Goal: Task Accomplishment & Management: Use online tool/utility

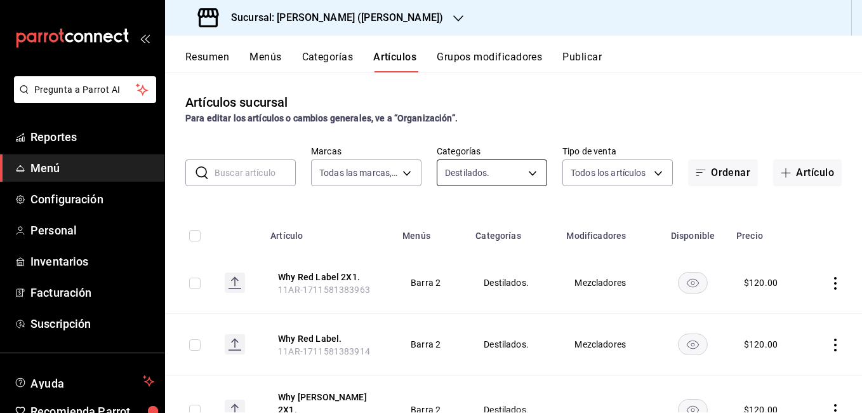
click at [458, 163] on body "Pregunta a Parrot AI Reportes Menú Configuración Personal Inventarios Facturaci…" at bounding box center [431, 206] width 862 height 413
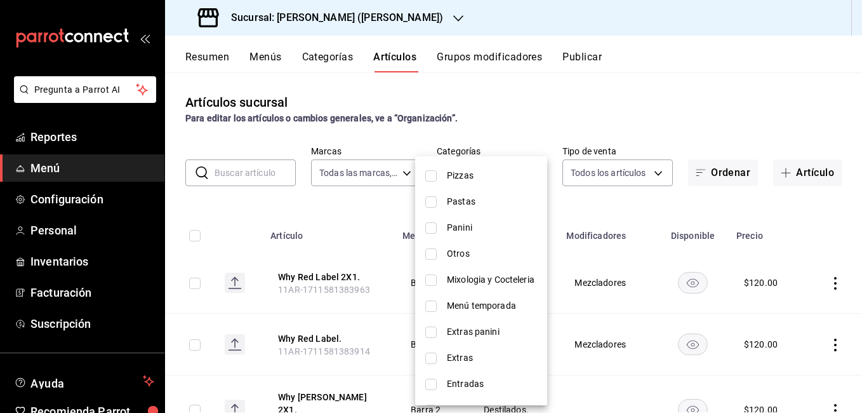
scroll to position [336, 0]
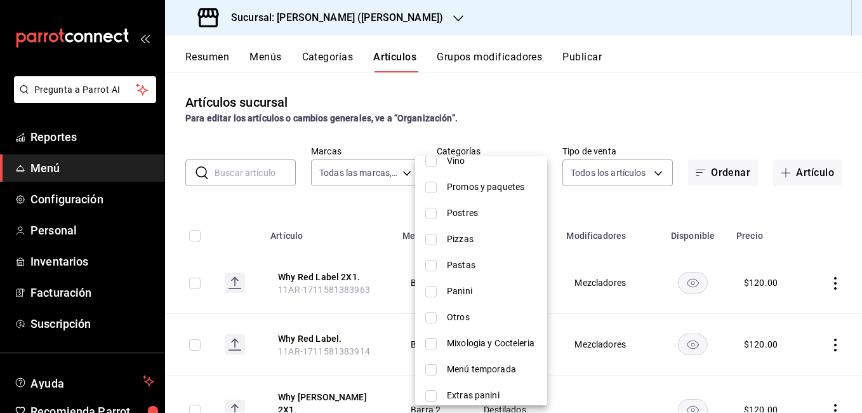
click at [435, 214] on input "checkbox" at bounding box center [430, 213] width 11 height 11
checkbox input "true"
type input "8ade005c-fad9-4ea5-8b07-6b5a0c7609a3,ec1bb11d-f098-47a9-8ace-20d10df9f816"
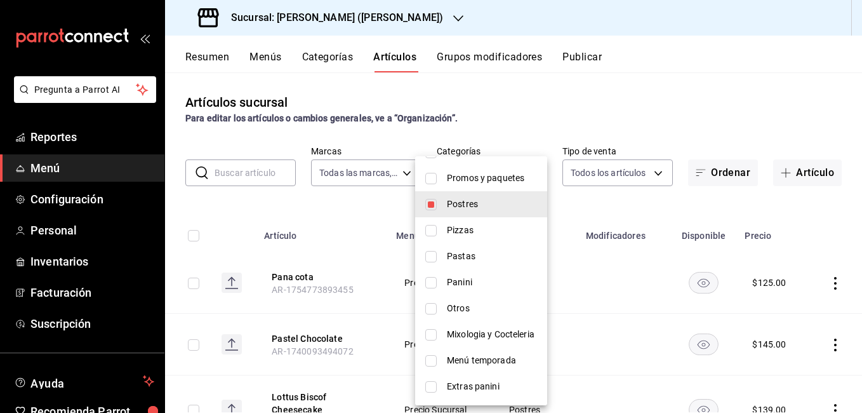
scroll to position [254, 0]
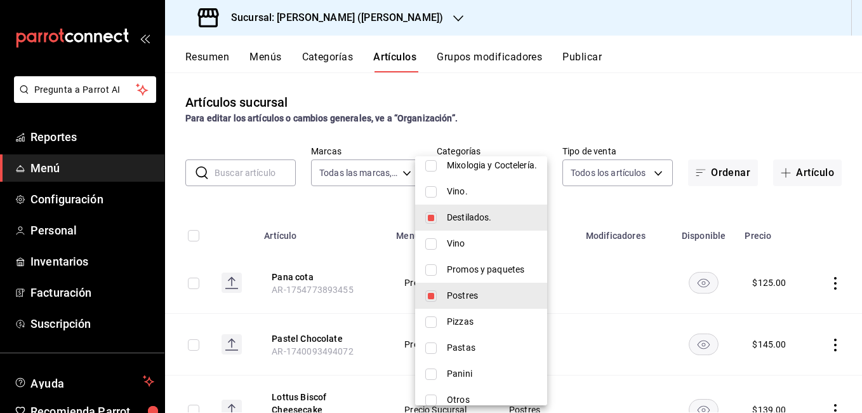
click at [436, 218] on input "checkbox" at bounding box center [430, 217] width 11 height 11
checkbox input "false"
type input "ec1bb11d-f098-47a9-8ace-20d10df9f816"
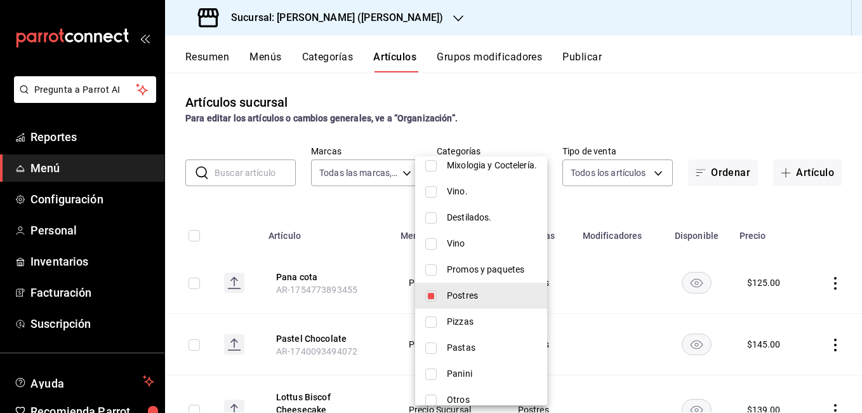
click at [706, 98] on div at bounding box center [431, 206] width 862 height 413
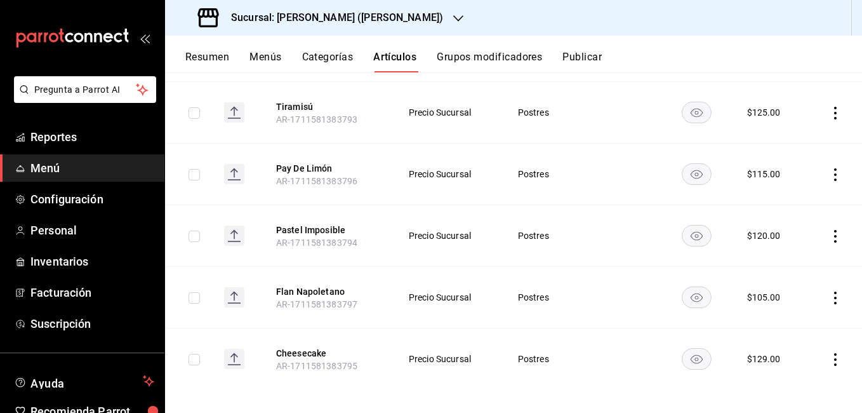
scroll to position [491, 0]
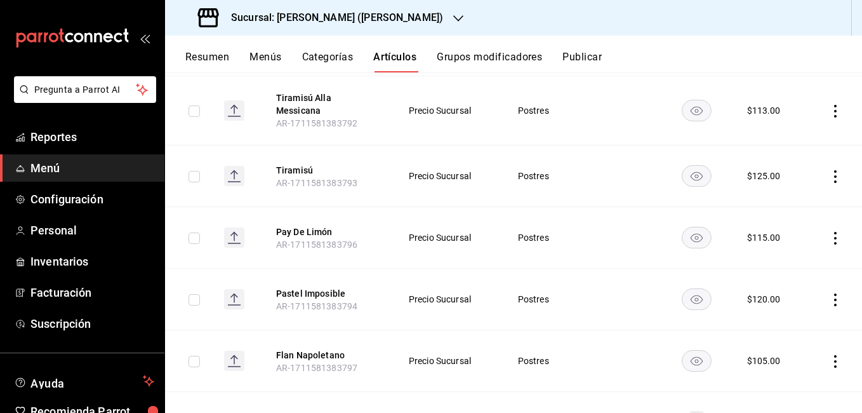
click at [829, 170] on icon "actions" at bounding box center [835, 176] width 13 height 13
click at [766, 192] on div at bounding box center [759, 197] width 23 height 15
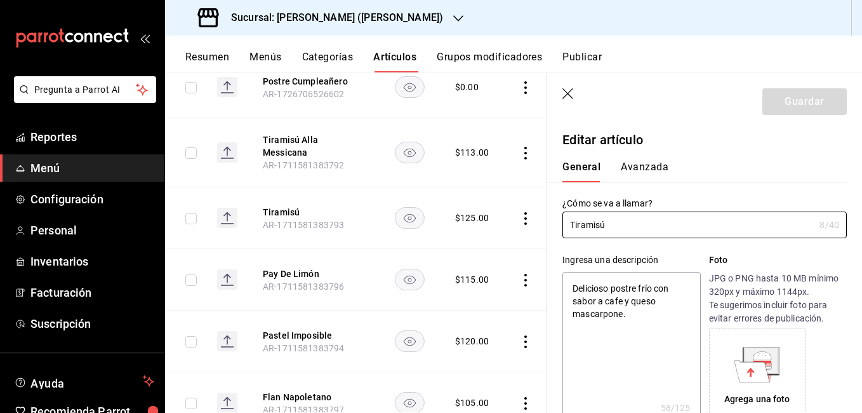
type textarea "x"
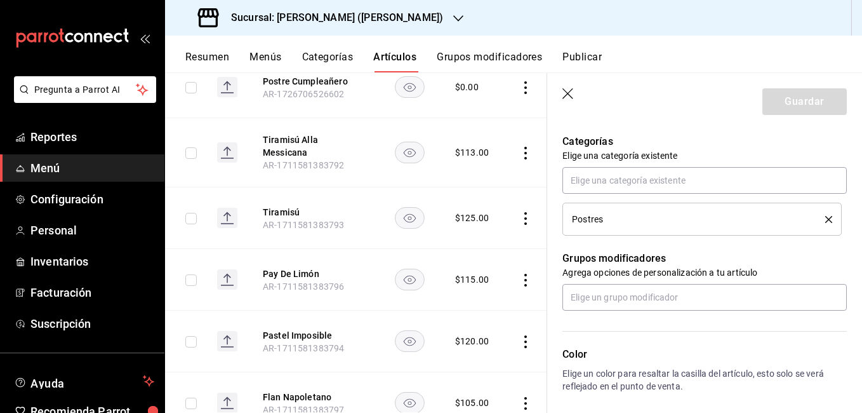
scroll to position [381, 0]
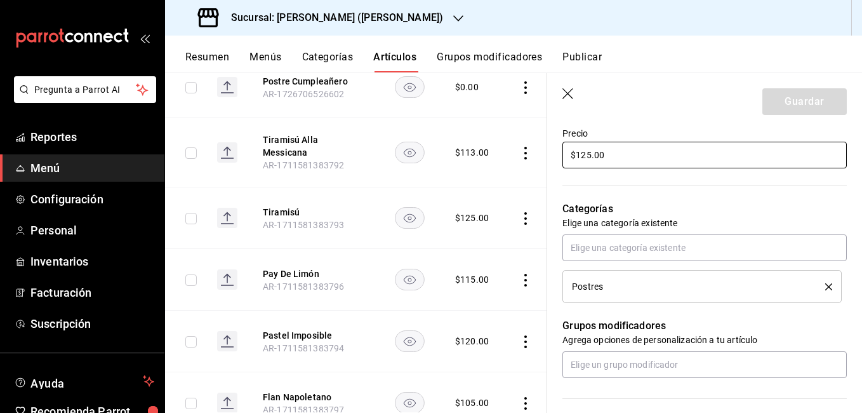
click at [587, 154] on input "$125.00" at bounding box center [704, 155] width 284 height 27
type input "$15.00"
type textarea "x"
type input "$135.00"
type textarea "x"
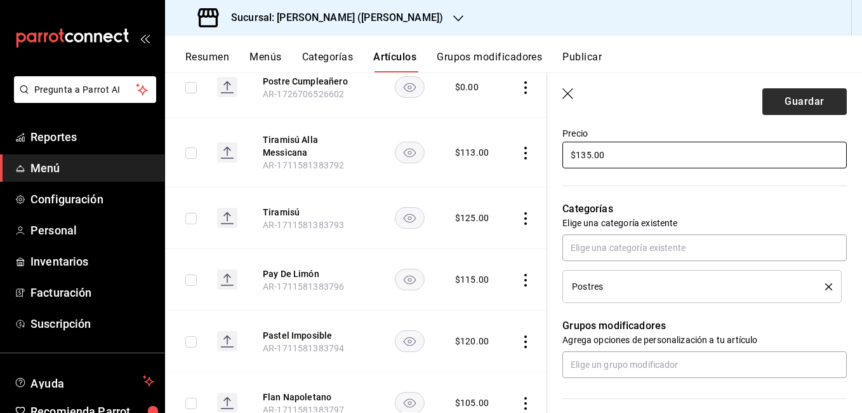
type input "$135.00"
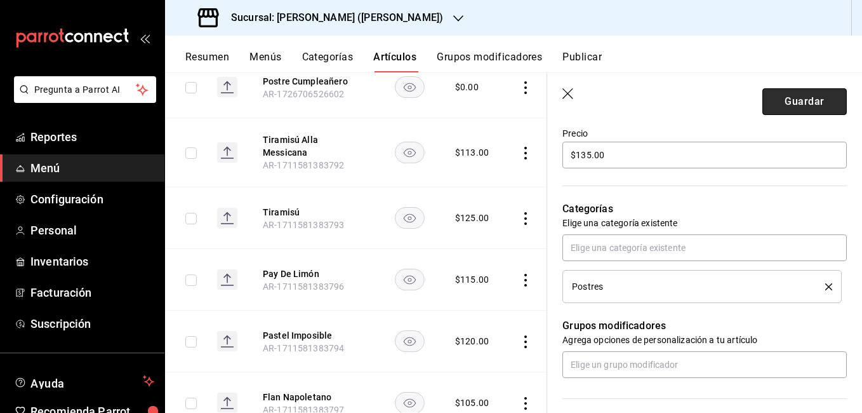
click at [789, 109] on button "Guardar" at bounding box center [804, 101] width 84 height 27
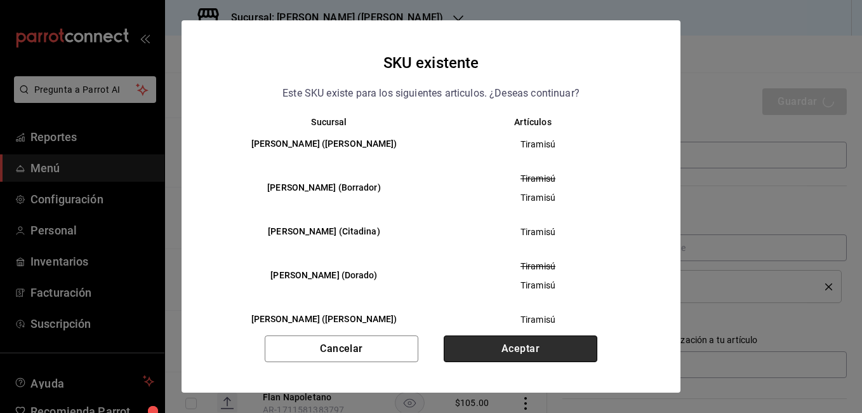
click at [566, 340] on button "Aceptar" at bounding box center [521, 348] width 154 height 27
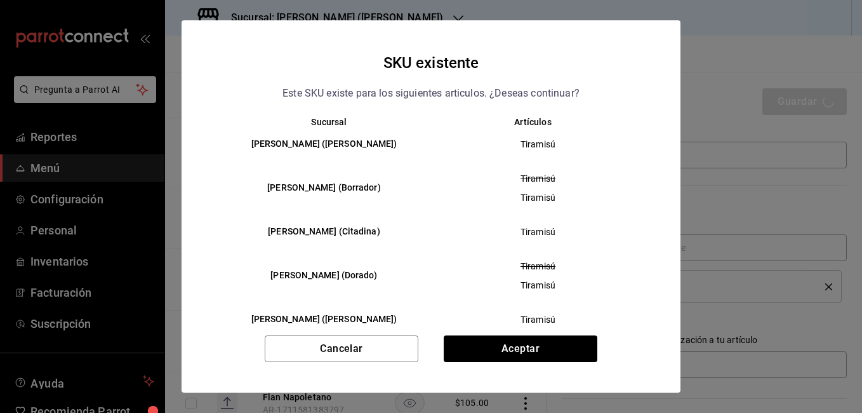
type textarea "x"
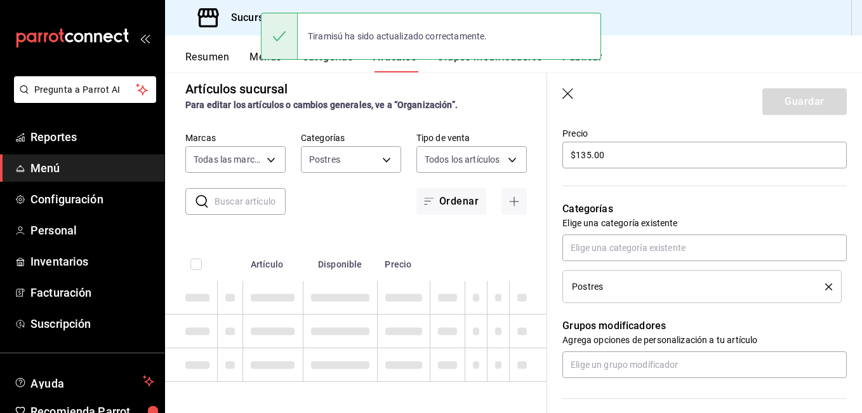
type textarea "x"
type input "AR-1755549315924"
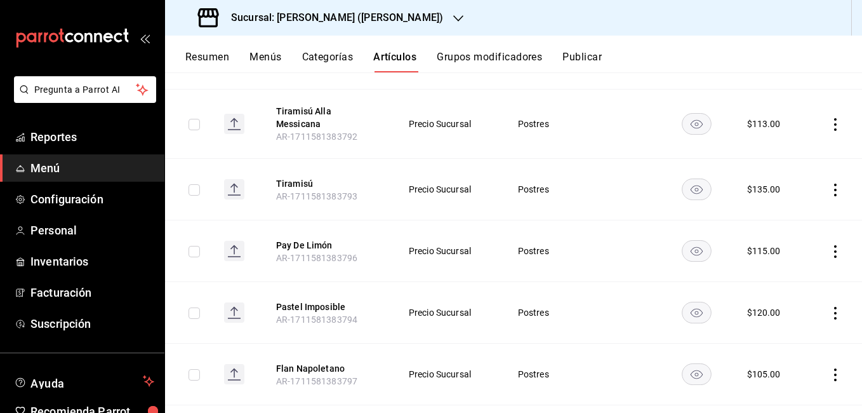
scroll to position [508, 0]
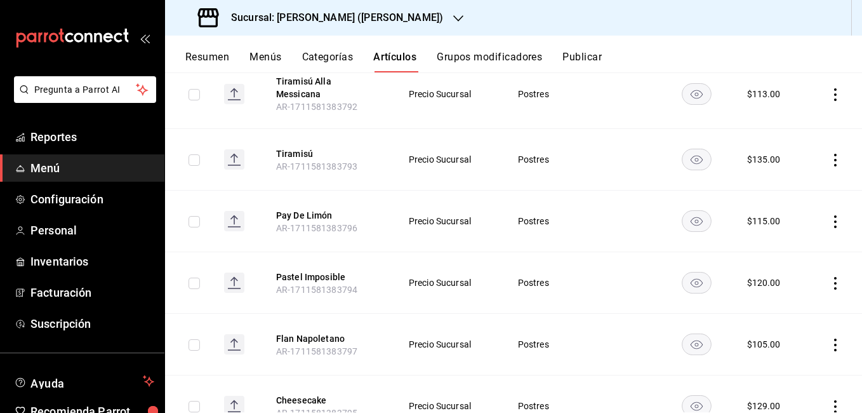
click at [829, 277] on icon "actions" at bounding box center [835, 283] width 13 height 13
click at [789, 298] on span "Editar" at bounding box center [787, 304] width 33 height 13
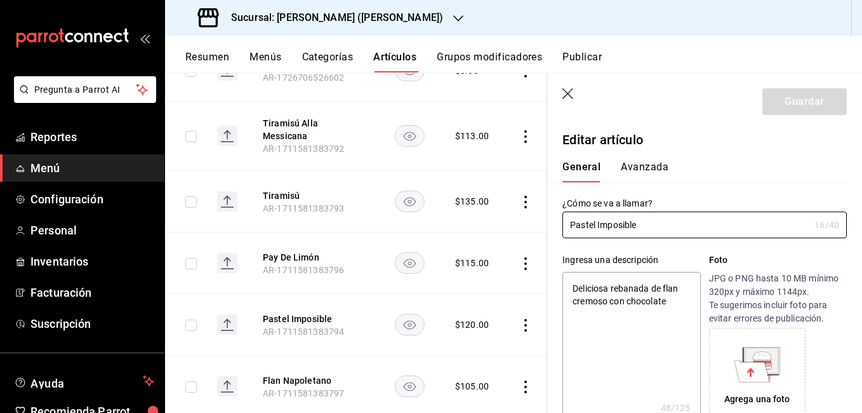
type textarea "x"
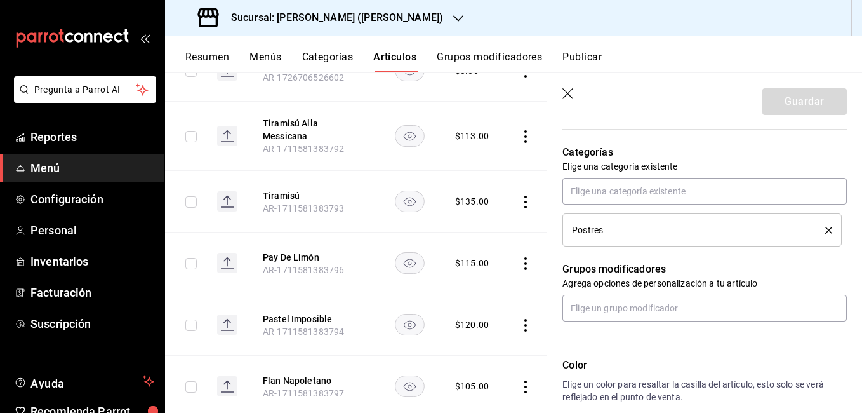
scroll to position [317, 0]
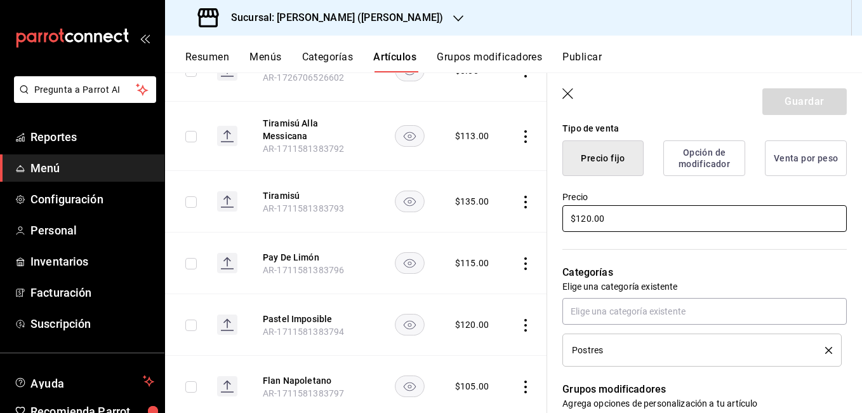
drag, startPoint x: 583, startPoint y: 216, endPoint x: 594, endPoint y: 209, distance: 12.9
click at [584, 216] on input "$120.00" at bounding box center [704, 218] width 284 height 27
type input "$10.00"
type textarea "x"
type input "$130.00"
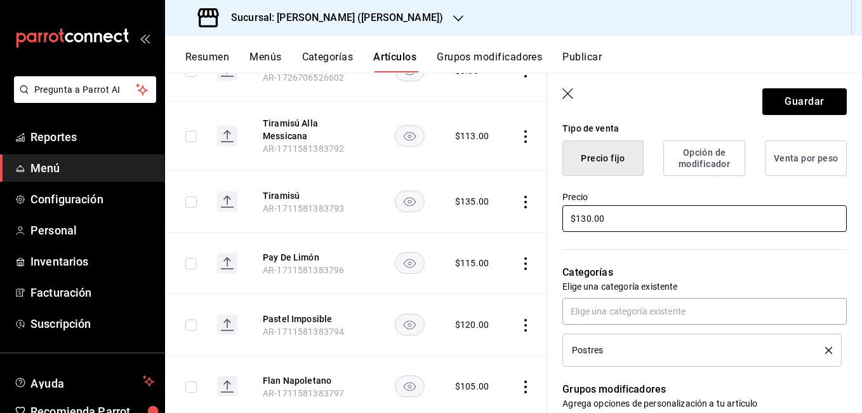
type textarea "x"
type input "$130.00"
click at [771, 96] on button "Guardar" at bounding box center [804, 101] width 84 height 27
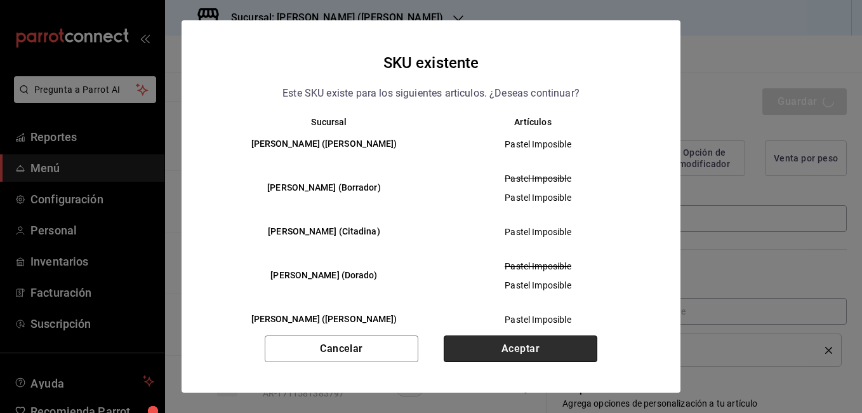
click at [508, 339] on button "Aceptar" at bounding box center [521, 348] width 154 height 27
type textarea "x"
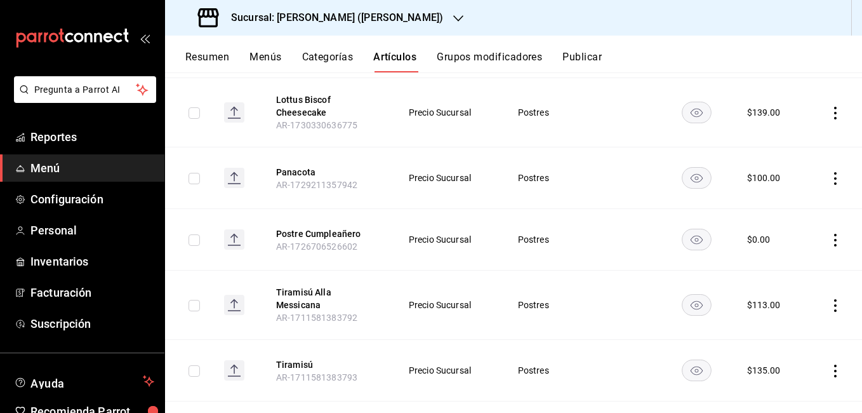
scroll to position [317, 0]
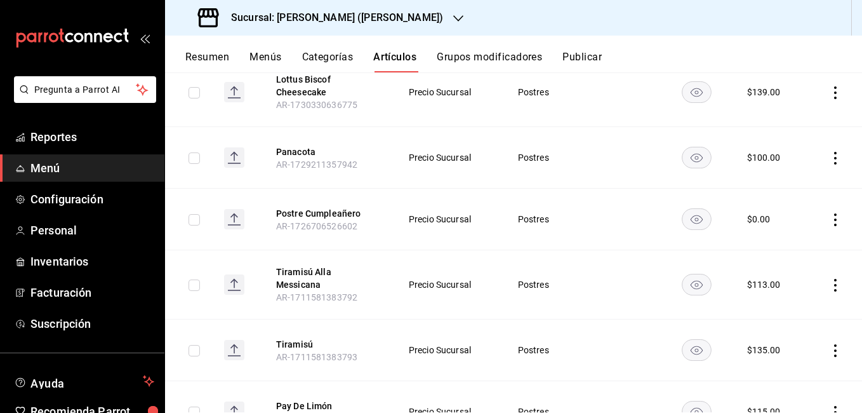
click at [829, 279] on icon "actions" at bounding box center [835, 285] width 13 height 13
click at [784, 309] on span "Editar" at bounding box center [787, 309] width 33 height 13
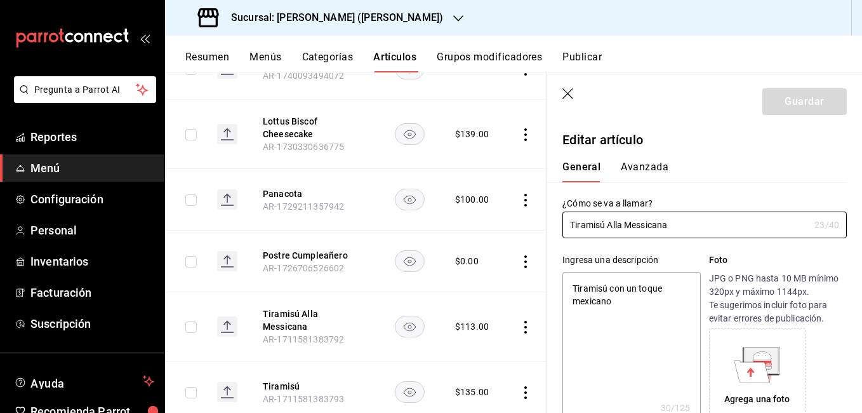
type textarea "x"
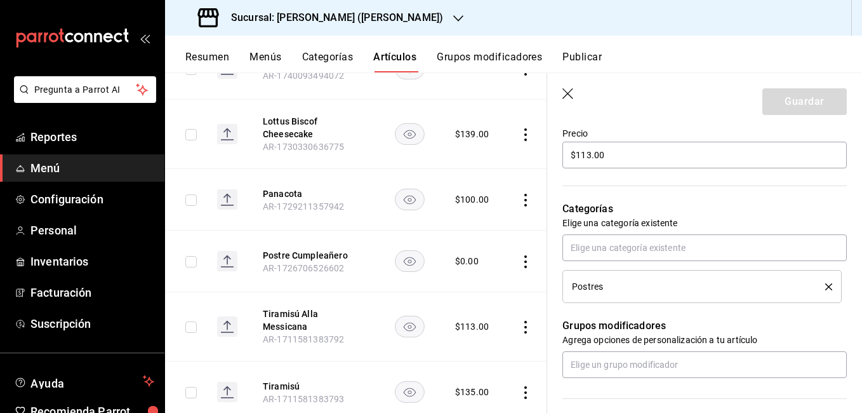
scroll to position [317, 0]
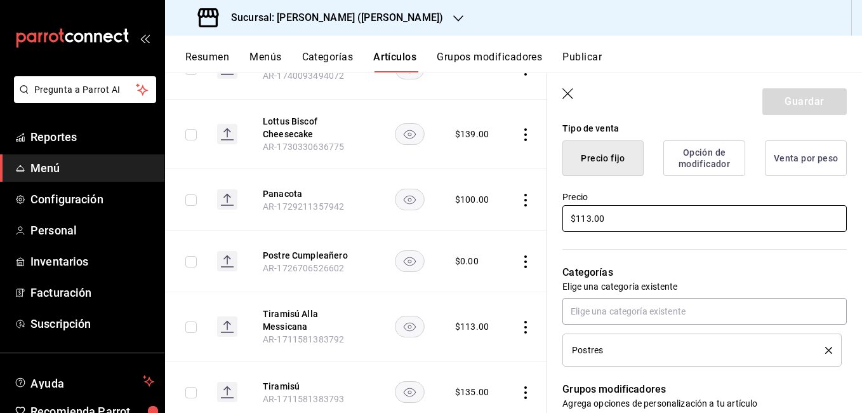
click at [585, 220] on input "$113.00" at bounding box center [704, 218] width 284 height 27
type input "$13.00"
type textarea "x"
type input "$123.00"
type textarea "x"
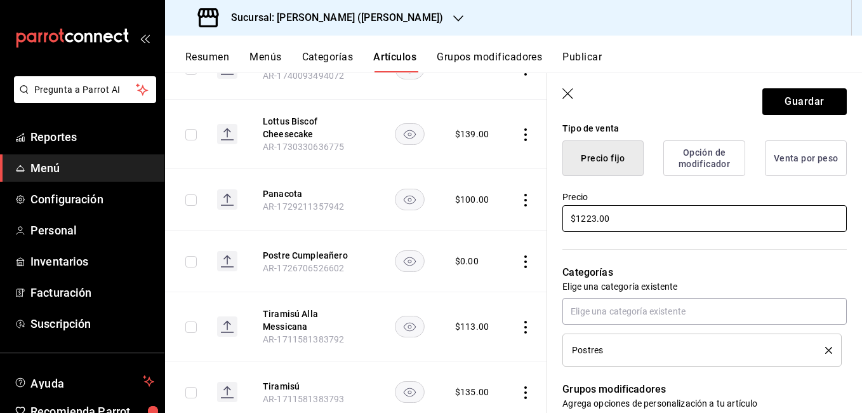
type input "$12223.00"
type textarea "x"
type input "$1223.00"
type textarea "x"
type input "$123.00"
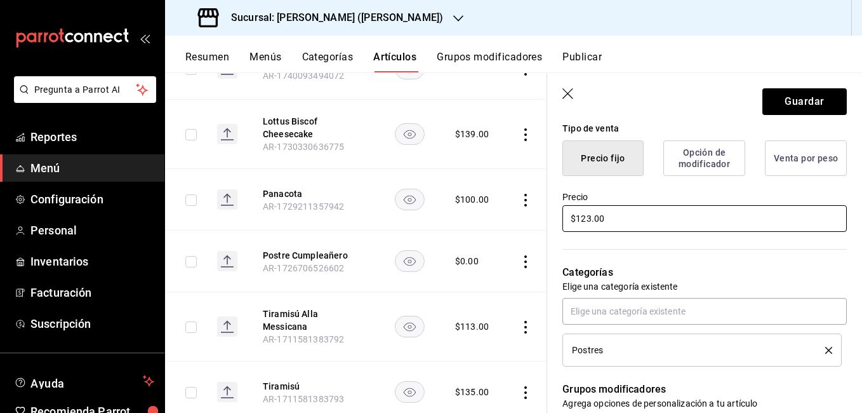
type textarea "x"
type input "$123.00"
click at [795, 107] on button "Guardar" at bounding box center [804, 101] width 84 height 27
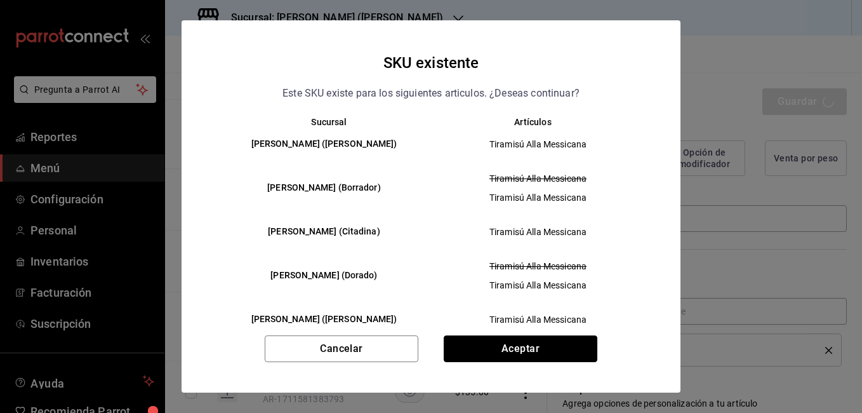
click at [505, 354] on button "Aceptar" at bounding box center [521, 348] width 154 height 27
type textarea "x"
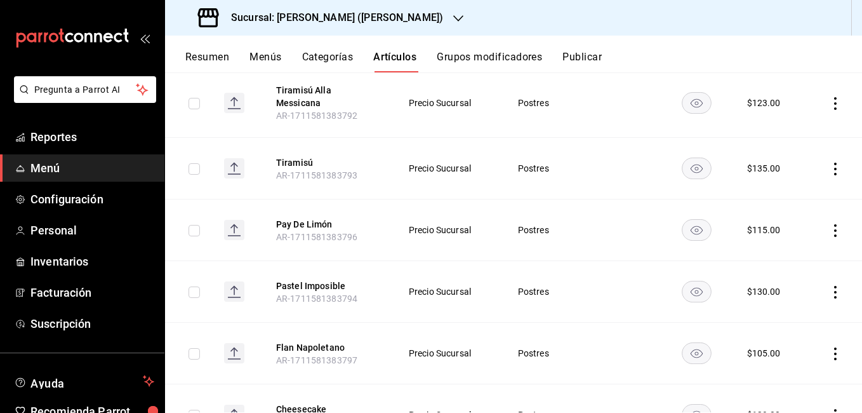
scroll to position [555, 0]
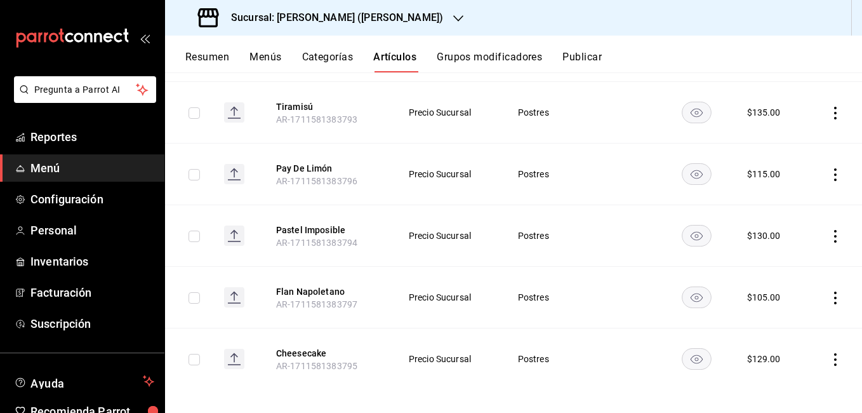
click at [829, 291] on icon "actions" at bounding box center [835, 297] width 13 height 13
click at [790, 316] on span "Editar" at bounding box center [787, 318] width 33 height 13
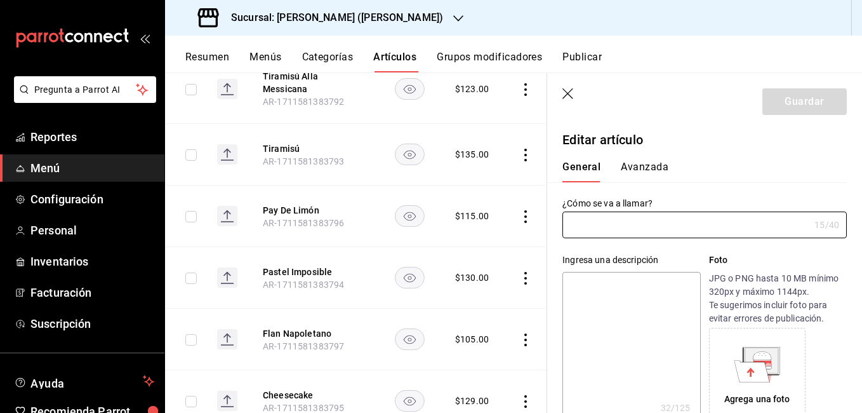
type input "Flan Napoletano"
type textarea "Rica rebanada de flan napoletano"
type textarea "x"
type input "AR-1711581383797"
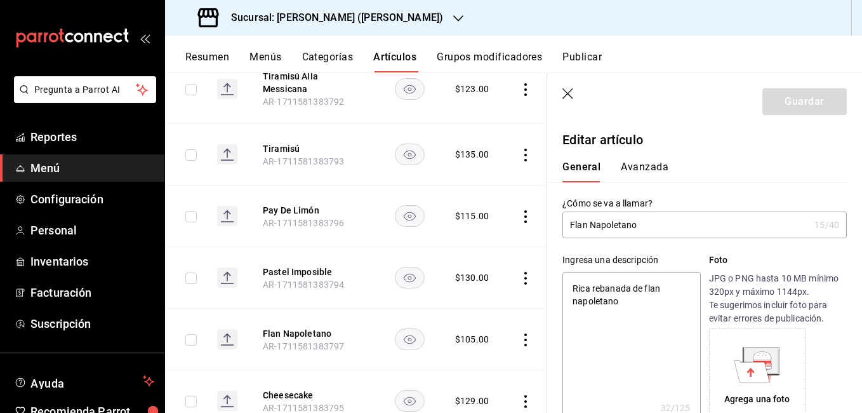
type textarea "x"
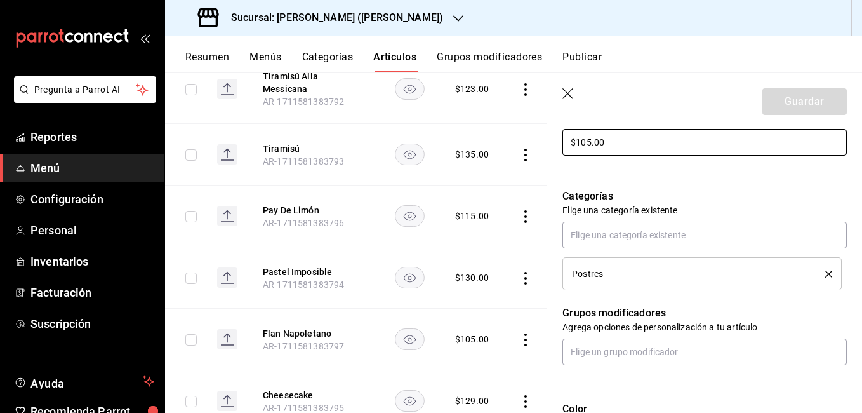
scroll to position [317, 0]
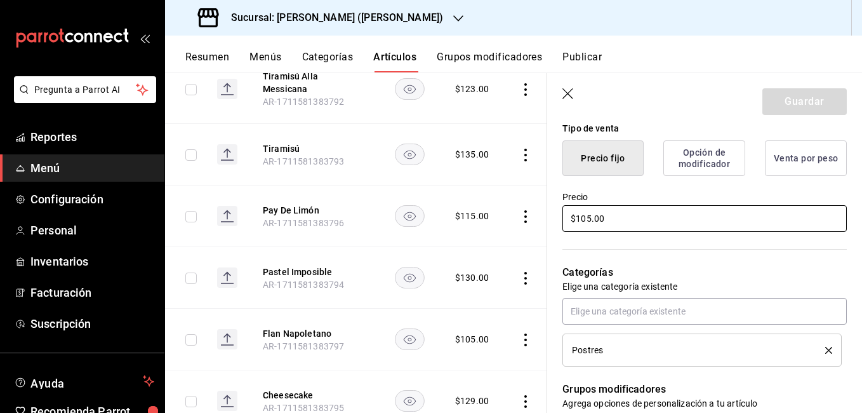
click at [586, 216] on input "$105.00" at bounding box center [704, 218] width 284 height 27
type input "$15.00"
type textarea "x"
type input "$115.00"
type textarea "x"
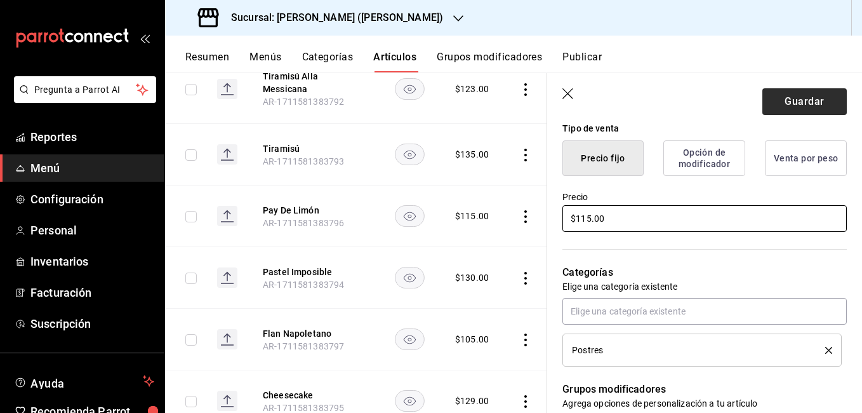
type input "$115.00"
click at [781, 109] on button "Guardar" at bounding box center [804, 101] width 84 height 27
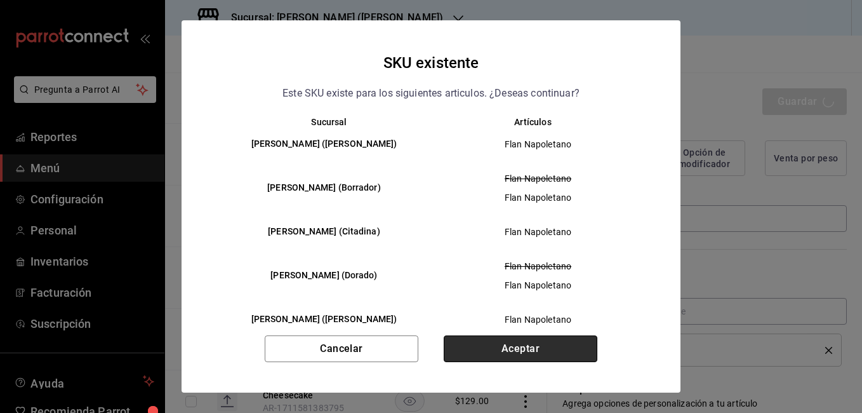
click at [563, 343] on button "Aceptar" at bounding box center [521, 348] width 154 height 27
type textarea "x"
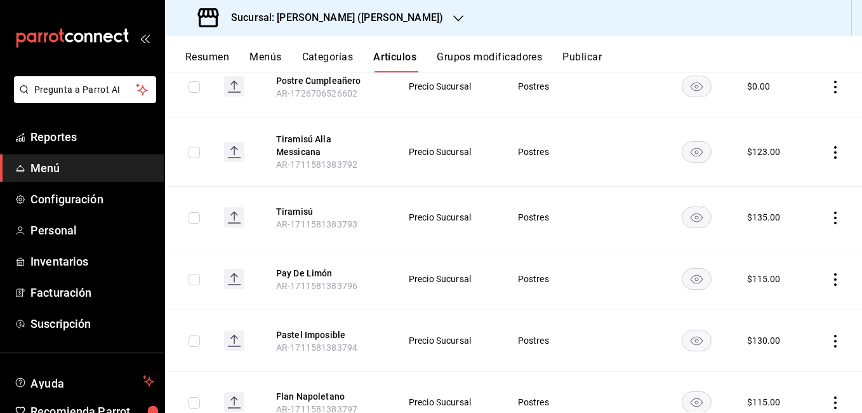
scroll to position [555, 0]
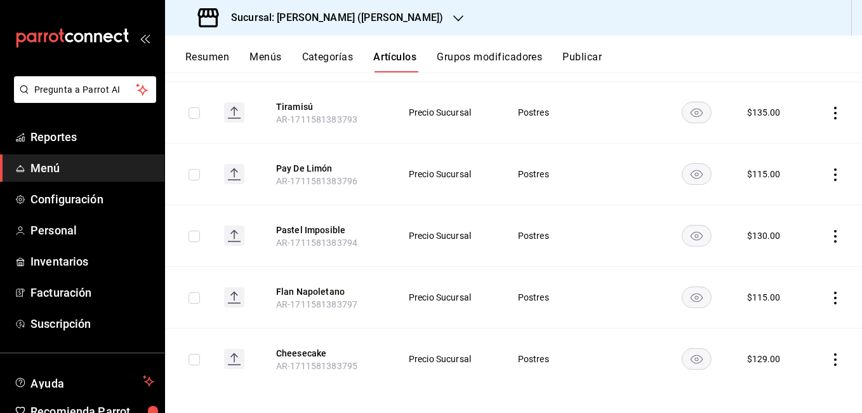
click at [829, 353] on icon "actions" at bounding box center [835, 359] width 13 height 13
click at [780, 327] on span "Editar" at bounding box center [787, 327] width 33 height 13
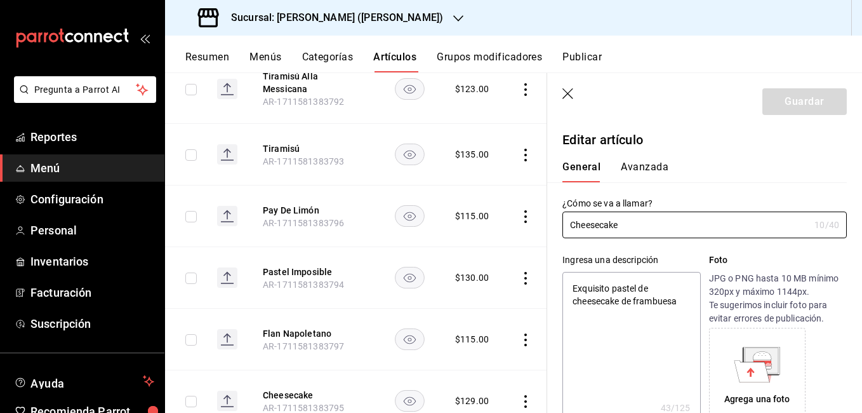
type textarea "x"
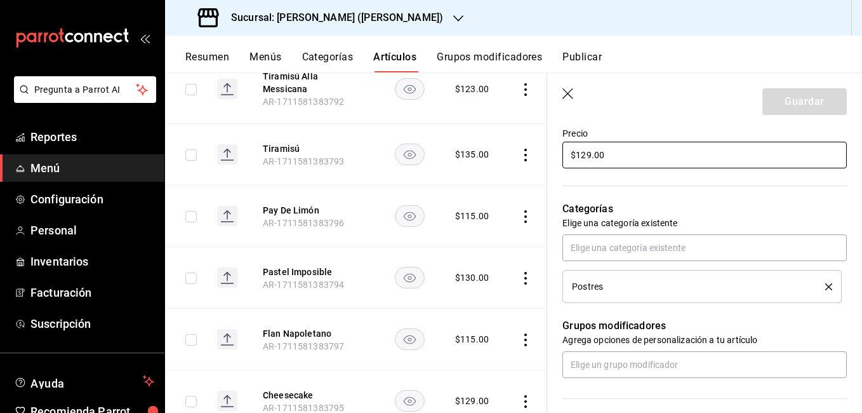
click at [588, 157] on input "$129.00" at bounding box center [704, 155] width 284 height 27
type input "$19.00"
type textarea "x"
type input "$139.00"
type textarea "x"
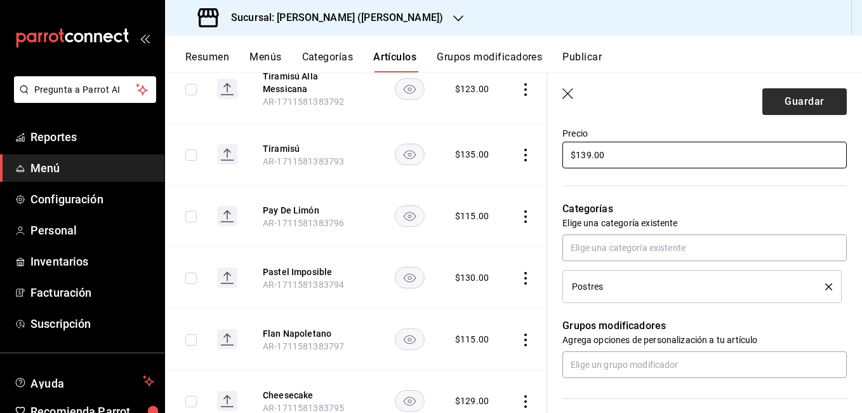
type input "$139.00"
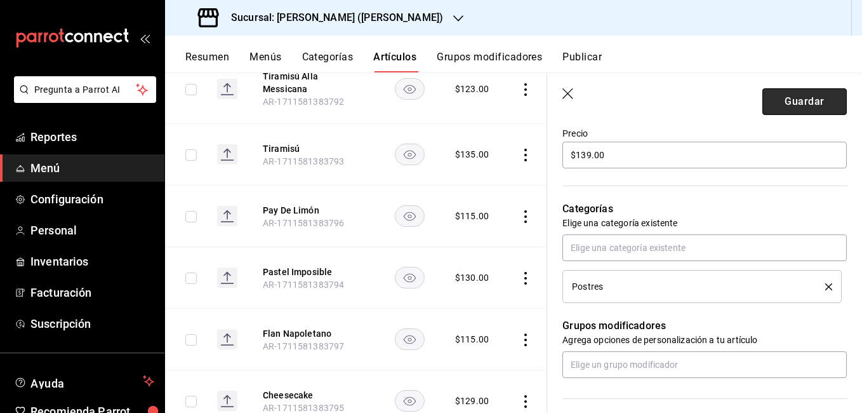
click at [782, 103] on button "Guardar" at bounding box center [804, 101] width 84 height 27
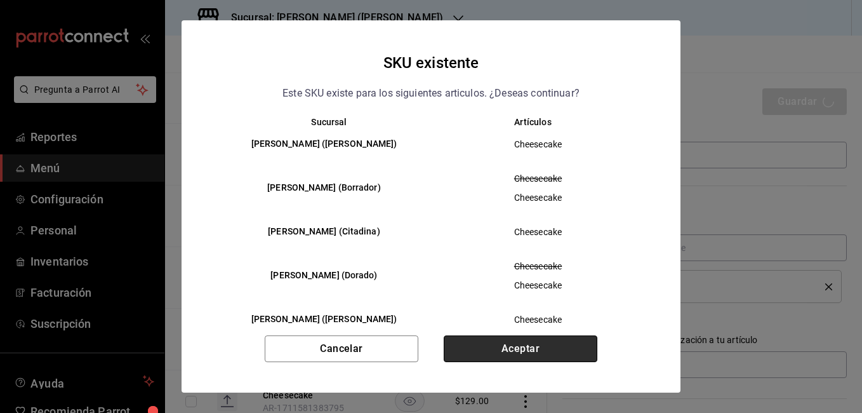
click at [510, 354] on button "Aceptar" at bounding box center [521, 348] width 154 height 27
type textarea "x"
type input "AR-1755549644704"
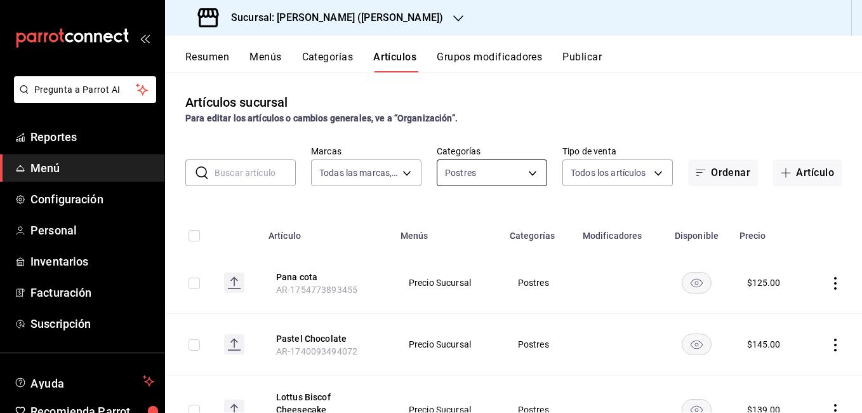
click at [479, 173] on body "Pregunta a Parrot AI Reportes Menú Configuración Personal Inventarios Facturaci…" at bounding box center [431, 206] width 862 height 413
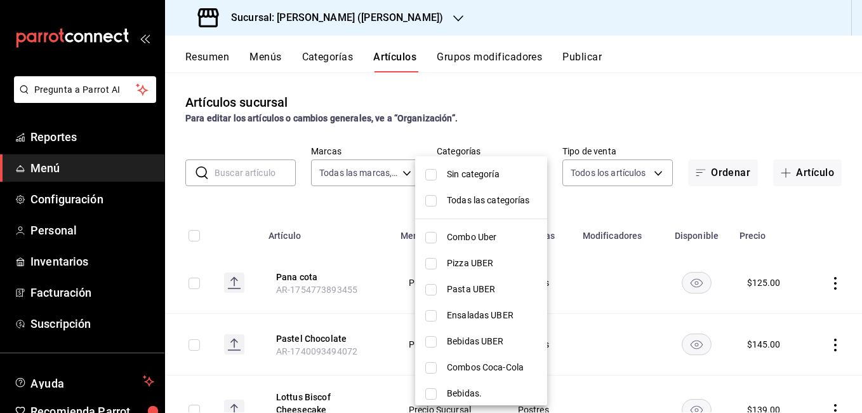
click at [488, 175] on span "Sin categoría" at bounding box center [492, 174] width 90 height 13
checkbox input "true"
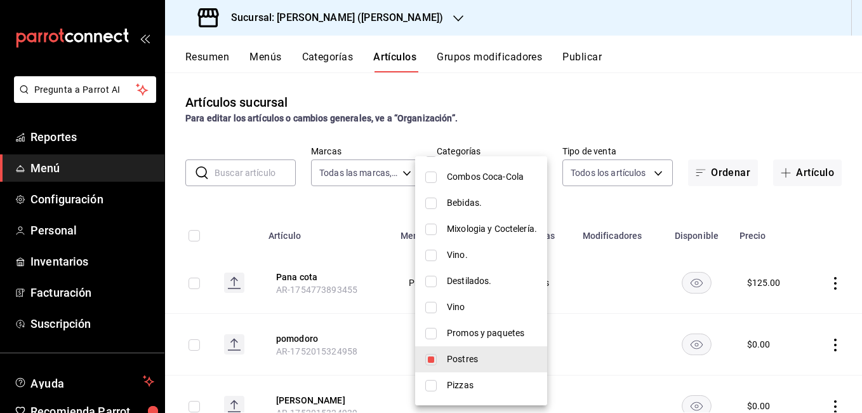
click at [445, 360] on li "Postres" at bounding box center [481, 359] width 132 height 26
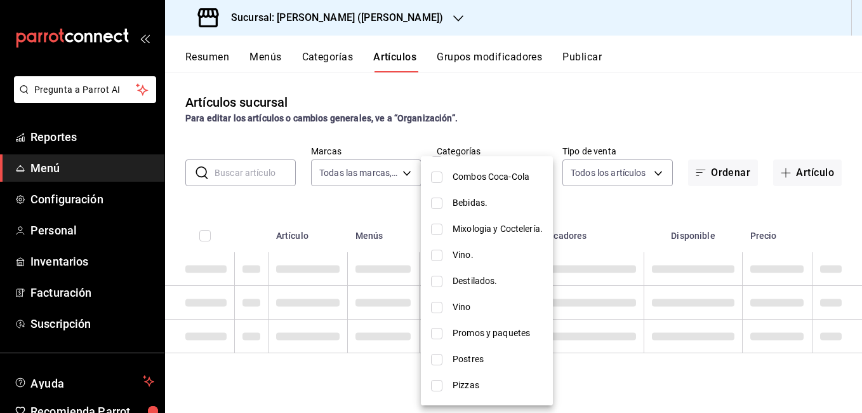
checkbox input "false"
click at [262, 175] on div at bounding box center [431, 206] width 862 height 413
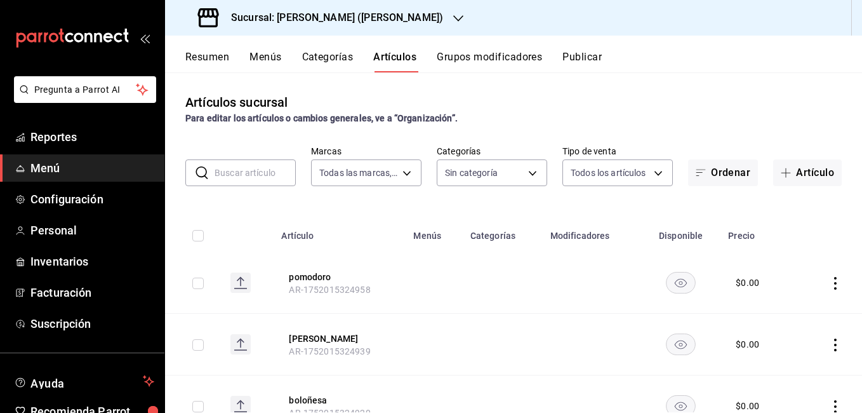
click at [263, 175] on input "text" at bounding box center [255, 172] width 81 height 25
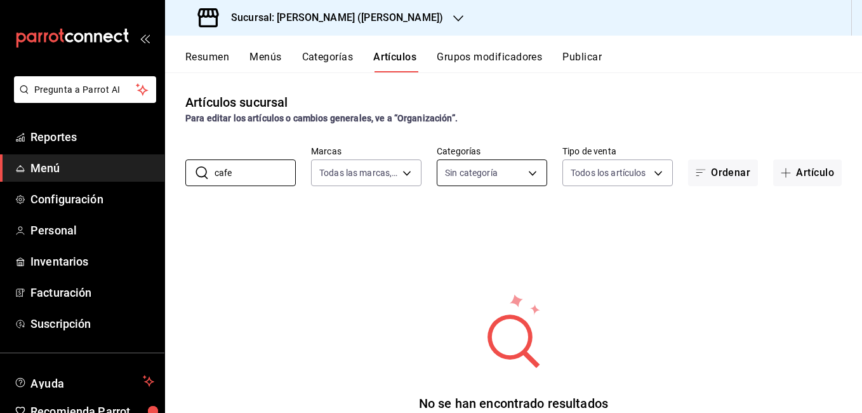
type input "cafe"
click at [513, 165] on body "Pregunta a Parrot AI Reportes Menú Configuración Personal Inventarios Facturaci…" at bounding box center [431, 206] width 862 height 413
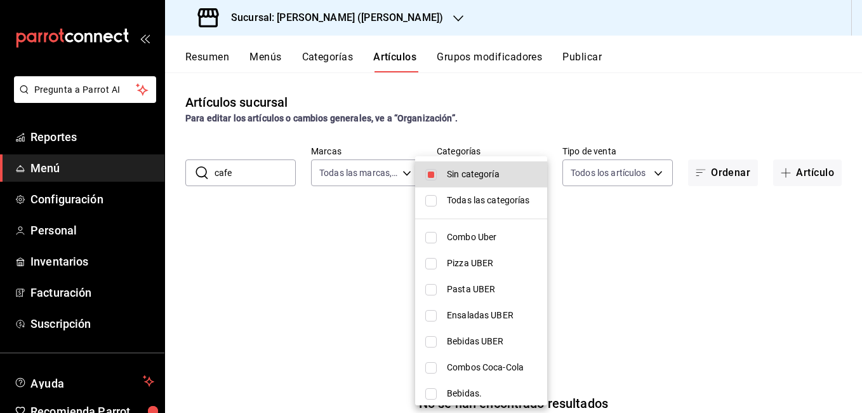
click at [505, 179] on span "Sin categoría" at bounding box center [492, 174] width 90 height 13
checkbox input "false"
click at [496, 199] on span "Todas las categorías" at bounding box center [492, 200] width 90 height 13
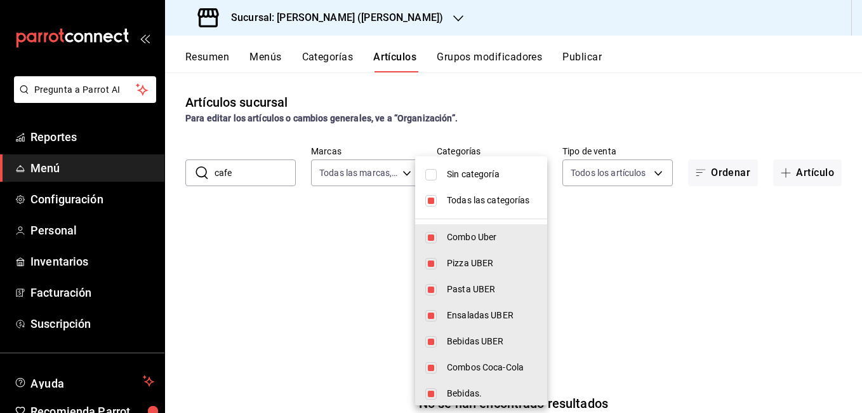
type input "eae25648-be62-4c40-b4a5-532ce09bc4c2,d7af98ac-f8c5-4123-a3a5-3554f40128c5,b2a3e…"
checkbox input "true"
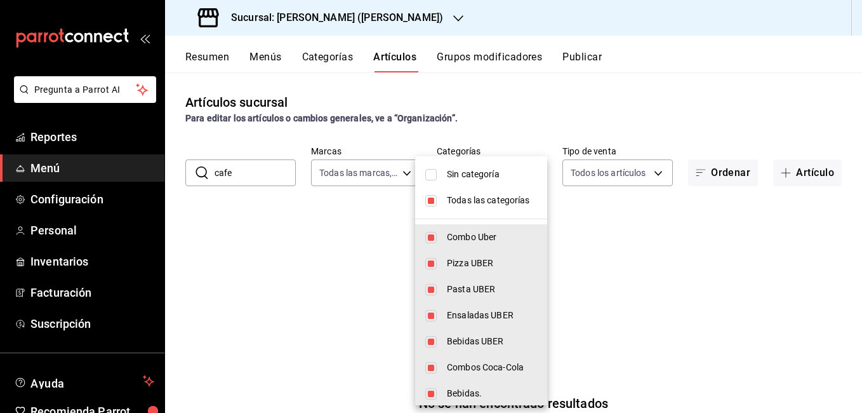
checkbox input "true"
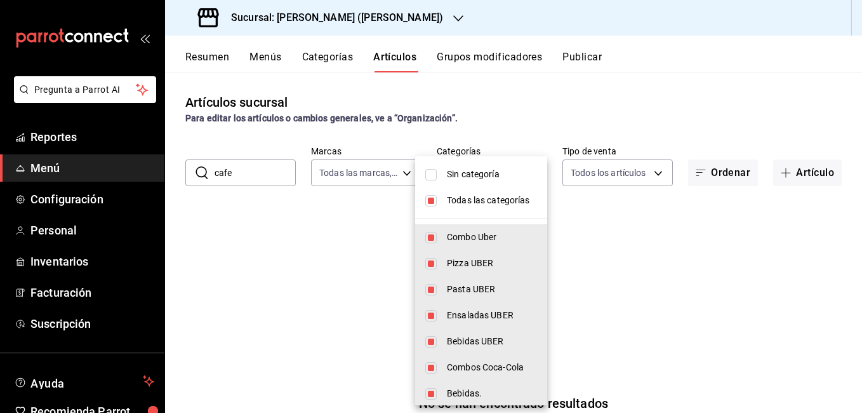
checkbox input "true"
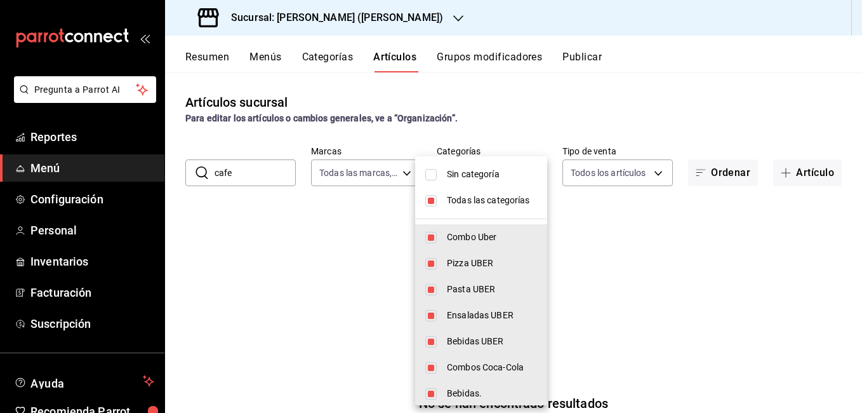
checkbox input "true"
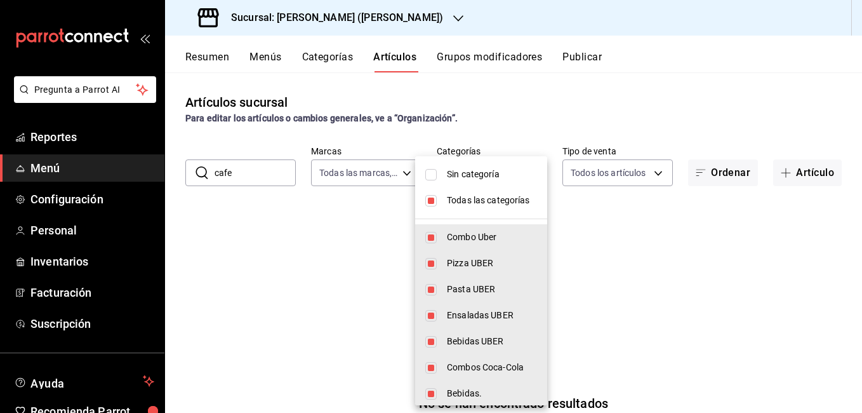
checkbox input "true"
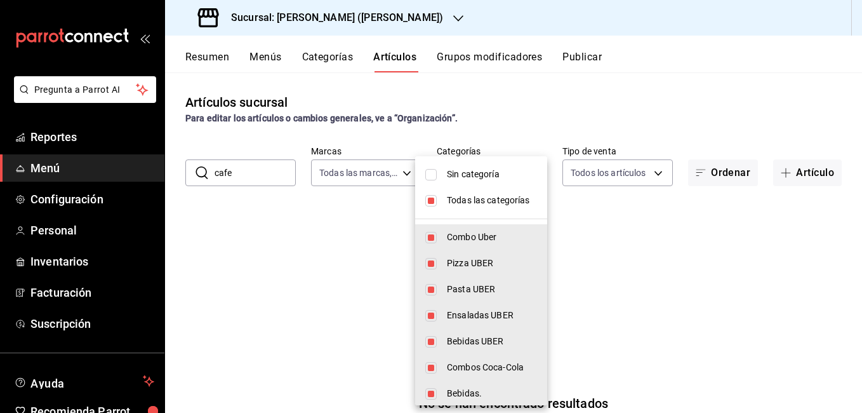
checkbox input "true"
click at [298, 201] on div at bounding box center [431, 206] width 862 height 413
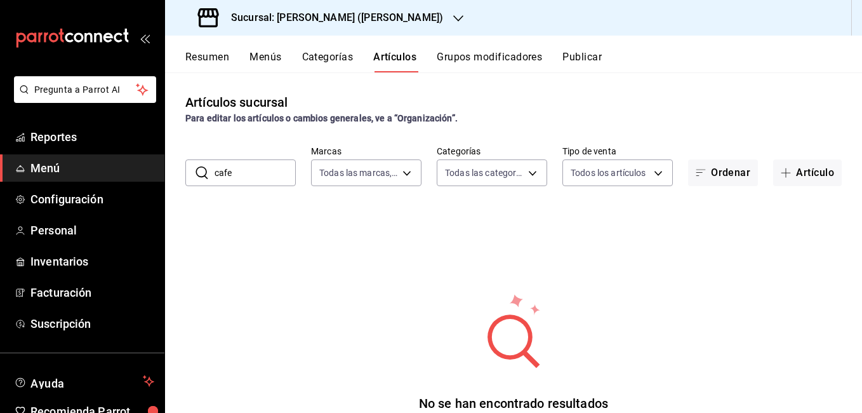
click at [281, 179] on input "cafe" at bounding box center [255, 172] width 81 height 25
click at [477, 176] on body "Pregunta a Parrot AI Reportes Menú Configuración Personal Inventarios Facturaci…" at bounding box center [431, 206] width 862 height 413
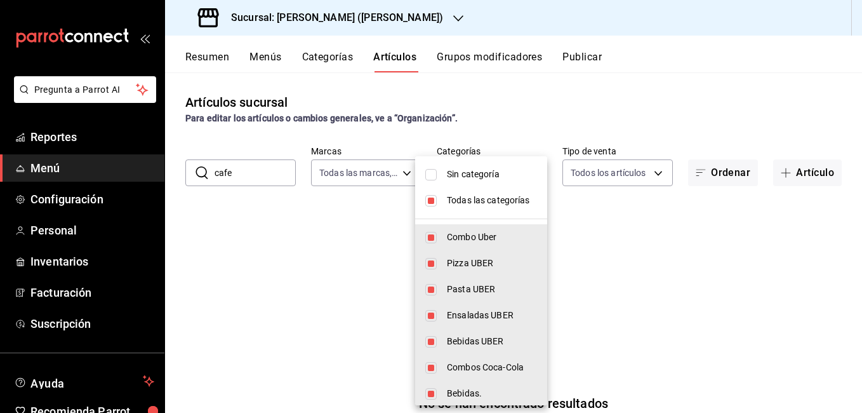
click at [451, 200] on span "Todas las categorías" at bounding box center [492, 200] width 90 height 13
checkbox input "false"
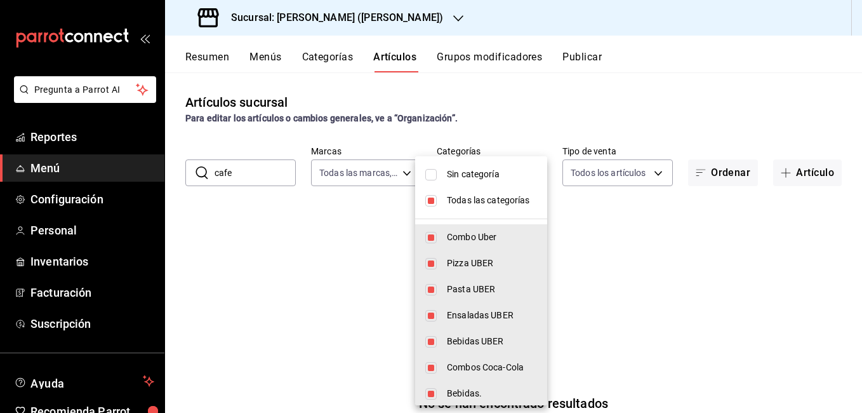
checkbox input "false"
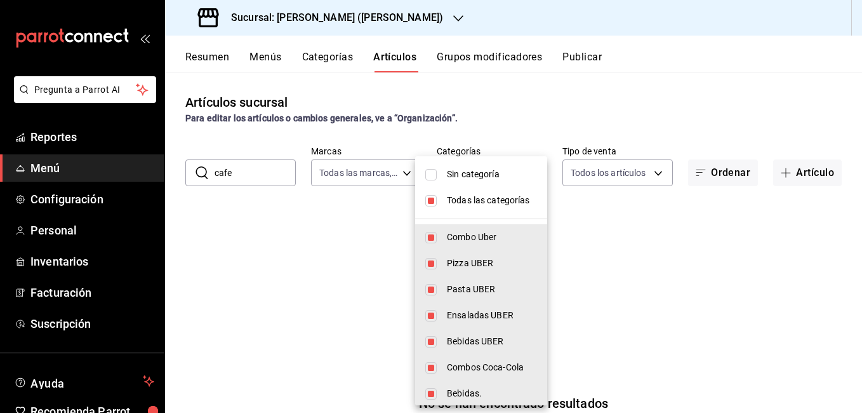
checkbox input "false"
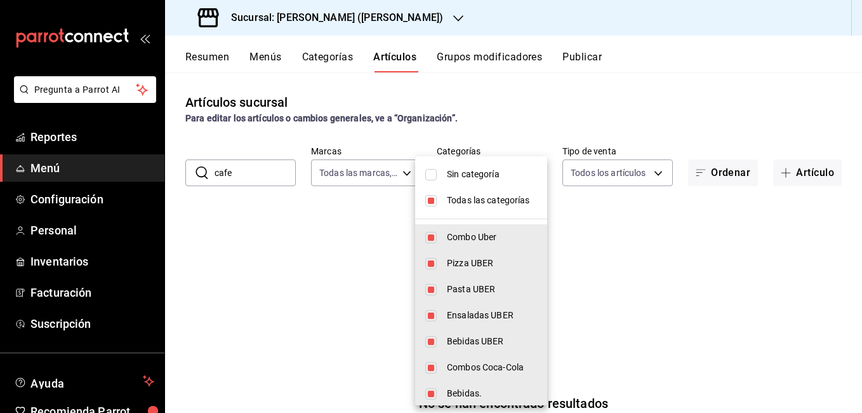
checkbox input "false"
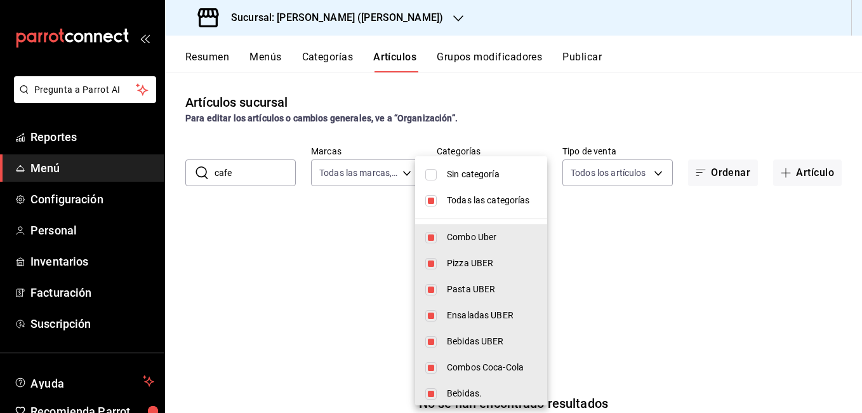
checkbox input "false"
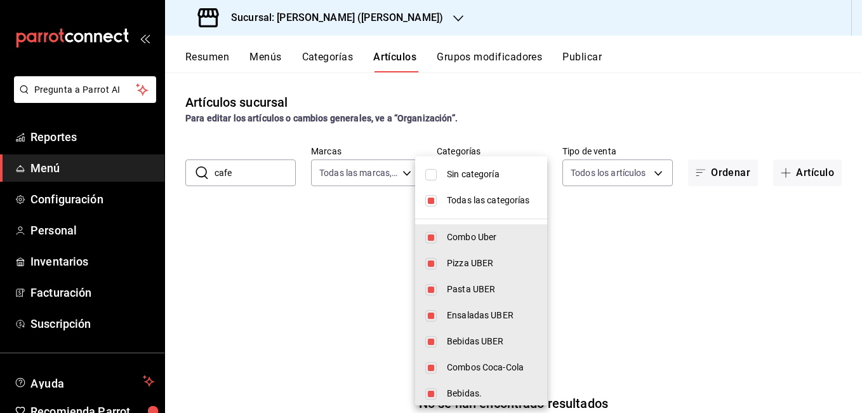
checkbox input "false"
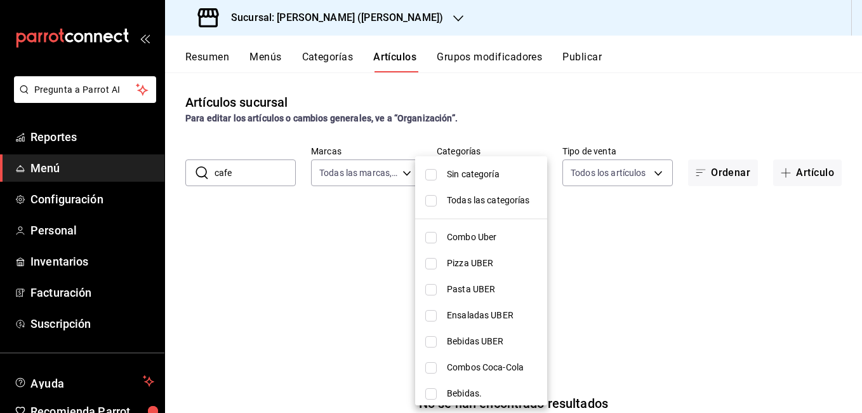
click at [372, 199] on div at bounding box center [431, 206] width 862 height 413
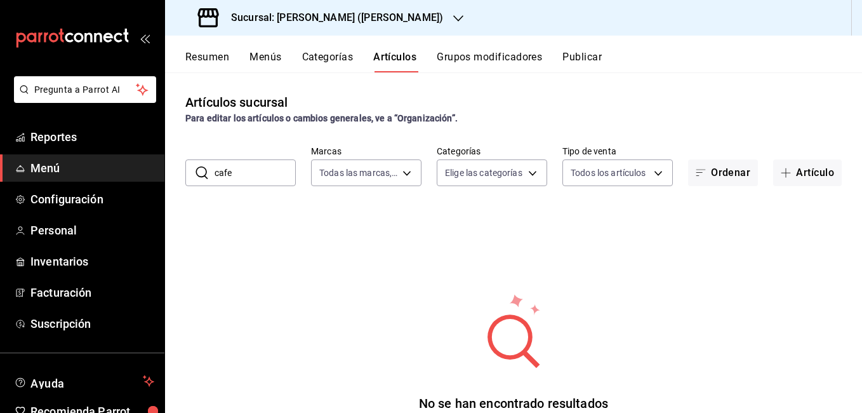
click at [260, 170] on input "cafe" at bounding box center [255, 172] width 81 height 25
type input "c"
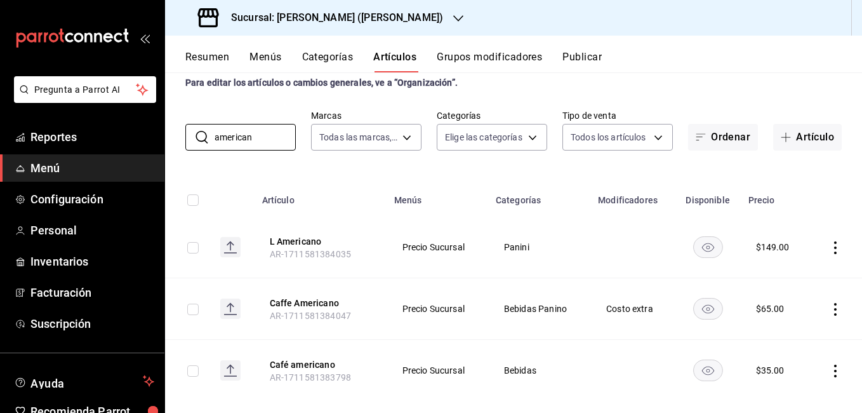
scroll to position [55, 0]
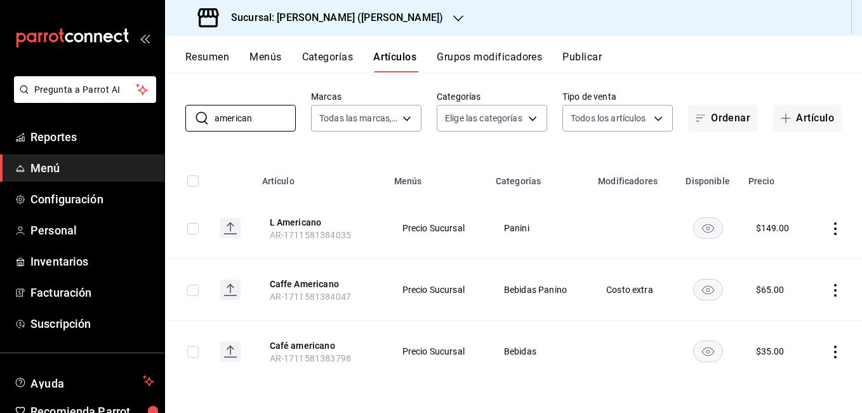
type input "american"
click at [829, 345] on icon "actions" at bounding box center [835, 351] width 13 height 13
click at [784, 331] on span "Editar" at bounding box center [787, 327] width 33 height 13
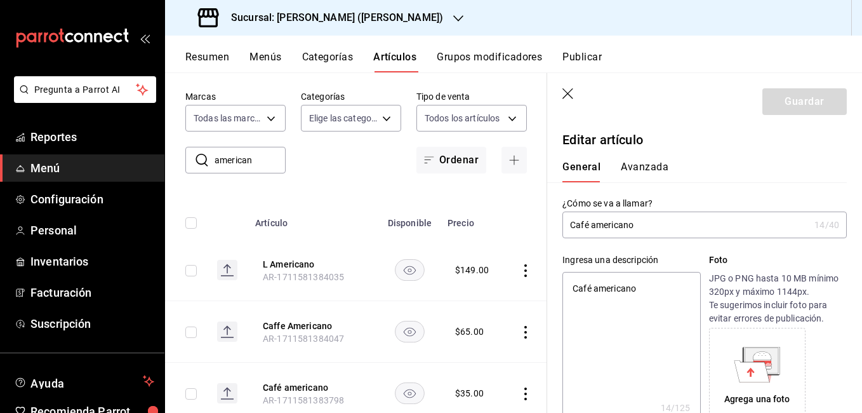
type textarea "x"
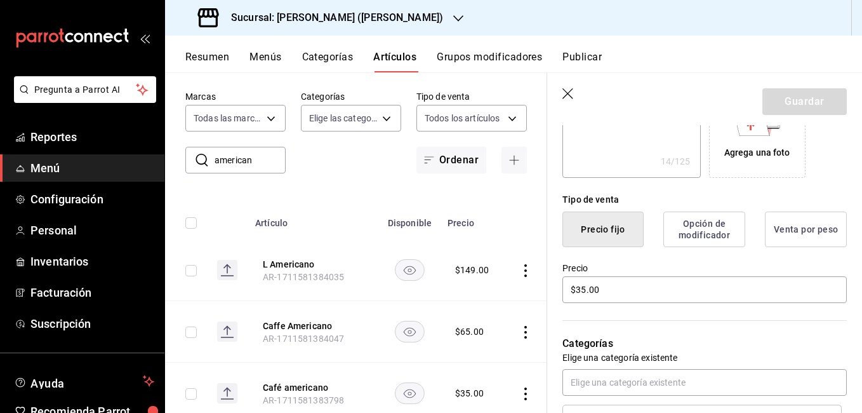
scroll to position [254, 0]
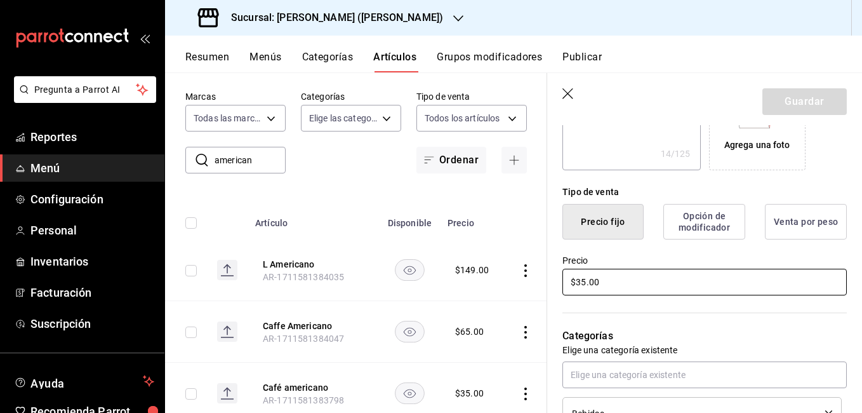
click at [584, 282] on input "$35.00" at bounding box center [704, 282] width 284 height 27
type input "$3.00"
type textarea "x"
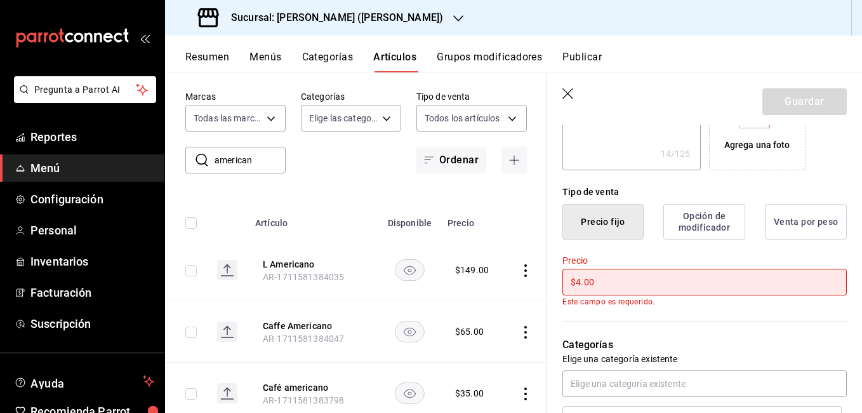
type input "$45.00"
type textarea "x"
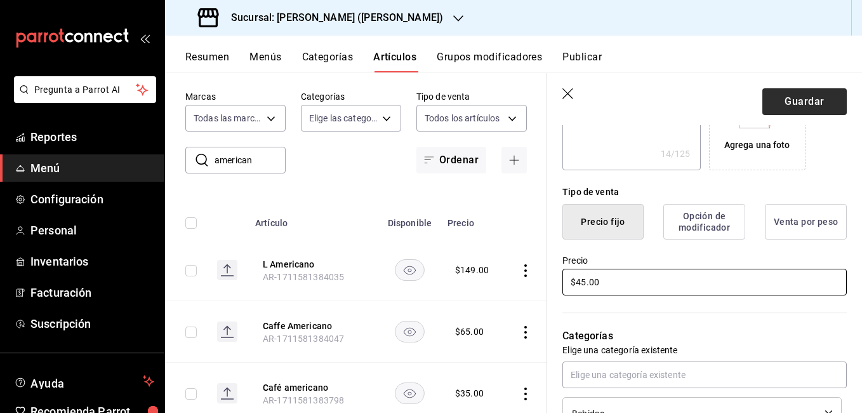
type input "$45.00"
click at [794, 97] on button "Guardar" at bounding box center [804, 101] width 84 height 27
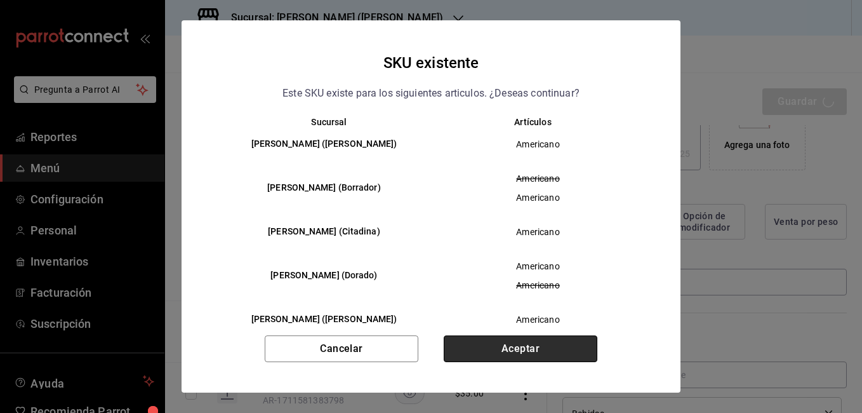
click at [490, 353] on button "Aceptar" at bounding box center [521, 348] width 154 height 27
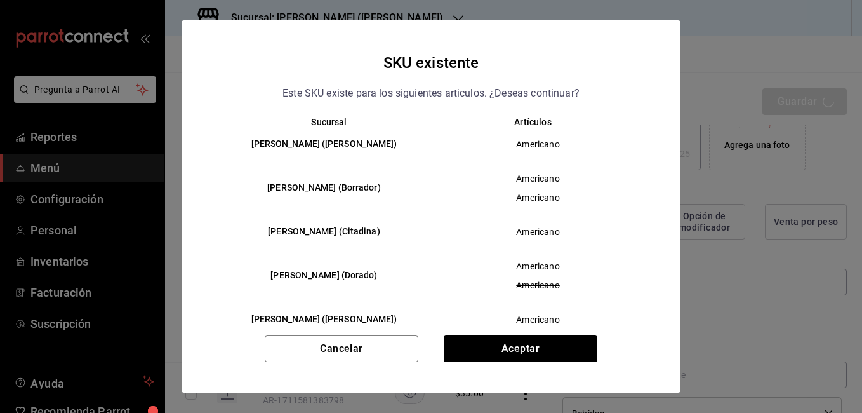
type textarea "x"
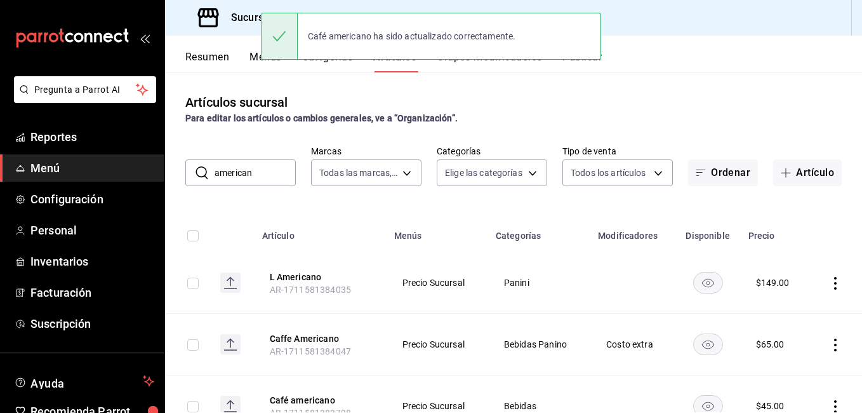
scroll to position [55, 0]
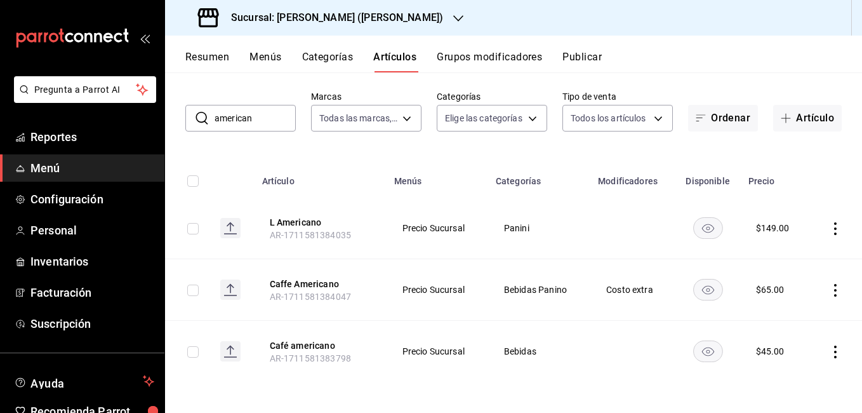
click at [264, 120] on input "american" at bounding box center [255, 117] width 81 height 25
type input "a"
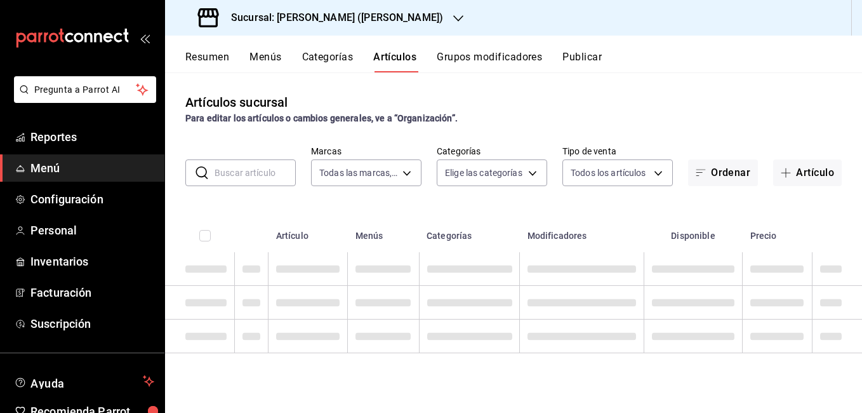
scroll to position [0, 0]
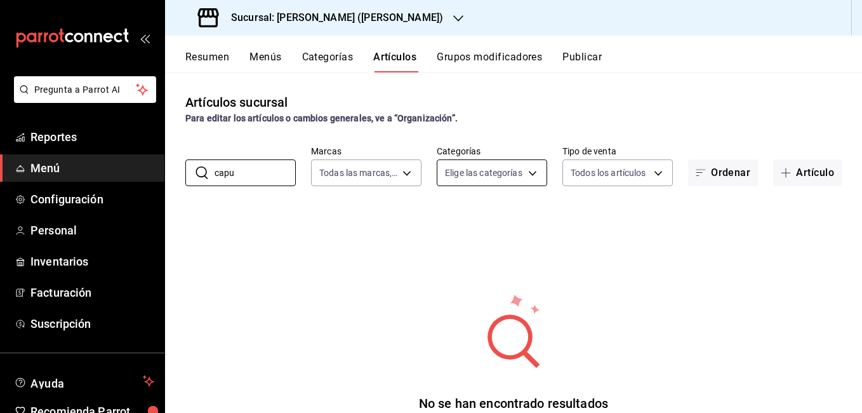
type input "capu"
click at [460, 179] on body "Pregunta a Parrot AI Reportes Menú Configuración Personal Inventarios Facturaci…" at bounding box center [431, 206] width 862 height 413
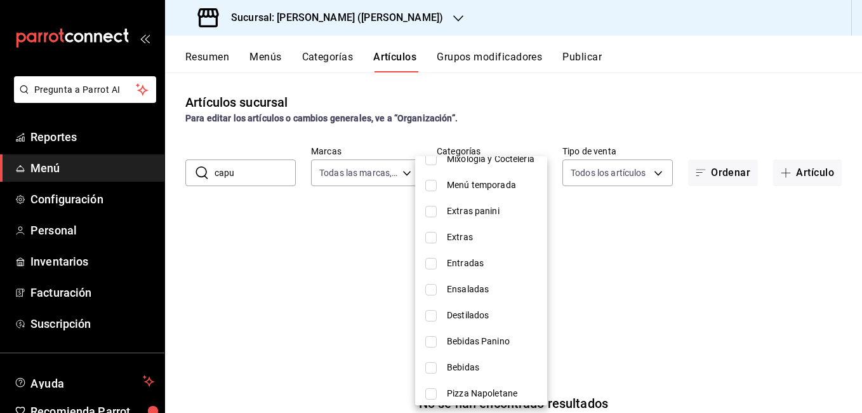
scroll to position [527, 0]
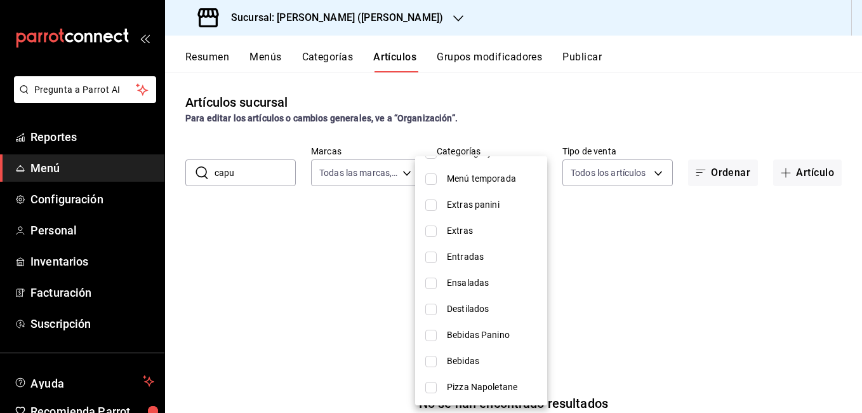
click at [432, 357] on input "checkbox" at bounding box center [430, 361] width 11 height 11
checkbox input "true"
type input "c65baafd-fafc-475a-b91b-963923ffee05"
click at [262, 176] on div at bounding box center [431, 206] width 862 height 413
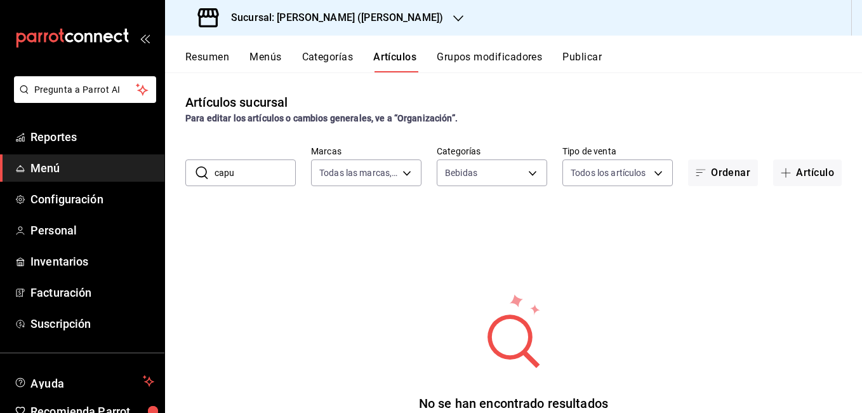
click at [262, 176] on input "capu" at bounding box center [255, 172] width 81 height 25
type input "c"
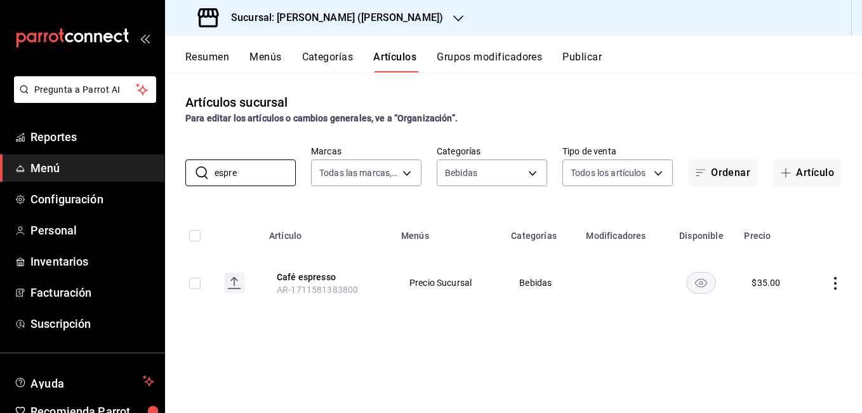
type input "espre"
click at [839, 285] on icon "actions" at bounding box center [835, 283] width 13 height 13
click at [813, 310] on span "Editar" at bounding box center [797, 311] width 33 height 13
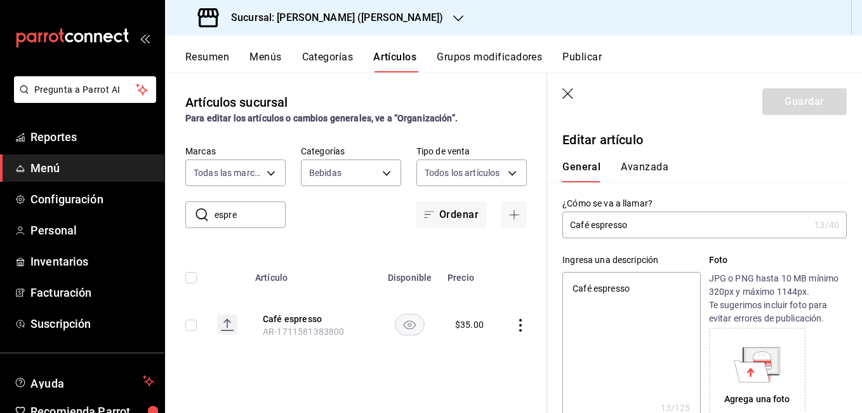
type textarea "x"
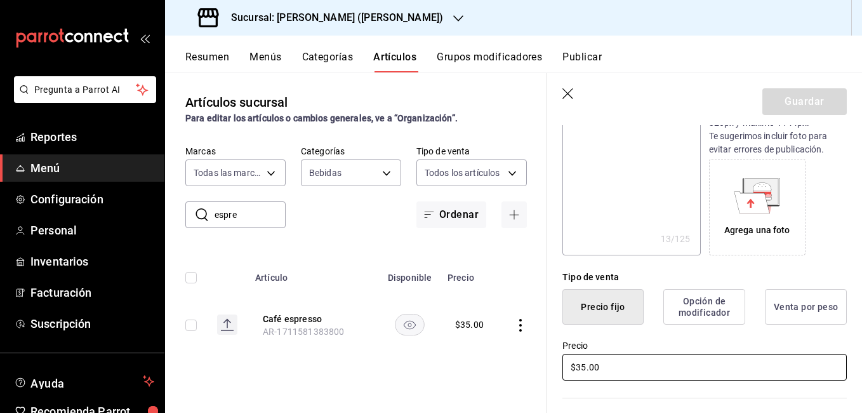
scroll to position [190, 0]
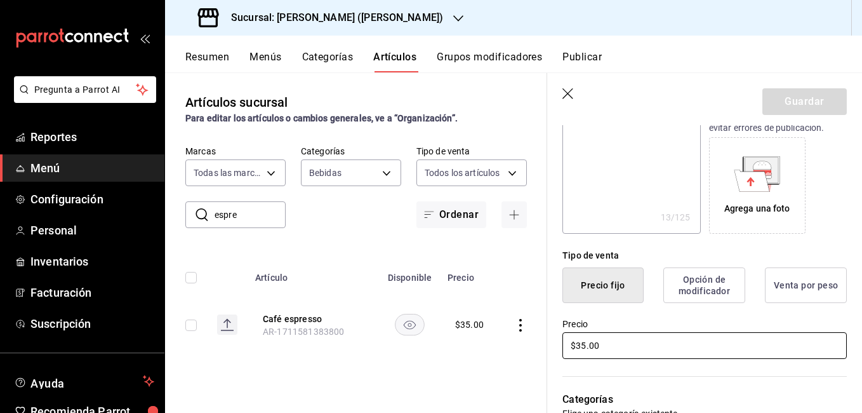
click at [580, 344] on input "$35.00" at bounding box center [704, 345] width 284 height 27
type input "$5.00"
type textarea "x"
type input "$45.00"
type textarea "x"
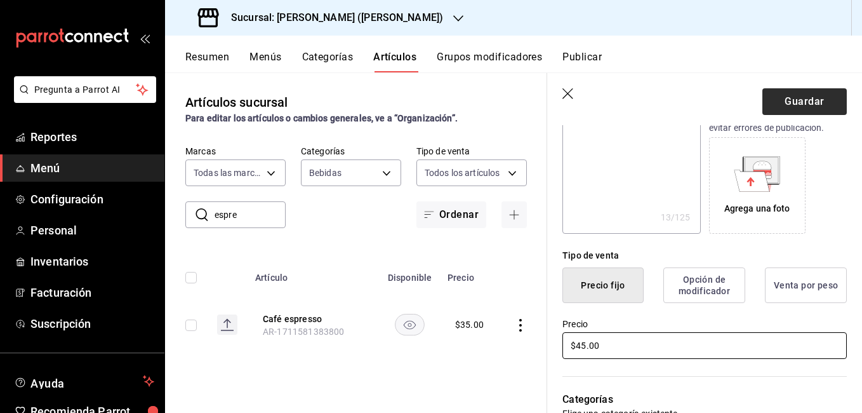
type input "$45.00"
click at [796, 109] on button "Guardar" at bounding box center [804, 101] width 84 height 27
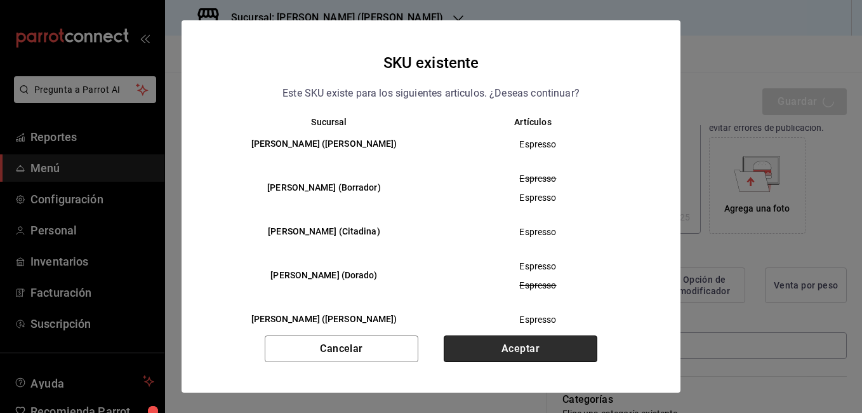
click at [524, 344] on button "Aceptar" at bounding box center [521, 348] width 154 height 27
type textarea "x"
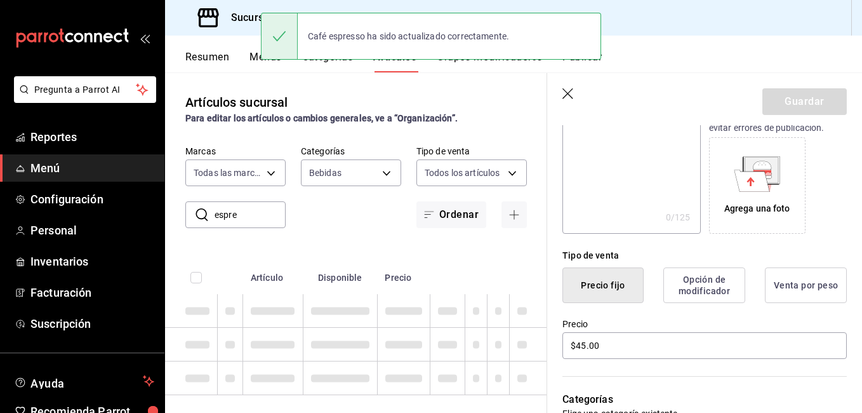
type textarea "x"
type input "AR-1755549758644"
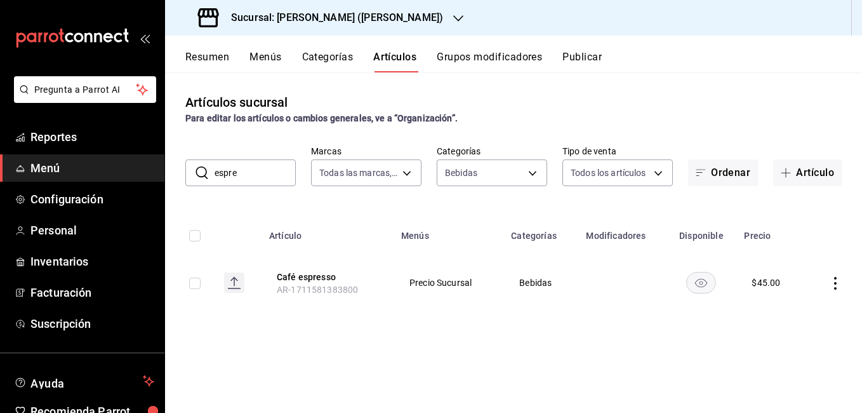
click at [243, 170] on input "espre" at bounding box center [255, 172] width 81 height 25
type input "e"
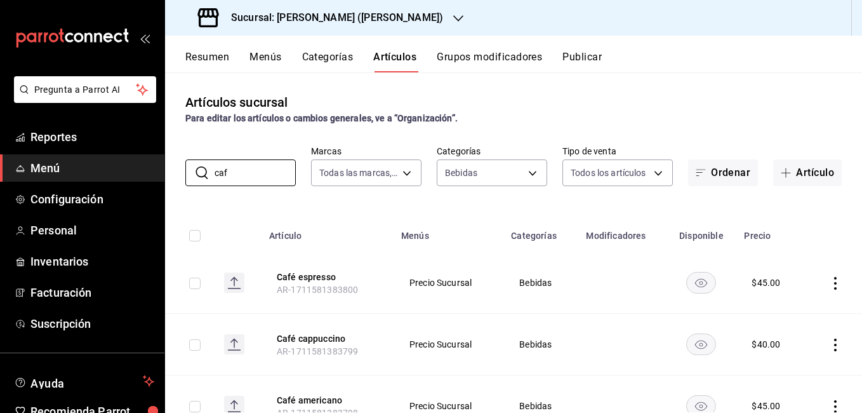
scroll to position [55, 0]
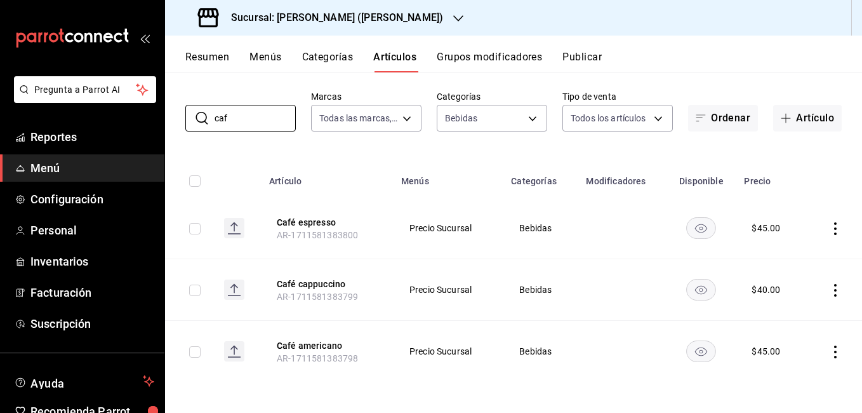
type input "caf"
click at [830, 286] on icon "actions" at bounding box center [835, 290] width 13 height 13
click at [796, 312] on li "Editar" at bounding box center [776, 319] width 76 height 26
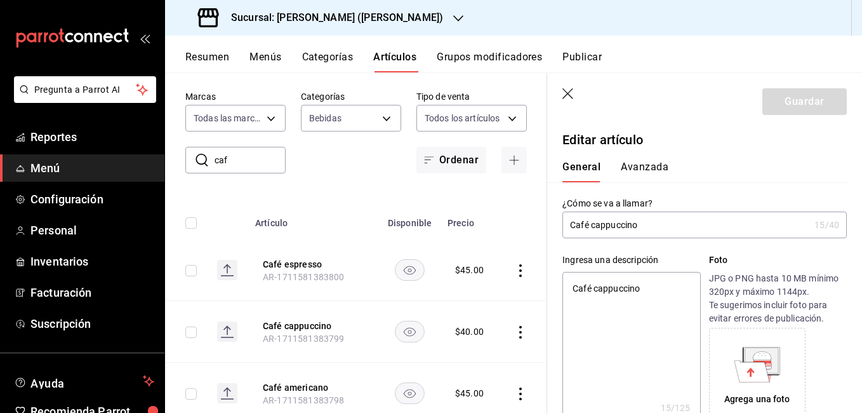
type textarea "x"
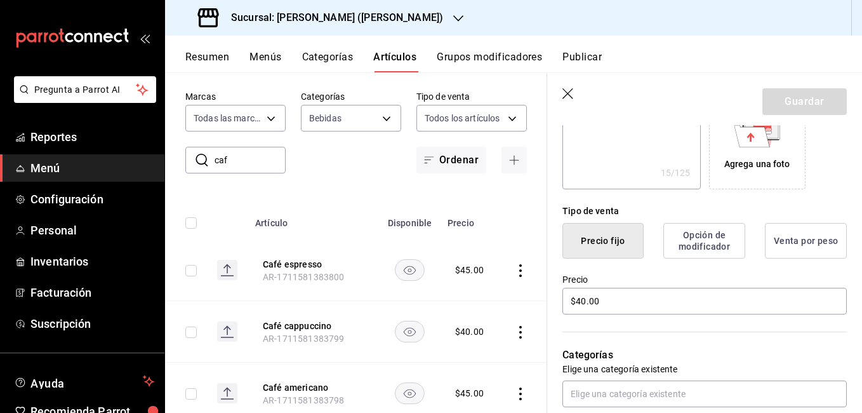
scroll to position [317, 0]
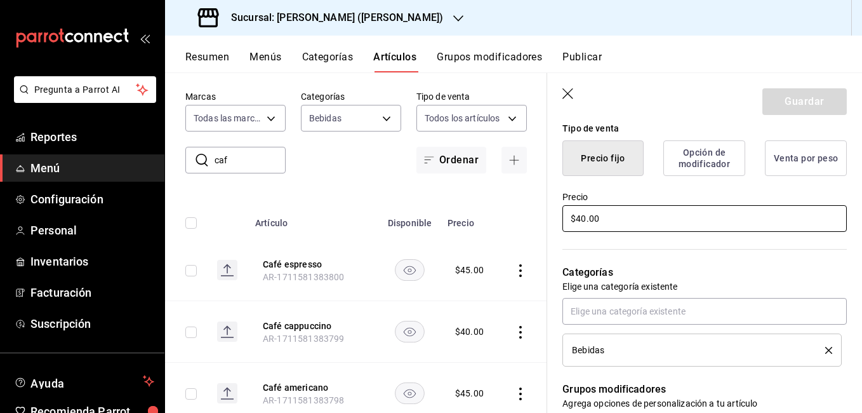
click at [581, 221] on input "$40.00" at bounding box center [704, 218] width 284 height 27
type input "$0.00"
type textarea "x"
type input "$50.00"
type textarea "x"
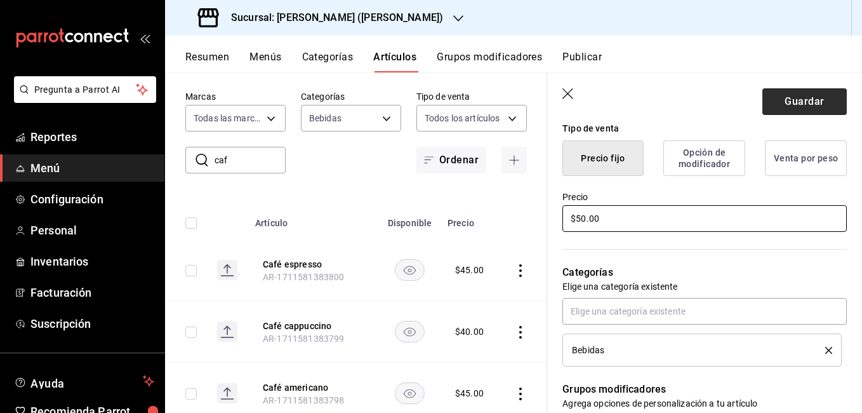
type input "$50.00"
click at [821, 101] on button "Guardar" at bounding box center [804, 101] width 84 height 27
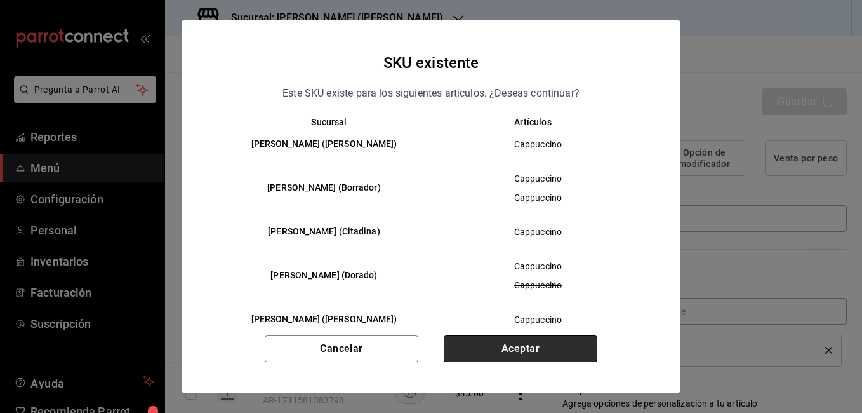
click at [566, 354] on button "Aceptar" at bounding box center [521, 348] width 154 height 27
type textarea "x"
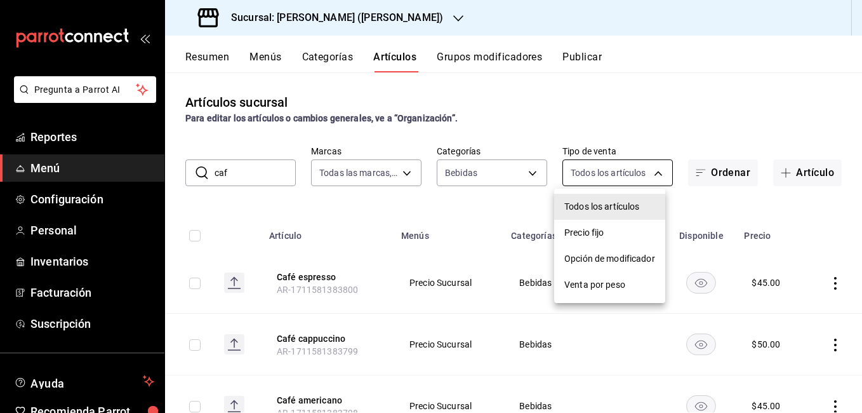
click at [581, 176] on body "Pregunta a Parrot AI Reportes Menú Configuración Personal Inventarios Facturaci…" at bounding box center [431, 206] width 862 height 413
click at [577, 175] on div at bounding box center [431, 206] width 862 height 413
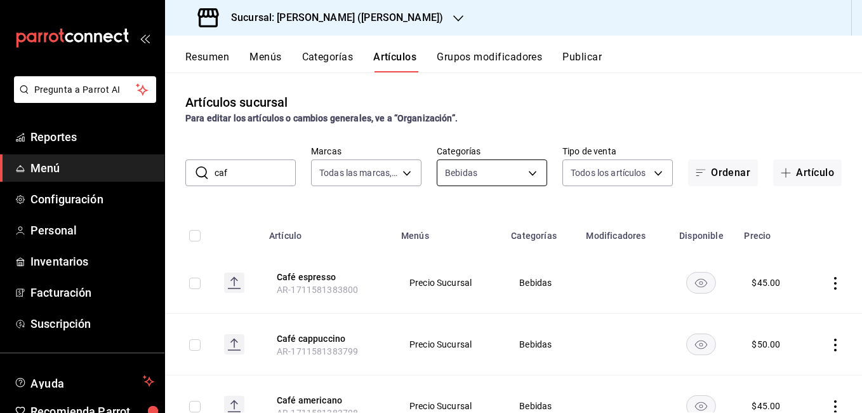
click at [507, 167] on body "Pregunta a Parrot AI Reportes Menú Configuración Personal Inventarios Facturaci…" at bounding box center [431, 206] width 862 height 413
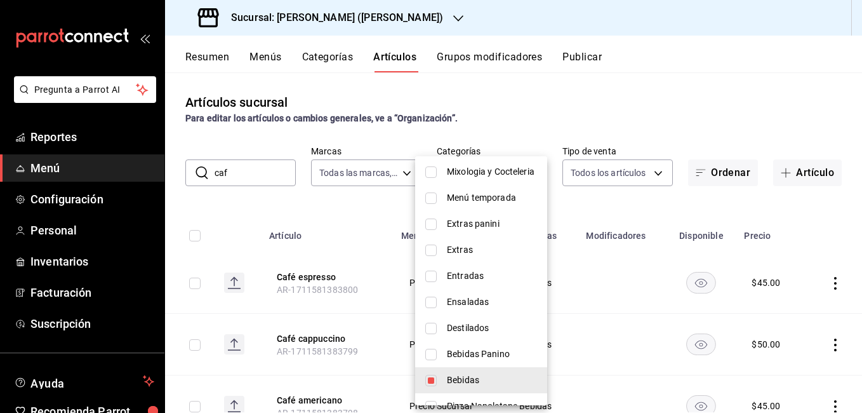
scroll to position [527, 0]
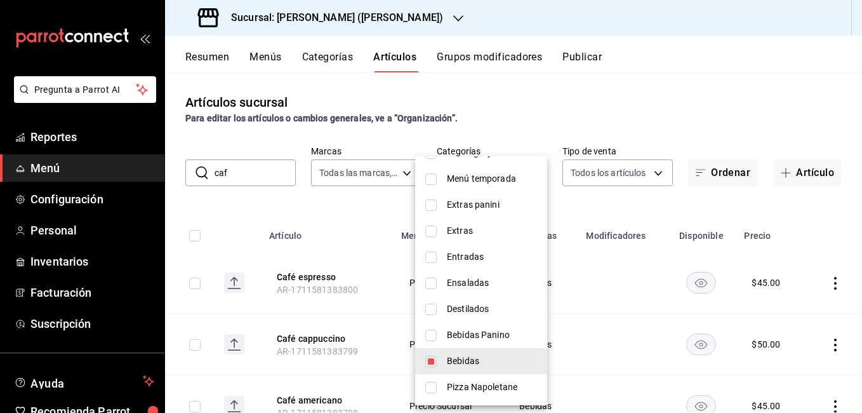
click at [475, 362] on span "Bebidas" at bounding box center [492, 360] width 90 height 13
checkbox input "false"
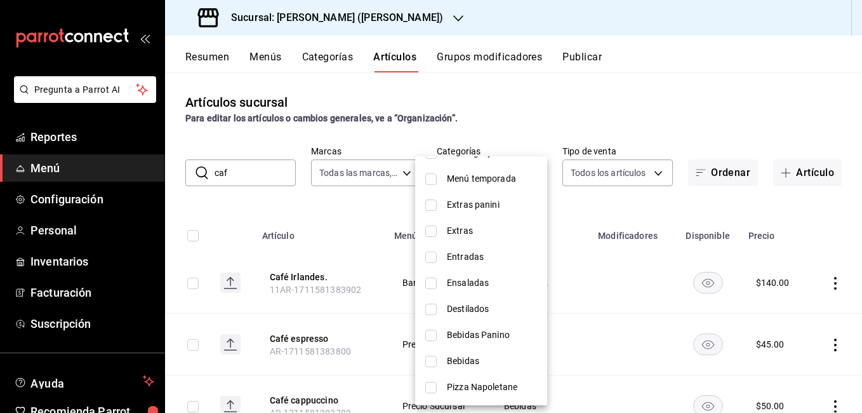
click at [561, 90] on div at bounding box center [431, 206] width 862 height 413
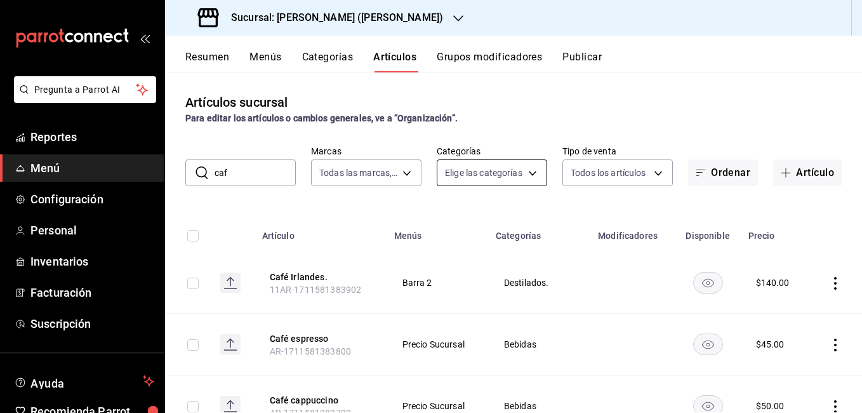
click at [519, 161] on body "Pregunta a Parrot AI Reportes Menú Configuración Personal Inventarios Facturaci…" at bounding box center [431, 206] width 862 height 413
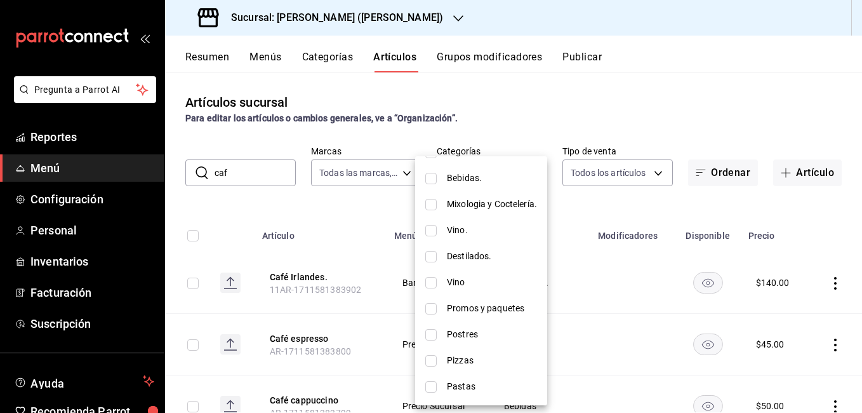
scroll to position [254, 0]
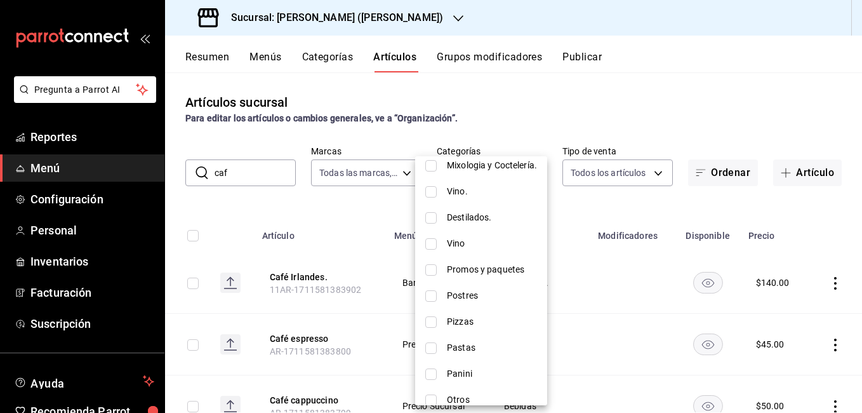
click at [477, 168] on span "Mixologia y Coctelería." at bounding box center [492, 165] width 90 height 13
type input "8648945f-808b-436d-9757-20a4701cb168"
checkbox input "true"
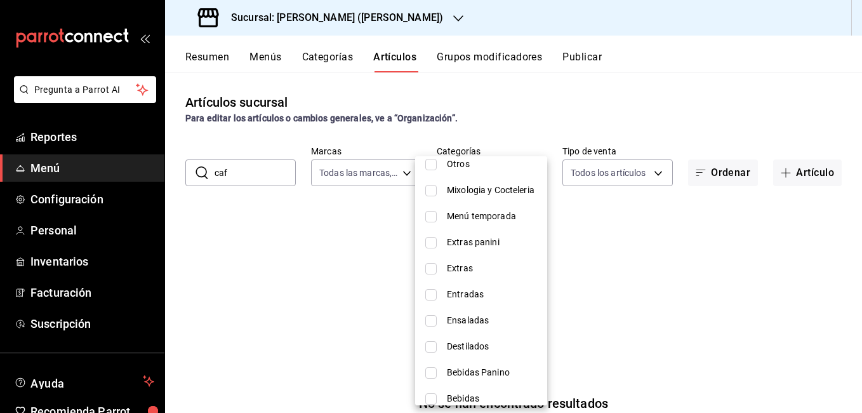
scroll to position [508, 0]
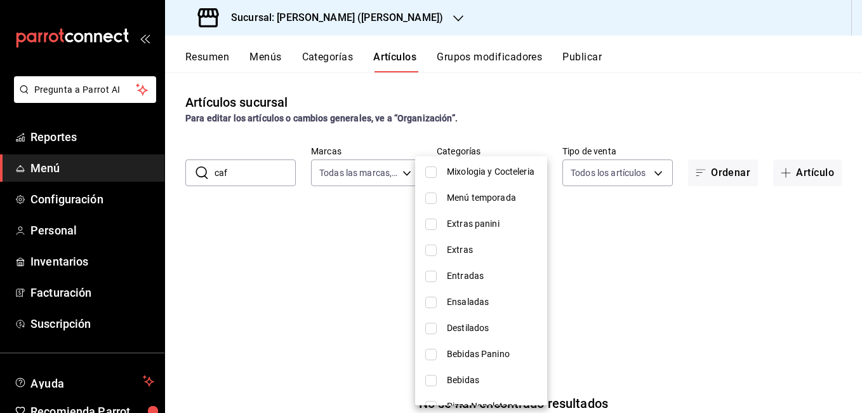
click at [468, 182] on li "Mixologia y Cocteleria" at bounding box center [481, 172] width 132 height 26
type input "8648945f-808b-436d-9757-20a4701cb168,5312bb8e-7f0c-4637-af36-06282740f628"
checkbox input "true"
click at [248, 173] on div at bounding box center [431, 206] width 862 height 413
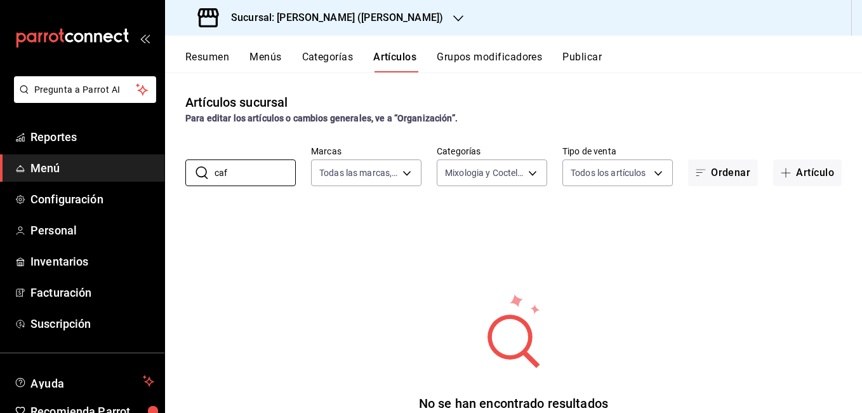
click at [248, 173] on input "caf" at bounding box center [255, 172] width 81 height 25
type input "c"
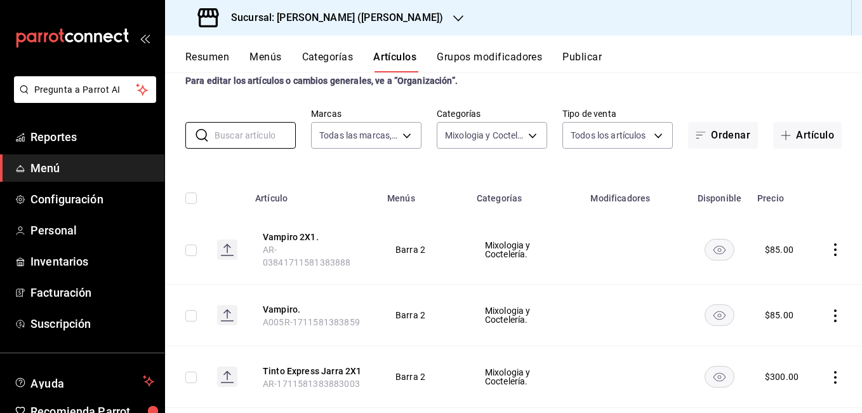
scroll to position [0, 0]
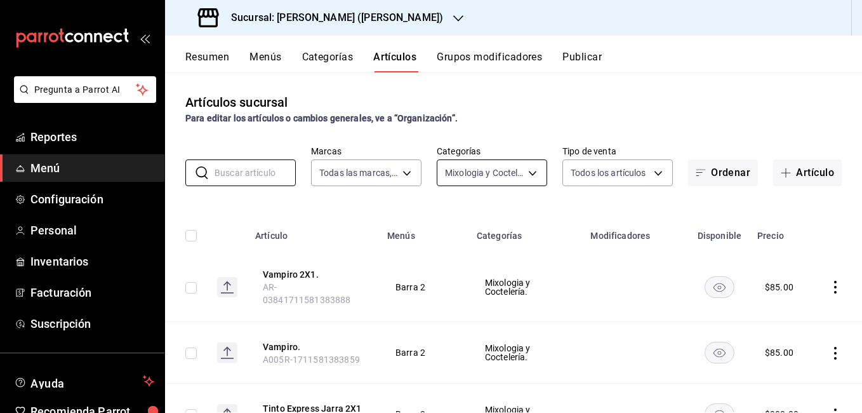
click at [492, 175] on body "Pregunta a Parrot AI Reportes Menú Configuración Personal Inventarios Facturaci…" at bounding box center [431, 206] width 862 height 413
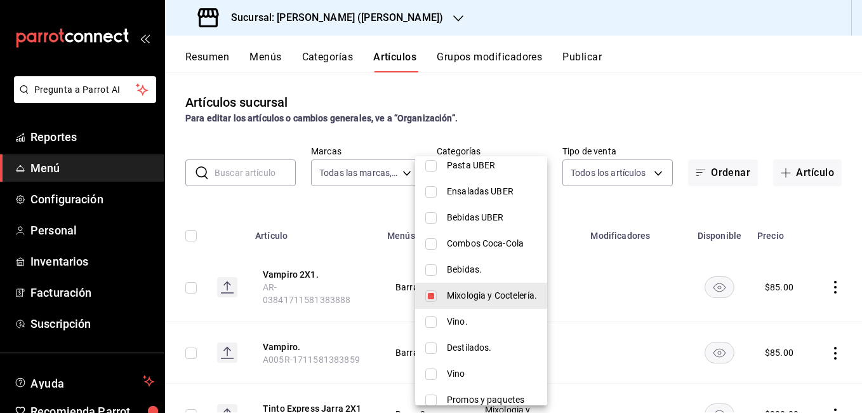
scroll to position [127, 0]
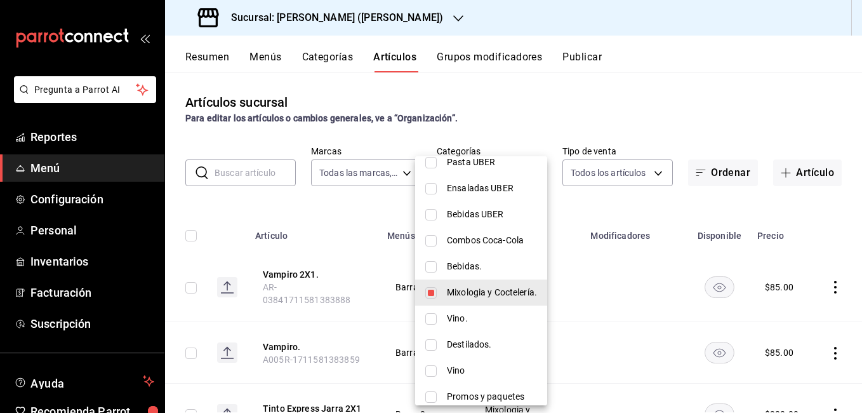
click at [483, 344] on span "Destilados." at bounding box center [492, 344] width 90 height 13
type input "8648945f-808b-436d-9757-20a4701cb168,5312bb8e-7f0c-4637-af36-06282740f628,8ade0…"
checkbox input "true"
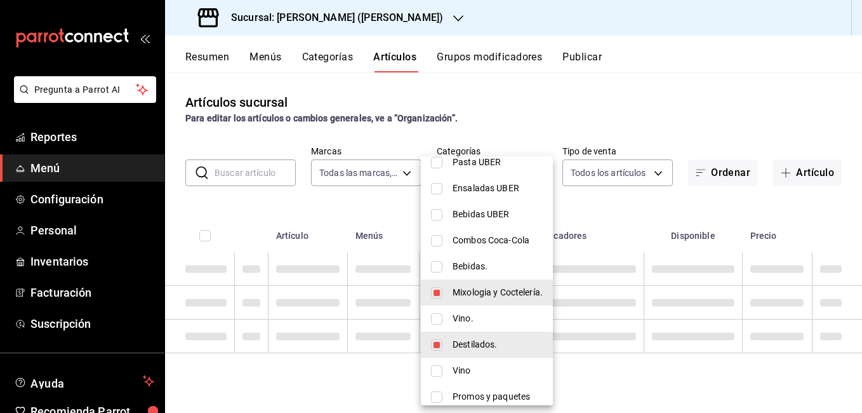
click at [463, 291] on span "Mixologia y Coctelería." at bounding box center [498, 292] width 90 height 13
type input "5312bb8e-7f0c-4637-af36-06282740f628,8ade005c-fad9-4ea5-8b07-6b5a0c7609a3"
checkbox input "false"
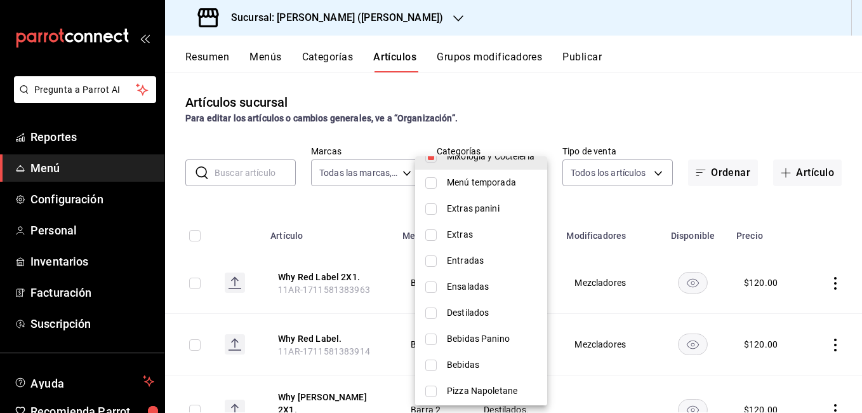
scroll to position [527, 0]
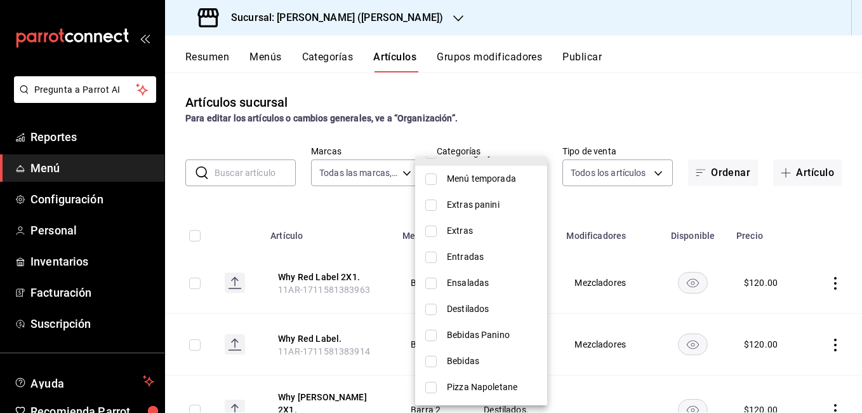
click at [475, 309] on span "Destilados" at bounding box center [492, 308] width 90 height 13
type input "5312bb8e-7f0c-4637-af36-06282740f628,8ade005c-fad9-4ea5-8b07-6b5a0c7609a3,1b652…"
checkbox input "true"
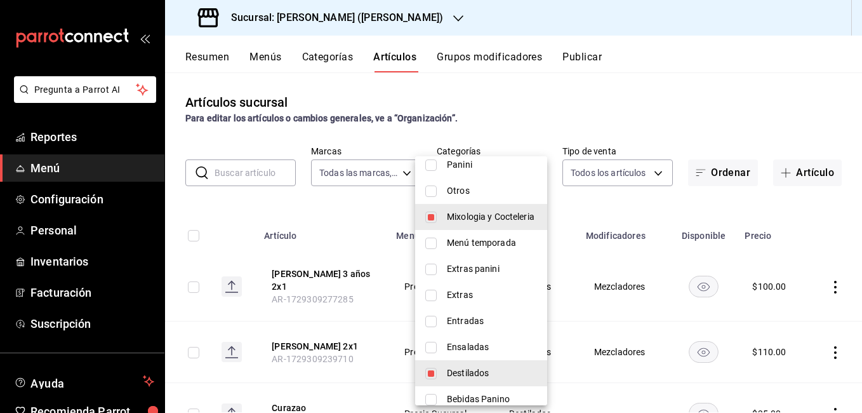
scroll to position [463, 0]
click at [464, 218] on span "Mixologia y Cocteleria" at bounding box center [492, 215] width 90 height 13
type input "8ade005c-fad9-4ea5-8b07-6b5a0c7609a3,1b652998-f337-4e21-a4e4-246a113377bc"
checkbox input "false"
click at [534, 83] on div at bounding box center [431, 206] width 862 height 413
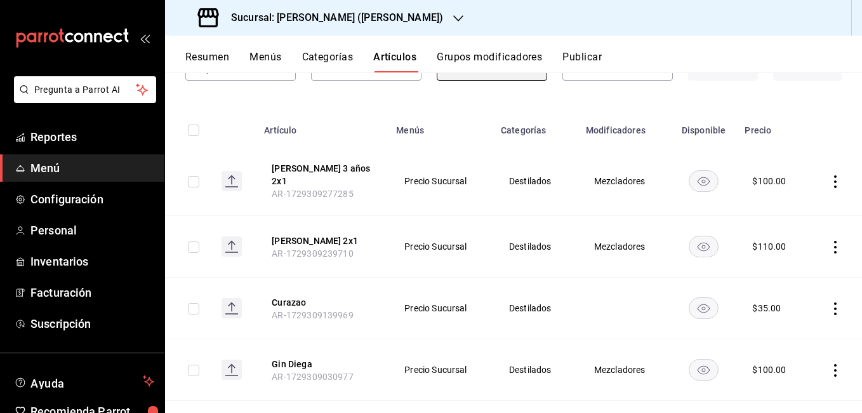
scroll to position [190, 0]
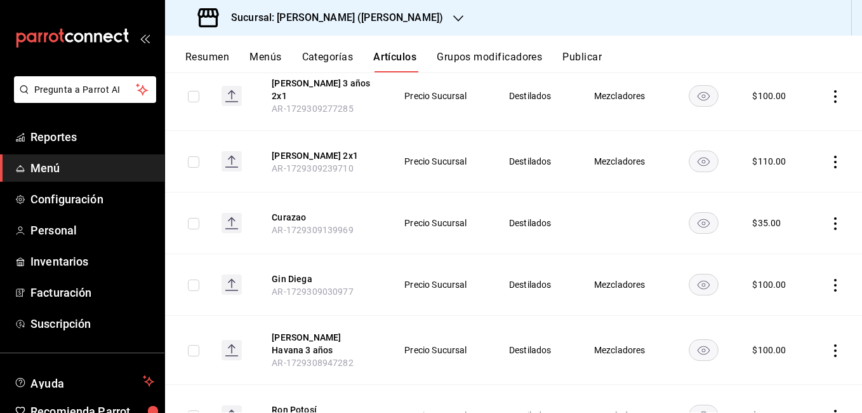
click at [829, 279] on icon "actions" at bounding box center [835, 285] width 13 height 13
click at [793, 310] on span "Editar" at bounding box center [787, 306] width 33 height 13
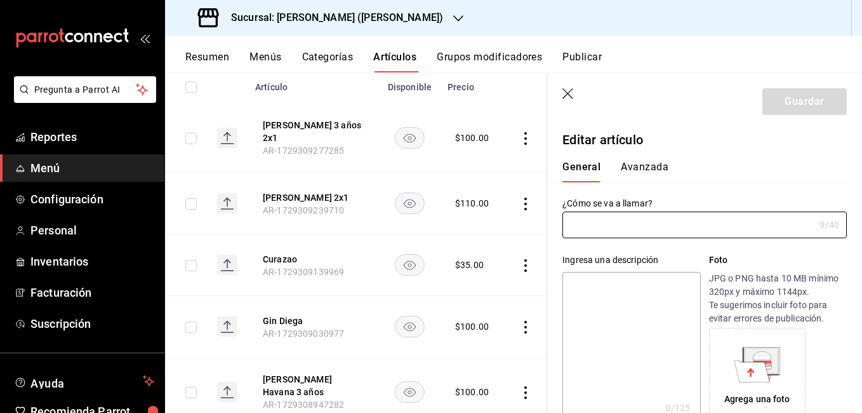
type input "Gin Diega"
type input "AR-1729309030977"
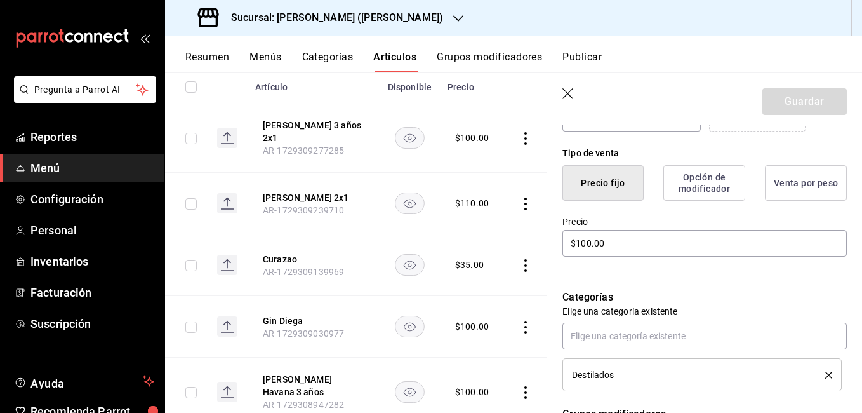
scroll to position [254, 0]
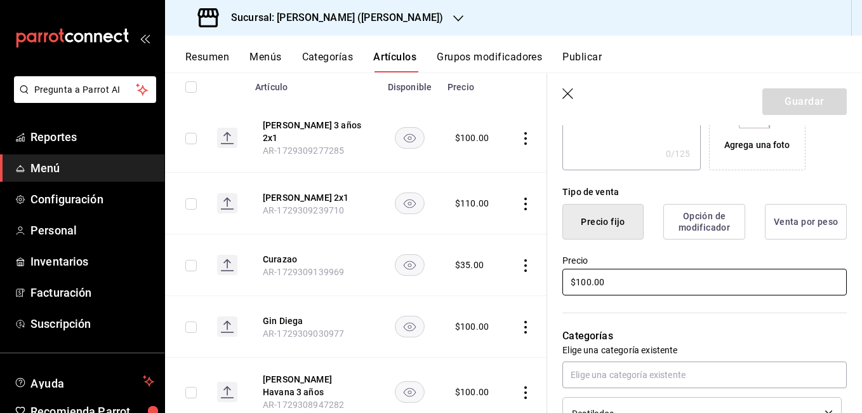
click at [586, 281] on input "$100.00" at bounding box center [704, 282] width 284 height 27
type input "$110.00"
click at [798, 100] on button "Guardar" at bounding box center [804, 101] width 84 height 27
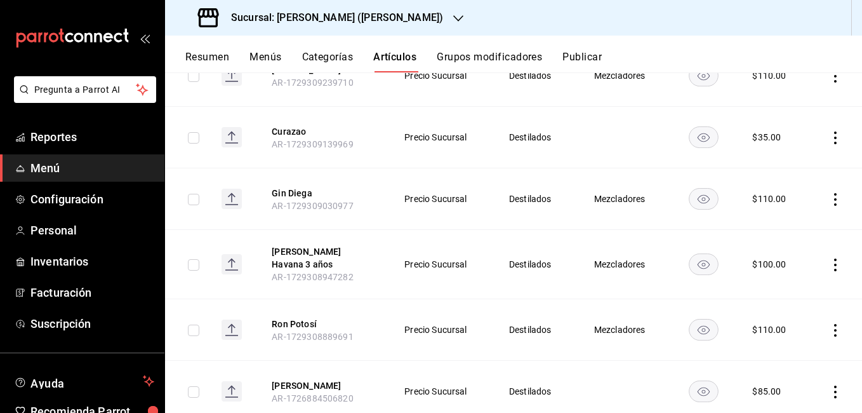
scroll to position [254, 0]
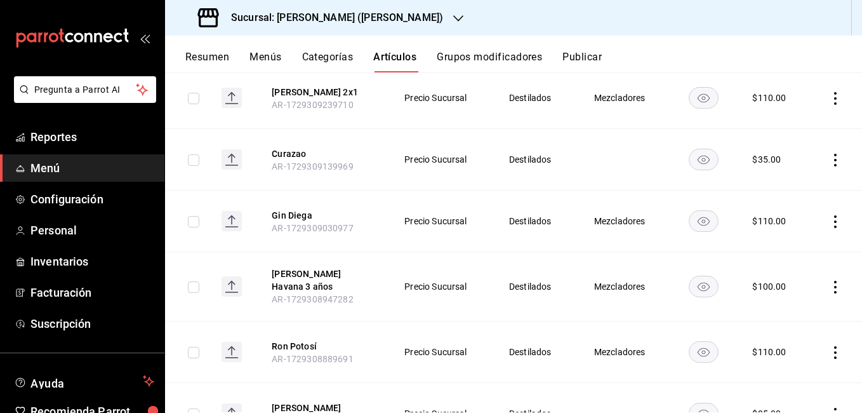
click at [829, 281] on icon "actions" at bounding box center [835, 287] width 13 height 13
click at [781, 240] on div at bounding box center [431, 206] width 862 height 413
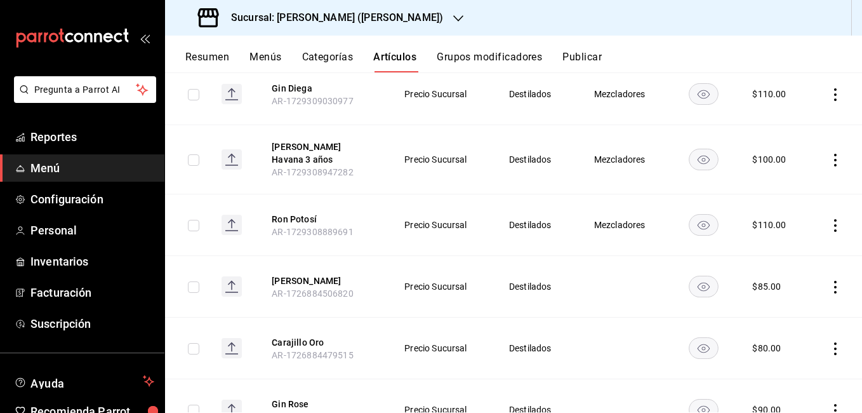
scroll to position [444, 0]
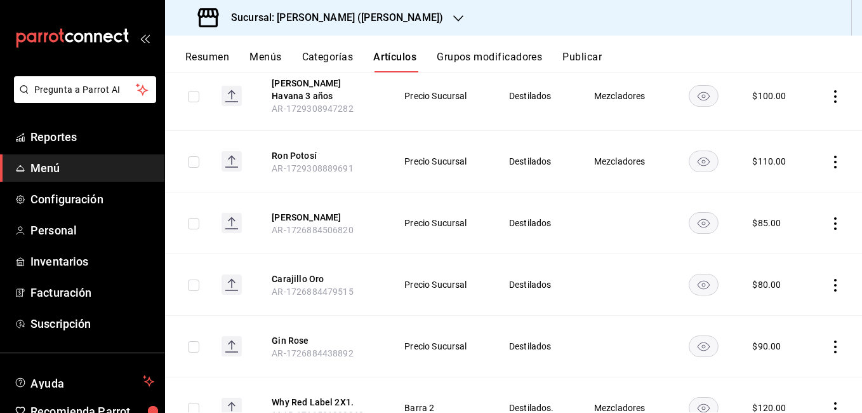
click at [829, 217] on icon "actions" at bounding box center [835, 223] width 13 height 13
click at [792, 231] on span "Editar" at bounding box center [787, 236] width 33 height 13
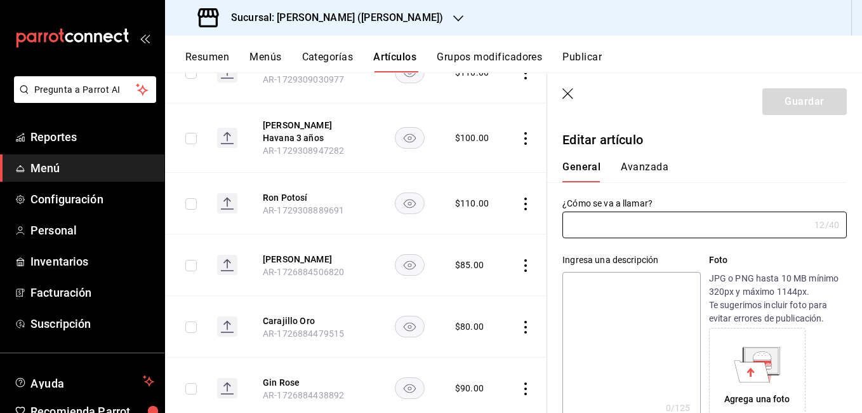
type input "[PERSON_NAME]"
type input "AR-1726884506820"
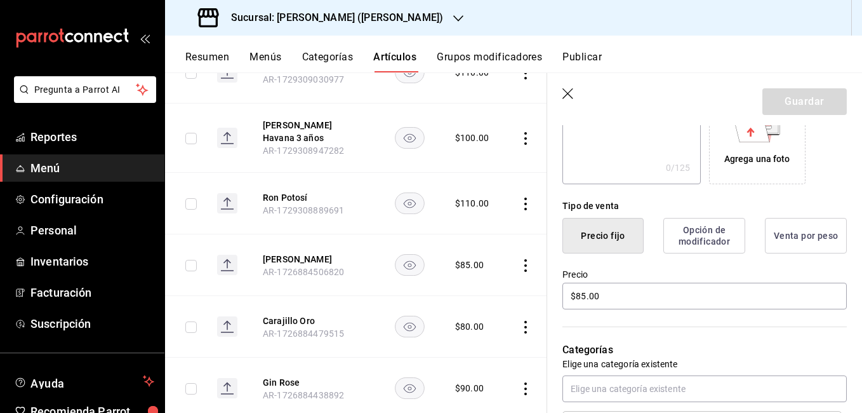
scroll to position [254, 0]
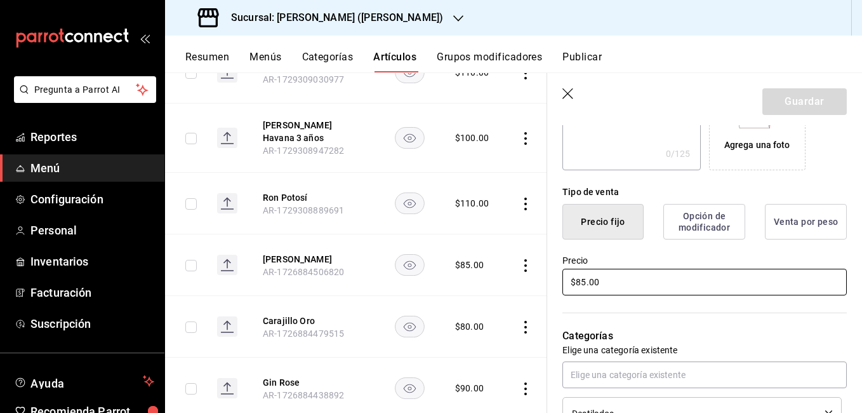
click at [581, 281] on input "$85.00" at bounding box center [704, 282] width 284 height 27
type input "$95.00"
click at [765, 98] on button "Guardar" at bounding box center [804, 101] width 84 height 27
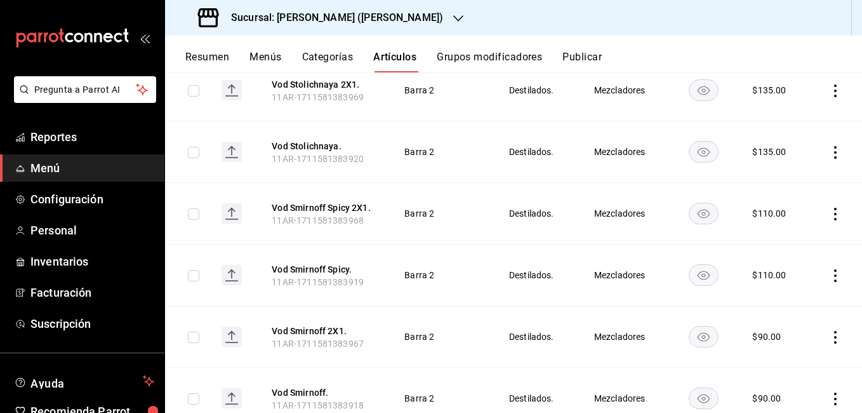
scroll to position [1456, 0]
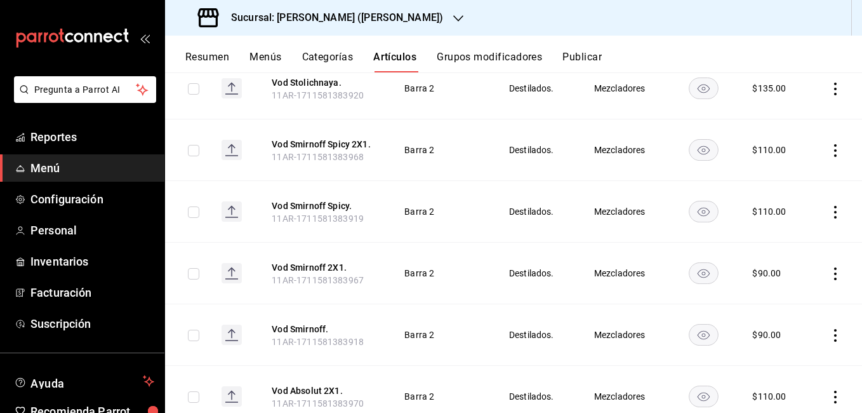
click at [829, 329] on icon "actions" at bounding box center [835, 335] width 13 height 13
click at [790, 322] on span "Editar" at bounding box center [787, 327] width 33 height 13
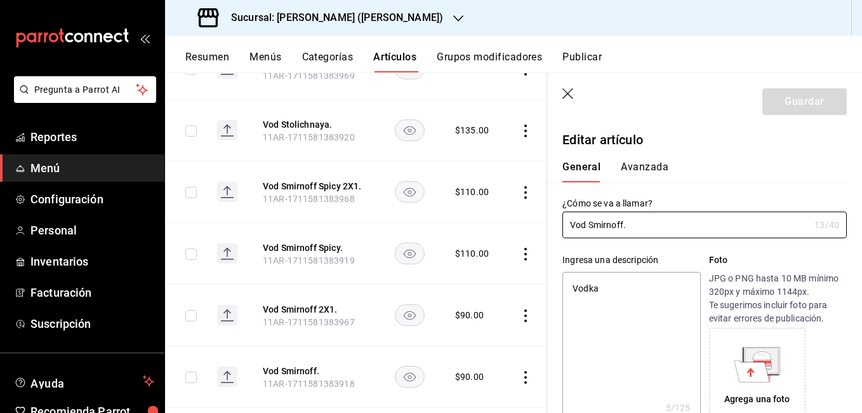
type textarea "x"
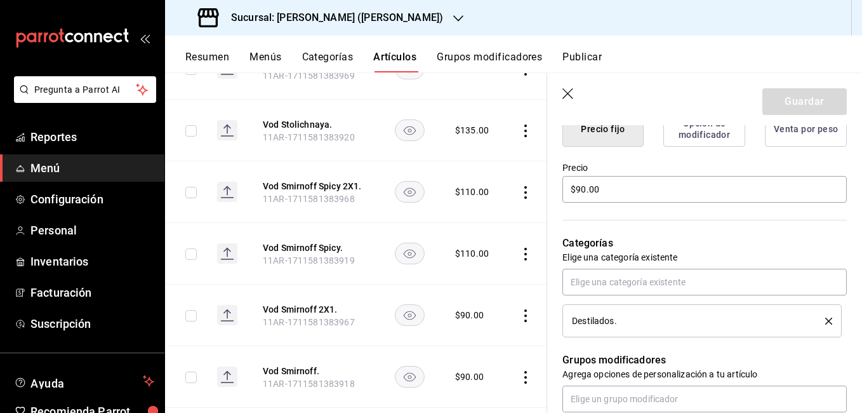
scroll to position [317, 0]
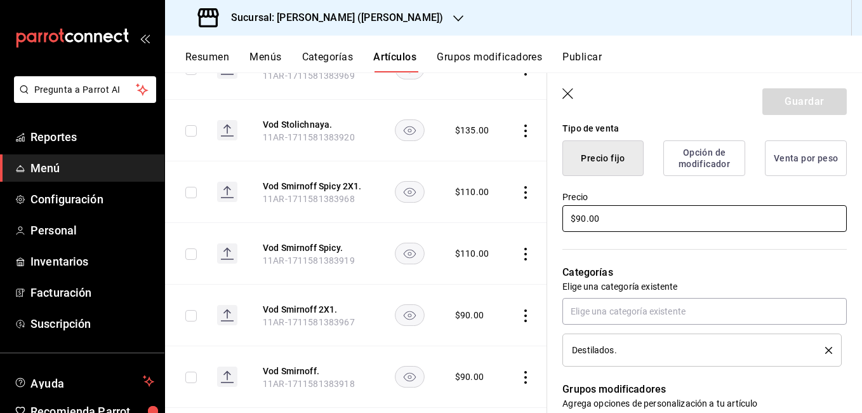
click at [581, 220] on input "$90.00" at bounding box center [704, 218] width 284 height 27
type input "$0.00"
type textarea "x"
type input "$10.00"
type textarea "x"
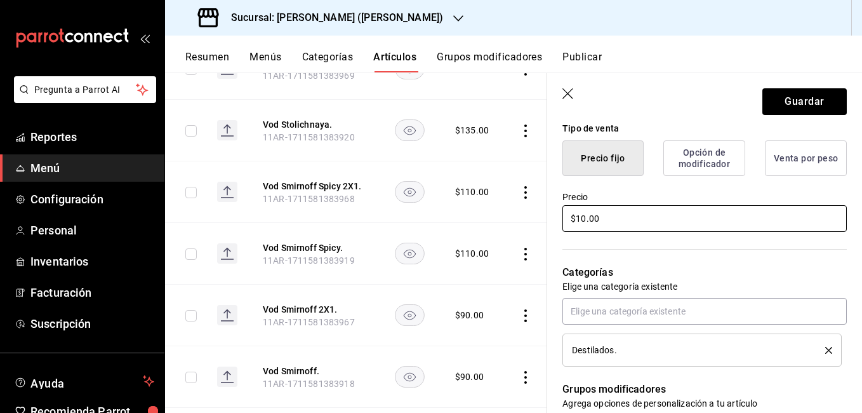
type input "$110.00"
type textarea "x"
type input "$110.00"
click at [784, 105] on button "Guardar" at bounding box center [804, 101] width 84 height 27
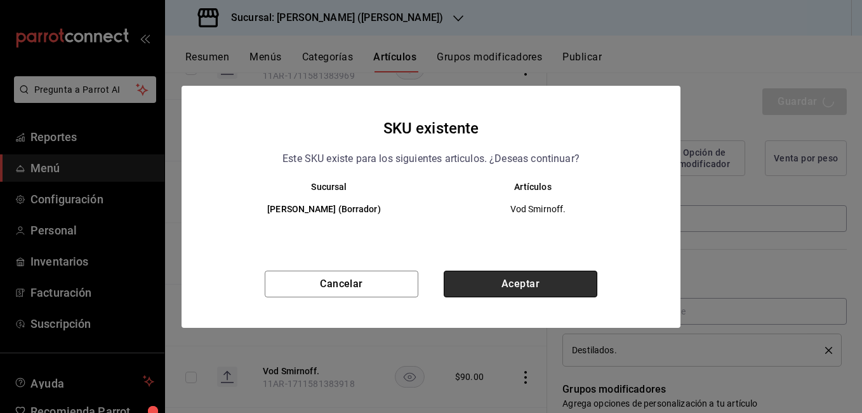
click at [476, 291] on button "Aceptar" at bounding box center [521, 283] width 154 height 27
type textarea "x"
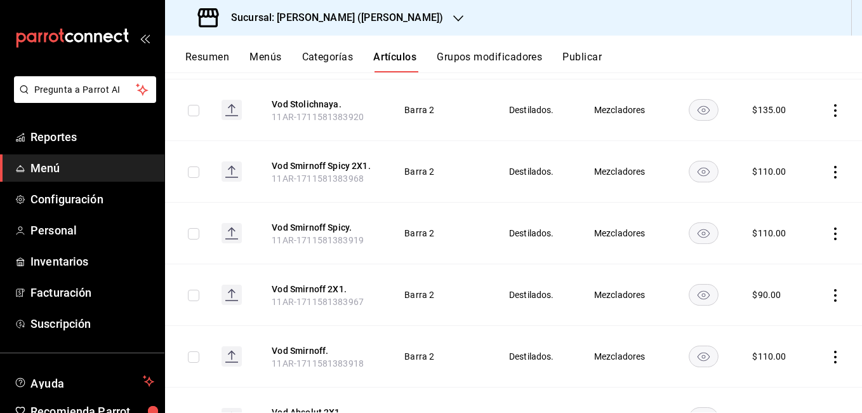
scroll to position [1456, 0]
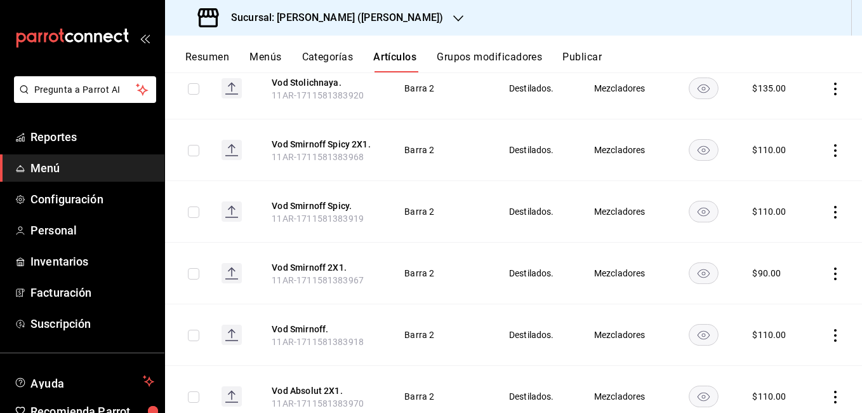
click at [834, 267] on icon "actions" at bounding box center [835, 273] width 3 height 13
click at [779, 272] on span "Editar" at bounding box center [787, 271] width 33 height 13
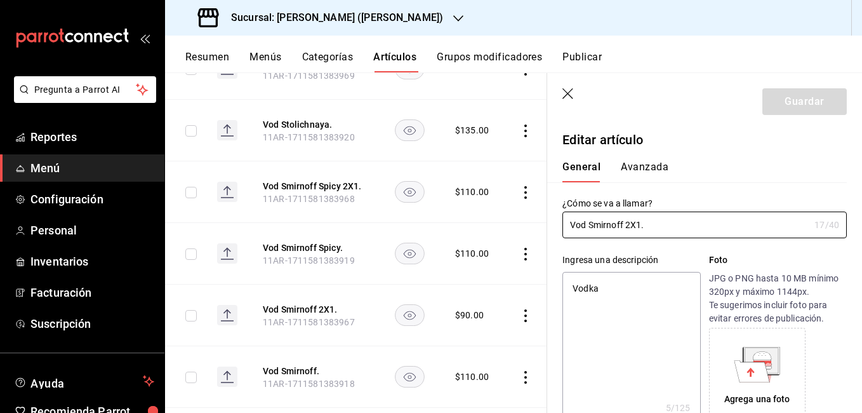
type textarea "x"
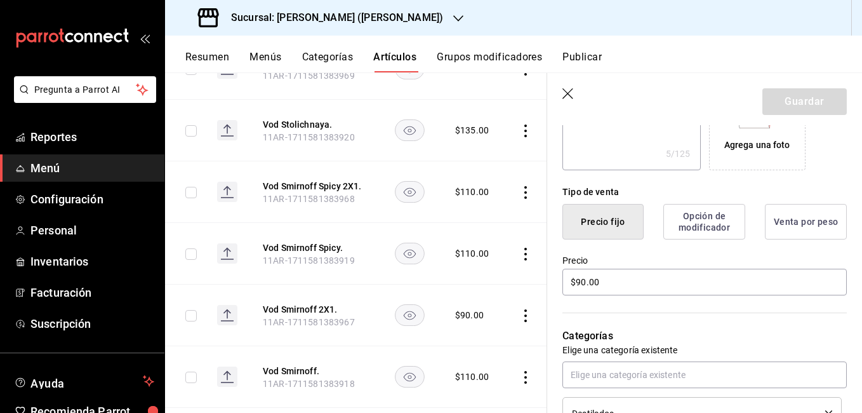
scroll to position [381, 0]
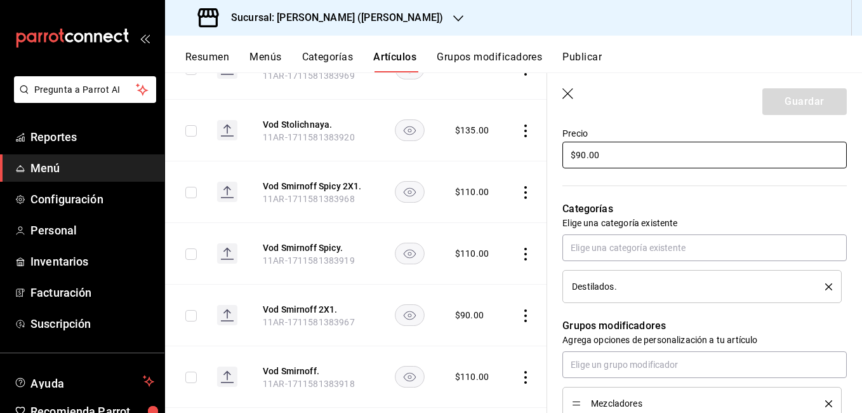
click at [585, 152] on input "$90.00" at bounding box center [704, 155] width 284 height 27
type input "$9.00"
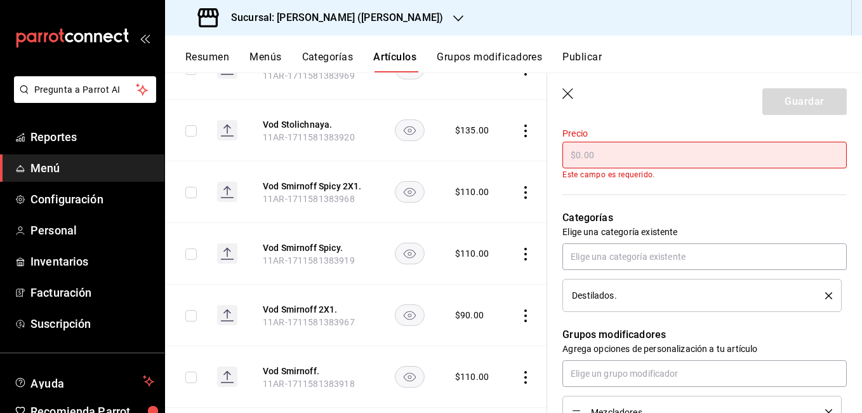
type textarea "x"
type input "$11.00"
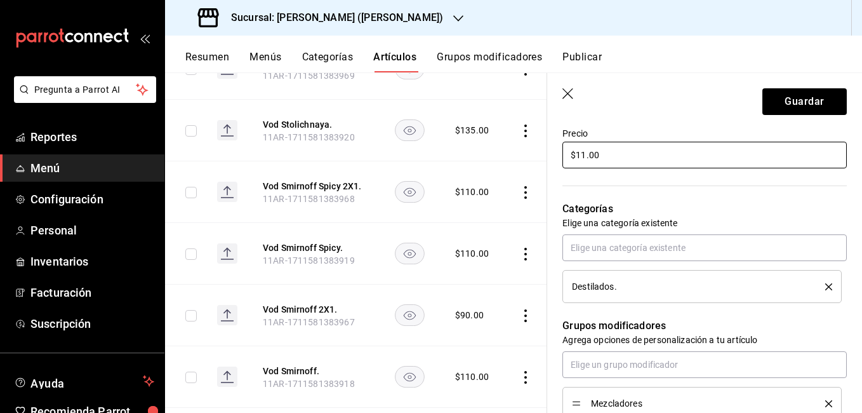
type textarea "x"
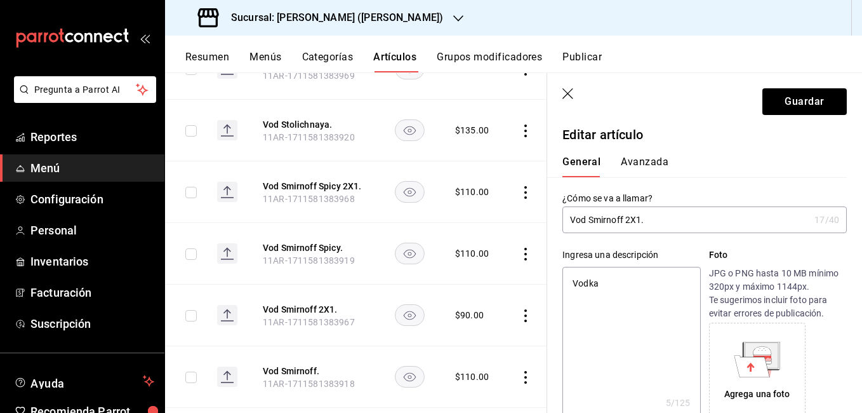
scroll to position [0, 0]
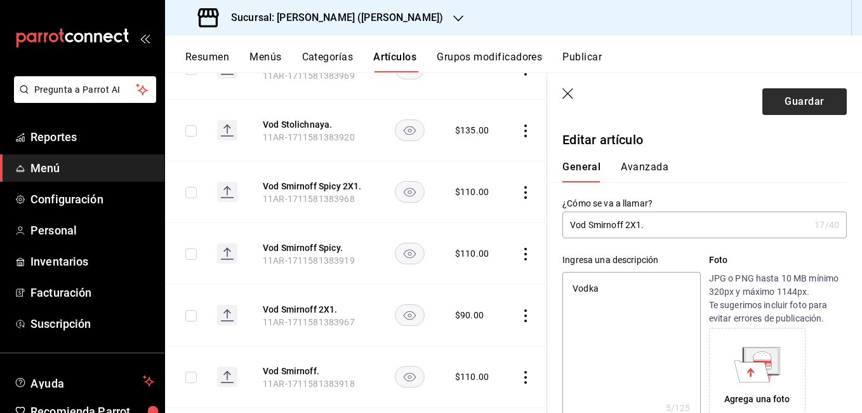
type input "$110.00"
click at [801, 112] on button "Guardar" at bounding box center [804, 101] width 84 height 27
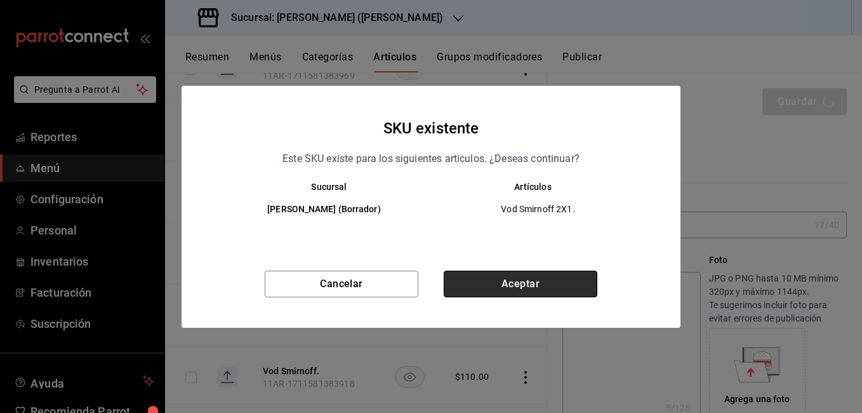
click at [518, 289] on button "Aceptar" at bounding box center [521, 283] width 154 height 27
type textarea "x"
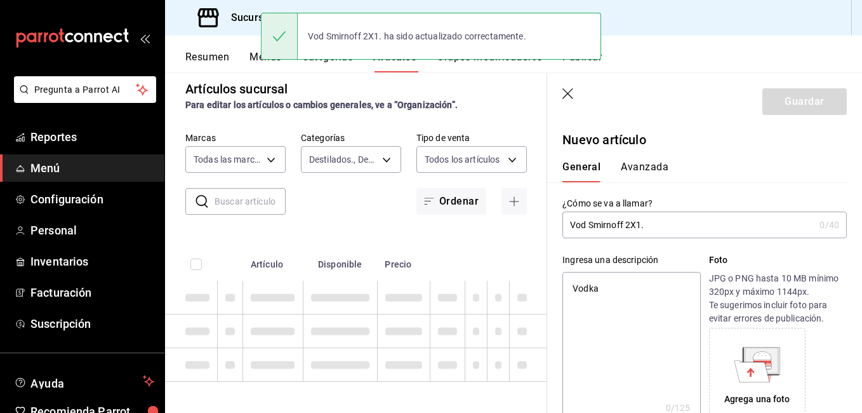
type textarea "x"
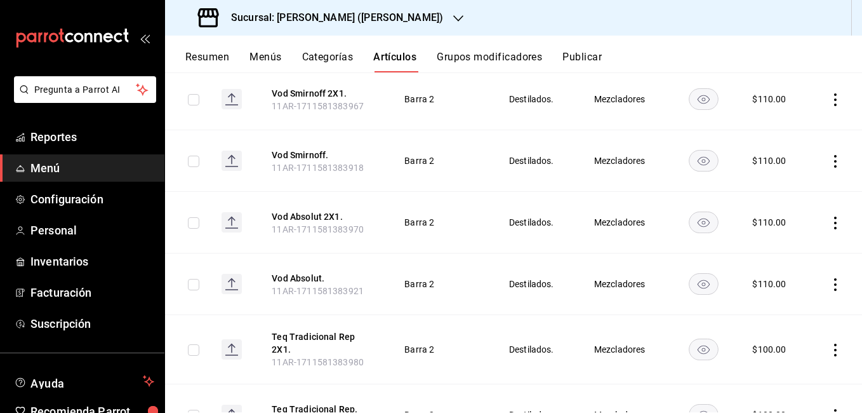
scroll to position [1647, 0]
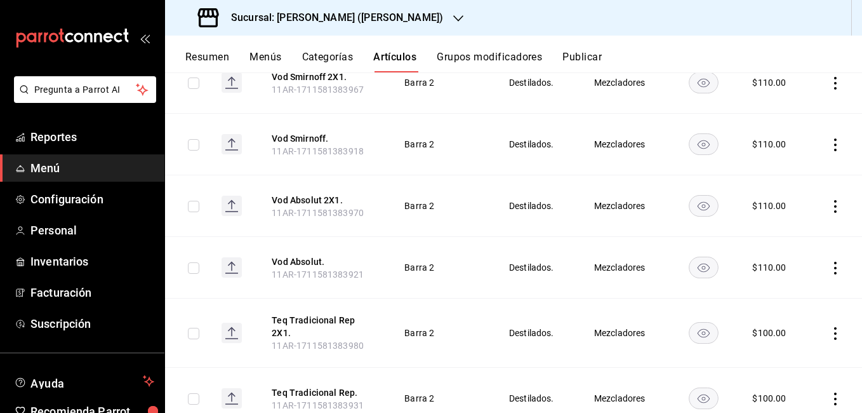
click at [829, 262] on icon "actions" at bounding box center [835, 268] width 13 height 13
click at [772, 267] on span "Editar" at bounding box center [787, 266] width 33 height 13
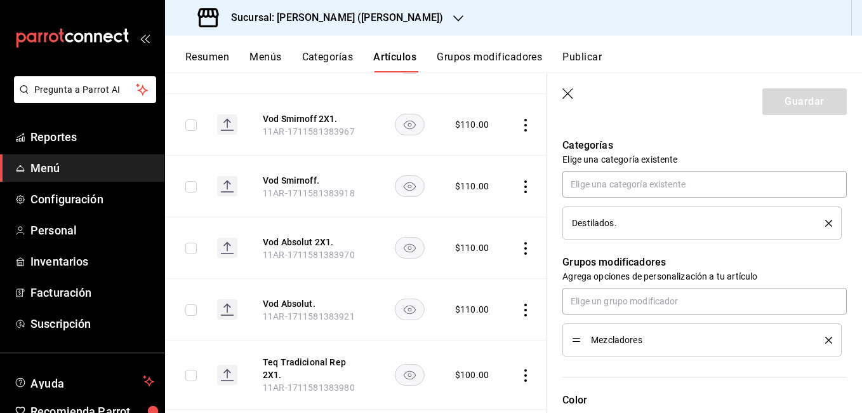
scroll to position [317, 0]
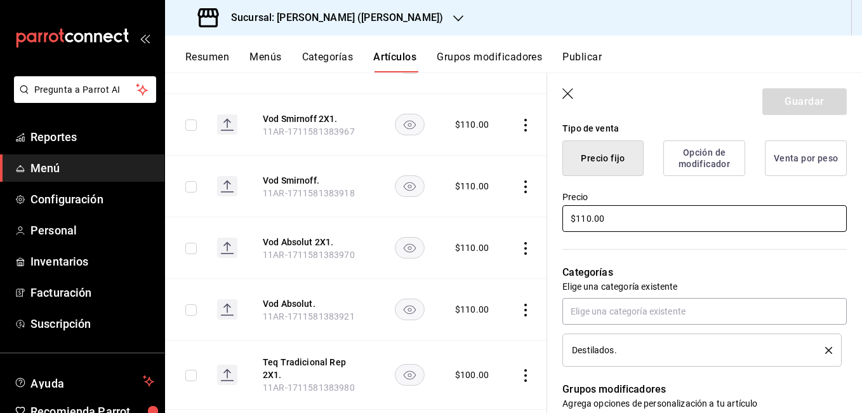
click at [587, 220] on input "$110.00" at bounding box center [704, 218] width 284 height 27
click at [825, 98] on button "Guardar" at bounding box center [804, 101] width 84 height 27
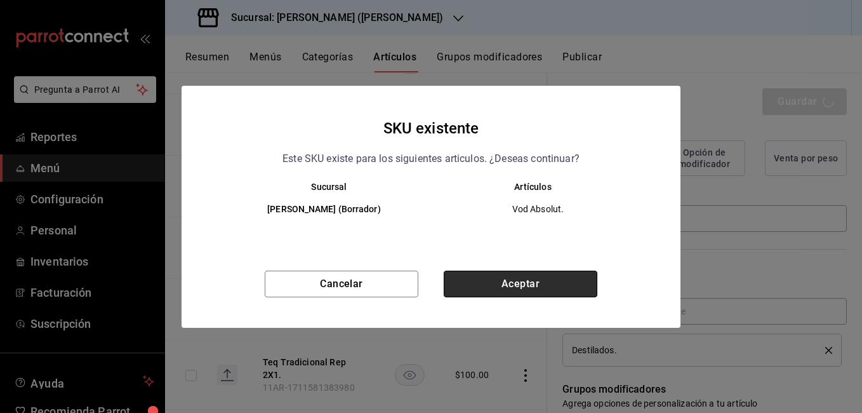
click at [566, 277] on button "Aceptar" at bounding box center [521, 283] width 154 height 27
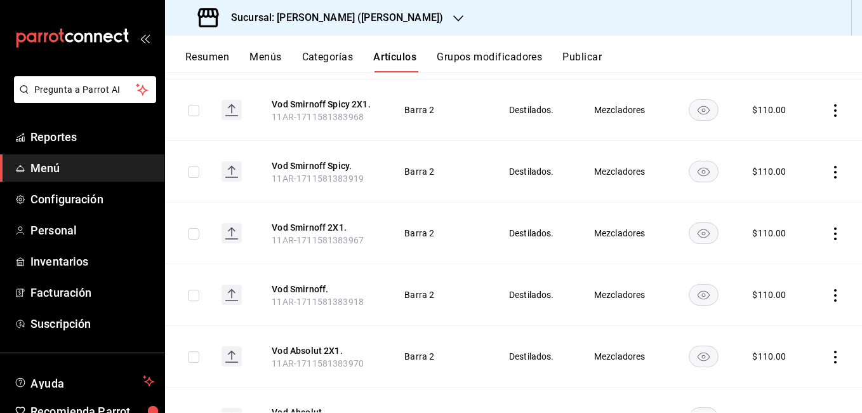
scroll to position [1520, 0]
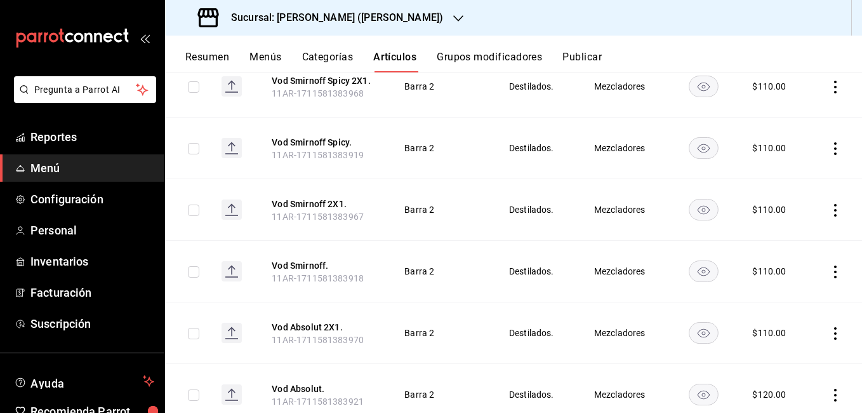
click at [829, 327] on icon "actions" at bounding box center [835, 333] width 13 height 13
click at [790, 333] on span "Editar" at bounding box center [787, 327] width 33 height 13
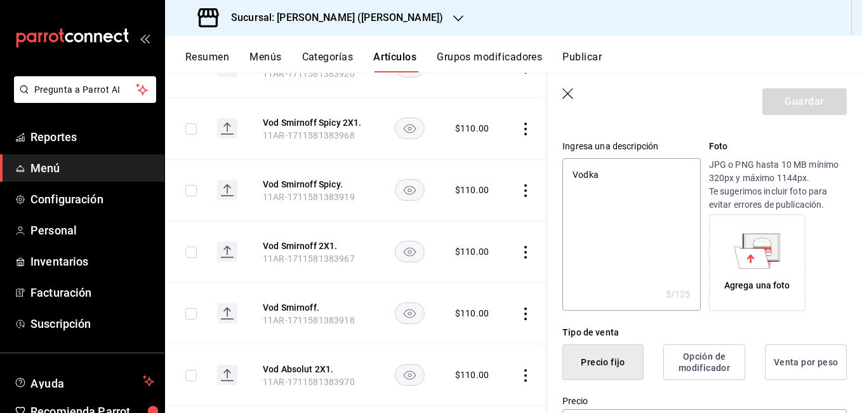
scroll to position [254, 0]
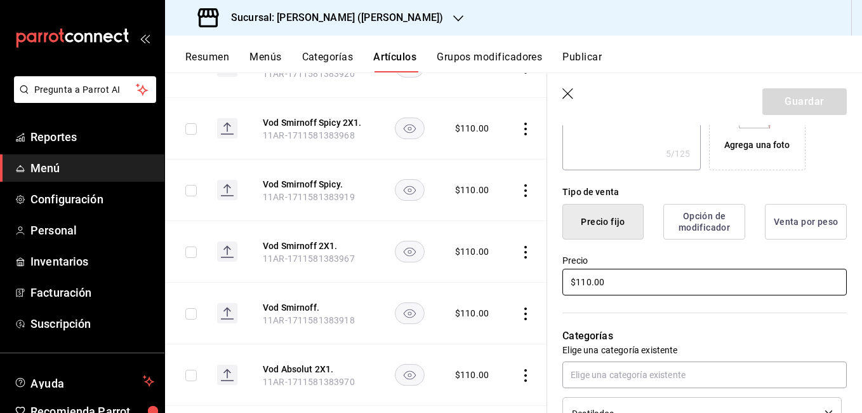
click at [588, 279] on input "$110.00" at bounding box center [704, 282] width 284 height 27
click at [780, 105] on button "Guardar" at bounding box center [804, 101] width 84 height 27
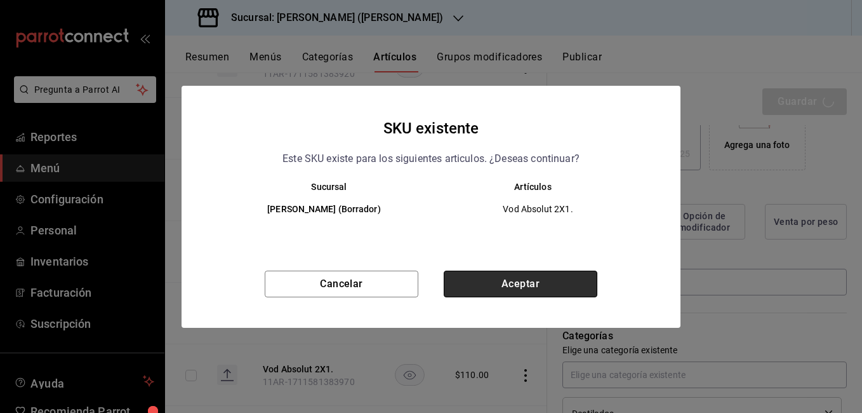
click at [513, 285] on button "Aceptar" at bounding box center [521, 283] width 154 height 27
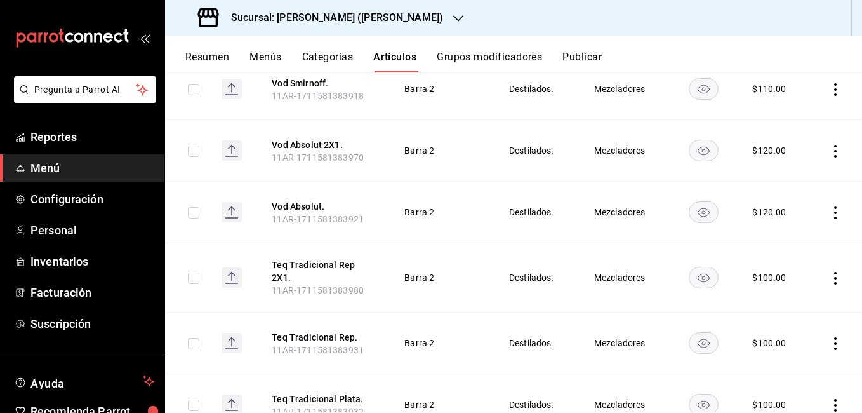
scroll to position [1774, 0]
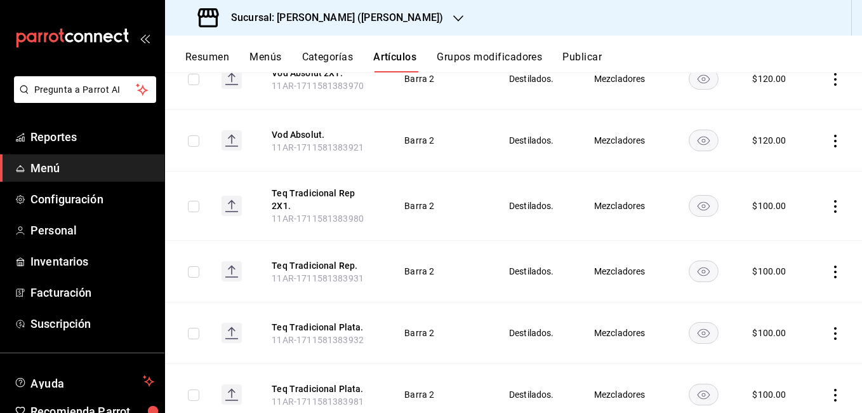
click at [829, 265] on icon "actions" at bounding box center [835, 271] width 13 height 13
click at [778, 271] on li "Editar" at bounding box center [776, 262] width 76 height 26
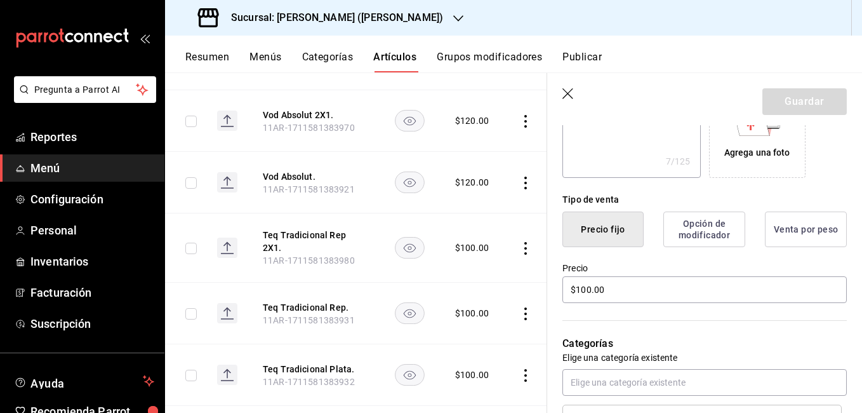
scroll to position [242, 0]
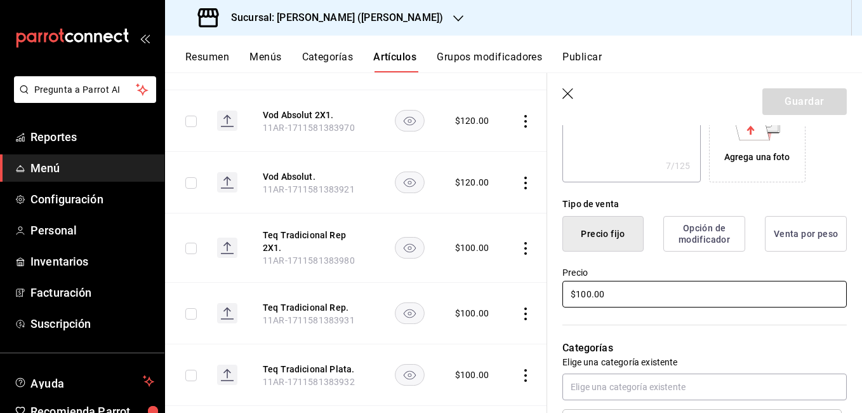
click at [585, 295] on input "$100.00" at bounding box center [704, 294] width 284 height 27
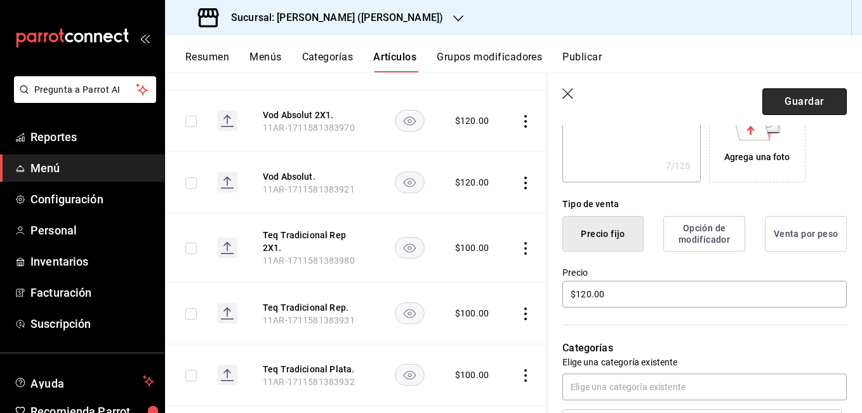
click at [778, 98] on button "Guardar" at bounding box center [804, 101] width 84 height 27
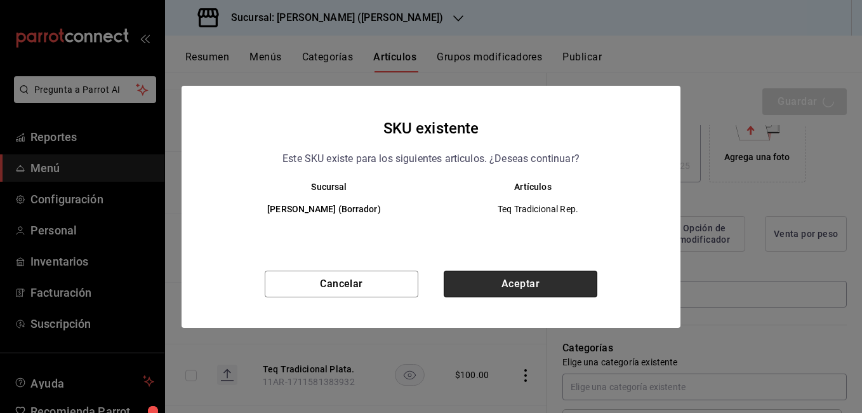
click at [466, 284] on button "Aceptar" at bounding box center [521, 283] width 154 height 27
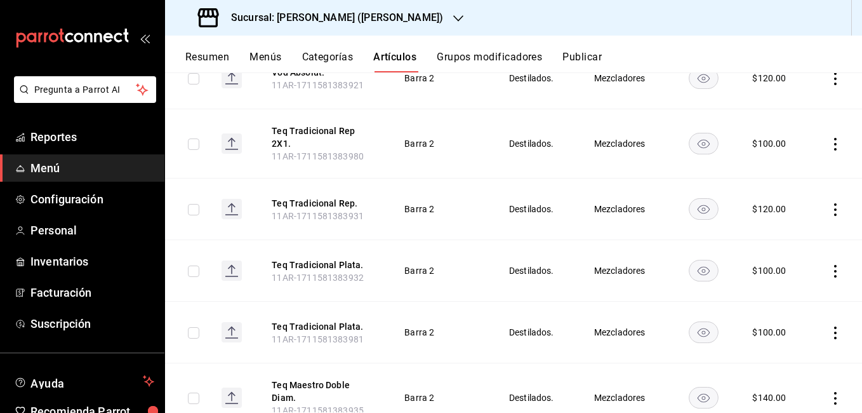
scroll to position [1710, 0]
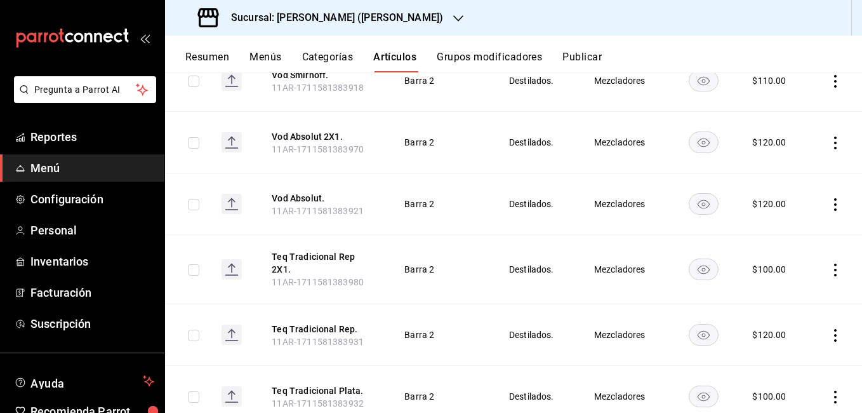
click at [829, 263] on icon "actions" at bounding box center [835, 269] width 13 height 13
click at [790, 260] on span "Editar" at bounding box center [787, 264] width 33 height 13
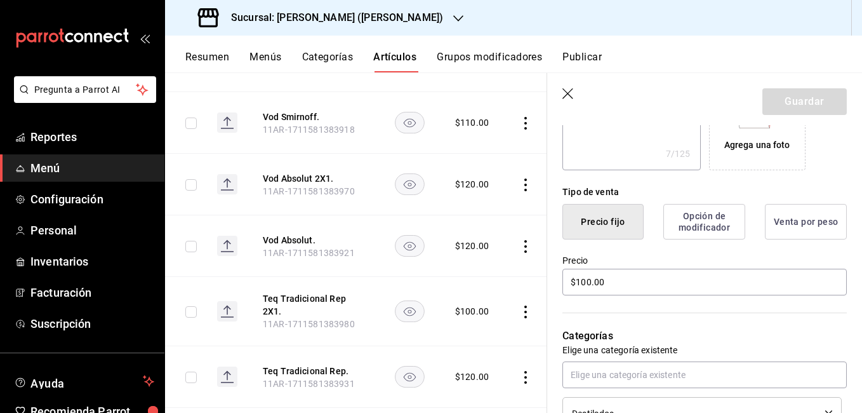
scroll to position [317, 0]
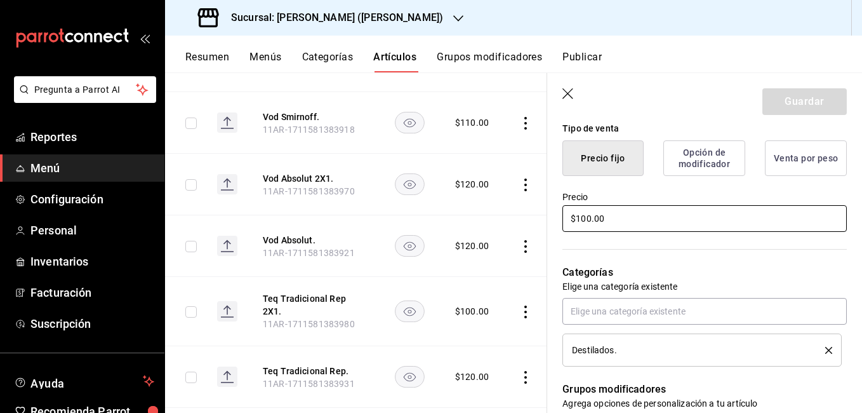
click at [585, 216] on input "$100.00" at bounding box center [704, 218] width 284 height 27
click at [784, 107] on button "Guardar" at bounding box center [804, 101] width 84 height 27
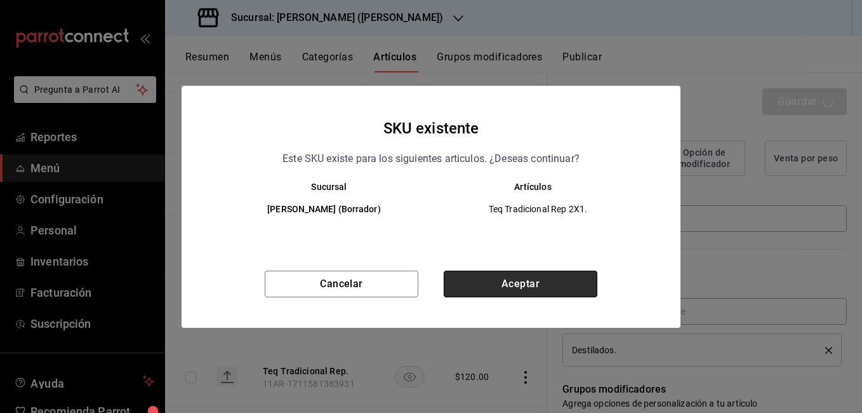
click at [494, 283] on button "Aceptar" at bounding box center [521, 283] width 154 height 27
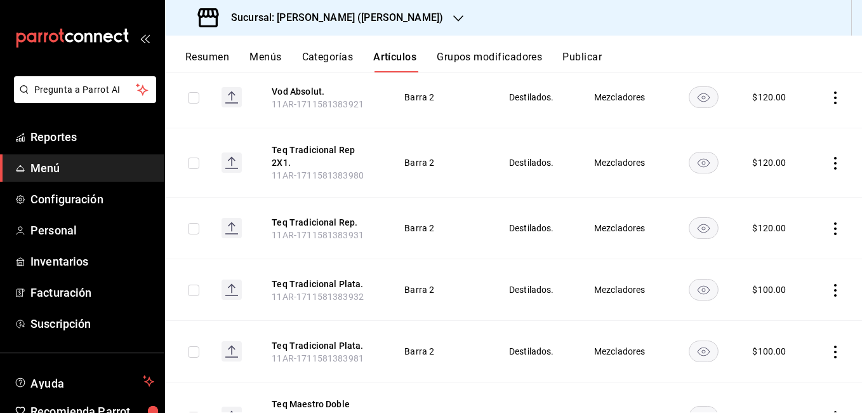
scroll to position [1837, 0]
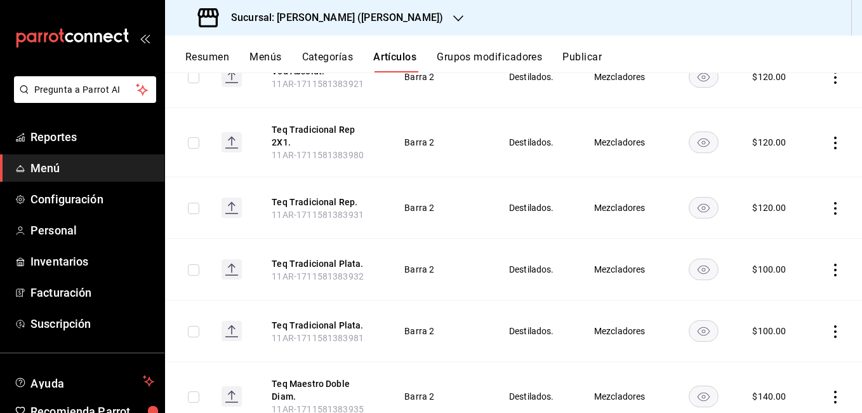
click at [829, 263] on icon "actions" at bounding box center [835, 269] width 13 height 13
click at [771, 258] on div at bounding box center [759, 260] width 23 height 15
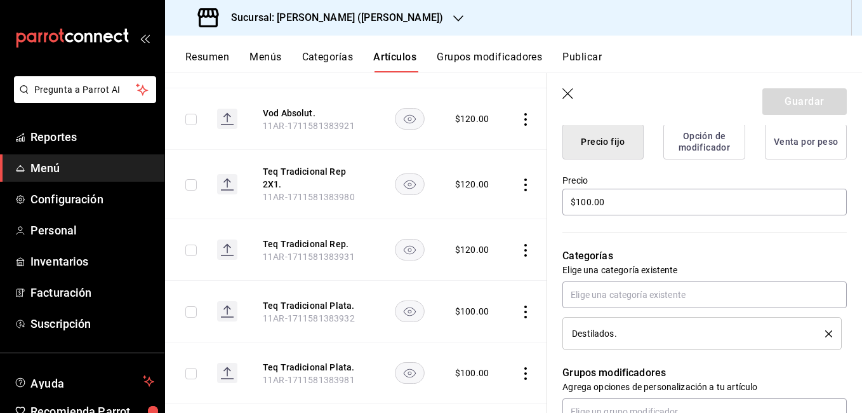
scroll to position [222, 0]
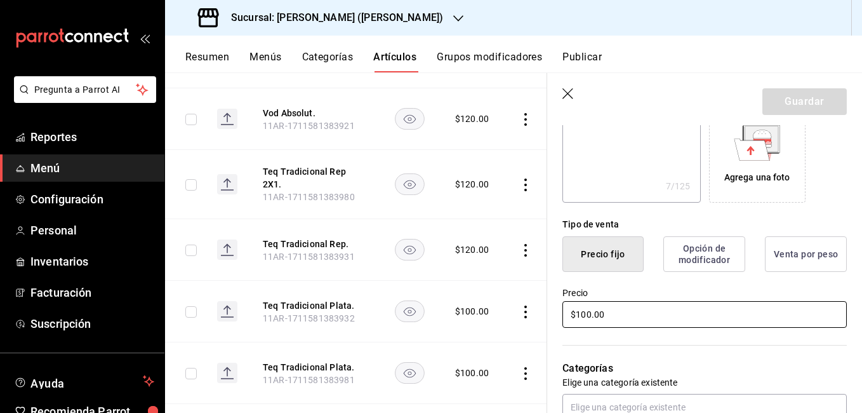
click at [587, 316] on input "$100.00" at bounding box center [704, 314] width 284 height 27
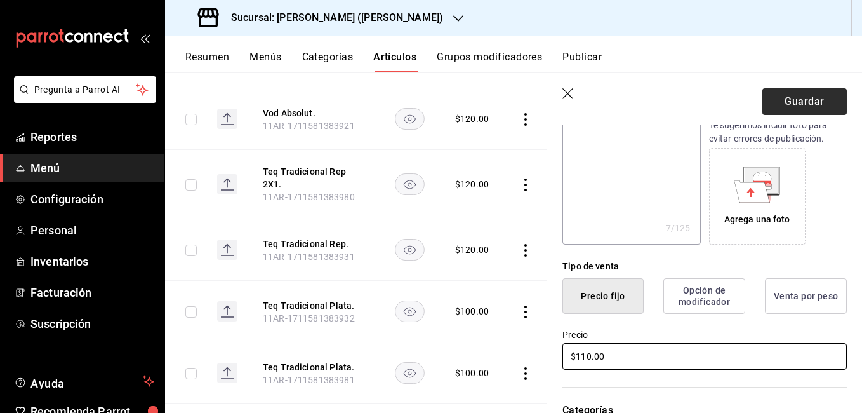
scroll to position [158, 0]
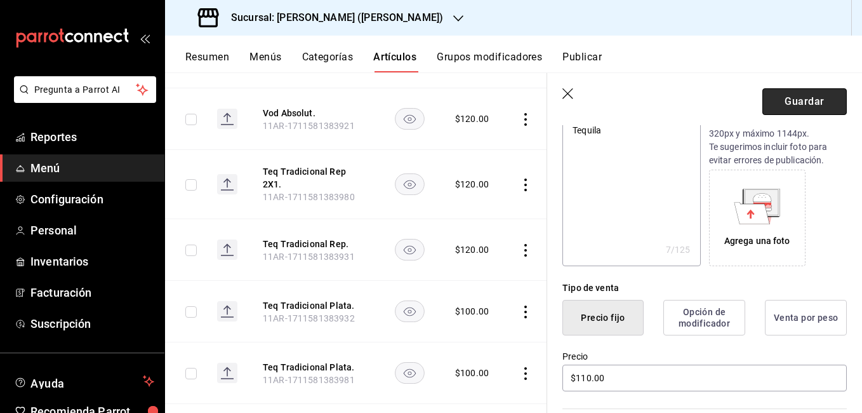
click at [782, 100] on button "Guardar" at bounding box center [804, 101] width 84 height 27
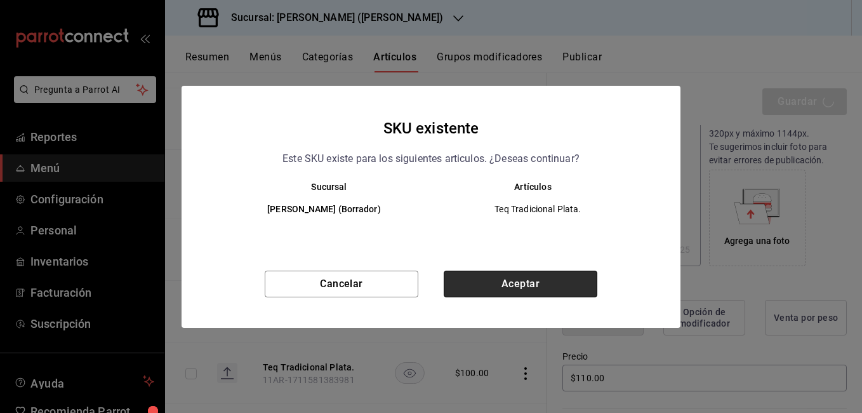
click at [547, 292] on button "Aceptar" at bounding box center [521, 283] width 154 height 27
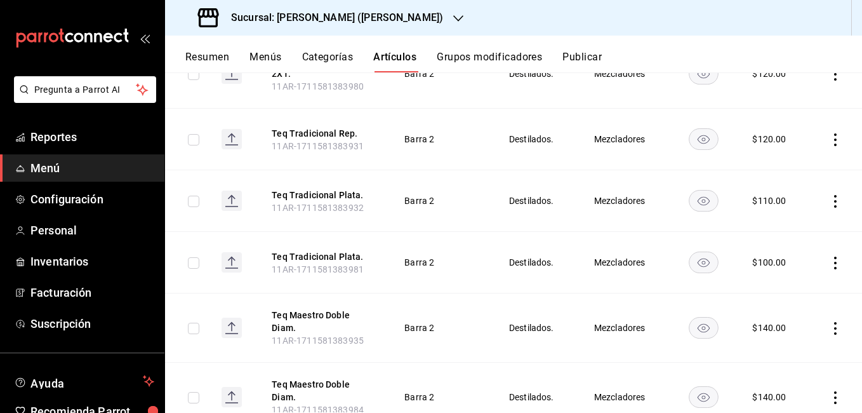
scroll to position [1885, 0]
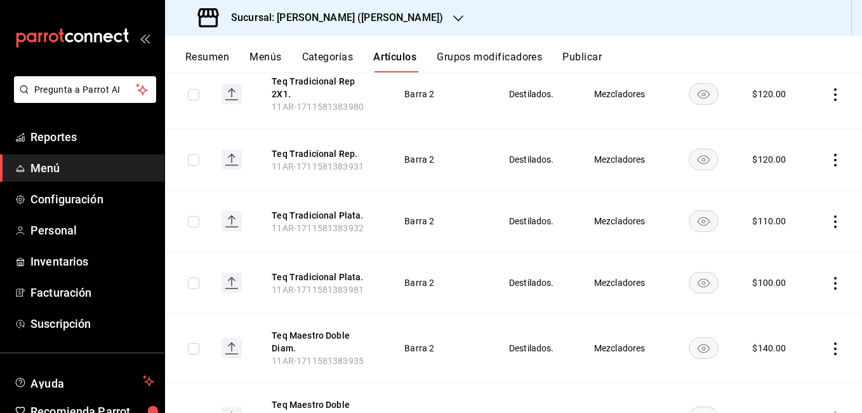
click at [834, 277] on icon "actions" at bounding box center [835, 283] width 3 height 13
click at [780, 281] on li "Editar" at bounding box center [776, 274] width 76 height 26
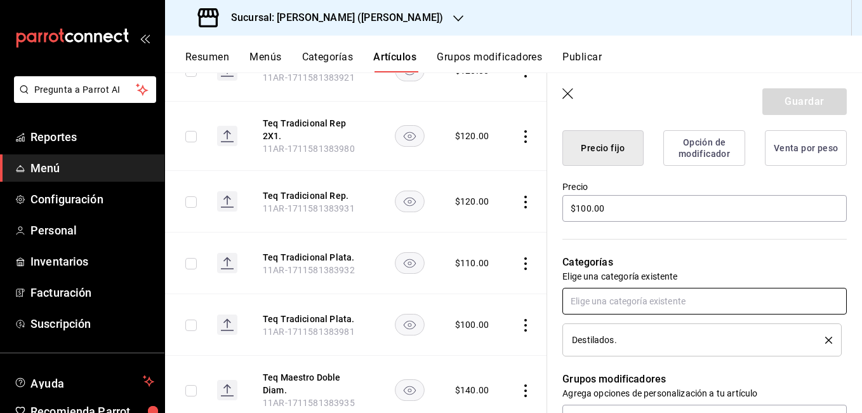
scroll to position [381, 0]
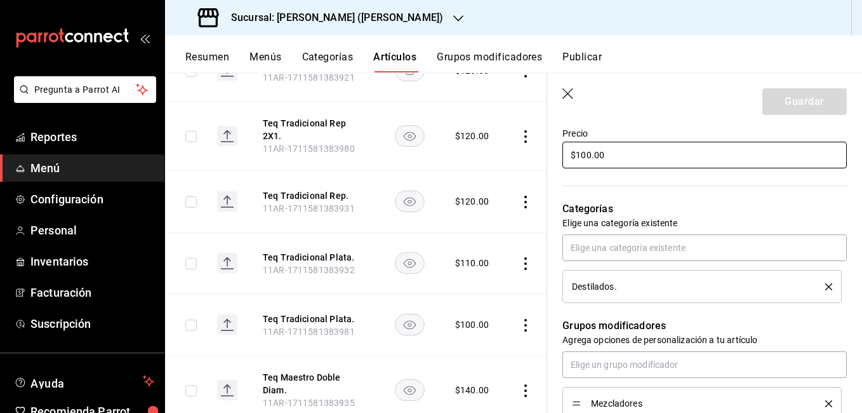
click at [588, 155] on input "$100.00" at bounding box center [704, 155] width 284 height 27
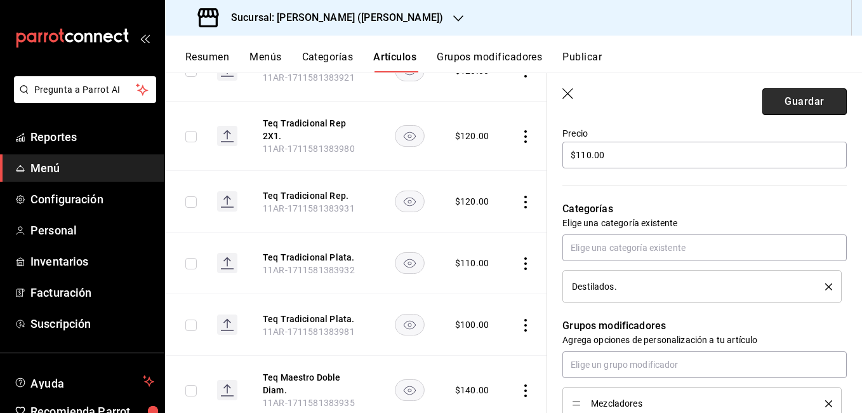
click at [805, 103] on button "Guardar" at bounding box center [804, 101] width 84 height 27
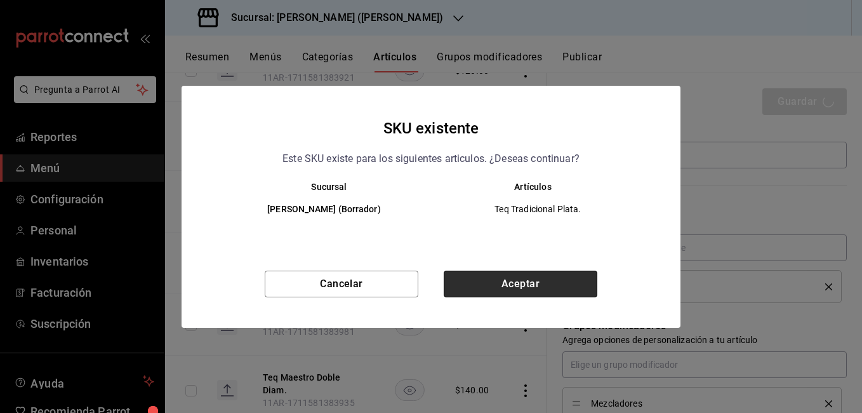
click at [502, 295] on button "Aceptar" at bounding box center [521, 283] width 154 height 27
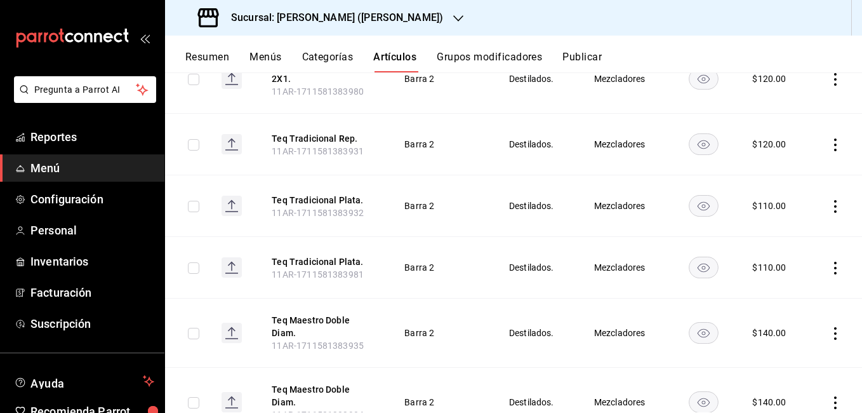
scroll to position [1964, 0]
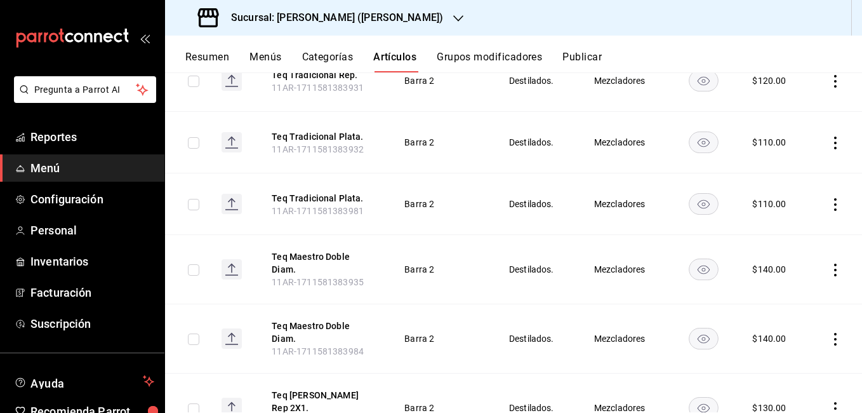
click at [829, 263] on icon "actions" at bounding box center [835, 269] width 13 height 13
click at [740, 212] on div at bounding box center [431, 206] width 862 height 413
click at [829, 333] on icon "actions" at bounding box center [835, 339] width 13 height 13
click at [791, 323] on span "Editar" at bounding box center [787, 327] width 33 height 13
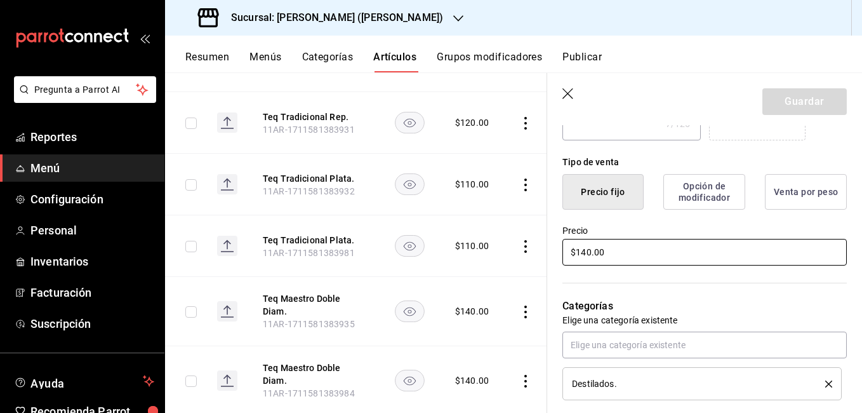
scroll to position [254, 0]
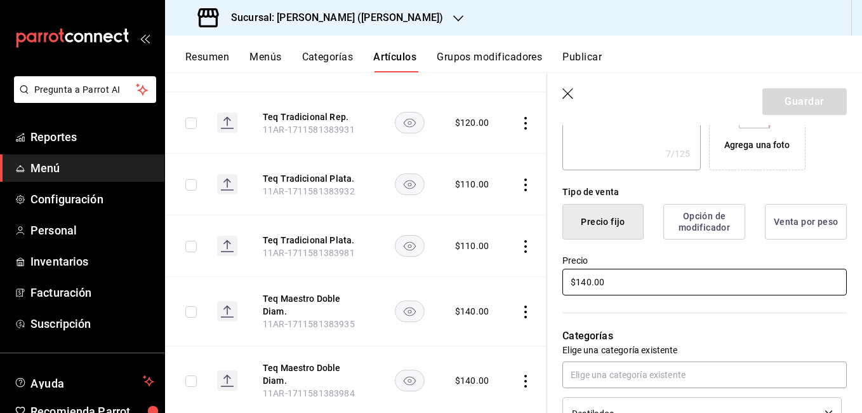
click at [587, 285] on input "$140.00" at bounding box center [704, 282] width 284 height 27
click at [798, 100] on button "Guardar" at bounding box center [804, 101] width 84 height 27
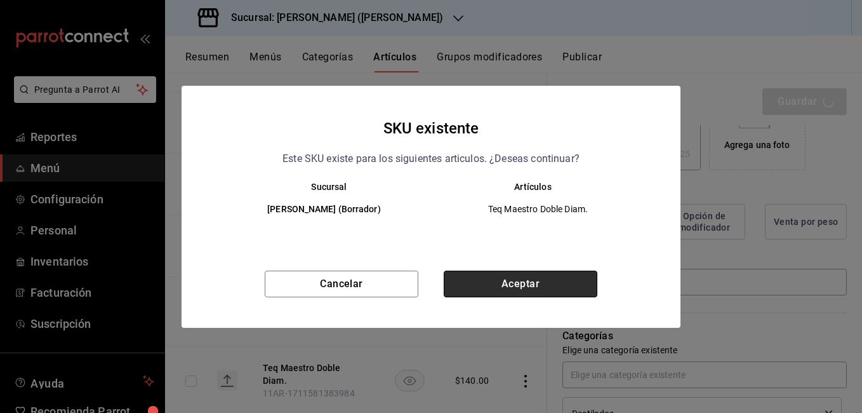
click at [519, 290] on button "Aceptar" at bounding box center [521, 283] width 154 height 27
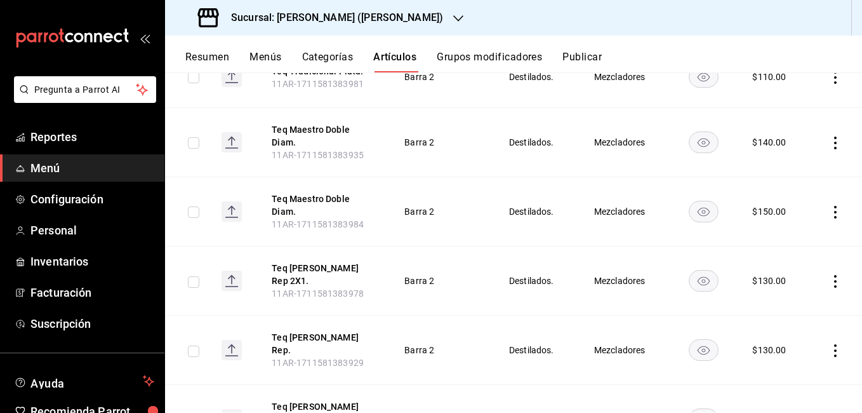
scroll to position [2028, 0]
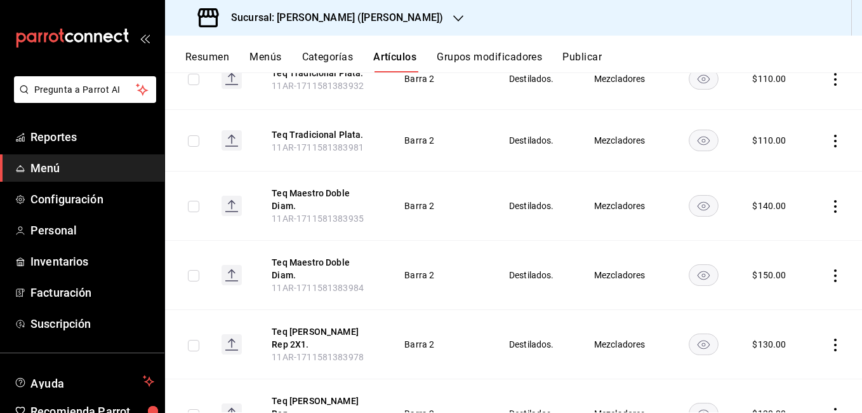
click at [829, 200] on icon "actions" at bounding box center [835, 206] width 13 height 13
click at [786, 203] on span "Editar" at bounding box center [787, 196] width 33 height 13
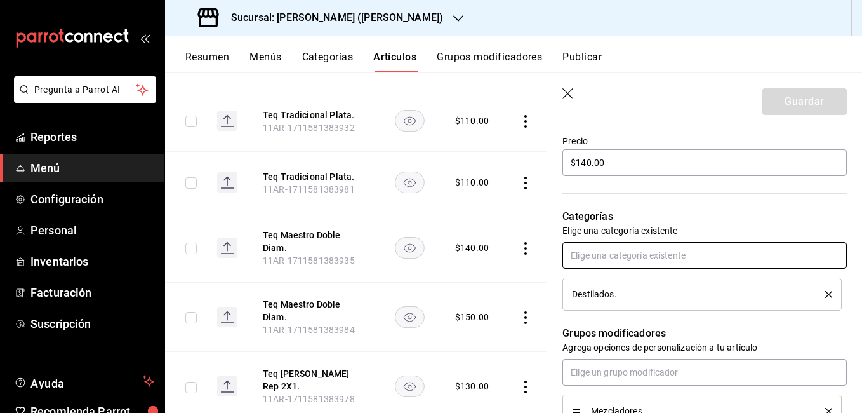
scroll to position [381, 0]
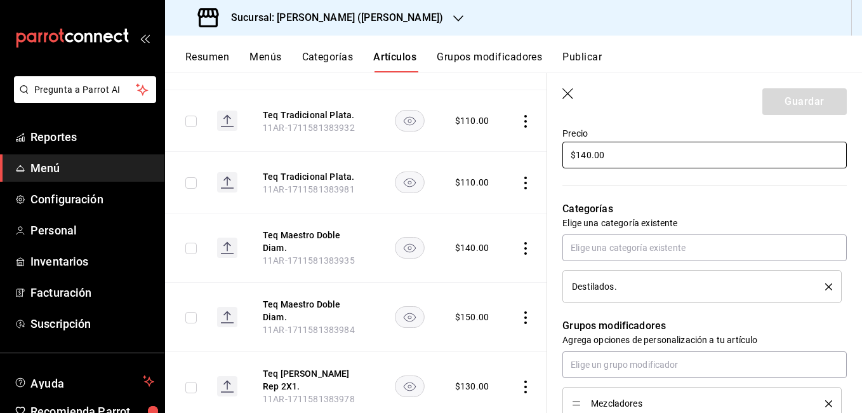
click at [587, 159] on input "$140.00" at bounding box center [704, 155] width 284 height 27
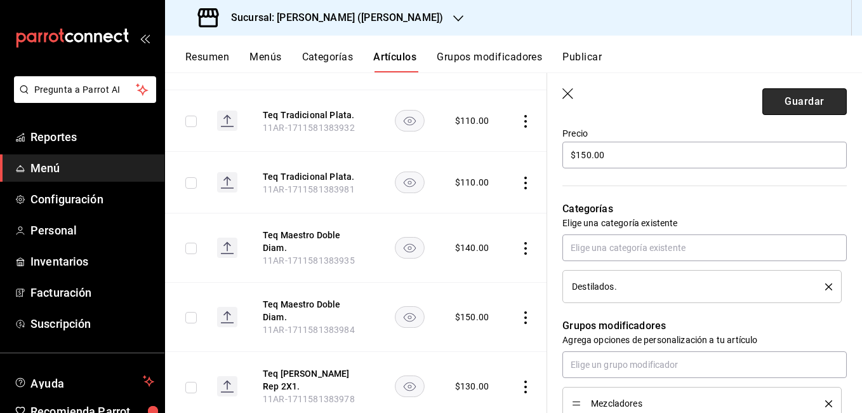
click at [811, 106] on button "Guardar" at bounding box center [804, 101] width 84 height 27
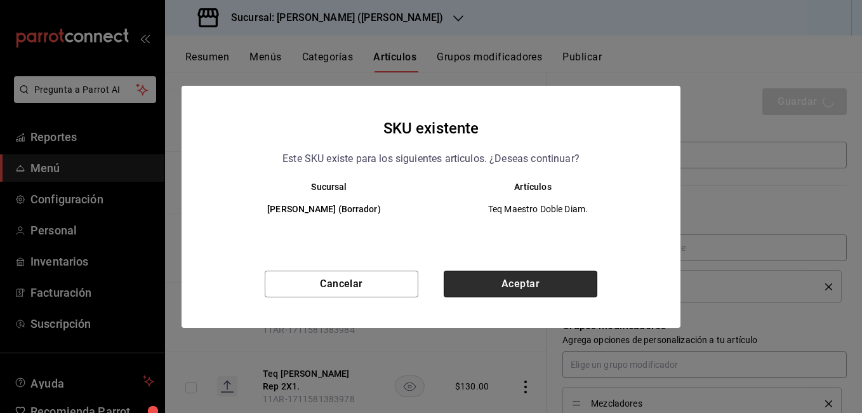
click at [536, 278] on button "Aceptar" at bounding box center [521, 283] width 154 height 27
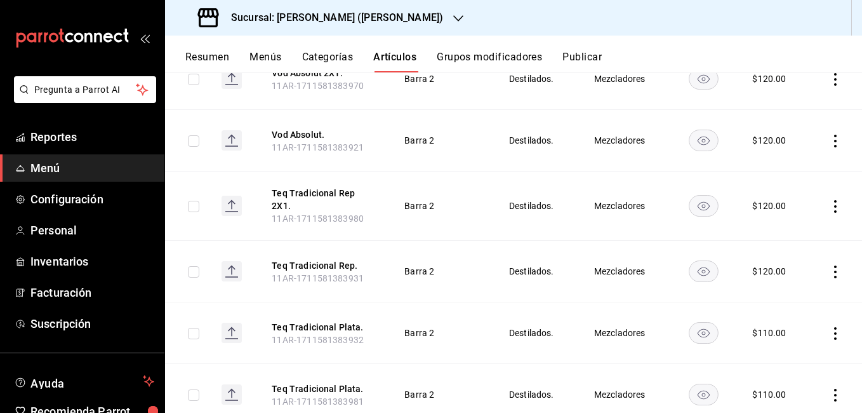
scroll to position [1878, 0]
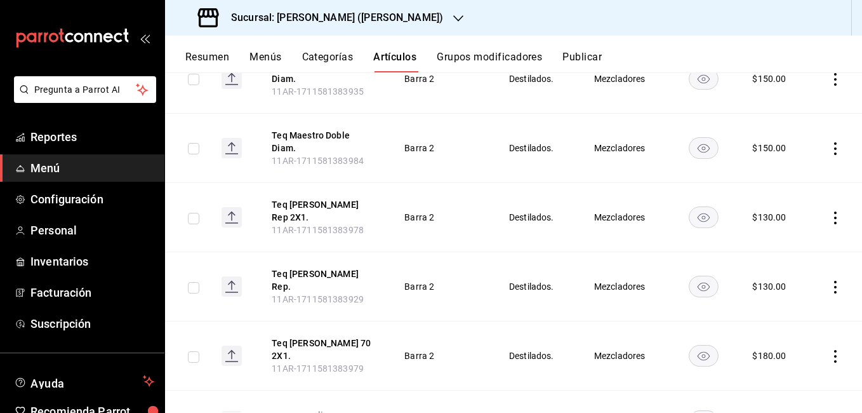
scroll to position [2218, 0]
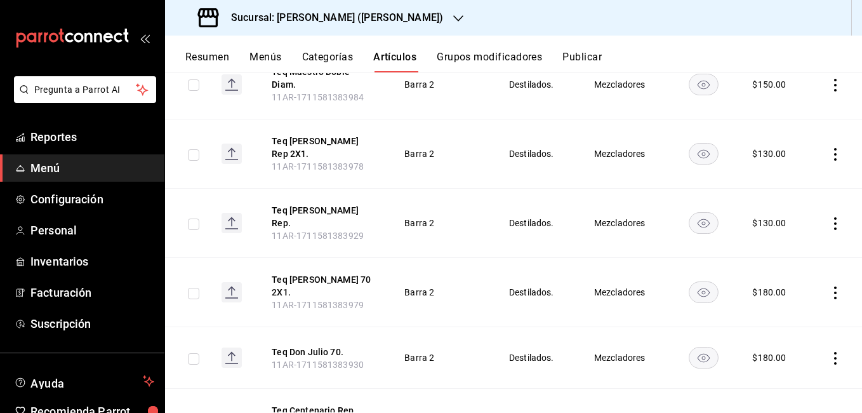
click at [829, 352] on icon "actions" at bounding box center [835, 358] width 13 height 13
click at [789, 321] on span "Editar" at bounding box center [787, 325] width 33 height 13
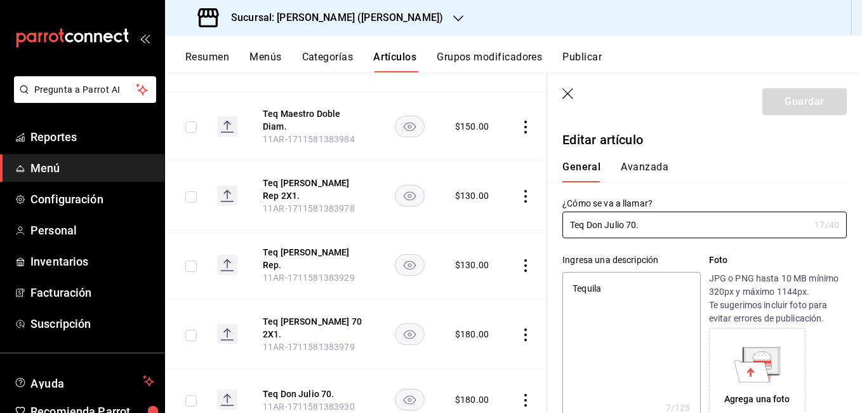
type textarea "x"
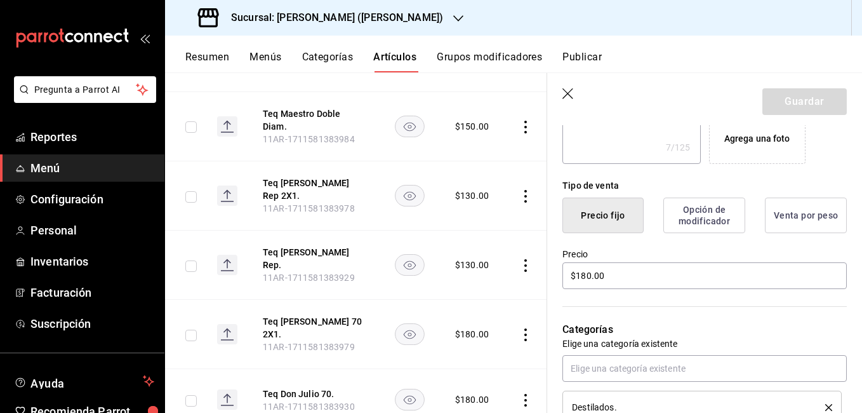
scroll to position [222, 0]
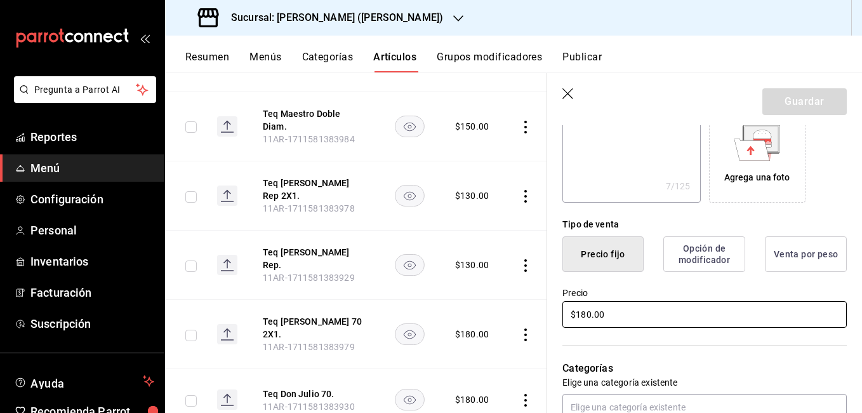
click at [584, 312] on input "$180.00" at bounding box center [704, 314] width 284 height 27
type input "$10.00"
type textarea "x"
type input "$190.00"
type textarea "x"
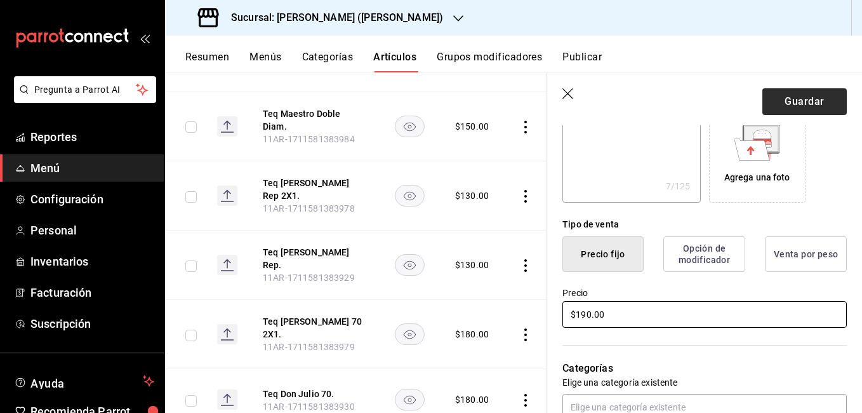
type input "$190.00"
click at [813, 108] on button "Guardar" at bounding box center [804, 101] width 84 height 27
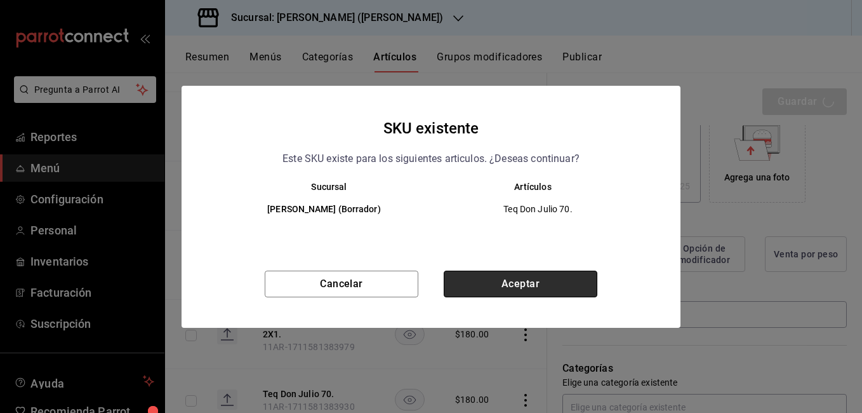
click at [541, 293] on button "Aceptar" at bounding box center [521, 283] width 154 height 27
type textarea "x"
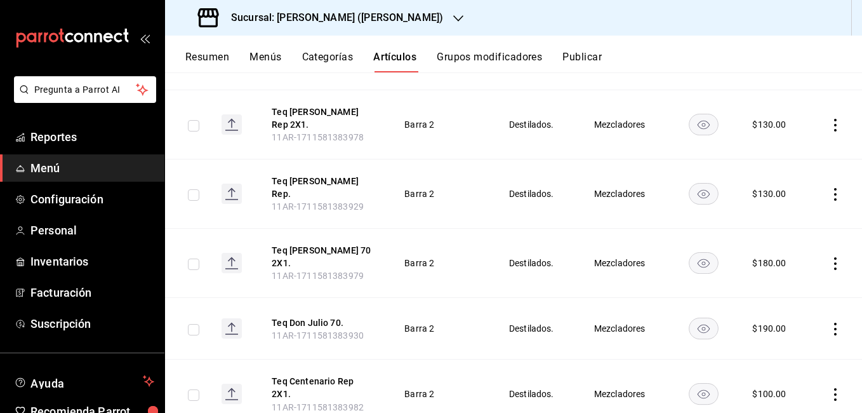
scroll to position [2282, 0]
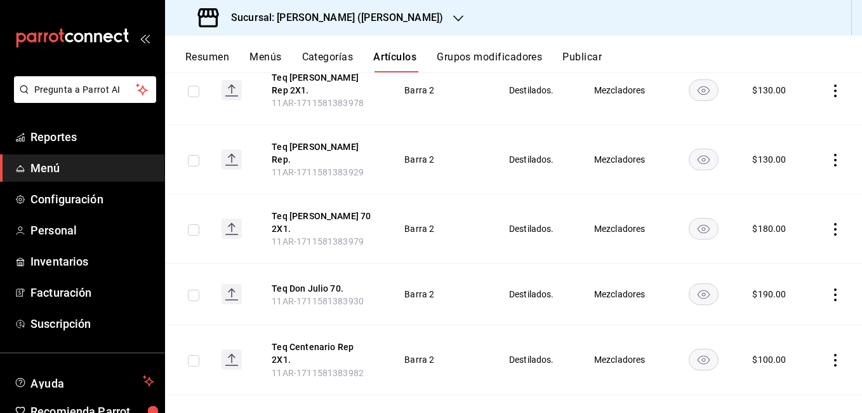
click at [834, 223] on icon "actions" at bounding box center [835, 229] width 3 height 13
click at [790, 196] on span "Editar" at bounding box center [787, 200] width 33 height 13
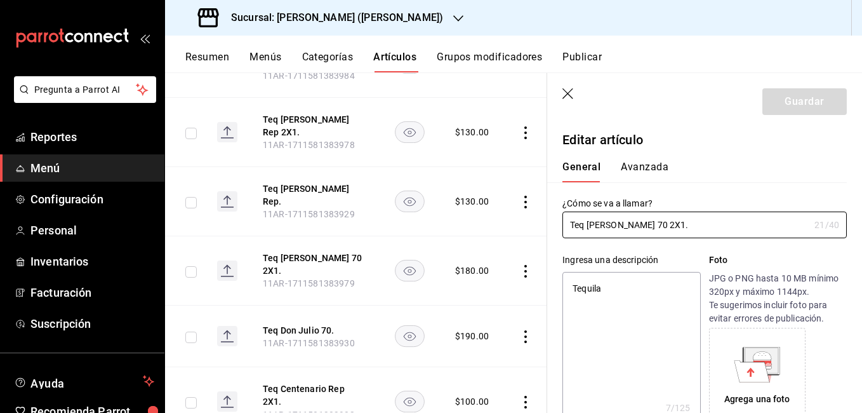
type textarea "x"
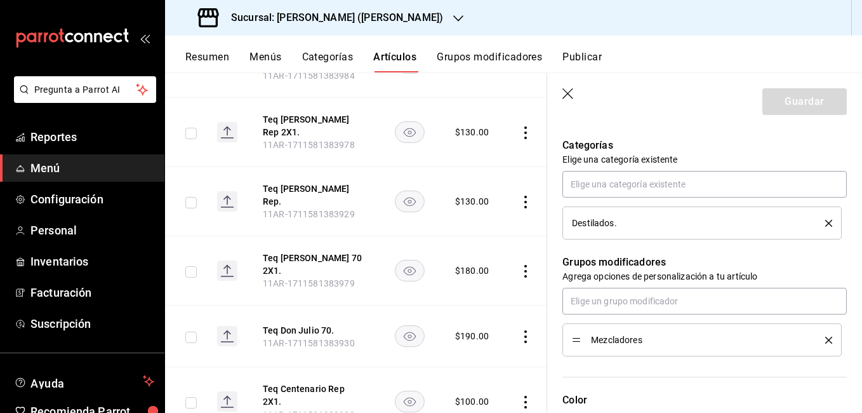
scroll to position [317, 0]
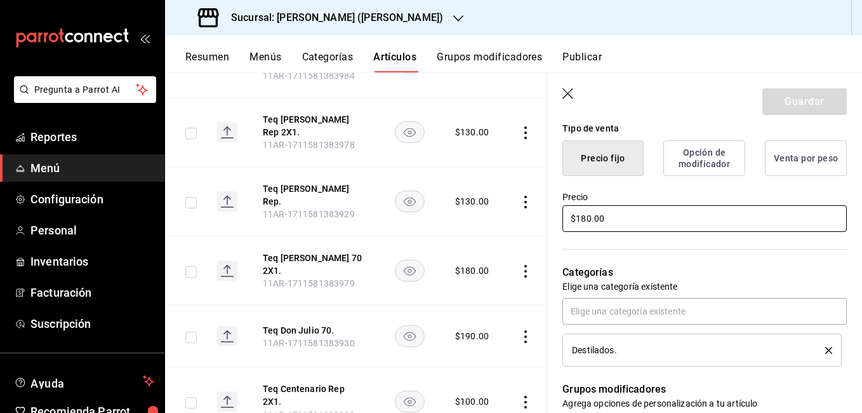
click at [586, 218] on input "$180.00" at bounding box center [704, 218] width 284 height 27
type input "$10.00"
type textarea "x"
type input "$190.00"
type textarea "x"
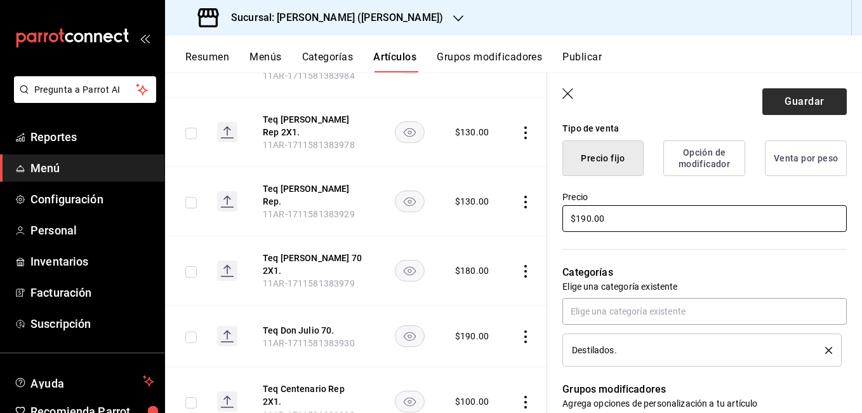
type input "$190.00"
click at [784, 98] on button "Guardar" at bounding box center [804, 101] width 84 height 27
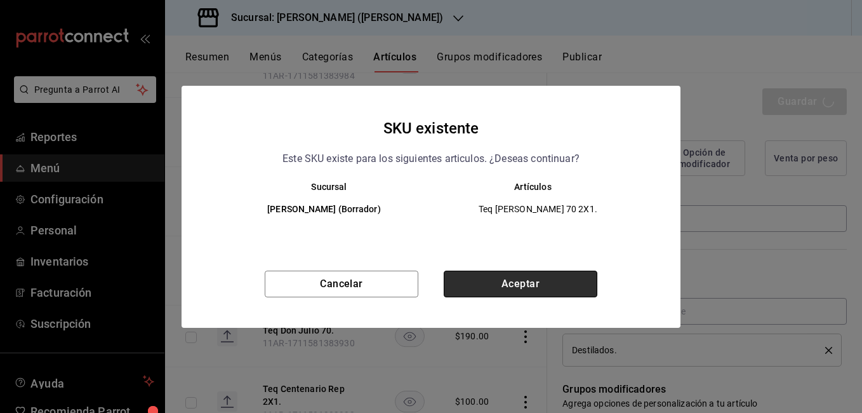
click at [547, 281] on button "Aceptar" at bounding box center [521, 283] width 154 height 27
type textarea "x"
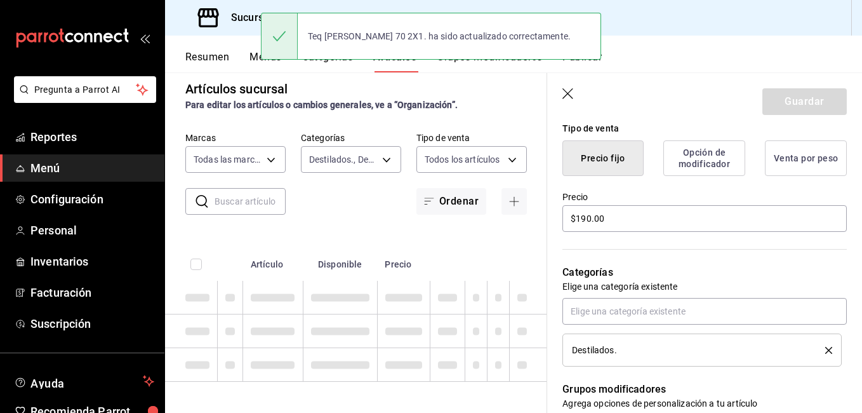
type textarea "x"
type input "AR-1755552847216"
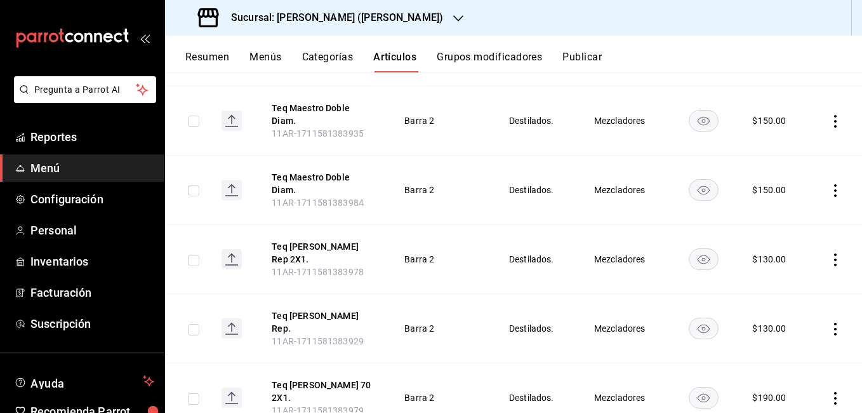
scroll to position [2091, 0]
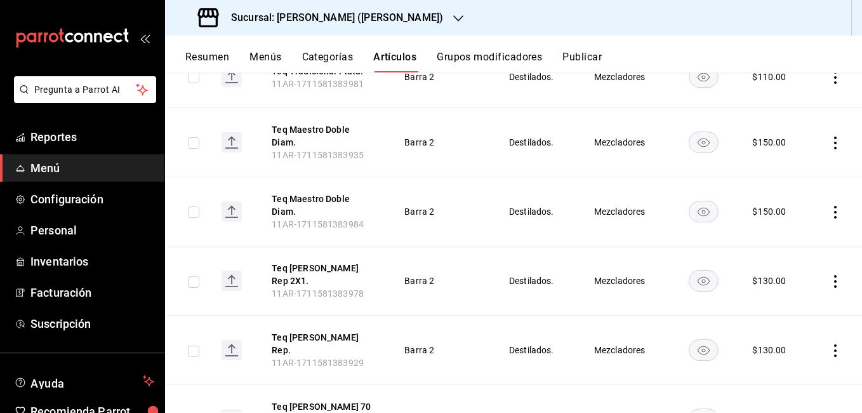
click at [829, 344] on icon "actions" at bounding box center [835, 350] width 13 height 13
click at [774, 331] on span "Editar" at bounding box center [787, 327] width 33 height 13
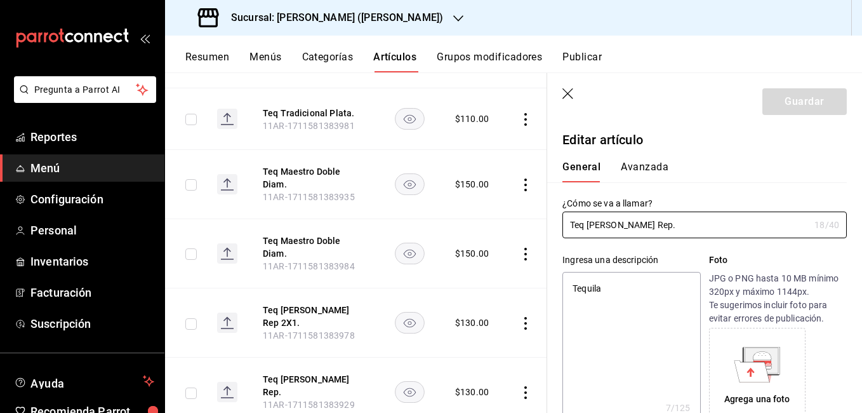
type textarea "x"
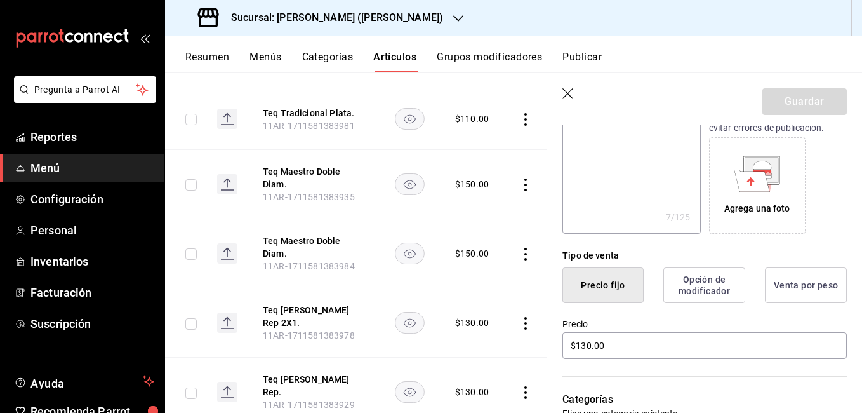
scroll to position [381, 0]
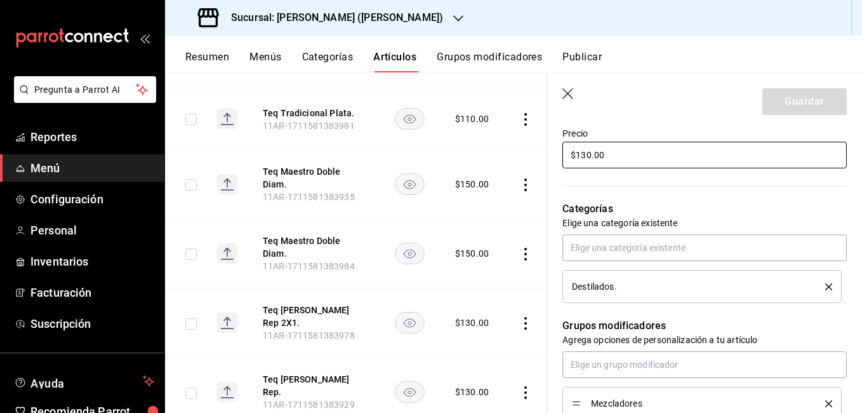
click at [585, 156] on input "$130.00" at bounding box center [704, 155] width 284 height 27
type input "$10.00"
type textarea "x"
type input "$140.00"
type textarea "x"
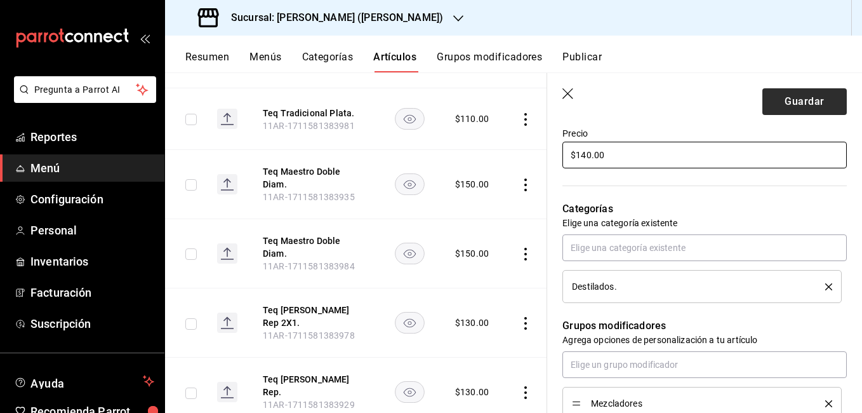
type input "$140.00"
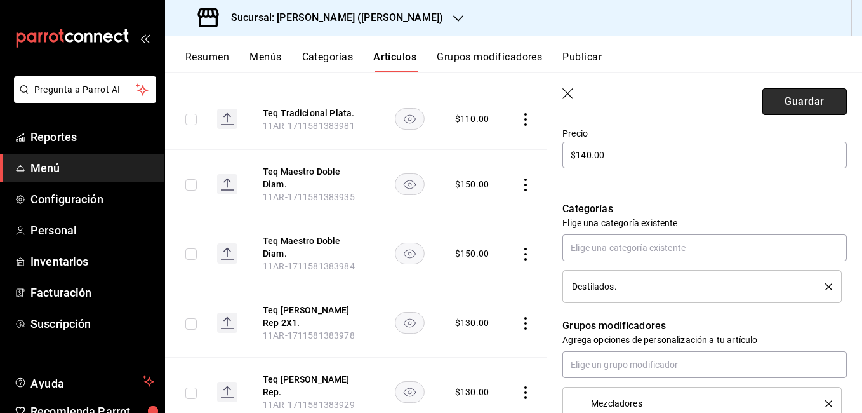
click at [767, 110] on button "Guardar" at bounding box center [804, 101] width 84 height 27
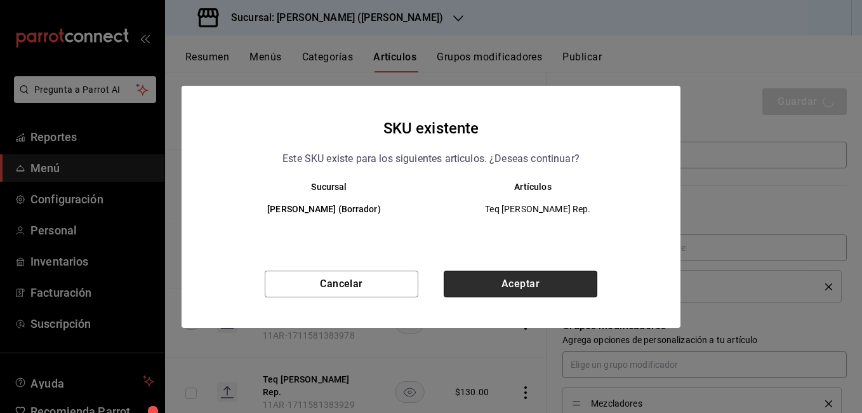
click at [543, 271] on button "Aceptar" at bounding box center [521, 283] width 154 height 27
type textarea "x"
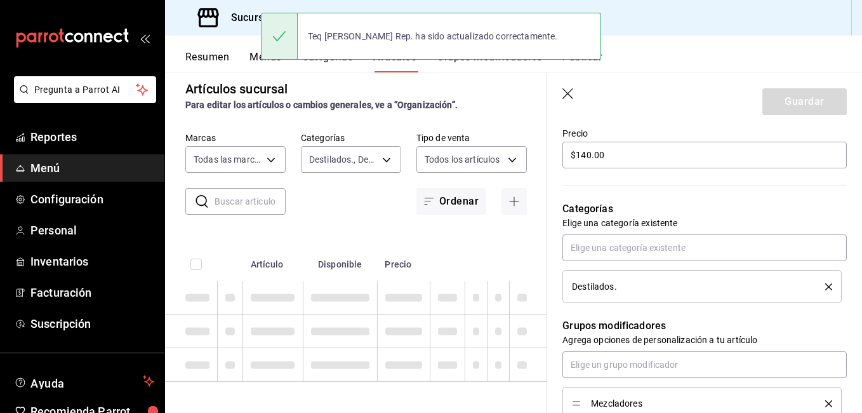
type textarea "x"
type input "AR-1755552875622"
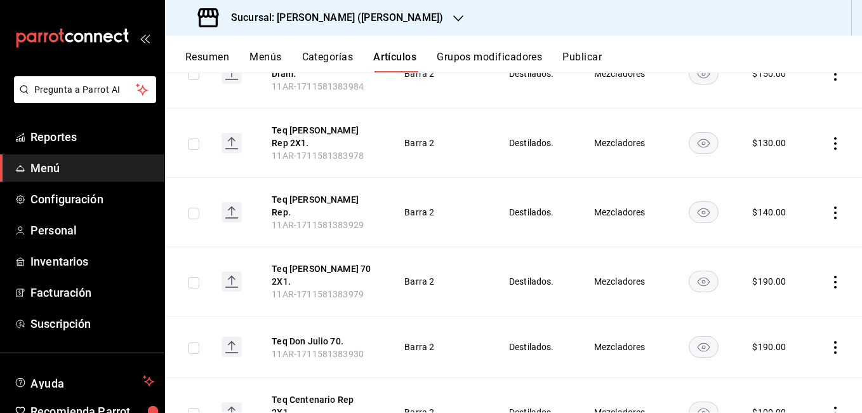
scroll to position [2165, 0]
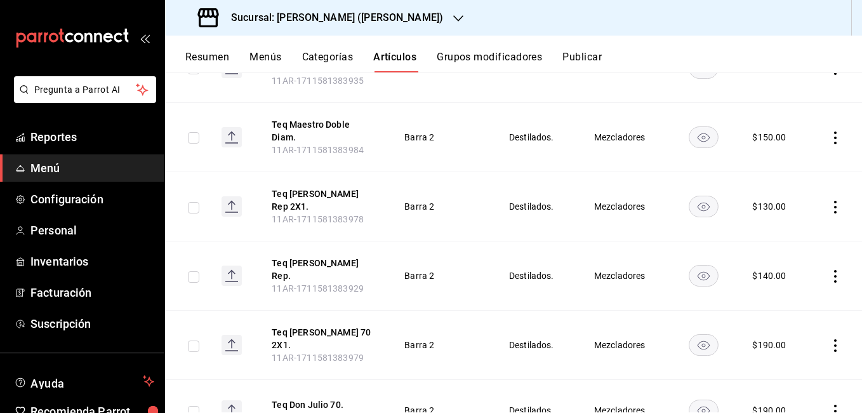
click at [829, 201] on icon "actions" at bounding box center [835, 207] width 13 height 13
click at [777, 189] on span "Editar" at bounding box center [787, 193] width 33 height 13
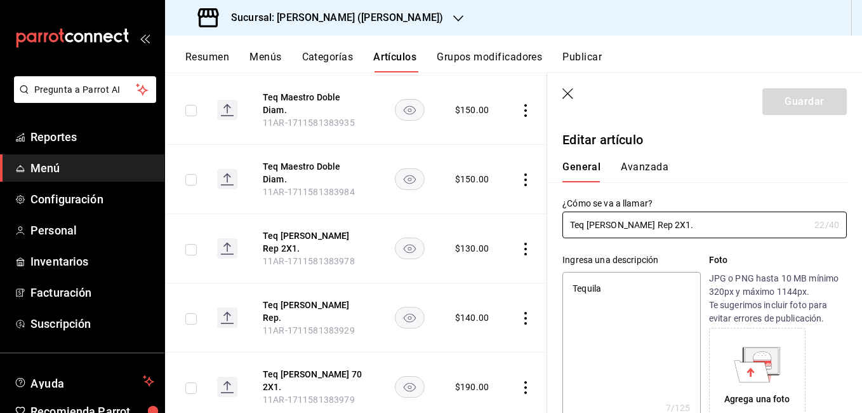
type textarea "x"
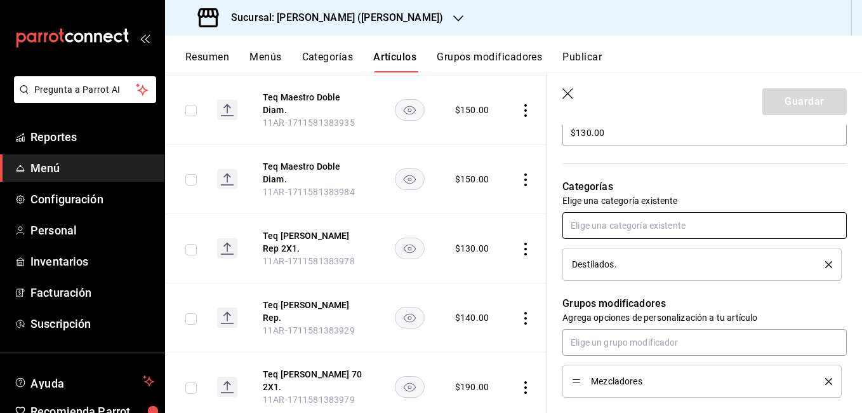
scroll to position [381, 0]
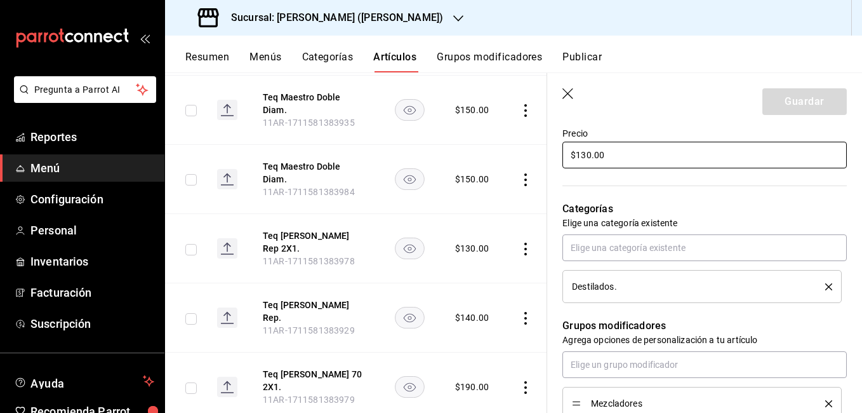
click at [585, 157] on input "$130.00" at bounding box center [704, 155] width 284 height 27
type input "$10.00"
type textarea "x"
type input "$140.00"
type textarea "x"
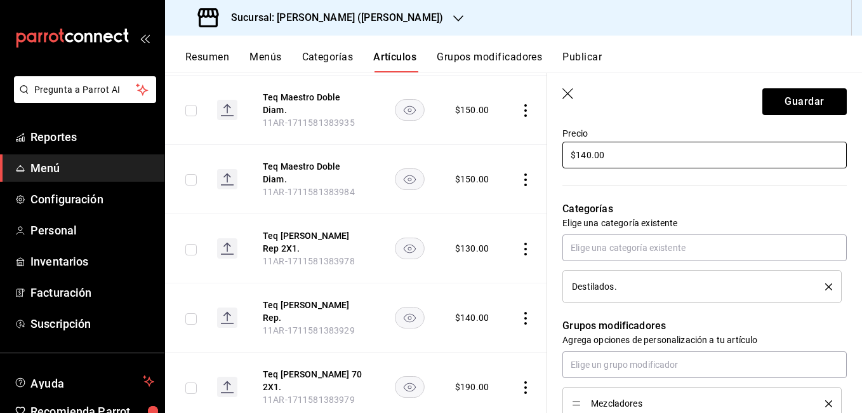
type input "$140.00"
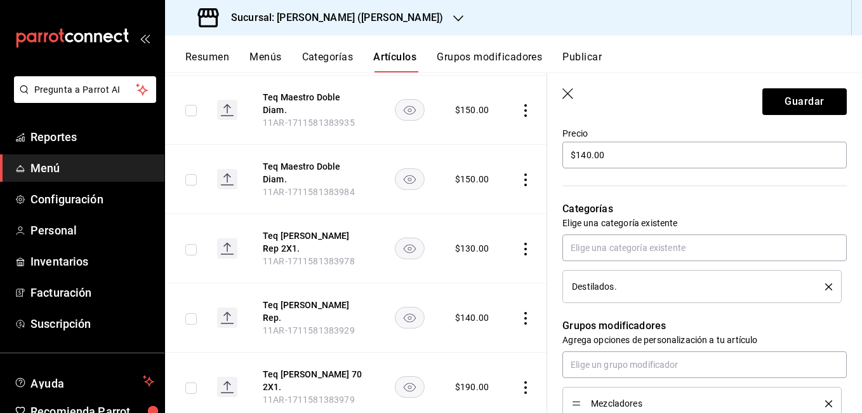
click at [768, 115] on header "Guardar" at bounding box center [704, 99] width 315 height 52
click at [774, 106] on button "Guardar" at bounding box center [804, 101] width 84 height 27
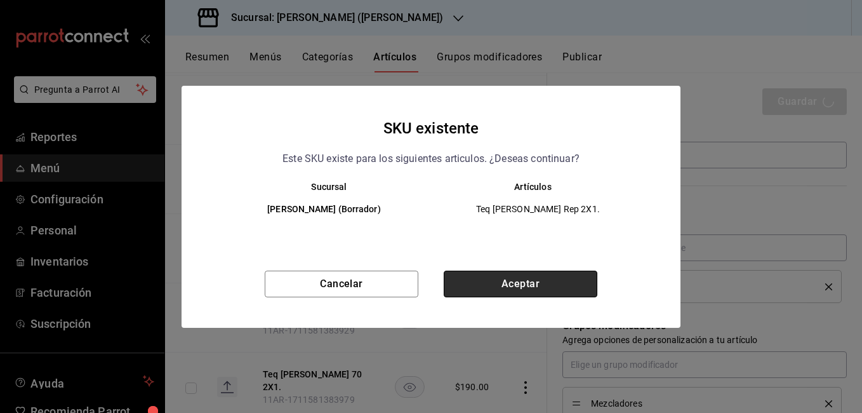
click at [505, 276] on button "Aceptar" at bounding box center [521, 283] width 154 height 27
type textarea "x"
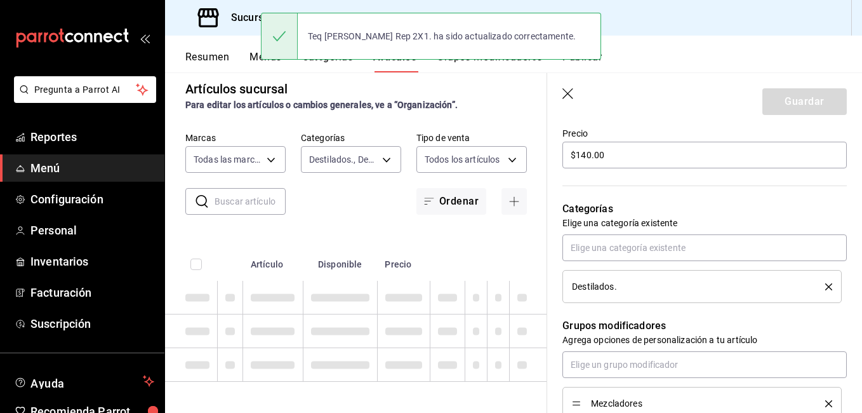
type textarea "x"
type input "AR-1755552920848"
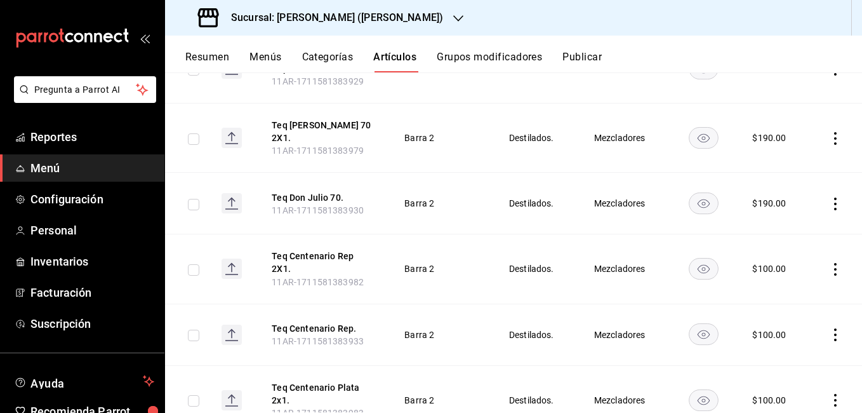
scroll to position [2393, 0]
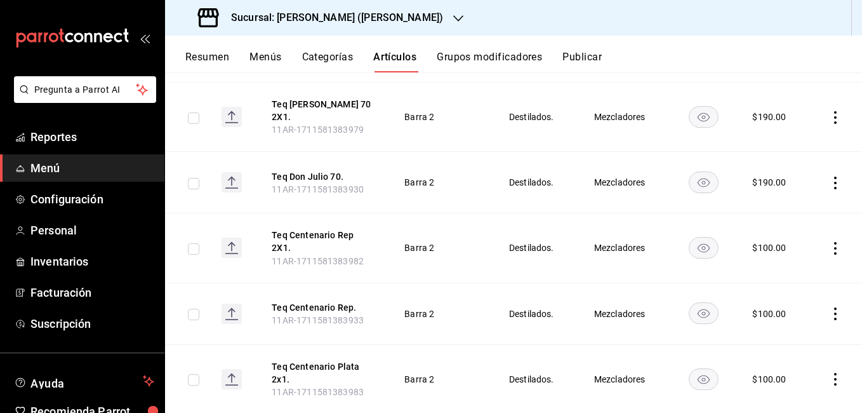
click at [834, 307] on icon "actions" at bounding box center [835, 313] width 3 height 13
click at [788, 278] on span "Editar" at bounding box center [787, 273] width 33 height 13
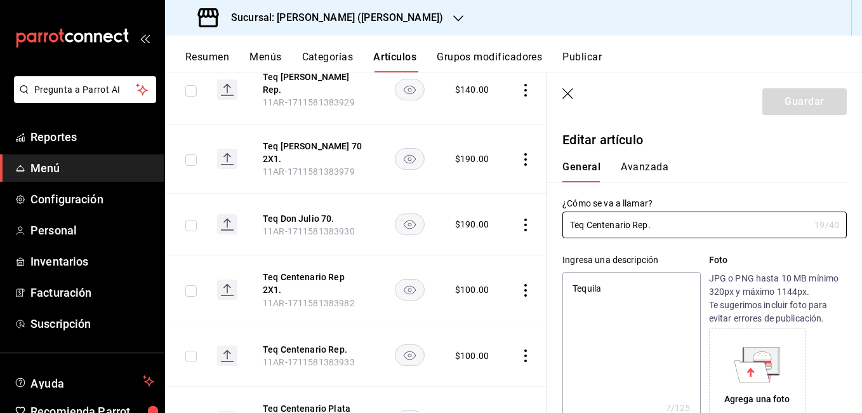
type textarea "x"
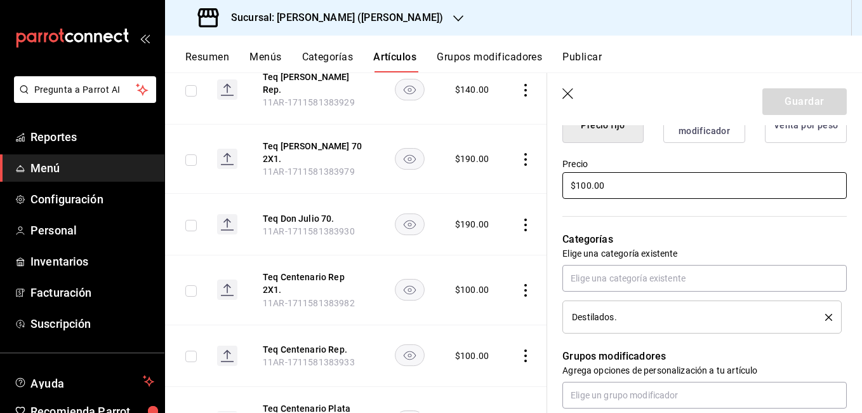
scroll to position [317, 0]
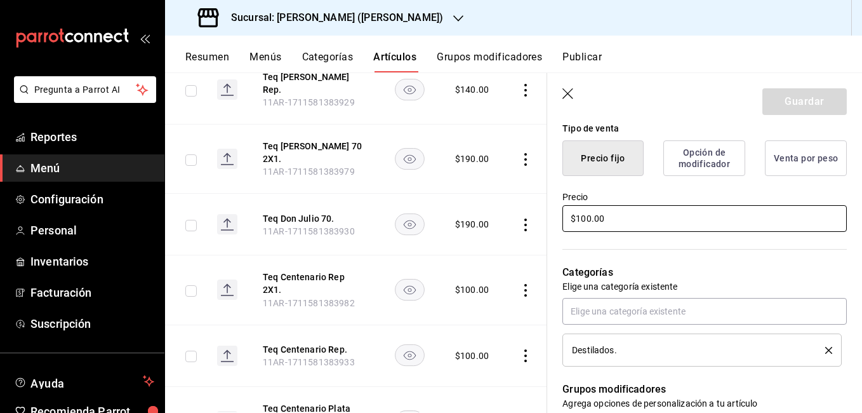
click at [585, 216] on input "$100.00" at bounding box center [704, 218] width 284 height 27
type input "$10.00"
type textarea "x"
type input "$120.00"
click at [783, 110] on button "Guardar" at bounding box center [804, 101] width 84 height 27
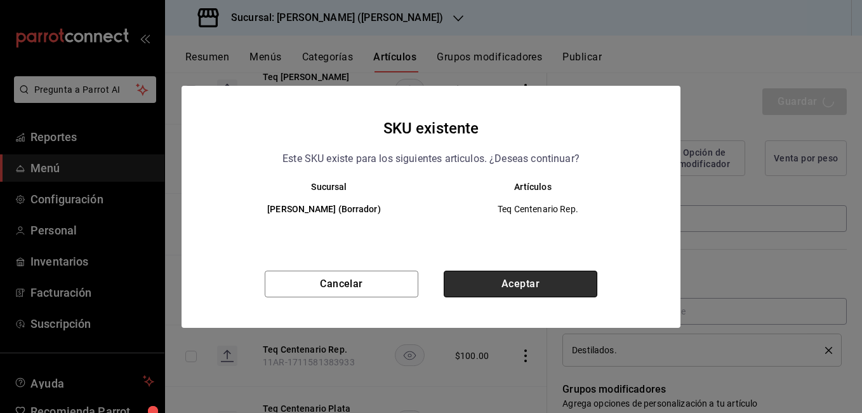
click at [555, 281] on button "Aceptar" at bounding box center [521, 283] width 154 height 27
type textarea "x"
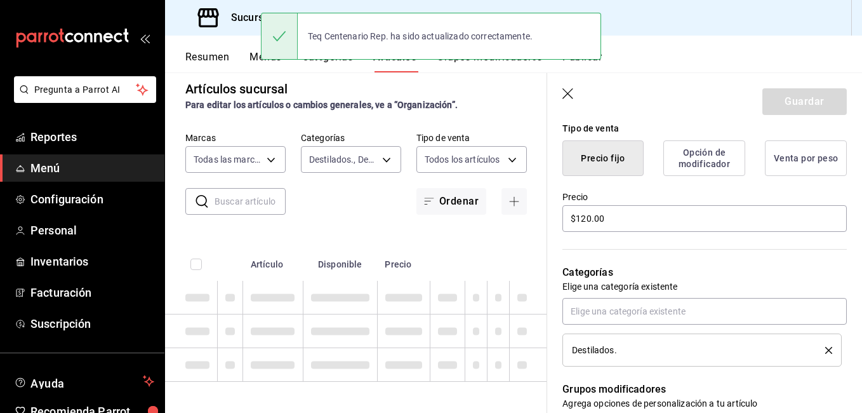
type textarea "x"
type input "AR-1755552966370"
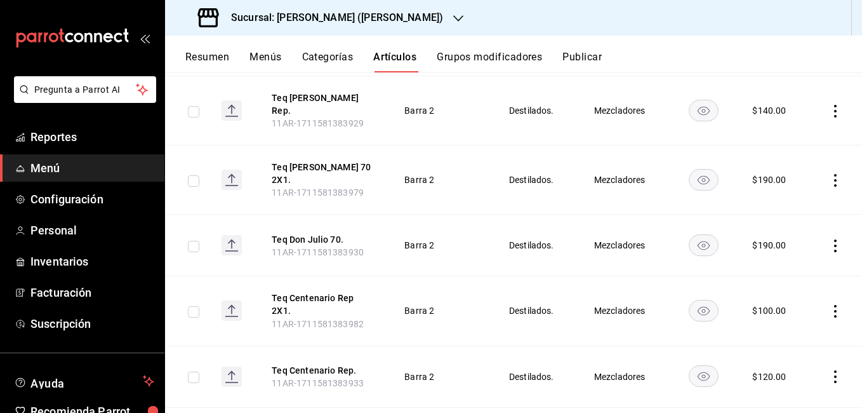
scroll to position [2345, 0]
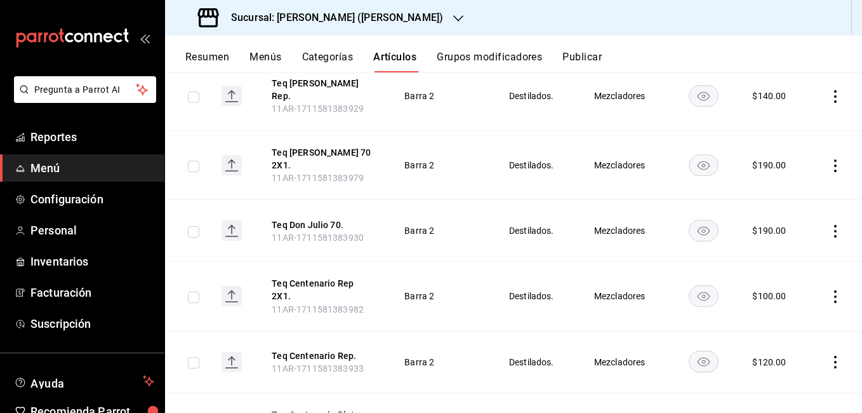
click at [829, 290] on icon "actions" at bounding box center [835, 296] width 13 height 13
click at [824, 229] on div at bounding box center [431, 206] width 862 height 413
click at [829, 290] on icon "actions" at bounding box center [835, 296] width 13 height 13
click at [782, 261] on span "Editar" at bounding box center [787, 260] width 33 height 13
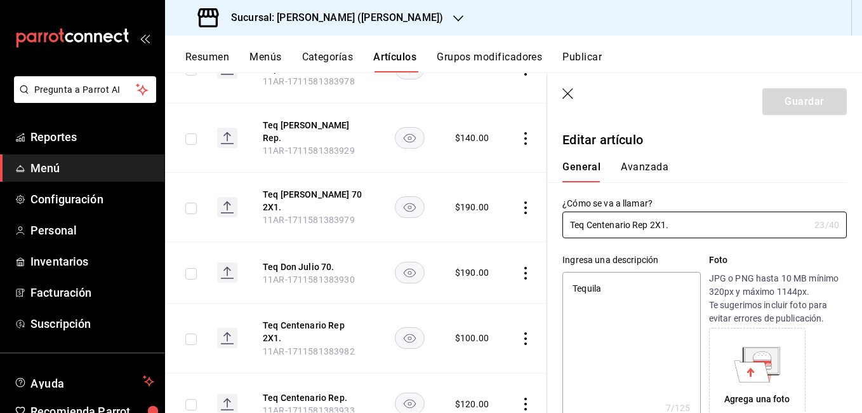
type textarea "x"
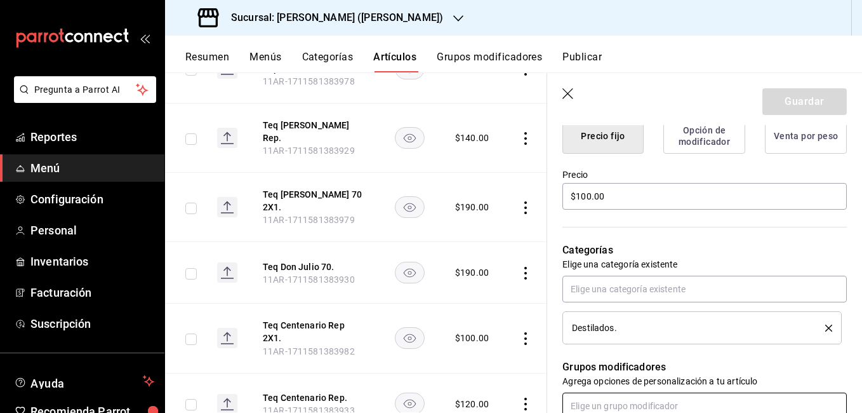
scroll to position [317, 0]
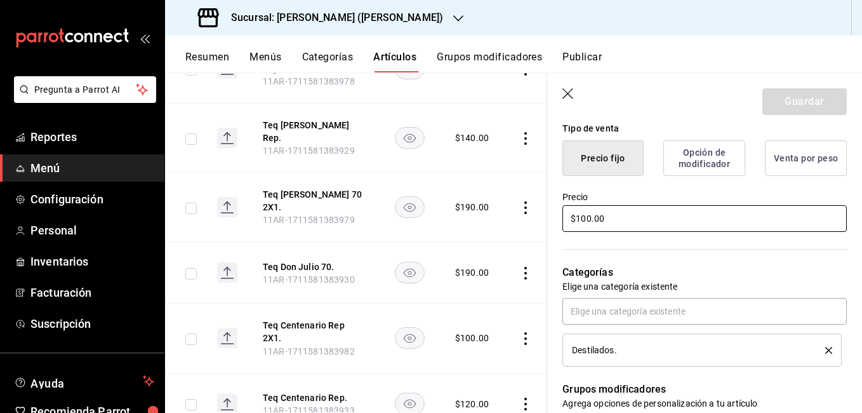
click at [587, 221] on input "$100.00" at bounding box center [704, 218] width 284 height 27
type input "$10.00"
type textarea "x"
type input "$120.00"
type textarea "x"
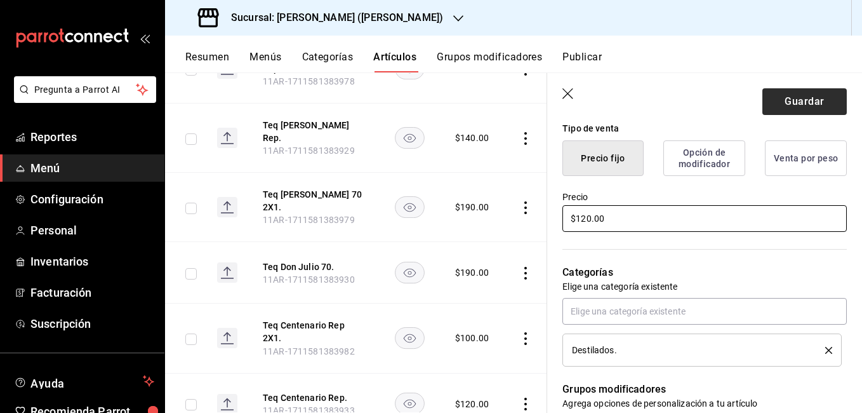
type input "$120.00"
click at [824, 96] on button "Guardar" at bounding box center [804, 101] width 84 height 27
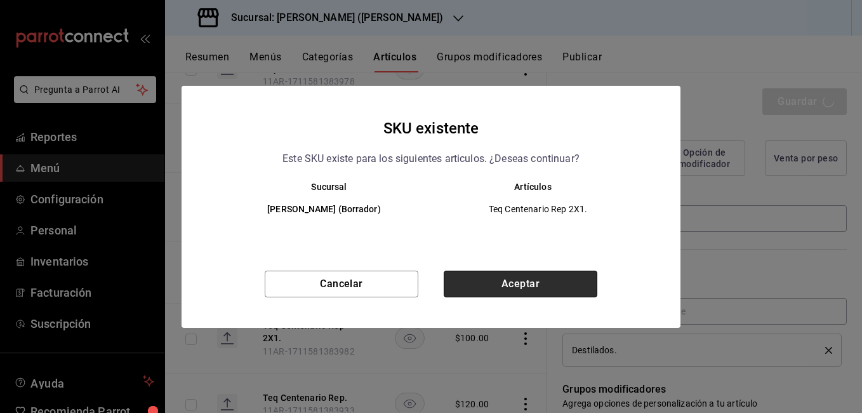
click at [536, 284] on button "Aceptar" at bounding box center [521, 283] width 154 height 27
type textarea "x"
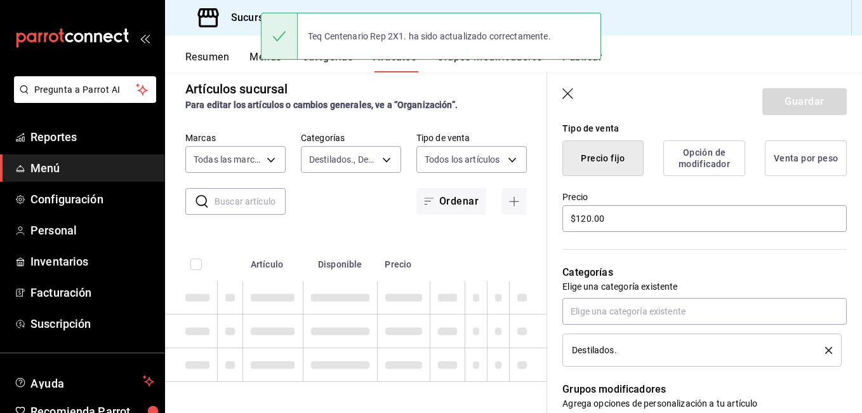
type textarea "x"
type input "AR-1755553000742"
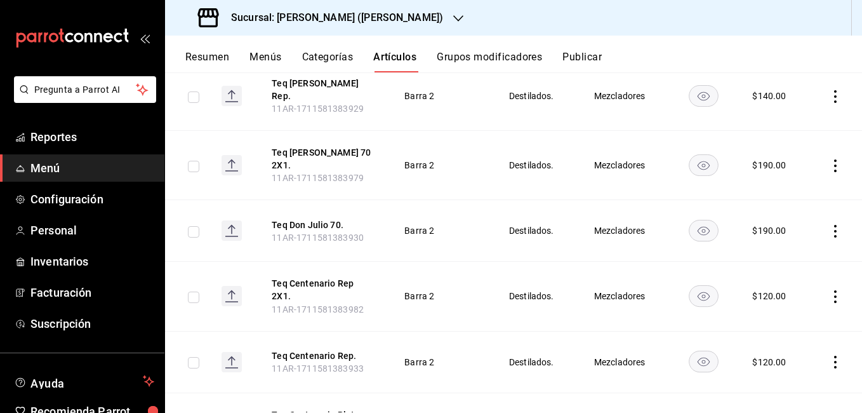
scroll to position [2457, 0]
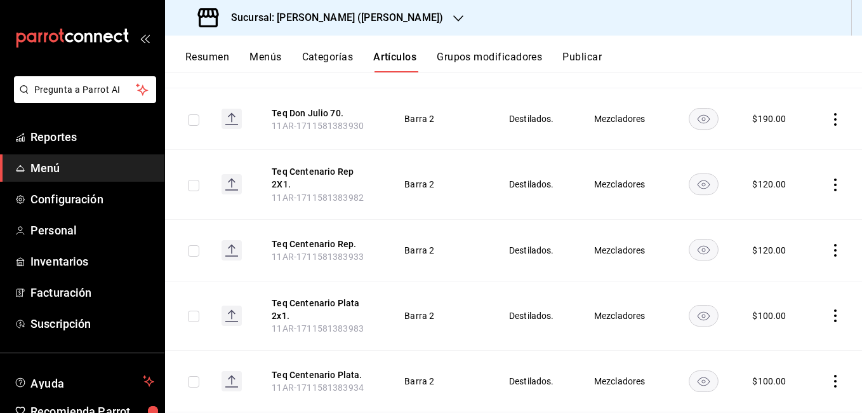
click at [834, 309] on icon "actions" at bounding box center [835, 315] width 3 height 13
click at [780, 277] on span "Editar" at bounding box center [787, 275] width 33 height 13
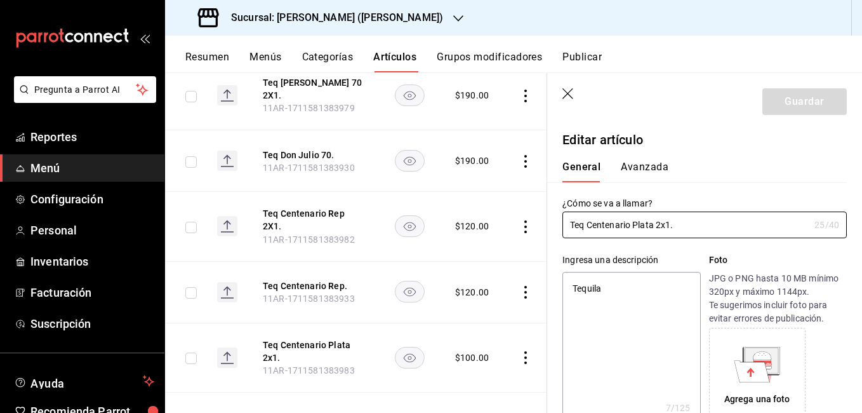
type textarea "x"
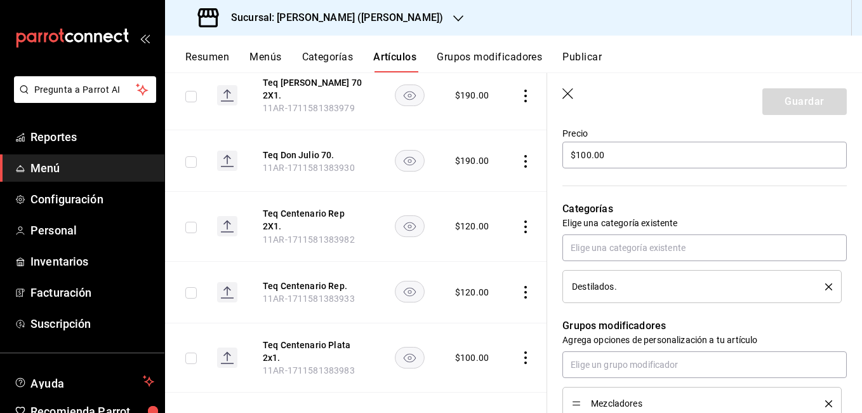
scroll to position [317, 0]
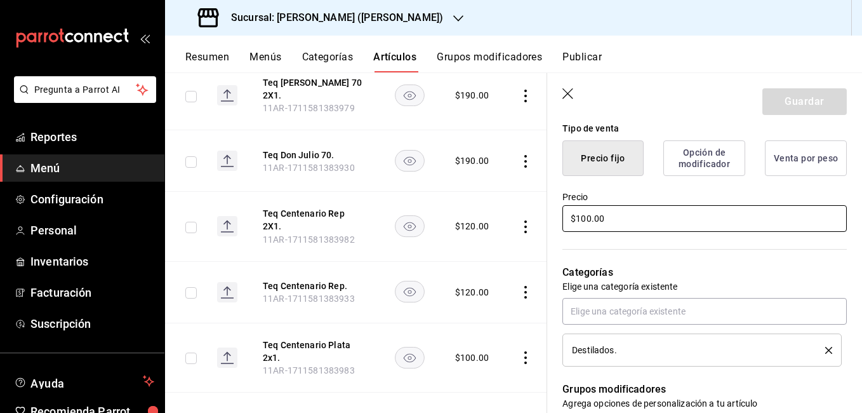
click at [585, 220] on input "$100.00" at bounding box center [704, 218] width 284 height 27
type input "$10.00"
type textarea "x"
type input "$120.00"
click at [787, 102] on button "Guardar" at bounding box center [804, 101] width 84 height 27
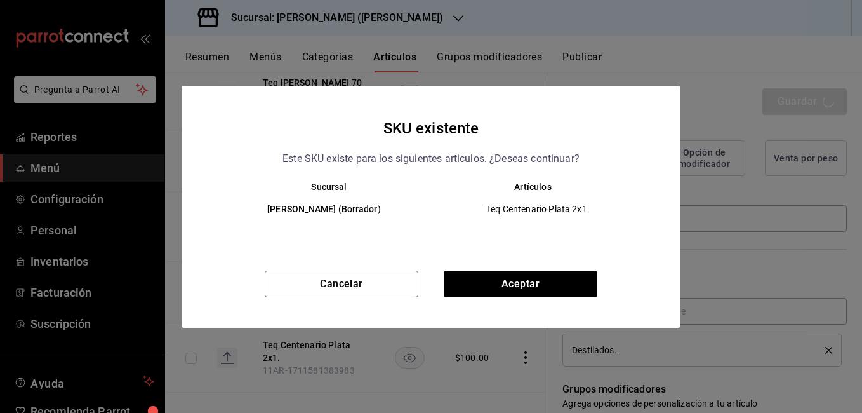
click at [564, 300] on div "Cancelar Aceptar" at bounding box center [431, 298] width 499 height 57
click at [566, 284] on button "Aceptar" at bounding box center [521, 283] width 154 height 27
type textarea "x"
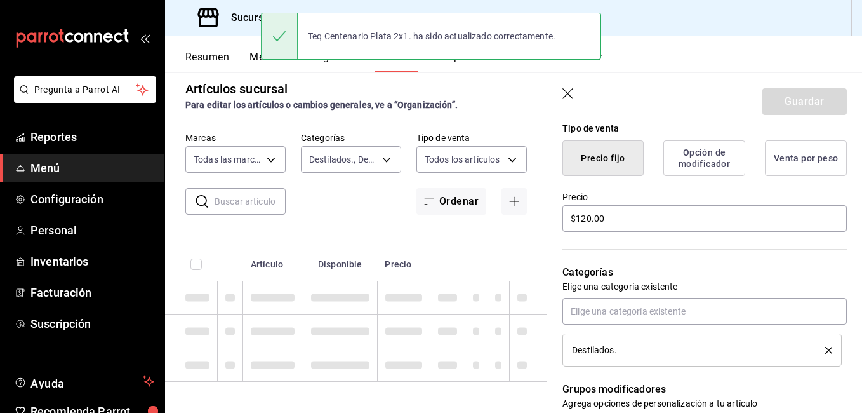
type textarea "x"
type input "AR-1755553043174"
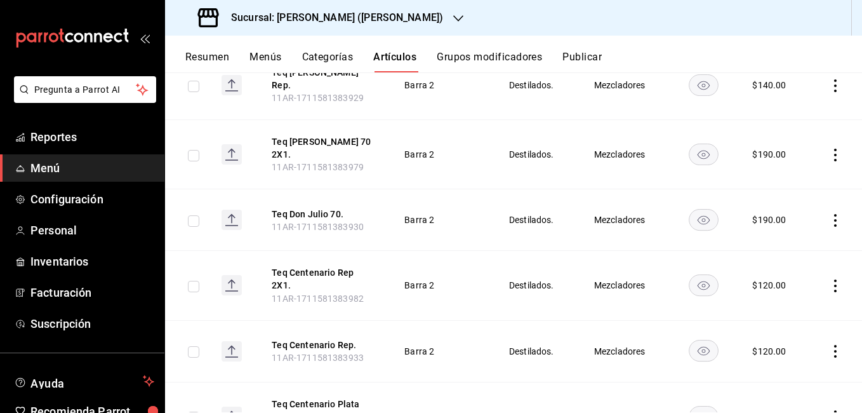
scroll to position [2457, 0]
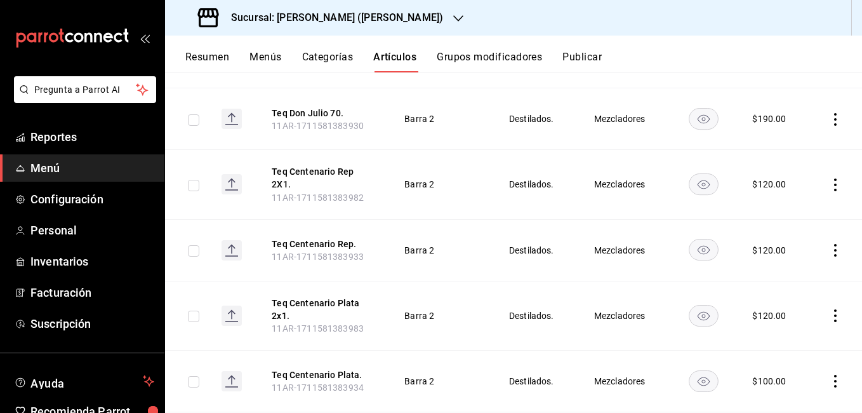
click at [834, 375] on icon "actions" at bounding box center [835, 381] width 3 height 13
click at [768, 319] on li "Editar" at bounding box center [776, 327] width 76 height 26
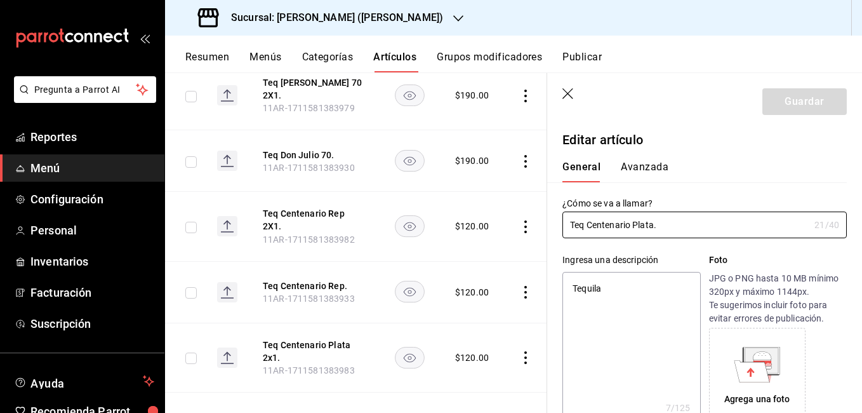
type textarea "x"
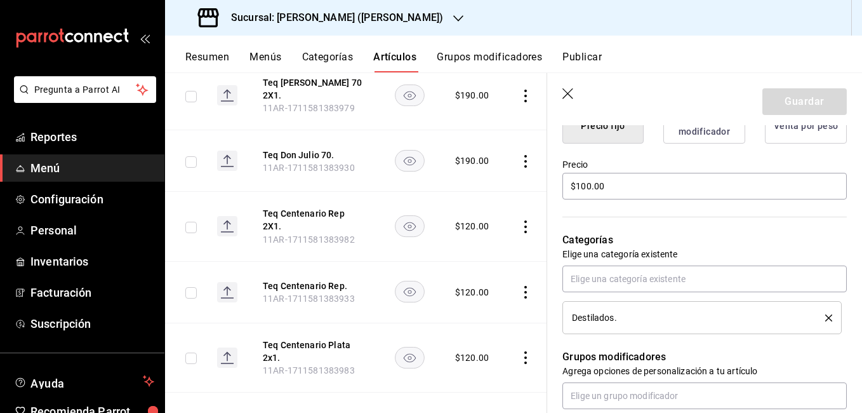
scroll to position [381, 0]
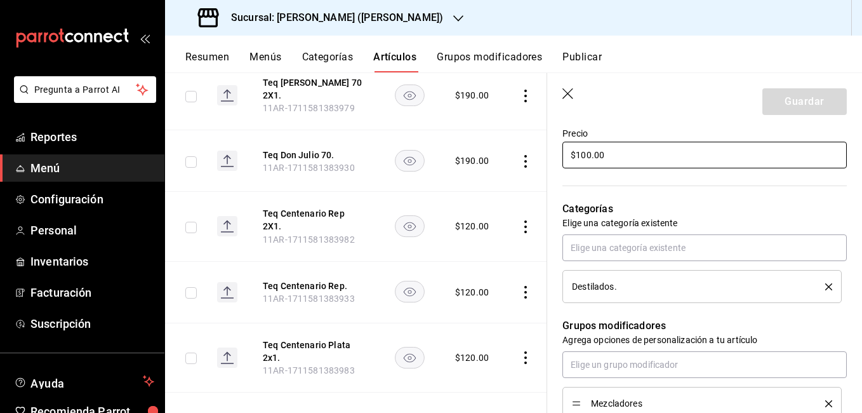
click at [585, 157] on input "$100.00" at bounding box center [704, 155] width 284 height 27
type input "$10.00"
type textarea "x"
type input "$120.00"
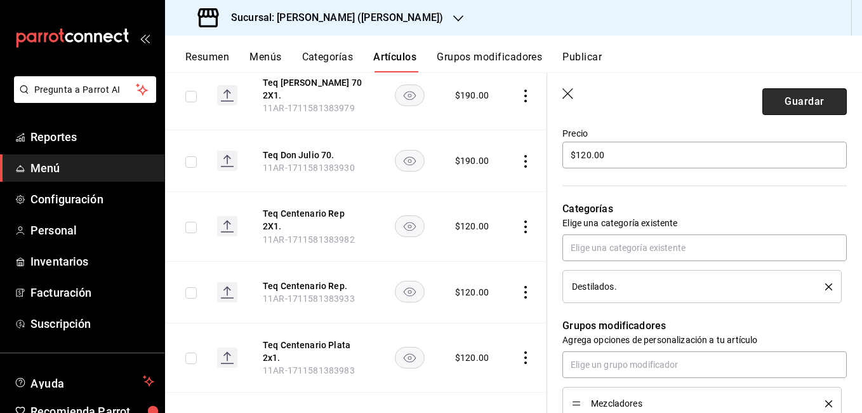
click at [771, 104] on button "Guardar" at bounding box center [804, 101] width 84 height 27
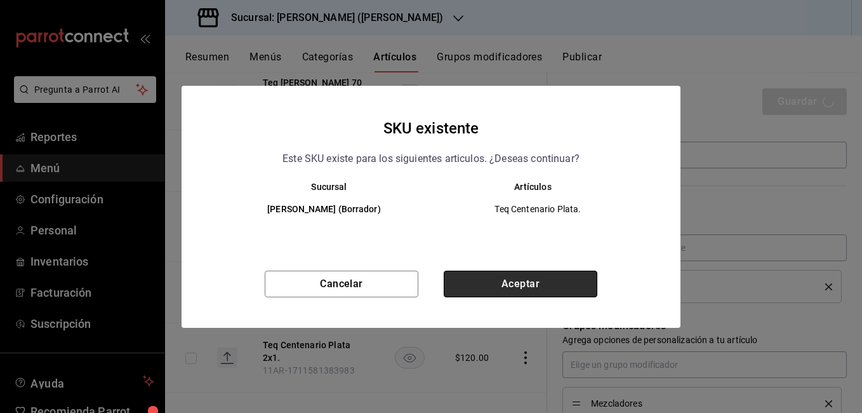
click at [545, 277] on button "Aceptar" at bounding box center [521, 283] width 154 height 27
type textarea "x"
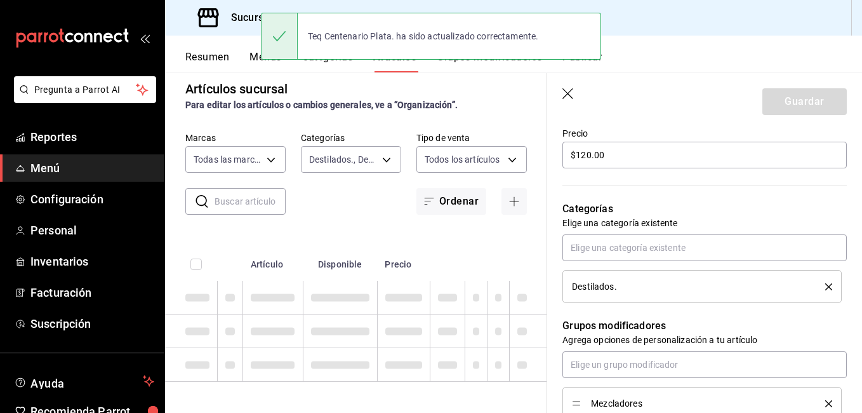
type textarea "x"
type input "AR-1755553077953"
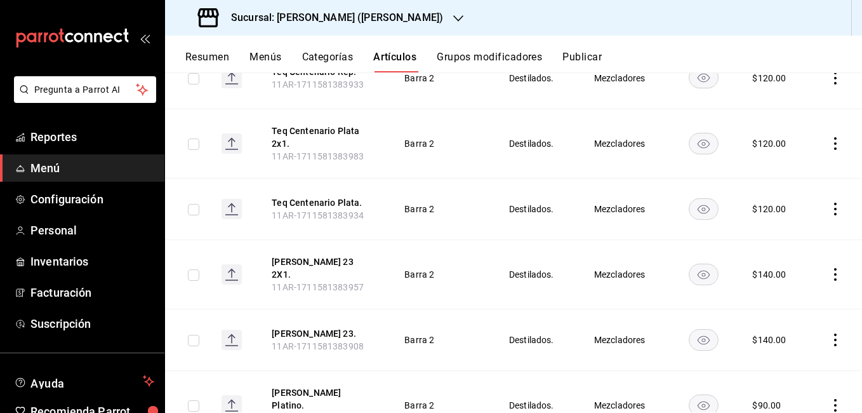
scroll to position [2647, 0]
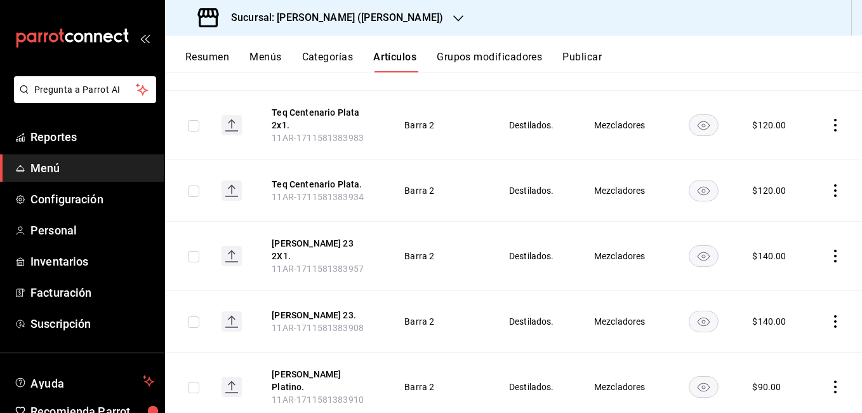
click at [829, 315] on icon "actions" at bounding box center [835, 321] width 13 height 13
click at [799, 270] on span "Editar" at bounding box center [787, 273] width 33 height 13
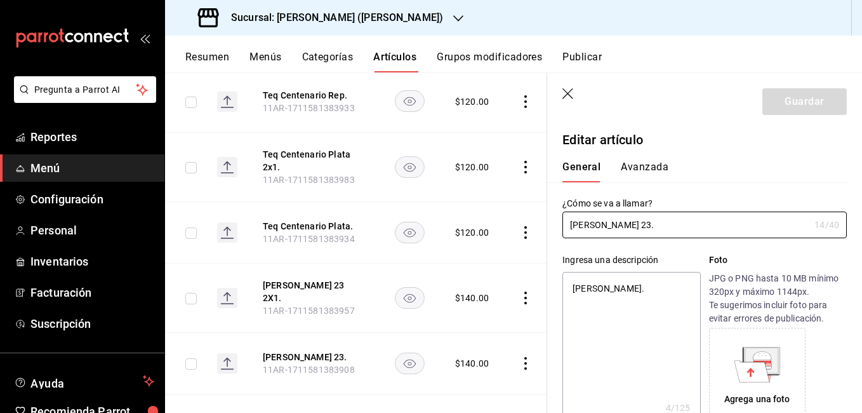
type textarea "x"
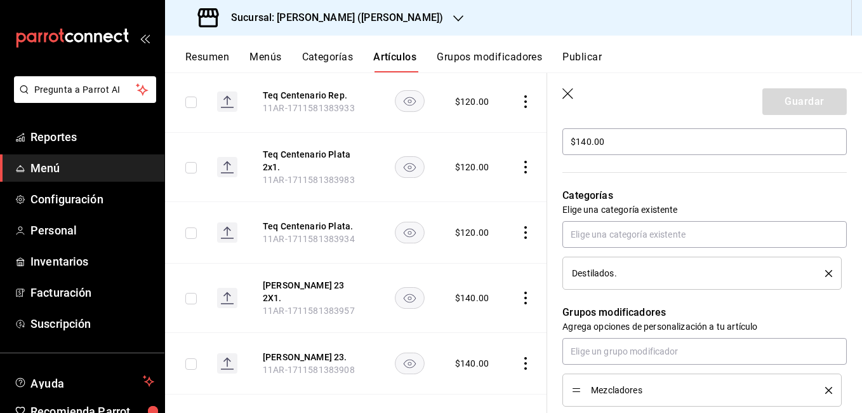
scroll to position [317, 0]
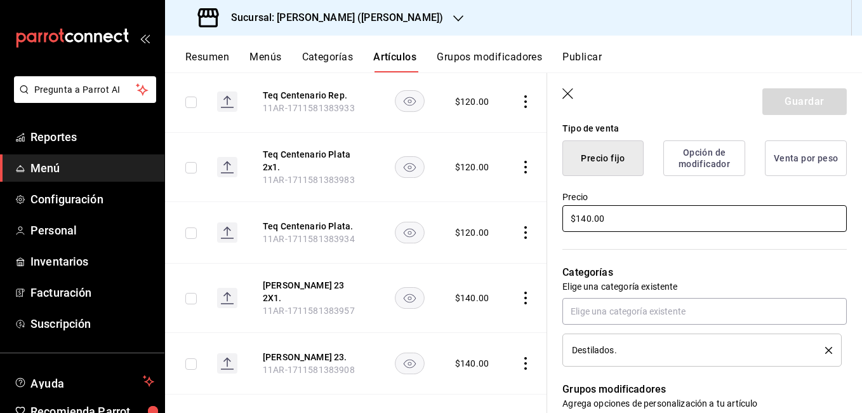
click at [585, 220] on input "$140.00" at bounding box center [704, 218] width 284 height 27
type input "$10.00"
type textarea "x"
type input "$150.00"
type textarea "x"
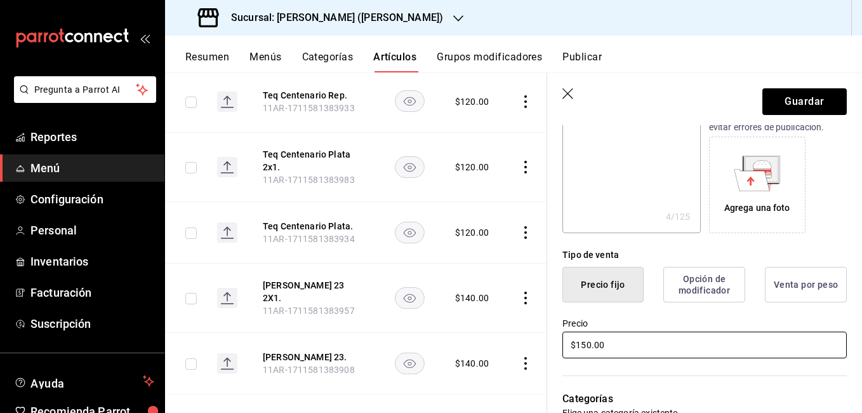
scroll to position [190, 0]
type input "$150.00"
click at [777, 102] on button "Guardar" at bounding box center [804, 101] width 84 height 27
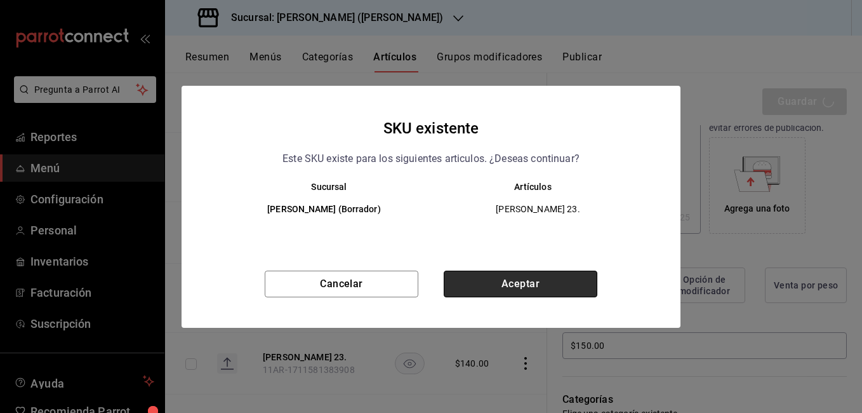
click at [541, 279] on button "Aceptar" at bounding box center [521, 283] width 154 height 27
type textarea "x"
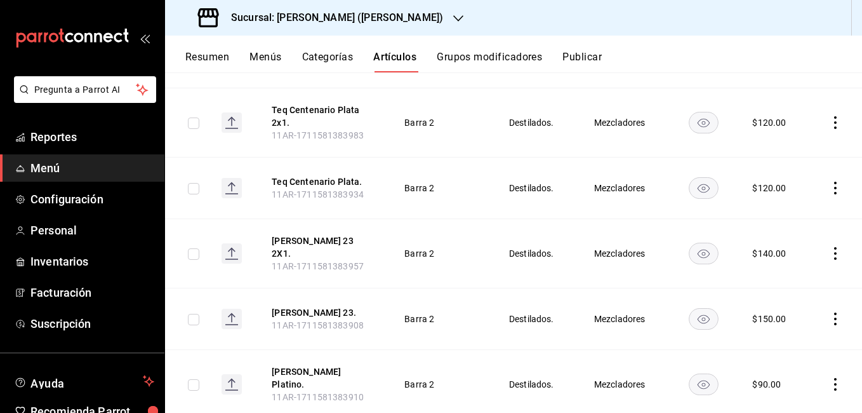
scroll to position [2647, 0]
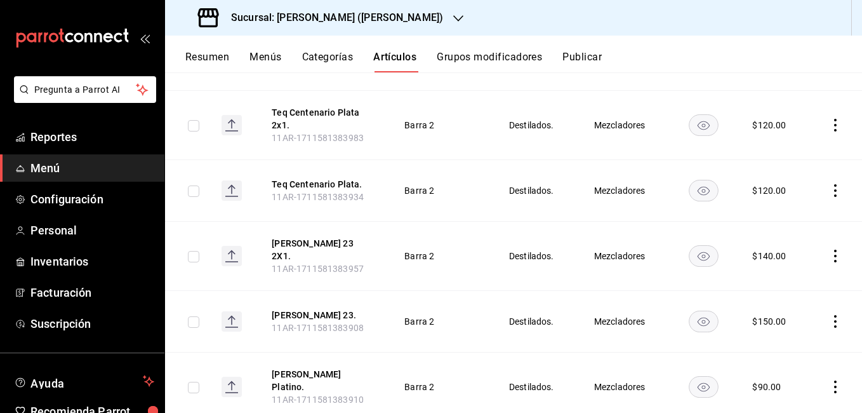
click at [829, 249] on icon "actions" at bounding box center [835, 255] width 13 height 13
click at [774, 210] on span "Editar" at bounding box center [787, 212] width 33 height 13
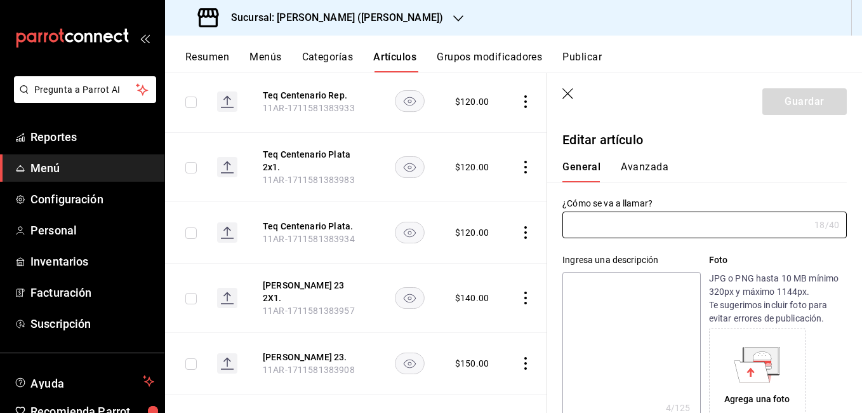
type input "[PERSON_NAME] 23 2X1."
type textarea "[PERSON_NAME]."
type textarea "x"
type input "11AR-1711581383957"
type textarea "x"
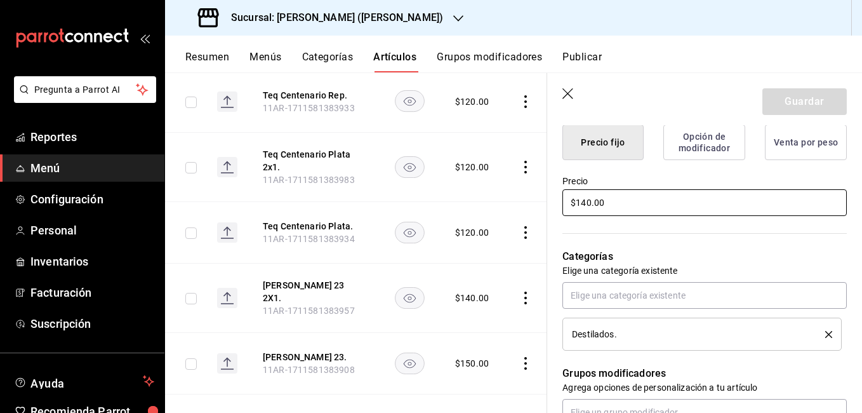
scroll to position [381, 0]
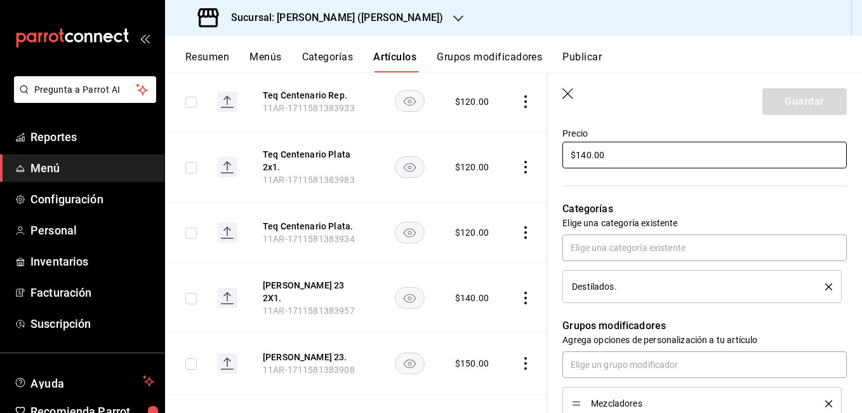
click at [588, 157] on input "$140.00" at bounding box center [704, 155] width 284 height 27
type input "$10.00"
type textarea "x"
type input "$150.00"
type textarea "x"
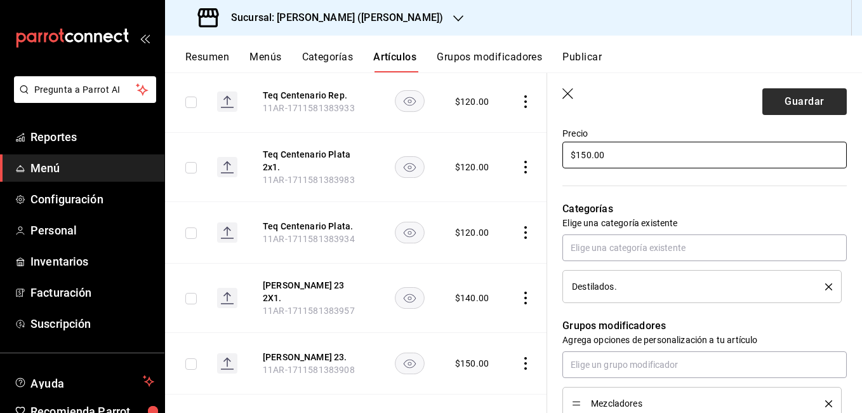
type input "$150.00"
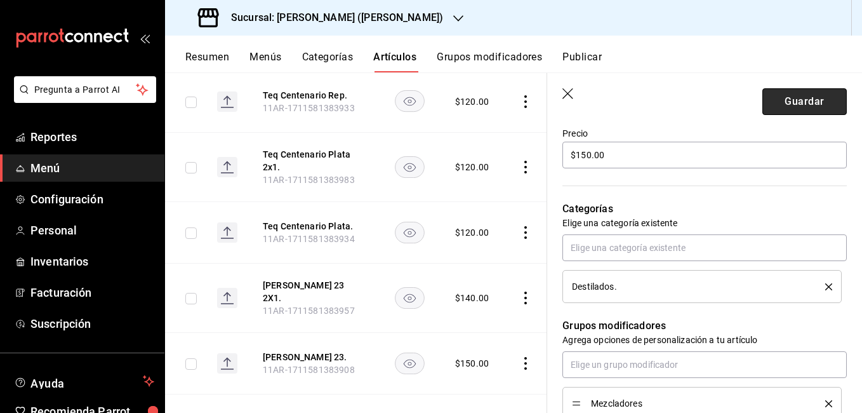
click at [773, 104] on button "Guardar" at bounding box center [804, 101] width 84 height 27
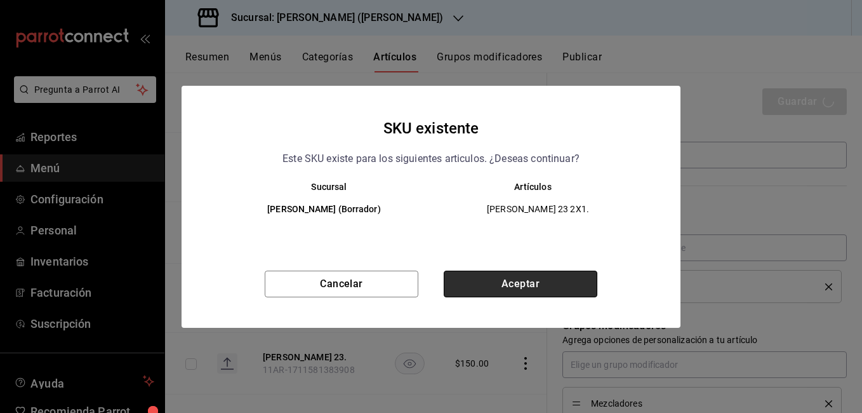
click at [507, 290] on button "Aceptar" at bounding box center [521, 283] width 154 height 27
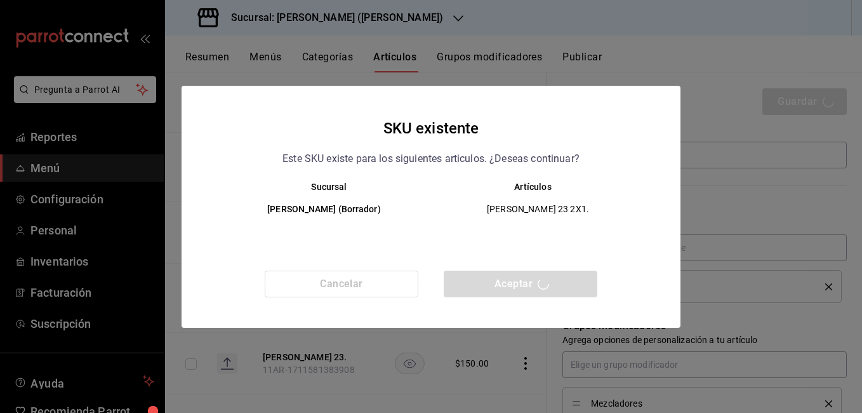
type textarea "x"
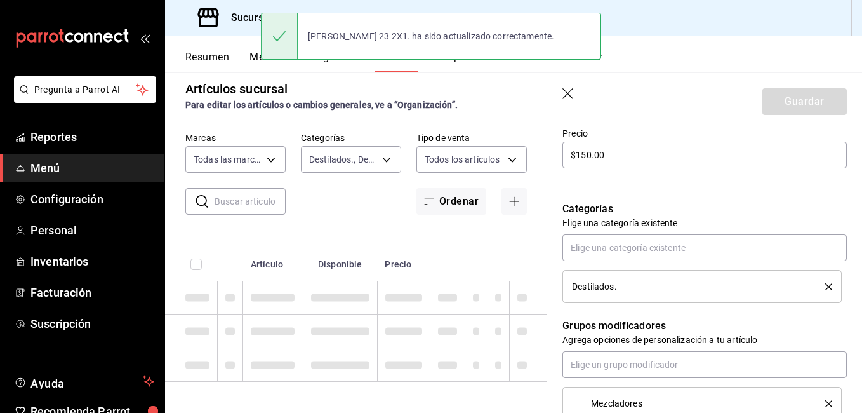
type textarea "x"
type input "AR-1755553160617"
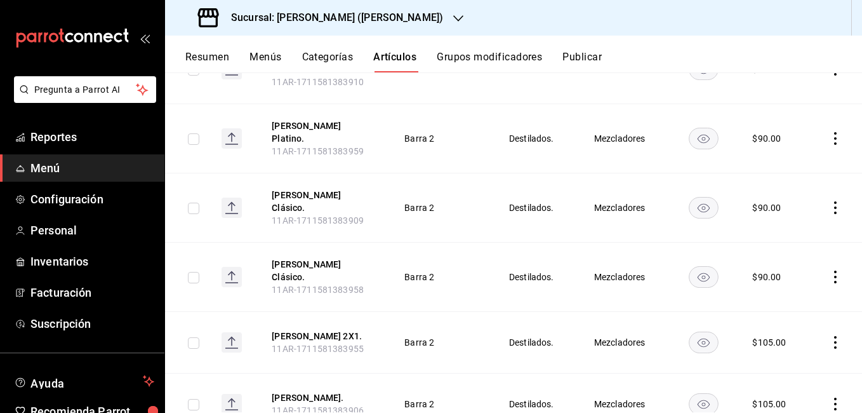
scroll to position [2901, 0]
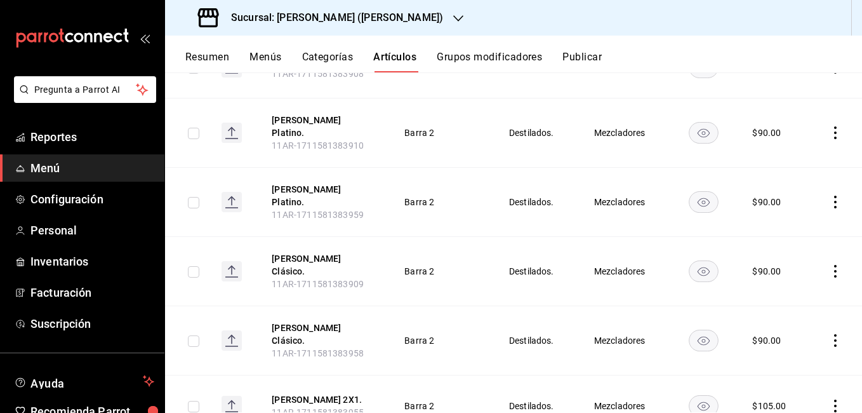
click at [829, 265] on icon "actions" at bounding box center [835, 271] width 13 height 13
click at [797, 211] on span "Editar" at bounding box center [787, 204] width 33 height 13
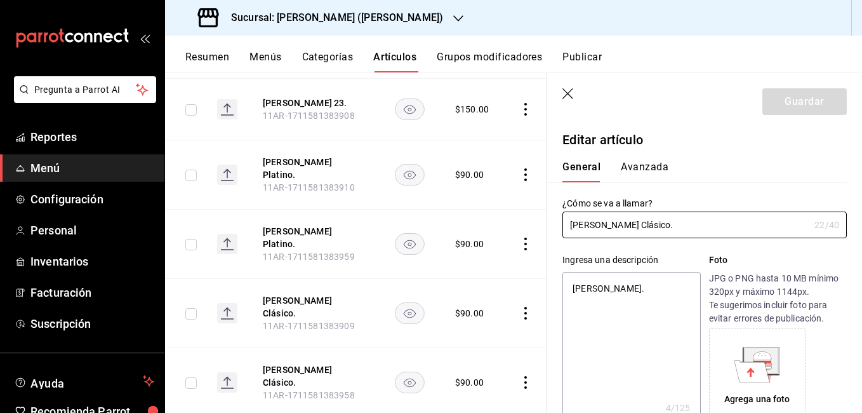
type textarea "x"
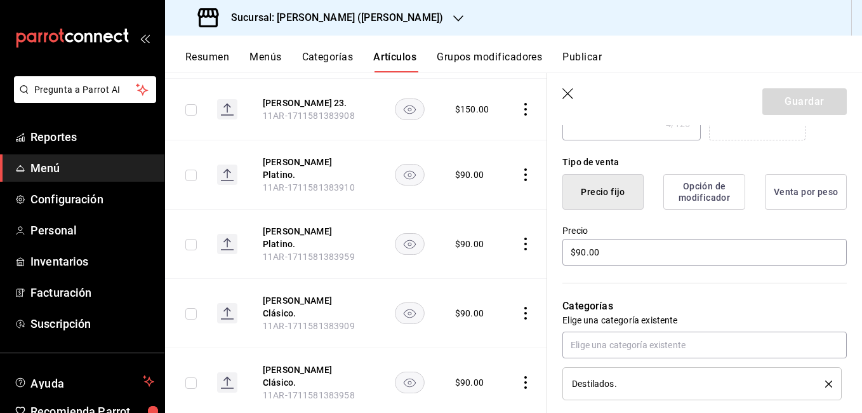
scroll to position [178, 0]
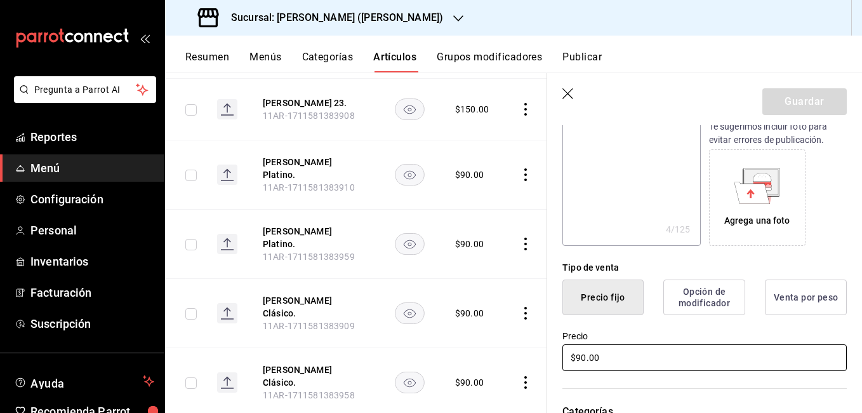
click at [580, 356] on input "$90.00" at bounding box center [704, 357] width 284 height 27
type input "$0.00"
type textarea "x"
type input "$10.00"
type textarea "x"
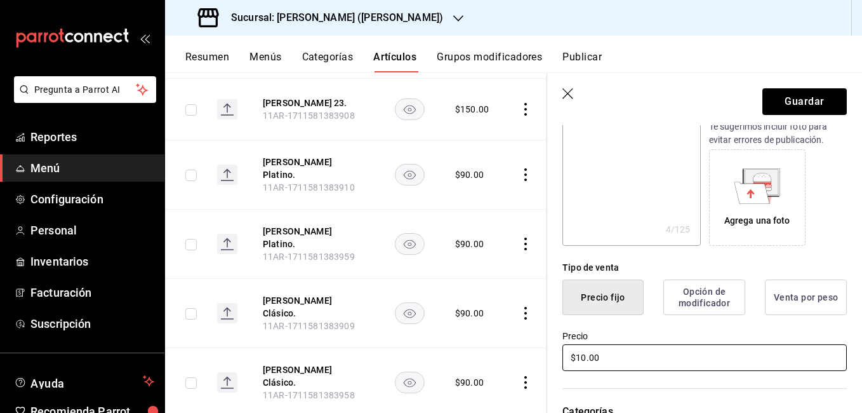
type input "$100.00"
type textarea "x"
type input "$100.00"
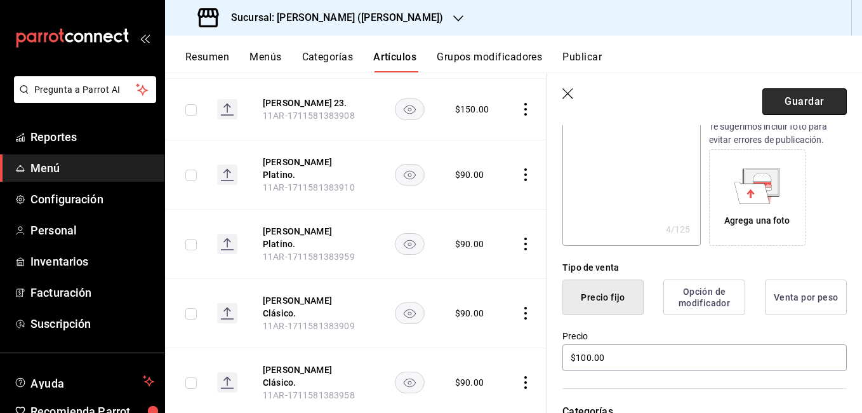
click at [789, 103] on button "Guardar" at bounding box center [804, 101] width 84 height 27
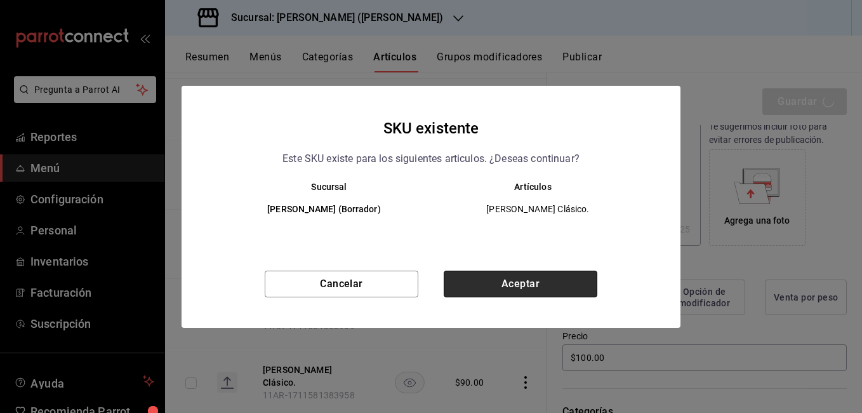
click at [562, 295] on button "Aceptar" at bounding box center [521, 283] width 154 height 27
type textarea "x"
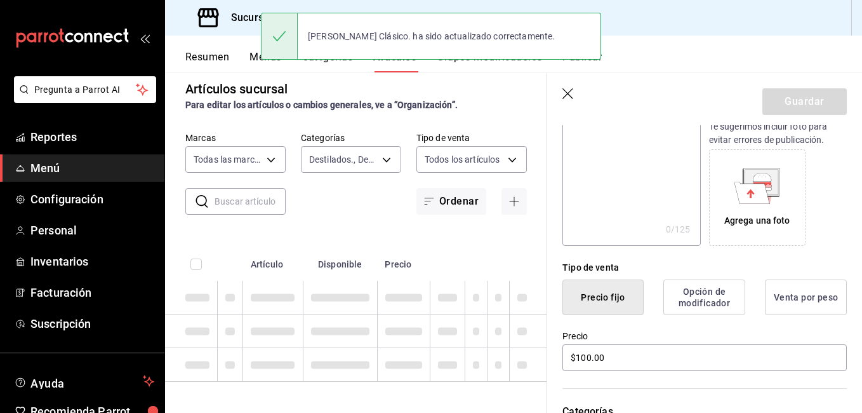
type textarea "x"
type input "AR-1755553200889"
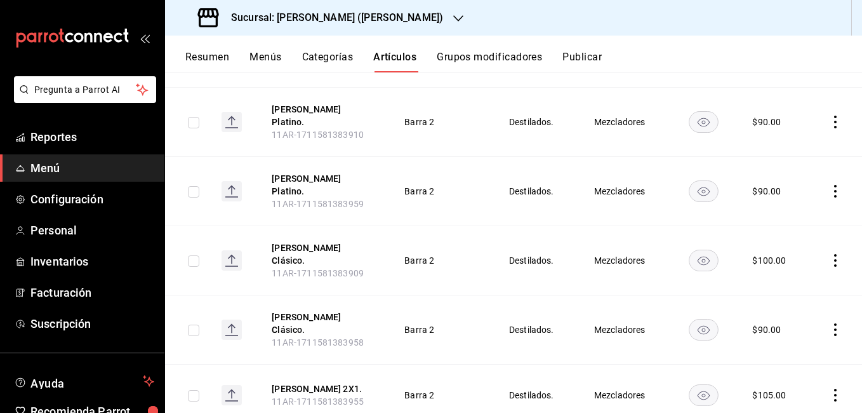
scroll to position [2901, 0]
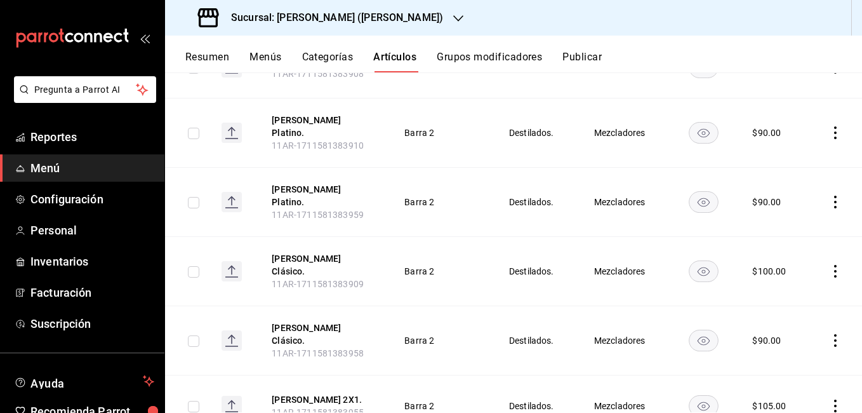
click at [829, 334] on icon "actions" at bounding box center [835, 340] width 13 height 13
click at [794, 275] on li "Editar" at bounding box center [776, 266] width 76 height 26
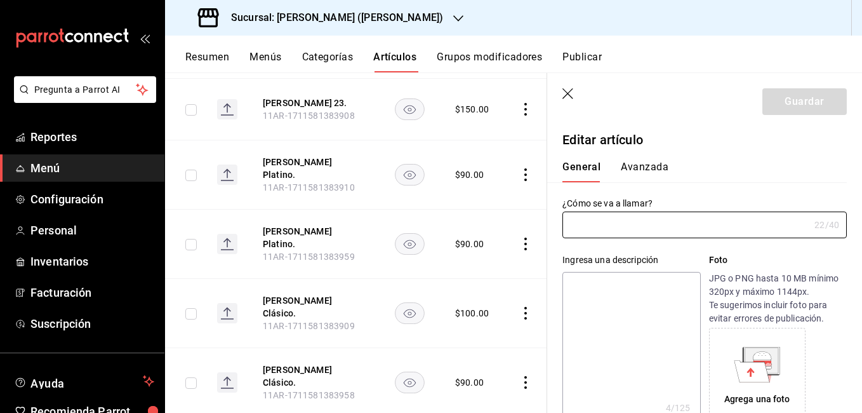
type input "[PERSON_NAME] Clásico."
type textarea "[PERSON_NAME]."
type textarea "x"
type input "11AR-1711581383958"
type textarea "x"
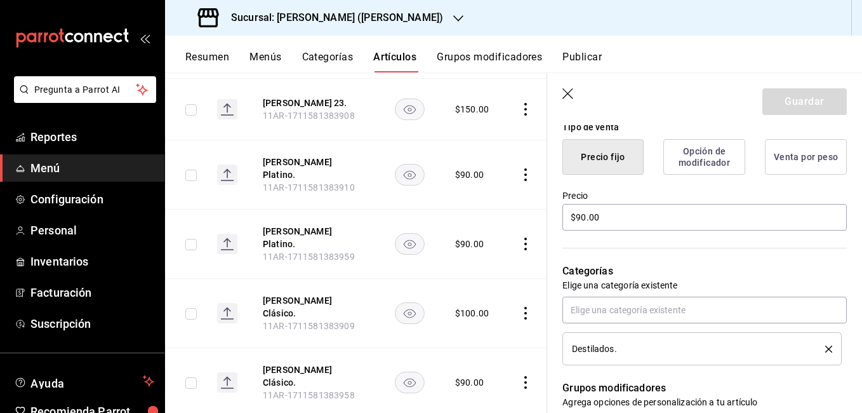
scroll to position [317, 0]
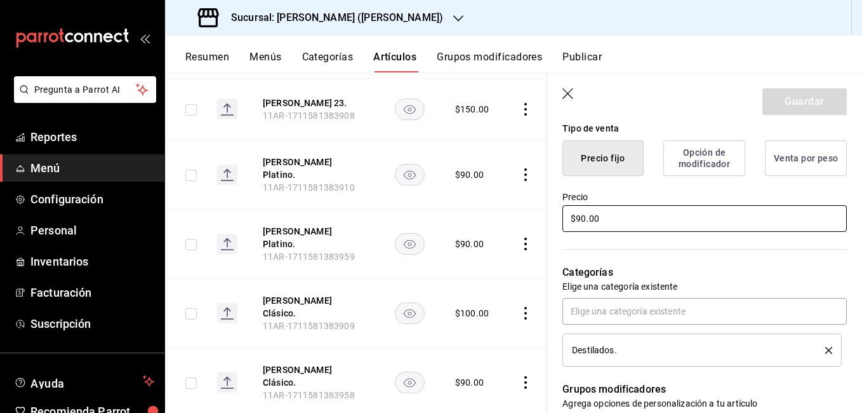
click at [582, 219] on input "$90.00" at bounding box center [704, 218] width 284 height 27
type input "$0.00"
type textarea "x"
type input "$10.00"
type textarea "x"
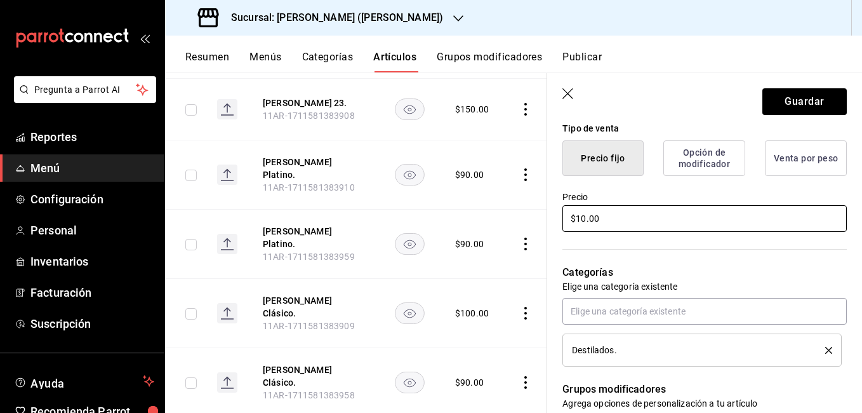
type input "$100.00"
type textarea "x"
type input "$100.00"
click at [794, 106] on button "Guardar" at bounding box center [804, 101] width 84 height 27
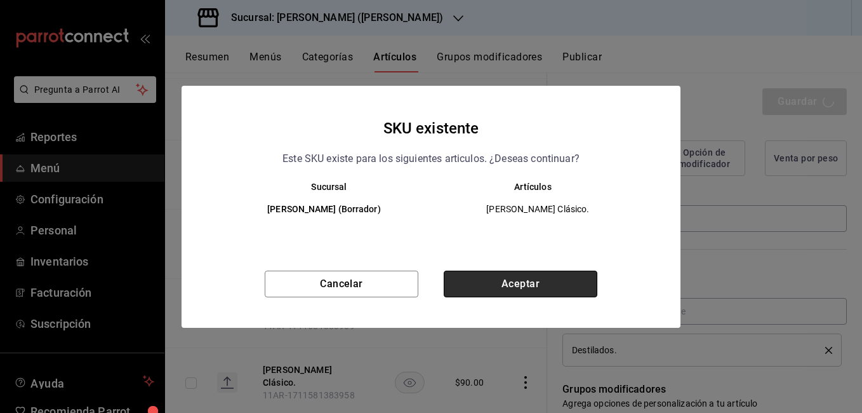
click at [531, 281] on button "Aceptar" at bounding box center [521, 283] width 154 height 27
type textarea "x"
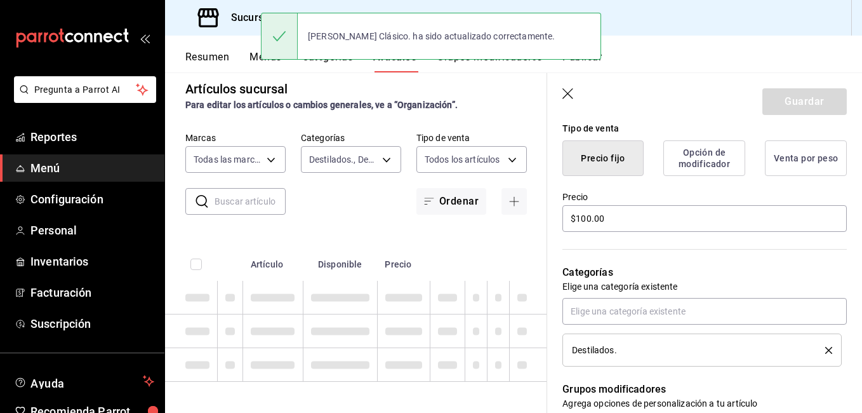
type textarea "x"
type input "AR-1755553235074"
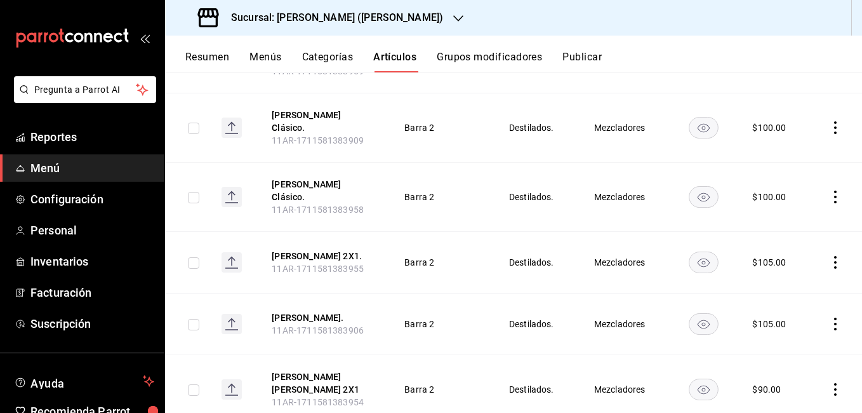
scroll to position [3028, 0]
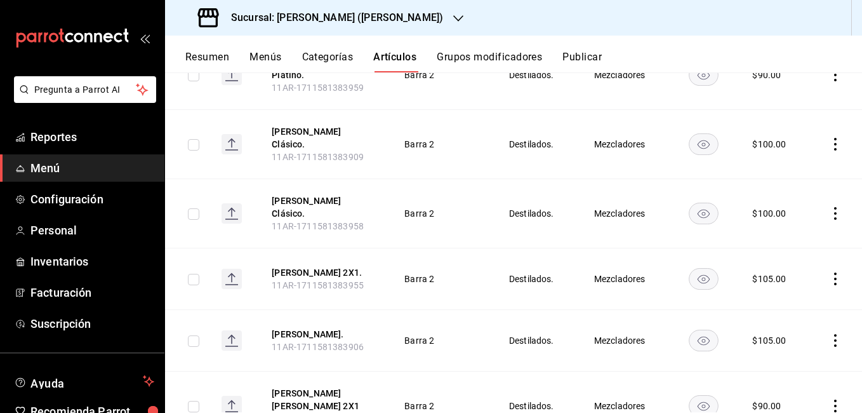
click at [829, 334] on icon "actions" at bounding box center [835, 340] width 13 height 13
click at [790, 268] on span "Editar" at bounding box center [787, 262] width 33 height 13
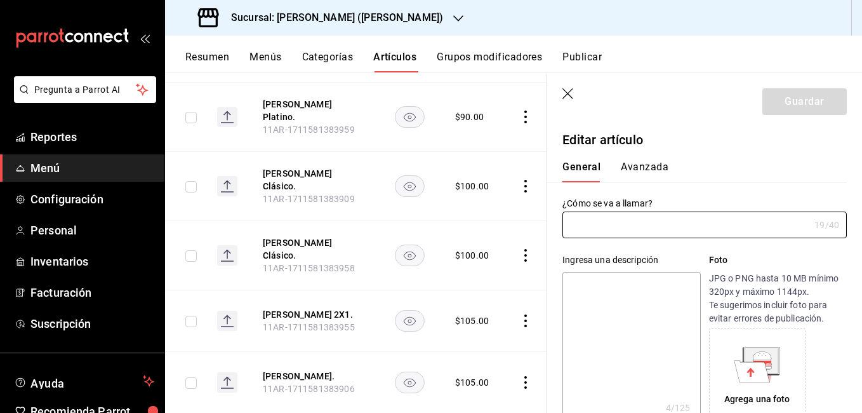
type input "[PERSON_NAME]."
type textarea "[PERSON_NAME]."
type textarea "x"
type input "11AR-1711581383906"
type textarea "x"
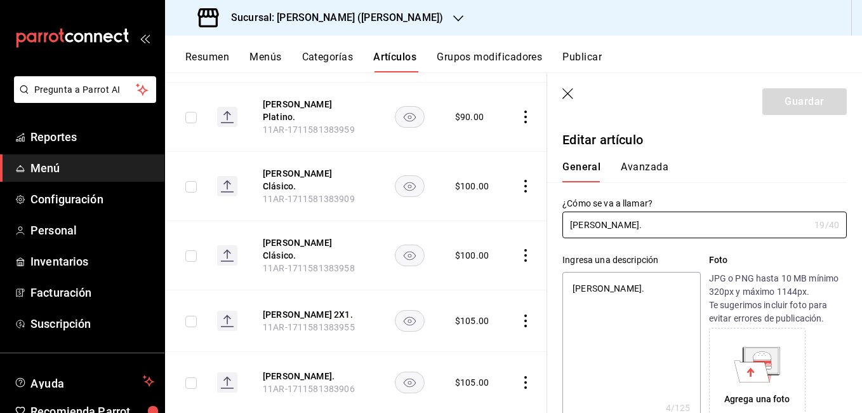
scroll to position [254, 0]
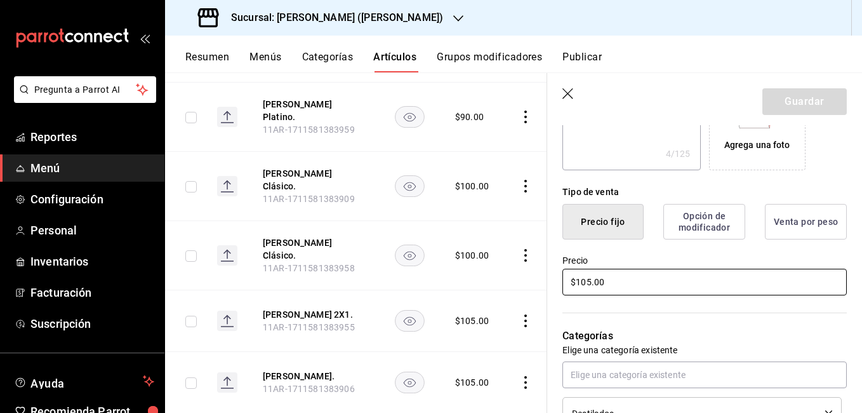
click at [584, 288] on input "$105.00" at bounding box center [704, 282] width 284 height 27
type input "$15.00"
type textarea "x"
type input "$115.00"
type textarea "x"
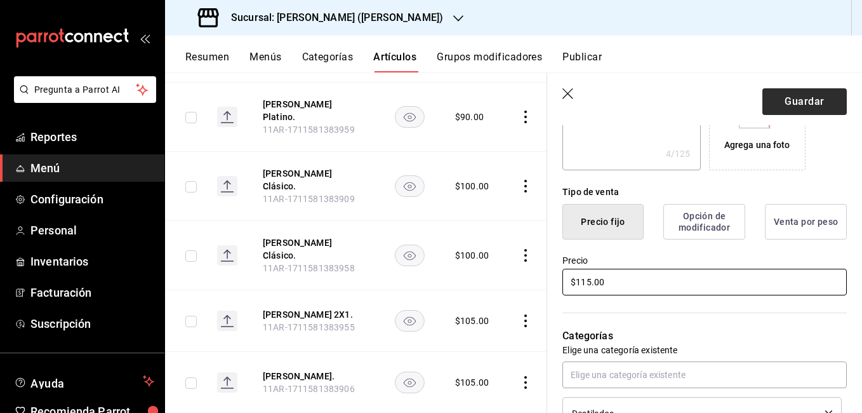
type input "$115.00"
click at [813, 107] on button "Guardar" at bounding box center [804, 101] width 84 height 27
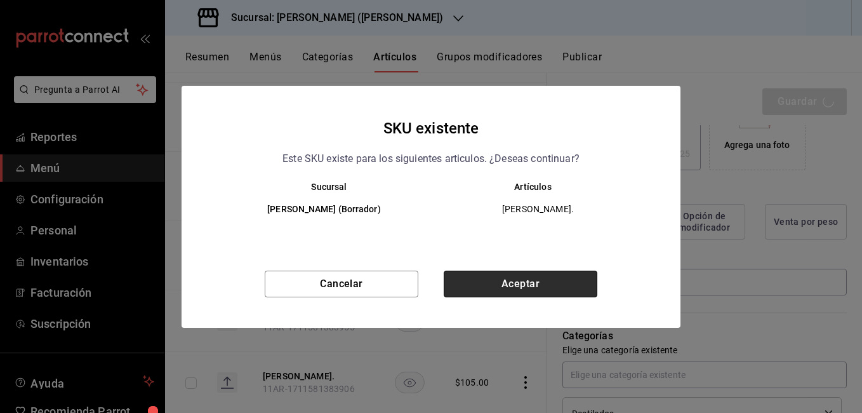
click at [508, 296] on button "Aceptar" at bounding box center [521, 283] width 154 height 27
type textarea "x"
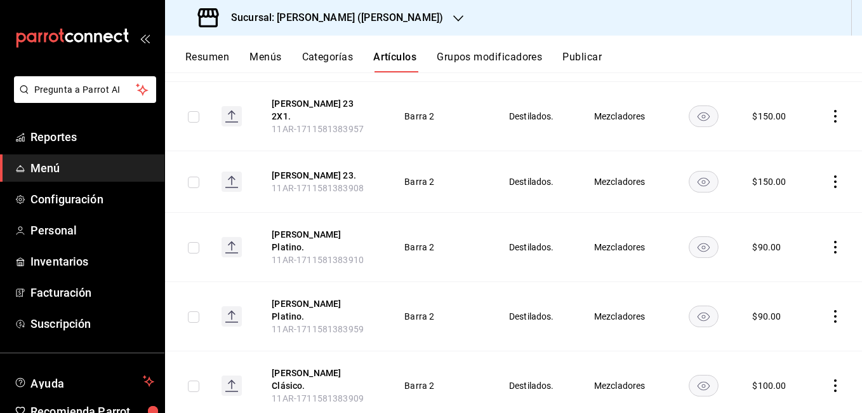
scroll to position [2965, 0]
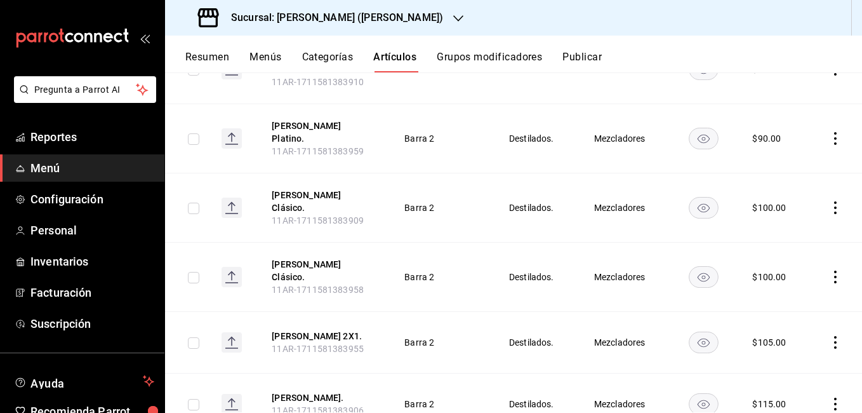
click at [829, 336] on icon "actions" at bounding box center [835, 342] width 13 height 13
click at [778, 264] on span "Editar" at bounding box center [787, 264] width 33 height 13
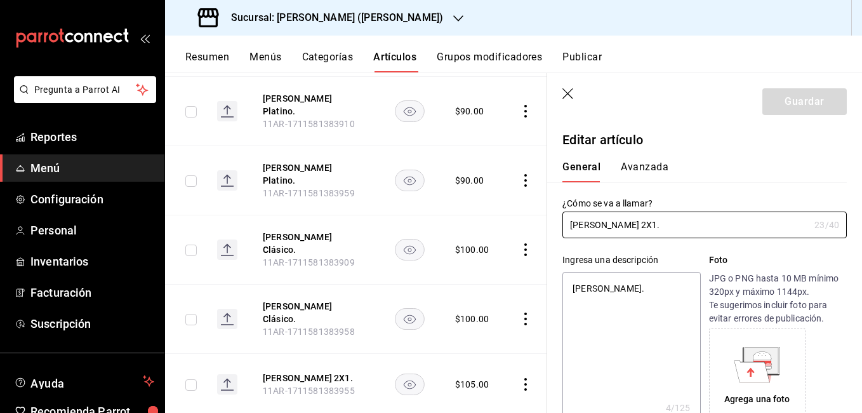
scroll to position [190, 0]
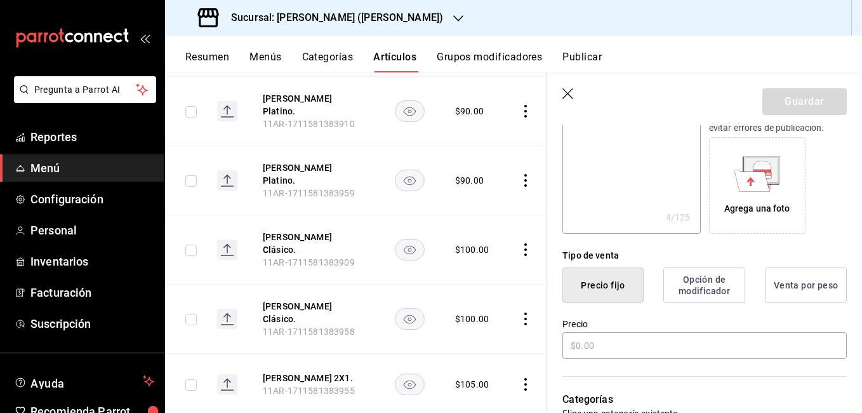
type textarea "x"
click at [587, 347] on input "$105.00" at bounding box center [704, 345] width 284 height 27
type input "$15.00"
type textarea "x"
type input "$115.00"
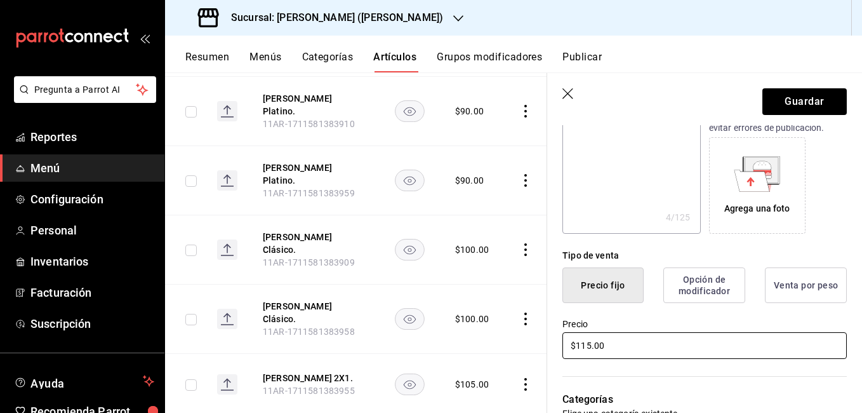
type textarea "x"
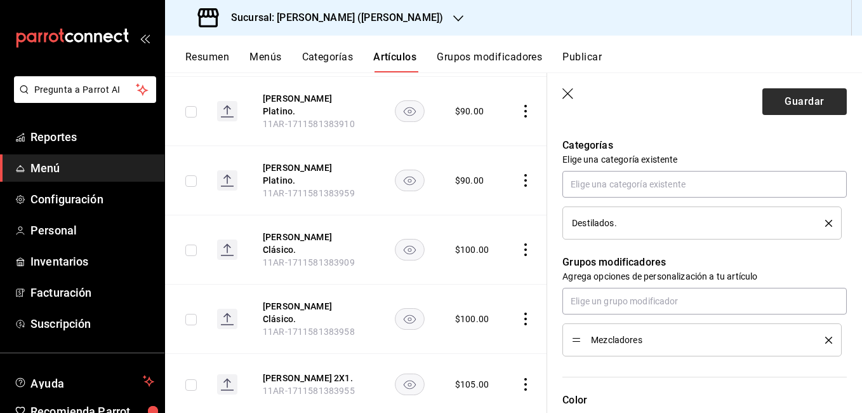
type input "$115.00"
click at [795, 112] on button "Guardar" at bounding box center [804, 101] width 84 height 27
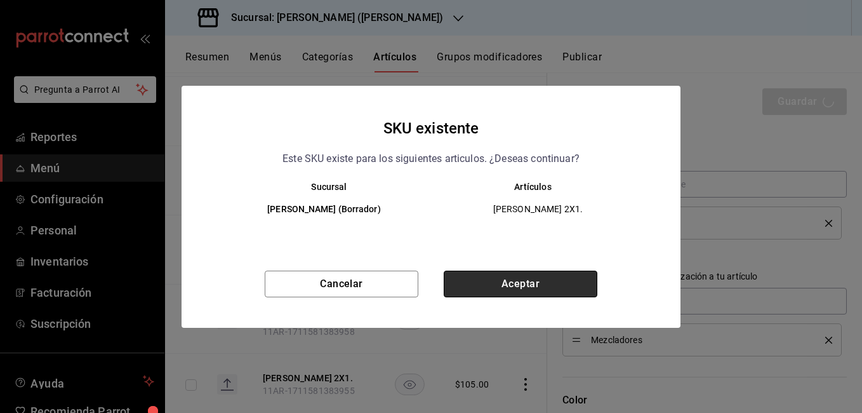
click at [557, 281] on button "Aceptar" at bounding box center [521, 283] width 154 height 27
type textarea "x"
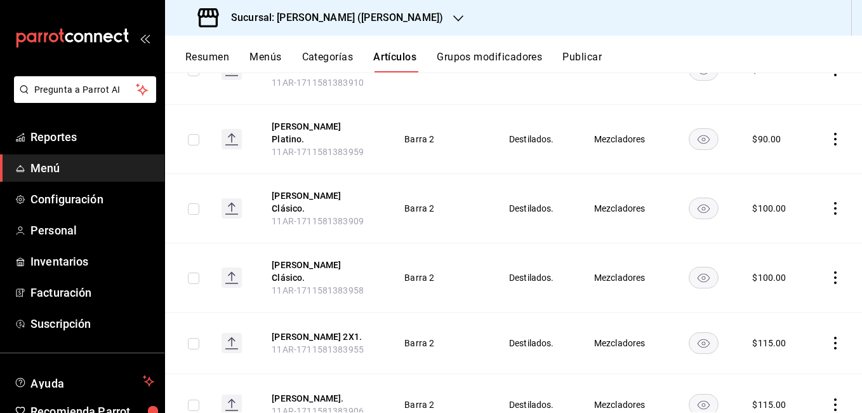
scroll to position [3092, 0]
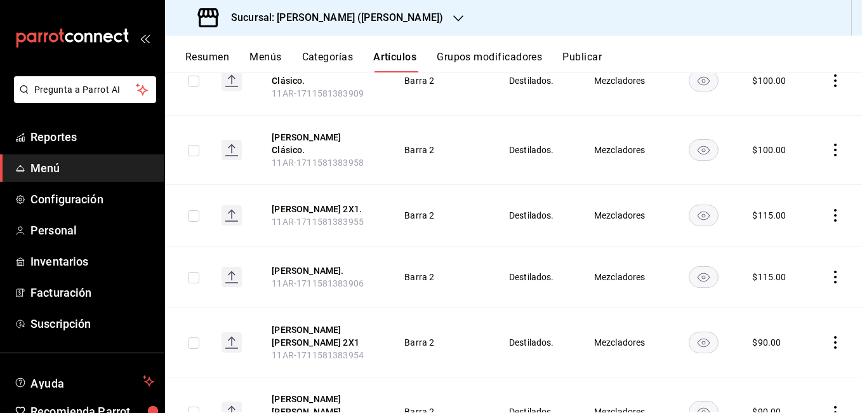
click at [830, 406] on icon "actions" at bounding box center [835, 412] width 13 height 13
click at [787, 319] on span "Editar" at bounding box center [787, 322] width 33 height 13
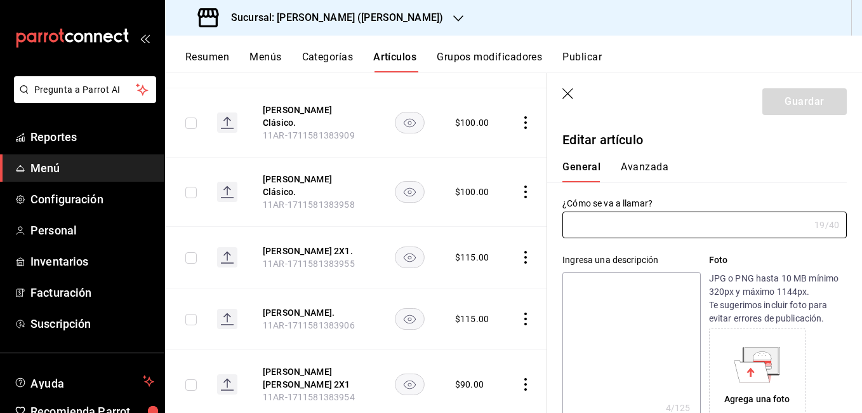
type input "[PERSON_NAME] [PERSON_NAME]."
type textarea "[PERSON_NAME]."
type textarea "x"
type input "11AR-1711581383905"
type textarea "x"
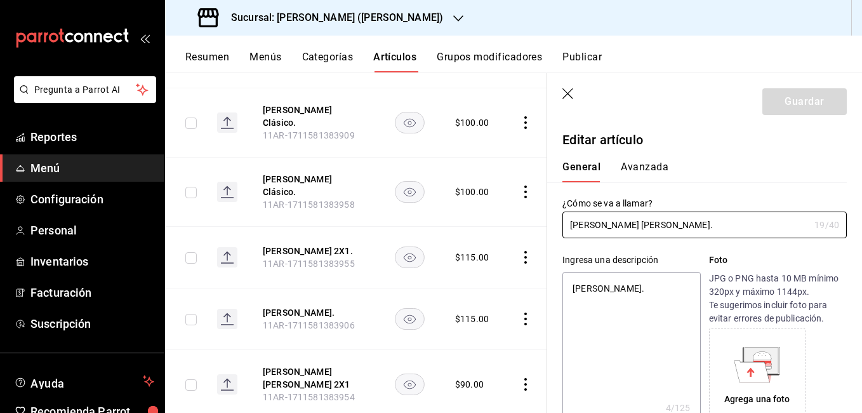
scroll to position [317, 0]
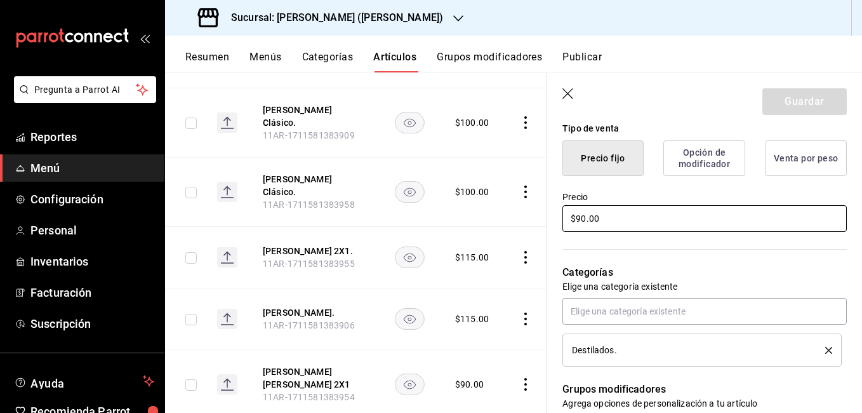
click at [581, 217] on input "$90.00" at bounding box center [704, 218] width 284 height 27
type input "$0.00"
type textarea "x"
type input "$10.00"
type textarea "x"
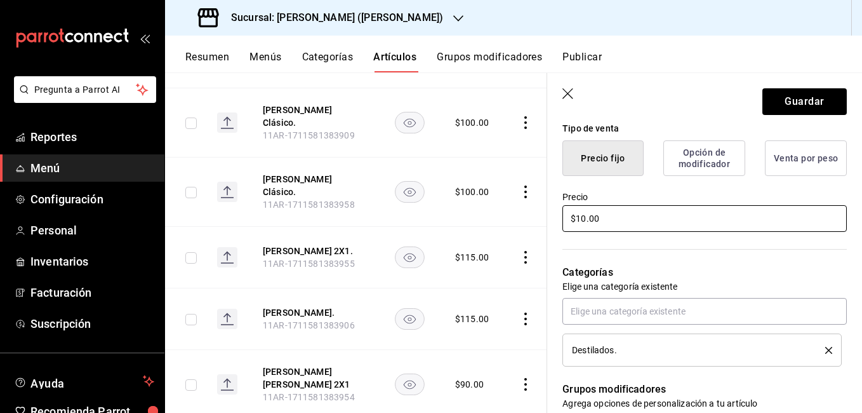
type input "$100.00"
type textarea "x"
type input "$100.00"
click at [769, 106] on button "Guardar" at bounding box center [804, 101] width 84 height 27
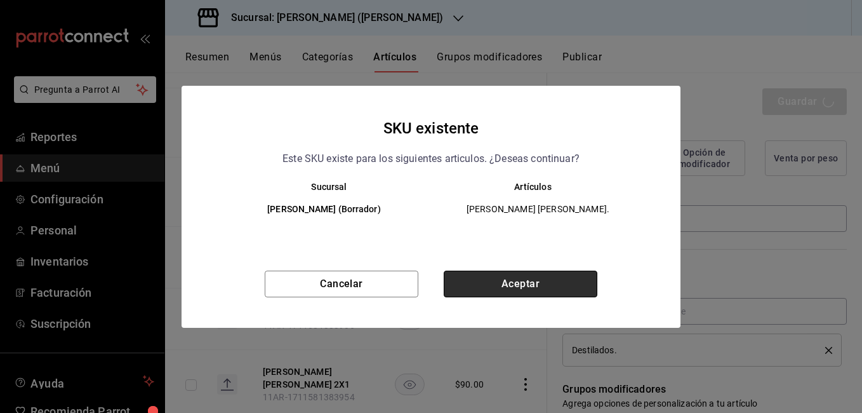
click at [510, 289] on button "Aceptar" at bounding box center [521, 283] width 154 height 27
type textarea "x"
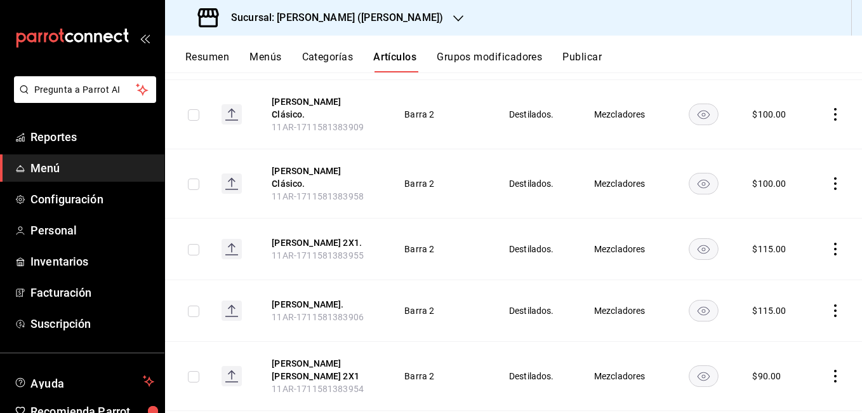
scroll to position [3092, 0]
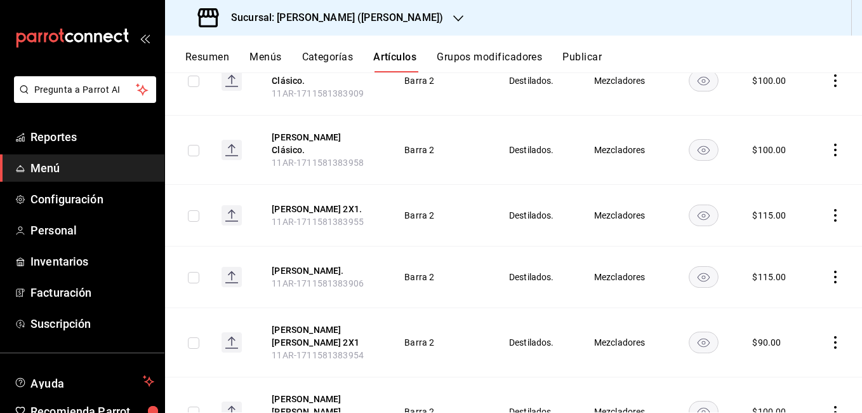
click at [829, 336] on icon "actions" at bounding box center [835, 342] width 13 height 13
click at [785, 263] on span "Editar" at bounding box center [787, 260] width 33 height 13
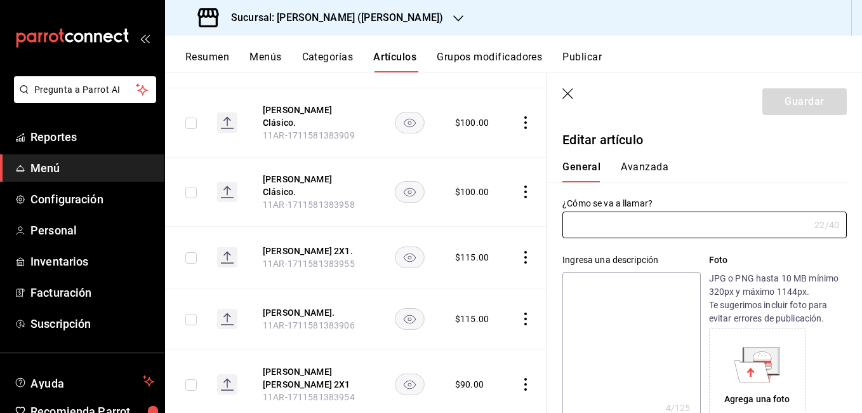
type input "[PERSON_NAME] [PERSON_NAME] 2X1"
type textarea "[PERSON_NAME]."
type textarea "x"
type input "11AR-1711581383954"
type textarea "x"
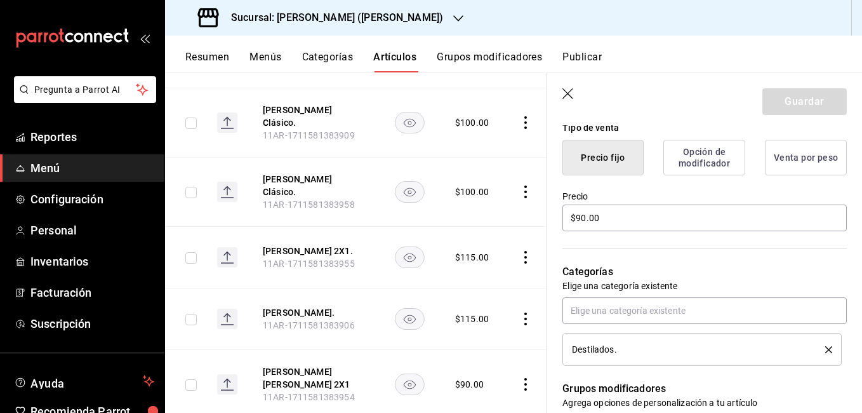
scroll to position [317, 0]
click at [579, 221] on input "$90.00" at bounding box center [704, 218] width 284 height 27
type input "$0.00"
type textarea "x"
type input "$100.00"
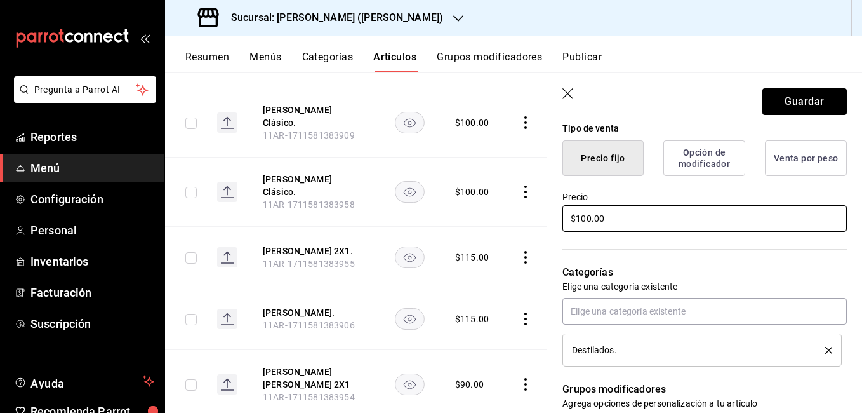
type textarea "x"
type input "$100.00"
click at [793, 109] on button "Guardar" at bounding box center [804, 101] width 84 height 27
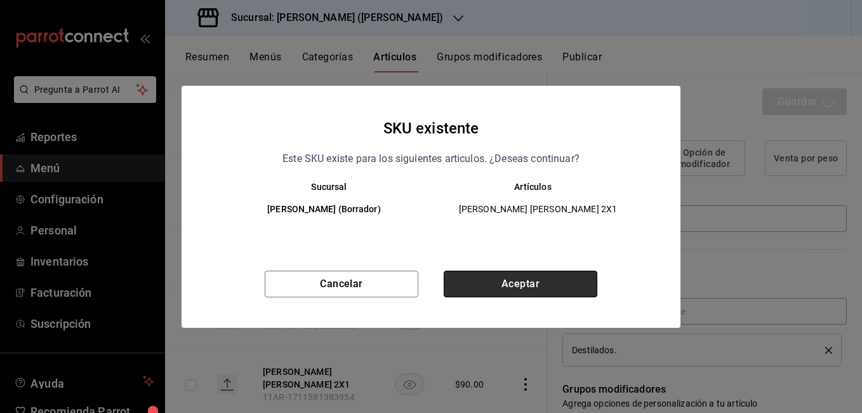
click at [531, 274] on button "Aceptar" at bounding box center [521, 283] width 154 height 27
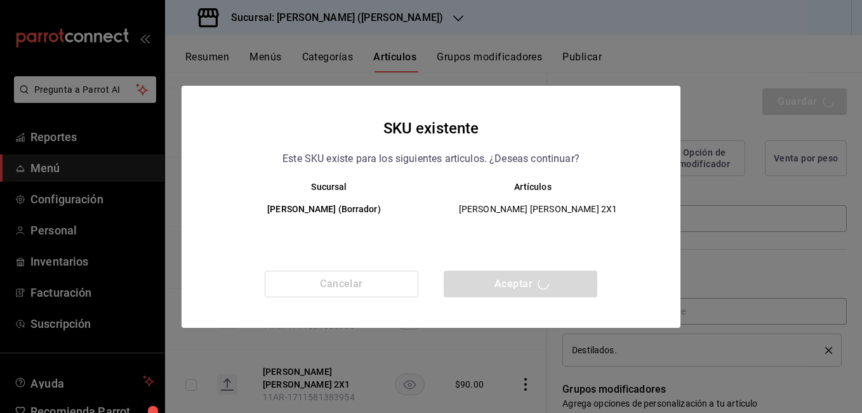
type textarea "x"
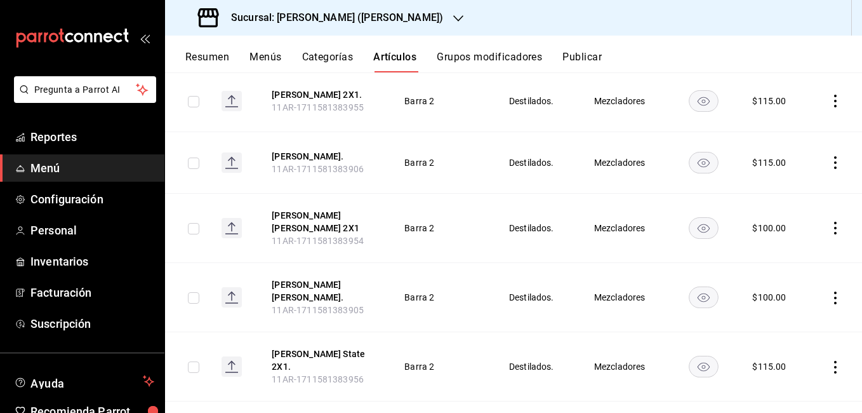
scroll to position [3282, 0]
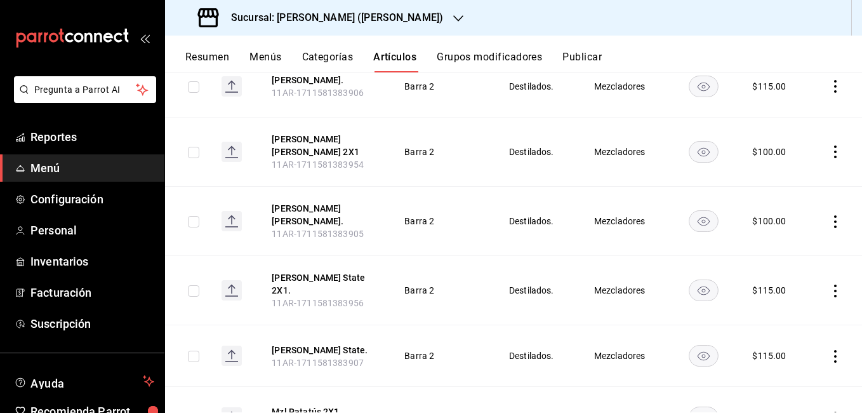
click at [829, 350] on icon "actions" at bounding box center [835, 356] width 13 height 13
click at [781, 257] on span "Editar" at bounding box center [787, 254] width 33 height 13
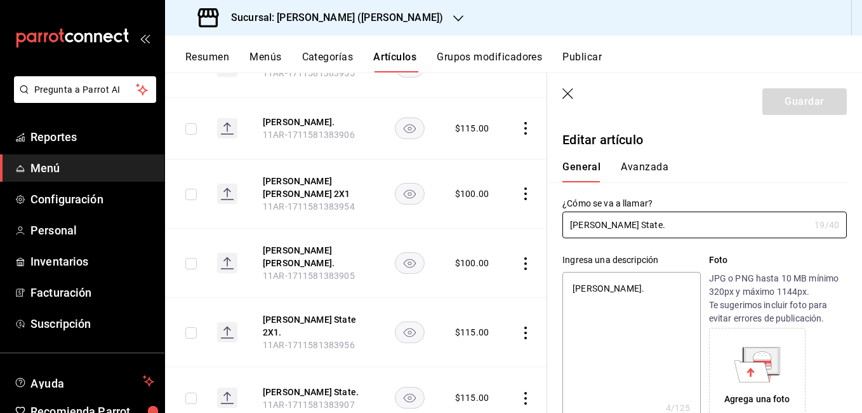
type textarea "x"
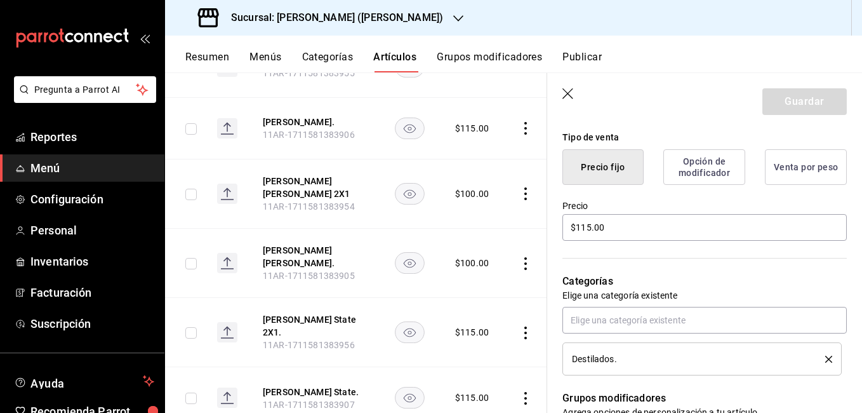
scroll to position [317, 0]
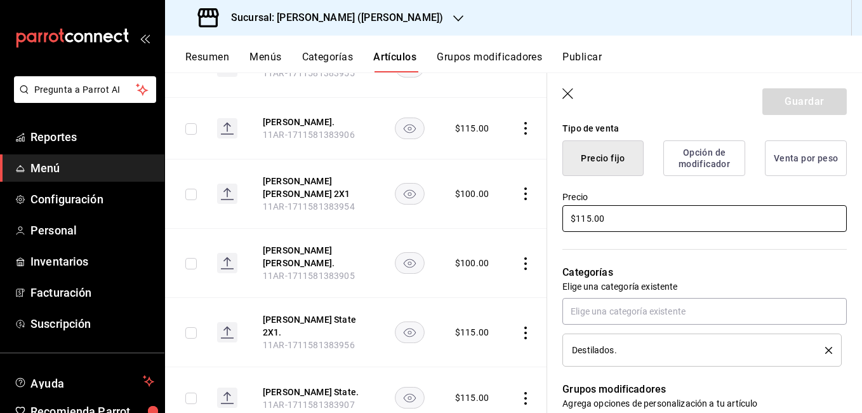
click at [589, 215] on input "$115.00" at bounding box center [704, 218] width 284 height 27
type input "$15.00"
type textarea "x"
type input "$125.00"
click at [772, 110] on button "Guardar" at bounding box center [804, 101] width 84 height 27
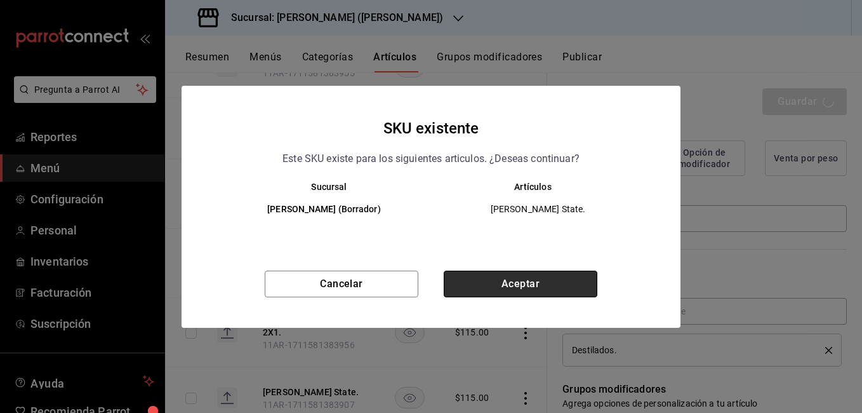
click at [562, 279] on button "Aceptar" at bounding box center [521, 283] width 154 height 27
type textarea "x"
type input "AR-1755553416234"
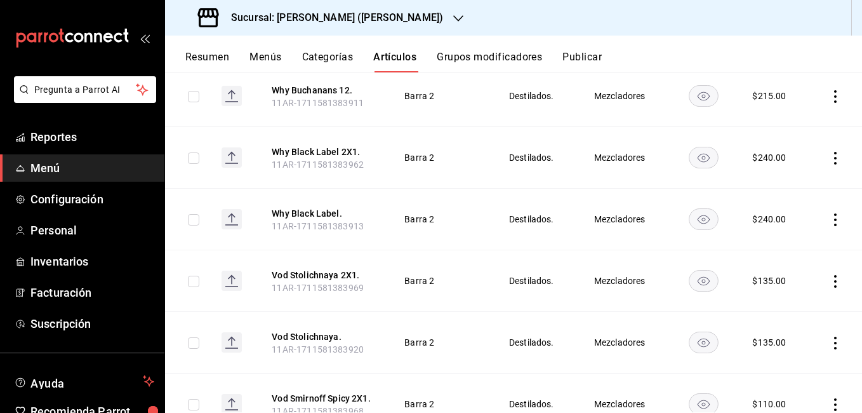
scroll to position [1456, 0]
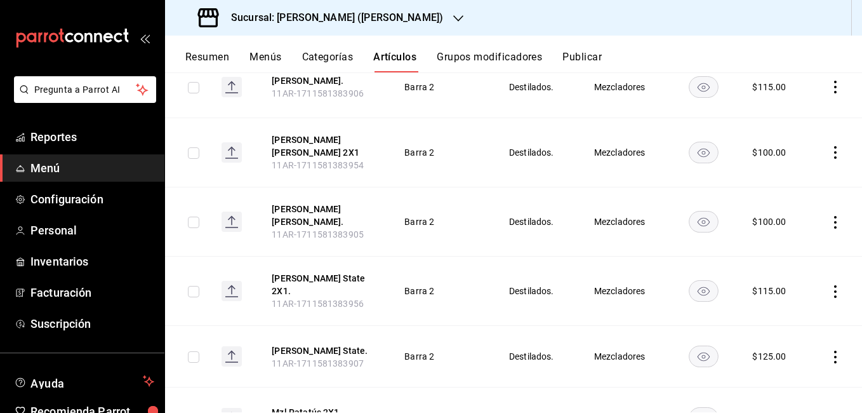
scroll to position [3282, 0]
click at [829, 284] on icon "actions" at bounding box center [835, 290] width 13 height 13
click at [794, 191] on span "Editar" at bounding box center [787, 193] width 33 height 13
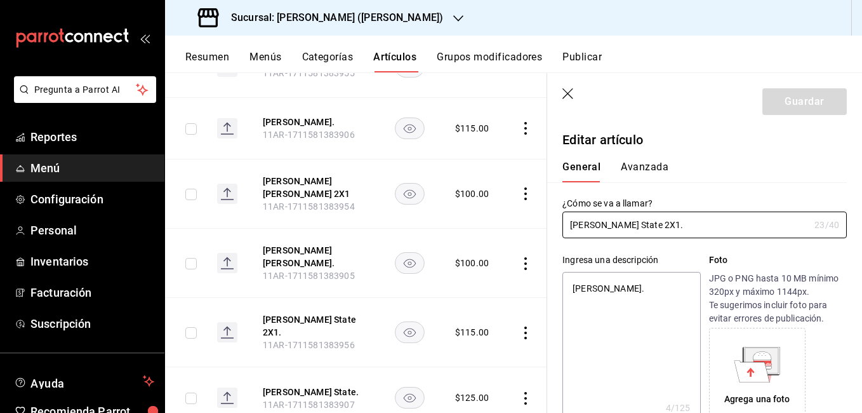
type textarea "x"
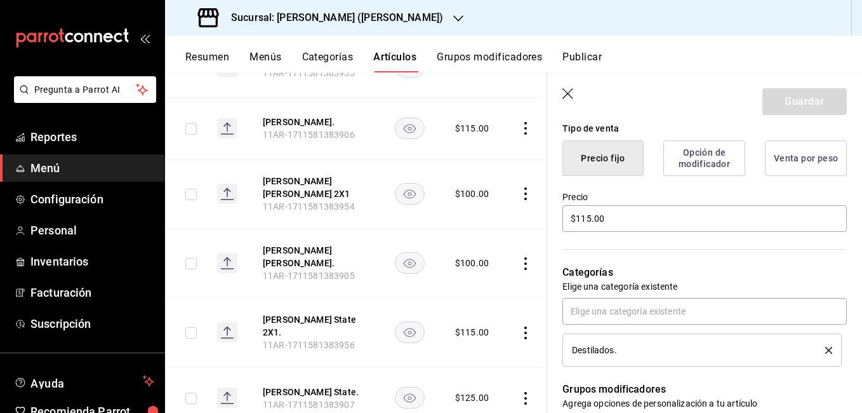
scroll to position [381, 0]
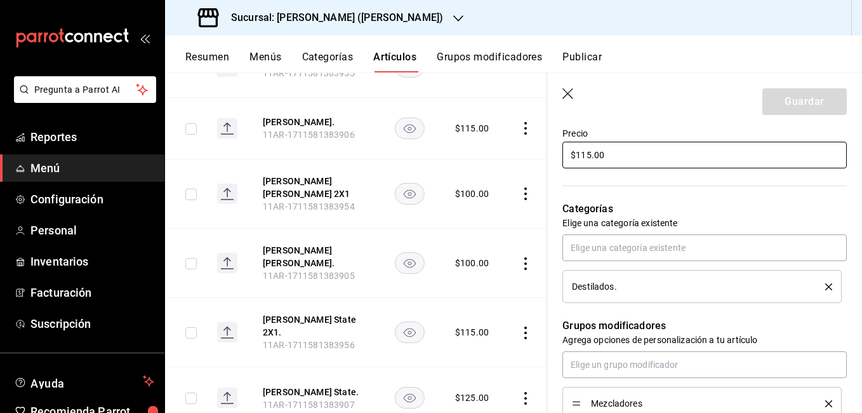
click at [584, 153] on input "$115.00" at bounding box center [704, 155] width 284 height 27
type input "$15.00"
type textarea "x"
type input "$125.00"
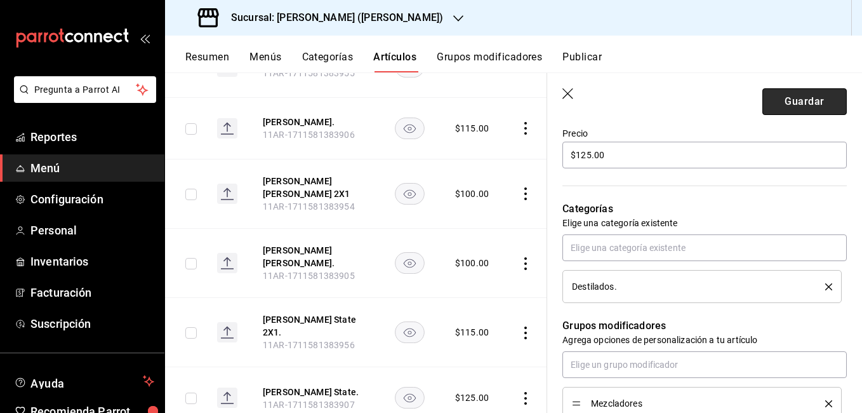
click at [782, 98] on button "Guardar" at bounding box center [804, 101] width 84 height 27
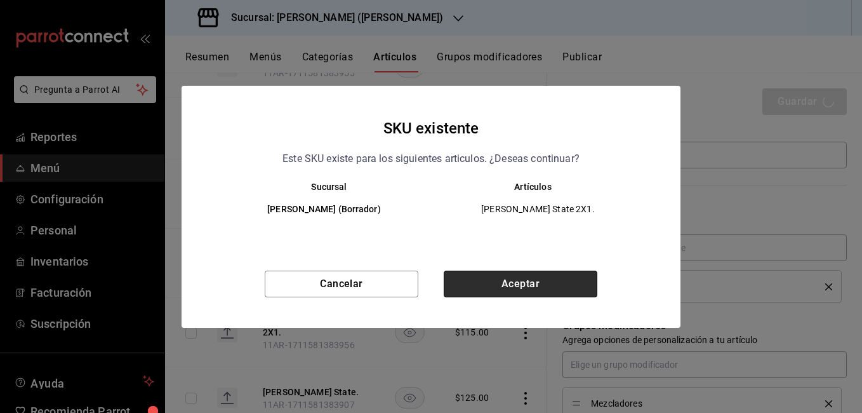
click at [550, 286] on button "Aceptar" at bounding box center [521, 283] width 154 height 27
type textarea "x"
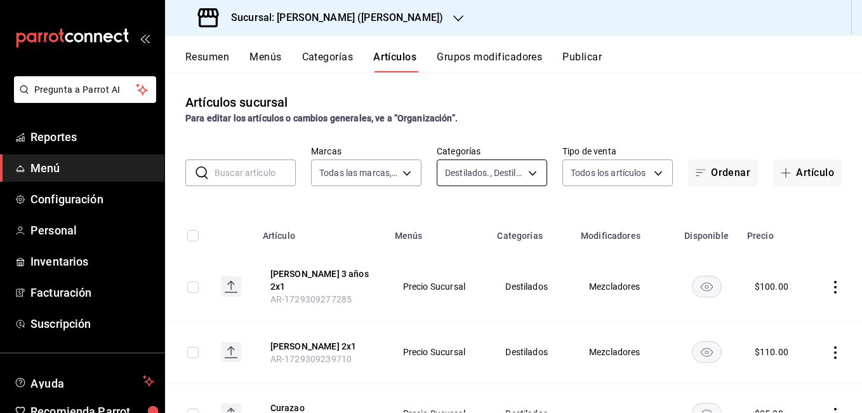
click at [535, 171] on body "Pregunta a Parrot AI Reportes Menú Configuración Personal Inventarios Facturaci…" at bounding box center [431, 206] width 862 height 413
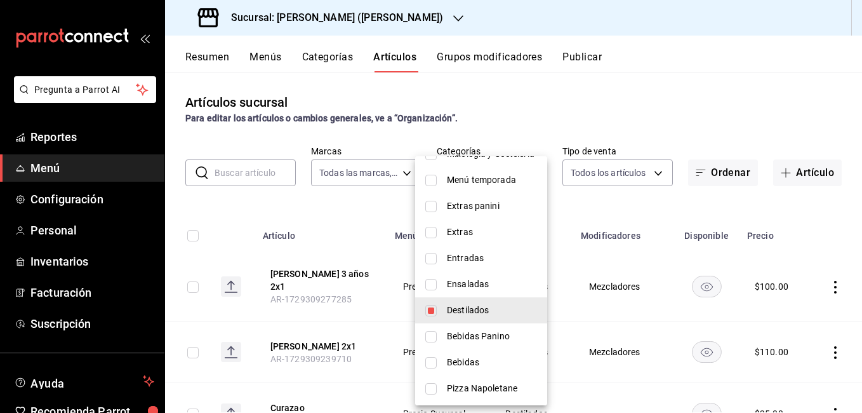
scroll to position [527, 0]
click at [616, 176] on div at bounding box center [431, 206] width 862 height 413
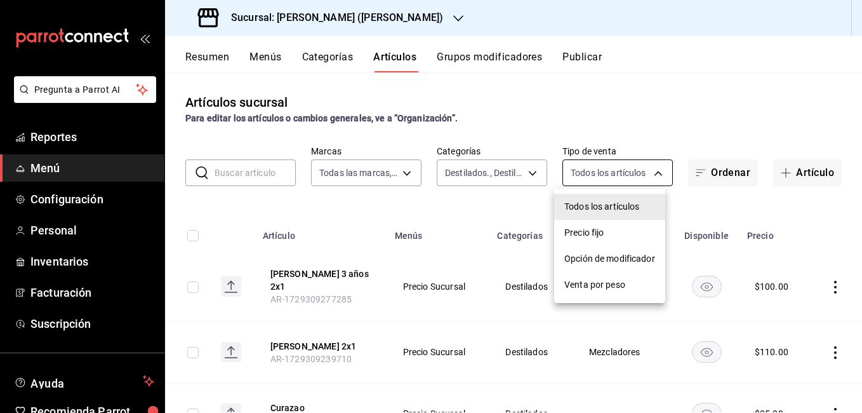
click at [615, 171] on body "Pregunta a Parrot AI Reportes Menú Configuración Personal Inventarios Facturaci…" at bounding box center [431, 206] width 862 height 413
click at [615, 171] on div at bounding box center [431, 206] width 862 height 413
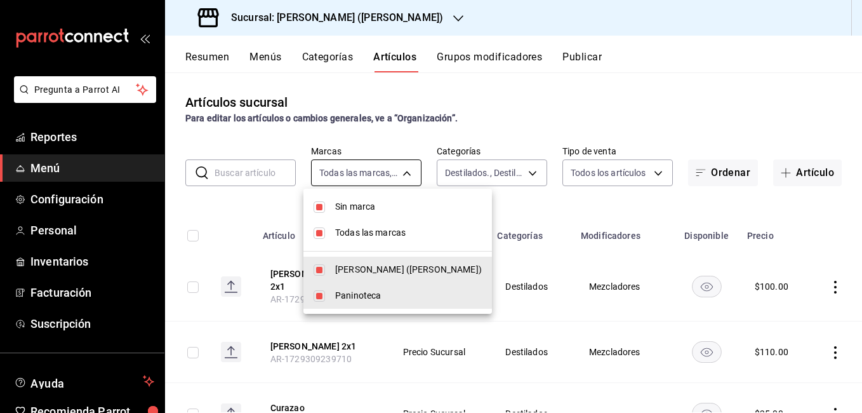
click at [384, 176] on body "Pregunta a Parrot AI Reportes Menú Configuración Personal Inventarios Facturaci…" at bounding box center [431, 206] width 862 height 413
click at [385, 173] on div at bounding box center [431, 206] width 862 height 413
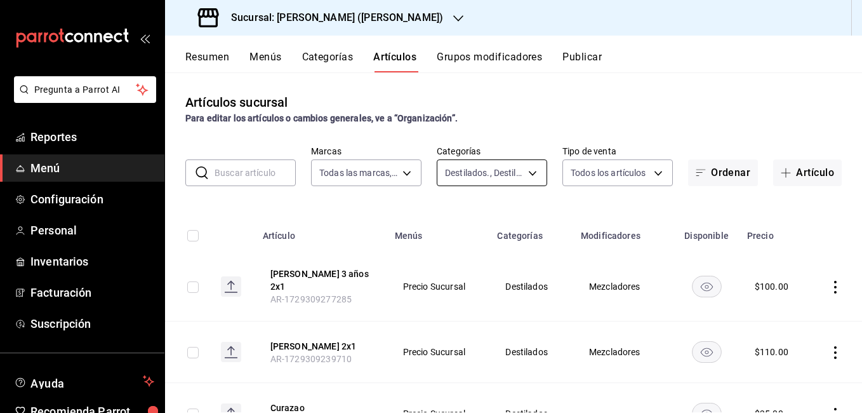
click at [475, 173] on body "Pregunta a Parrot AI Reportes Menú Configuración Personal Inventarios Facturaci…" at bounding box center [431, 206] width 862 height 413
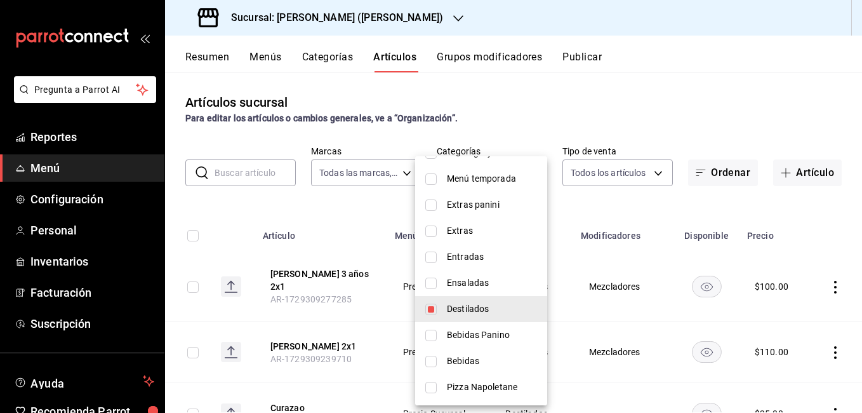
click at [526, 306] on span "Destilados" at bounding box center [492, 308] width 90 height 13
type input "8ade005c-fad9-4ea5-8b07-6b5a0c7609a3"
checkbox input "false"
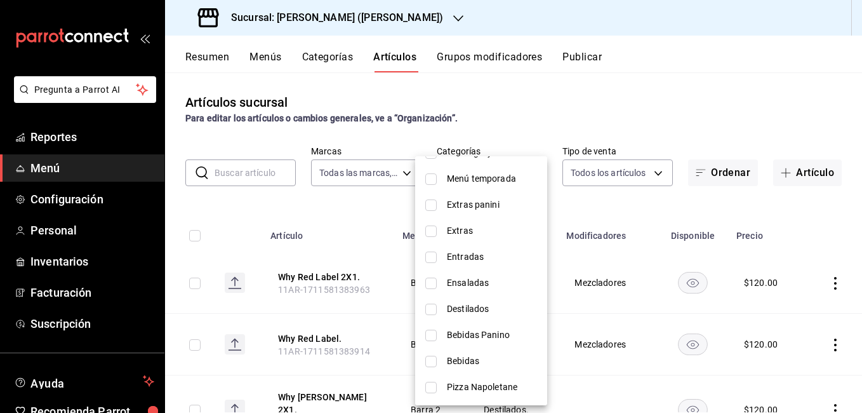
click at [594, 208] on div at bounding box center [431, 206] width 862 height 413
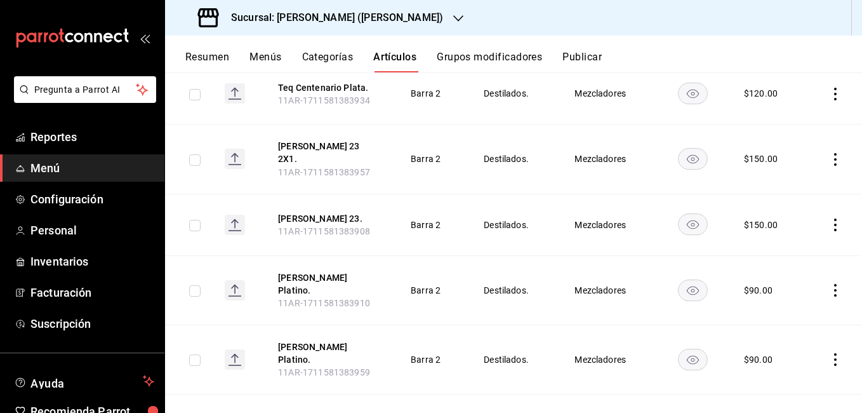
scroll to position [2155, 0]
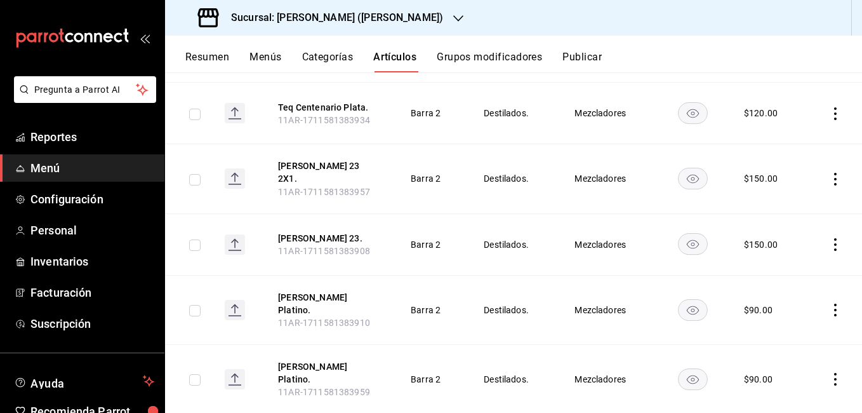
click at [830, 303] on icon "actions" at bounding box center [835, 309] width 13 height 13
click at [773, 272] on span "Editar" at bounding box center [787, 273] width 33 height 13
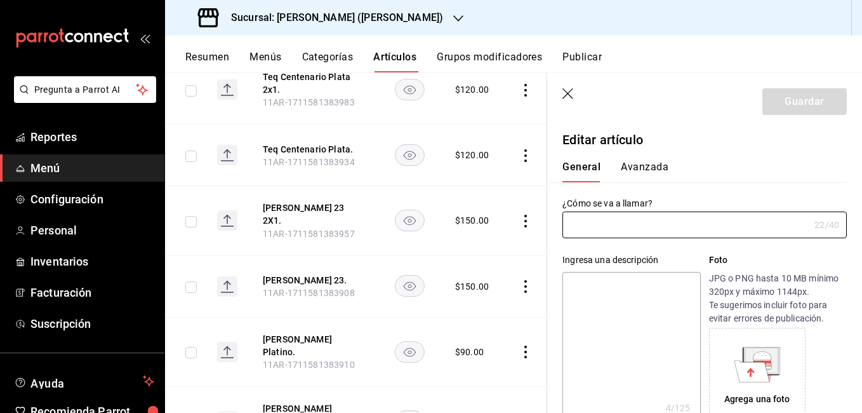
type input "[PERSON_NAME] Platino."
type textarea "[PERSON_NAME]."
type textarea "x"
type input "11AR-1711581383910"
type textarea "x"
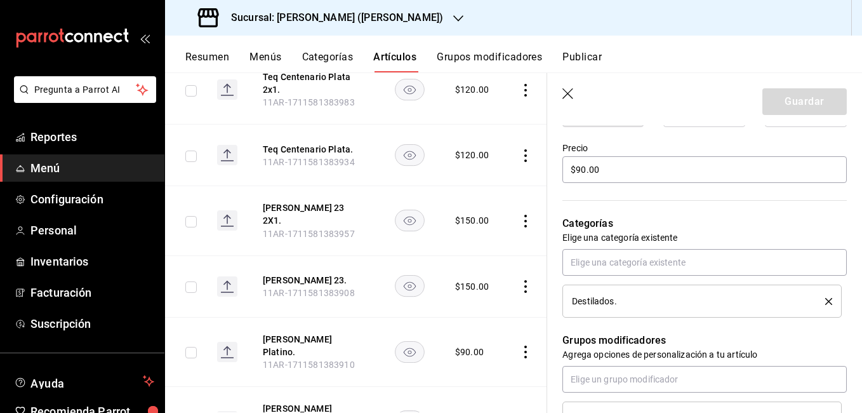
scroll to position [317, 0]
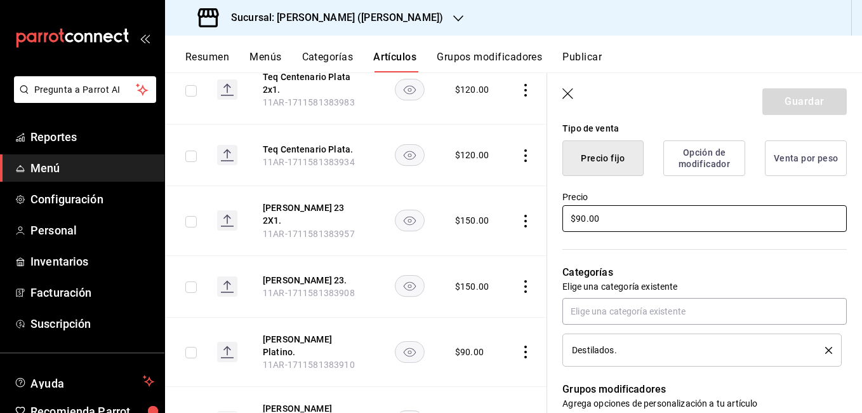
click at [582, 218] on input "$90.00" at bounding box center [704, 218] width 284 height 27
type input "$0.00"
type textarea "x"
type input "$100.00"
type textarea "x"
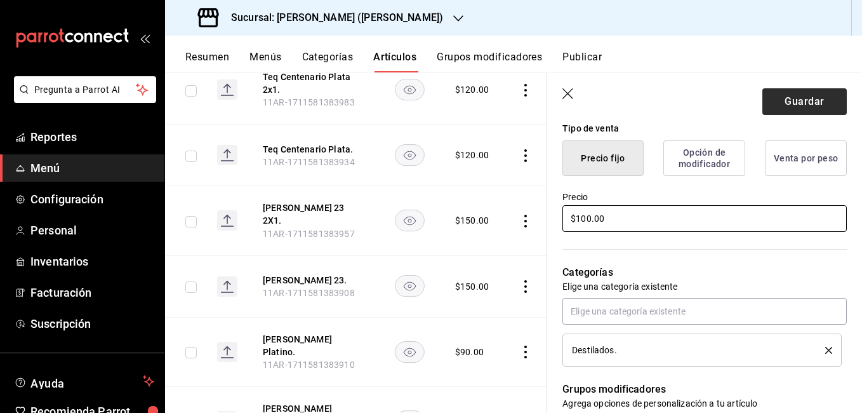
type input "$100.00"
click at [799, 103] on button "Guardar" at bounding box center [804, 101] width 84 height 27
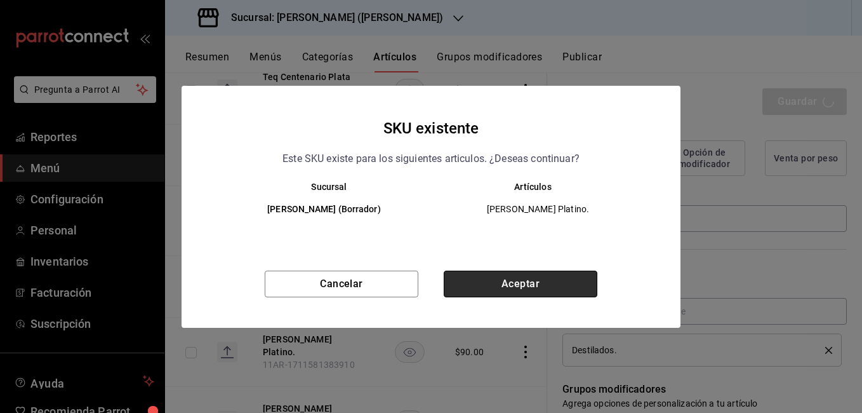
click at [548, 286] on button "Aceptar" at bounding box center [521, 283] width 154 height 27
type textarea "x"
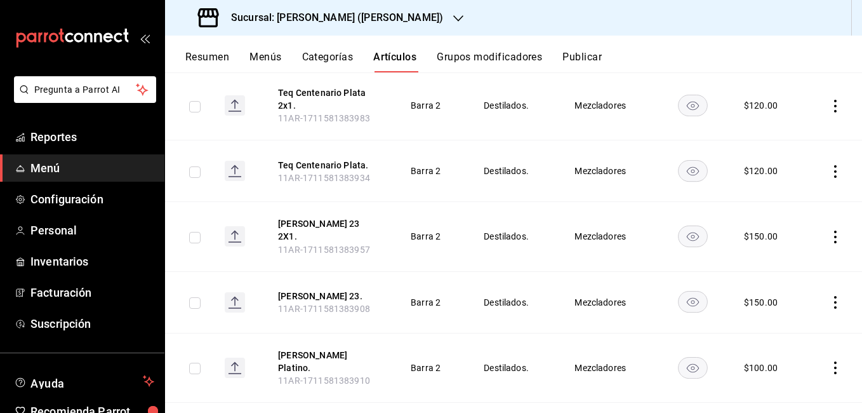
scroll to position [2218, 0]
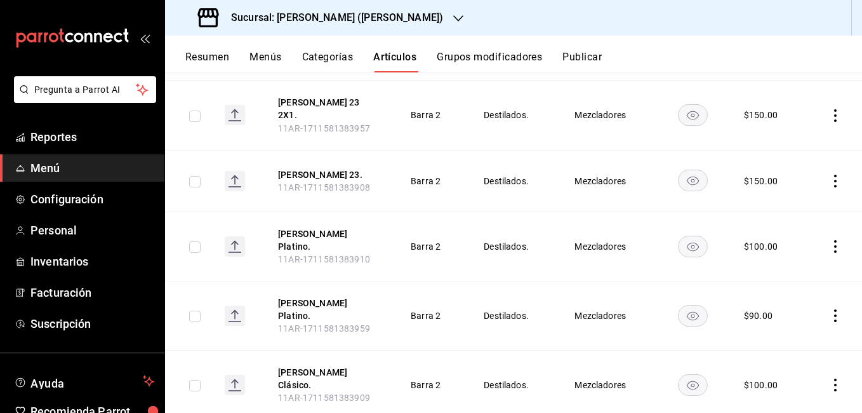
click at [834, 309] on icon "actions" at bounding box center [835, 315] width 3 height 13
click at [791, 267] on span "Editar" at bounding box center [787, 271] width 33 height 13
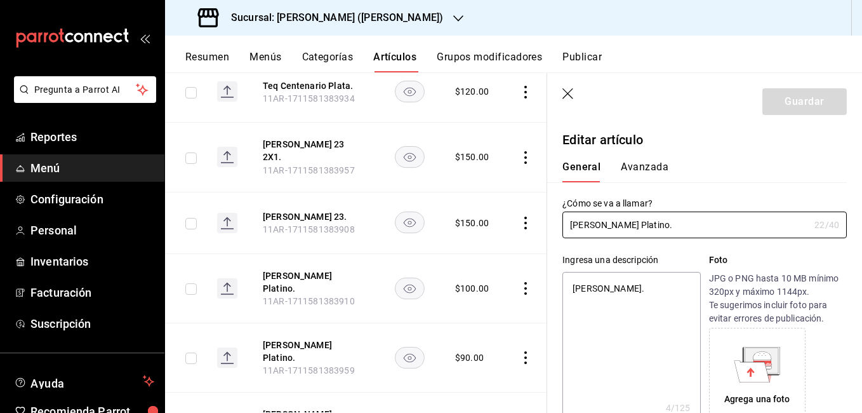
type textarea "x"
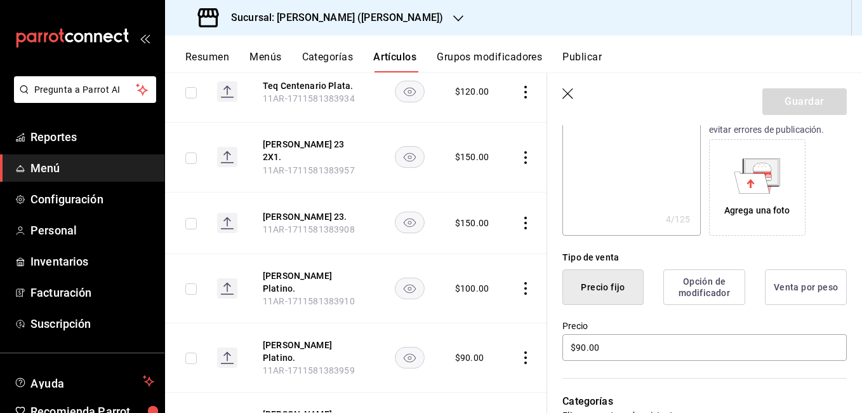
scroll to position [254, 0]
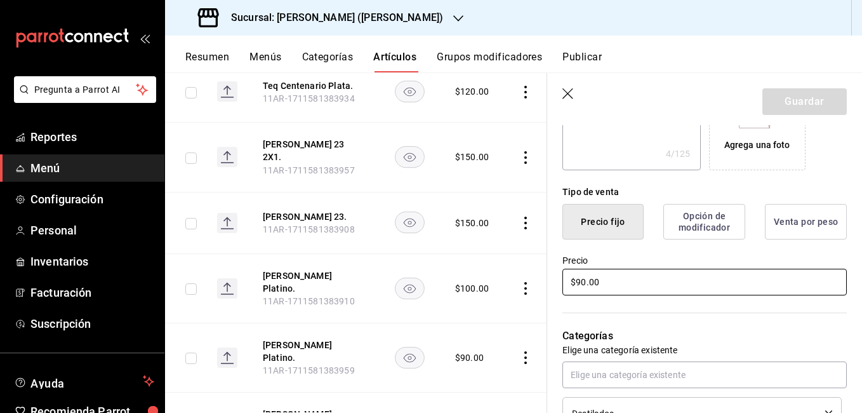
click at [581, 282] on input "$90.00" at bounding box center [704, 282] width 284 height 27
type input "$0.00"
type textarea "x"
type input "$10.00"
type textarea "x"
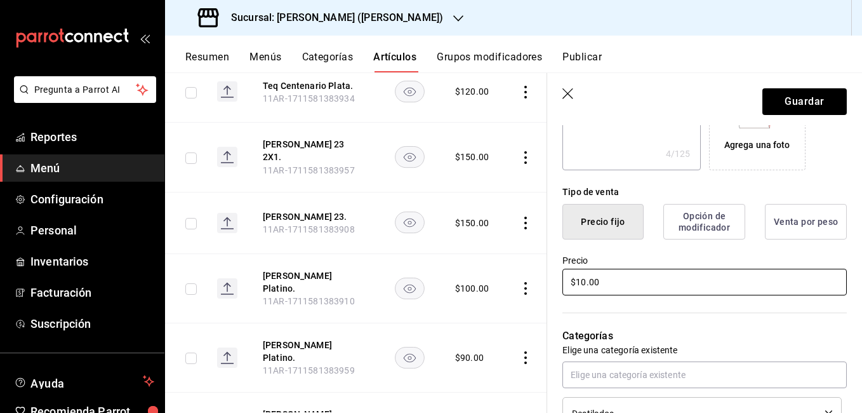
type input "$100.00"
type textarea "x"
type input "$100.00"
click at [821, 106] on button "Guardar" at bounding box center [804, 101] width 84 height 27
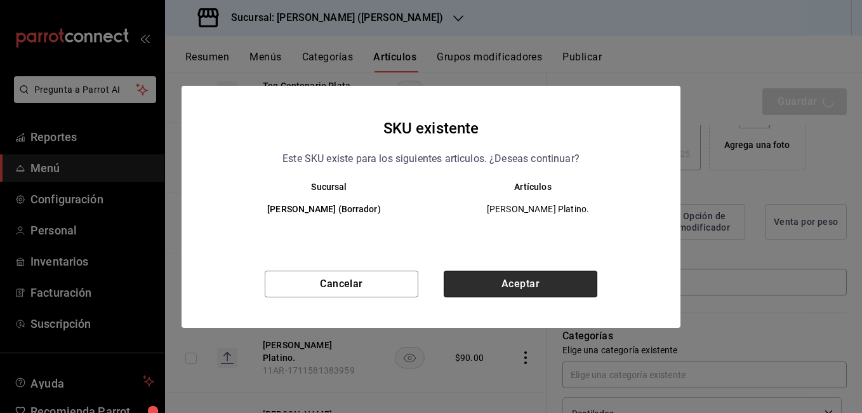
click at [526, 277] on button "Aceptar" at bounding box center [521, 283] width 154 height 27
type textarea "x"
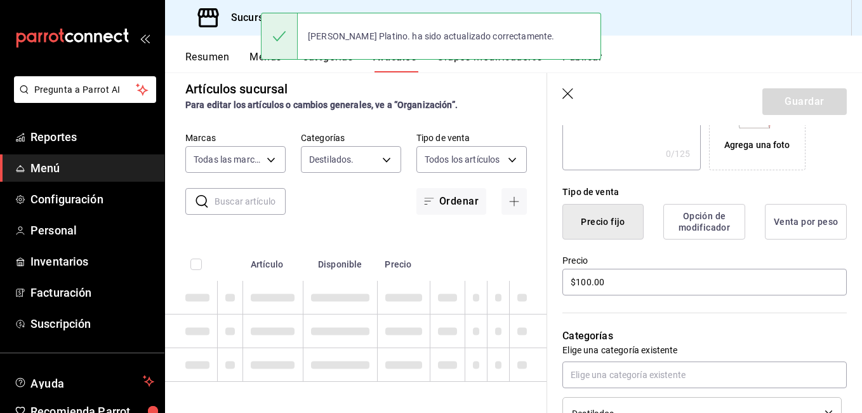
type textarea "x"
type input "AR-1755553688314"
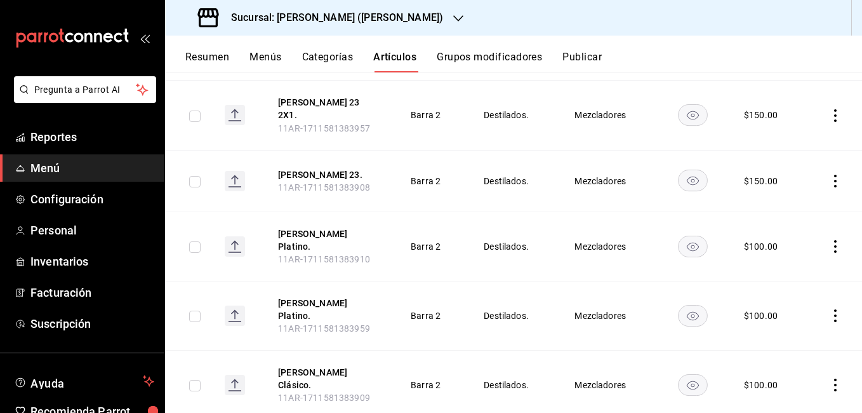
scroll to position [2282, 0]
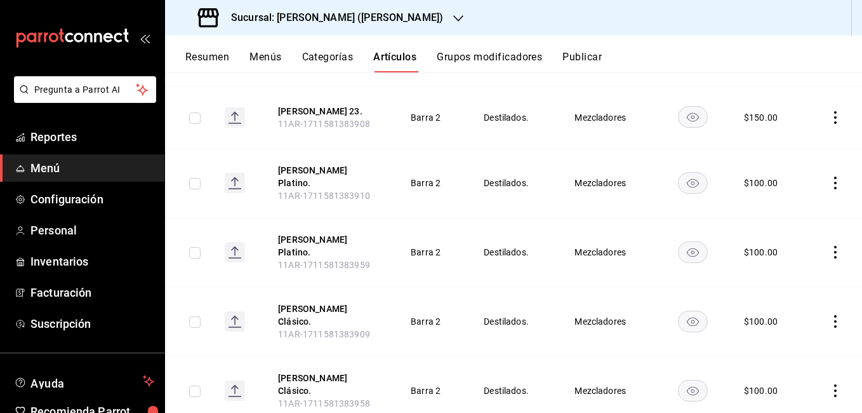
click at [829, 315] on icon "actions" at bounding box center [835, 321] width 13 height 13
click at [783, 266] on span "Editar" at bounding box center [787, 269] width 33 height 13
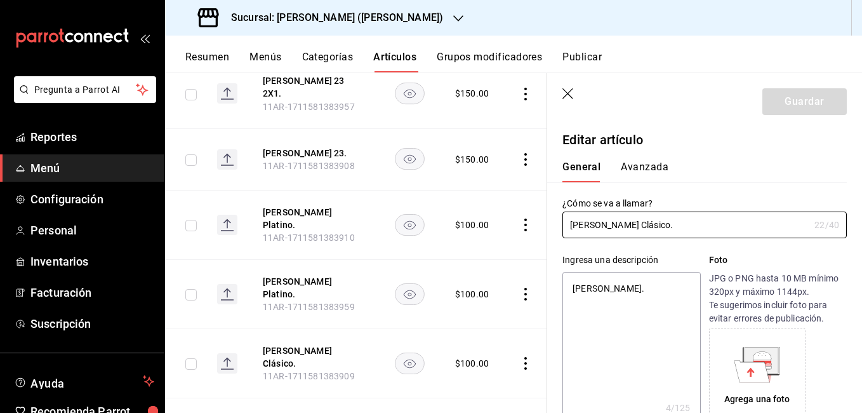
type textarea "x"
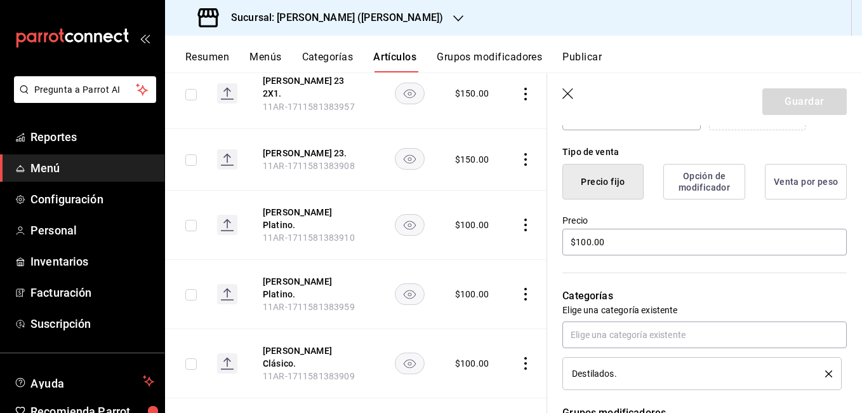
scroll to position [317, 0]
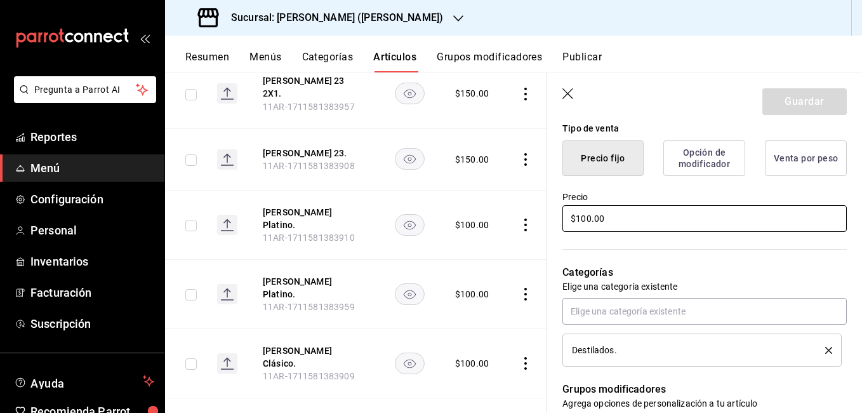
click at [587, 220] on input "$100.00" at bounding box center [704, 218] width 284 height 27
type input "$10.00"
type textarea "x"
type input "$110.00"
type textarea "x"
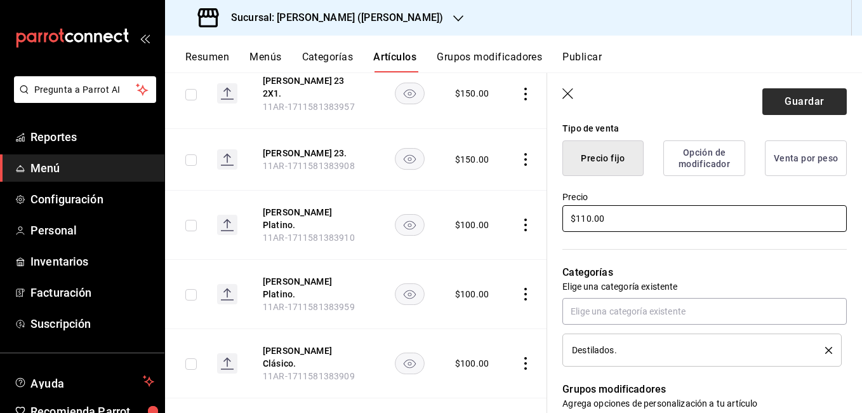
type input "$110.00"
click at [771, 108] on button "Guardar" at bounding box center [804, 101] width 84 height 27
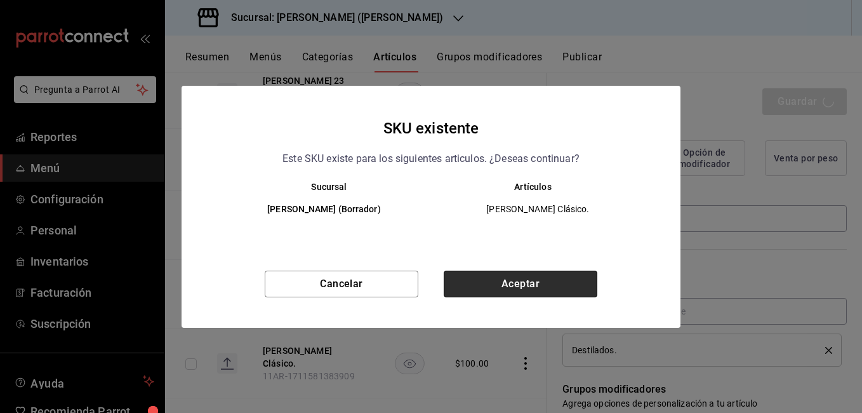
click at [569, 285] on button "Aceptar" at bounding box center [521, 283] width 154 height 27
type textarea "x"
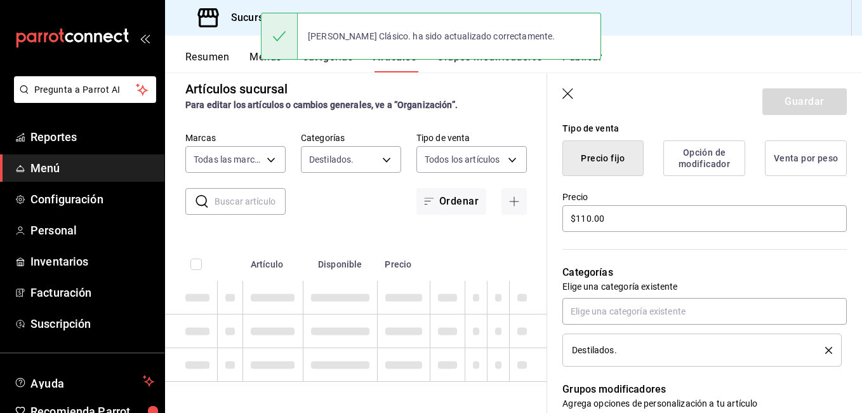
type textarea "x"
type input "AR-1755553743285"
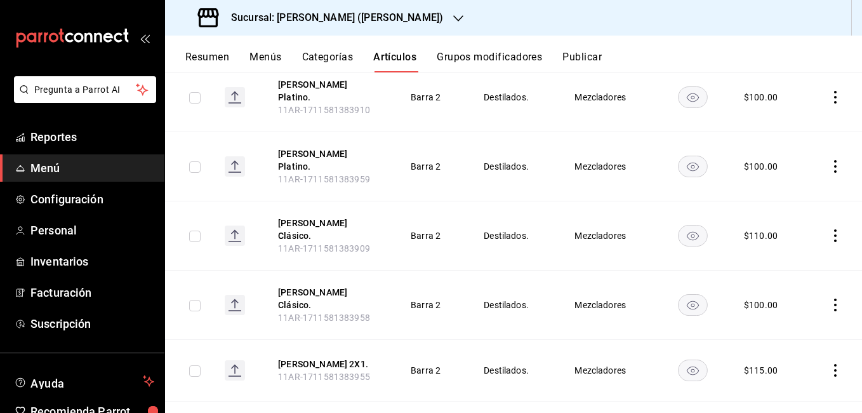
scroll to position [2330, 0]
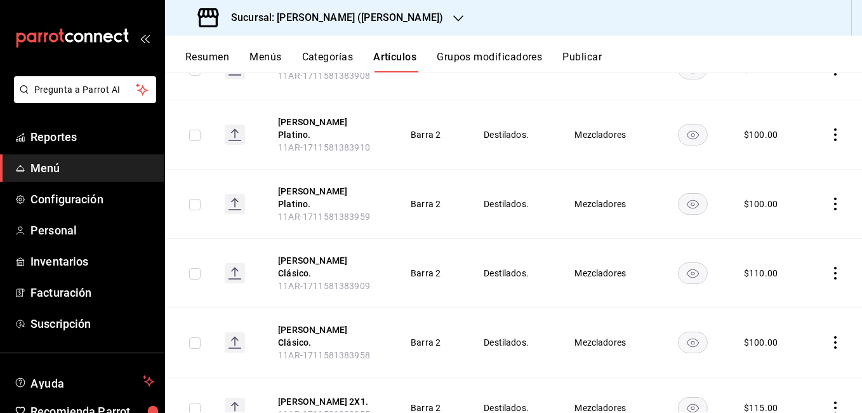
click at [829, 336] on icon "actions" at bounding box center [835, 342] width 13 height 13
click at [773, 277] on span "Editar" at bounding box center [787, 283] width 33 height 13
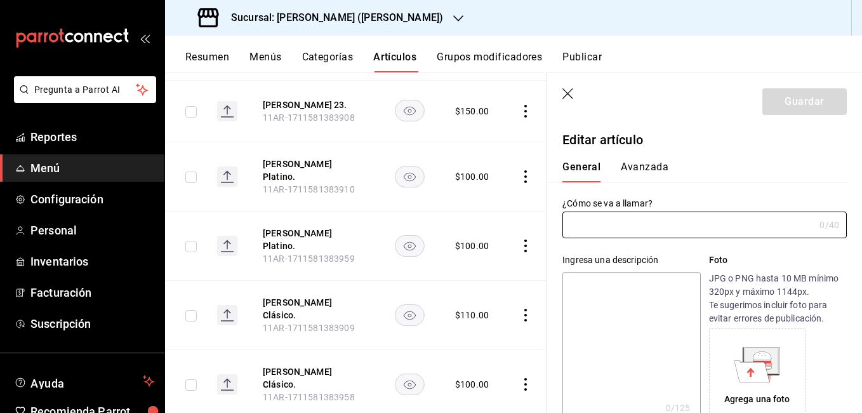
type input "Ron Matusalem Clásico."
type textarea "Ron."
type textarea "x"
type input "11AR-1711581383958"
type textarea "x"
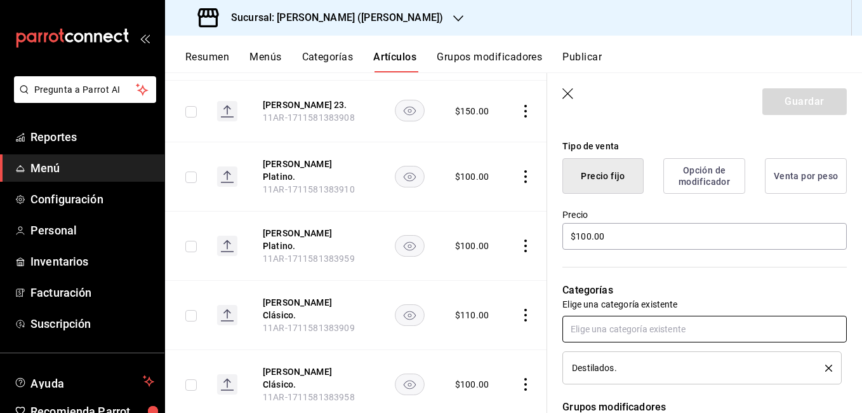
scroll to position [381, 0]
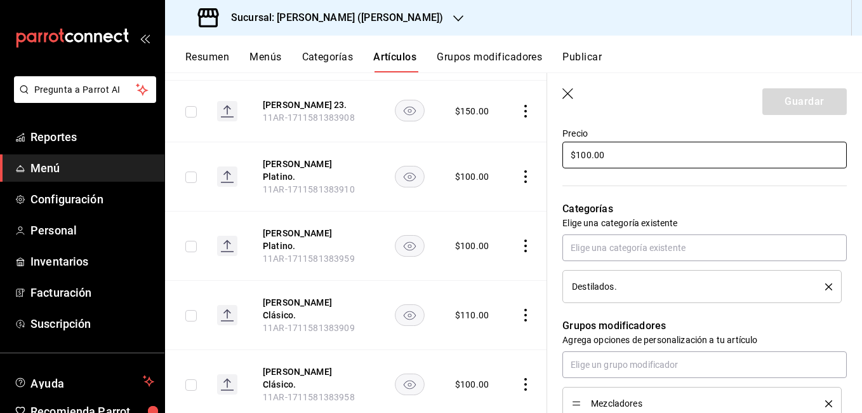
click at [586, 156] on input "$100.00" at bounding box center [704, 155] width 284 height 27
type input "$10.00"
type textarea "x"
type input "$110.00"
type textarea "x"
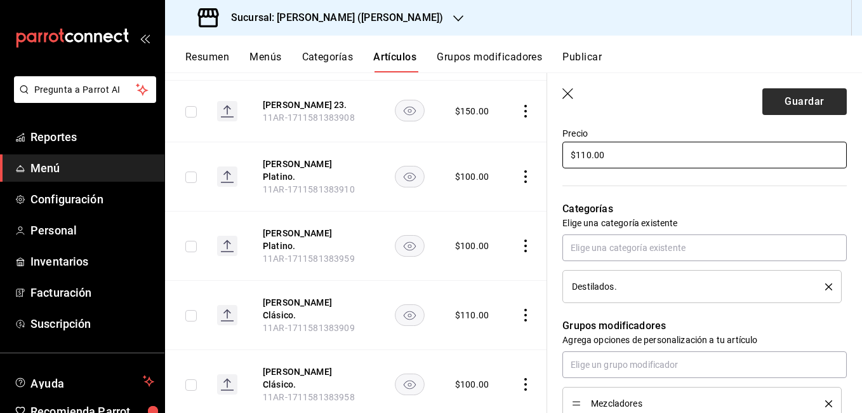
type input "$110.00"
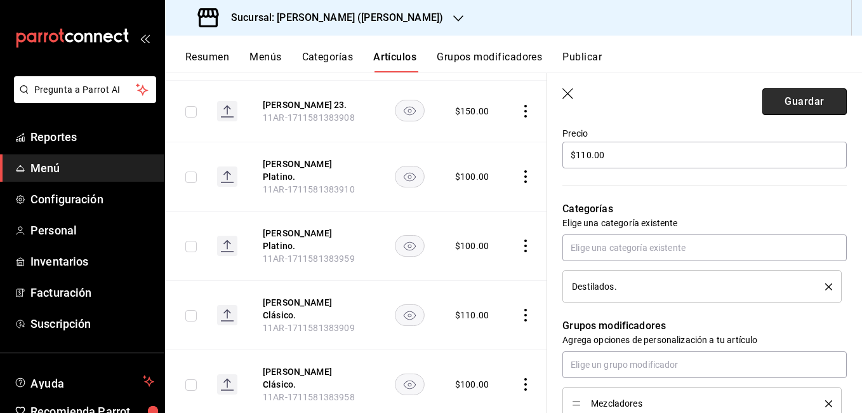
click at [813, 96] on button "Guardar" at bounding box center [804, 101] width 84 height 27
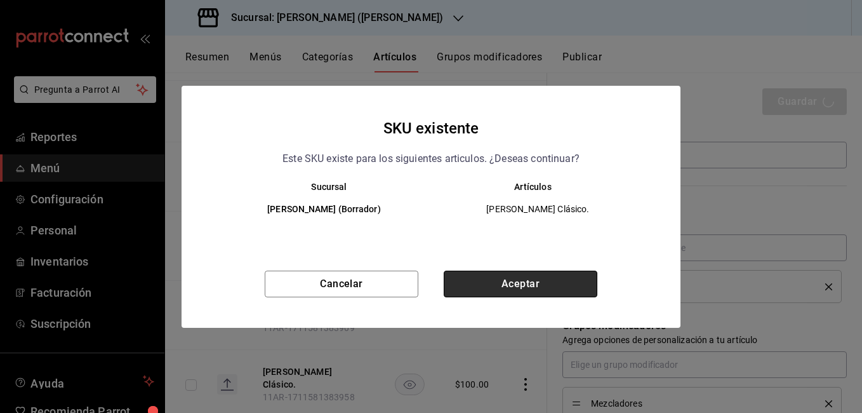
click at [527, 280] on button "Aceptar" at bounding box center [521, 283] width 154 height 27
type textarea "x"
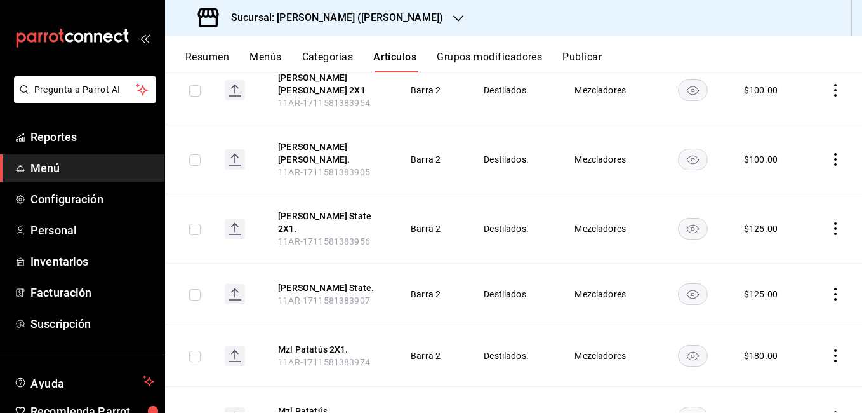
scroll to position [2838, 0]
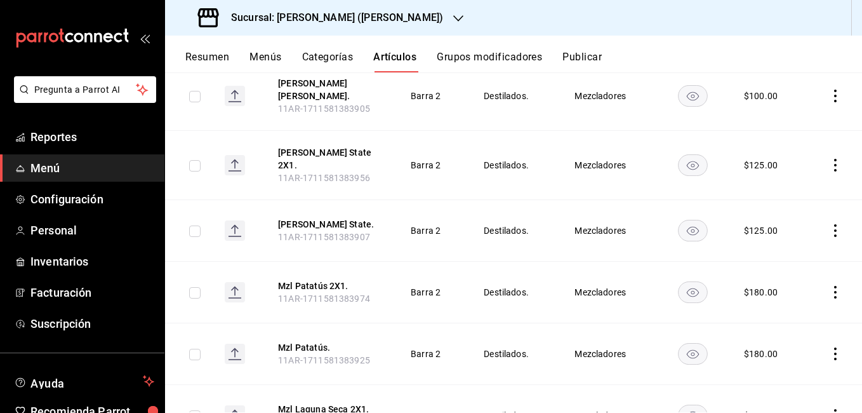
click at [829, 409] on icon "actions" at bounding box center [835, 415] width 13 height 13
click at [798, 272] on div at bounding box center [431, 206] width 862 height 413
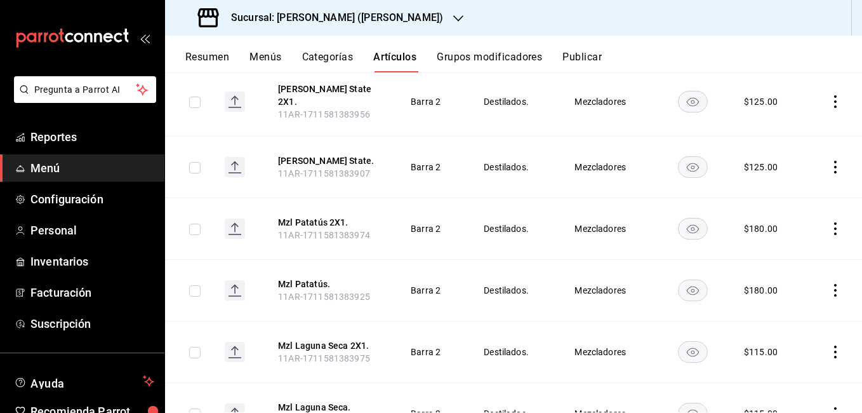
click at [829, 407] on icon "actions" at bounding box center [835, 413] width 13 height 13
click at [790, 332] on span "Editar" at bounding box center [787, 327] width 33 height 13
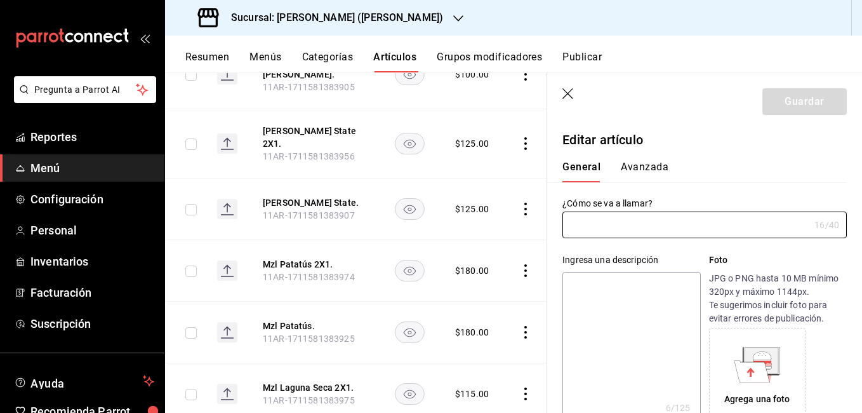
type input "Mzl Laguna Seca."
type textarea "Mezcal"
type textarea "x"
type input "11AR-1711581383926"
type textarea "x"
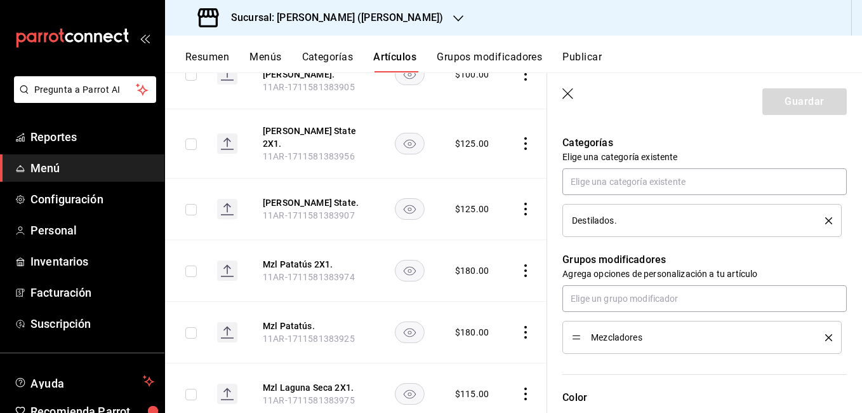
scroll to position [317, 0]
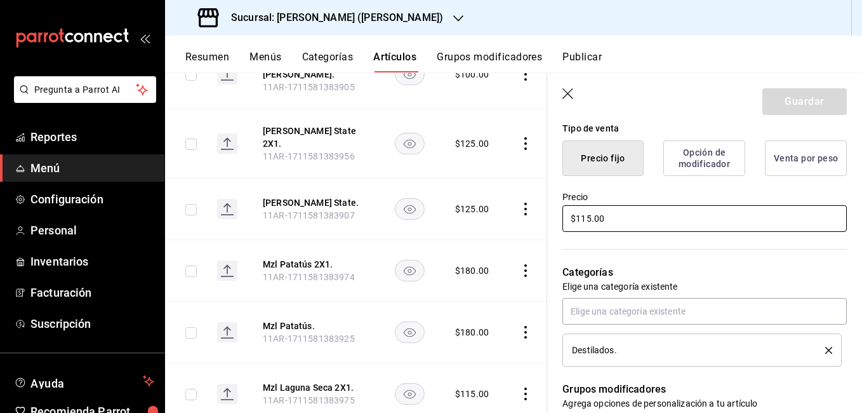
click at [587, 218] on input "$115.00" at bounding box center [704, 218] width 284 height 27
type input "$11.00"
type textarea "x"
type input "$110.00"
type textarea "x"
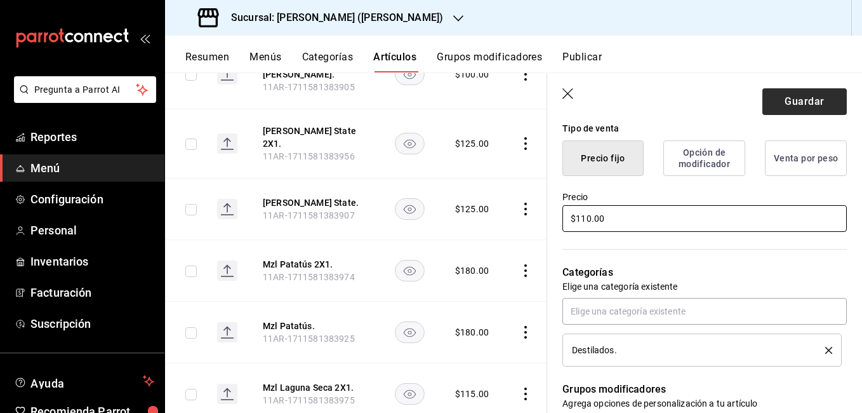
type input "$110.00"
click at [795, 108] on button "Guardar" at bounding box center [804, 101] width 84 height 27
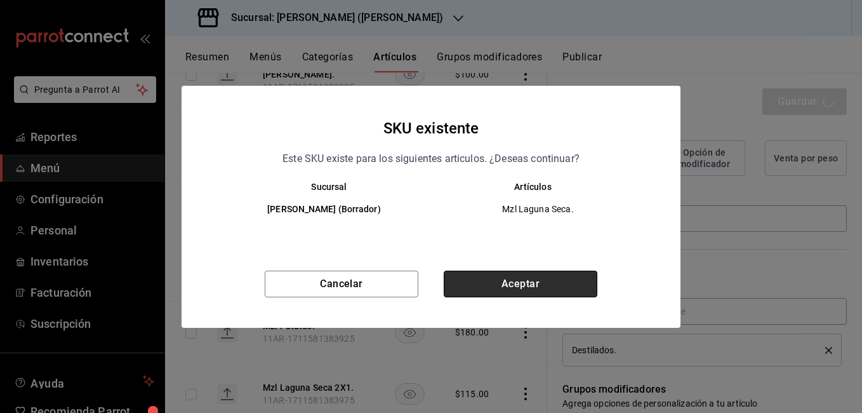
click at [540, 274] on button "Aceptar" at bounding box center [521, 283] width 154 height 27
type textarea "x"
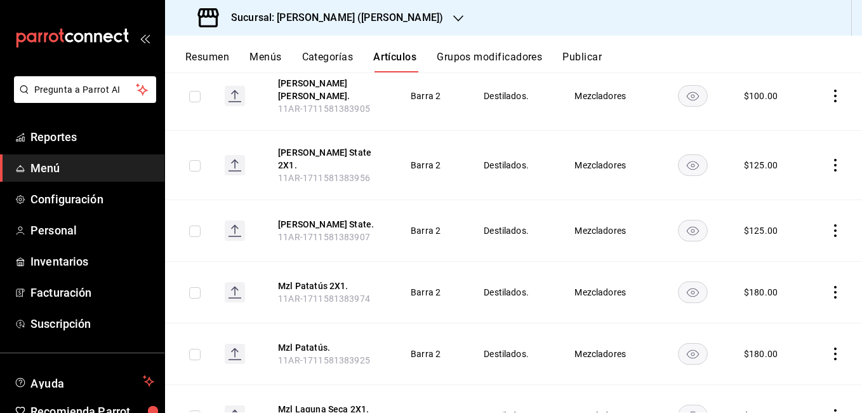
scroll to position [2901, 0]
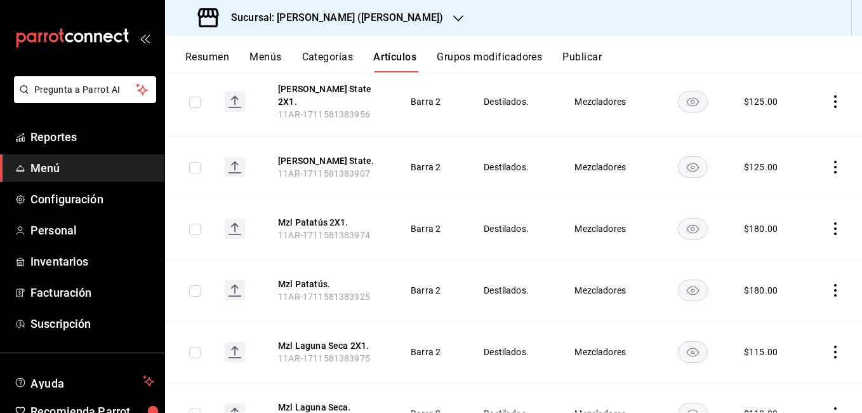
click at [834, 345] on icon "actions" at bounding box center [835, 351] width 3 height 13
click at [786, 271] on span "Editar" at bounding box center [787, 266] width 33 height 13
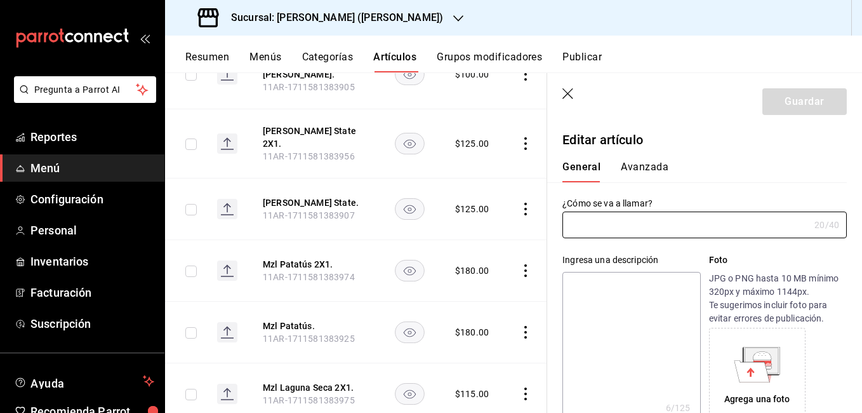
type input "Mzl Laguna Seca 2X1."
type textarea "Mezcal"
type textarea "x"
type input "11AR-1711581383975"
type textarea "x"
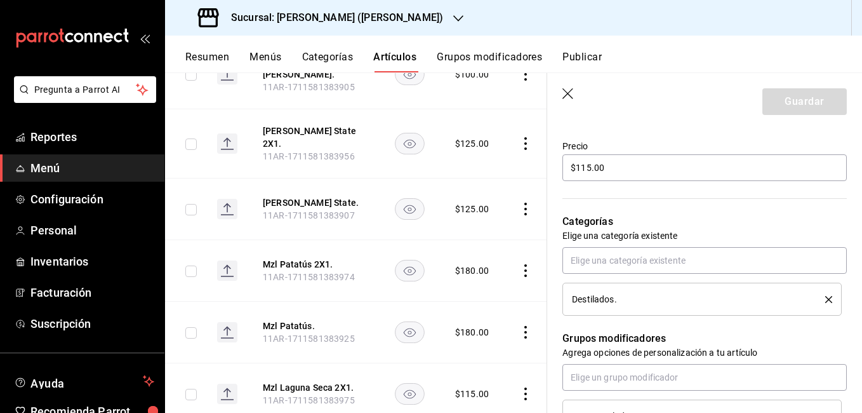
scroll to position [317, 0]
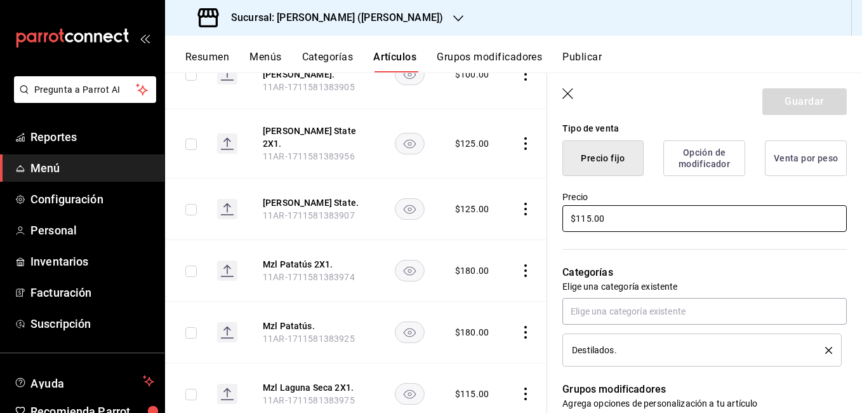
click at [590, 212] on input "$115.00" at bounding box center [704, 218] width 284 height 27
type input "$11.00"
type textarea "x"
type input "$110.00"
type textarea "x"
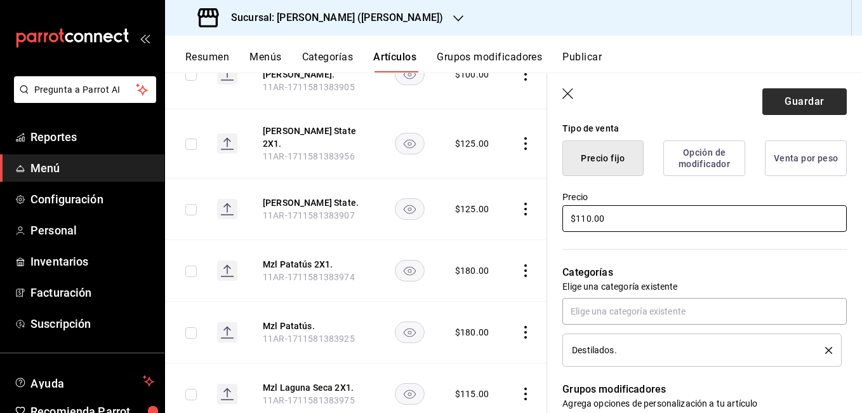
type input "$110.00"
click at [788, 109] on button "Guardar" at bounding box center [804, 101] width 84 height 27
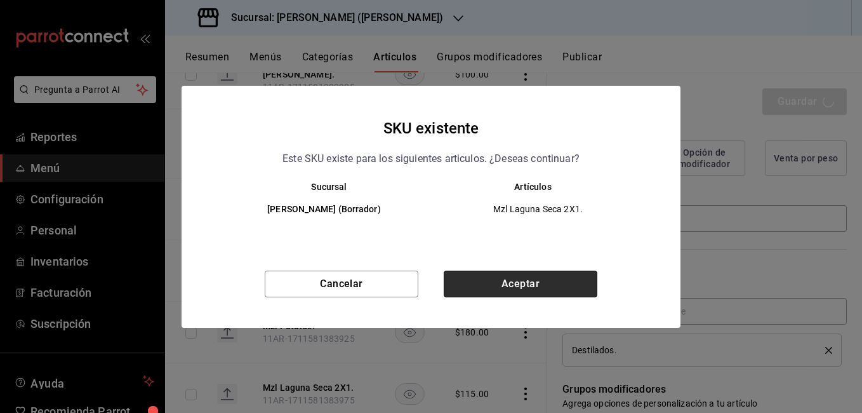
click at [537, 278] on button "Aceptar" at bounding box center [521, 283] width 154 height 27
type textarea "x"
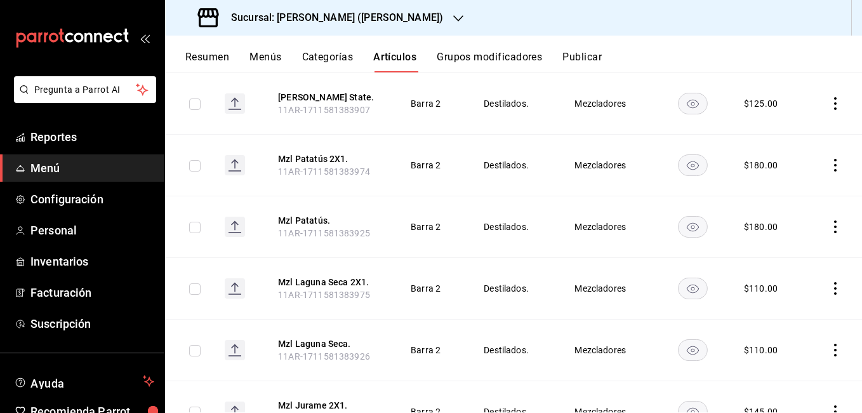
scroll to position [3028, 0]
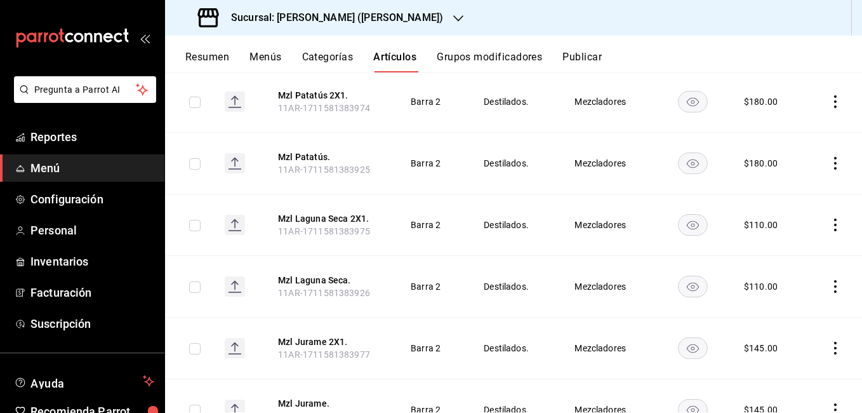
click at [829, 403] on icon "actions" at bounding box center [835, 409] width 13 height 13
click at [803, 317] on li "Editar" at bounding box center [776, 324] width 76 height 26
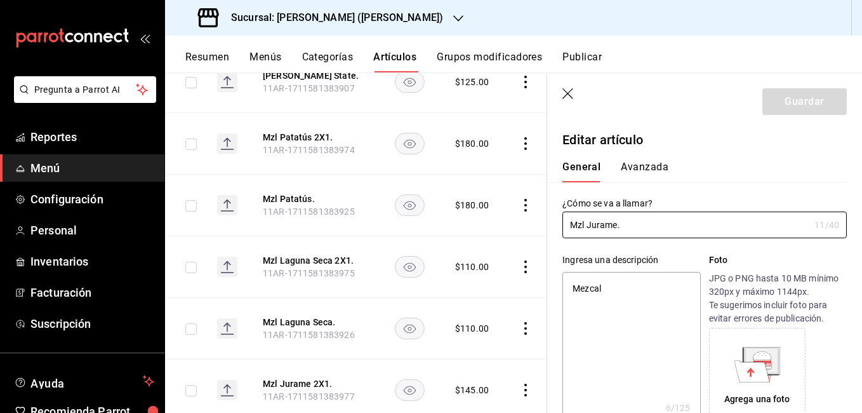
type textarea "x"
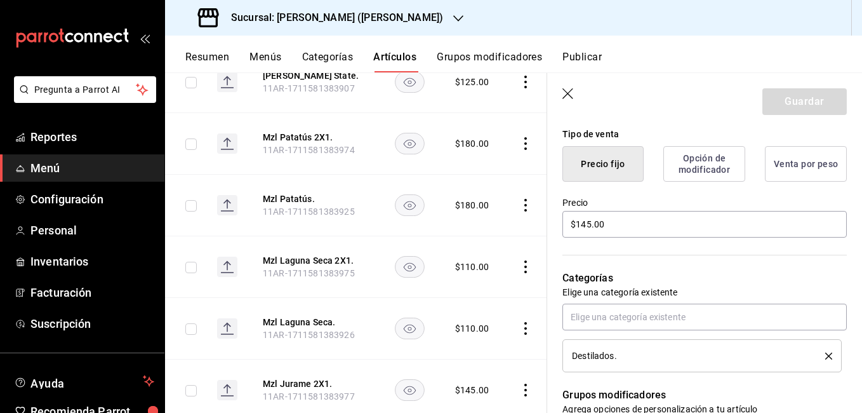
scroll to position [305, 0]
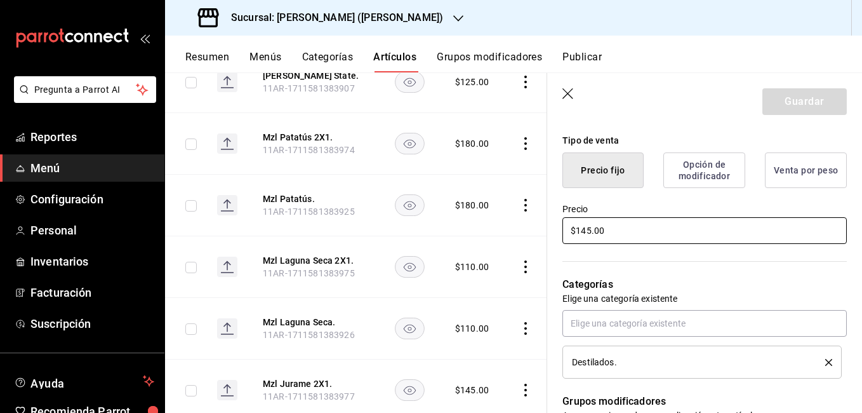
click at [589, 232] on input "$145.00" at bounding box center [704, 230] width 284 height 27
type input "$14.00"
type textarea "x"
type input "$1.00"
type textarea "x"
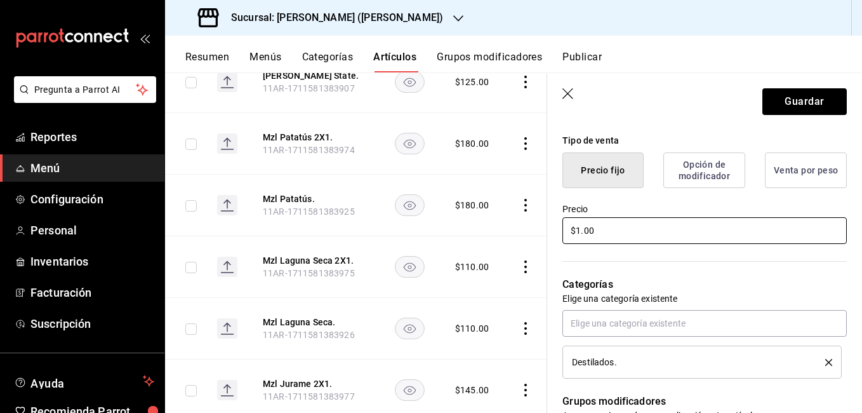
type input "$15.00"
type textarea "x"
type input "$150.00"
type textarea "x"
type input "$150.00"
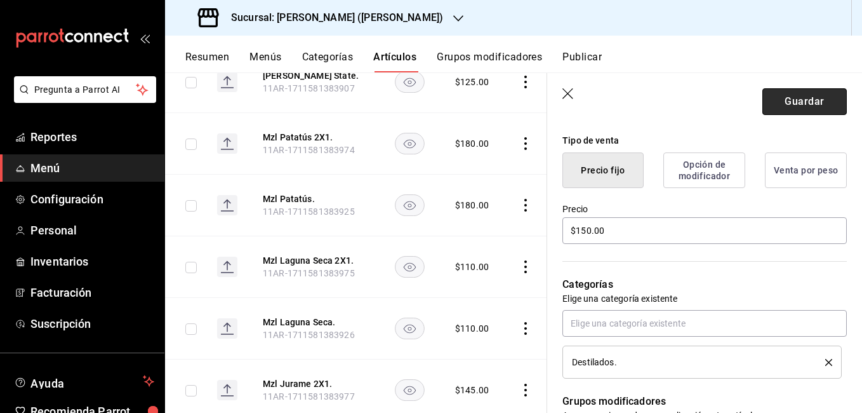
click at [781, 103] on button "Guardar" at bounding box center [804, 101] width 84 height 27
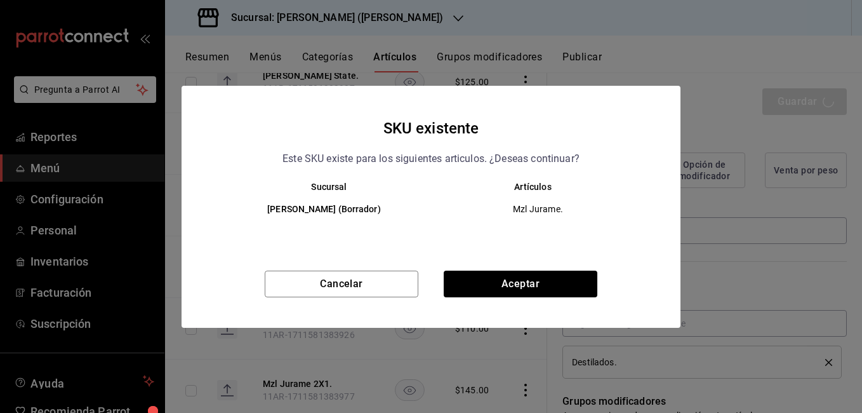
click at [514, 207] on span "Mzl Jurame." at bounding box center [538, 209] width 192 height 13
click at [434, 260] on div "Sucursal Artículos Tiberius (Borrador) Mzl Jurame." at bounding box center [431, 221] width 499 height 78
click at [510, 276] on button "Aceptar" at bounding box center [521, 283] width 154 height 27
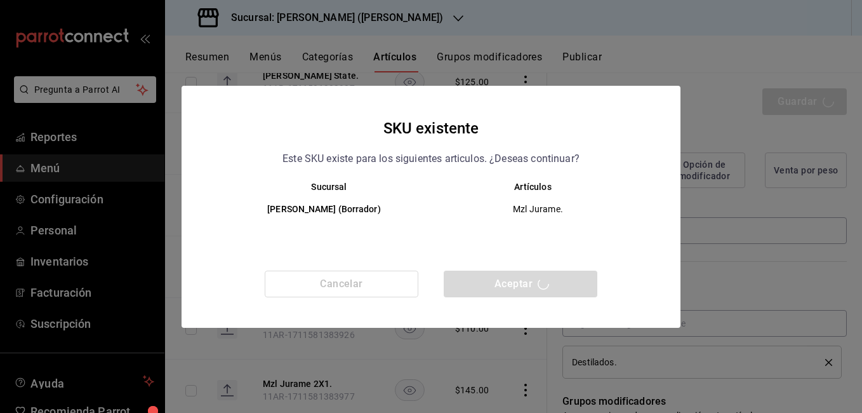
type textarea "x"
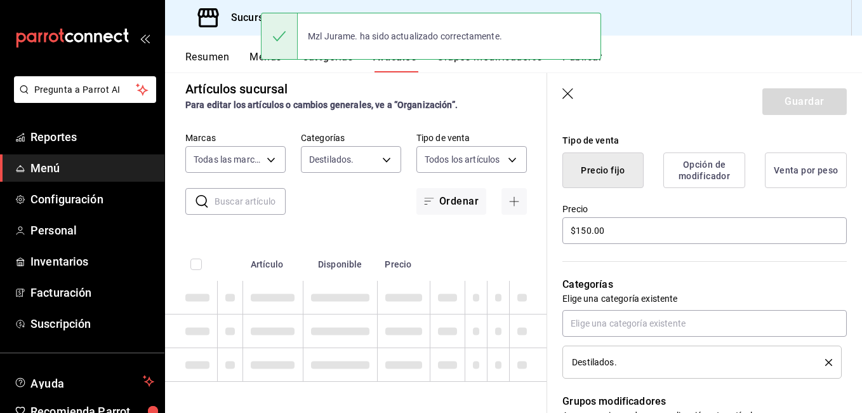
type textarea "x"
type input "AR-1755554152946"
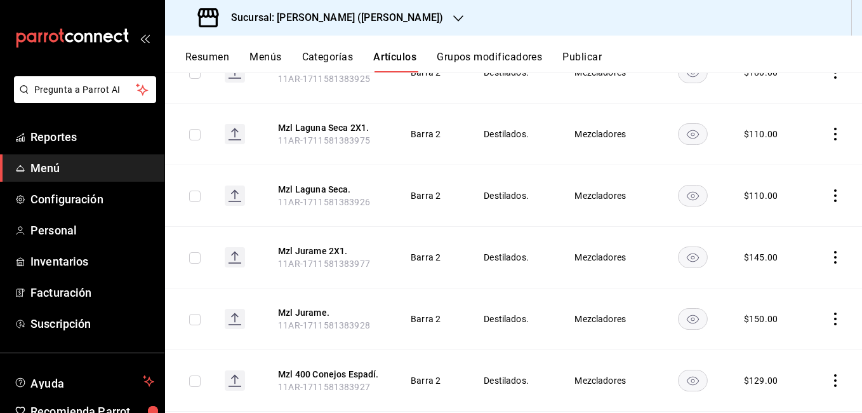
scroll to position [3092, 0]
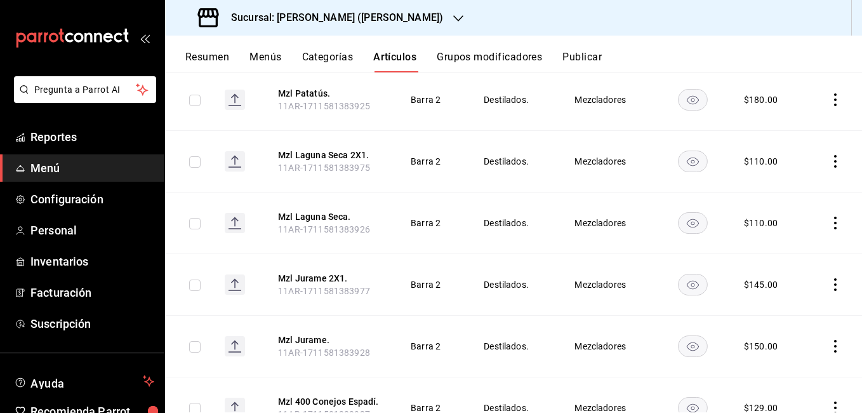
drag, startPoint x: 821, startPoint y: 165, endPoint x: 817, endPoint y: 179, distance: 14.5
click at [829, 278] on icon "actions" at bounding box center [835, 284] width 13 height 13
click at [793, 194] on span "Editar" at bounding box center [787, 198] width 33 height 13
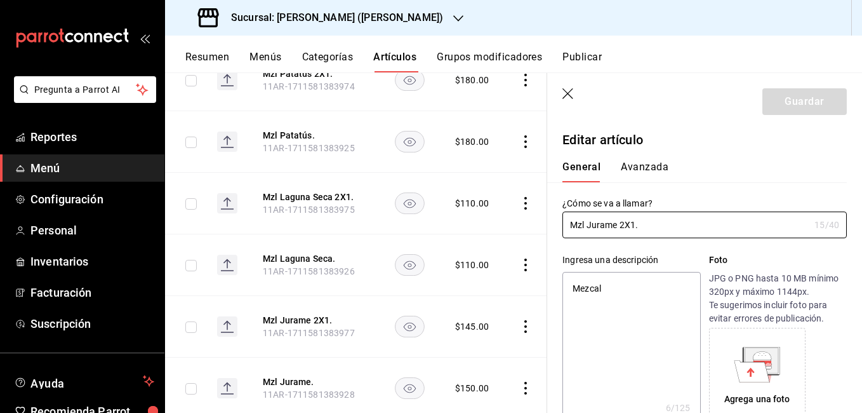
type textarea "x"
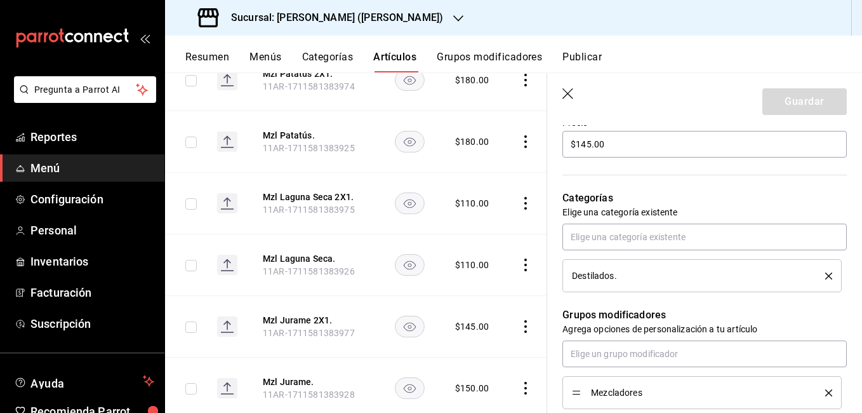
scroll to position [369, 0]
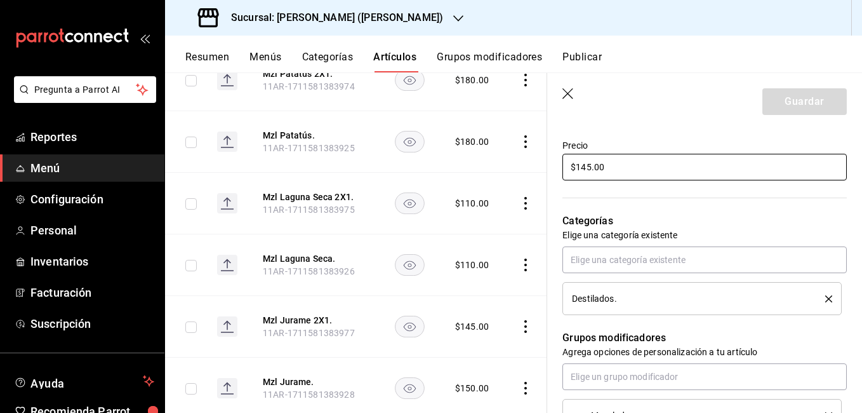
click at [585, 166] on input "$145.00" at bounding box center [704, 167] width 284 height 27
type input "$15.00"
type textarea "x"
type input "$150.00"
type textarea "x"
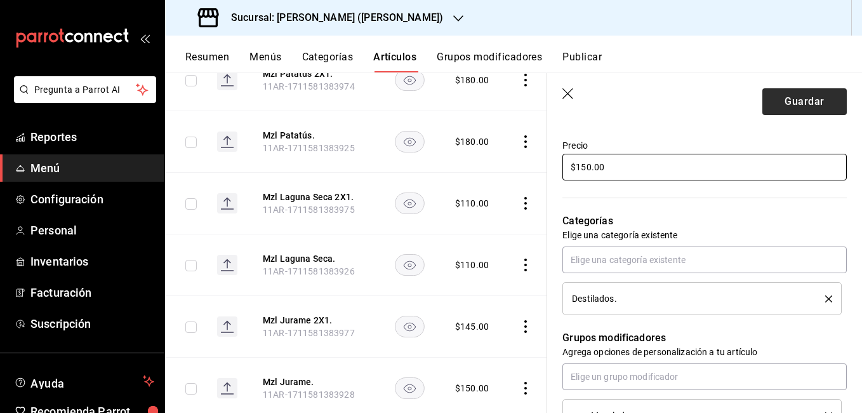
type input "$150.00"
click at [796, 100] on button "Guardar" at bounding box center [804, 101] width 84 height 27
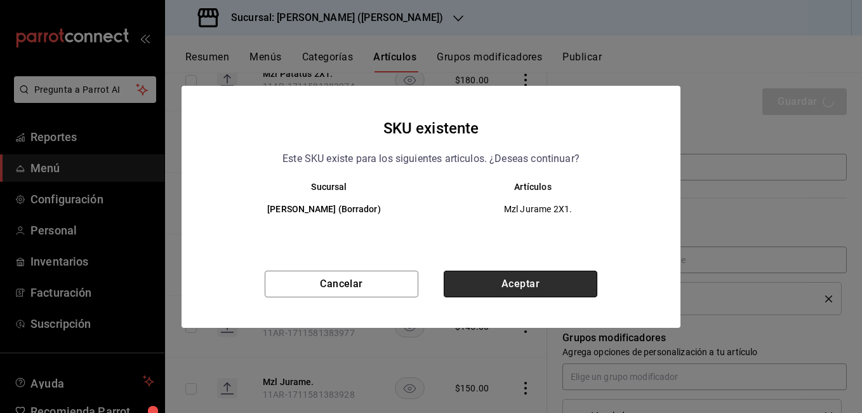
click at [489, 289] on button "Aceptar" at bounding box center [521, 283] width 154 height 27
type textarea "x"
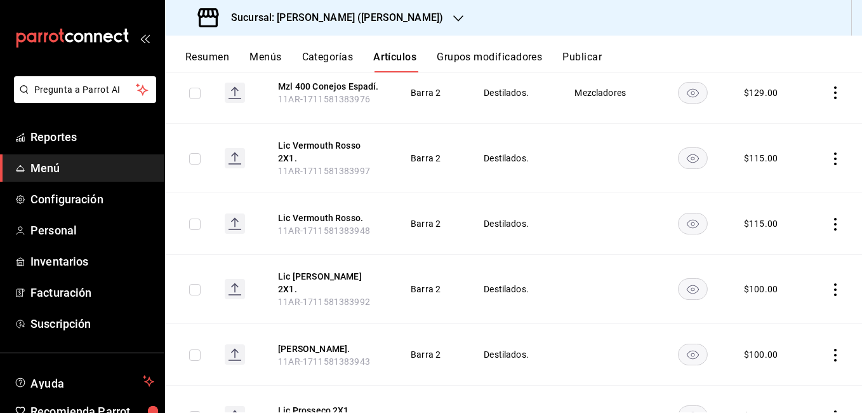
scroll to position [3151, 0]
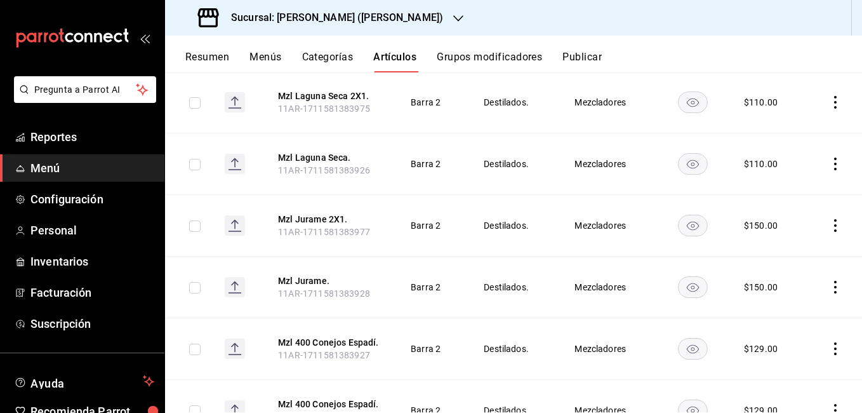
click at [829, 342] on icon "actions" at bounding box center [835, 348] width 13 height 13
click at [782, 268] on span "Editar" at bounding box center [787, 262] width 33 height 13
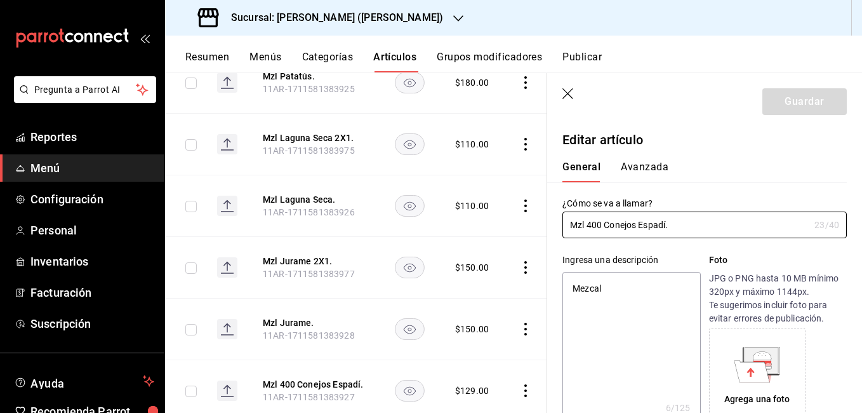
type textarea "x"
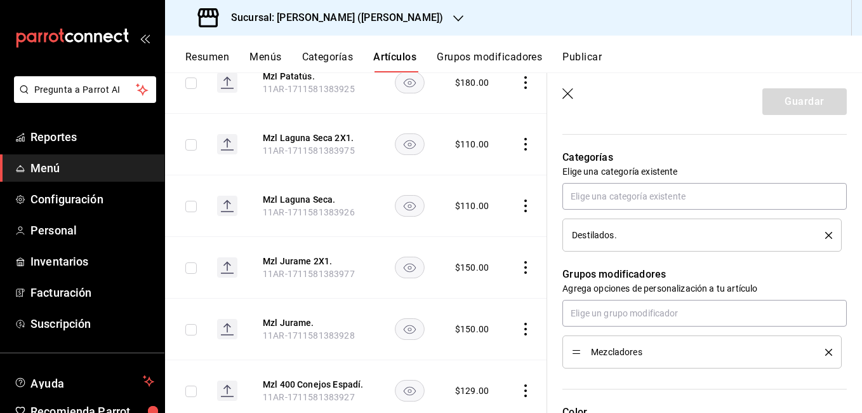
scroll to position [305, 0]
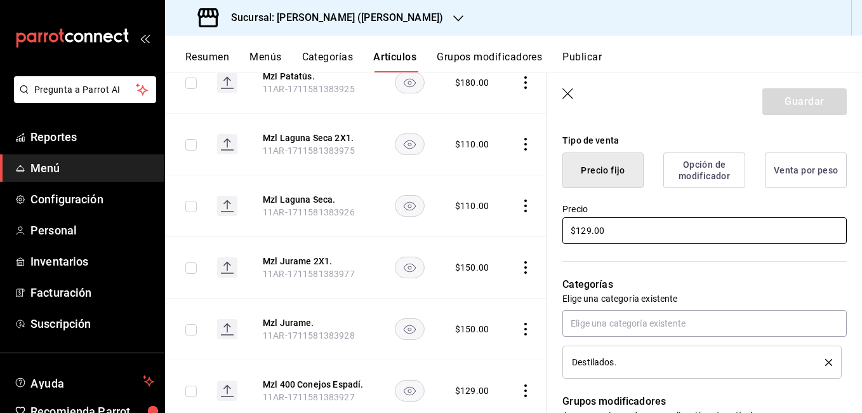
click at [589, 227] on input "$129.00" at bounding box center [704, 230] width 284 height 27
type input "$12.00"
type textarea "x"
type input "$14.00"
type textarea "x"
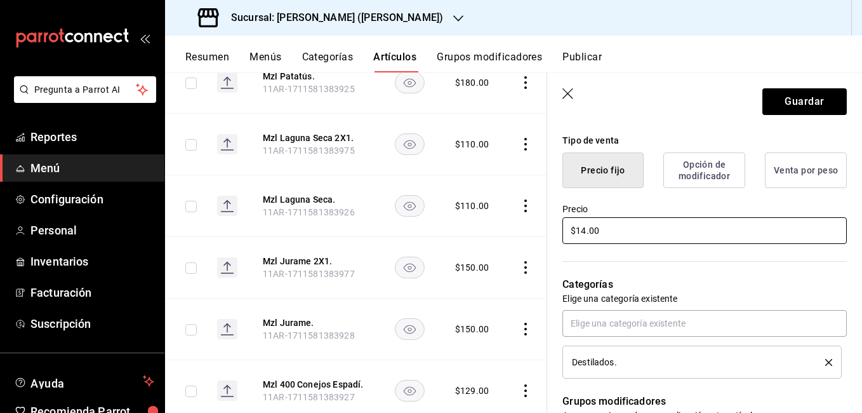
type input "$140.00"
type textarea "x"
type input "$140.00"
click at [771, 105] on button "Guardar" at bounding box center [804, 101] width 84 height 27
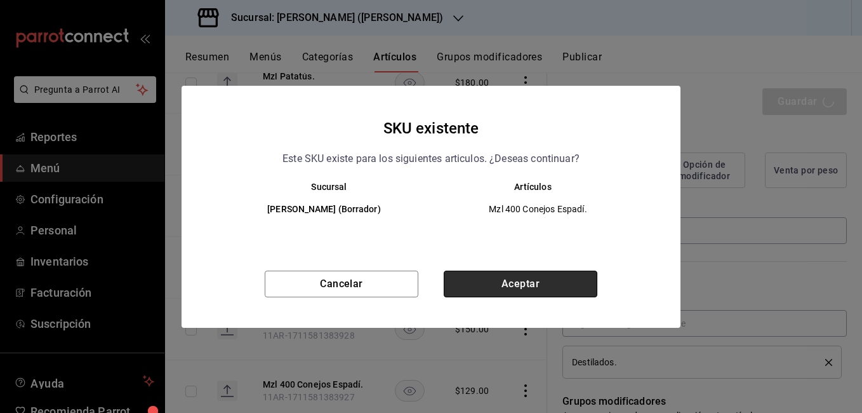
click at [561, 276] on button "Aceptar" at bounding box center [521, 283] width 154 height 27
type textarea "x"
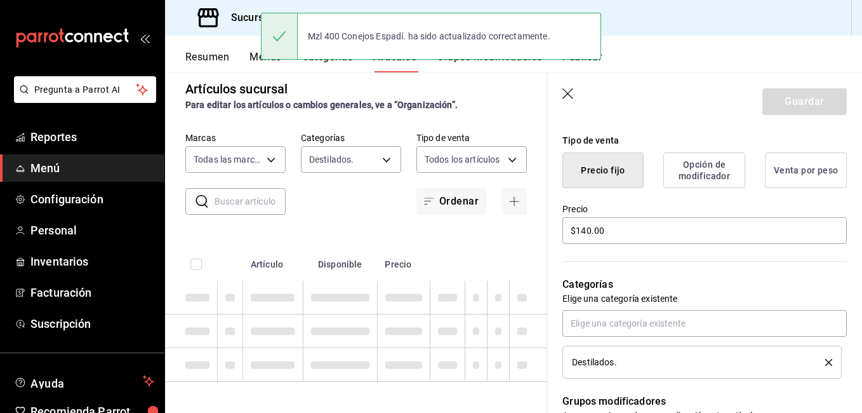
type textarea "x"
type input "AR-1755554332891"
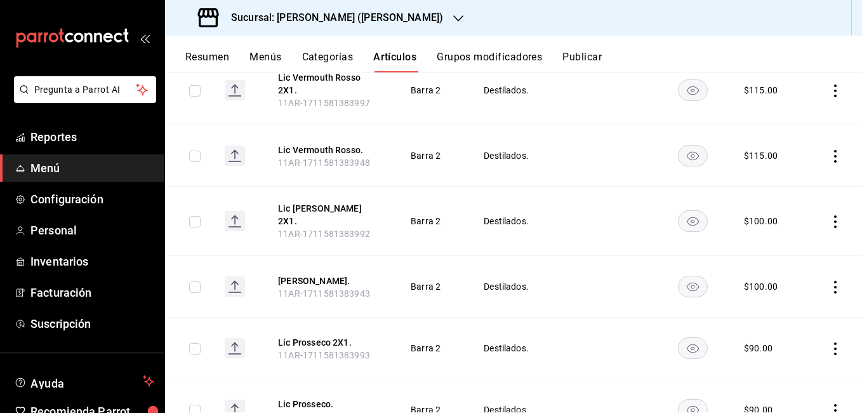
scroll to position [3316, 0]
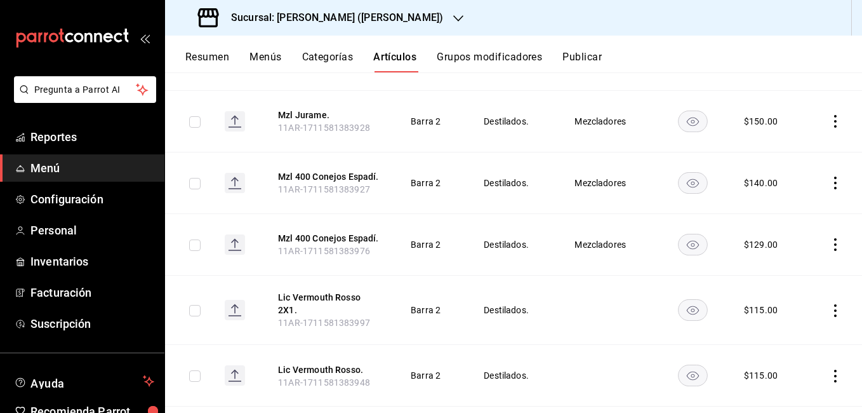
click at [828, 344] on td at bounding box center [833, 375] width 57 height 62
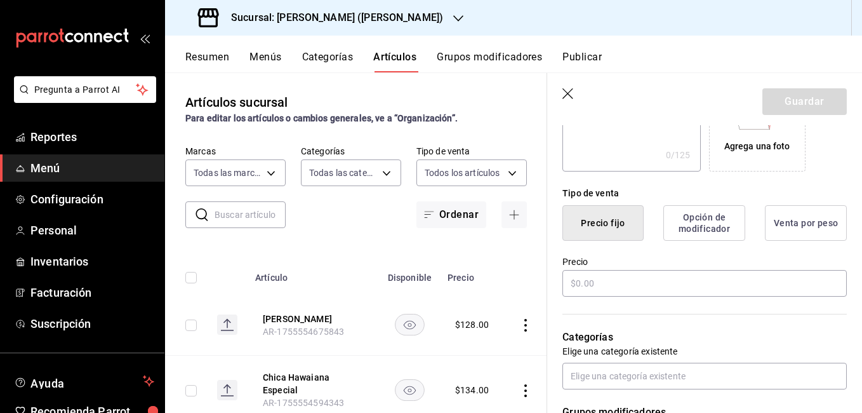
scroll to position [254, 0]
type input "Chica Quattro Formaggi"
click at [599, 281] on input "text" at bounding box center [704, 282] width 284 height 27
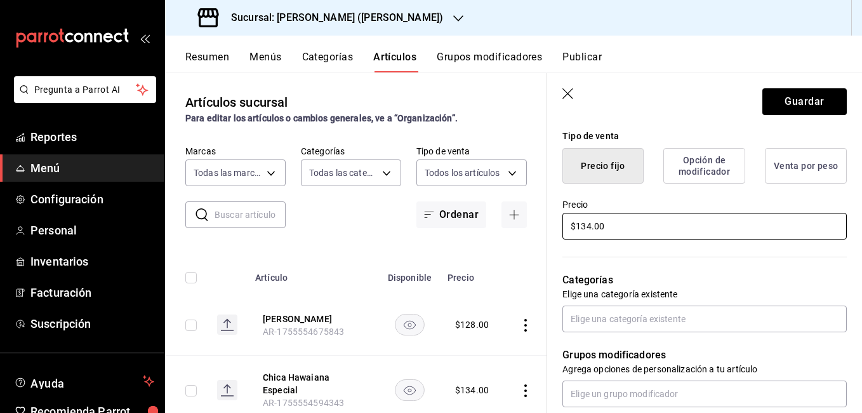
scroll to position [381, 0]
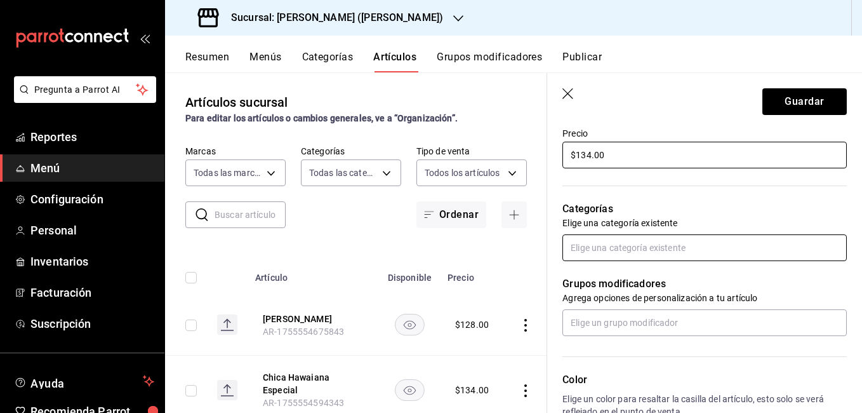
type input "$134.00"
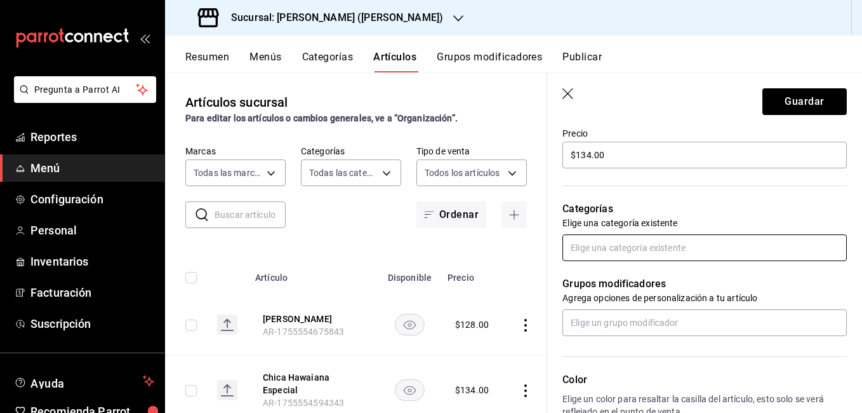
click at [619, 251] on input "text" at bounding box center [704, 247] width 284 height 27
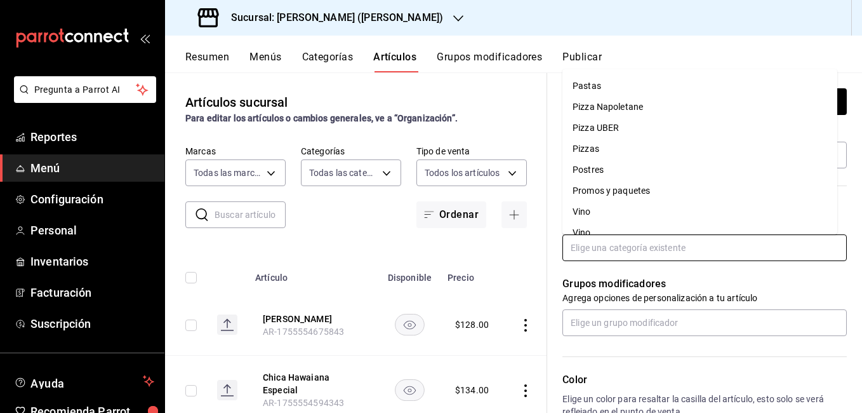
scroll to position [411, 0]
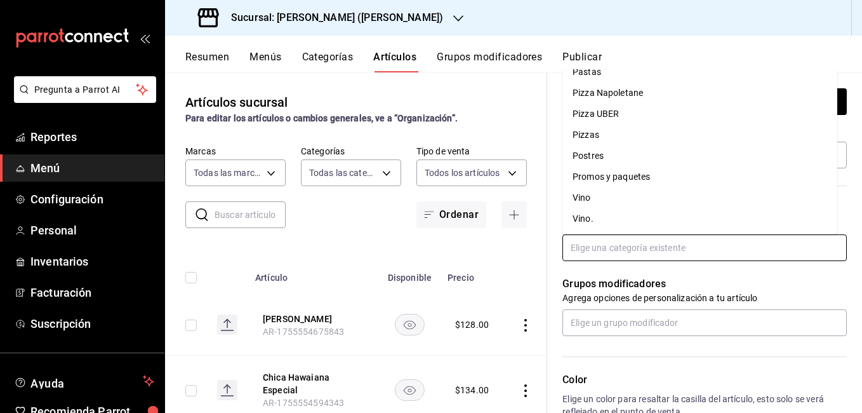
click at [611, 128] on li "Pizzas" at bounding box center [699, 134] width 275 height 21
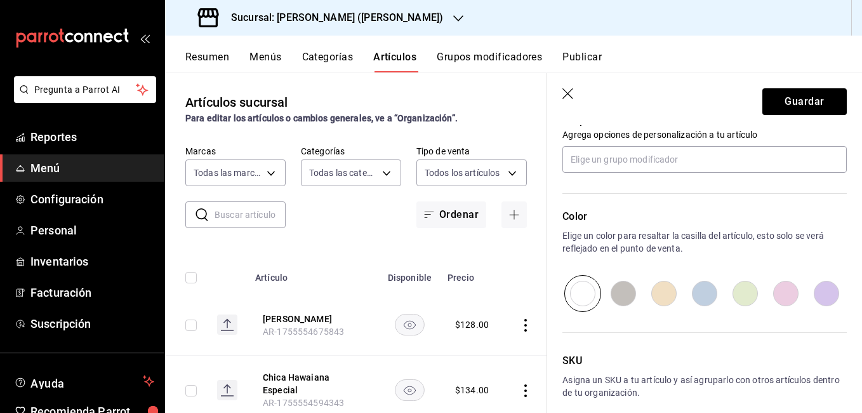
scroll to position [508, 0]
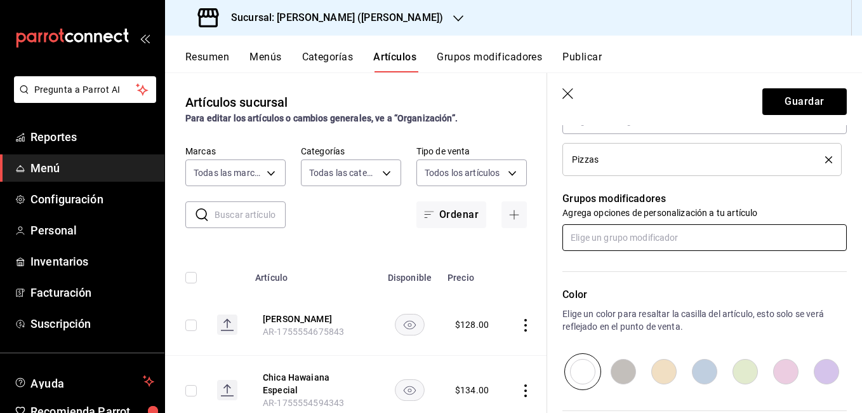
click at [620, 237] on input "text" at bounding box center [704, 237] width 284 height 27
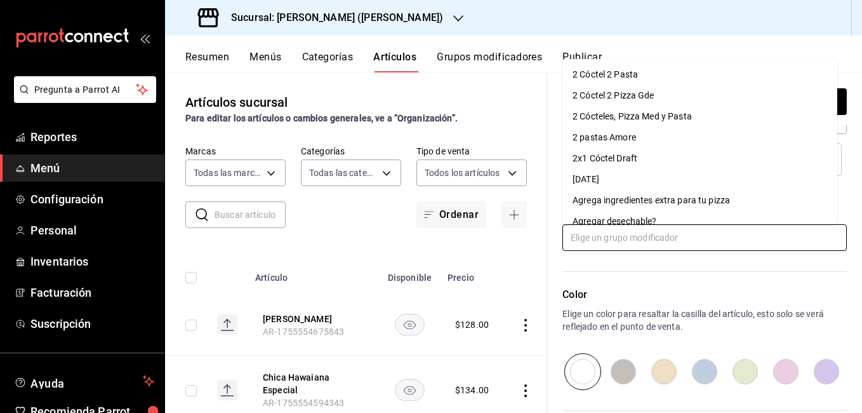
scroll to position [63, 0]
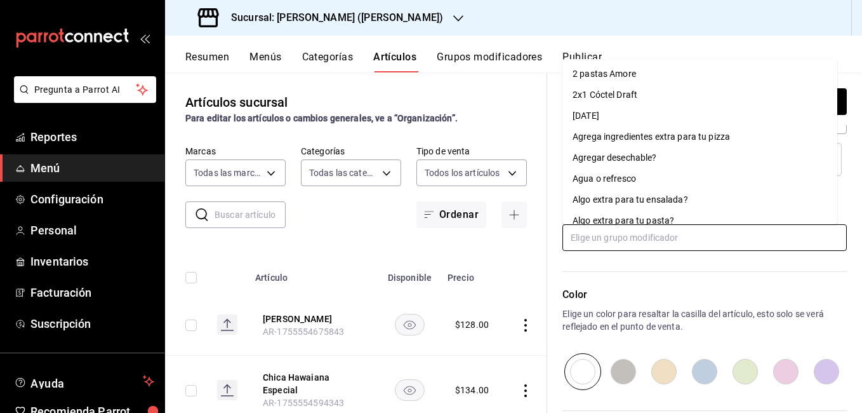
click at [646, 161] on div "Agregar desechable?" at bounding box center [615, 157] width 84 height 13
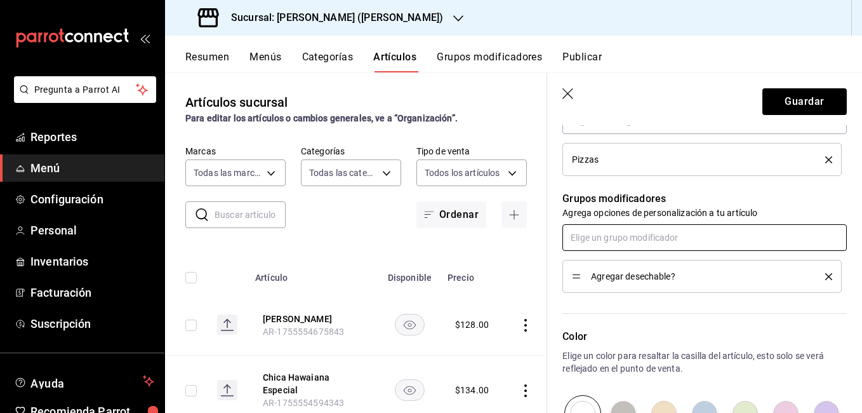
click at [633, 239] on input "text" at bounding box center [704, 237] width 284 height 27
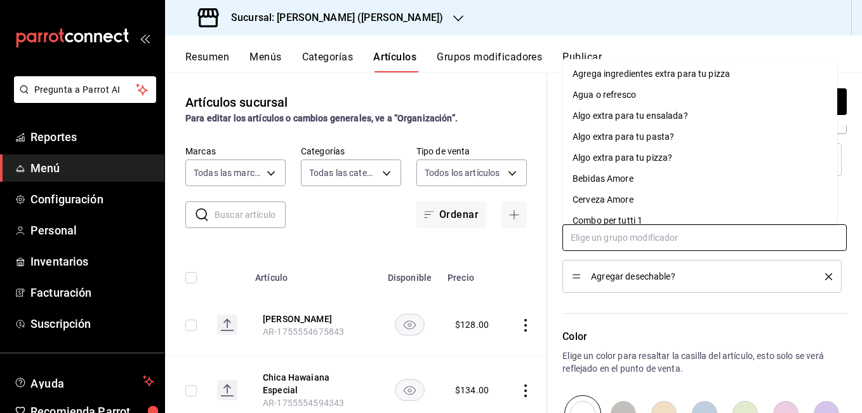
scroll to position [127, 0]
click at [655, 159] on div "Algo extra para tu pizza?" at bounding box center [623, 156] width 100 height 13
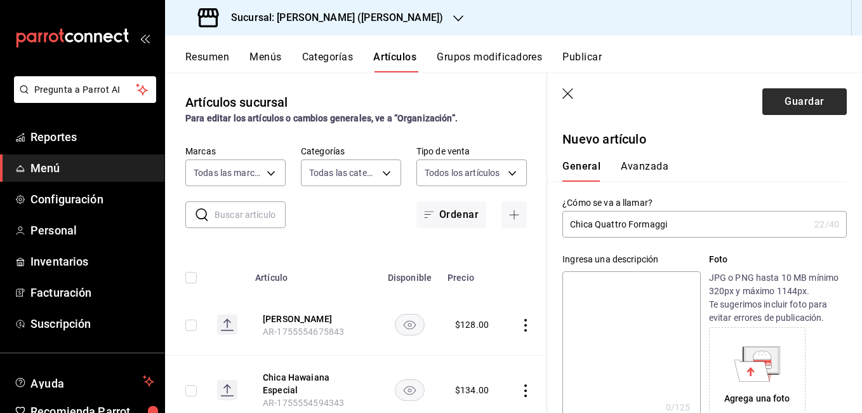
scroll to position [0, 0]
click at [787, 105] on button "Guardar" at bounding box center [804, 101] width 84 height 27
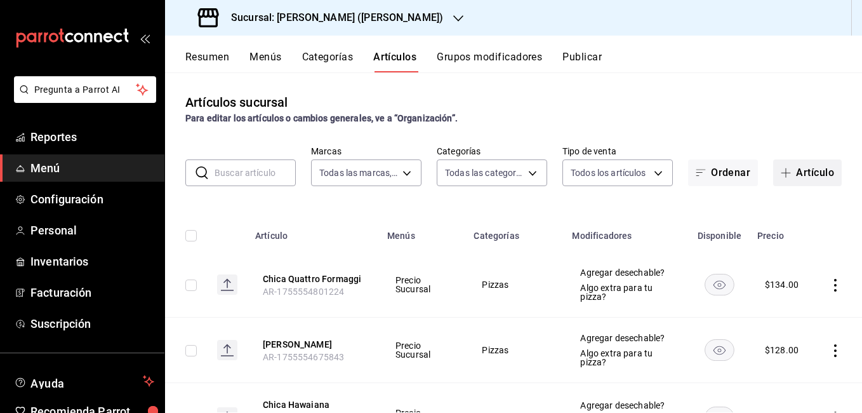
click at [781, 175] on icon "button" at bounding box center [786, 173] width 10 height 10
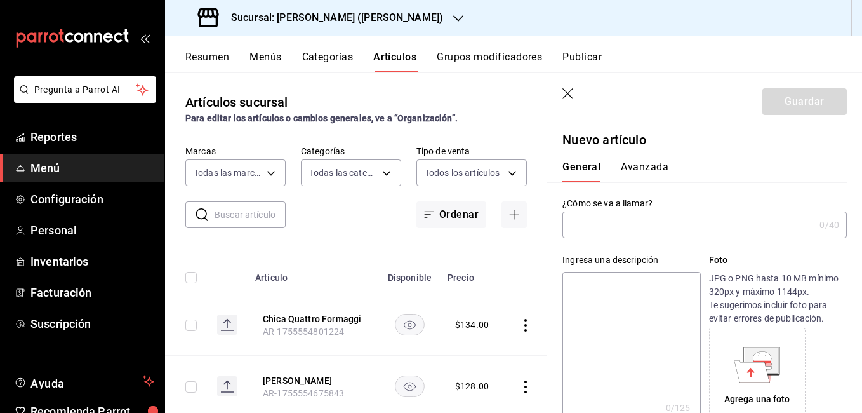
type input "AR-1755554861632"
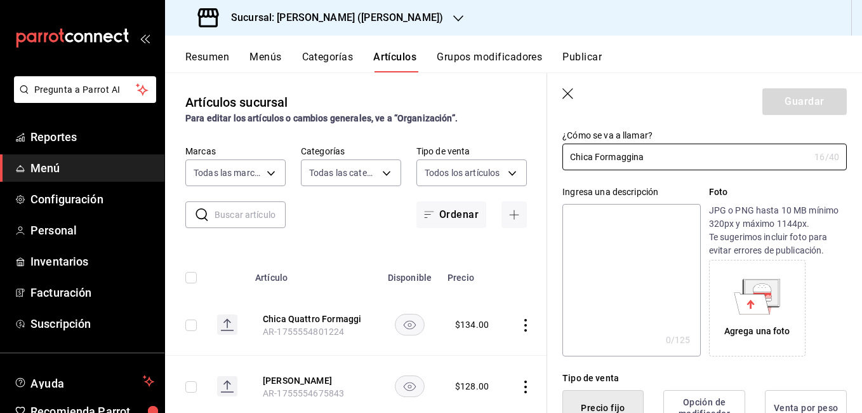
scroll to position [190, 0]
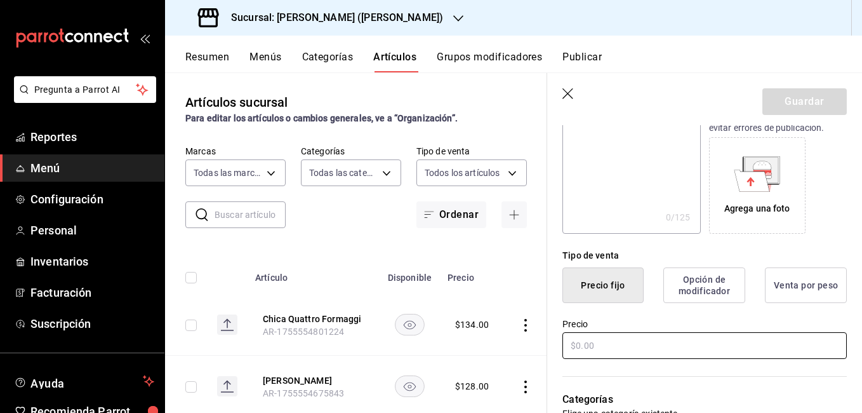
type input "Chica Formaggina"
click at [585, 350] on input "text" at bounding box center [704, 345] width 284 height 27
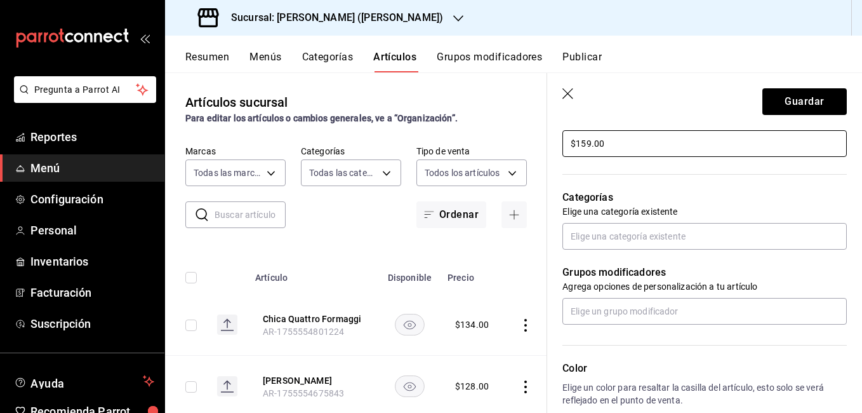
scroll to position [444, 0]
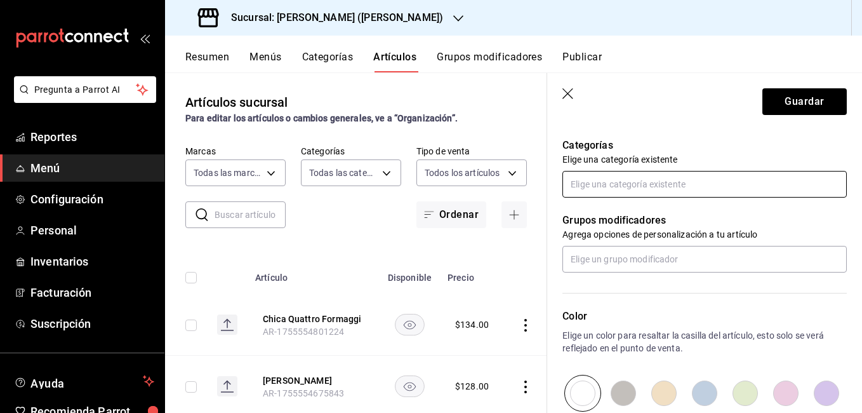
type input "$159.00"
click at [616, 187] on input "text" at bounding box center [704, 184] width 284 height 27
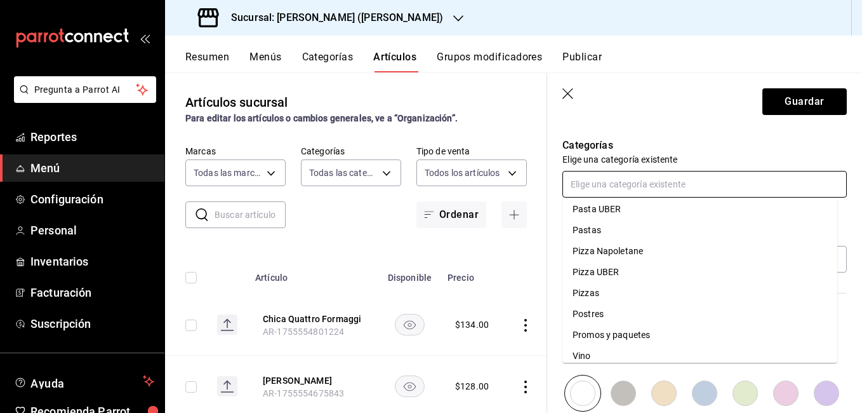
scroll to position [411, 0]
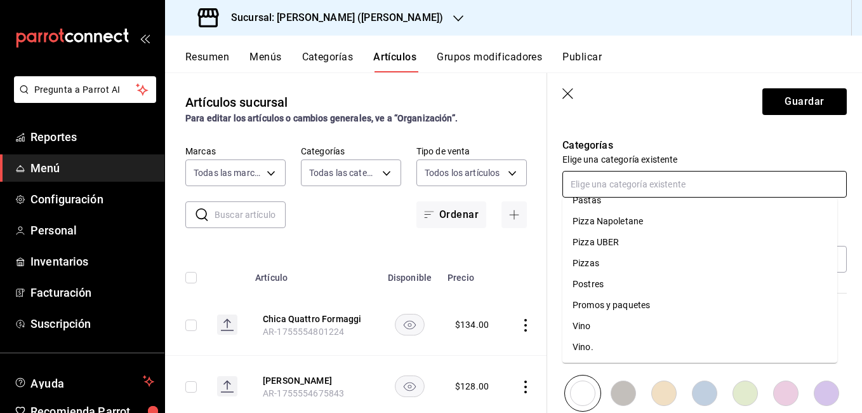
click at [614, 263] on li "Pizzas" at bounding box center [699, 263] width 275 height 21
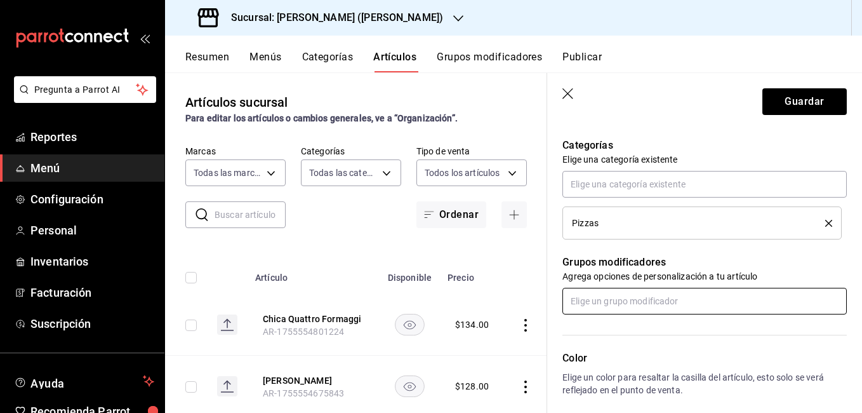
click at [608, 296] on input "text" at bounding box center [704, 301] width 284 height 27
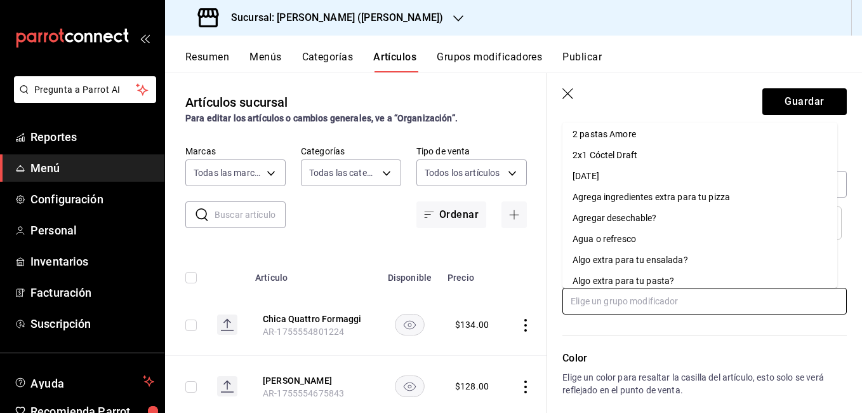
scroll to position [63, 0]
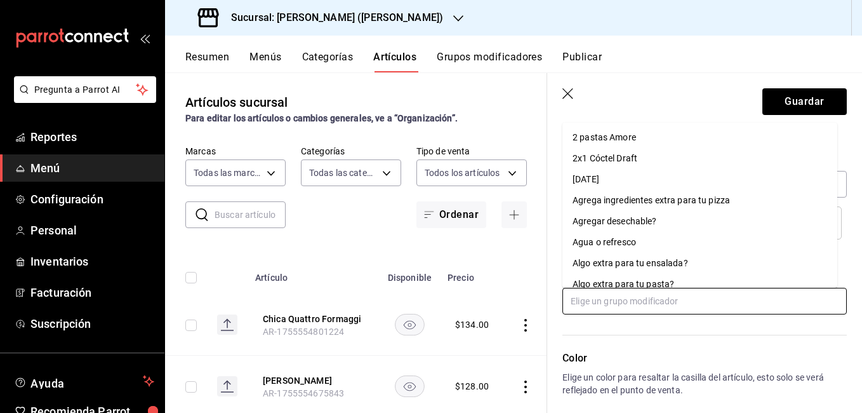
click at [685, 220] on li "Agregar desechable?" at bounding box center [699, 221] width 275 height 21
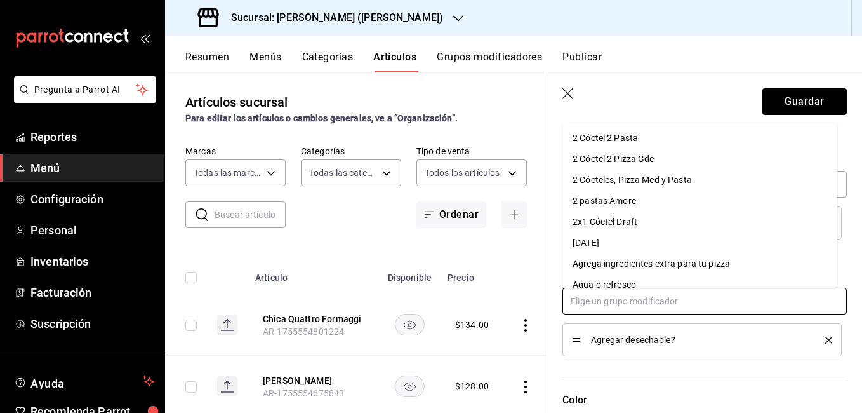
click at [655, 302] on input "text" at bounding box center [704, 301] width 284 height 27
click at [658, 302] on input "text" at bounding box center [704, 301] width 284 height 27
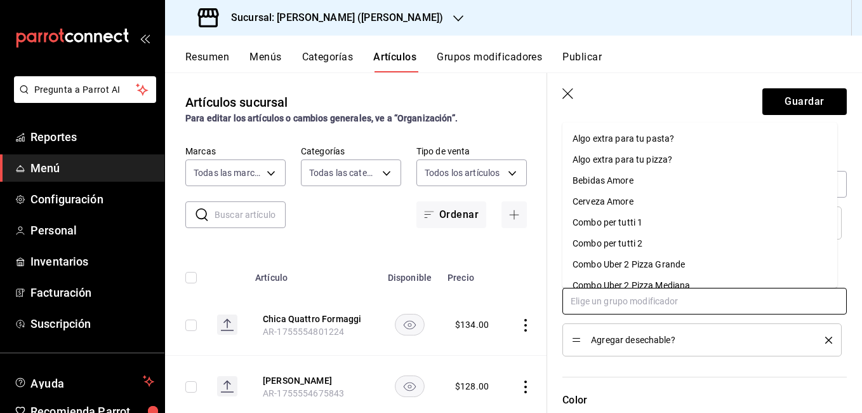
scroll to position [190, 0]
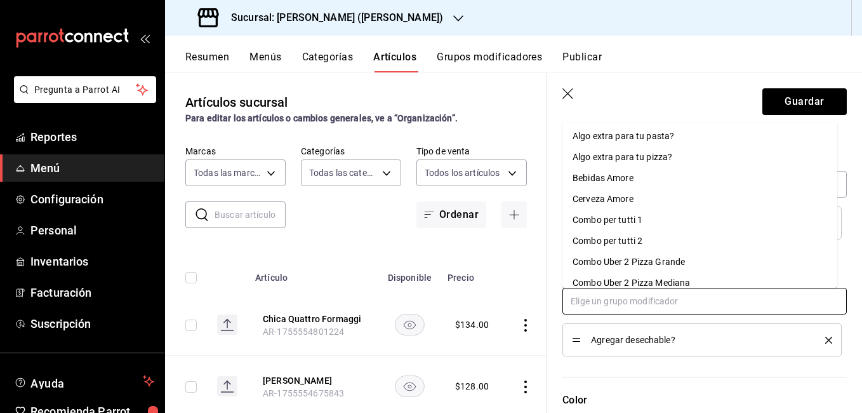
click at [660, 162] on div "Algo extra para tu pizza?" at bounding box center [623, 156] width 100 height 13
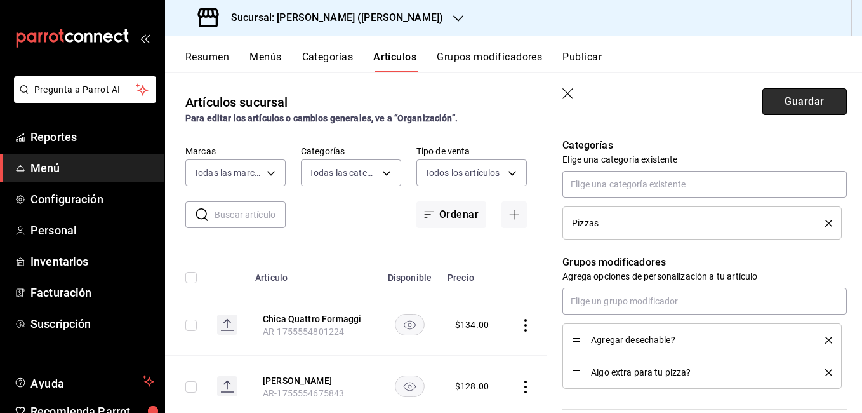
click at [783, 106] on button "Guardar" at bounding box center [804, 101] width 84 height 27
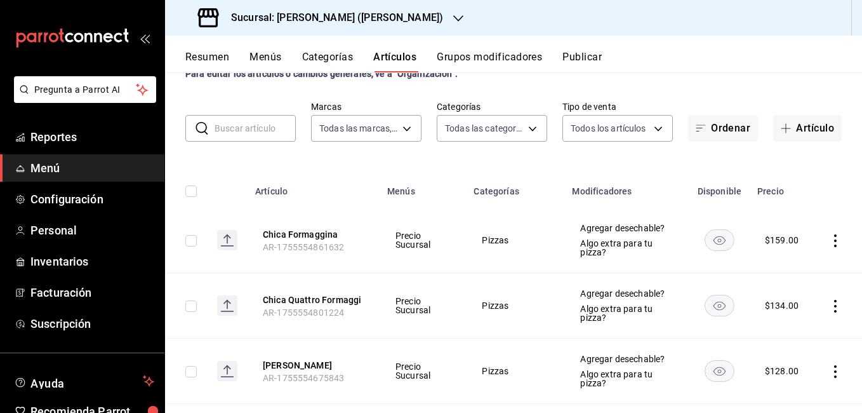
scroll to position [63, 0]
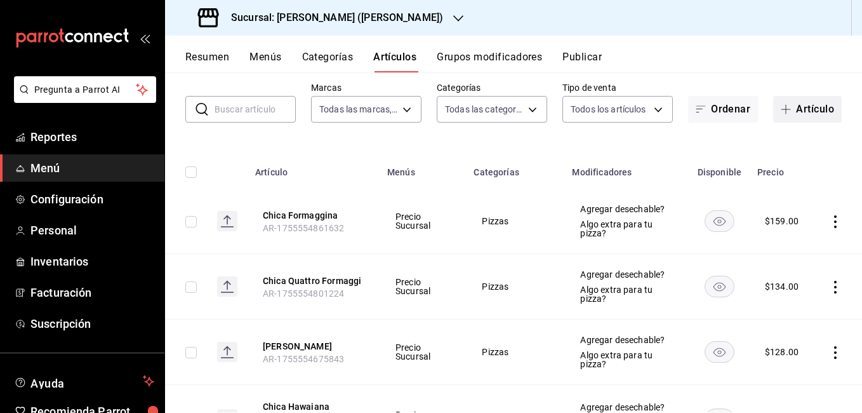
click at [803, 106] on button "Artículo" at bounding box center [807, 109] width 69 height 27
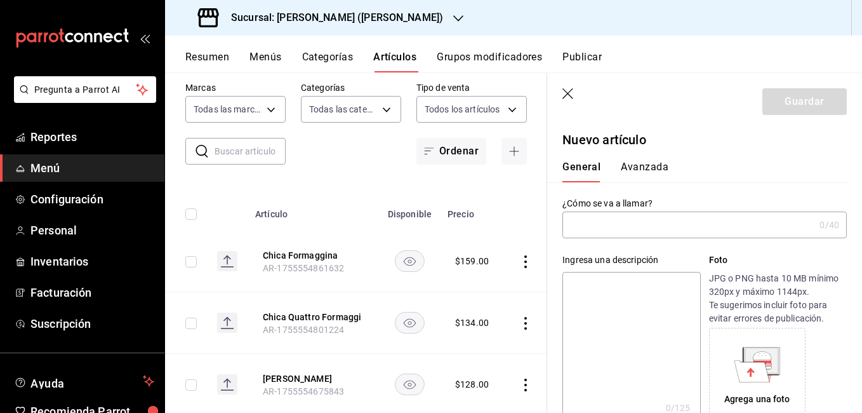
click at [586, 223] on input "text" at bounding box center [688, 224] width 252 height 25
type input "X"
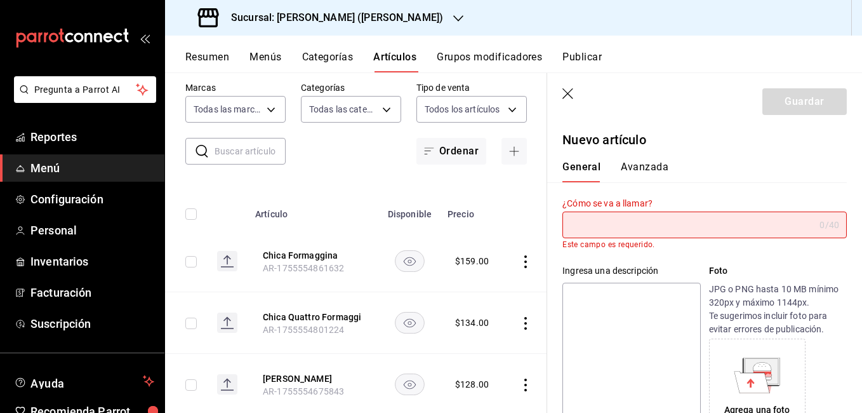
type input "c"
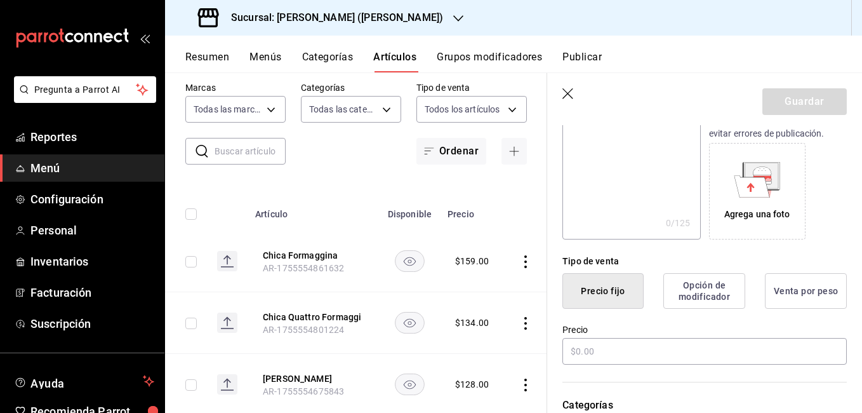
scroll to position [190, 0]
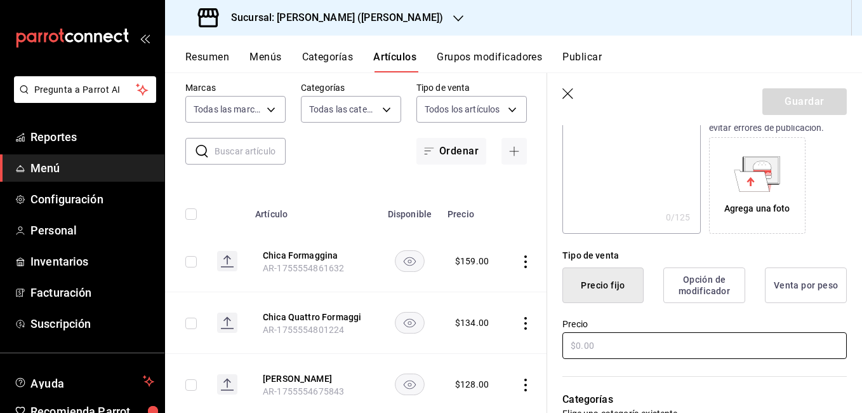
type input "Chica Carnes Frias"
click at [578, 350] on input "text" at bounding box center [704, 345] width 284 height 27
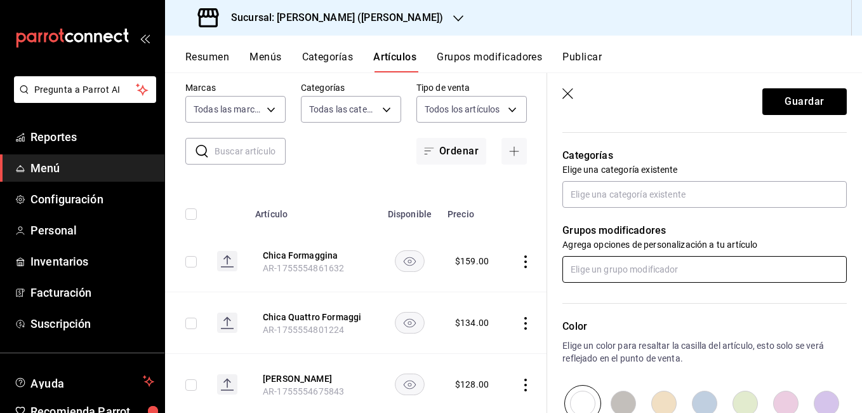
scroll to position [444, 0]
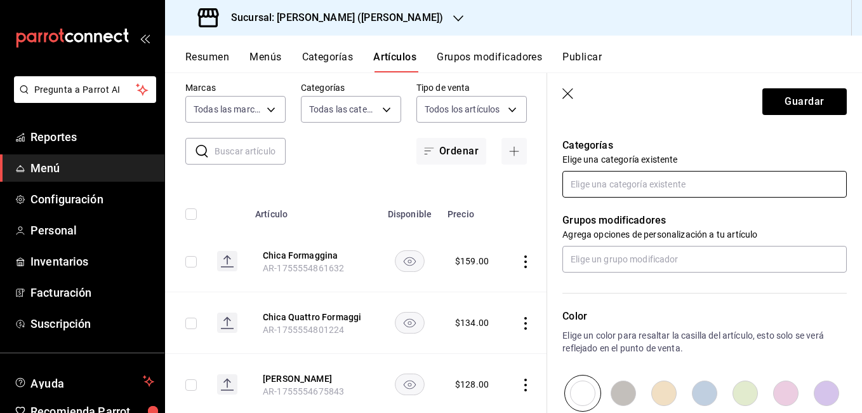
type input "$137.00"
click at [627, 182] on input "text" at bounding box center [704, 184] width 284 height 27
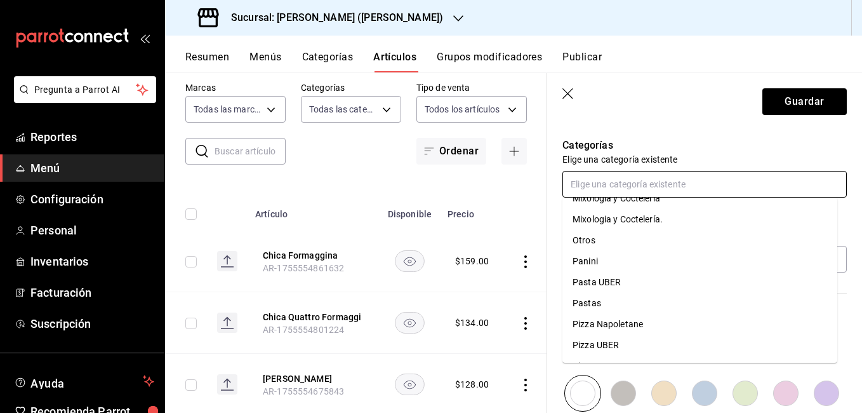
scroll to position [411, 0]
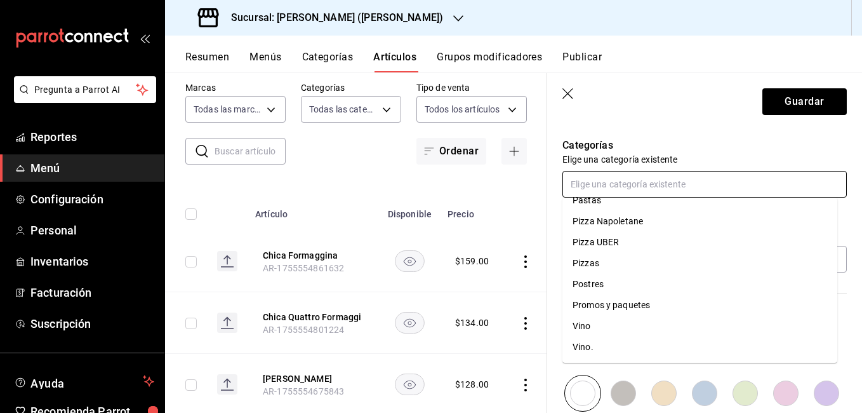
click at [606, 264] on li "Pizzas" at bounding box center [699, 263] width 275 height 21
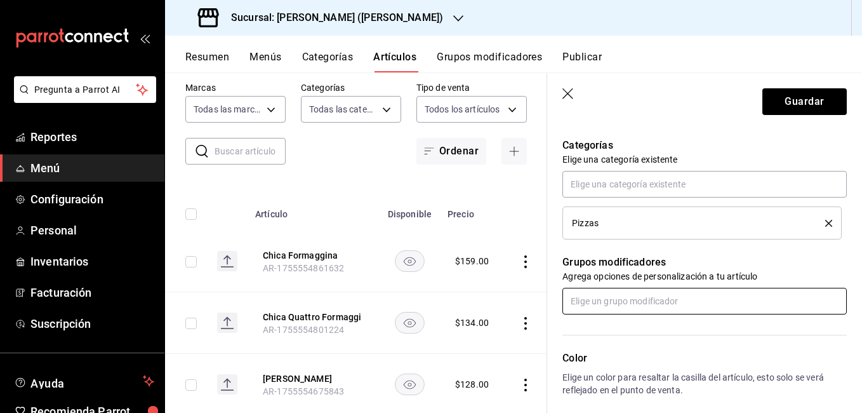
click at [604, 298] on input "text" at bounding box center [704, 301] width 284 height 27
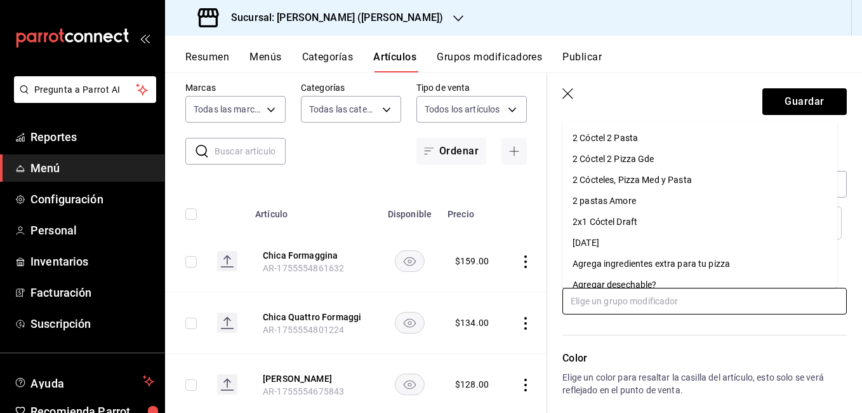
scroll to position [63, 0]
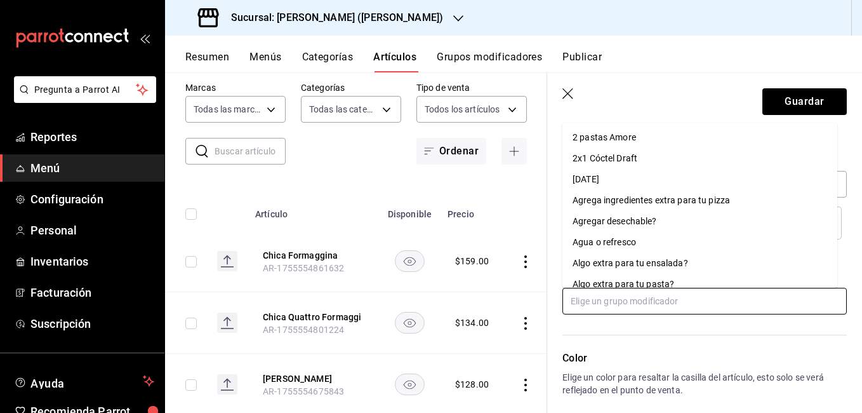
click at [632, 223] on div "Agregar desechable?" at bounding box center [615, 221] width 84 height 13
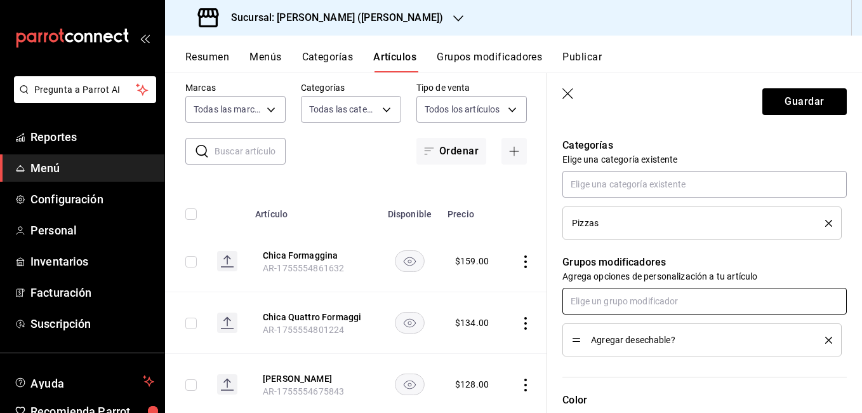
click at [646, 303] on input "text" at bounding box center [704, 301] width 284 height 27
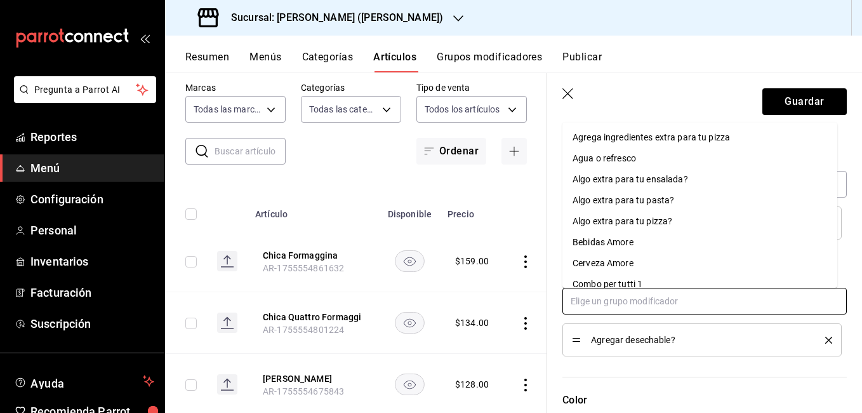
scroll to position [127, 0]
click at [630, 219] on div "Algo extra para tu pizza?" at bounding box center [623, 220] width 100 height 13
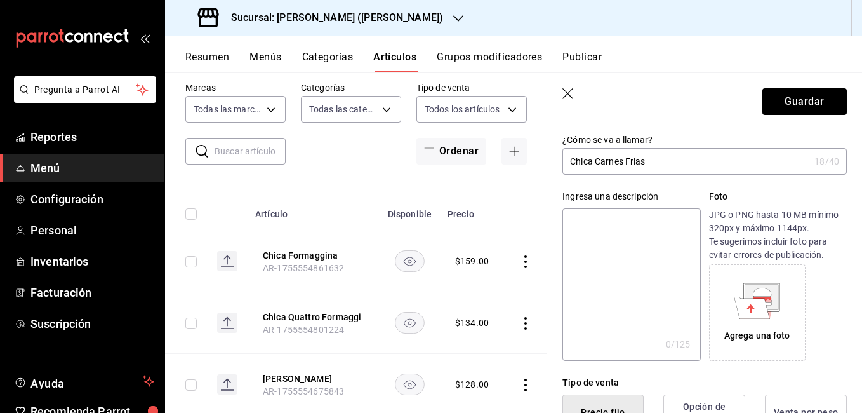
scroll to position [0, 0]
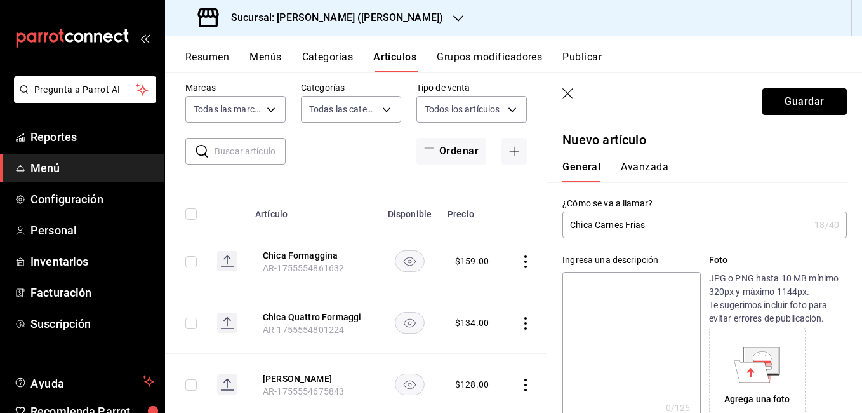
click at [629, 168] on button "Avanzada" at bounding box center [645, 172] width 48 height 22
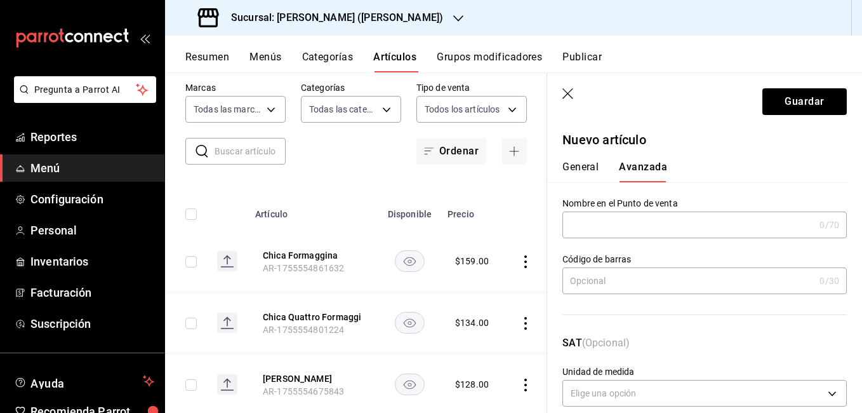
click at [577, 168] on button "General" at bounding box center [580, 172] width 36 height 22
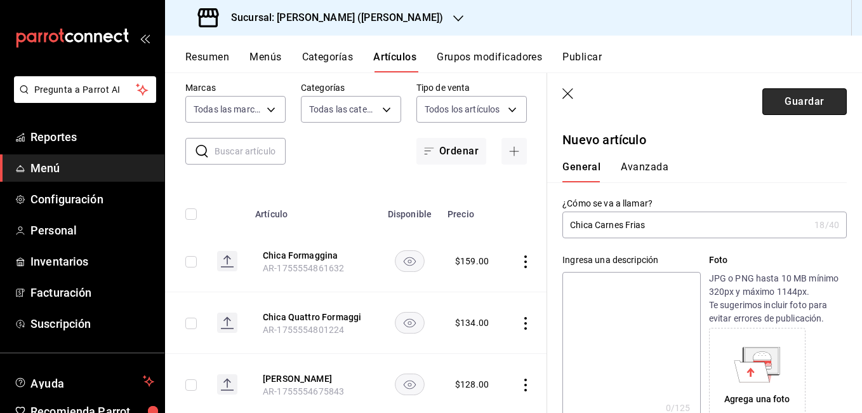
click at [778, 106] on button "Guardar" at bounding box center [804, 101] width 84 height 27
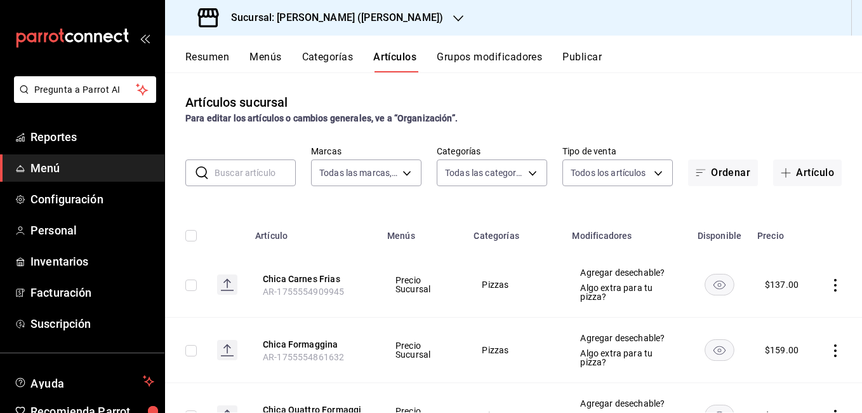
click at [262, 176] on input "text" at bounding box center [255, 172] width 81 height 25
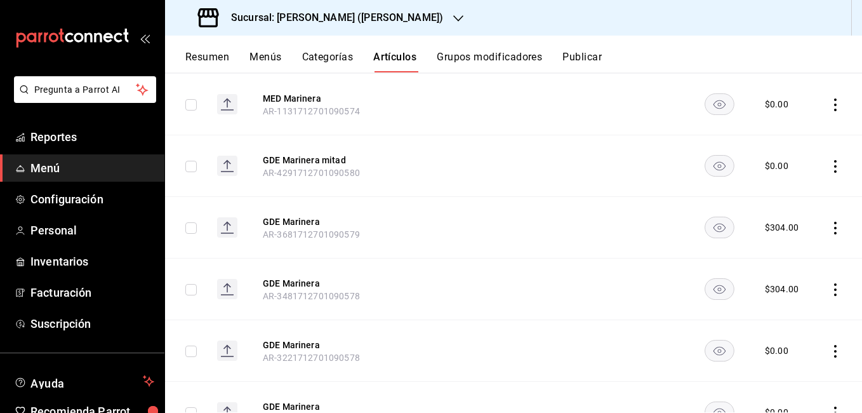
scroll to position [254, 0]
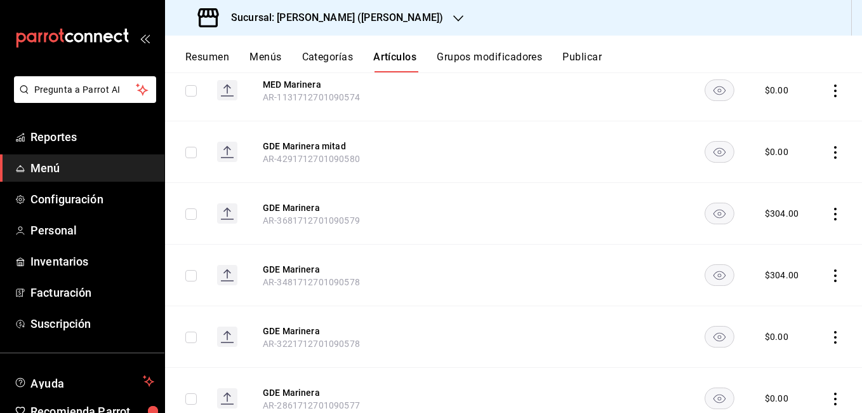
type input "marinera"
click at [829, 277] on icon "actions" at bounding box center [835, 275] width 13 height 13
click at [794, 300] on span "Editar" at bounding box center [787, 304] width 33 height 13
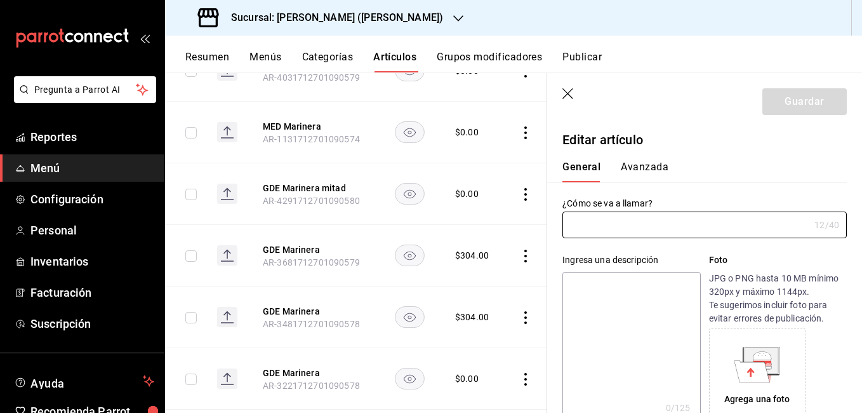
type input "GDE Marinera"
type input "AR-3481712701090578"
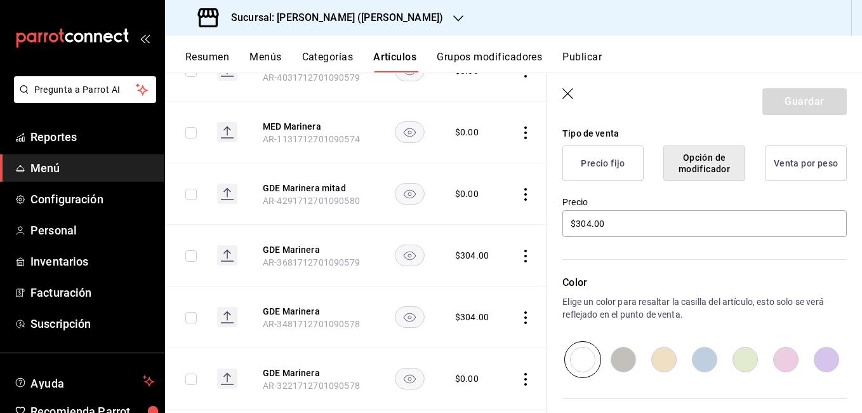
scroll to position [317, 0]
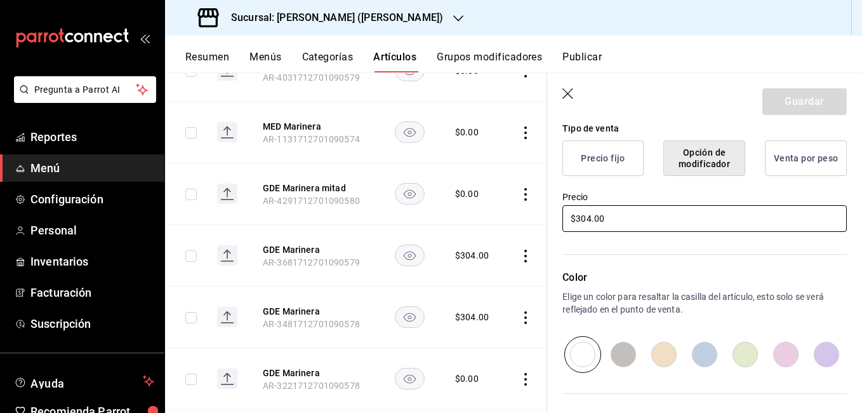
click at [588, 223] on input "$304.00" at bounding box center [704, 218] width 284 height 27
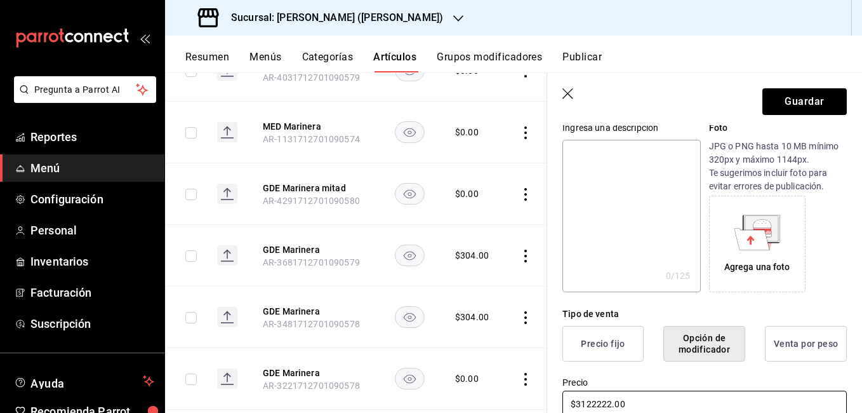
scroll to position [119, 0]
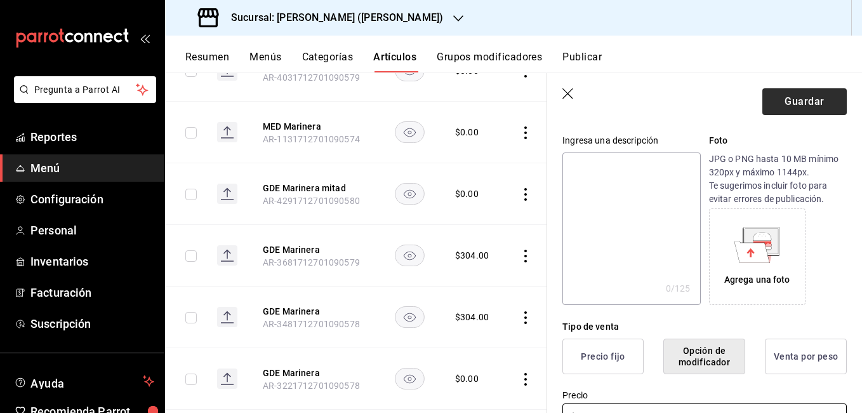
type input "$3122222.00"
click at [806, 104] on button "Guardar" at bounding box center [804, 101] width 84 height 27
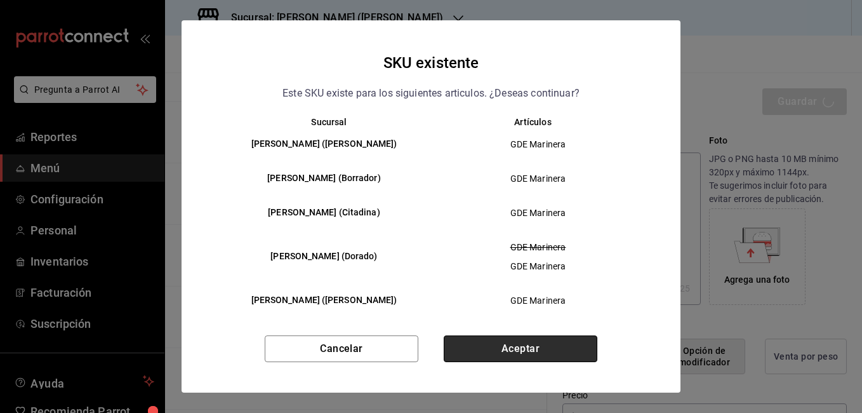
click at [493, 343] on button "Aceptar" at bounding box center [521, 348] width 154 height 27
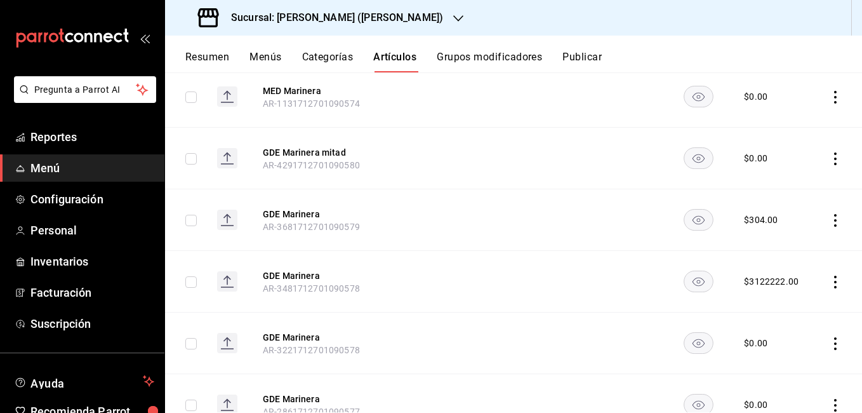
scroll to position [254, 0]
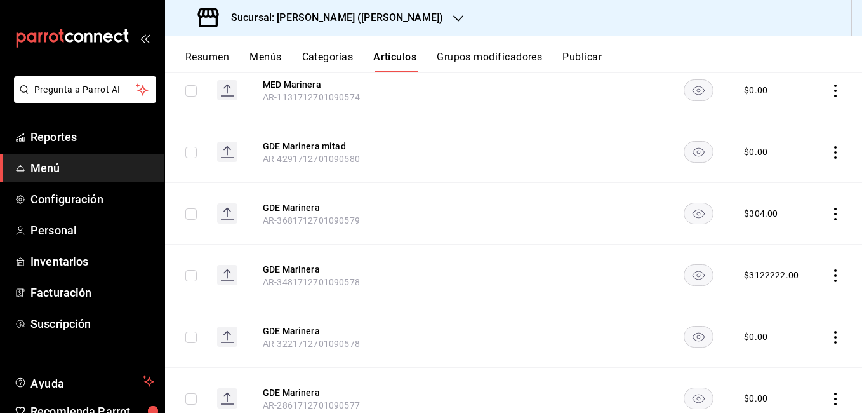
click at [829, 273] on icon "actions" at bounding box center [835, 275] width 13 height 13
click at [790, 299] on span "Editar" at bounding box center [787, 304] width 33 height 13
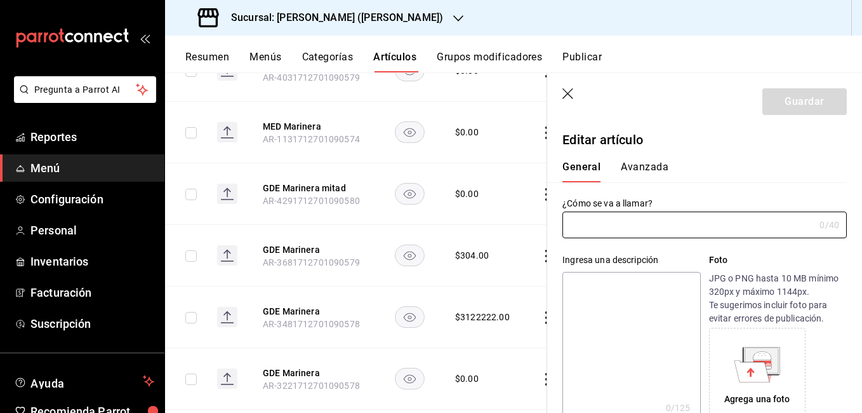
type input "GDE Marinera"
type input "AR-3481712701090578"
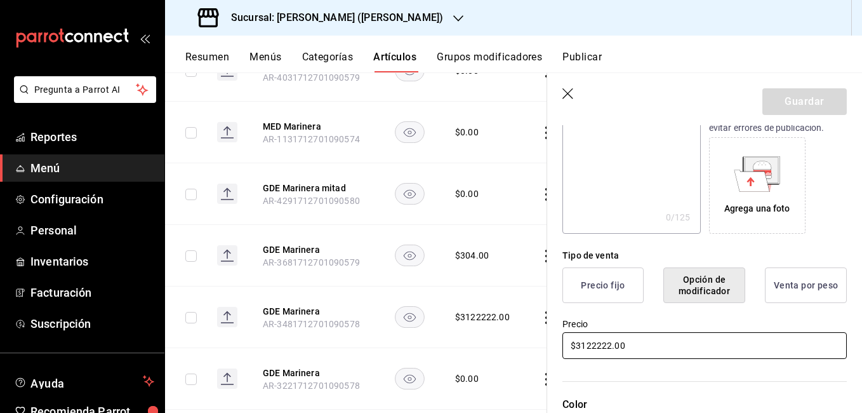
click at [609, 343] on input "$3122222.00" at bounding box center [704, 345] width 284 height 27
type input "$312.00"
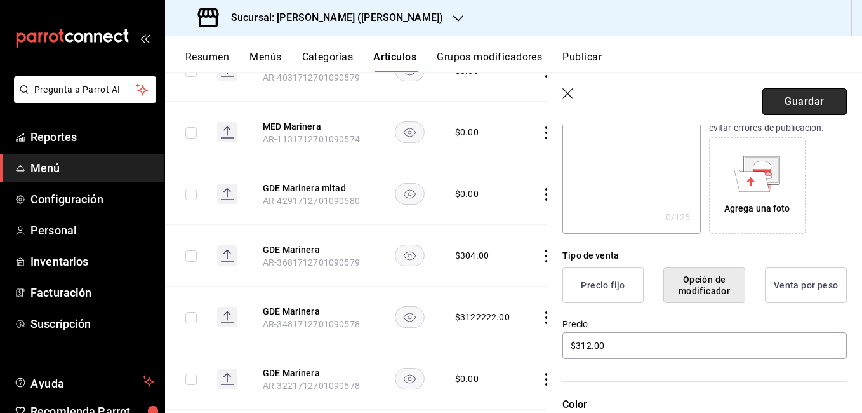
click at [797, 109] on button "Guardar" at bounding box center [804, 101] width 84 height 27
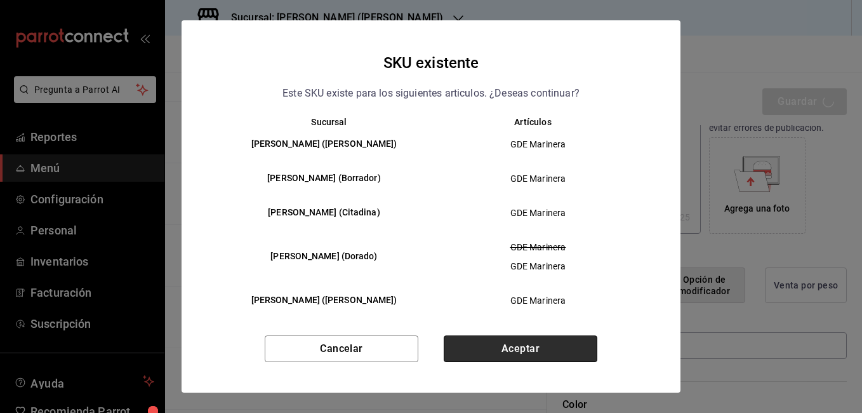
click at [574, 340] on button "Aceptar" at bounding box center [521, 348] width 154 height 27
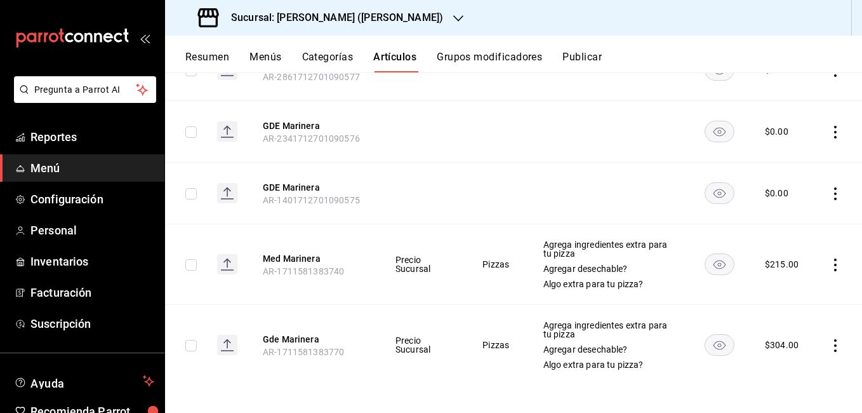
scroll to position [585, 0]
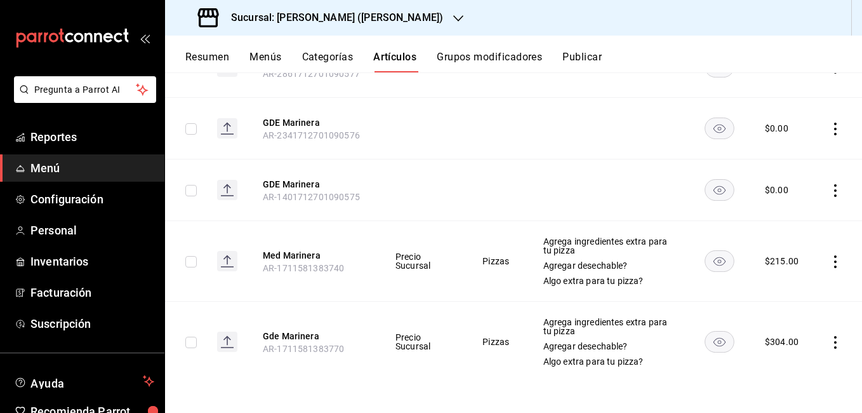
click at [829, 257] on icon "actions" at bounding box center [835, 261] width 13 height 13
click at [794, 296] on span "Editar" at bounding box center [787, 290] width 33 height 13
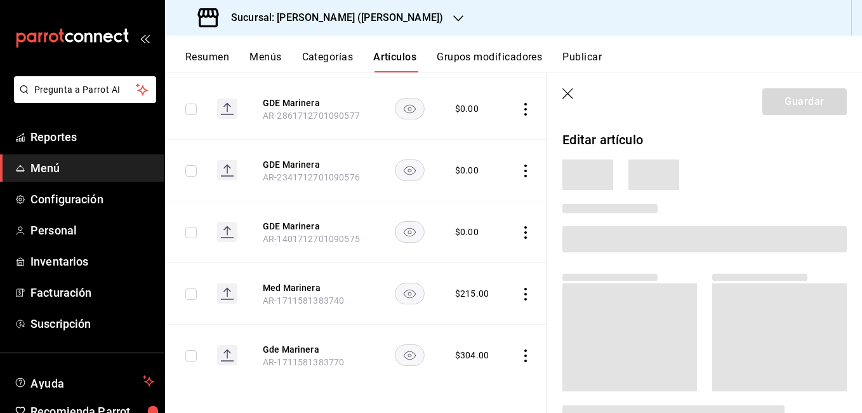
scroll to position [547, 0]
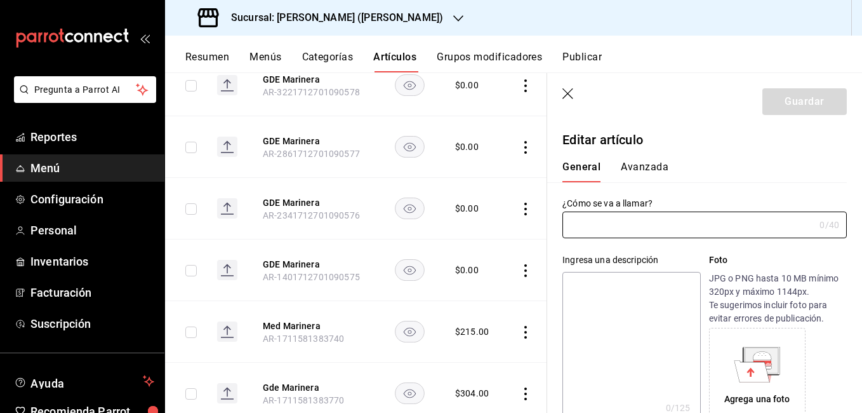
type input "Med Marinera"
type textarea "Atún, camarón y sardina."
type textarea "x"
type input "AR-1711581383740"
type textarea "x"
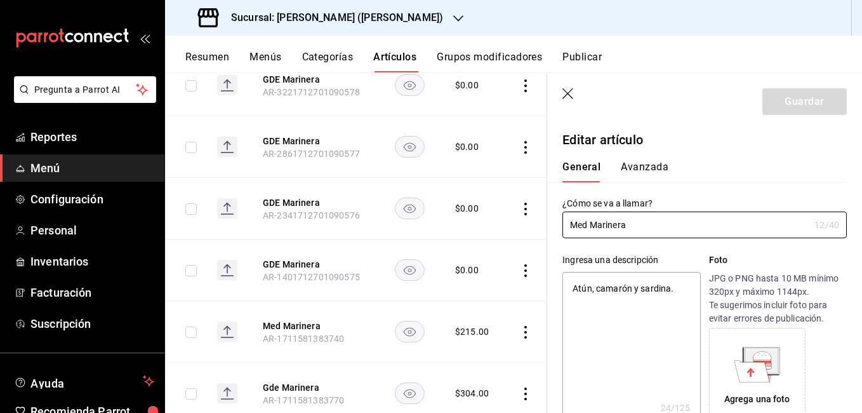
type input "$215.00"
click at [564, 91] on icon "button" at bounding box center [568, 94] width 13 height 13
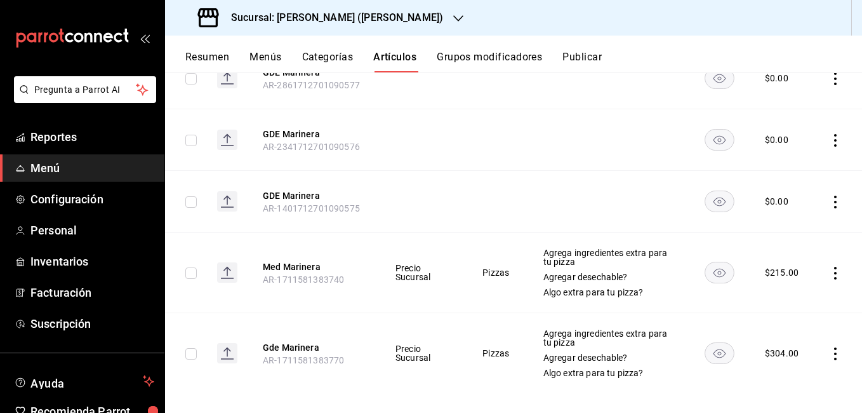
scroll to position [585, 0]
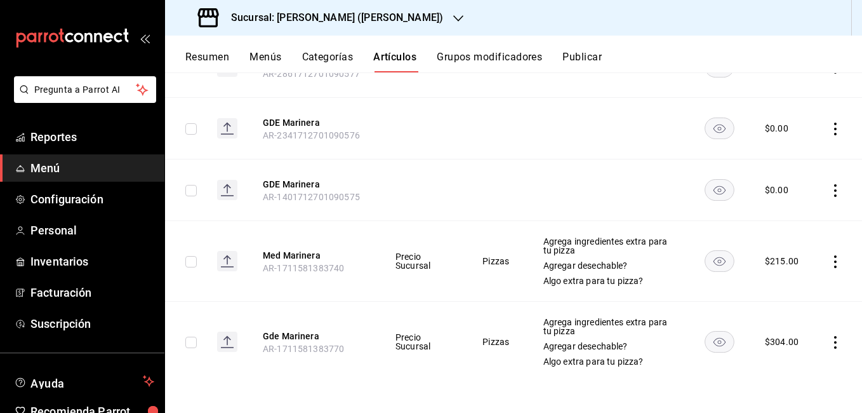
click at [830, 340] on icon "actions" at bounding box center [835, 342] width 13 height 13
click at [781, 326] on span "Editar" at bounding box center [787, 327] width 33 height 13
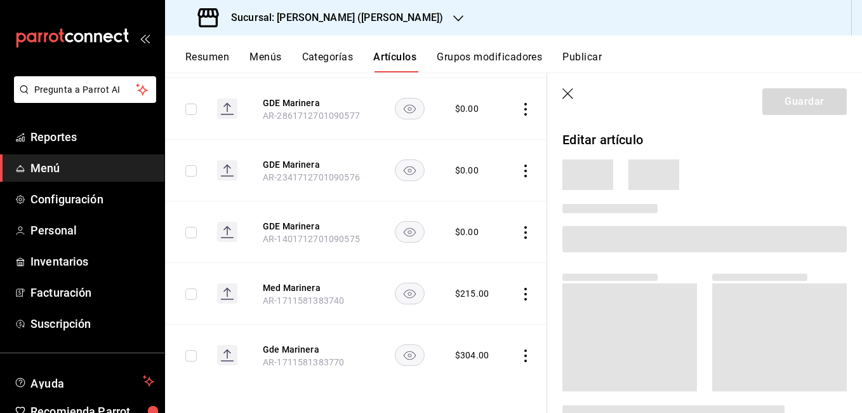
scroll to position [547, 0]
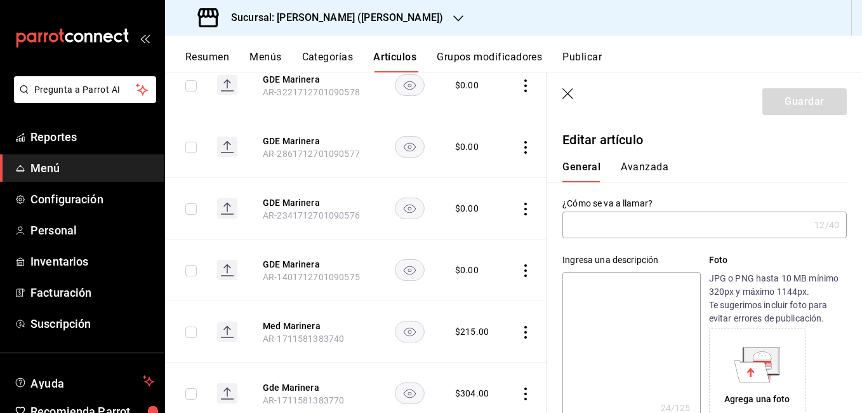
type input "Gde Marinera"
type textarea "Atún, camarón y sardina."
type textarea "x"
type input "AR-1711581383770"
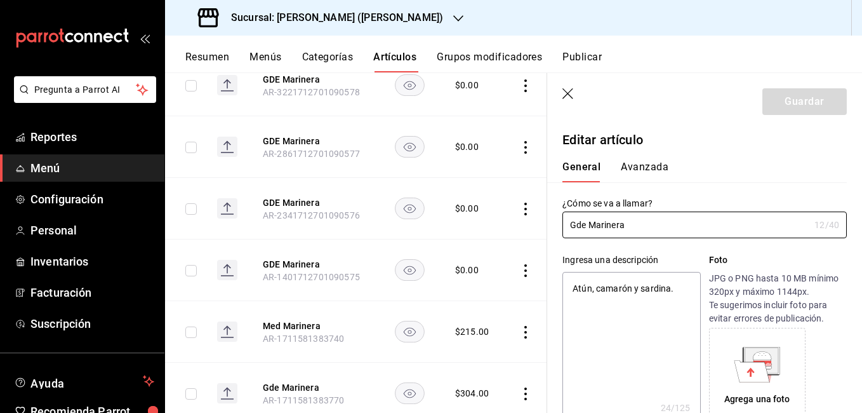
type textarea "x"
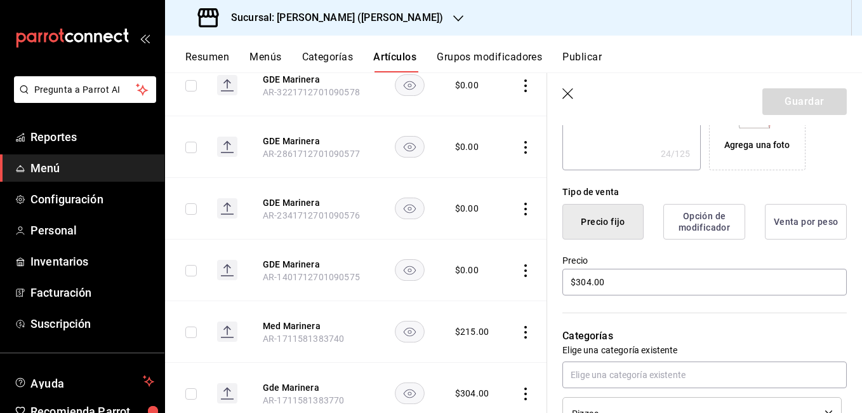
scroll to position [381, 0]
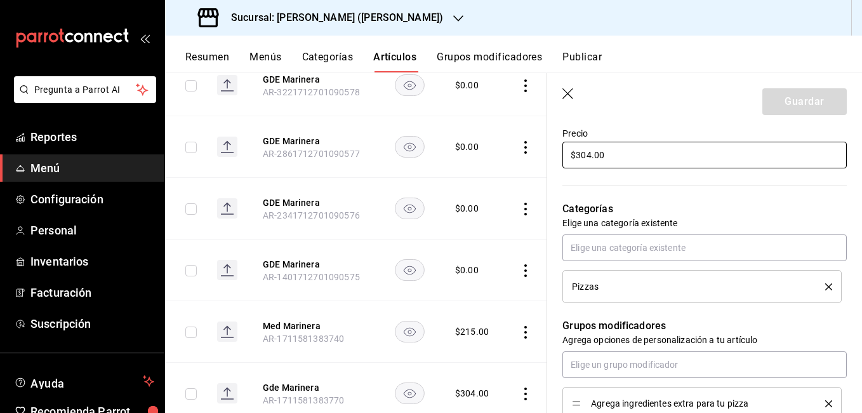
click at [585, 154] on input "$304.00" at bounding box center [704, 155] width 284 height 27
type input "$30.00"
type textarea "x"
type input "$3.00"
type textarea "x"
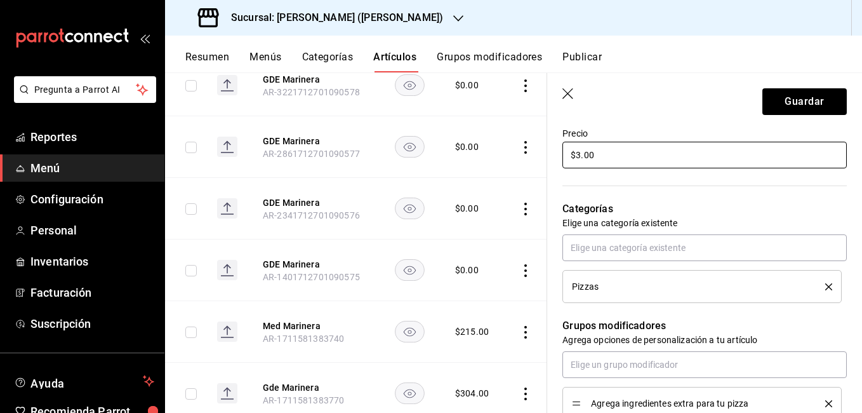
type input "$31.00"
type textarea "x"
type input "$31222.00"
type textarea "x"
type input "$3122.00"
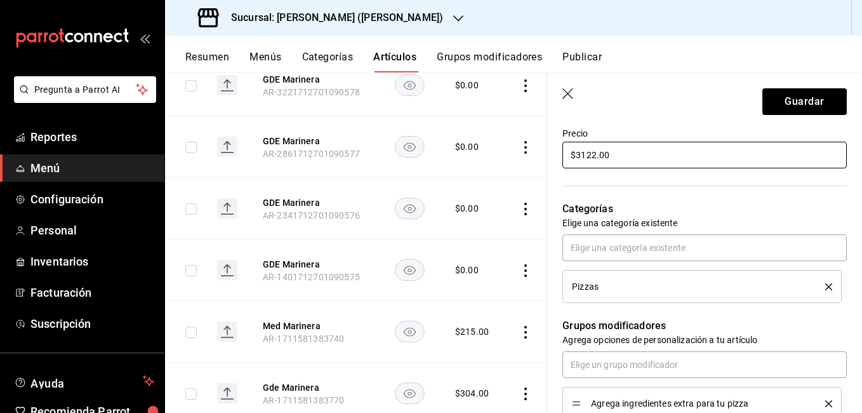
type textarea "x"
type input "$312.00"
type textarea "x"
type input "$312.00"
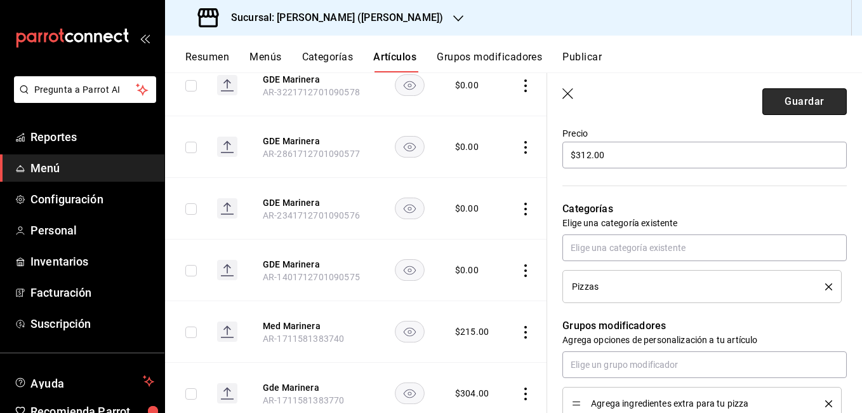
click at [773, 110] on button "Guardar" at bounding box center [804, 101] width 84 height 27
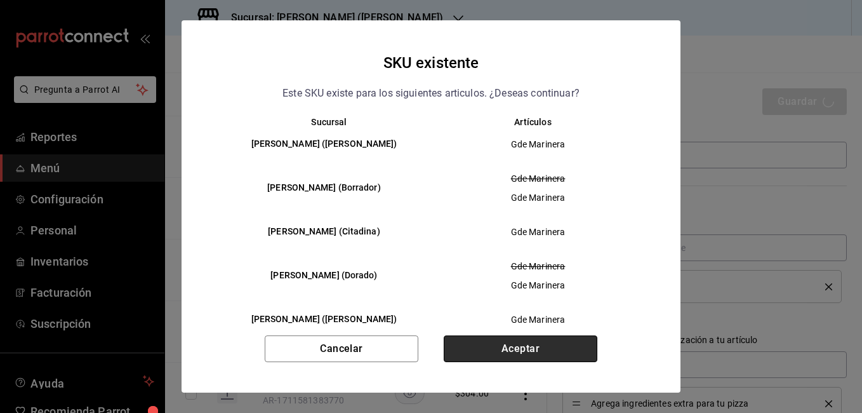
click at [496, 343] on button "Aceptar" at bounding box center [521, 348] width 154 height 27
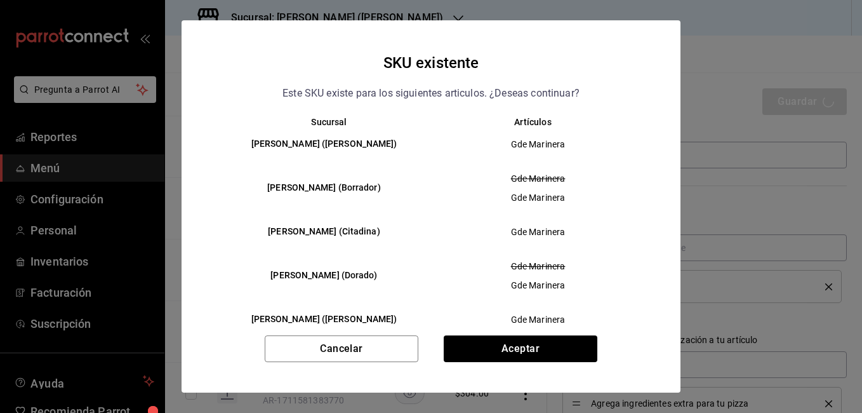
type textarea "x"
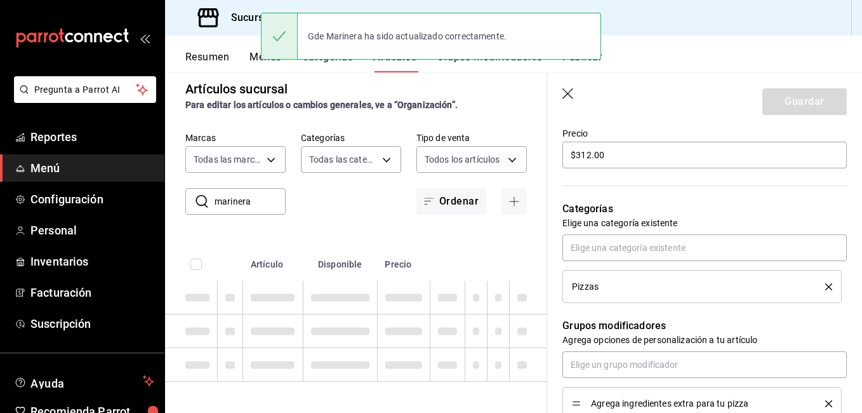
type textarea "x"
type input "AR-1755555130496"
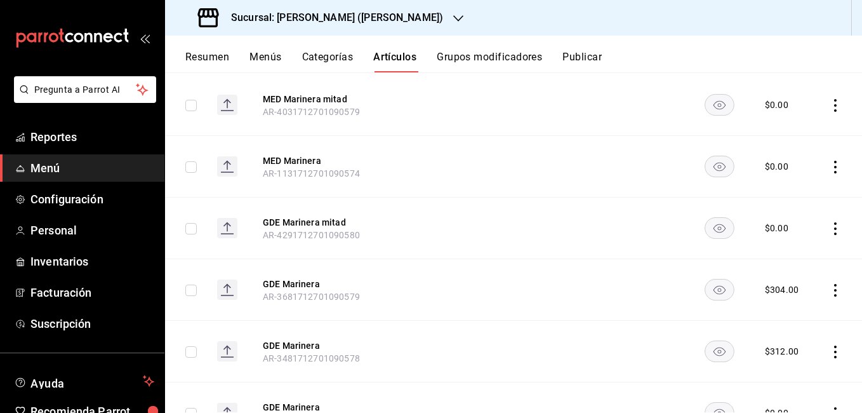
scroll to position [254, 0]
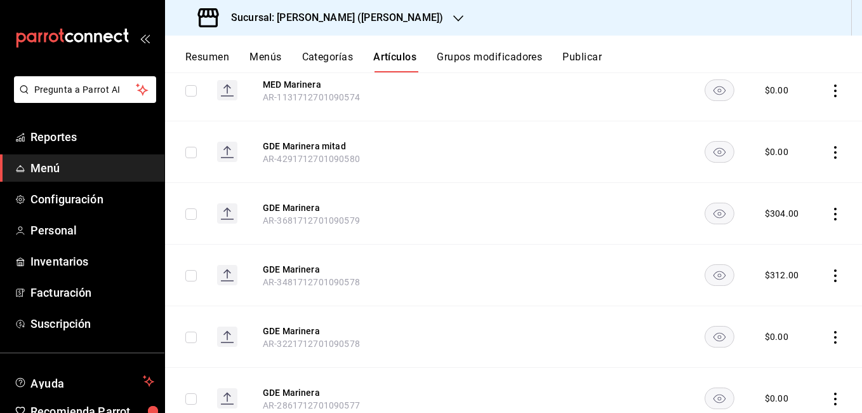
click at [829, 214] on icon "actions" at bounding box center [835, 214] width 13 height 13
click at [781, 243] on span "Editar" at bounding box center [787, 242] width 33 height 13
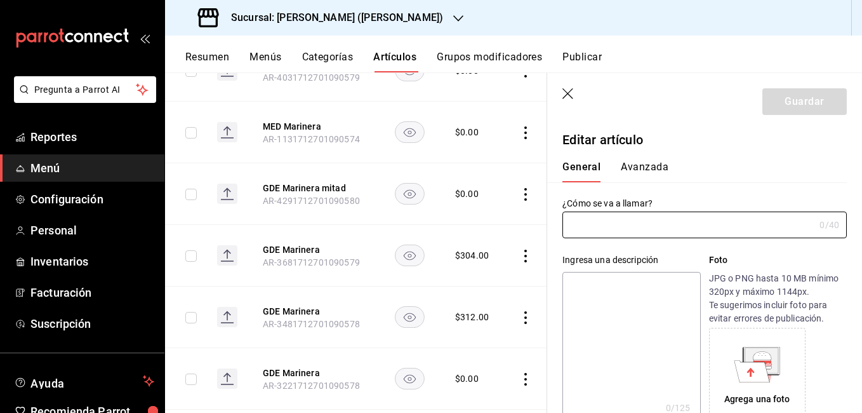
type input "GDE Marinera"
type input "AR-3681712701090579"
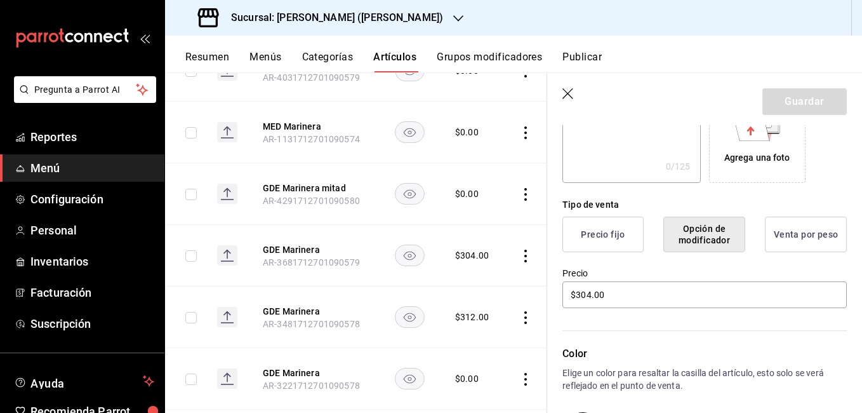
scroll to position [317, 0]
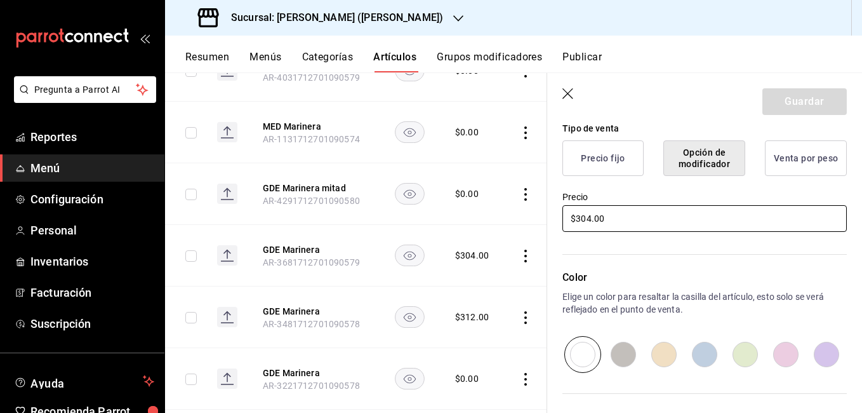
drag, startPoint x: 590, startPoint y: 219, endPoint x: 611, endPoint y: 212, distance: 22.1
click at [590, 218] on input "$304.00" at bounding box center [704, 218] width 284 height 27
type input "$312.00"
click at [780, 101] on button "Guardar" at bounding box center [804, 101] width 84 height 27
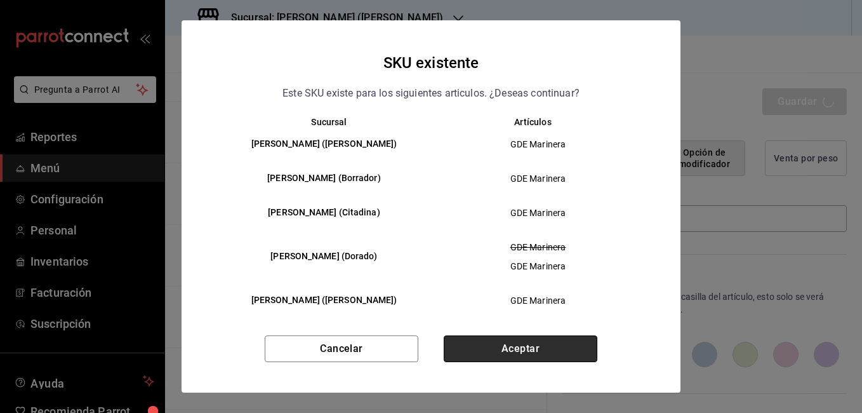
click at [494, 349] on button "Aceptar" at bounding box center [521, 348] width 154 height 27
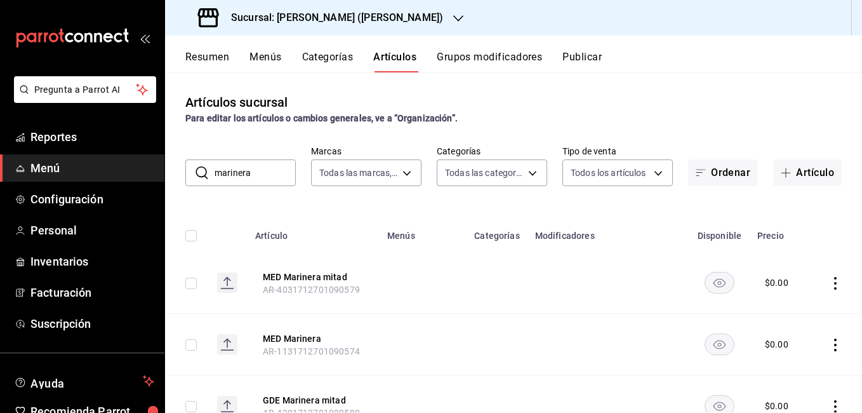
click at [271, 170] on input "marinera" at bounding box center [255, 172] width 81 height 25
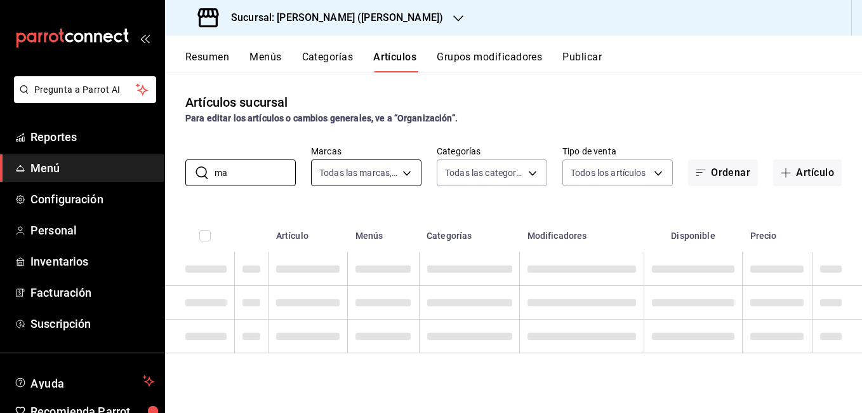
type input "m"
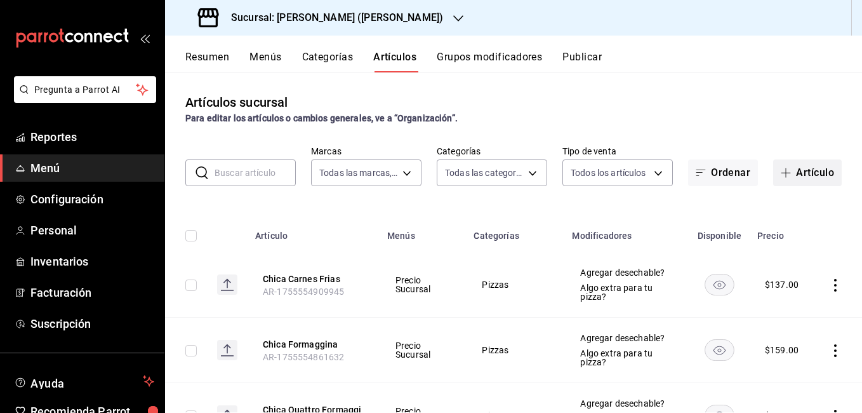
click at [787, 171] on button "Artículo" at bounding box center [807, 172] width 69 height 27
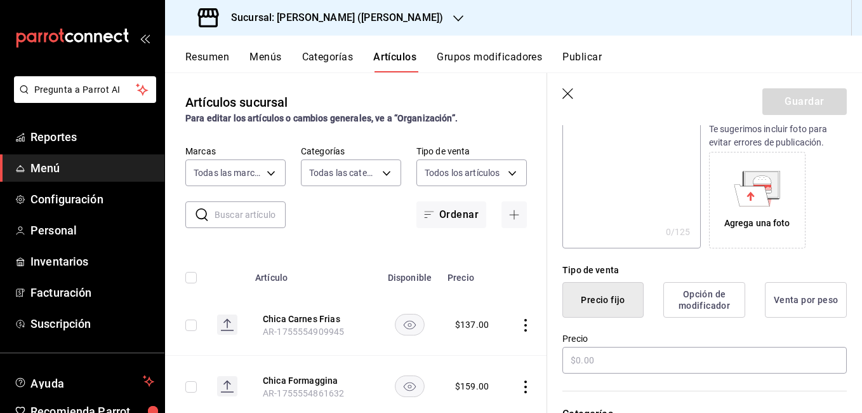
scroll to position [190, 0]
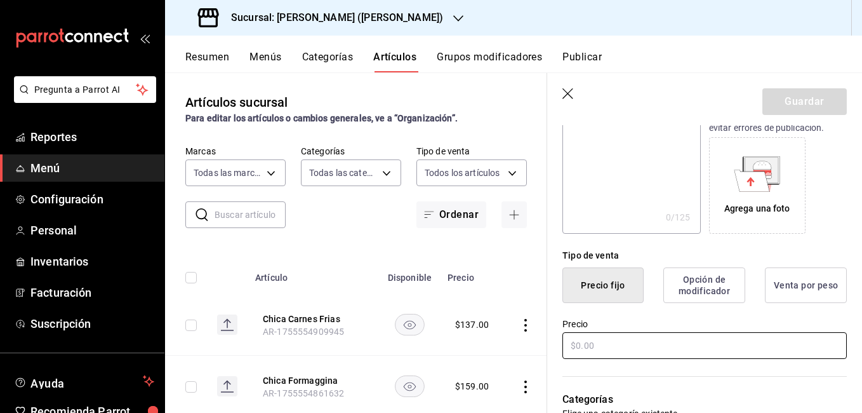
type input "Chica Marinera"
click at [597, 345] on input "text" at bounding box center [704, 345] width 284 height 27
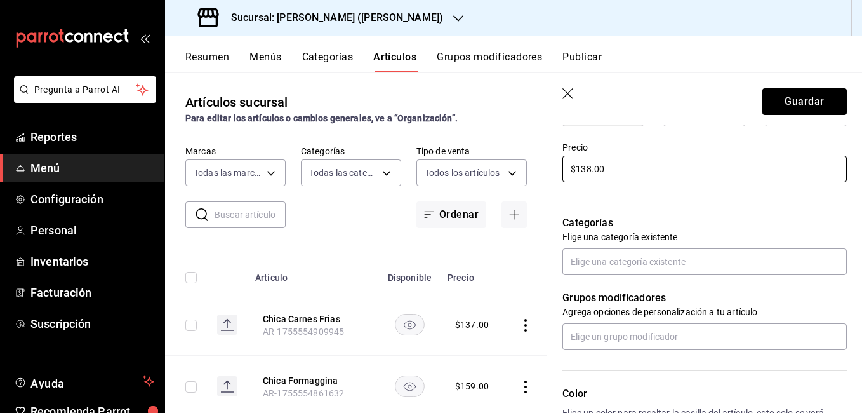
scroll to position [381, 0]
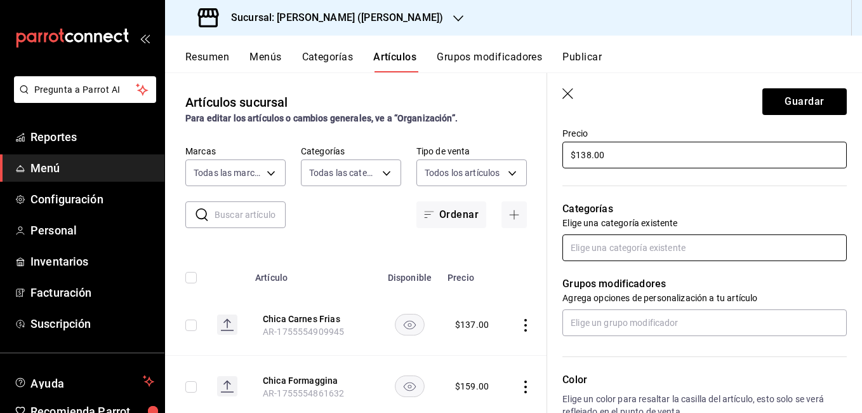
type input "$138.00"
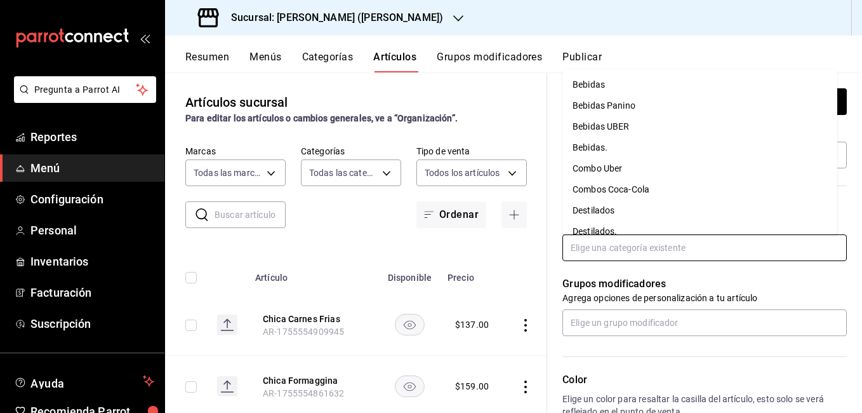
click at [622, 243] on input "text" at bounding box center [704, 247] width 284 height 27
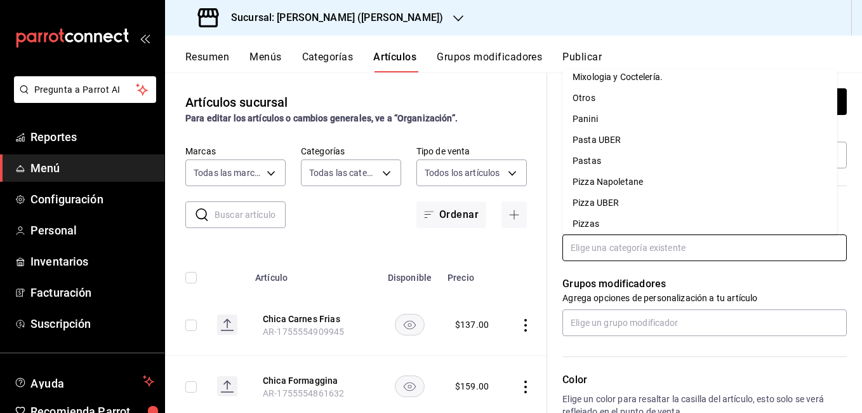
scroll to position [411, 0]
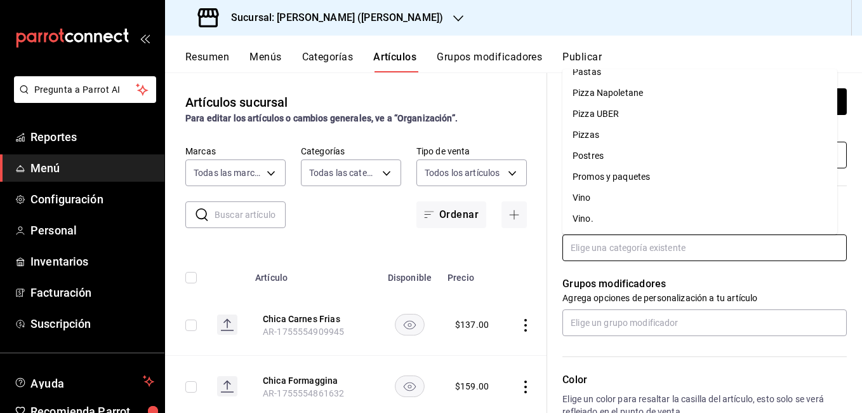
click at [608, 136] on li "Pizzas" at bounding box center [699, 134] width 275 height 21
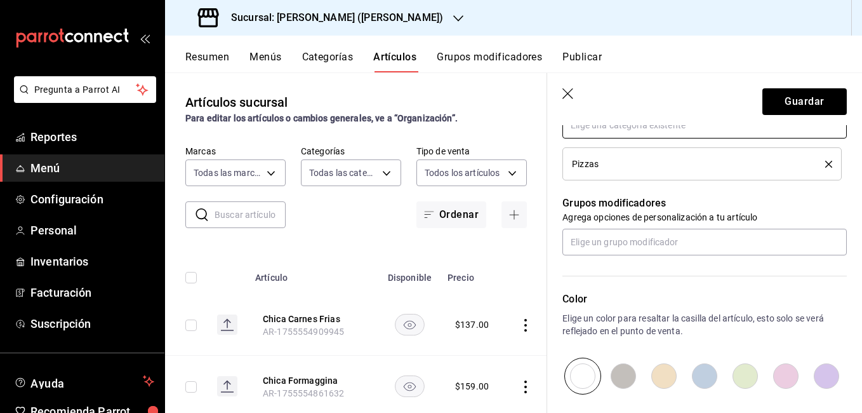
scroll to position [508, 0]
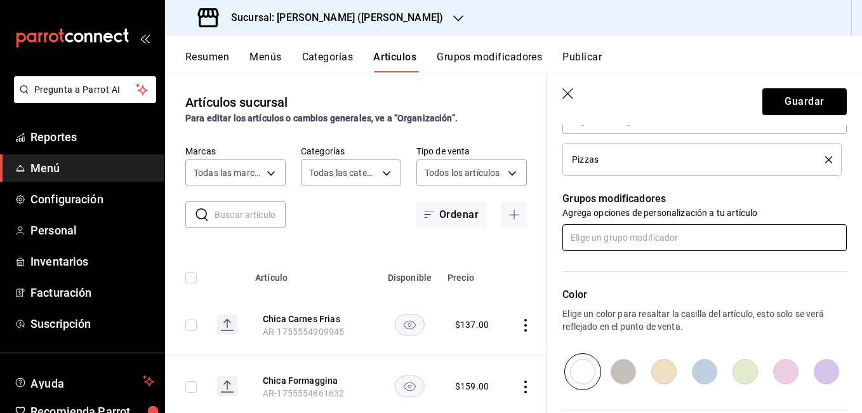
click at [620, 241] on input "text" at bounding box center [704, 237] width 284 height 27
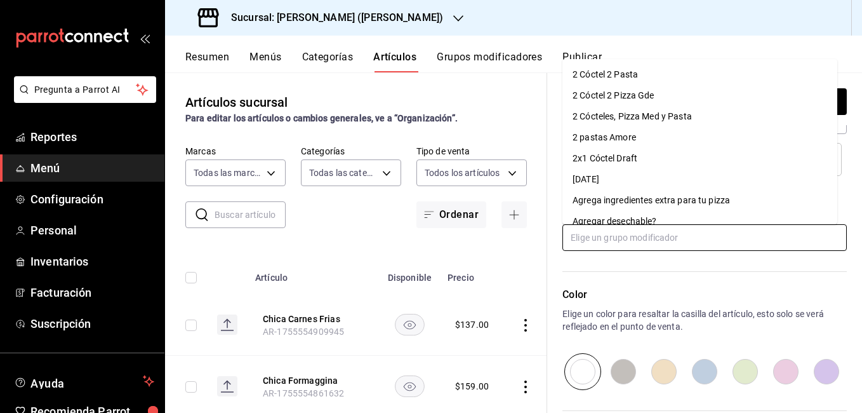
click at [629, 220] on div "Agregar desechable?" at bounding box center [615, 221] width 84 height 13
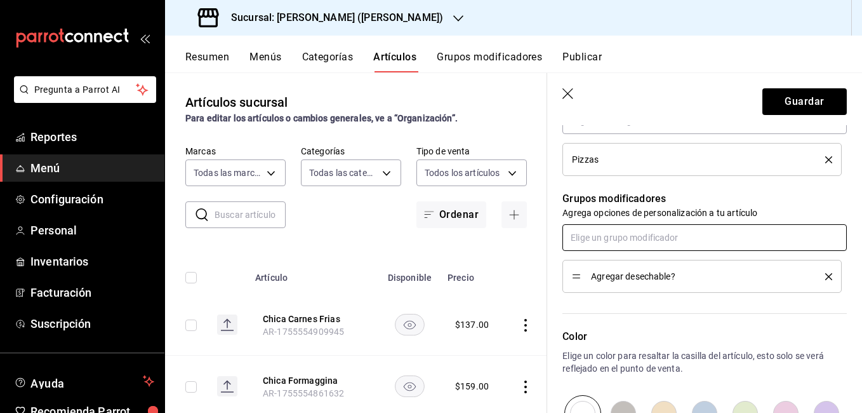
click at [622, 240] on input "text" at bounding box center [704, 237] width 284 height 27
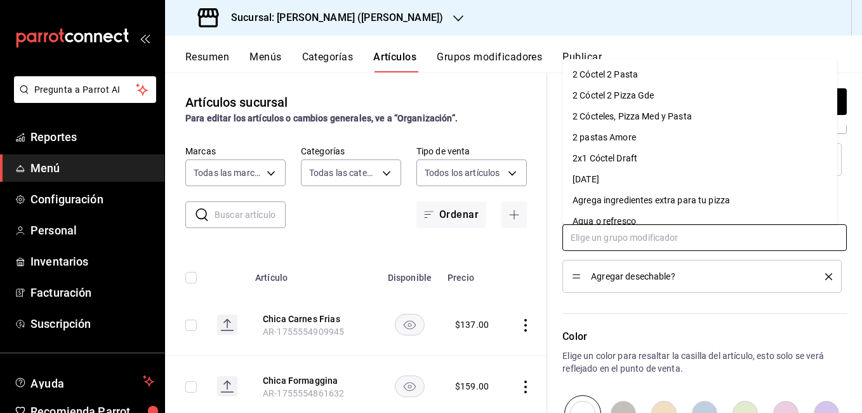
click at [639, 204] on div "Agrega ingredientes extra para tu pizza" at bounding box center [651, 200] width 157 height 13
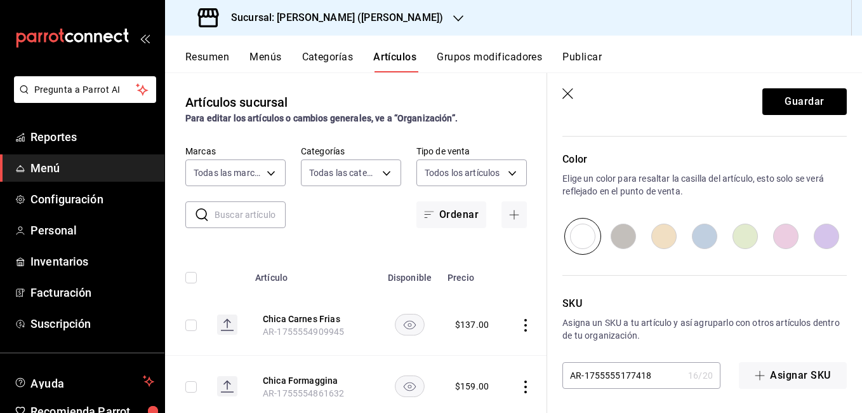
scroll to position [719, 0]
click at [799, 102] on button "Guardar" at bounding box center [804, 101] width 84 height 27
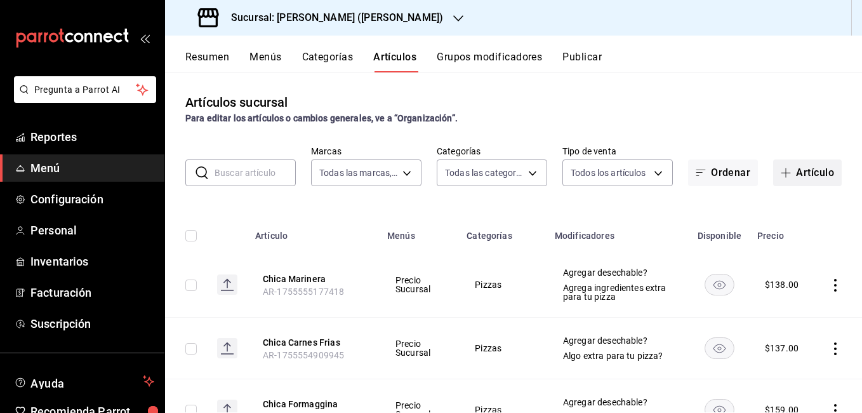
click at [786, 173] on icon "button" at bounding box center [786, 173] width 1 height 10
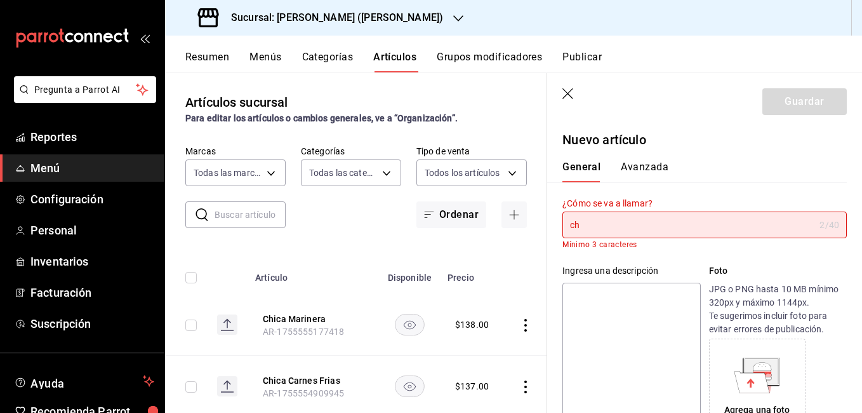
type input "c"
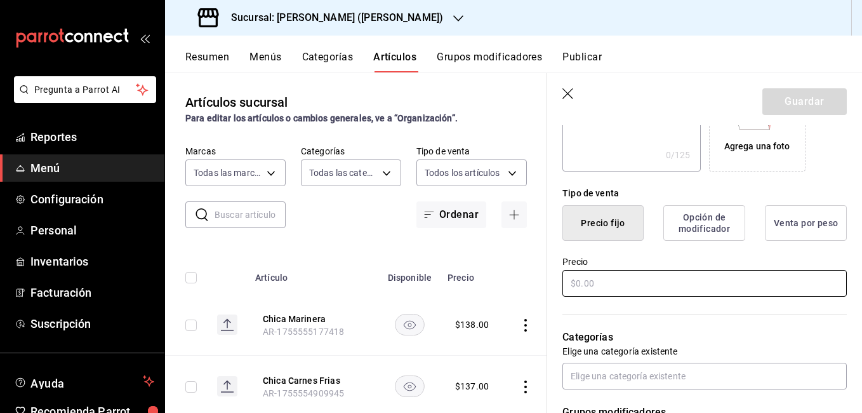
scroll to position [254, 0]
type input "Chica Fantasia"
click at [606, 282] on input "text" at bounding box center [704, 282] width 284 height 27
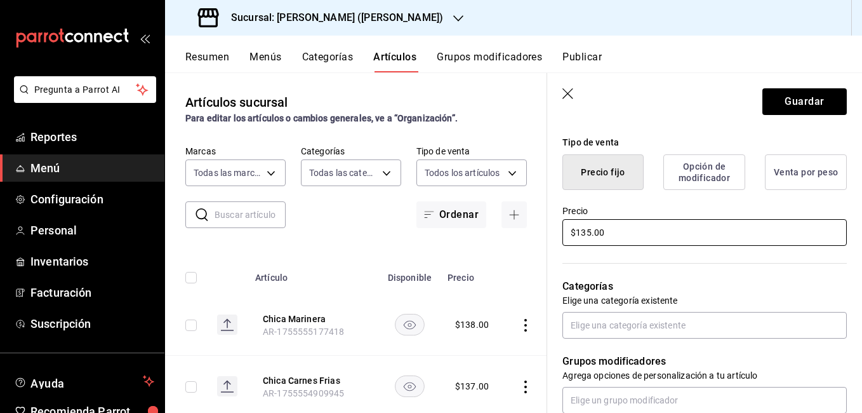
scroll to position [381, 0]
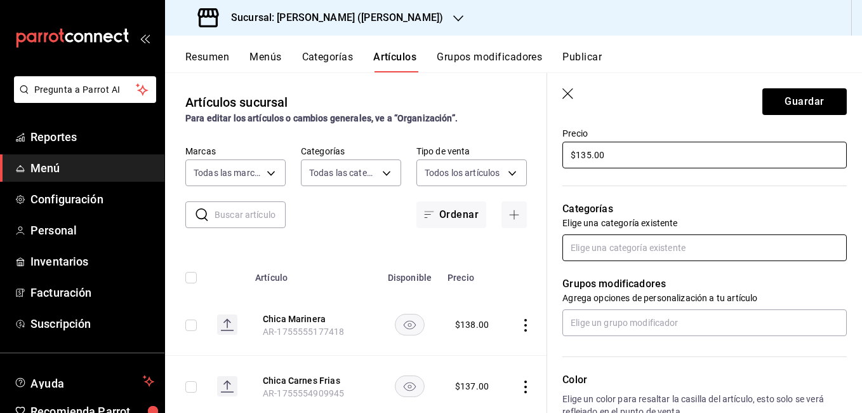
type input "$135.00"
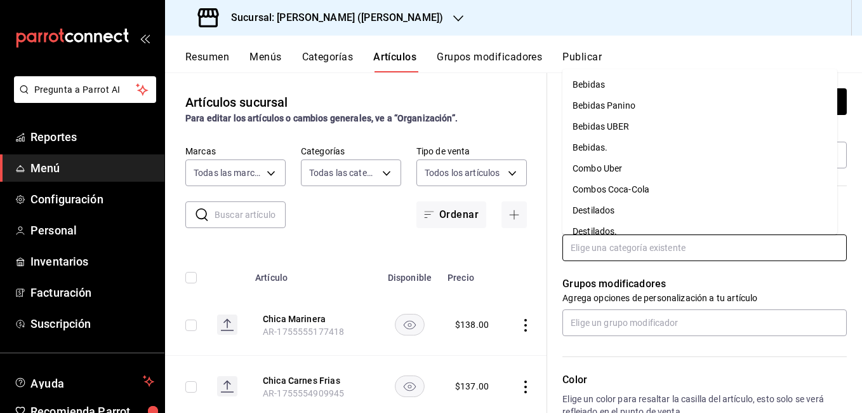
click at [615, 249] on input "text" at bounding box center [704, 247] width 284 height 27
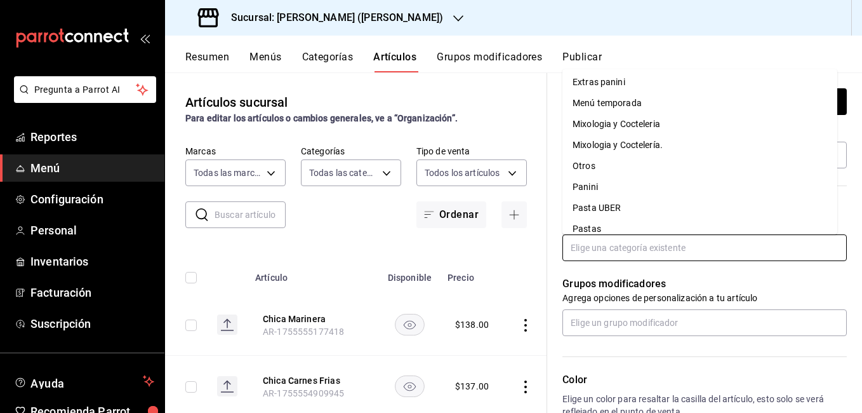
scroll to position [411, 0]
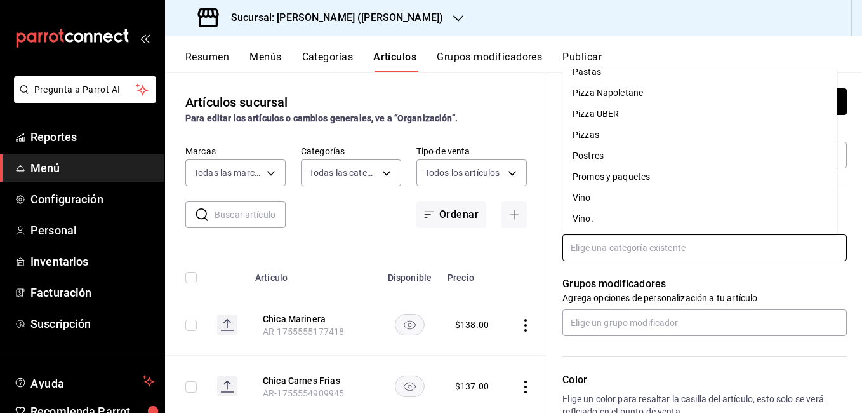
click at [616, 133] on li "Pizzas" at bounding box center [699, 134] width 275 height 21
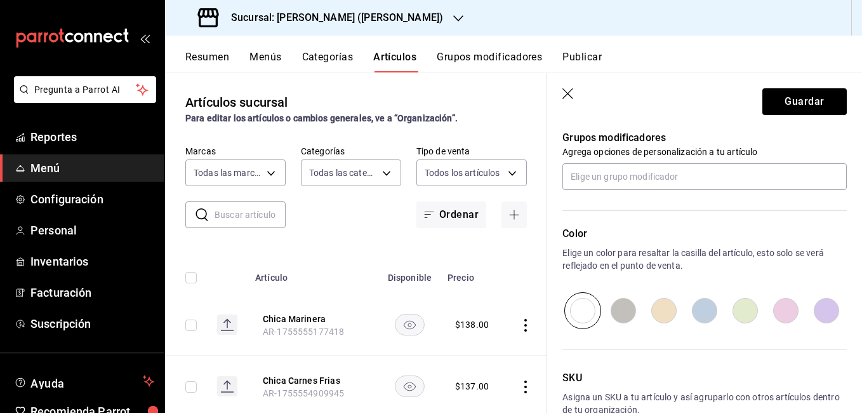
scroll to position [571, 0]
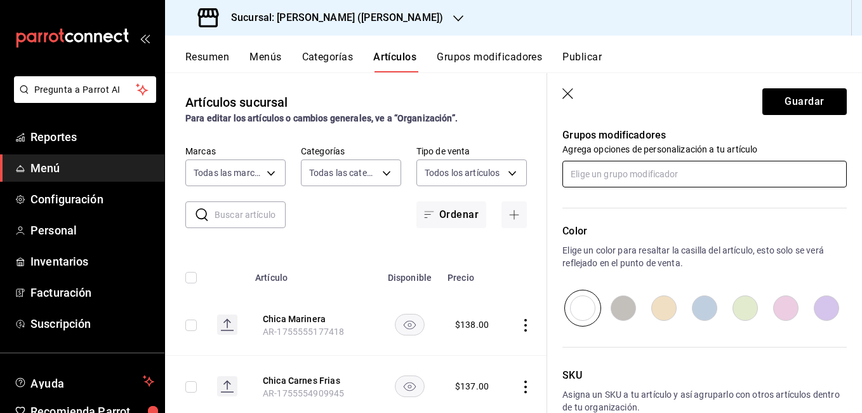
click at [615, 175] on input "text" at bounding box center [704, 174] width 284 height 27
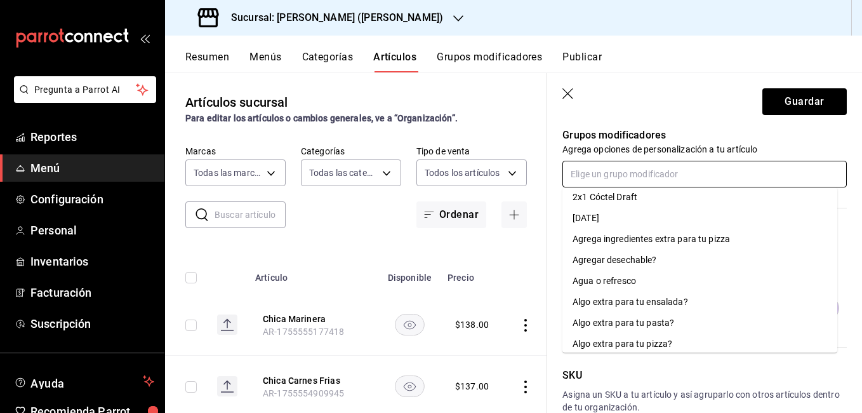
scroll to position [63, 0]
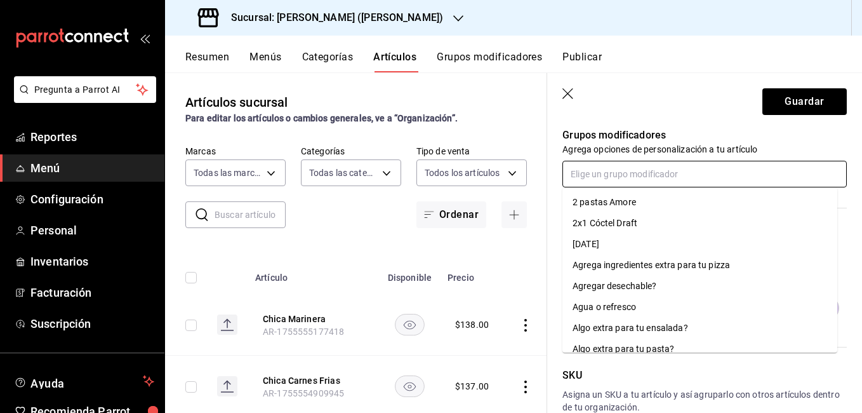
click at [628, 281] on div "Agregar desechable?" at bounding box center [615, 285] width 84 height 13
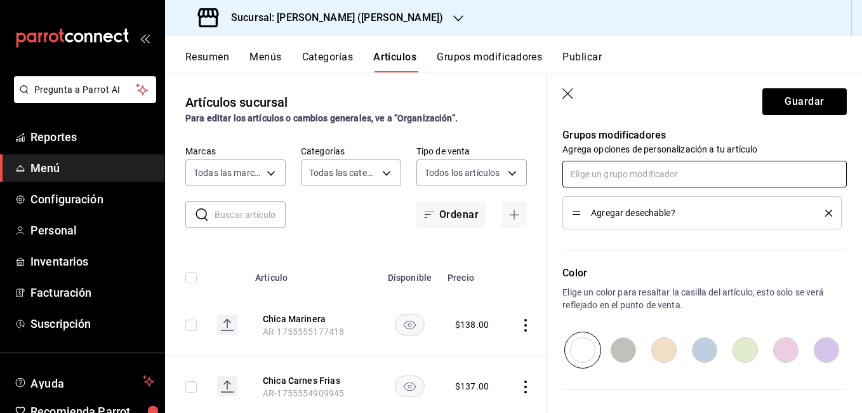
click at [682, 176] on input "text" at bounding box center [704, 174] width 284 height 27
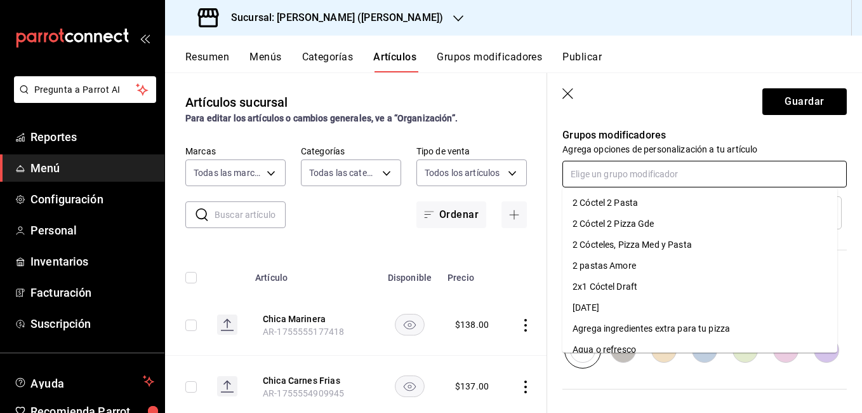
click at [674, 330] on div "Agrega ingredientes extra para tu pizza" at bounding box center [651, 328] width 157 height 13
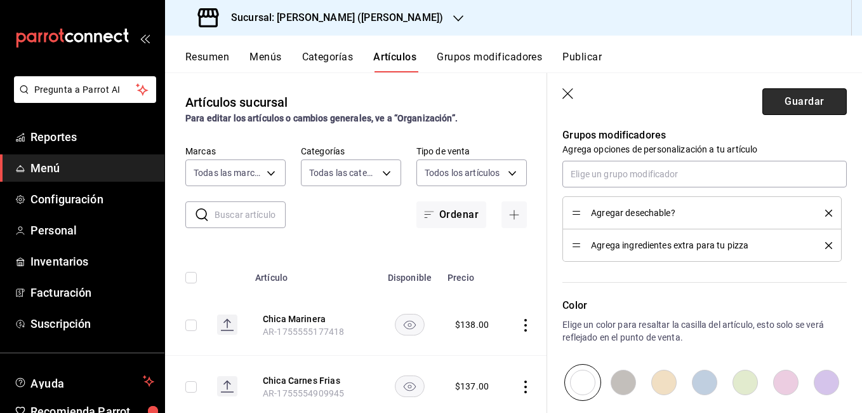
click at [778, 107] on button "Guardar" at bounding box center [804, 101] width 84 height 27
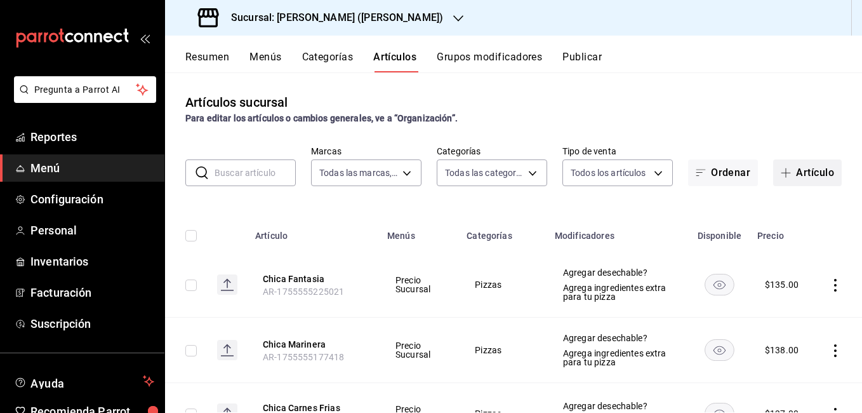
click at [783, 169] on span "button" at bounding box center [788, 173] width 15 height 10
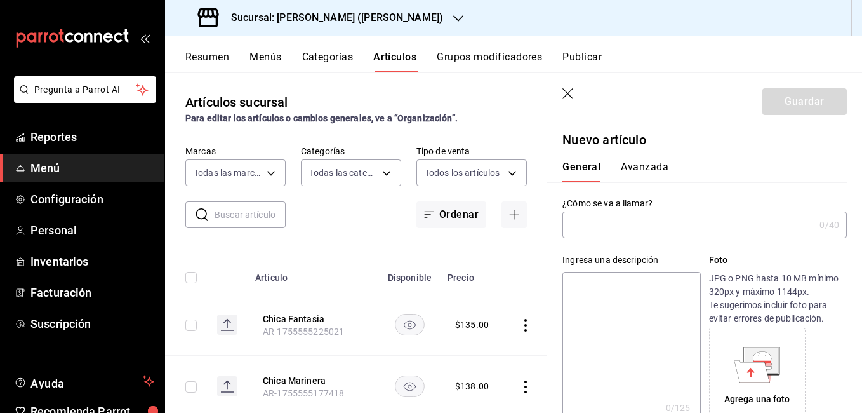
type input "AR-1755555259921"
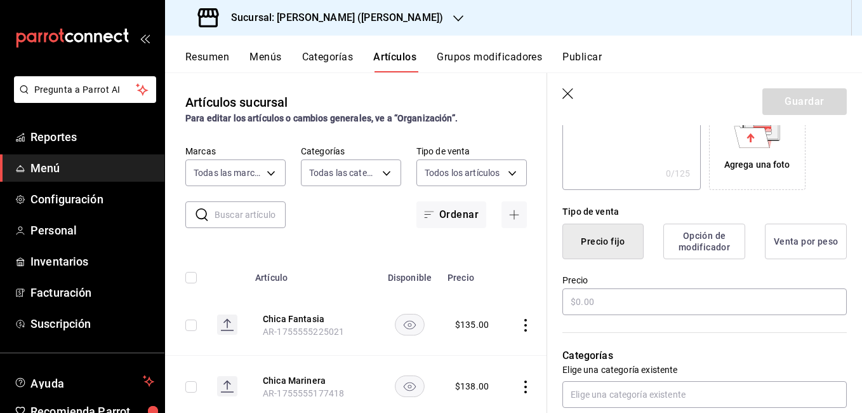
scroll to position [254, 0]
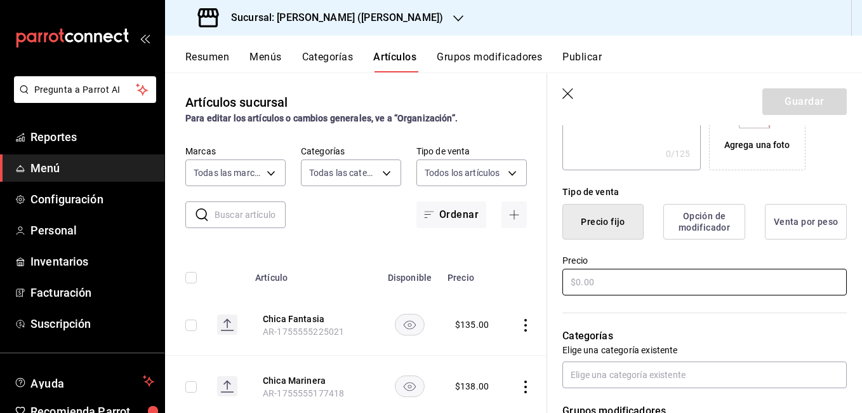
type input "Chica Pastor"
click at [625, 286] on input "text" at bounding box center [704, 282] width 284 height 27
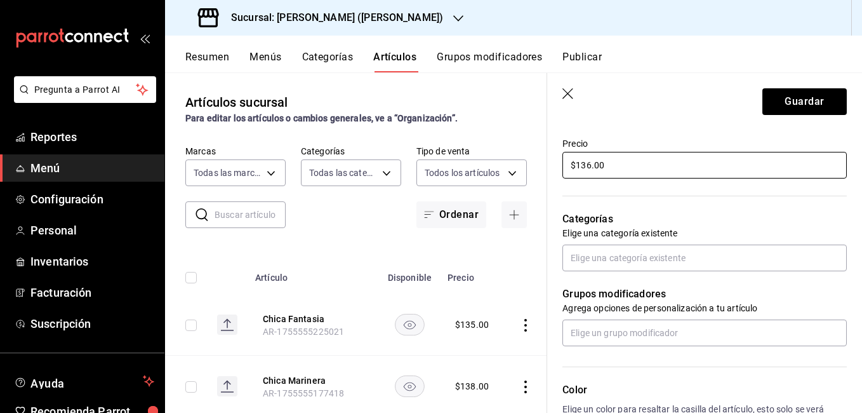
scroll to position [381, 0]
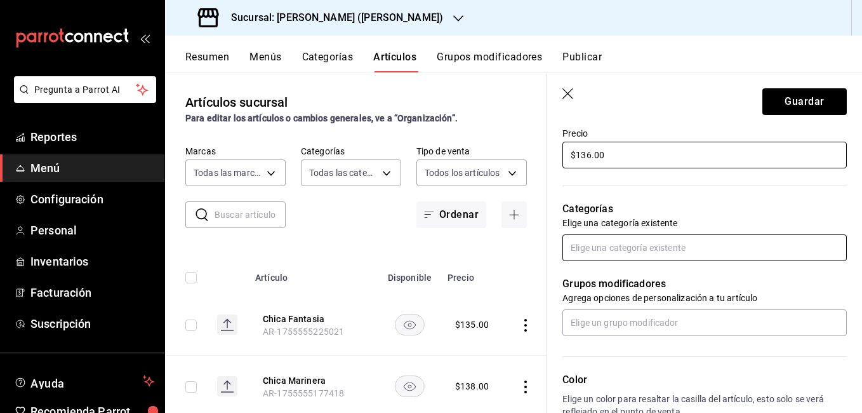
type input "$136.00"
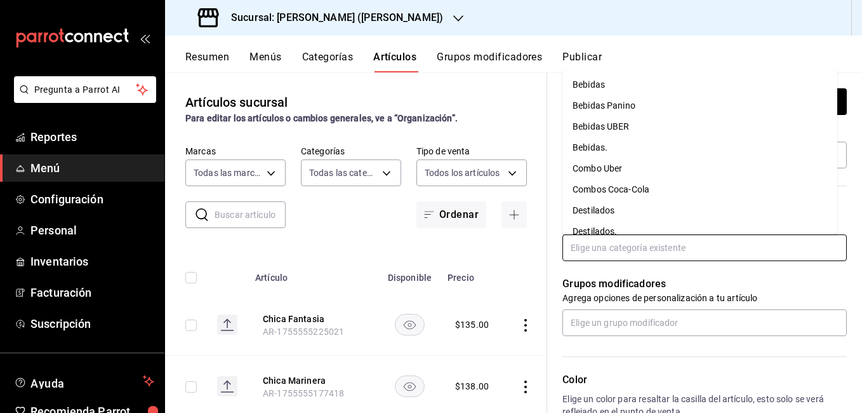
click at [649, 251] on input "text" at bounding box center [704, 247] width 284 height 27
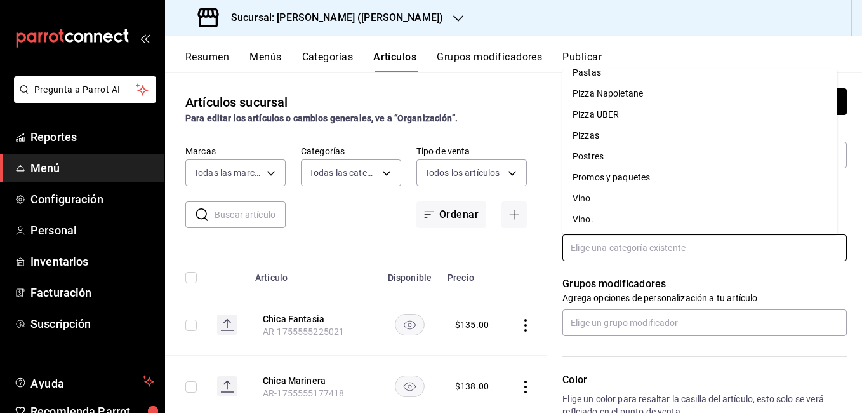
scroll to position [411, 0]
click at [624, 136] on li "Pizzas" at bounding box center [699, 134] width 275 height 21
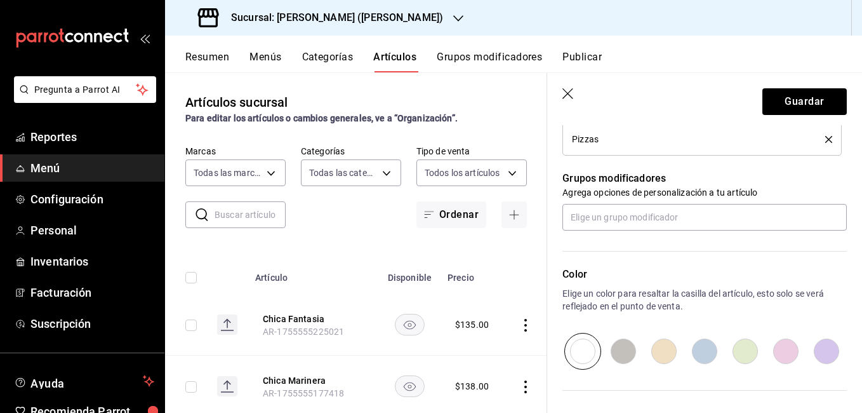
scroll to position [571, 0]
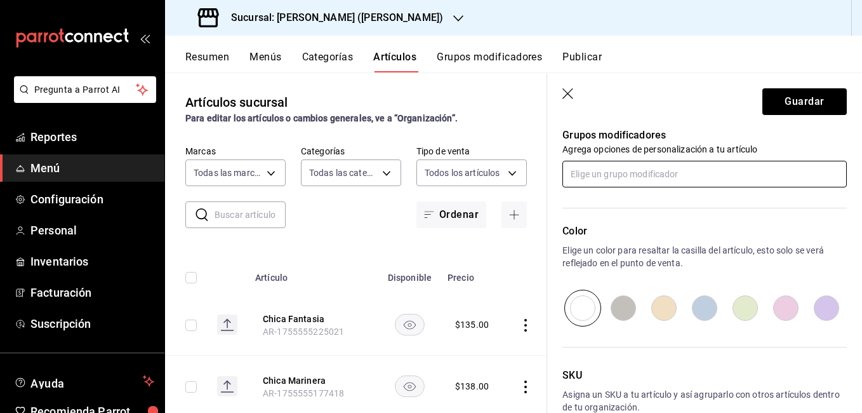
click at [627, 178] on input "text" at bounding box center [704, 174] width 284 height 27
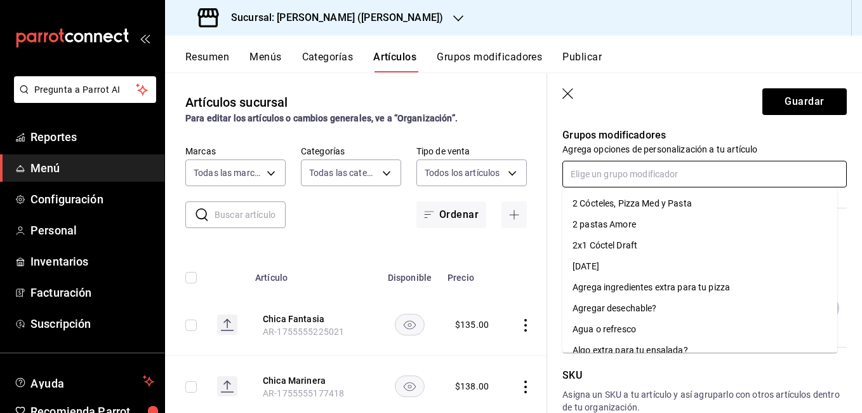
scroll to position [63, 0]
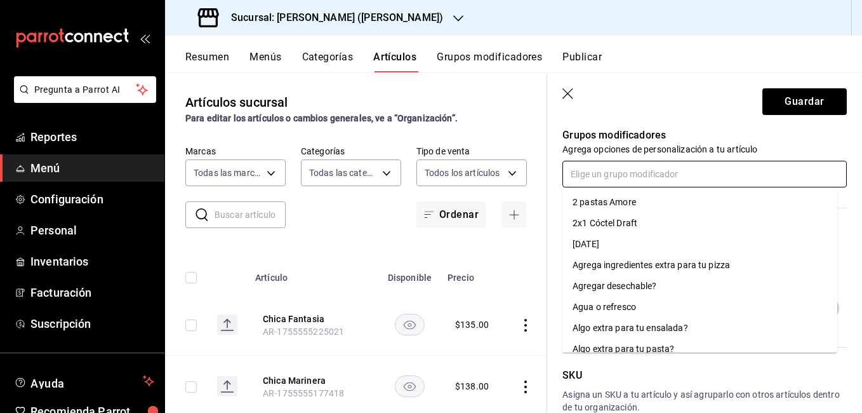
click at [639, 284] on div "Agregar desechable?" at bounding box center [615, 285] width 84 height 13
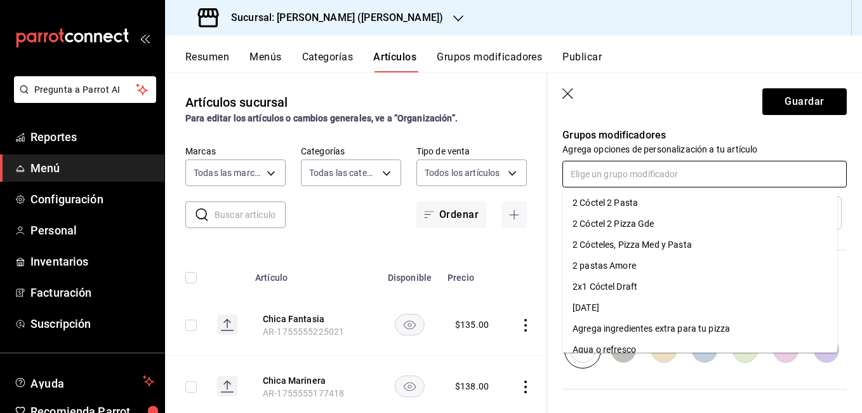
click at [663, 176] on input "text" at bounding box center [704, 174] width 284 height 27
click at [647, 325] on div "Agrega ingredientes extra para tu pizza" at bounding box center [651, 328] width 157 height 13
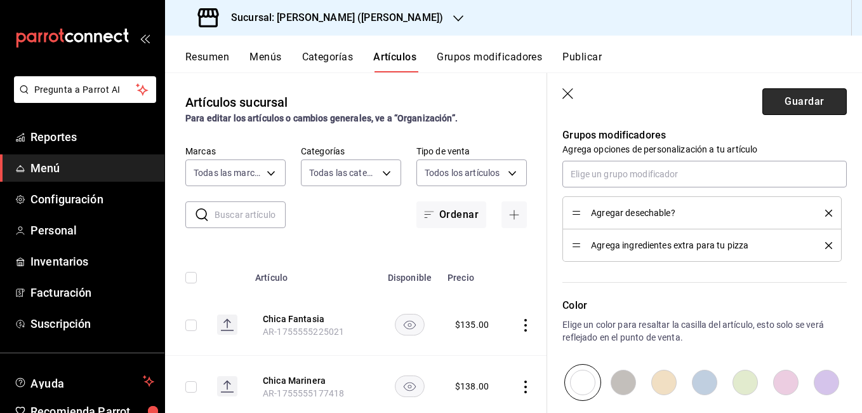
click at [782, 98] on button "Guardar" at bounding box center [804, 101] width 84 height 27
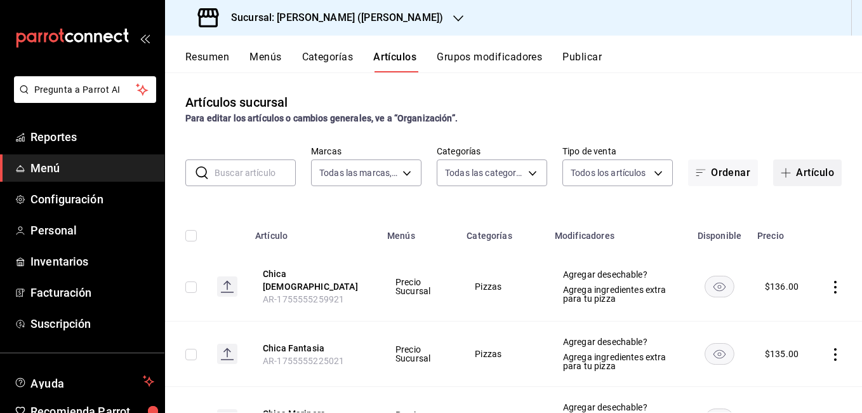
click at [799, 177] on button "Artículo" at bounding box center [807, 172] width 69 height 27
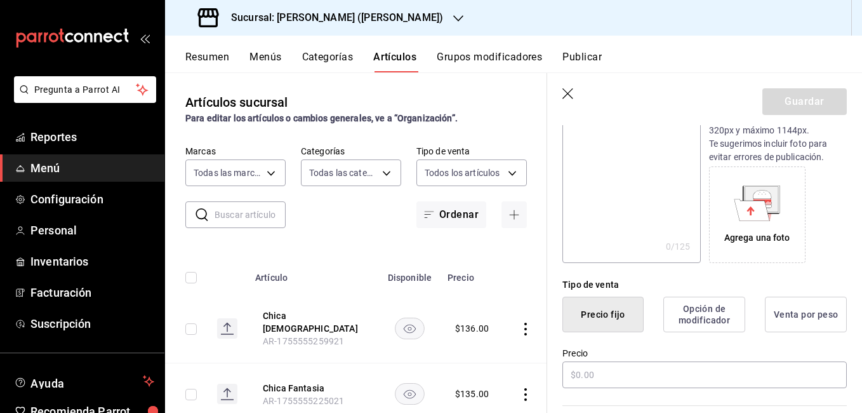
scroll to position [190, 0]
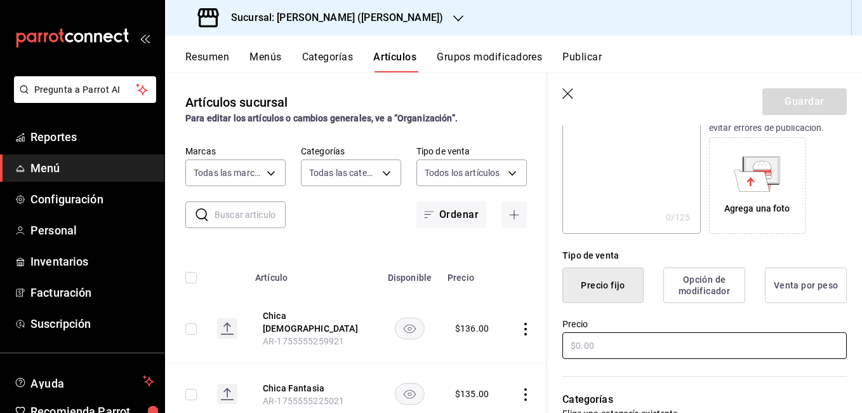
type input "Chica Tres Quesos"
click at [597, 343] on input "text" at bounding box center [704, 345] width 284 height 27
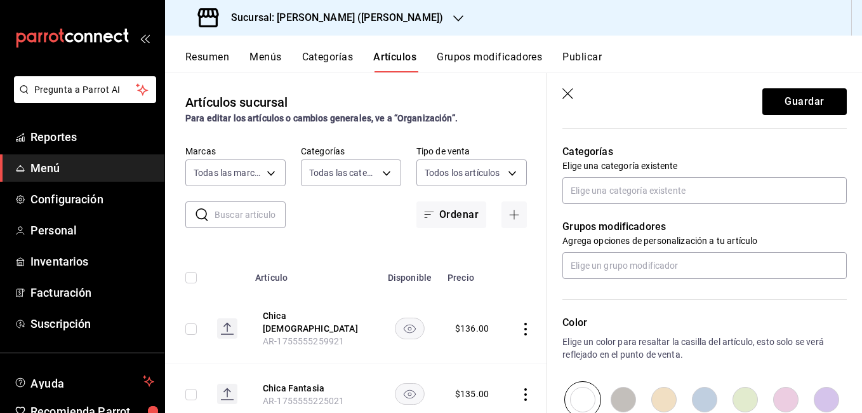
scroll to position [444, 0]
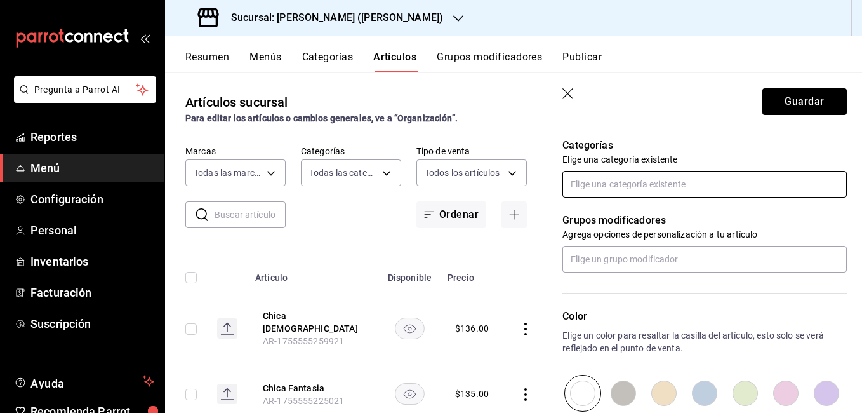
type input "$136.00"
click at [632, 185] on input "text" at bounding box center [704, 184] width 284 height 27
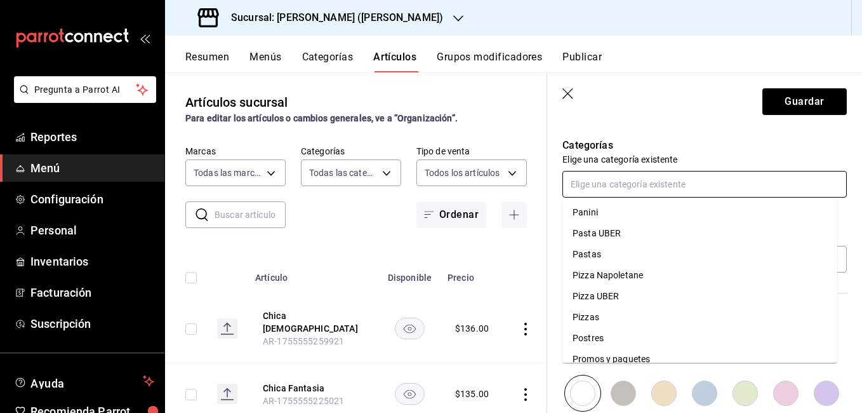
scroll to position [381, 0]
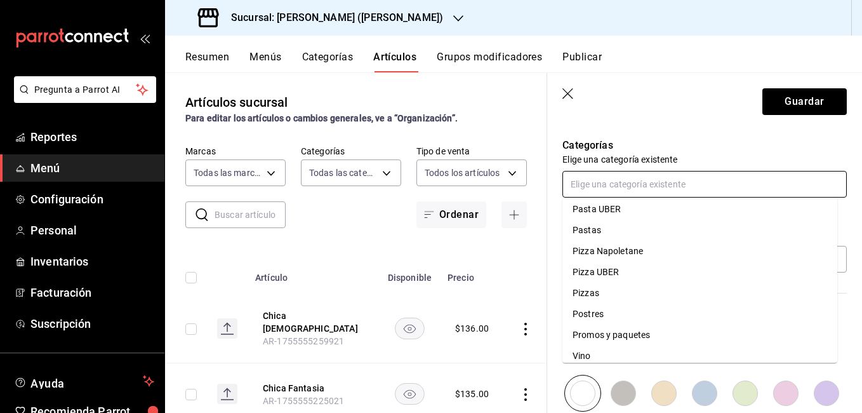
click at [623, 293] on li "Pizzas" at bounding box center [699, 292] width 275 height 21
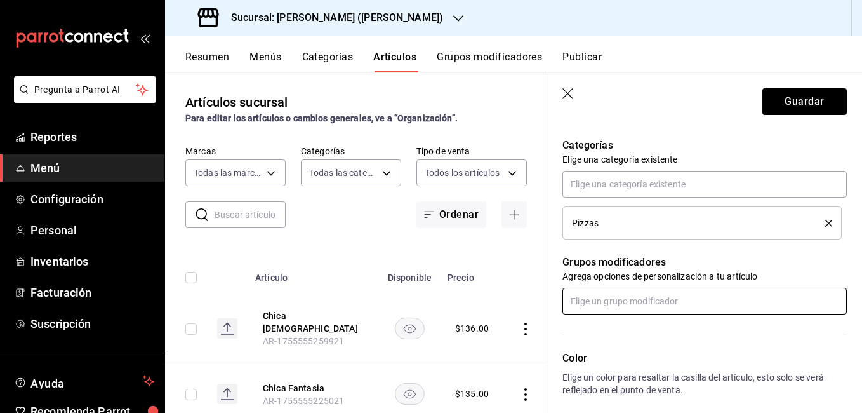
click at [620, 300] on input "text" at bounding box center [704, 301] width 284 height 27
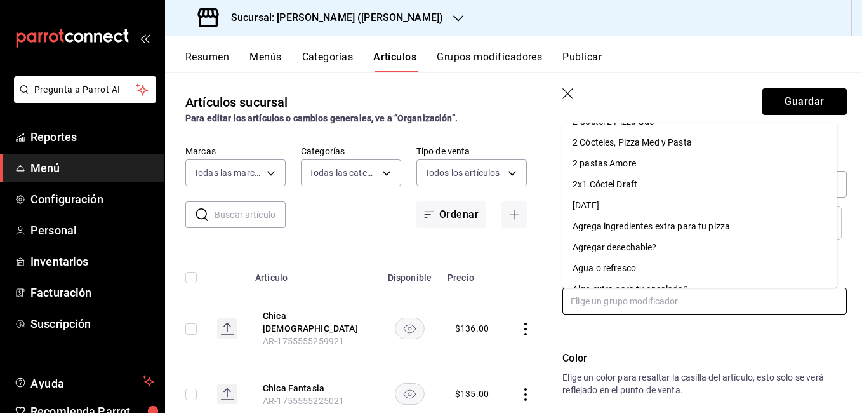
scroll to position [0, 0]
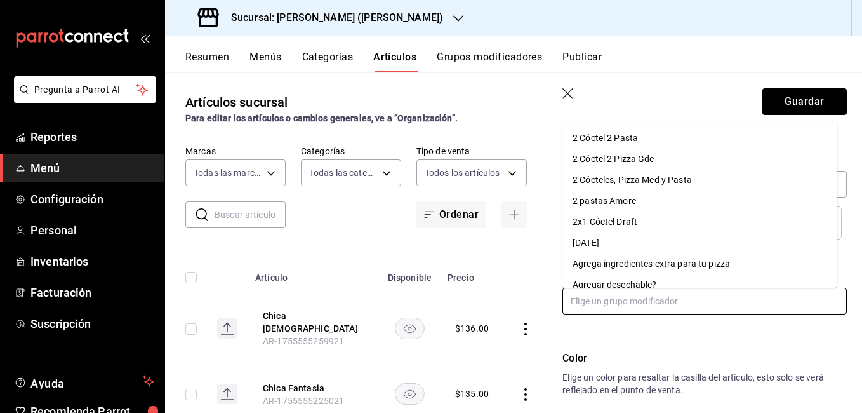
click at [632, 258] on div "Agrega ingredientes extra para tu pizza" at bounding box center [651, 263] width 157 height 13
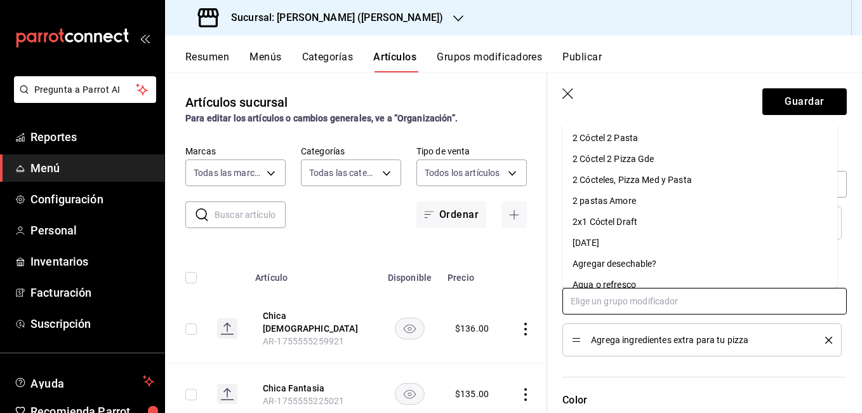
click at [613, 299] on input "text" at bounding box center [704, 301] width 284 height 27
click at [648, 256] on li "Agregar desechable?" at bounding box center [699, 263] width 275 height 21
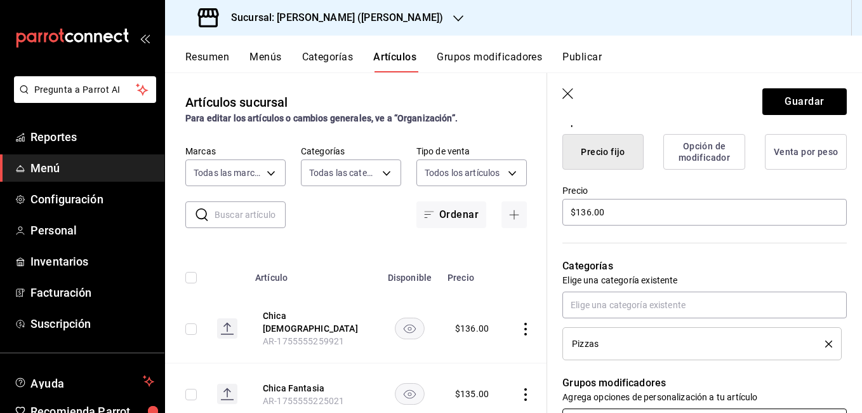
scroll to position [317, 0]
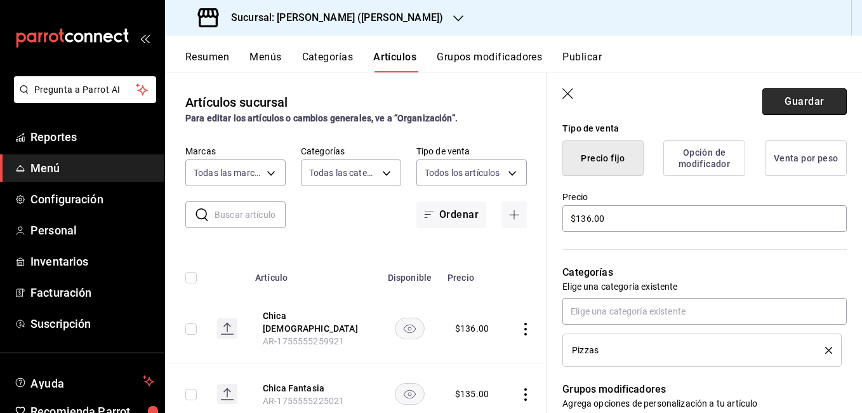
click at [787, 95] on button "Guardar" at bounding box center [804, 101] width 84 height 27
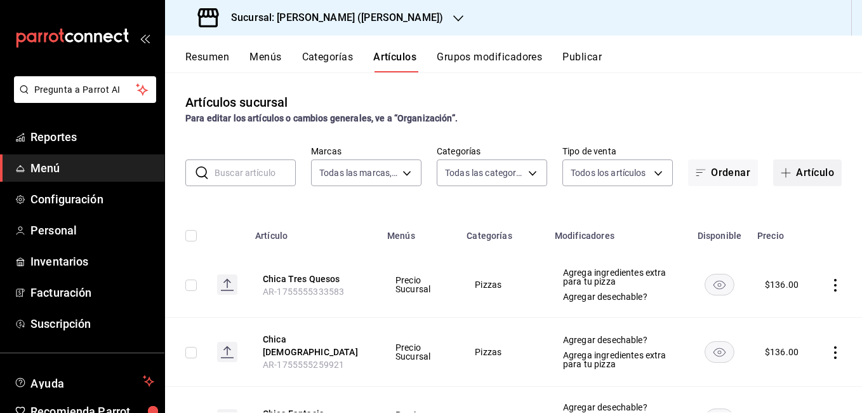
click at [783, 171] on span "button" at bounding box center [788, 173] width 15 height 10
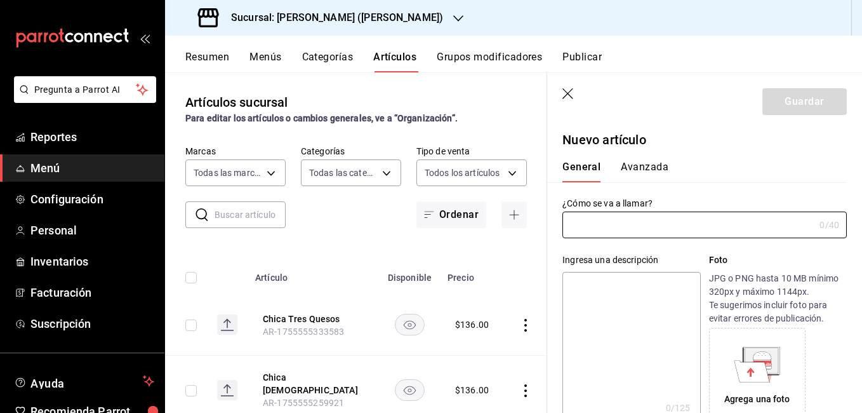
type input "AR-1755555381845"
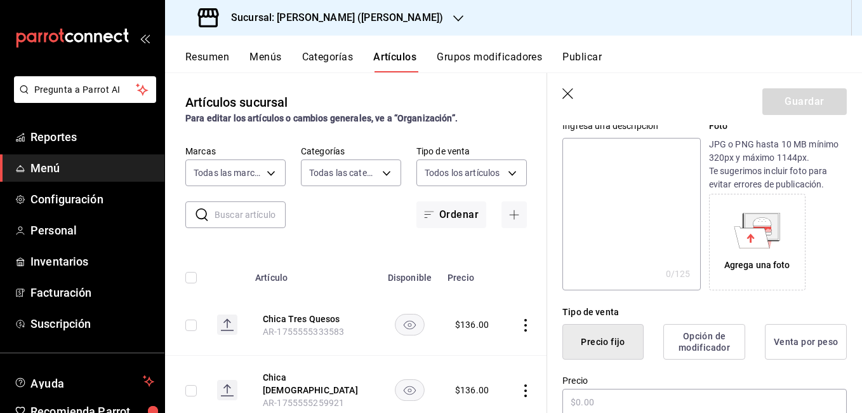
scroll to position [190, 0]
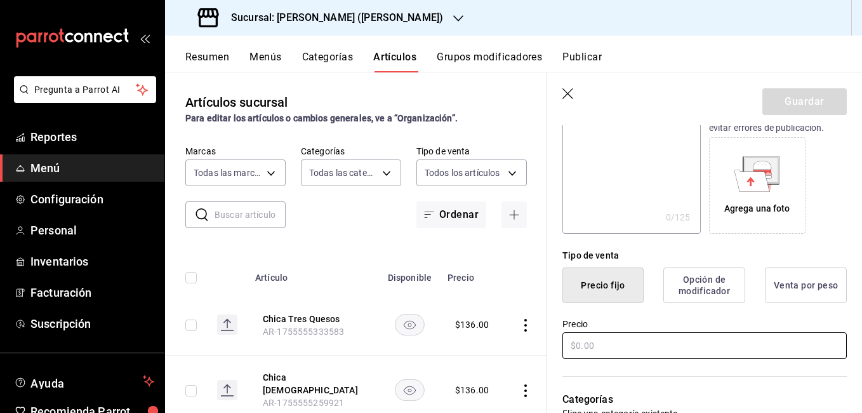
type input "Chica Pesto Genovese"
click at [574, 349] on input "text" at bounding box center [704, 345] width 284 height 27
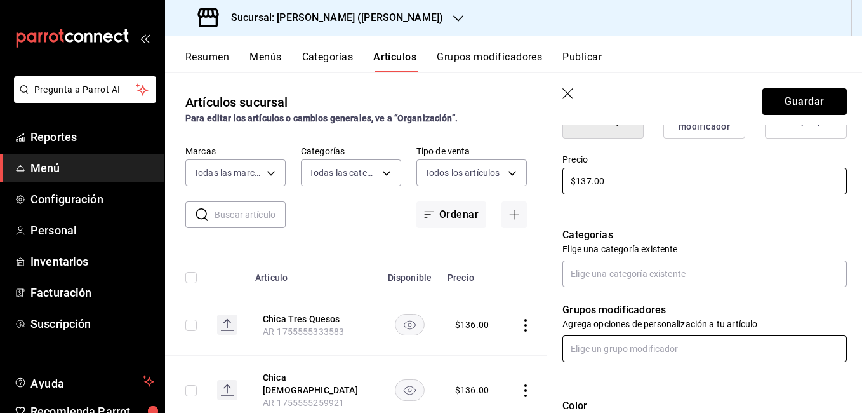
scroll to position [381, 0]
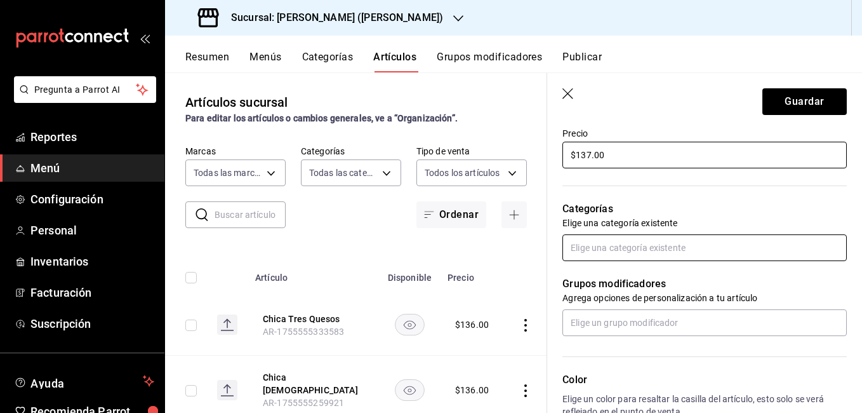
type input "$137.00"
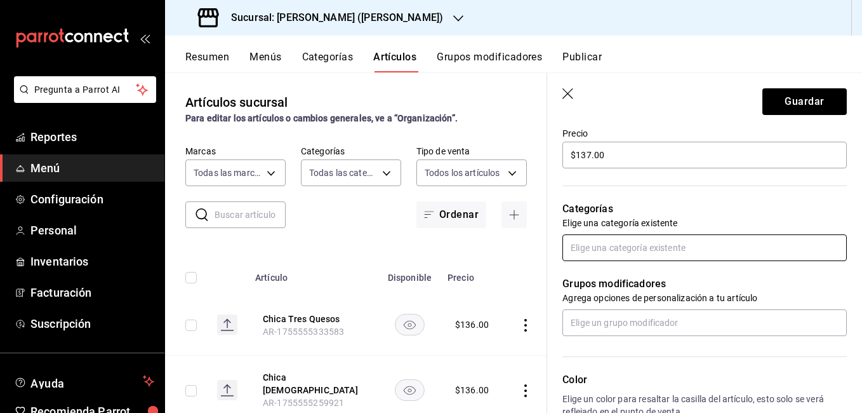
click at [599, 249] on input "text" at bounding box center [704, 247] width 284 height 27
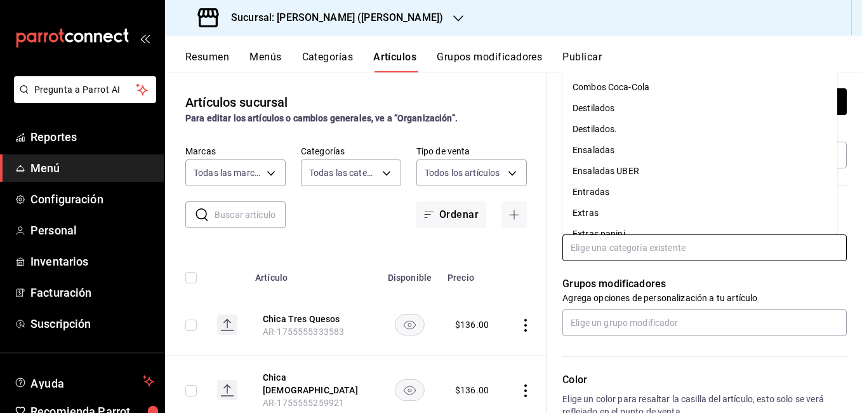
scroll to position [317, 0]
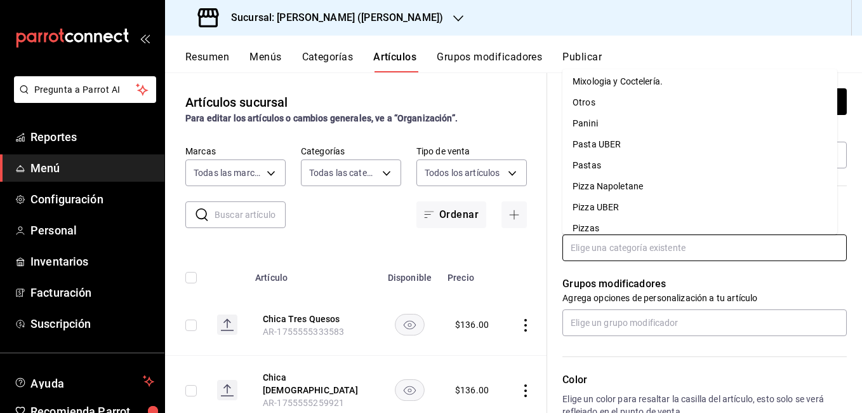
click at [601, 222] on li "Pizzas" at bounding box center [699, 228] width 275 height 21
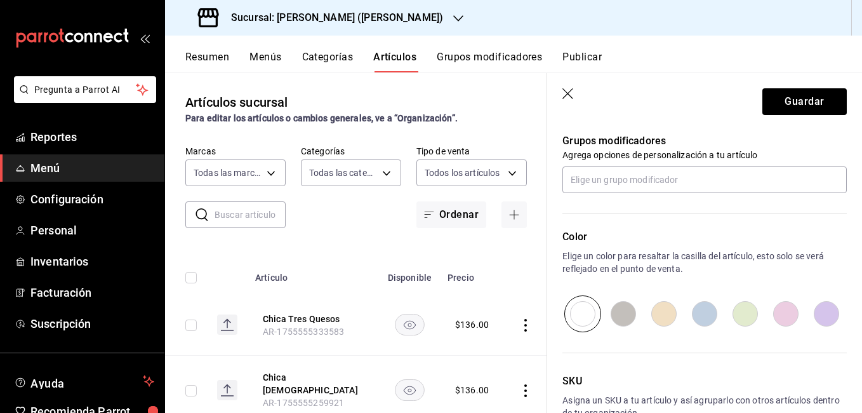
scroll to position [571, 0]
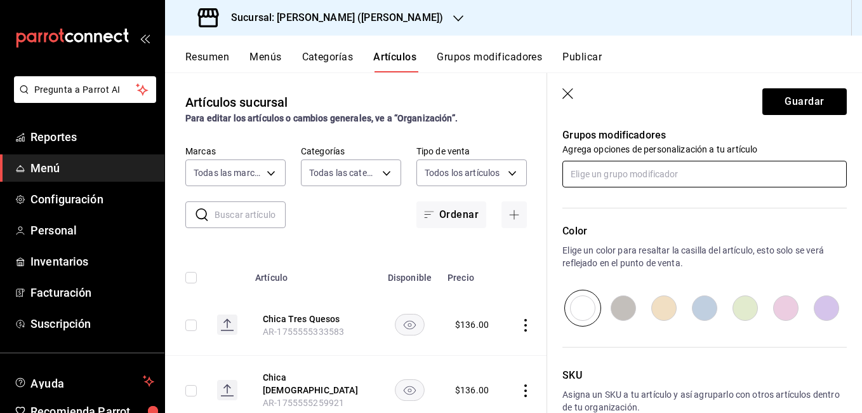
click at [625, 167] on input "text" at bounding box center [704, 174] width 284 height 27
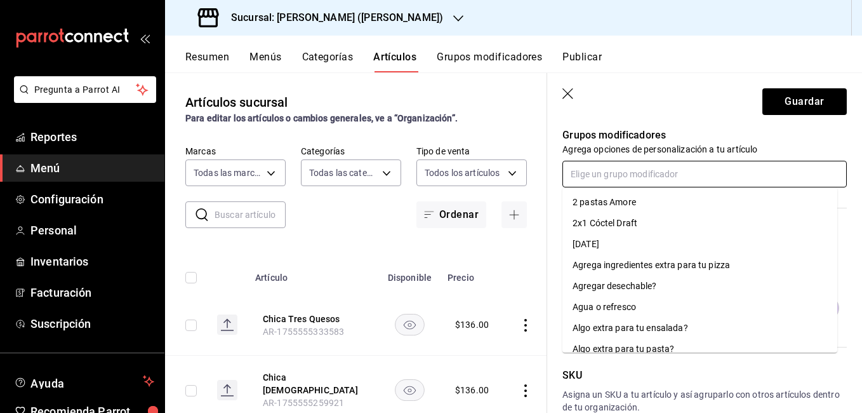
scroll to position [0, 0]
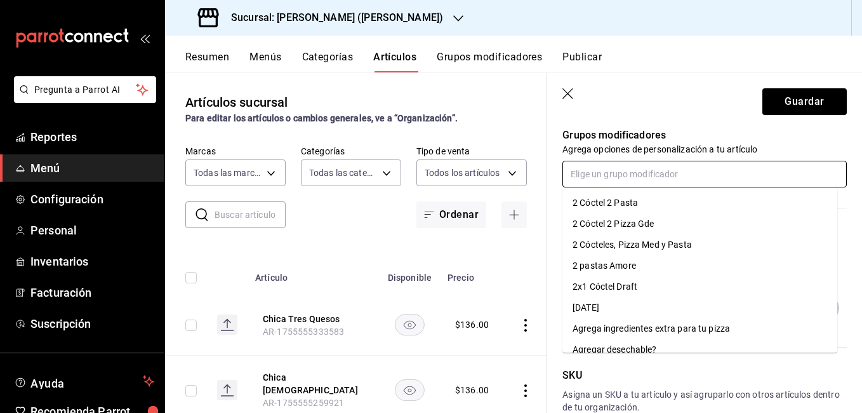
click at [630, 345] on div "Agregar desechable?" at bounding box center [615, 349] width 84 height 13
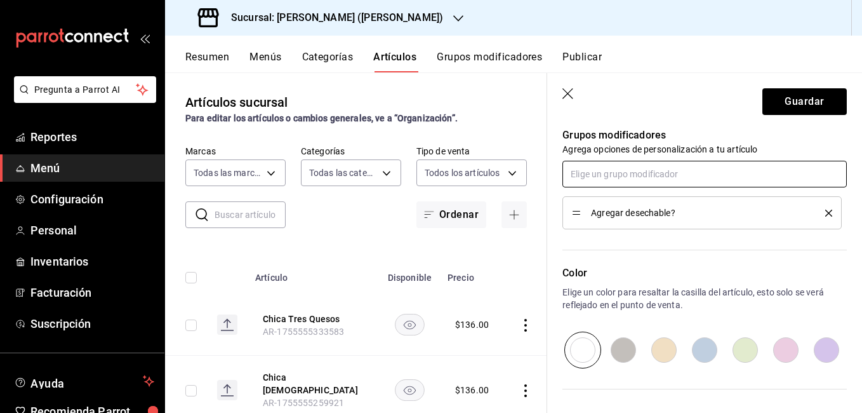
click at [652, 177] on input "text" at bounding box center [704, 174] width 284 height 27
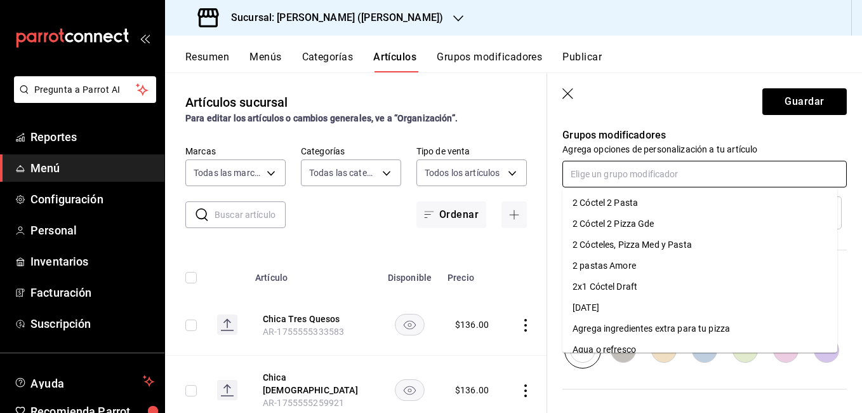
click at [650, 329] on div "Agrega ingredientes extra para tu pizza" at bounding box center [651, 328] width 157 height 13
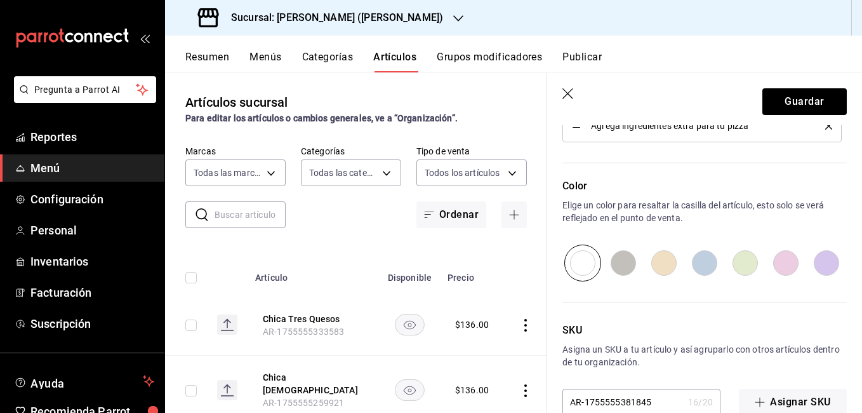
scroll to position [698, 0]
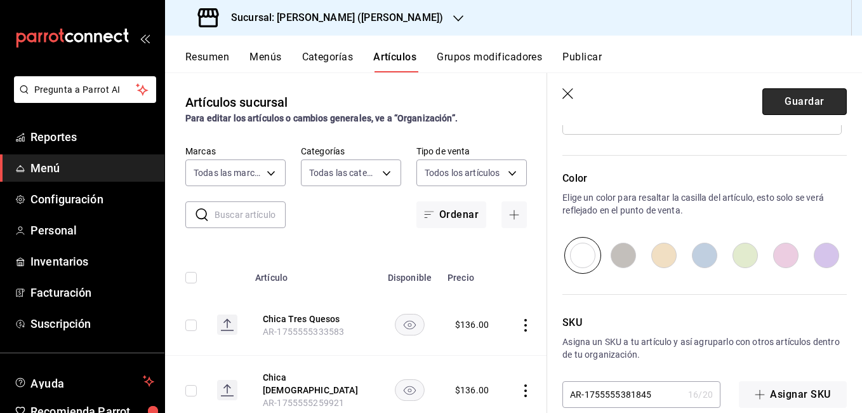
click at [799, 101] on button "Guardar" at bounding box center [804, 101] width 84 height 27
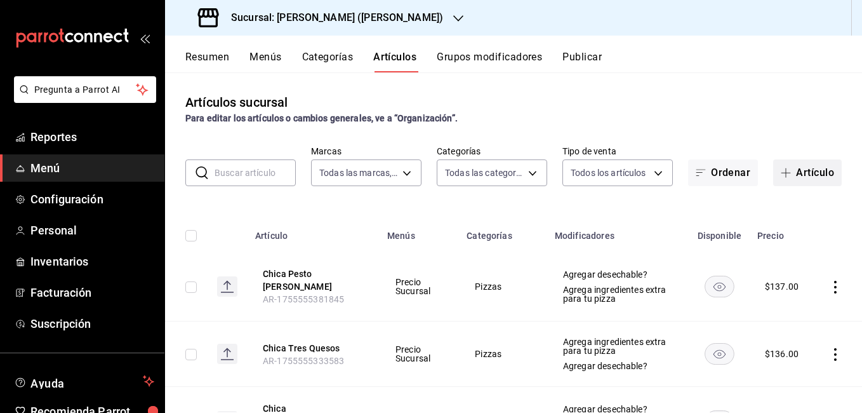
click at [816, 165] on button "Artículo" at bounding box center [807, 172] width 69 height 27
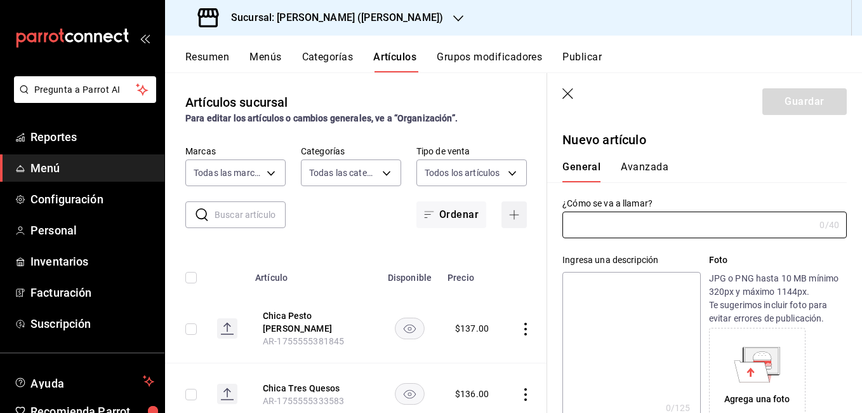
type input "AR-1755555445570"
click at [350, 210] on div "​ ​ Marcas Todas las marcas, Sin marca 4b3bb19d-090c-4f71-86c5-8347561cc8c0,2b6…" at bounding box center [356, 186] width 382 height 83
click at [569, 97] on icon "button" at bounding box center [568, 94] width 13 height 13
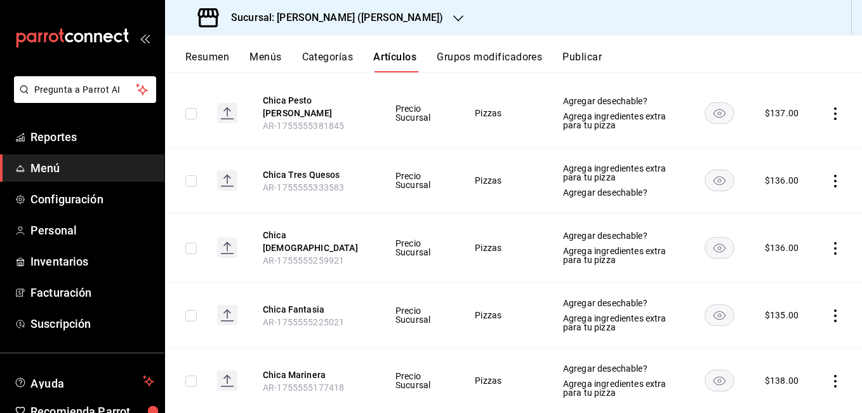
scroll to position [63, 0]
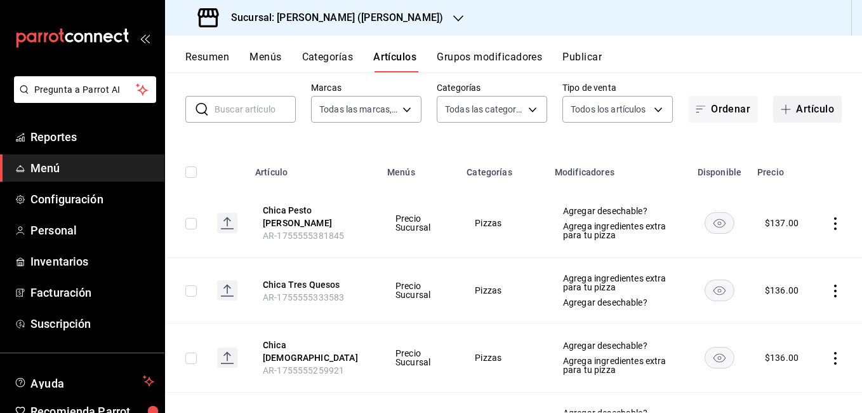
click at [801, 108] on button "Artículo" at bounding box center [807, 109] width 69 height 27
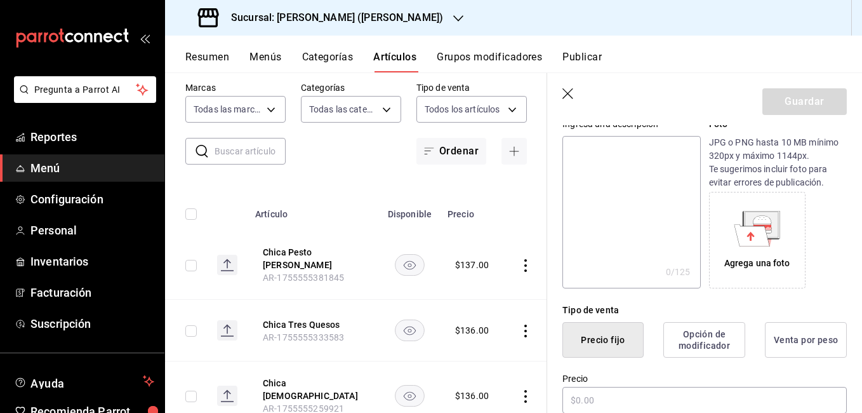
scroll to position [254, 0]
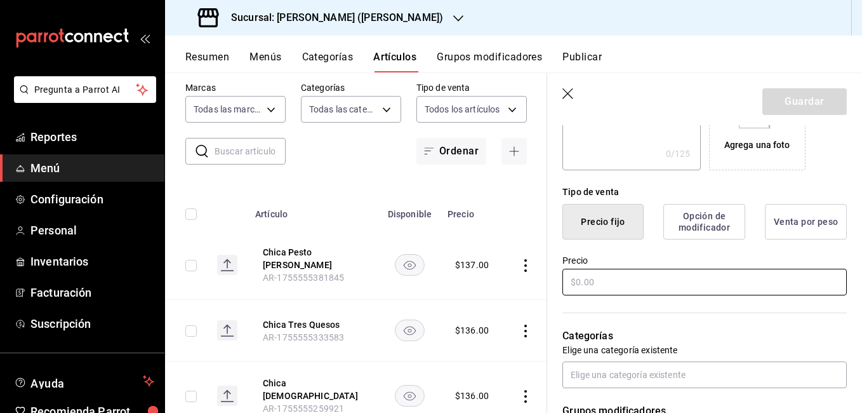
type input "Chica Prosciutto Crudo"
click at [614, 279] on input "text" at bounding box center [704, 282] width 284 height 27
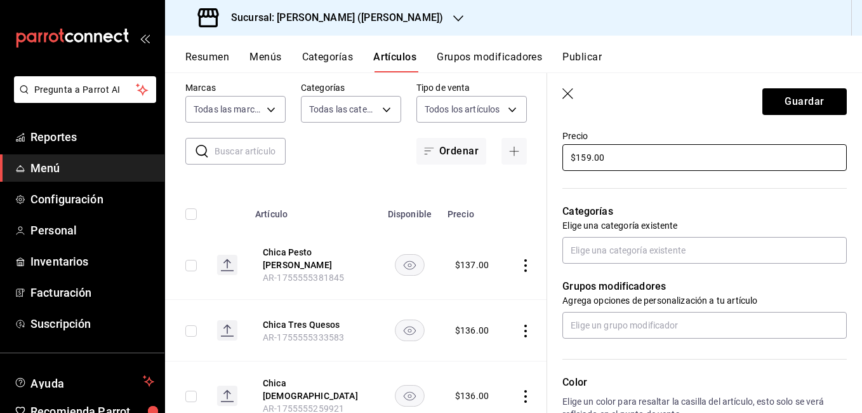
scroll to position [381, 0]
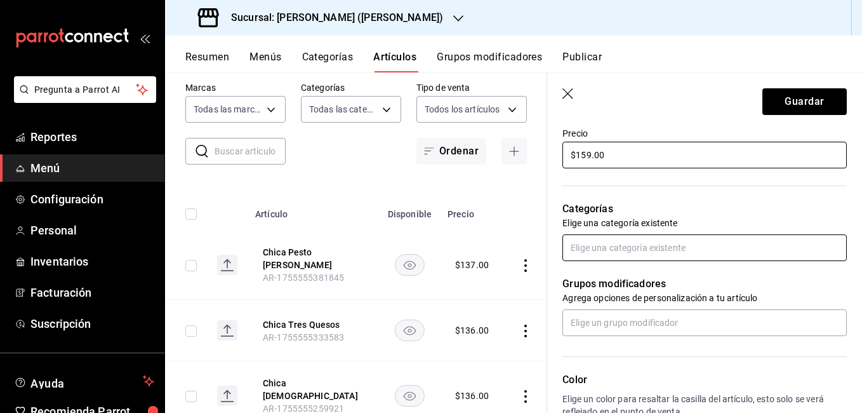
type input "$159.00"
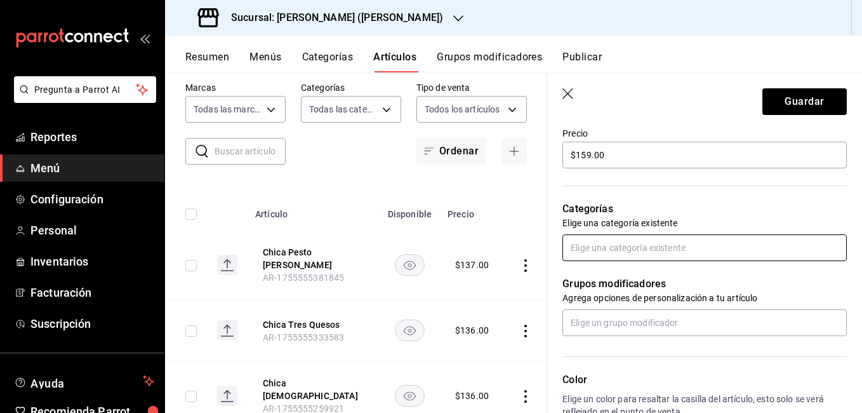
click at [632, 246] on input "text" at bounding box center [704, 247] width 284 height 27
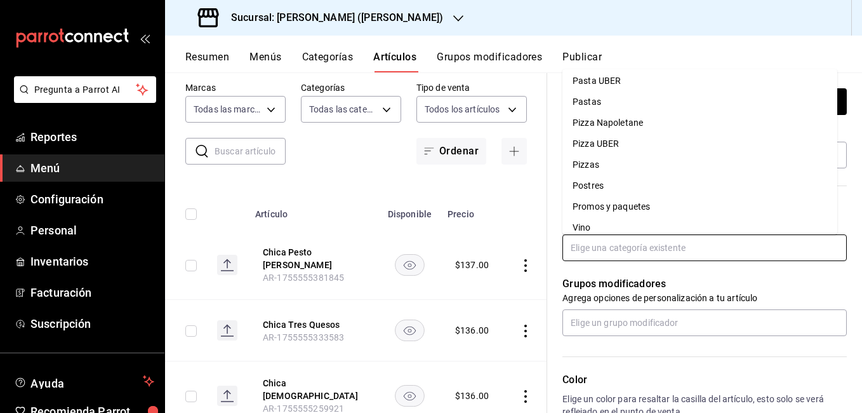
click at [627, 164] on li "Pizzas" at bounding box center [699, 164] width 275 height 21
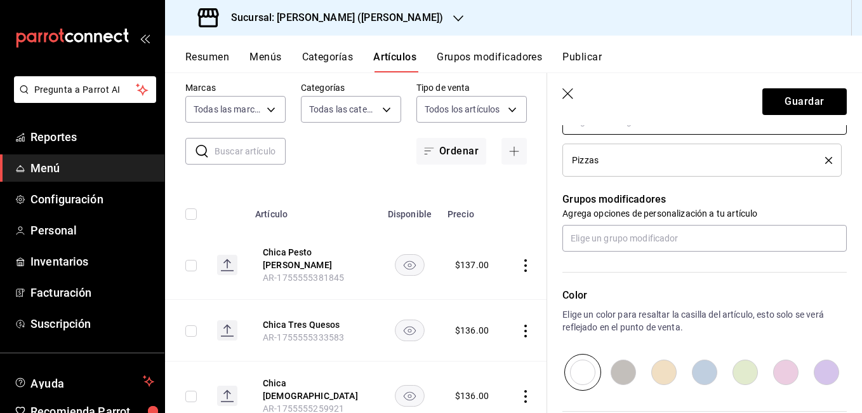
scroll to position [508, 0]
click at [637, 237] on input "text" at bounding box center [704, 237] width 284 height 27
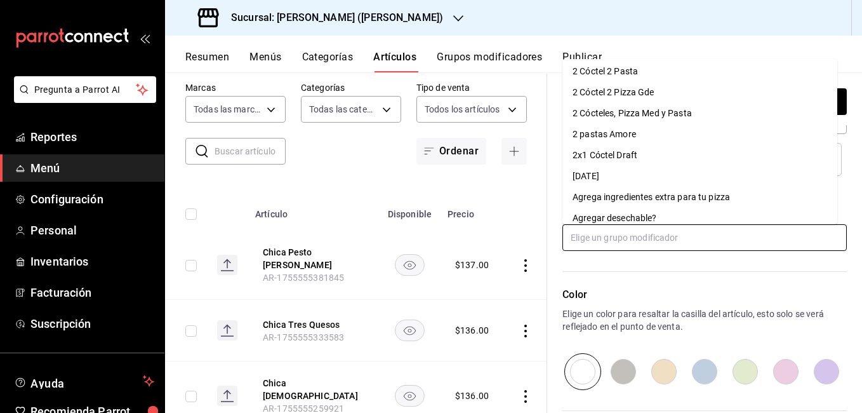
scroll to position [0, 0]
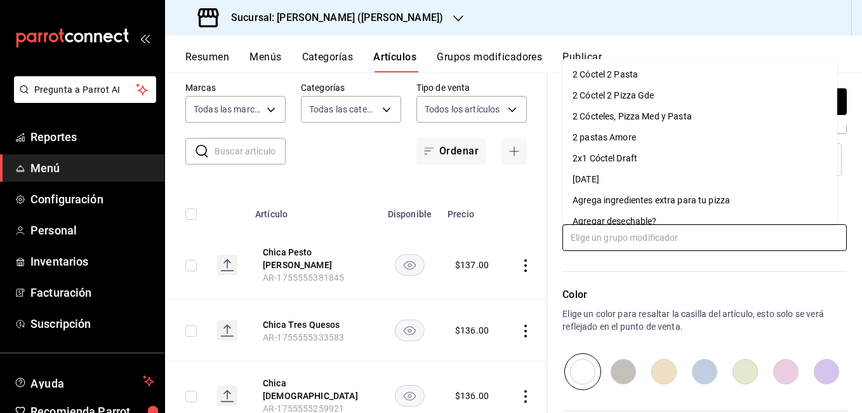
click at [635, 216] on div "Agregar desechable?" at bounding box center [615, 221] width 84 height 13
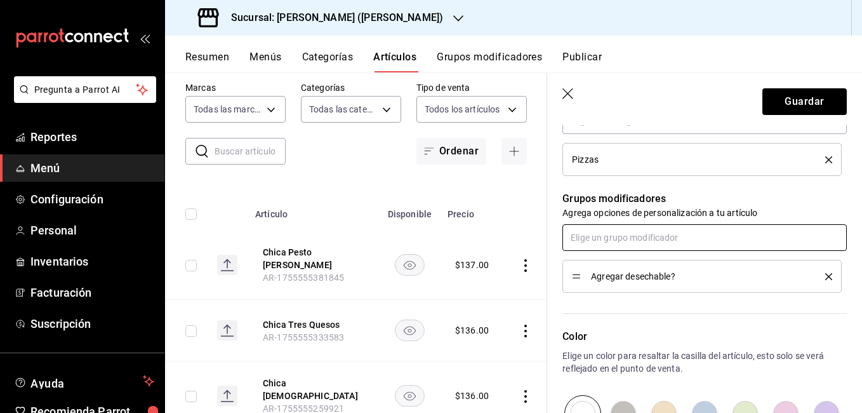
click at [632, 243] on input "text" at bounding box center [704, 237] width 284 height 27
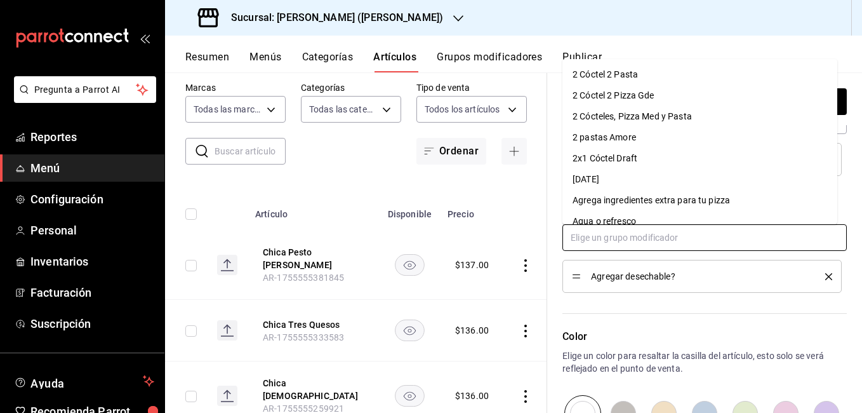
click at [663, 200] on div "Agrega ingredientes extra para tu pizza" at bounding box center [651, 200] width 157 height 13
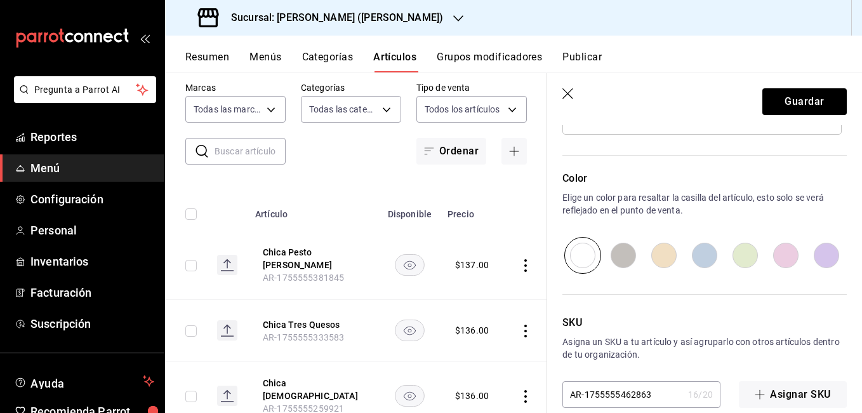
scroll to position [719, 0]
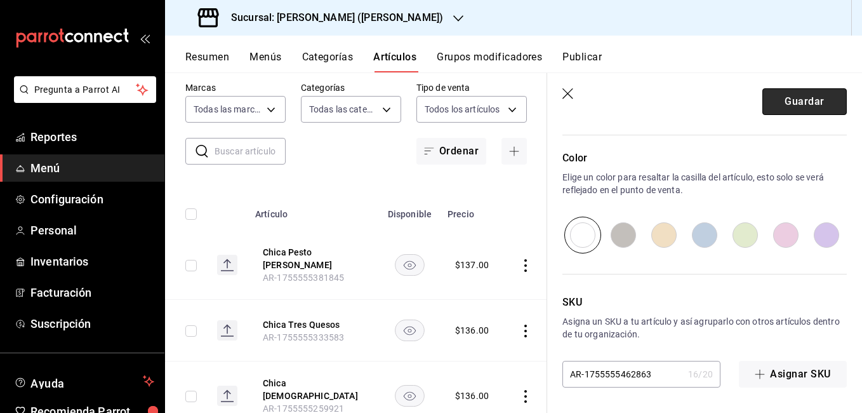
click at [774, 110] on button "Guardar" at bounding box center [804, 101] width 84 height 27
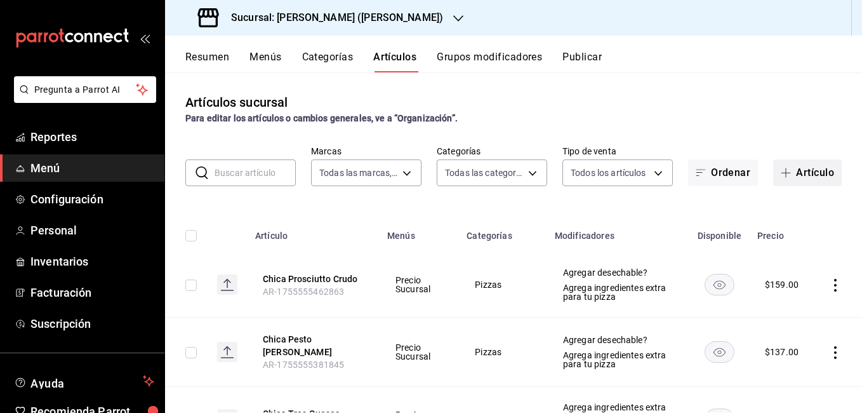
click at [796, 168] on button "Artículo" at bounding box center [807, 172] width 69 height 27
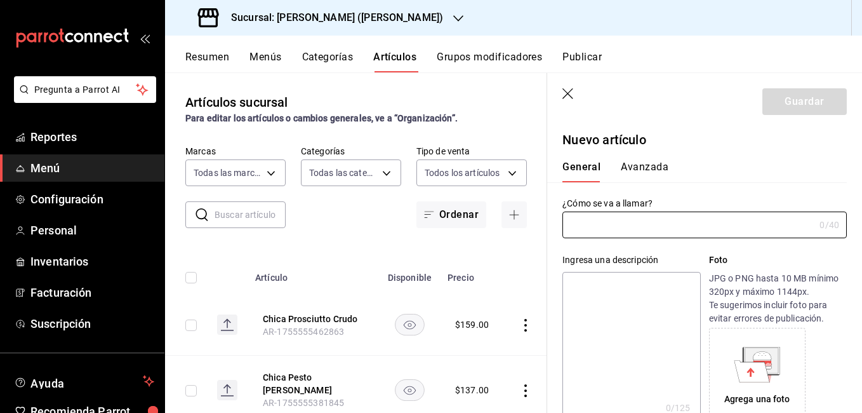
type input "AR-1755555510657"
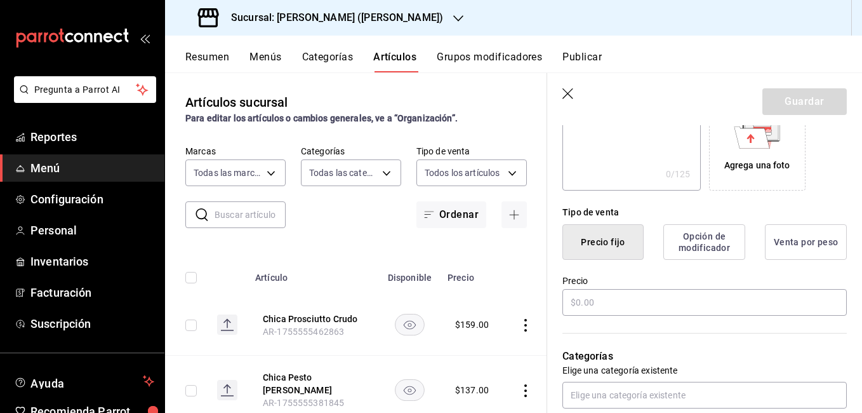
scroll to position [254, 0]
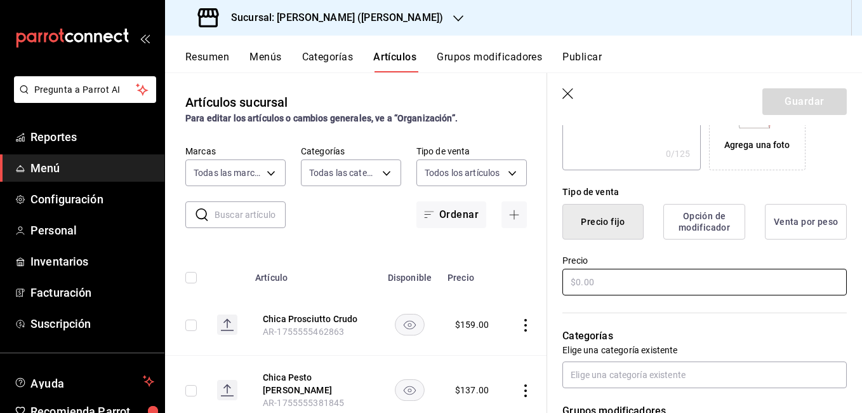
type input "Chica Arlequino"
click at [598, 282] on input "text" at bounding box center [704, 282] width 284 height 27
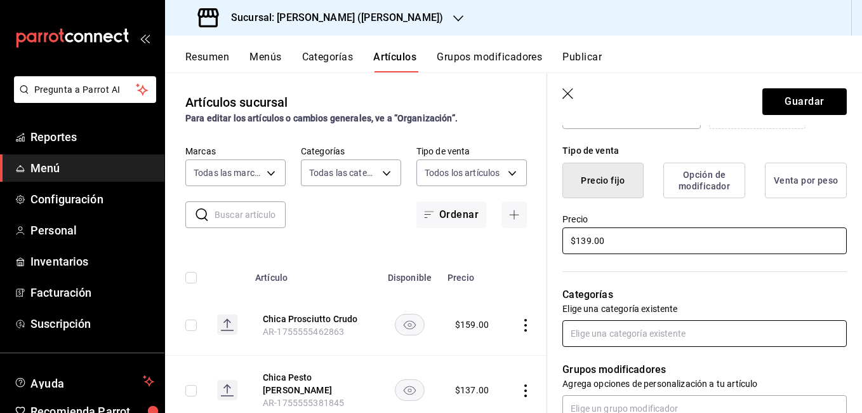
scroll to position [317, 0]
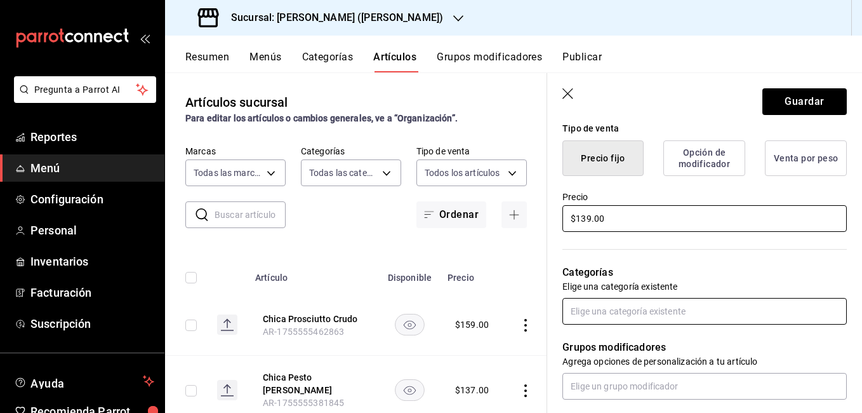
type input "$139.00"
click at [632, 312] on input "text" at bounding box center [704, 311] width 284 height 27
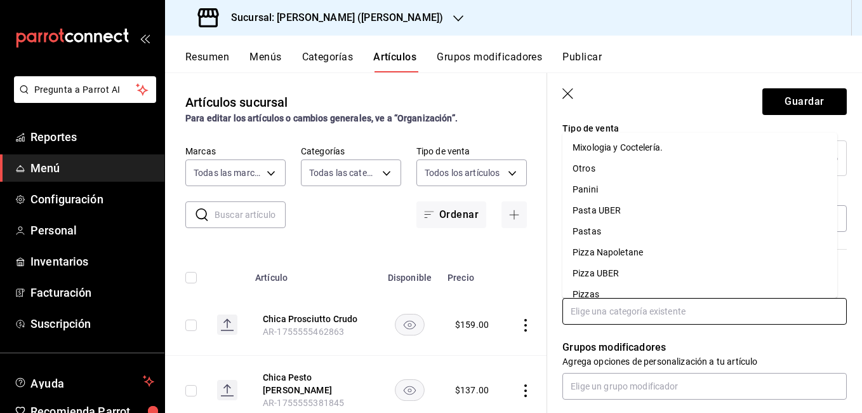
scroll to position [381, 0]
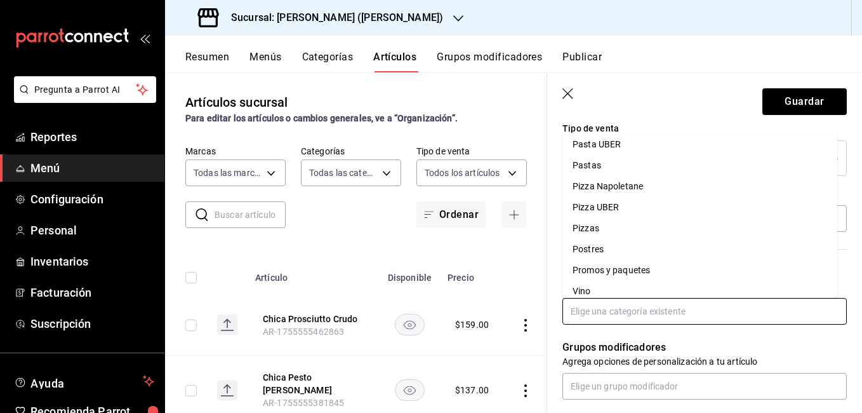
click at [613, 233] on li "Pizzas" at bounding box center [699, 228] width 275 height 21
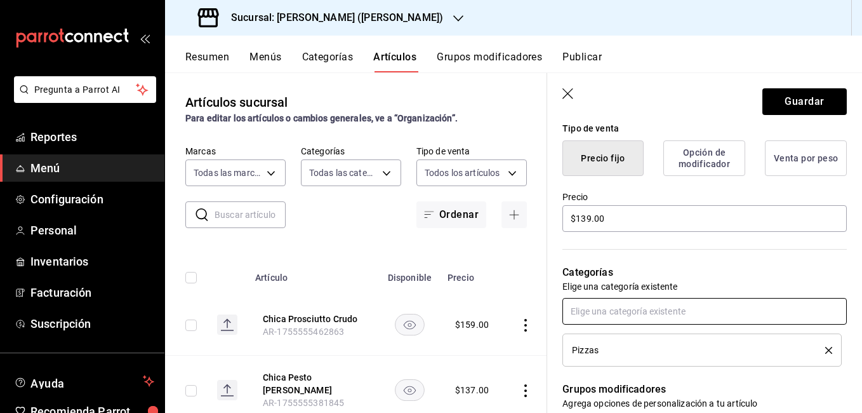
scroll to position [508, 0]
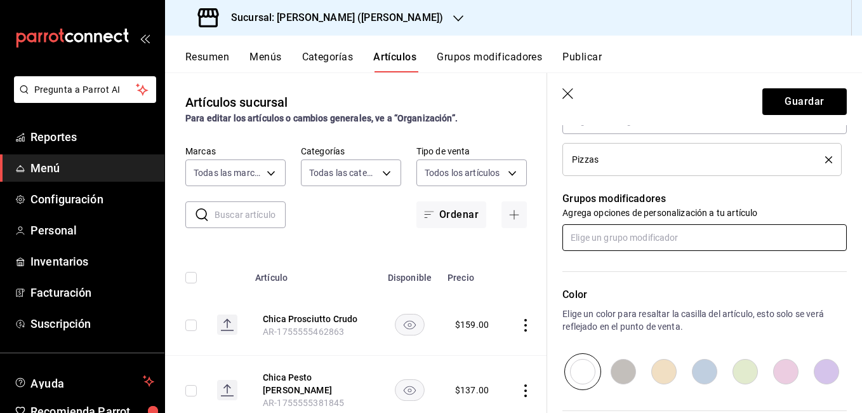
click at [624, 237] on input "text" at bounding box center [704, 237] width 284 height 27
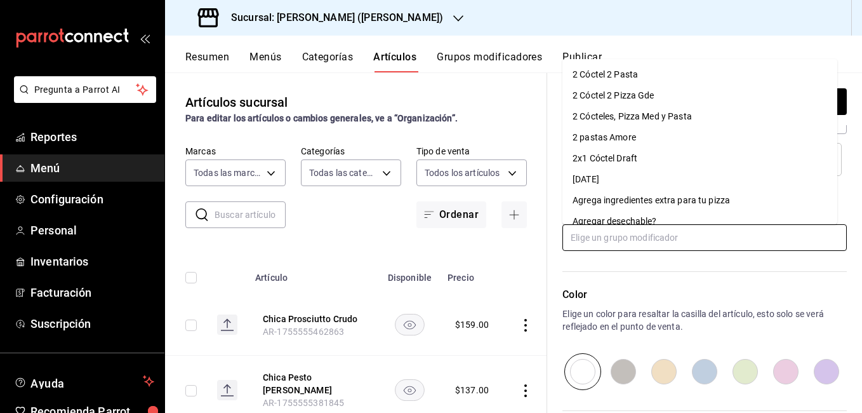
click at [634, 218] on div "Agregar desechable?" at bounding box center [615, 221] width 84 height 13
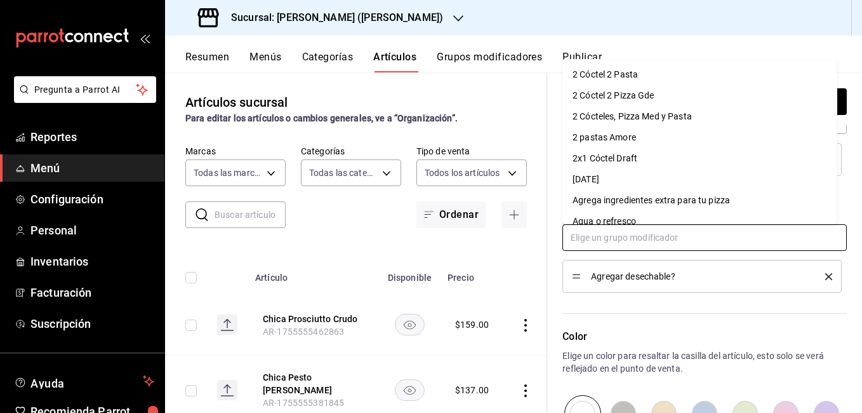
click at [634, 247] on input "text" at bounding box center [704, 237] width 284 height 27
click at [646, 202] on div "Agrega ingredientes extra para tu pizza" at bounding box center [651, 200] width 157 height 13
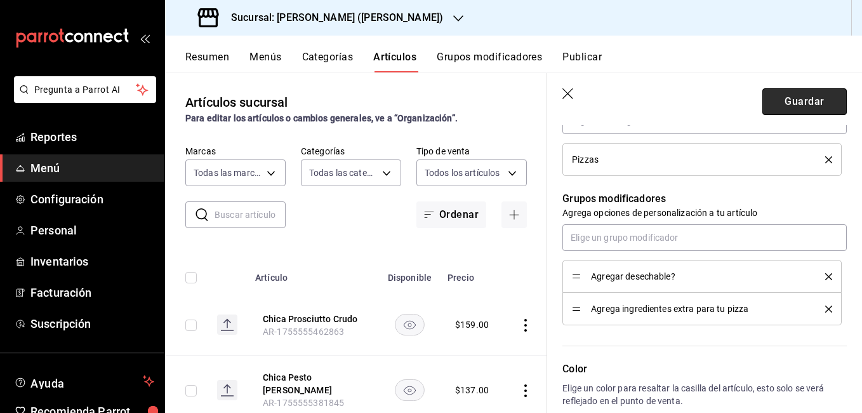
click at [801, 103] on button "Guardar" at bounding box center [804, 101] width 84 height 27
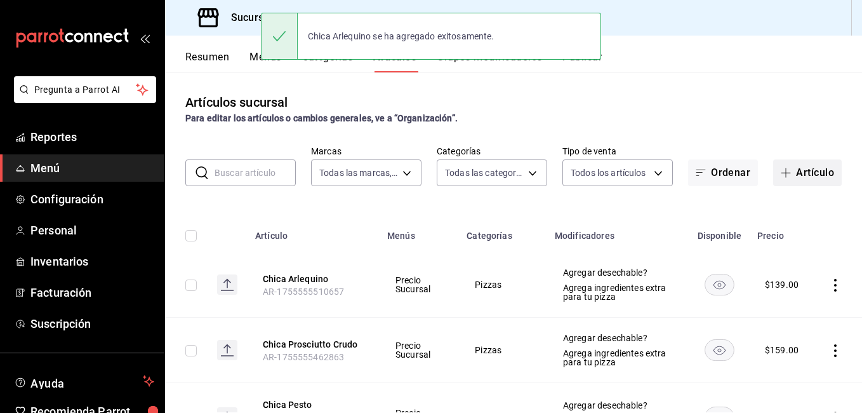
click at [805, 173] on button "Artículo" at bounding box center [807, 172] width 69 height 27
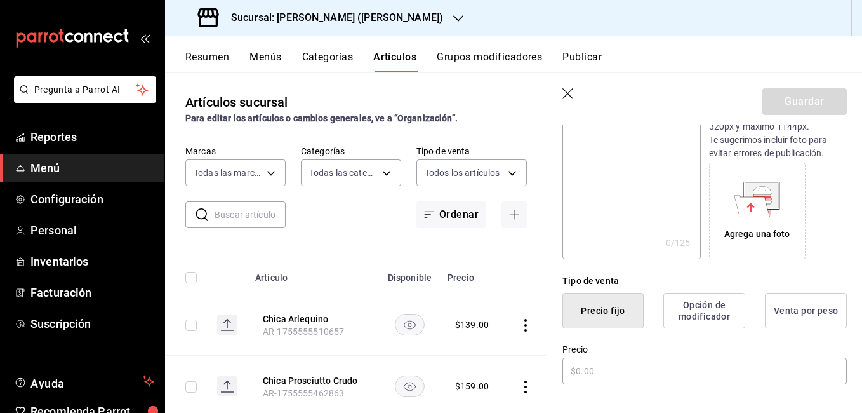
scroll to position [190, 0]
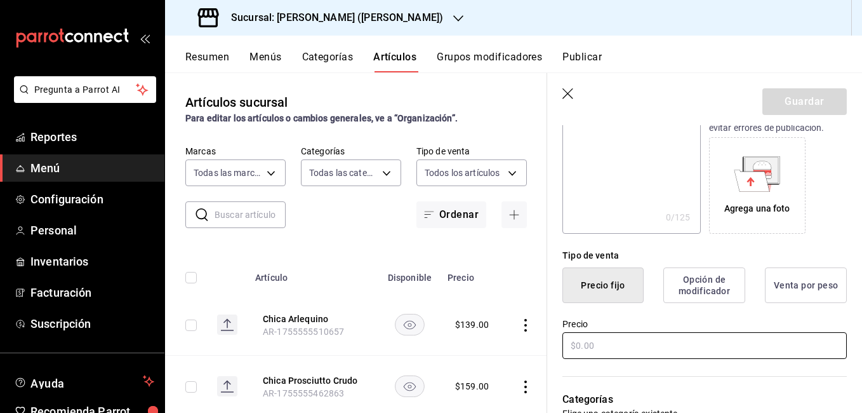
type input "Chica Vegetariana"
click at [594, 344] on input "text" at bounding box center [704, 345] width 284 height 27
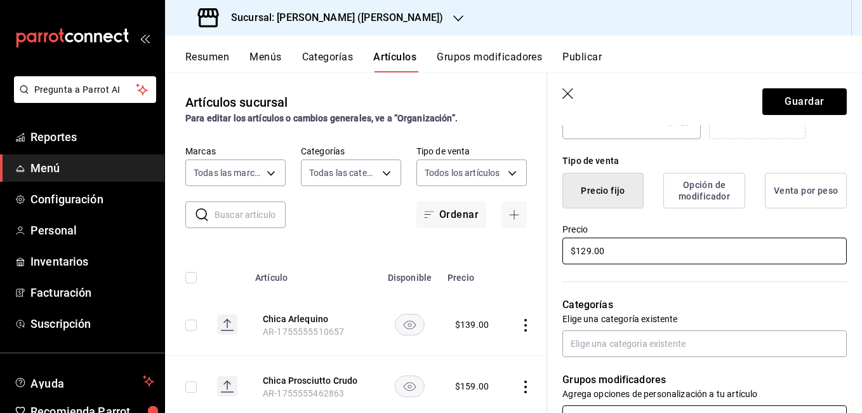
scroll to position [381, 0]
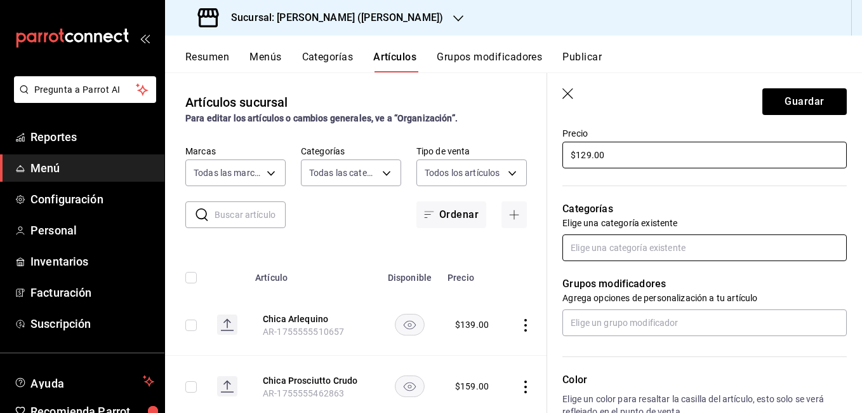
type input "$129.00"
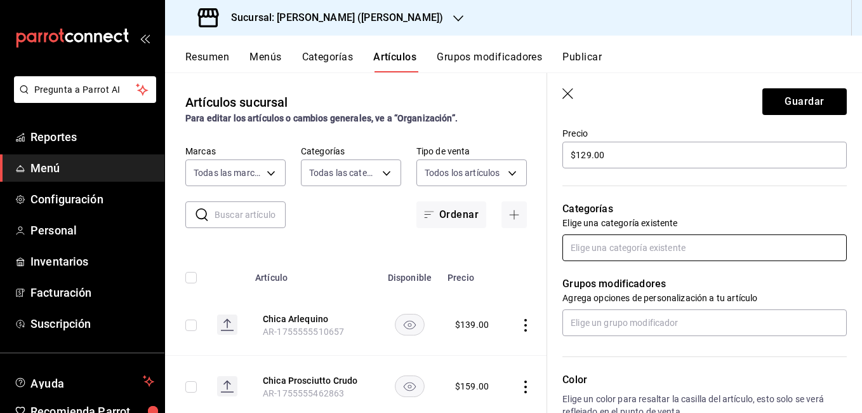
click at [628, 245] on input "text" at bounding box center [704, 247] width 284 height 27
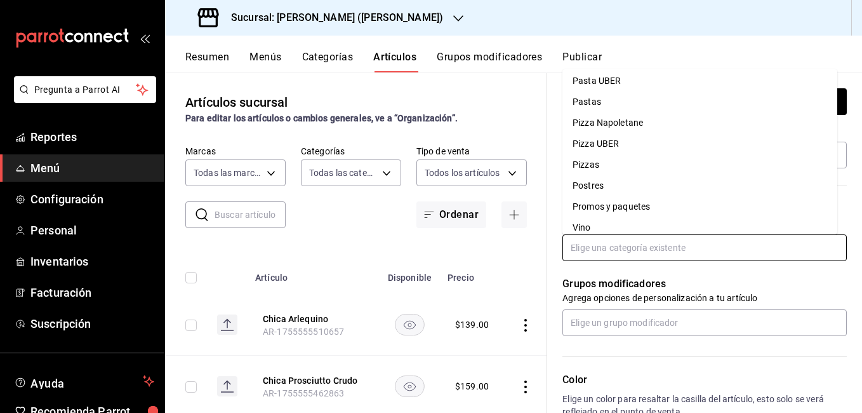
click at [607, 162] on li "Pizzas" at bounding box center [699, 164] width 275 height 21
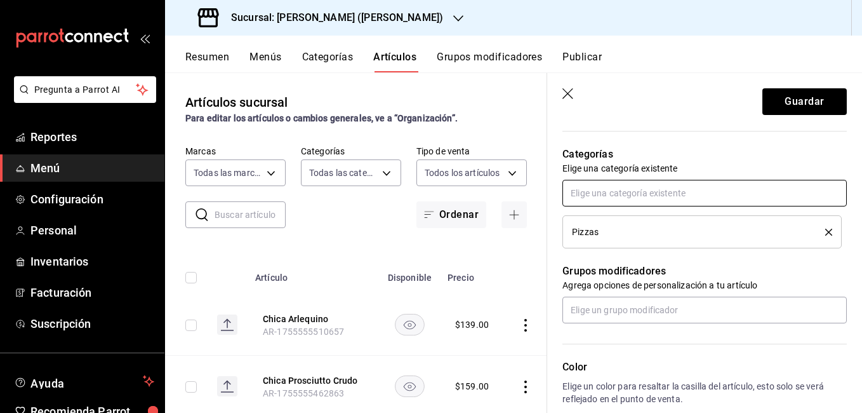
scroll to position [508, 0]
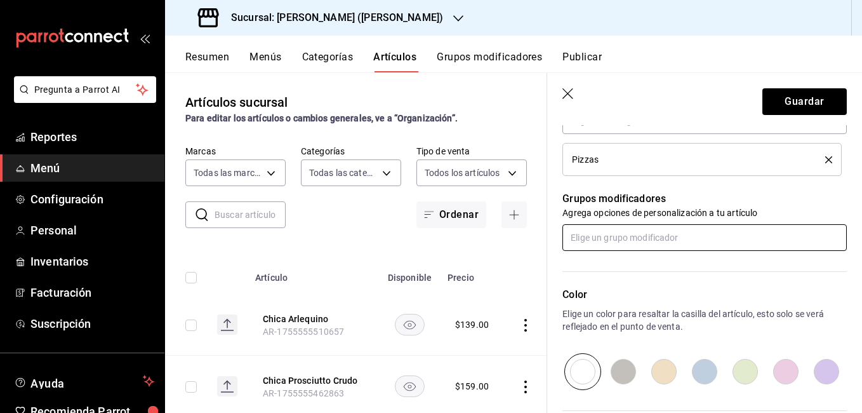
click at [624, 232] on input "text" at bounding box center [704, 237] width 284 height 27
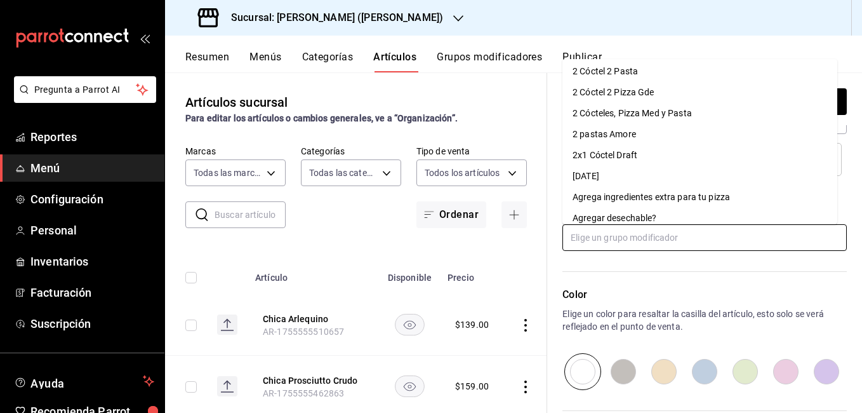
scroll to position [0, 0]
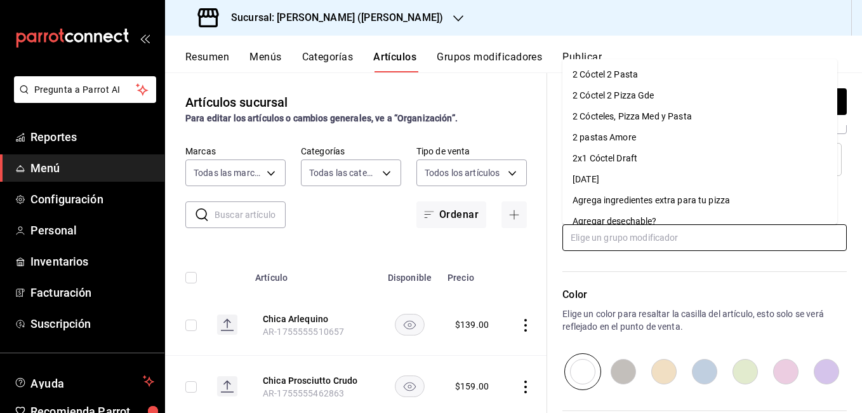
click at [643, 215] on div "Agregar desechable?" at bounding box center [615, 221] width 84 height 13
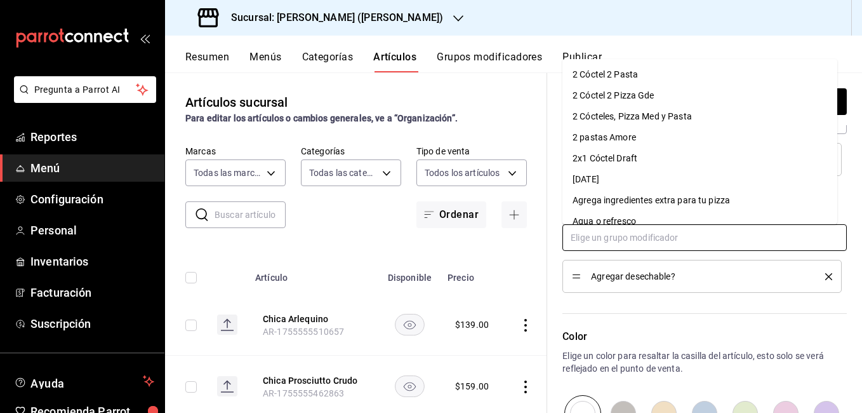
click at [630, 238] on input "text" at bounding box center [704, 237] width 284 height 27
click at [666, 203] on div "Agrega ingredientes extra para tu pizza" at bounding box center [651, 200] width 157 height 13
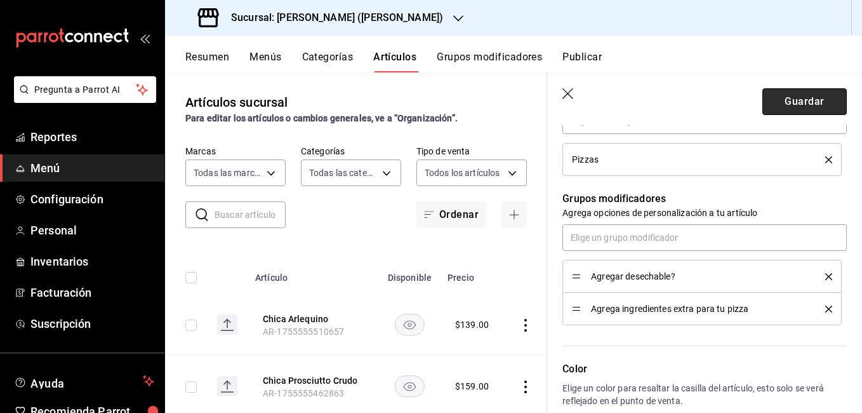
click at [780, 95] on button "Guardar" at bounding box center [804, 101] width 84 height 27
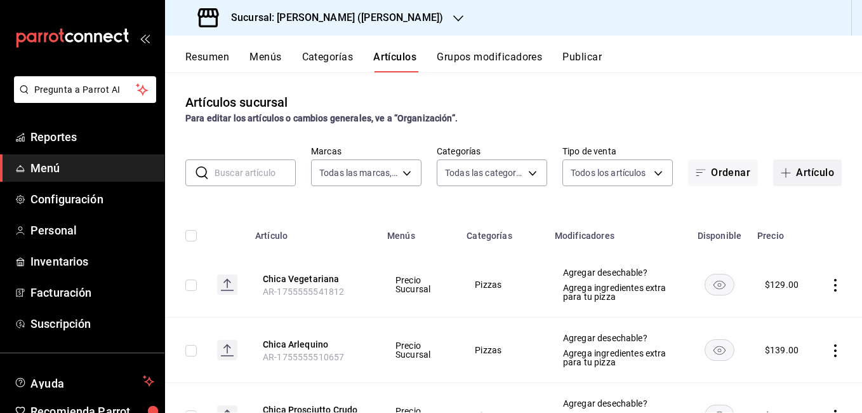
click at [812, 182] on button "Artículo" at bounding box center [807, 172] width 69 height 27
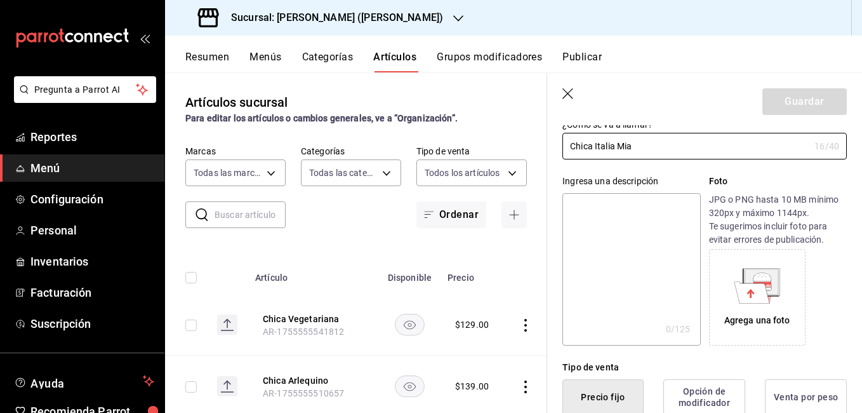
scroll to position [190, 0]
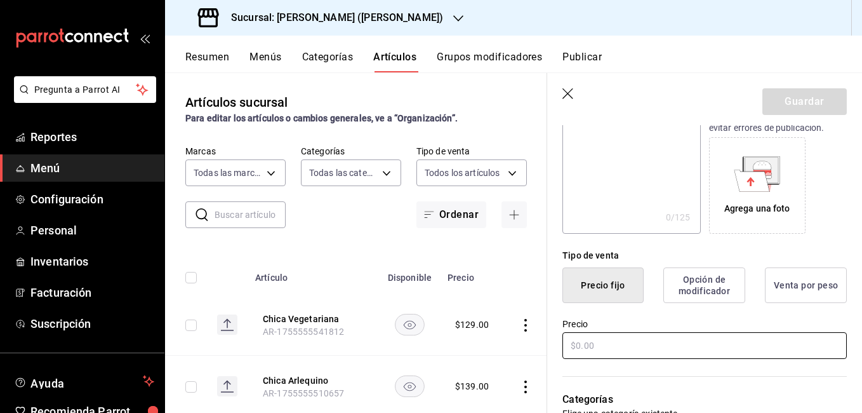
type input "Chica Italia Mia"
click at [618, 336] on input "text" at bounding box center [704, 345] width 284 height 27
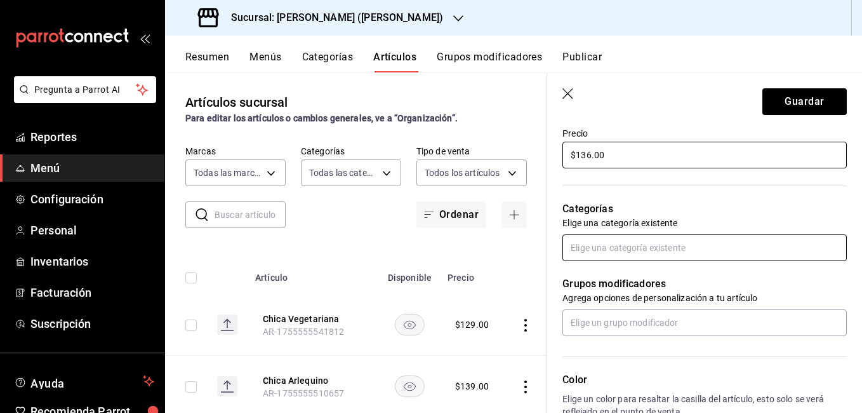
type input "$136.00"
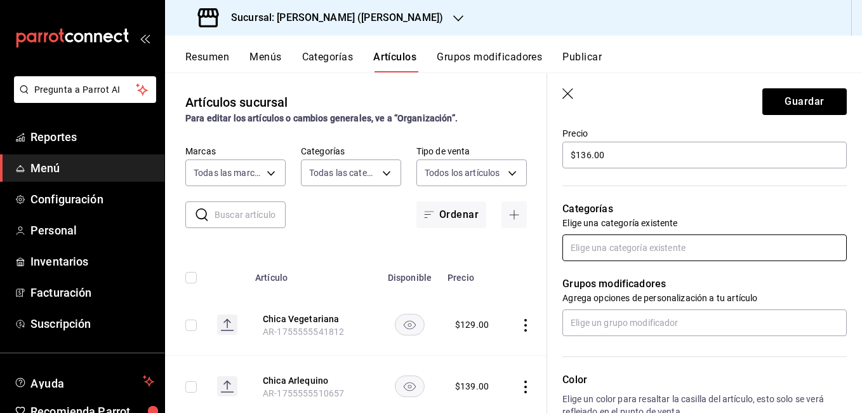
click at [649, 253] on input "text" at bounding box center [704, 247] width 284 height 27
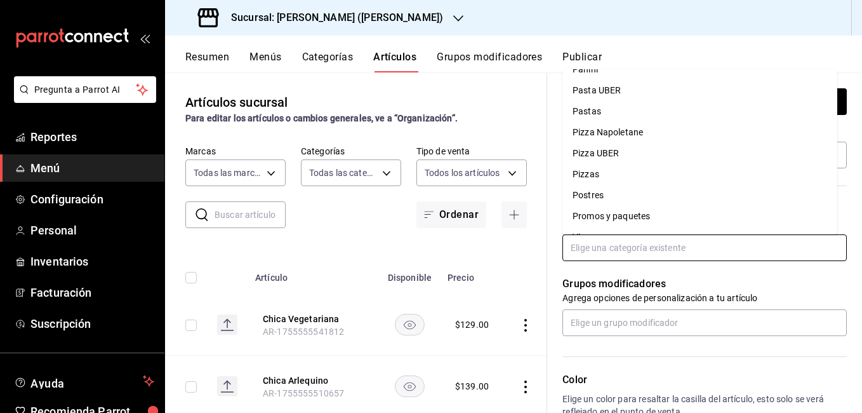
scroll to position [411, 0]
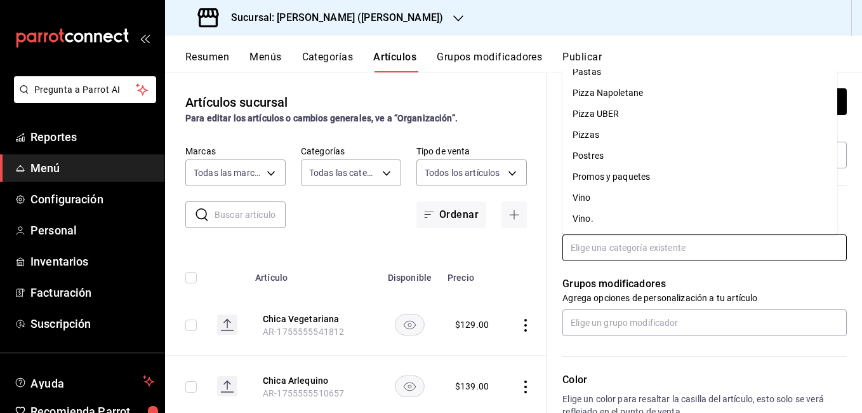
click at [625, 137] on li "Pizzas" at bounding box center [699, 134] width 275 height 21
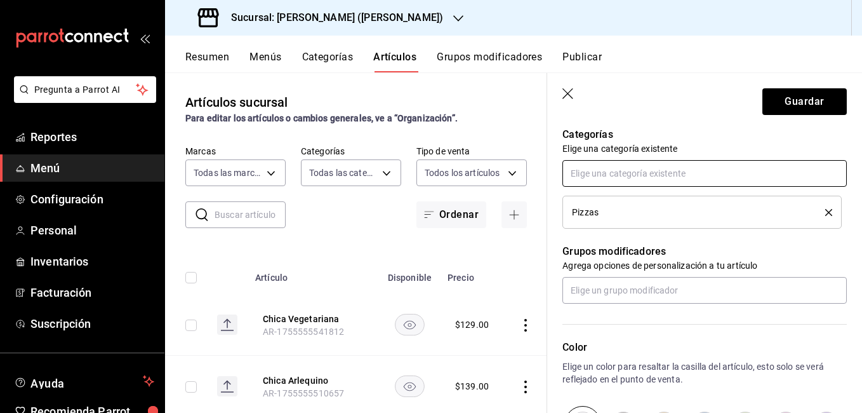
scroll to position [508, 0]
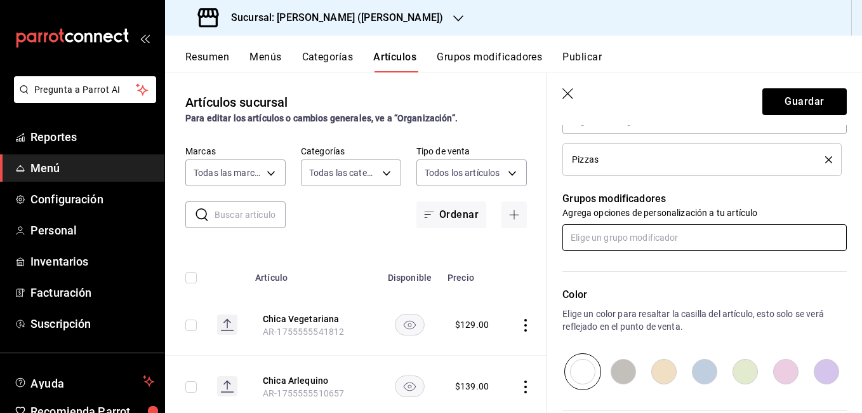
click at [638, 236] on input "text" at bounding box center [704, 237] width 284 height 27
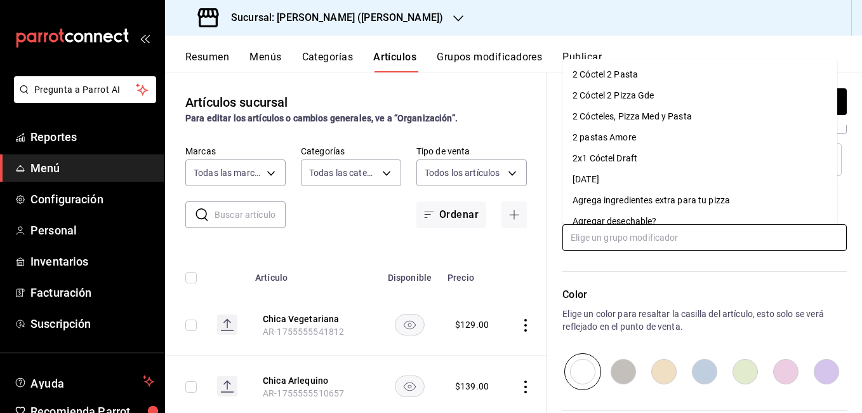
click at [646, 203] on div "Agrega ingredientes extra para tu pizza" at bounding box center [651, 200] width 157 height 13
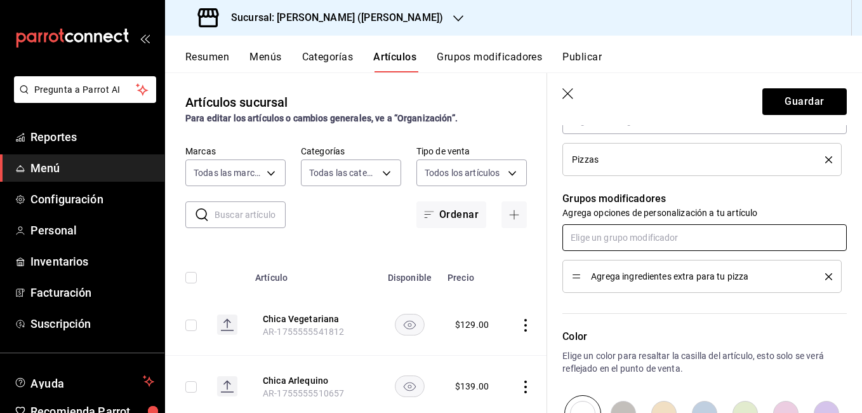
click at [649, 238] on input "text" at bounding box center [704, 237] width 284 height 27
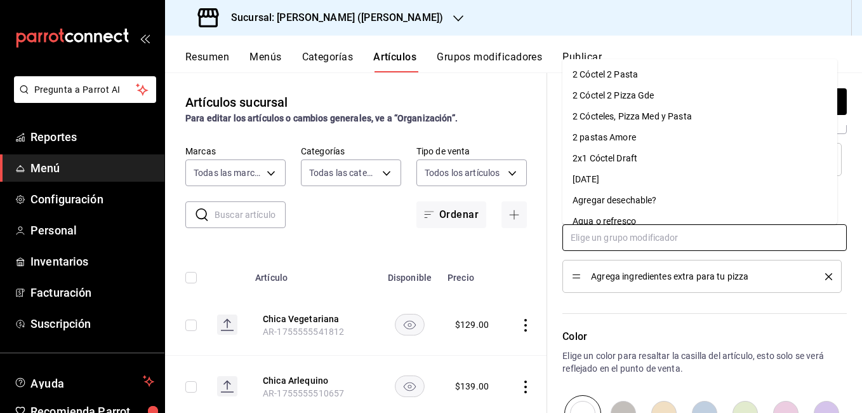
click at [655, 197] on div "Agregar desechable?" at bounding box center [615, 200] width 84 height 13
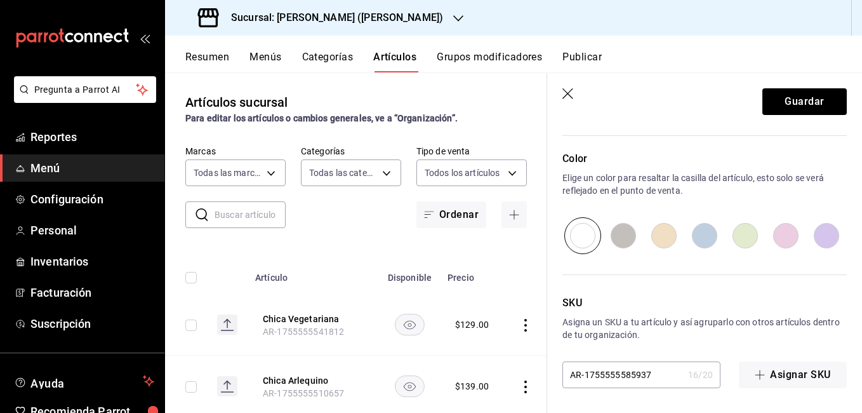
scroll to position [719, 0]
click at [773, 98] on button "Guardar" at bounding box center [804, 101] width 84 height 27
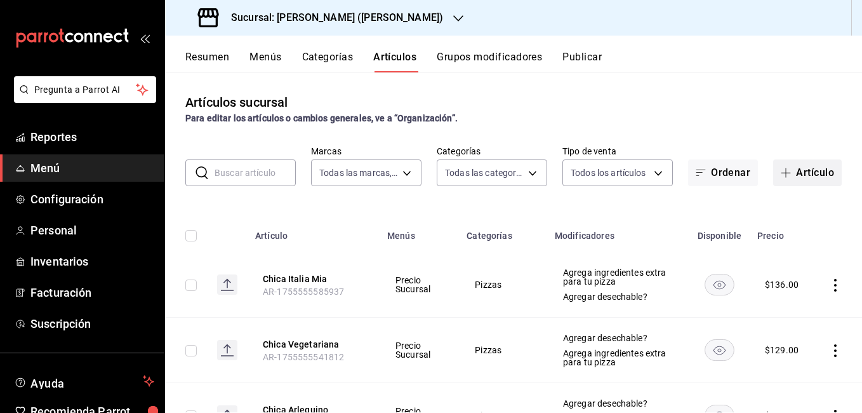
click at [806, 164] on button "Artículo" at bounding box center [807, 172] width 69 height 27
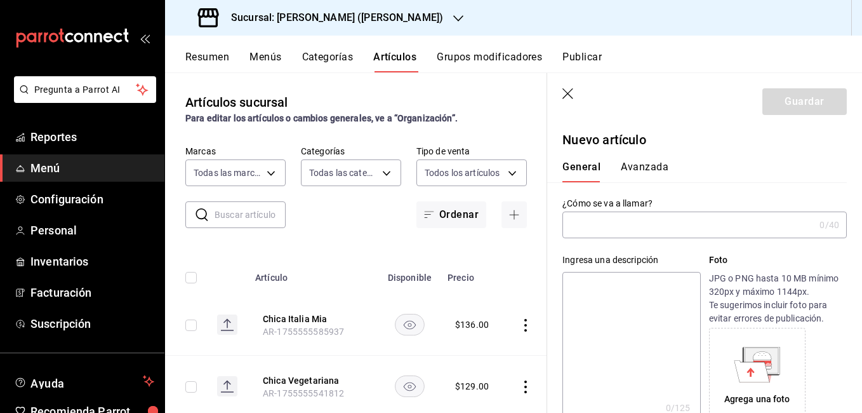
type input "X"
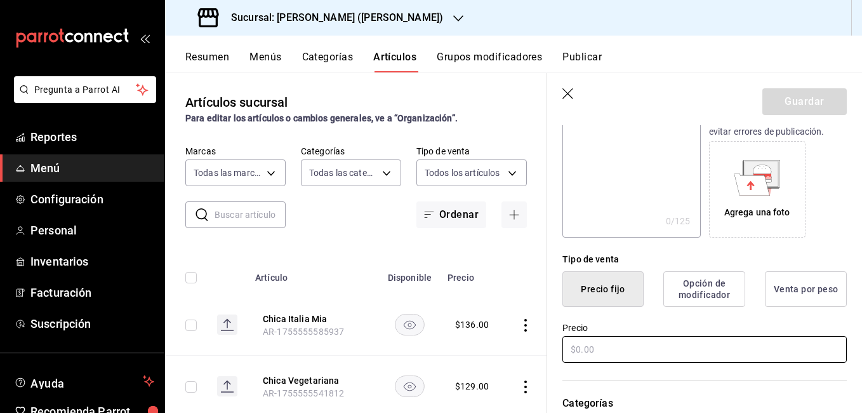
scroll to position [190, 0]
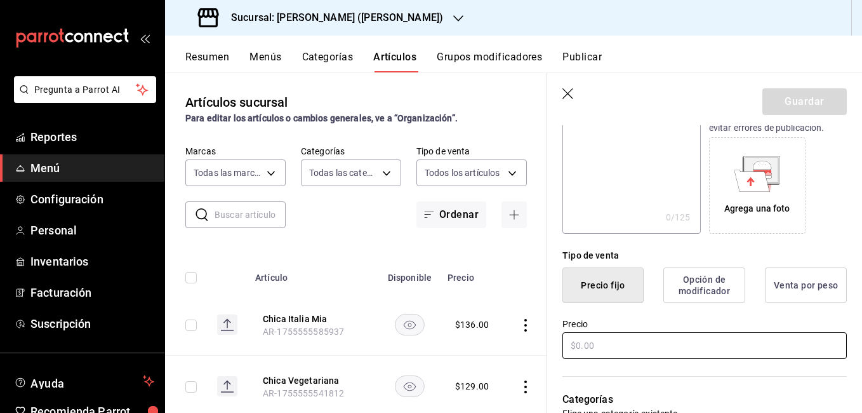
type input "Chica Viva Mexico"
click at [612, 345] on input "text" at bounding box center [704, 345] width 284 height 27
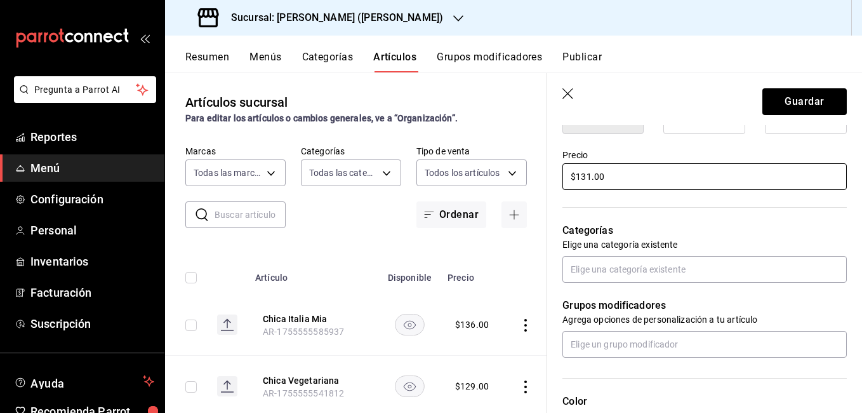
scroll to position [381, 0]
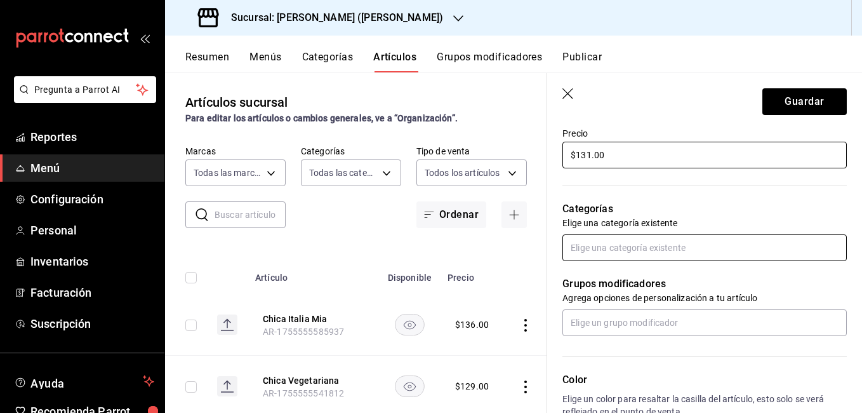
type input "$131.00"
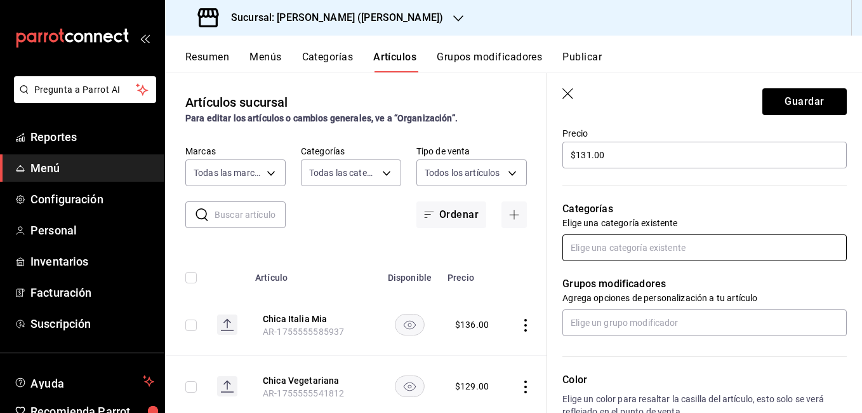
click at [630, 246] on input "text" at bounding box center [704, 247] width 284 height 27
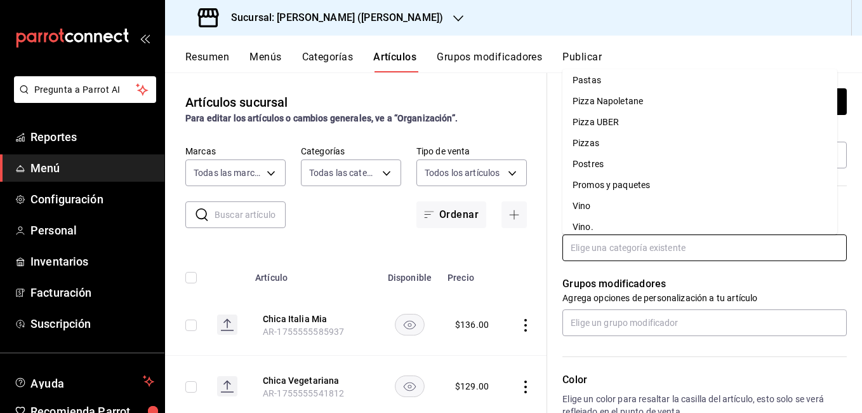
scroll to position [411, 0]
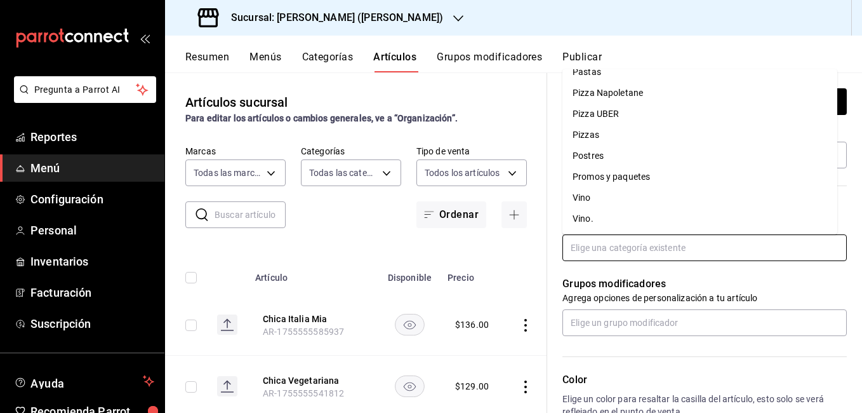
click at [611, 134] on li "Pizzas" at bounding box center [699, 134] width 275 height 21
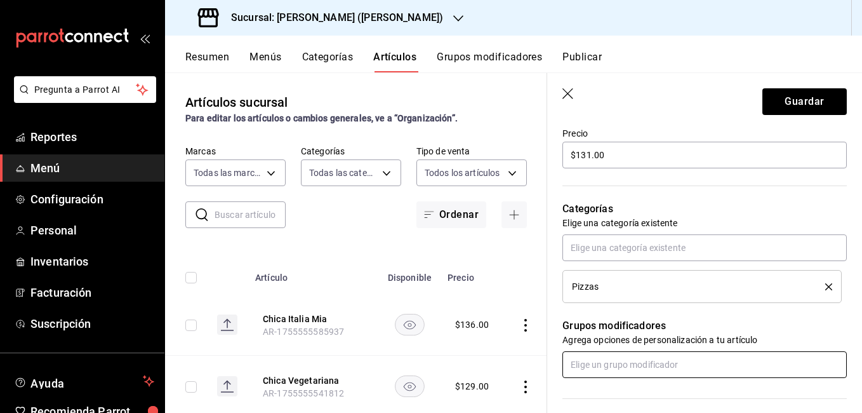
click at [646, 359] on input "text" at bounding box center [704, 364] width 284 height 27
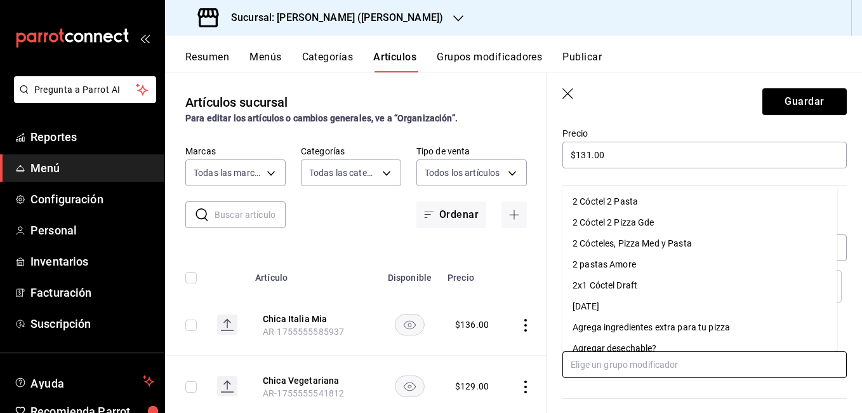
click at [648, 327] on div "Agrega ingredientes extra para tu pizza" at bounding box center [651, 327] width 157 height 13
click at [646, 361] on input "text" at bounding box center [704, 364] width 284 height 27
click at [667, 322] on li "Agregar desechable?" at bounding box center [699, 327] width 275 height 21
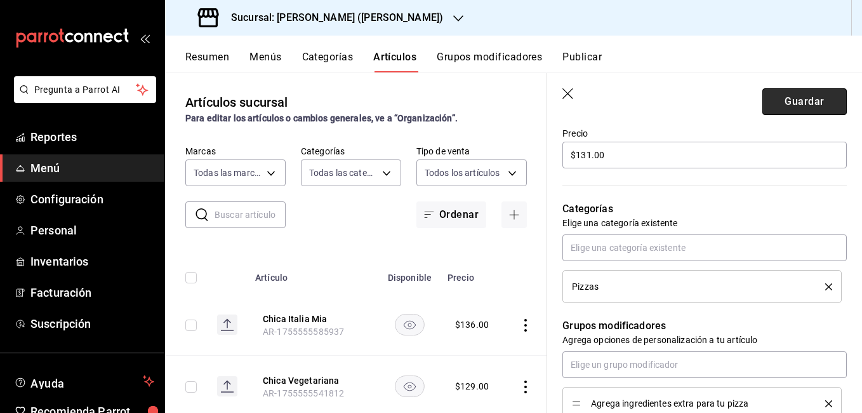
click at [778, 102] on button "Guardar" at bounding box center [804, 101] width 84 height 27
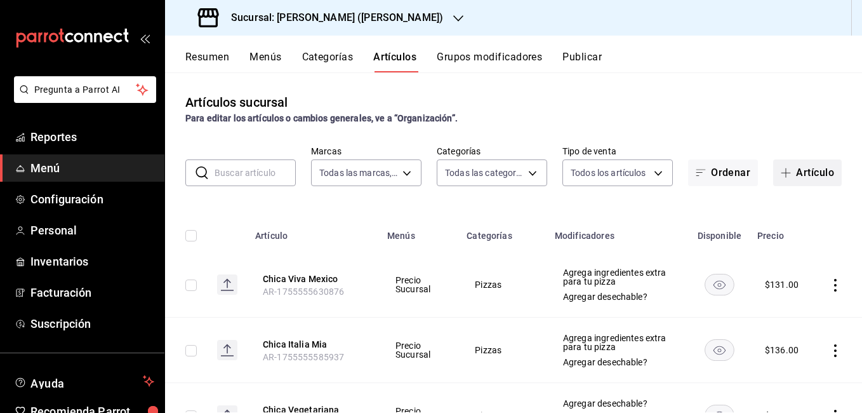
click at [799, 178] on button "Artículo" at bounding box center [807, 172] width 69 height 27
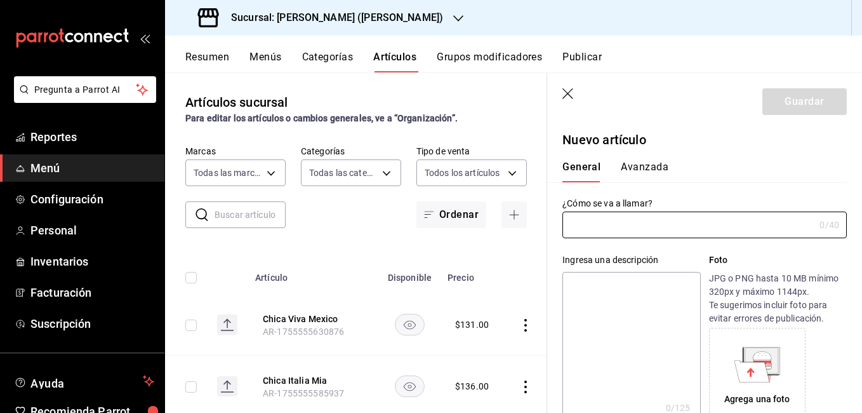
type input "AR-1755555663674"
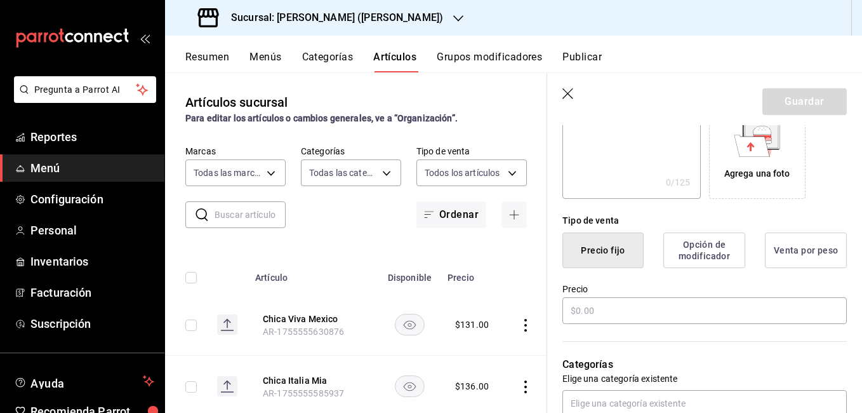
scroll to position [254, 0]
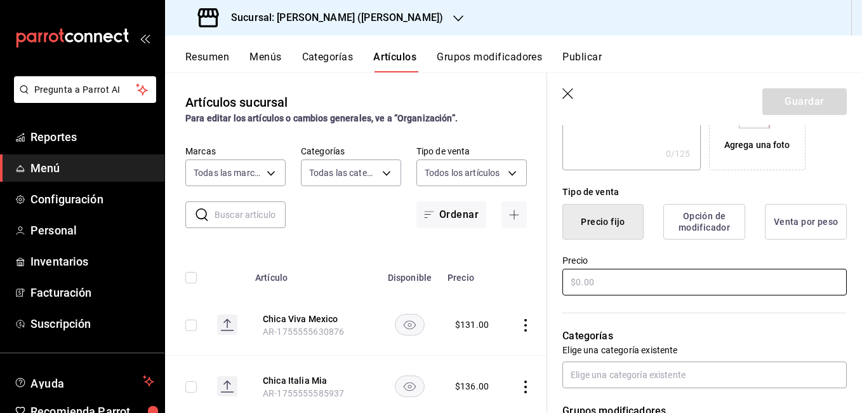
type input "Chica Infernale"
click at [630, 279] on input "text" at bounding box center [704, 282] width 284 height 27
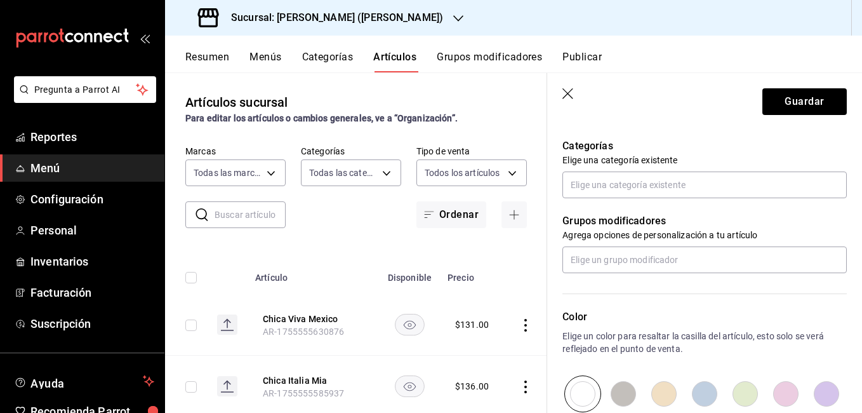
scroll to position [444, 0]
type input "$134.00"
click at [621, 179] on input "text" at bounding box center [704, 184] width 284 height 27
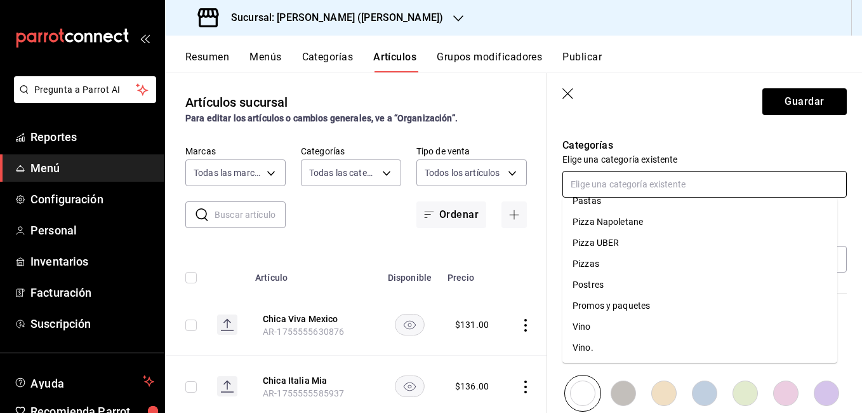
scroll to position [411, 0]
click at [616, 260] on li "Pizzas" at bounding box center [699, 263] width 275 height 21
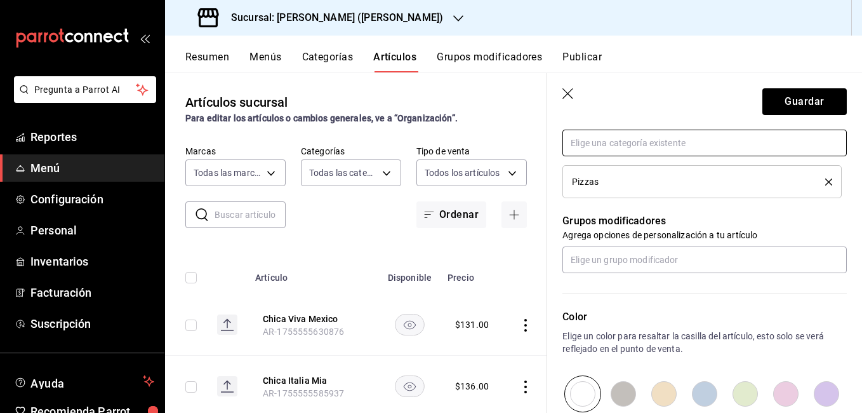
scroll to position [508, 0]
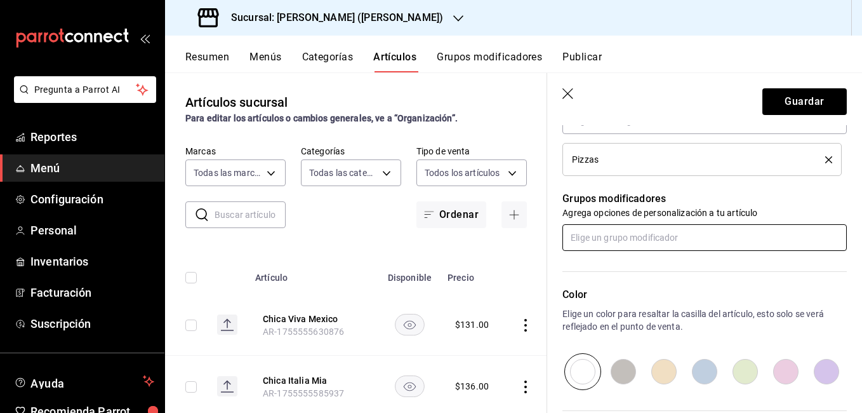
click at [616, 239] on input "text" at bounding box center [704, 237] width 284 height 27
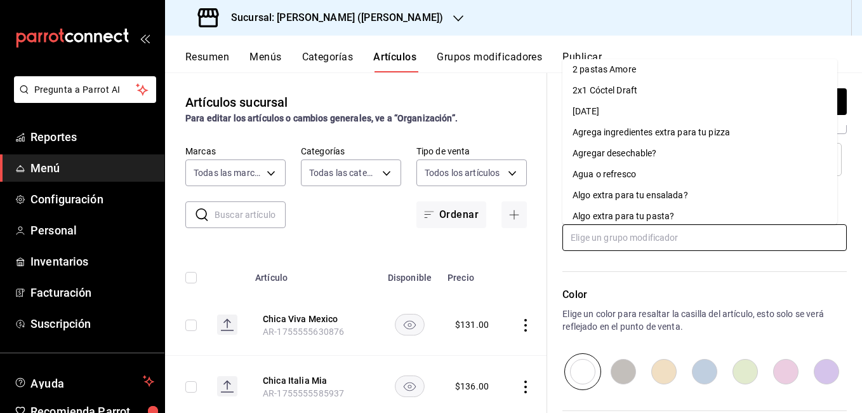
scroll to position [0, 0]
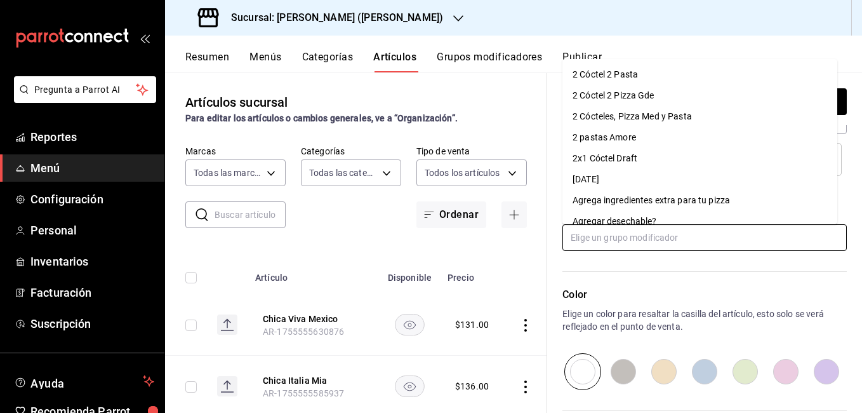
click at [623, 197] on div "Agrega ingredientes extra para tu pizza" at bounding box center [651, 200] width 157 height 13
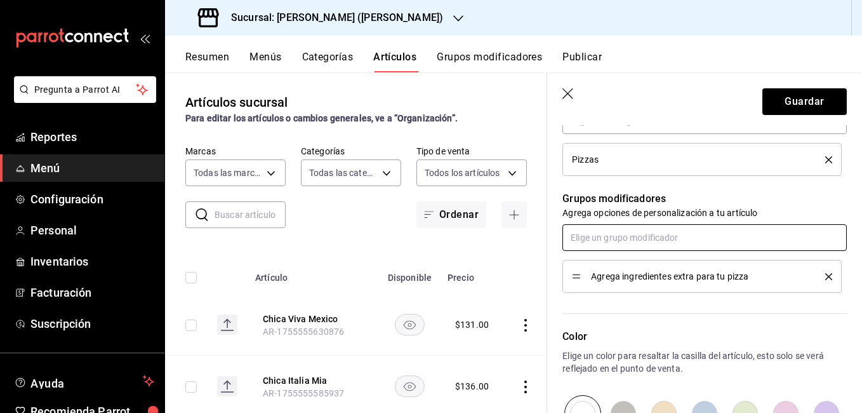
click at [626, 234] on input "text" at bounding box center [704, 237] width 284 height 27
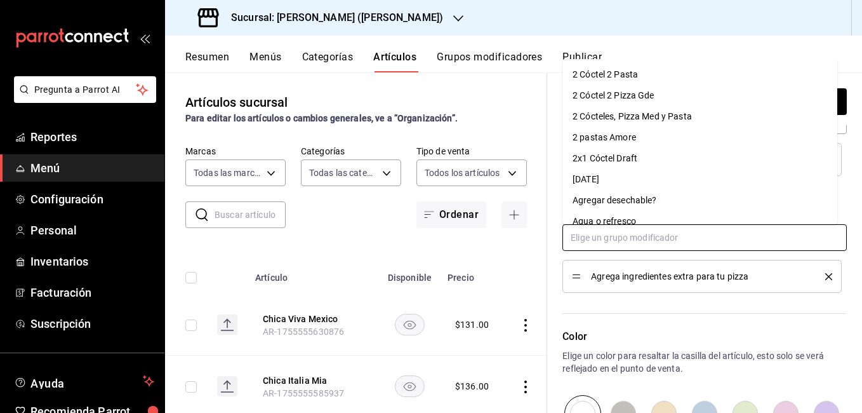
click at [637, 202] on div "Agregar desechable?" at bounding box center [615, 200] width 84 height 13
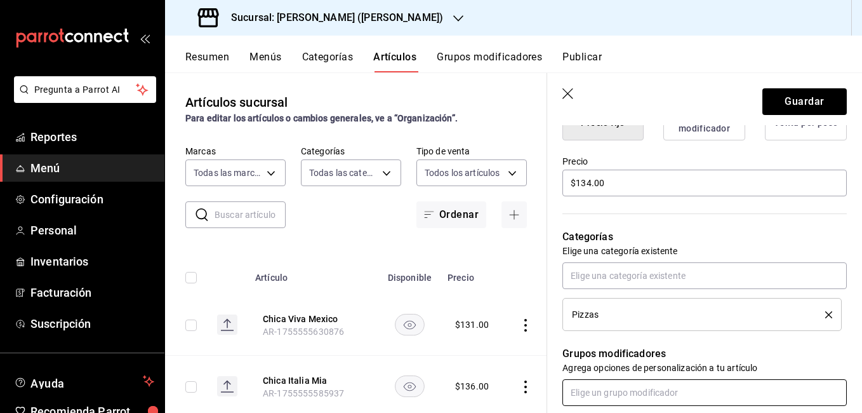
scroll to position [317, 0]
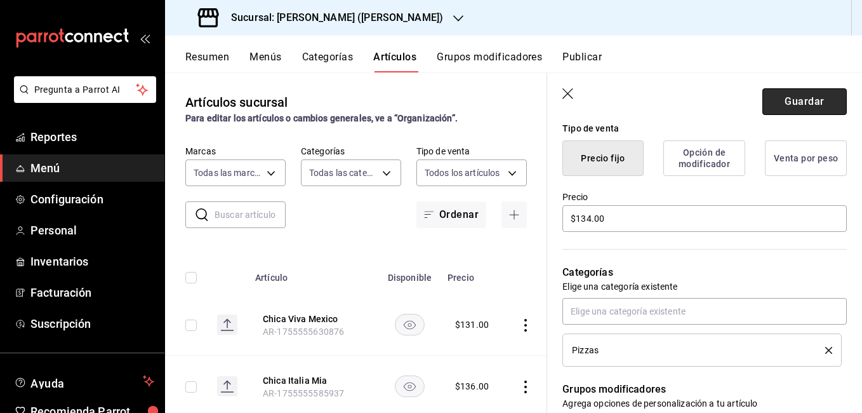
click at [779, 98] on button "Guardar" at bounding box center [804, 101] width 84 height 27
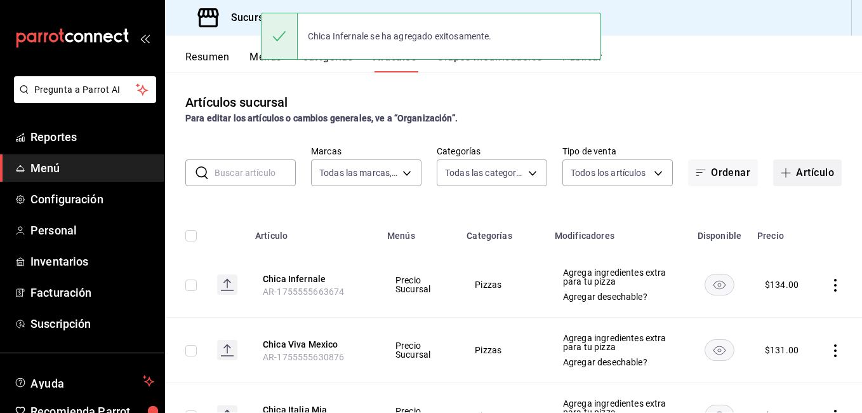
click at [805, 168] on button "Artículo" at bounding box center [807, 172] width 69 height 27
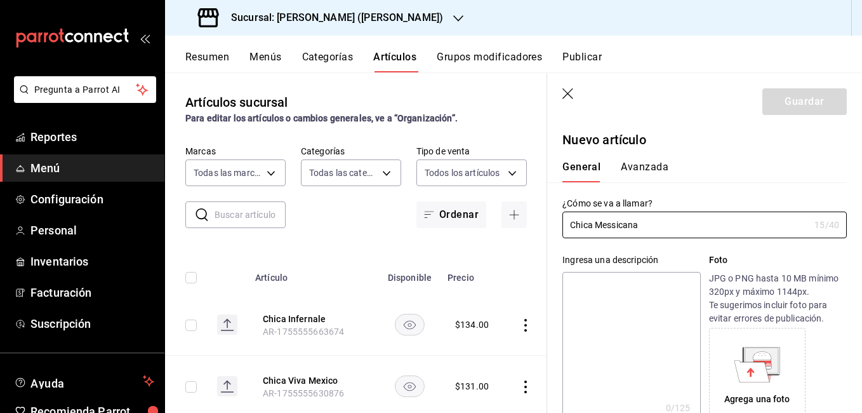
scroll to position [190, 0]
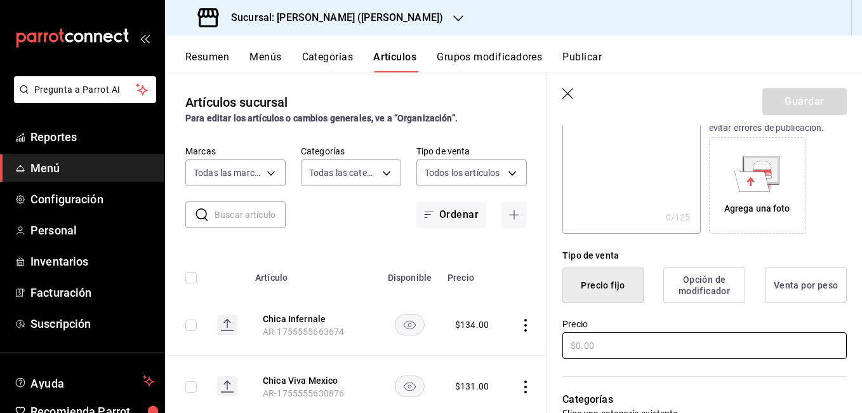
type input "Chica Messicana"
click at [590, 349] on input "text" at bounding box center [704, 345] width 284 height 27
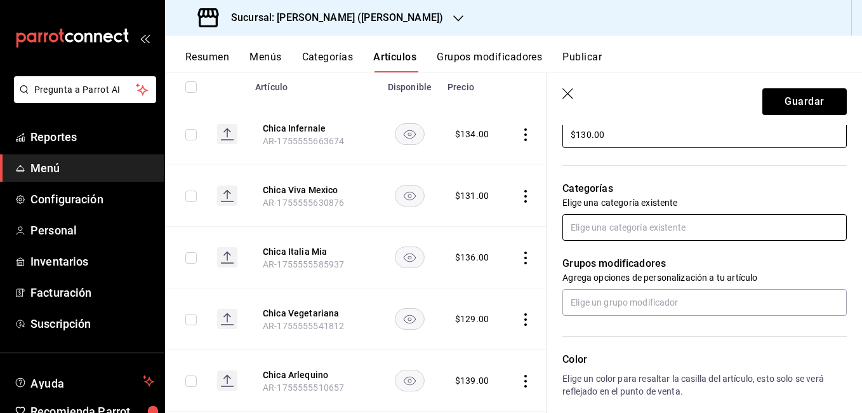
scroll to position [444, 0]
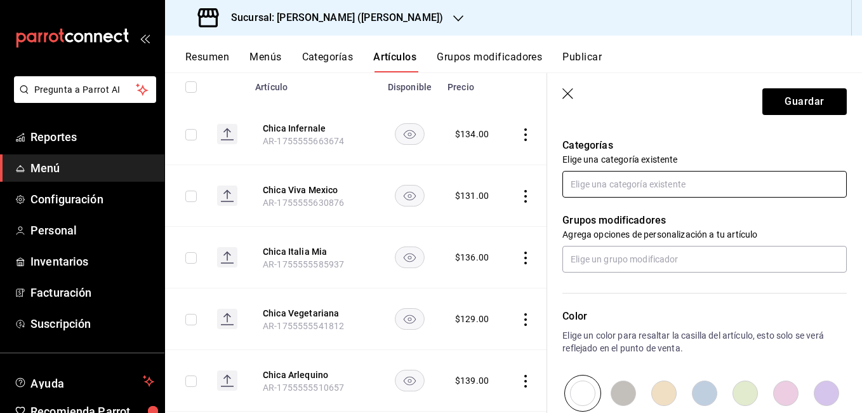
type input "$130.00"
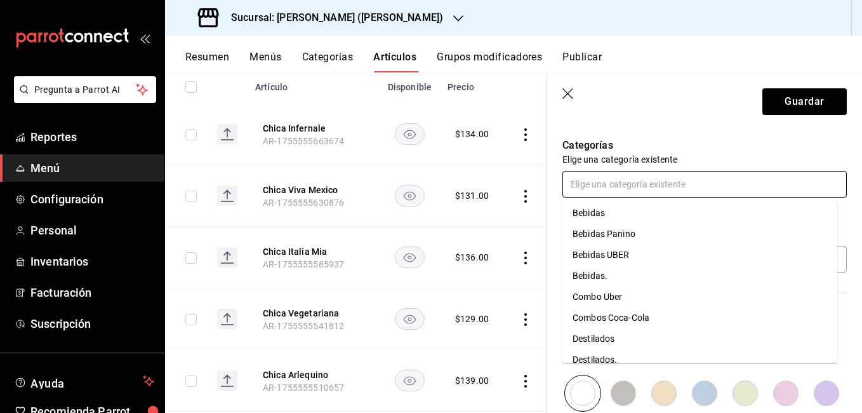
click at [624, 193] on input "text" at bounding box center [704, 184] width 284 height 27
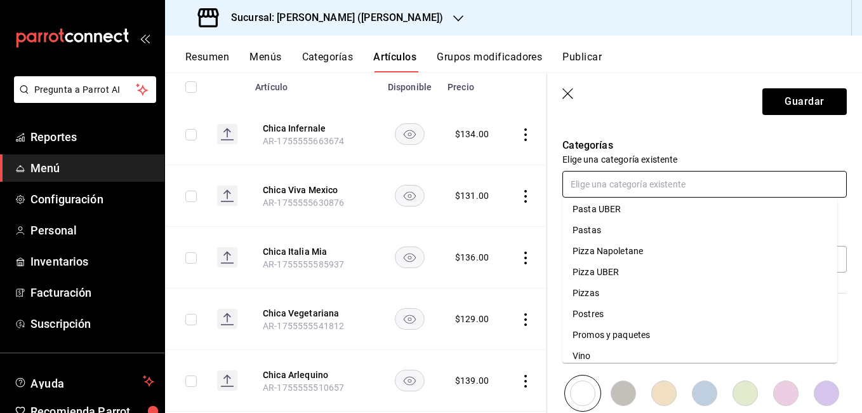
scroll to position [411, 0]
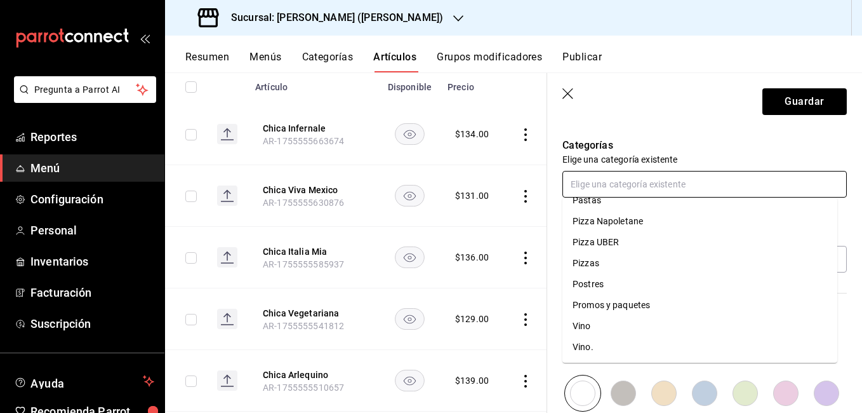
click at [624, 262] on li "Pizzas" at bounding box center [699, 263] width 275 height 21
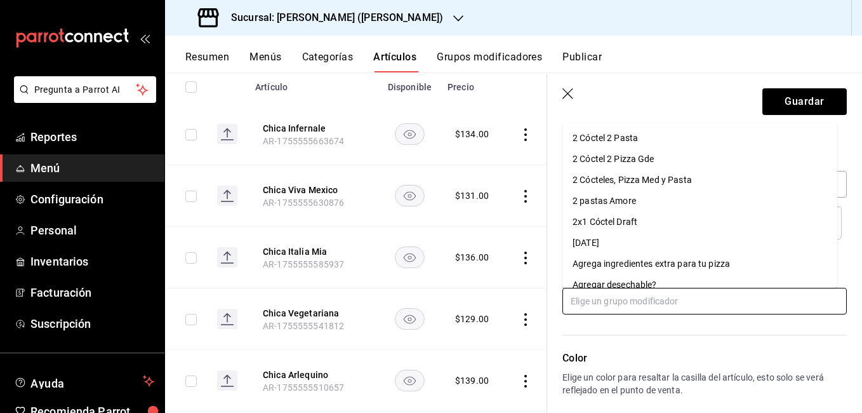
click at [637, 292] on input "text" at bounding box center [704, 301] width 284 height 27
click at [644, 265] on div "Agrega ingredientes extra para tu pizza" at bounding box center [651, 263] width 157 height 13
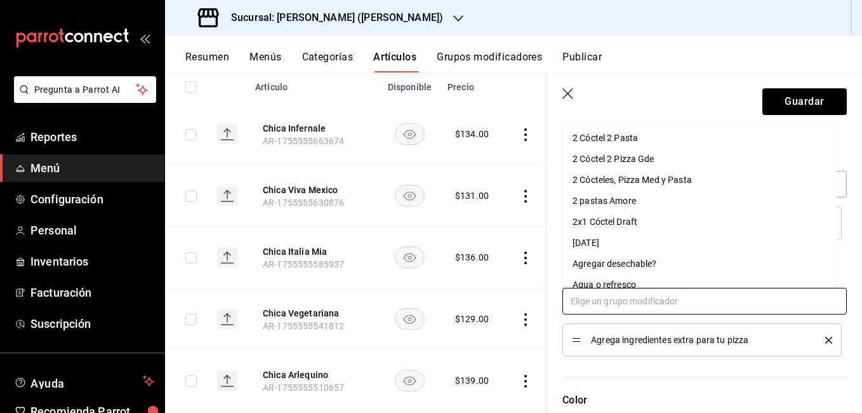
click at [644, 306] on input "text" at bounding box center [704, 301] width 284 height 27
click at [667, 267] on li "Agregar desechable?" at bounding box center [699, 263] width 275 height 21
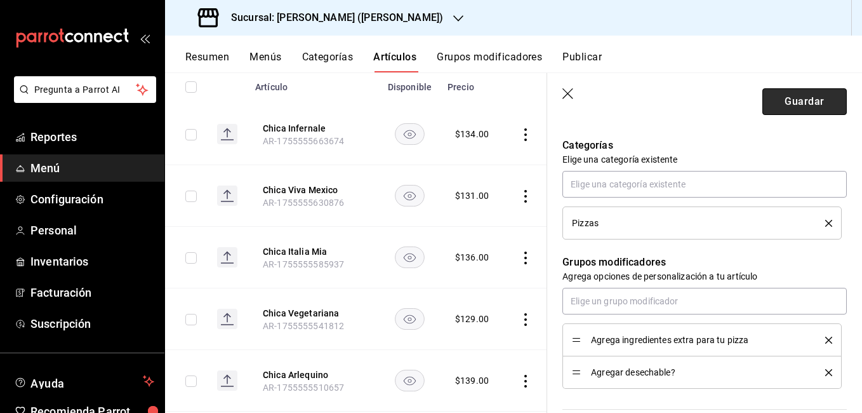
click at [790, 103] on button "Guardar" at bounding box center [804, 101] width 84 height 27
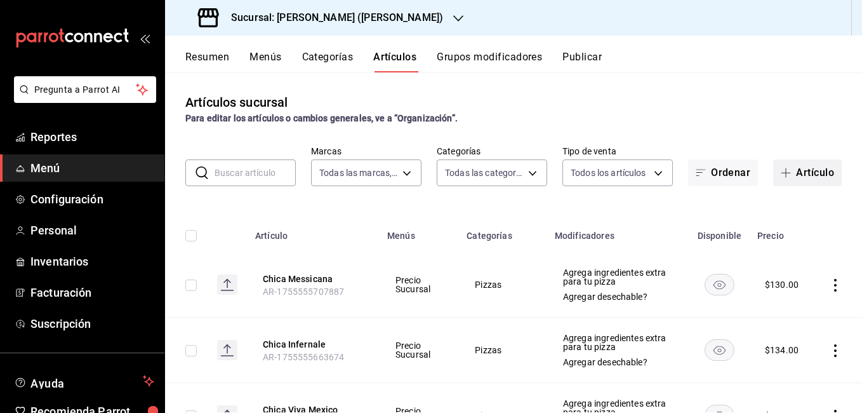
click at [814, 177] on button "Artículo" at bounding box center [807, 172] width 69 height 27
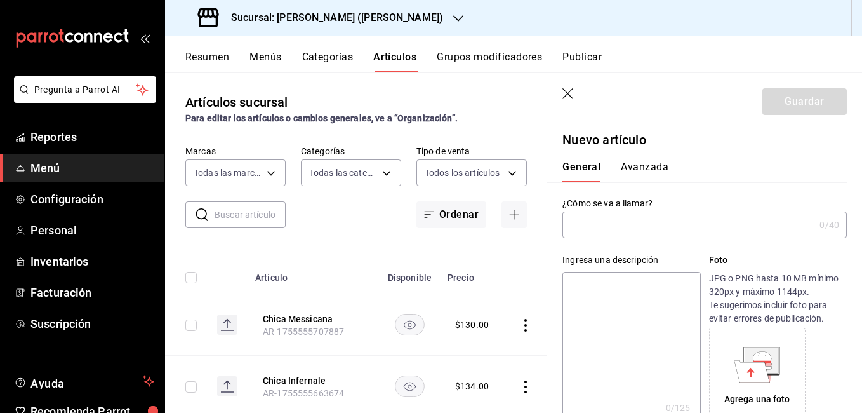
type input "AR-1755555745625"
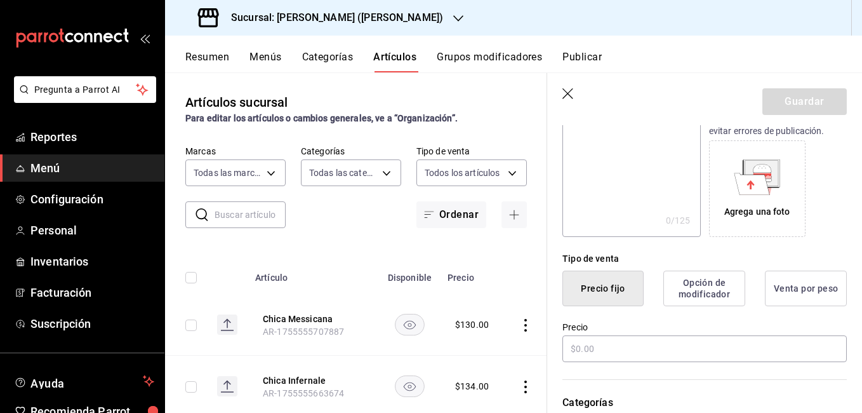
scroll to position [190, 0]
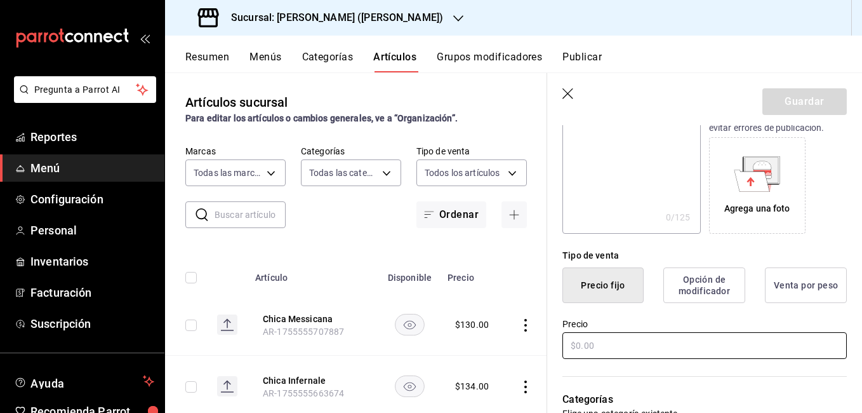
type input "Chica Arma tu Pizza"
click at [604, 344] on input "text" at bounding box center [704, 345] width 284 height 27
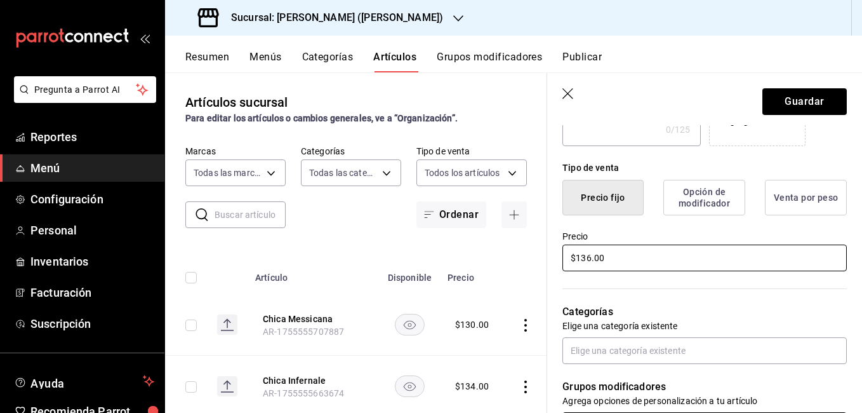
scroll to position [381, 0]
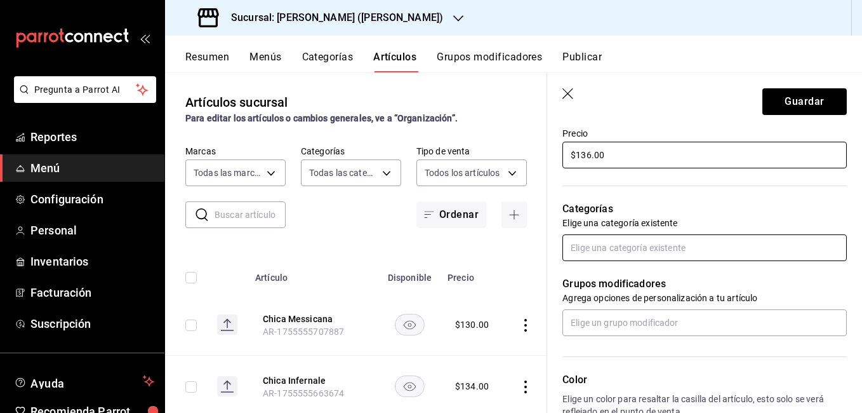
type input "$136.00"
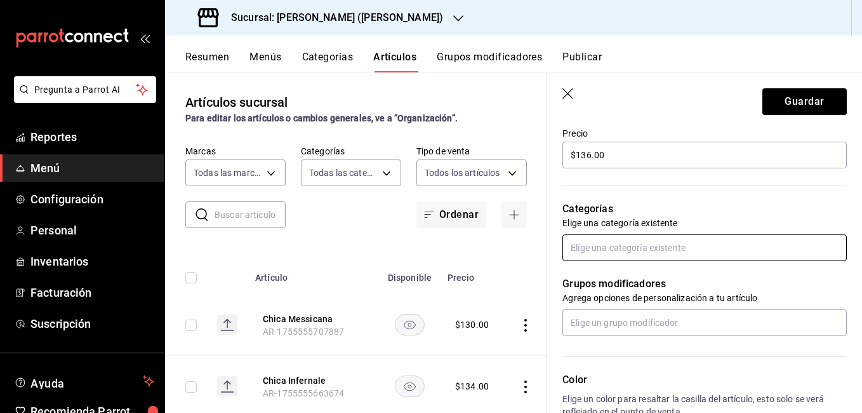
click at [628, 255] on input "text" at bounding box center [704, 247] width 284 height 27
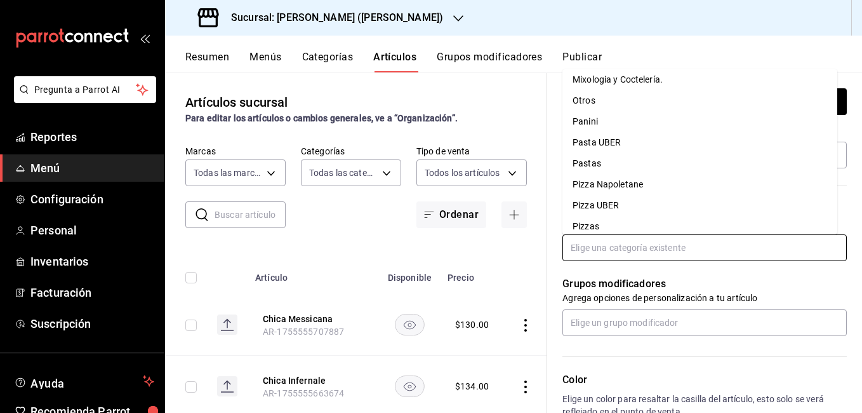
scroll to position [411, 0]
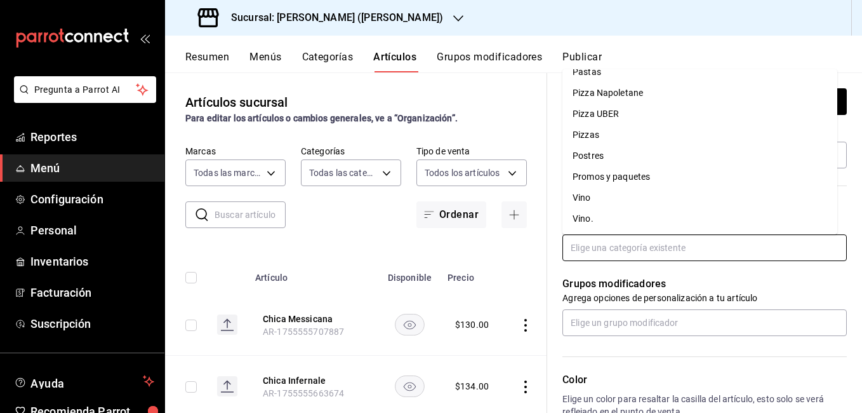
click at [621, 127] on li "Pizzas" at bounding box center [699, 134] width 275 height 21
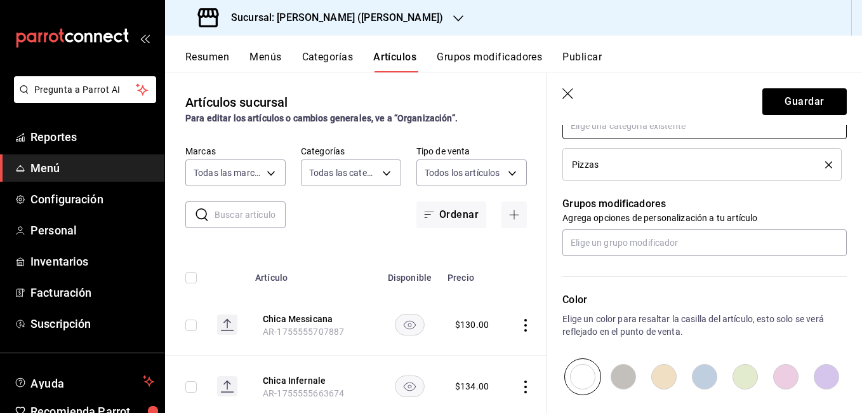
scroll to position [508, 0]
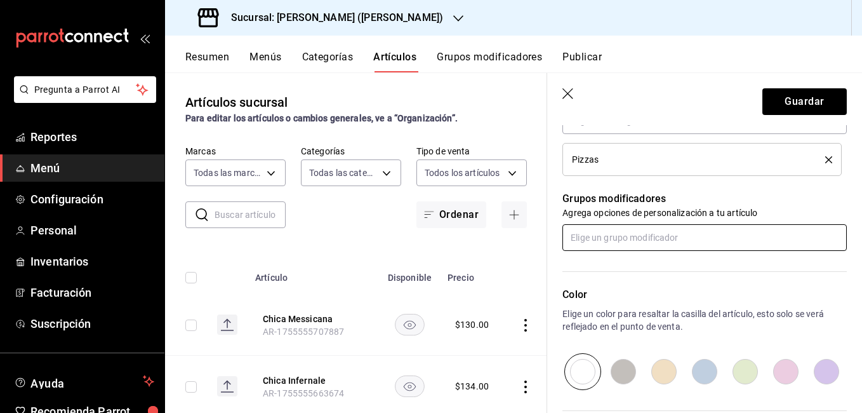
click at [636, 243] on input "text" at bounding box center [704, 237] width 284 height 27
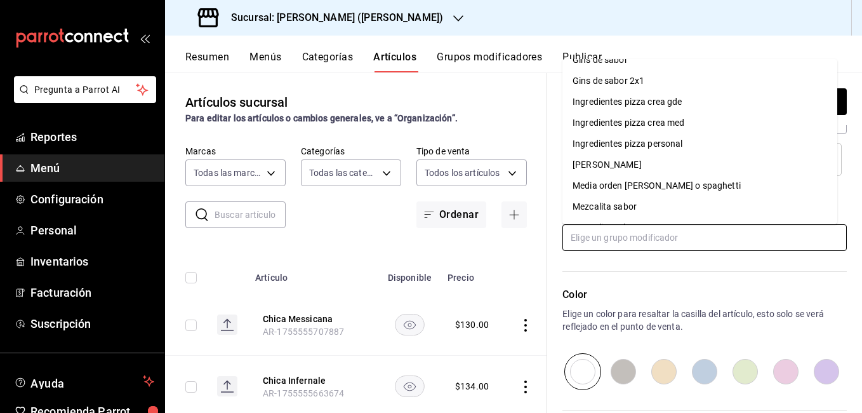
scroll to position [695, 0]
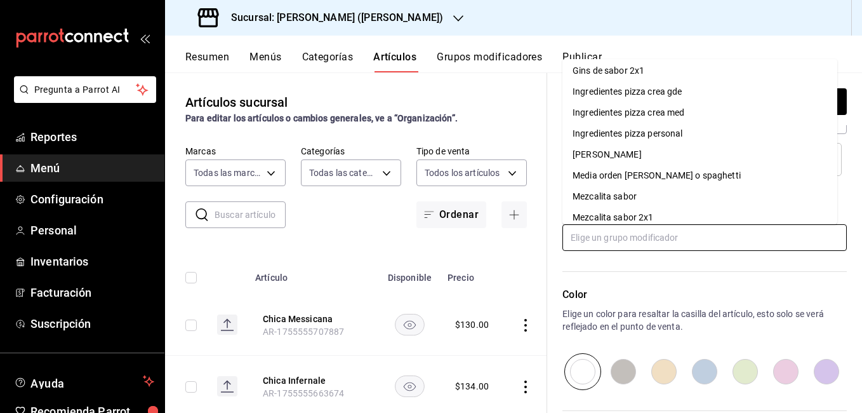
click at [642, 136] on div "Ingredientes pizza personal" at bounding box center [628, 133] width 110 height 13
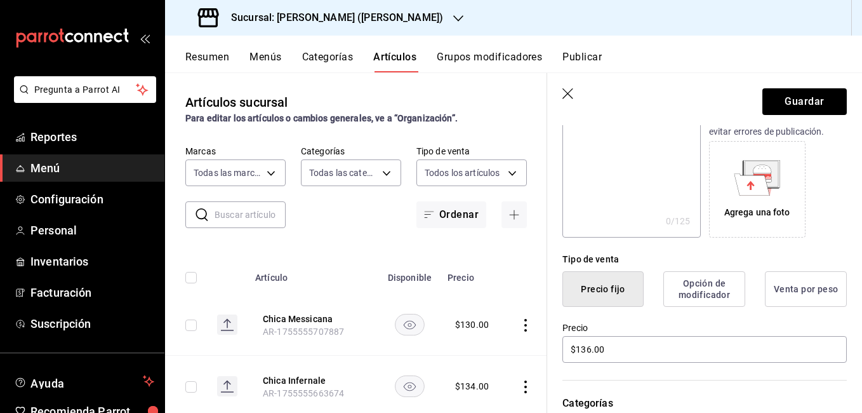
scroll to position [254, 0]
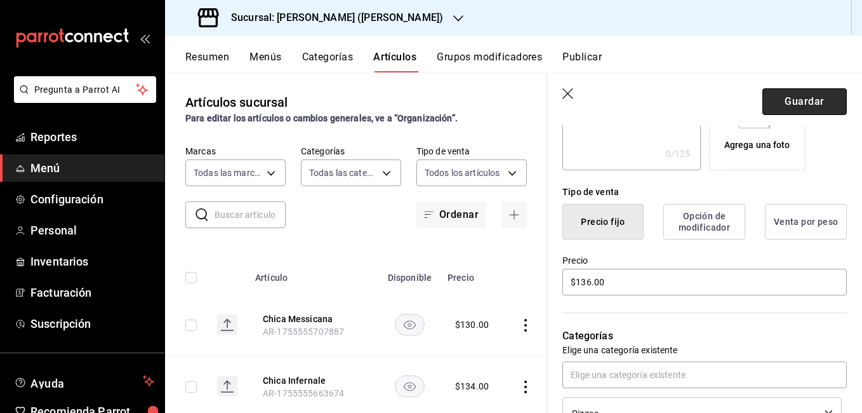
click at [785, 107] on button "Guardar" at bounding box center [804, 101] width 84 height 27
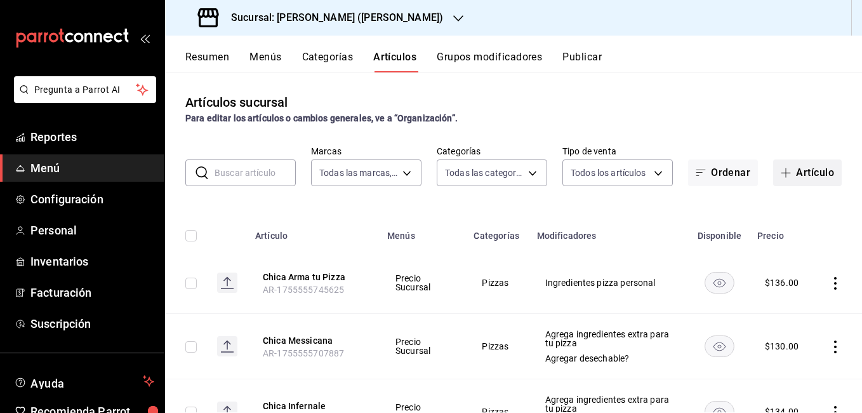
click at [793, 163] on button "Artículo" at bounding box center [807, 172] width 69 height 27
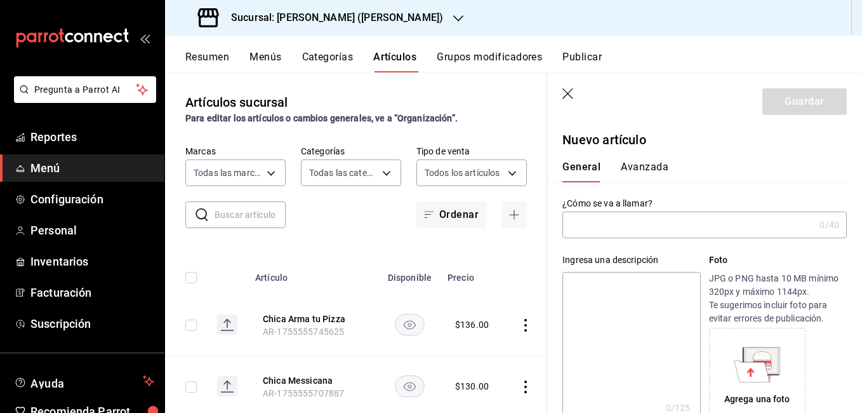
type input "AR-1755555853872"
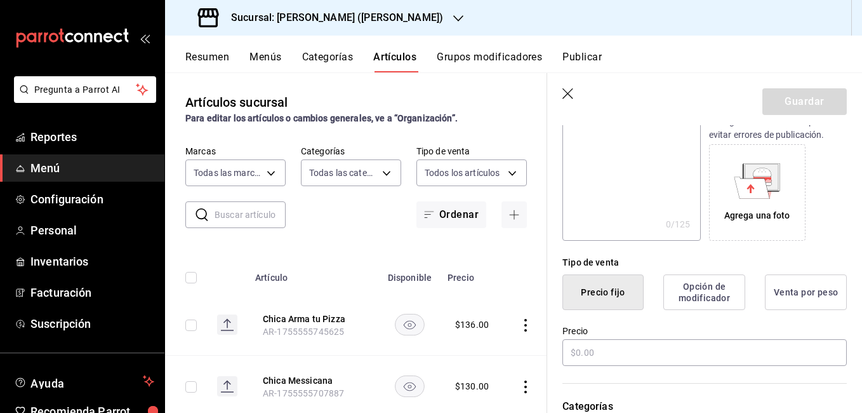
scroll to position [317, 0]
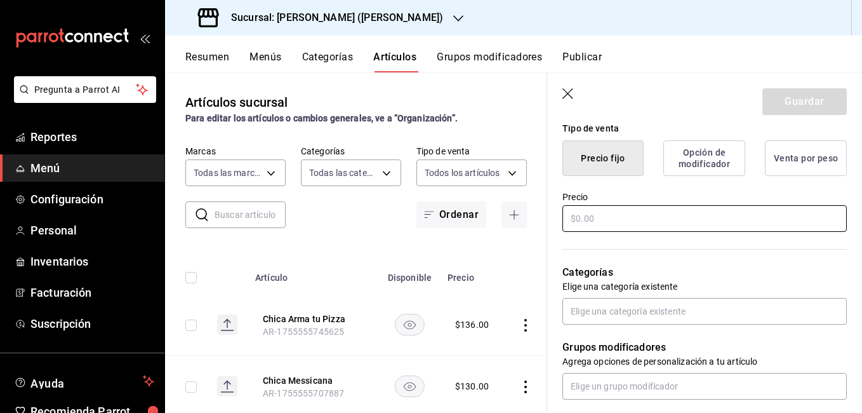
type input "Chica Capricciosa"
click at [613, 218] on input "text" at bounding box center [704, 218] width 284 height 27
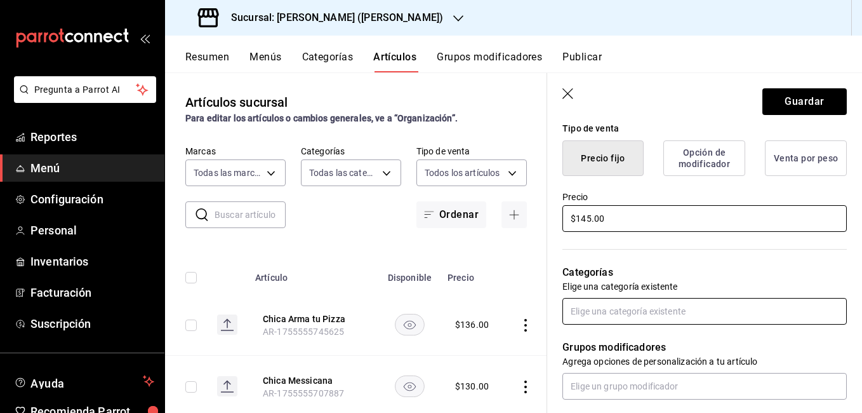
type input "$145.00"
click at [646, 308] on input "text" at bounding box center [704, 311] width 284 height 27
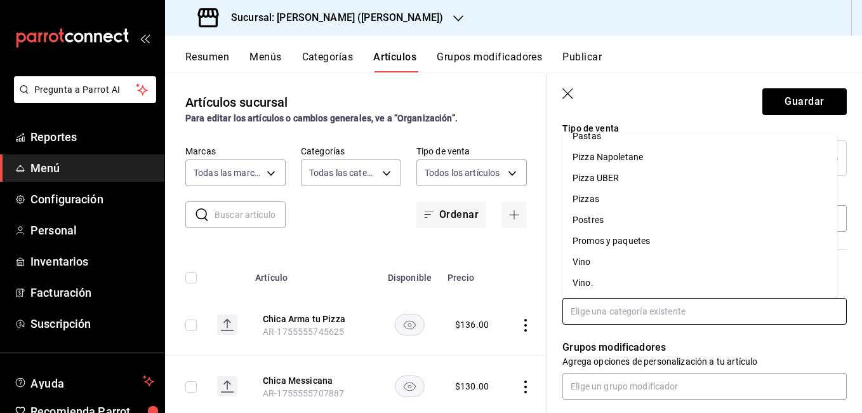
scroll to position [411, 0]
click at [626, 196] on li "Pizzas" at bounding box center [699, 198] width 275 height 21
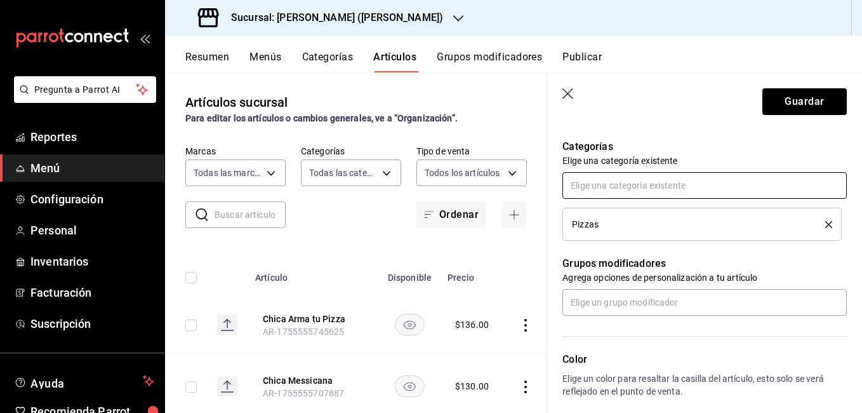
scroll to position [444, 0]
click at [618, 298] on input "text" at bounding box center [704, 301] width 284 height 27
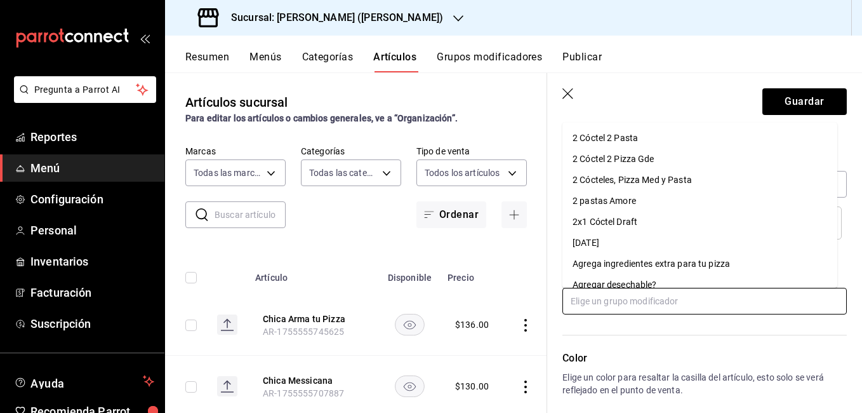
click at [635, 260] on div "Agrega ingredientes extra para tu pizza" at bounding box center [651, 263] width 157 height 13
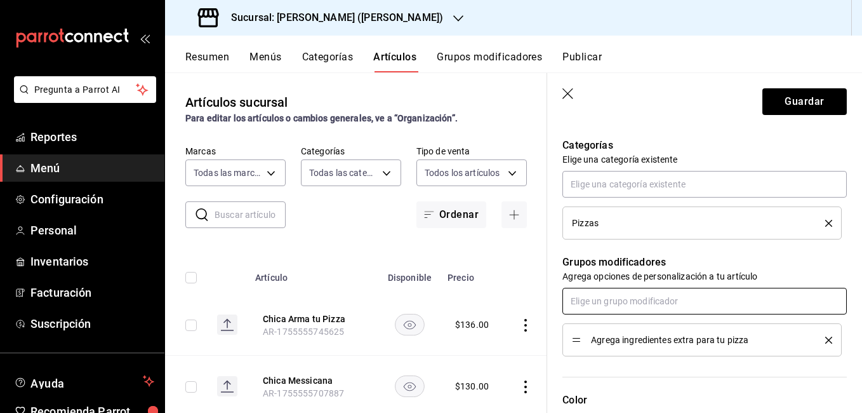
click at [635, 296] on input "text" at bounding box center [704, 301] width 284 height 27
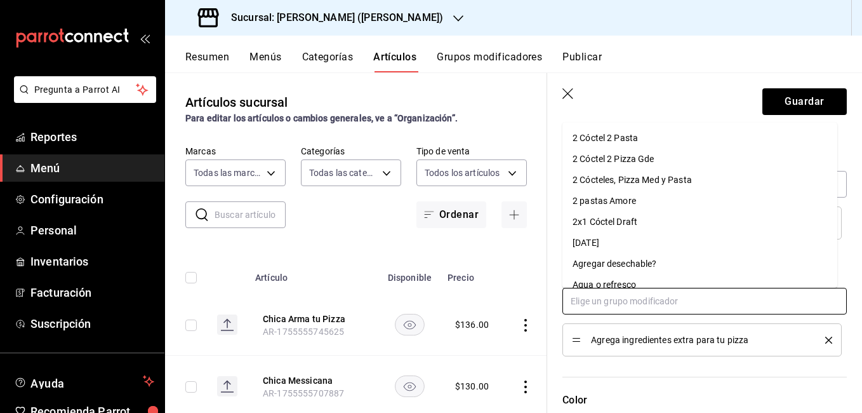
click at [642, 263] on div "Agregar desechable?" at bounding box center [615, 263] width 84 height 13
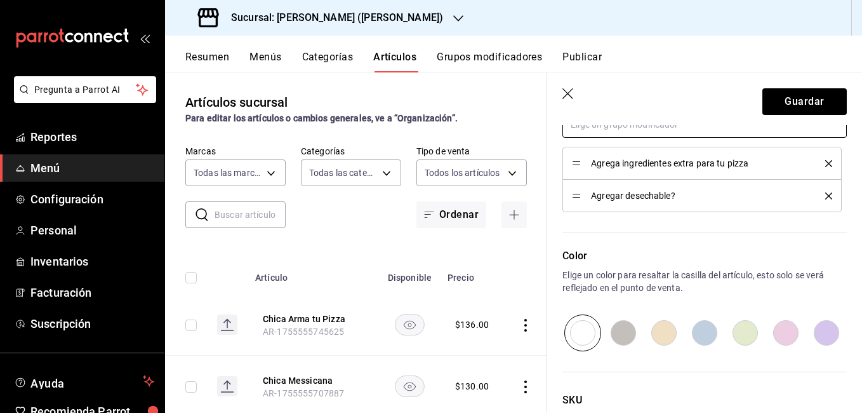
scroll to position [635, 0]
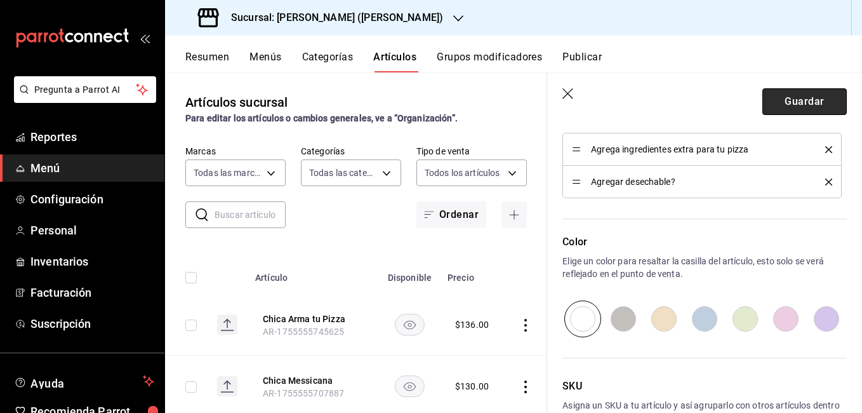
click at [778, 95] on button "Guardar" at bounding box center [804, 101] width 84 height 27
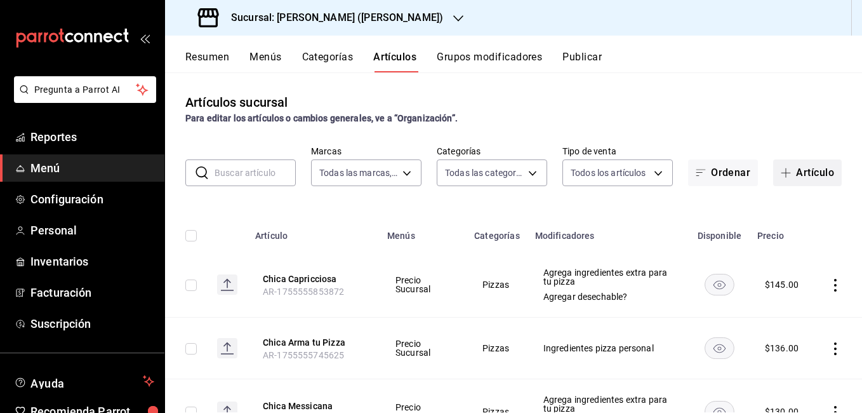
click at [777, 167] on button "Artículo" at bounding box center [807, 172] width 69 height 27
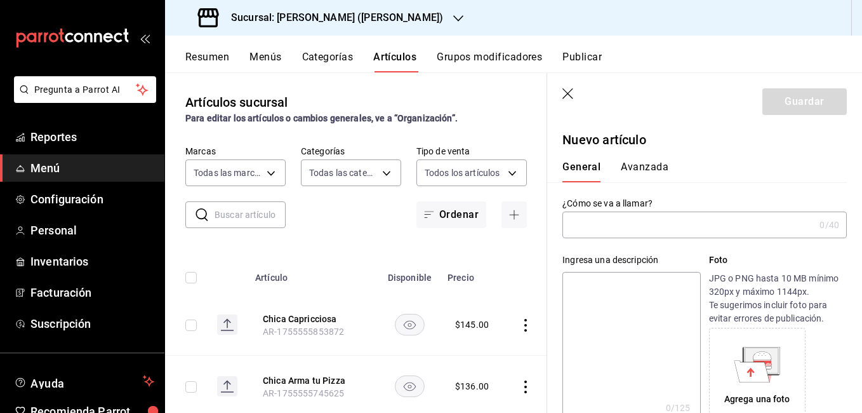
type input "AR-1755555960770"
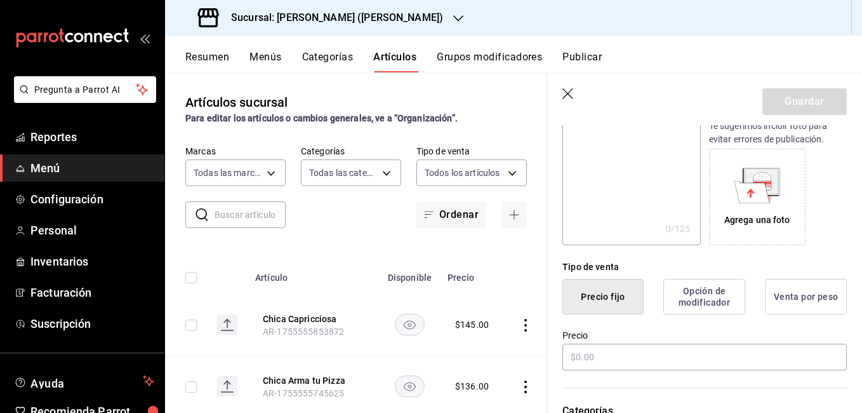
scroll to position [190, 0]
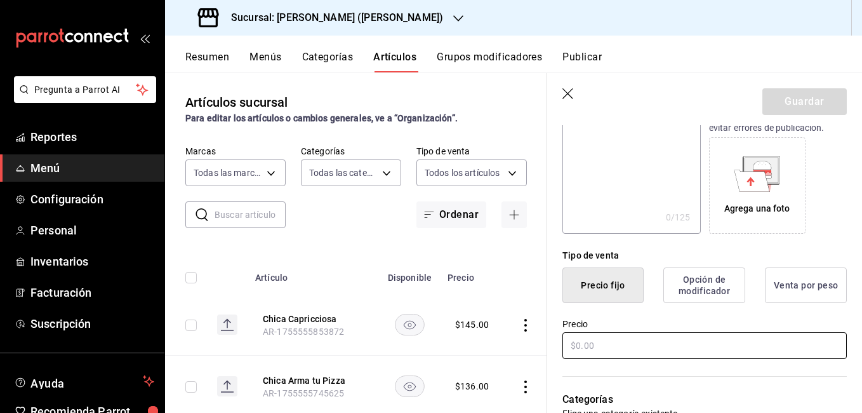
type input "Chica Diavola"
click at [611, 346] on input "text" at bounding box center [704, 345] width 284 height 27
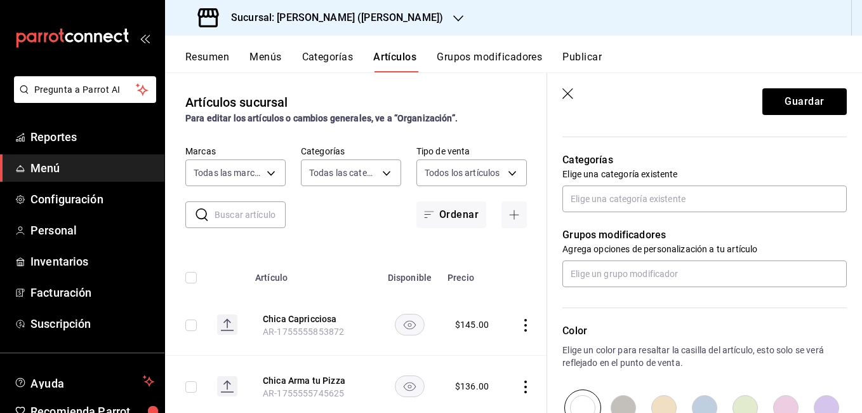
scroll to position [444, 0]
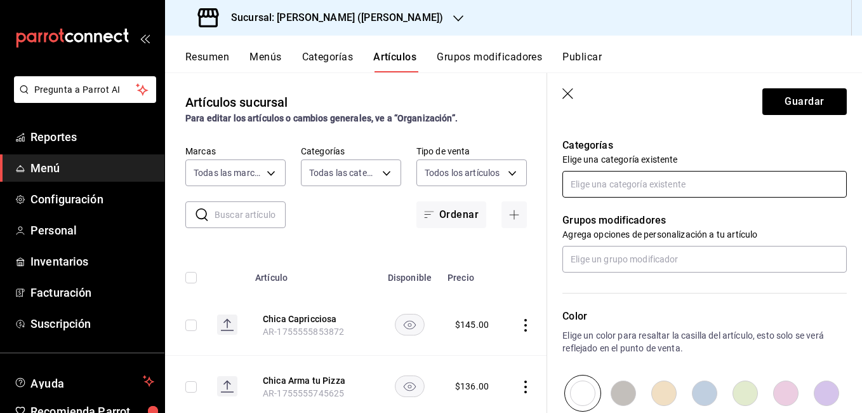
type input "$134.00"
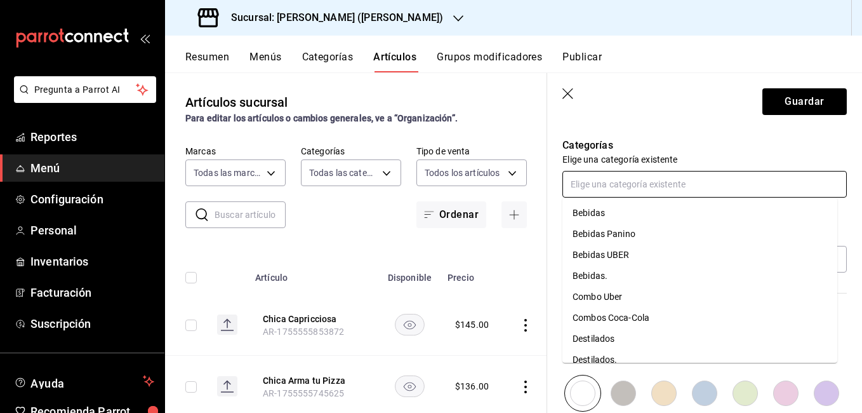
click at [626, 191] on input "text" at bounding box center [704, 184] width 284 height 27
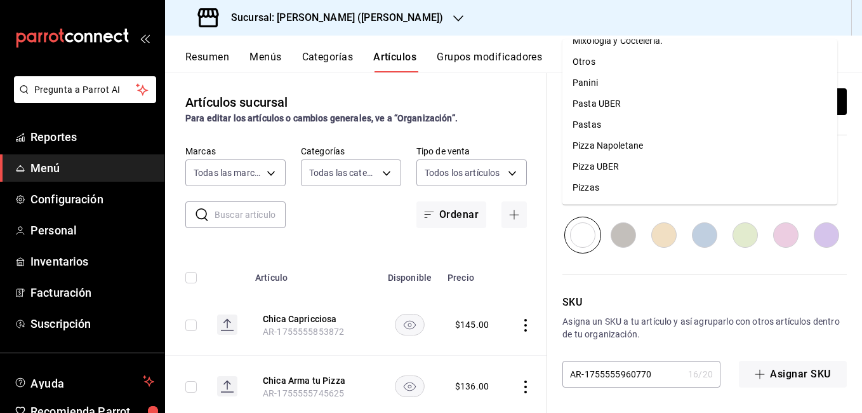
scroll to position [411, 0]
click at [618, 106] on li "Pizzas" at bounding box center [699, 105] width 275 height 21
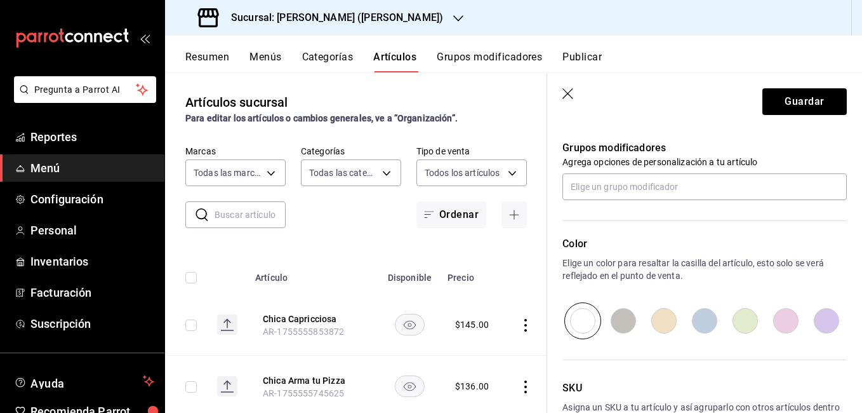
scroll to position [581, 0]
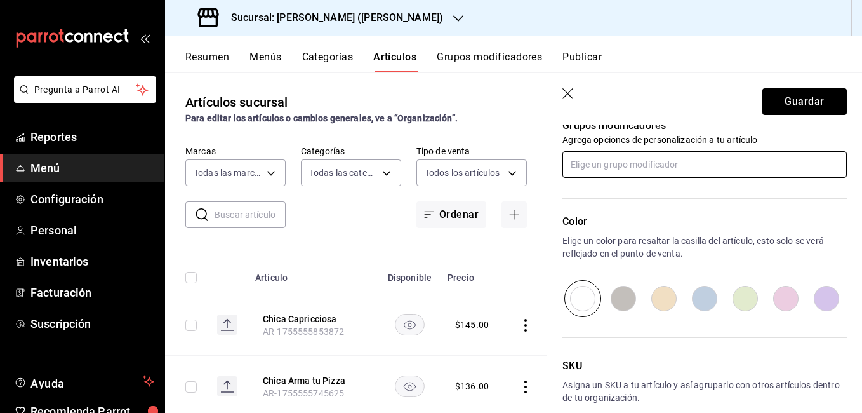
click at [643, 161] on input "text" at bounding box center [704, 164] width 284 height 27
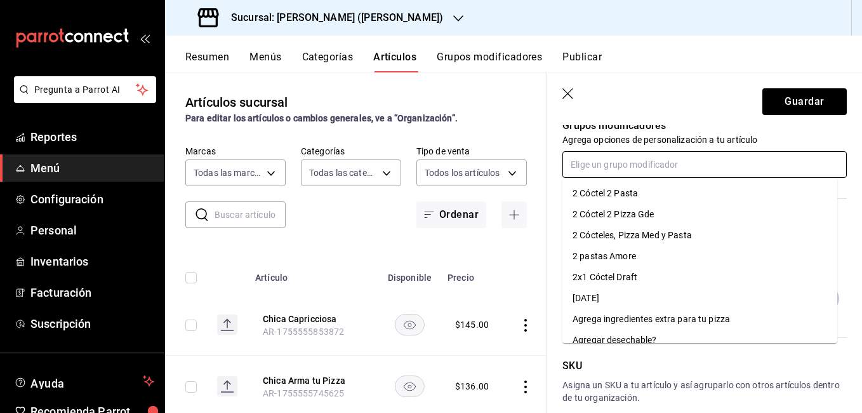
click at [659, 317] on div "Agrega ingredientes extra para tu pizza" at bounding box center [651, 318] width 157 height 13
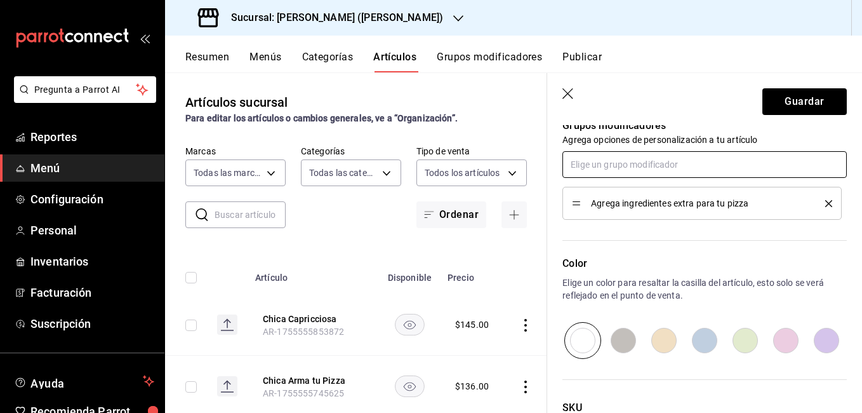
click at [618, 156] on input "text" at bounding box center [704, 164] width 284 height 27
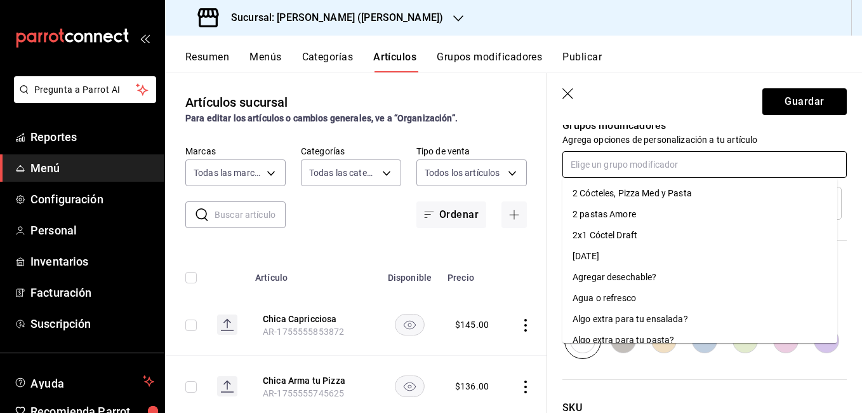
scroll to position [63, 0]
click at [658, 253] on li "Agregar desechable?" at bounding box center [699, 255] width 275 height 21
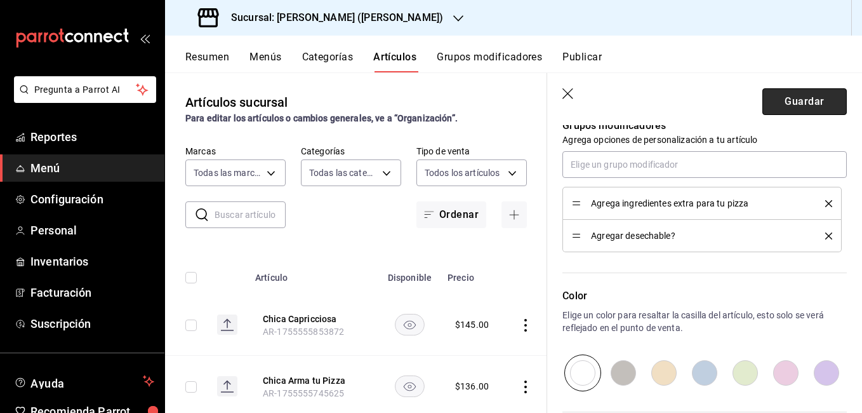
click at [799, 102] on button "Guardar" at bounding box center [804, 101] width 84 height 27
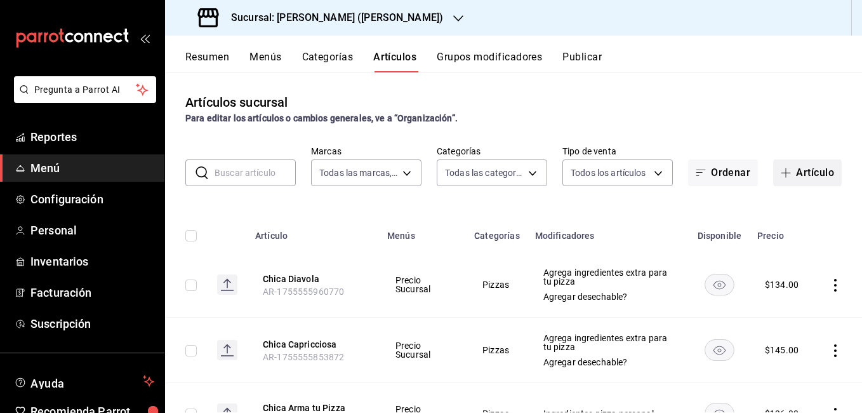
click at [789, 166] on button "Artículo" at bounding box center [807, 172] width 69 height 27
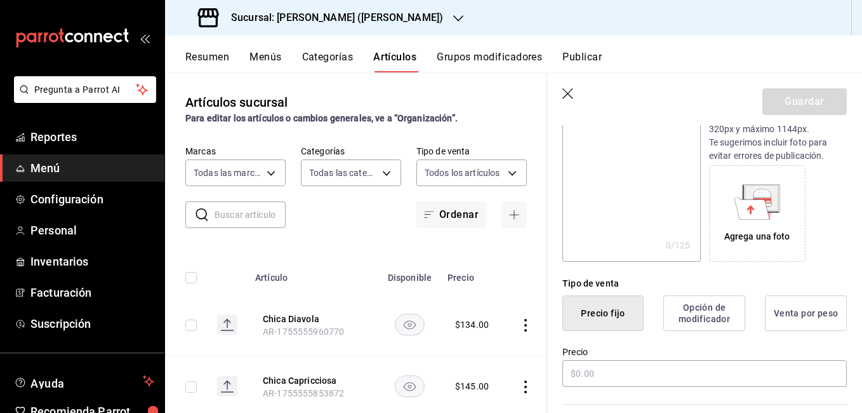
scroll to position [190, 0]
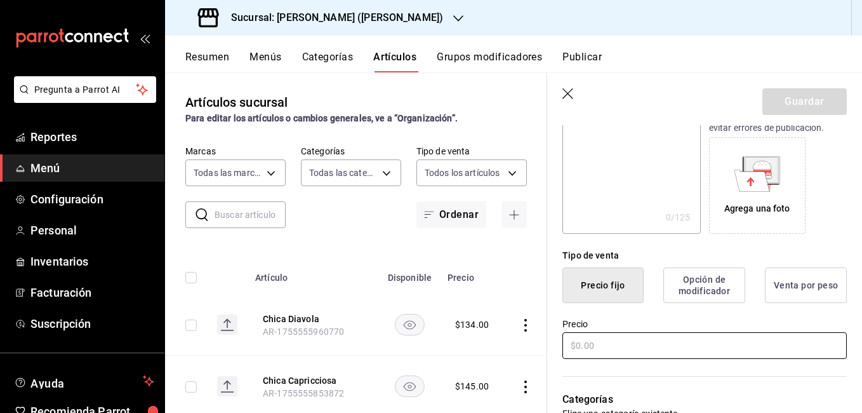
type input "Chica Prosciuto cotto e funghi"
click at [621, 350] on input "text" at bounding box center [704, 345] width 284 height 27
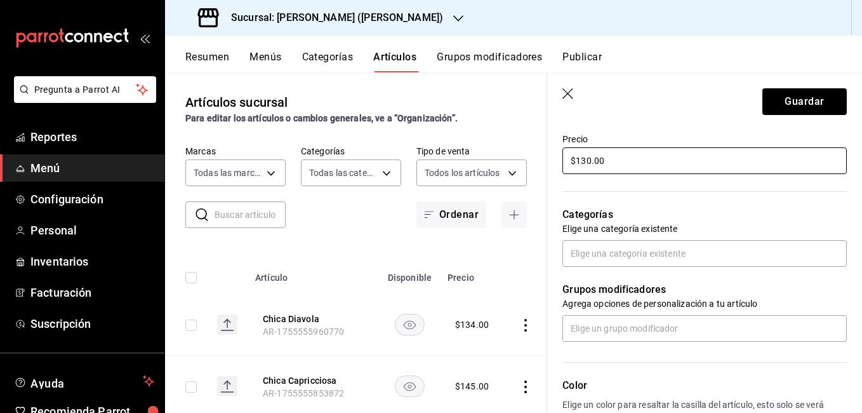
scroll to position [381, 0]
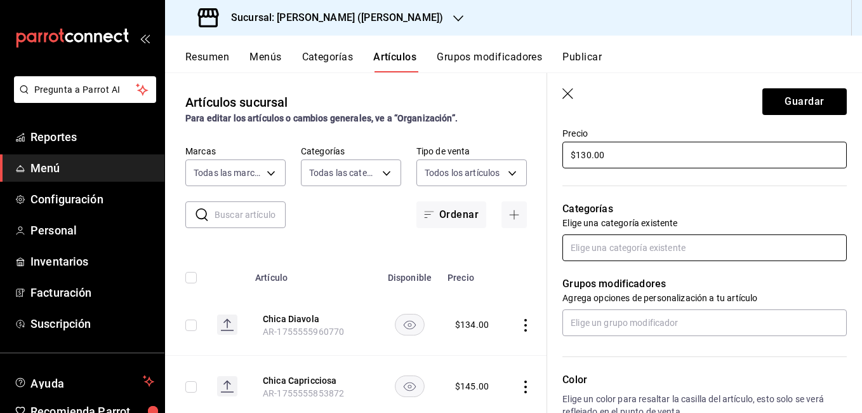
type input "$130.00"
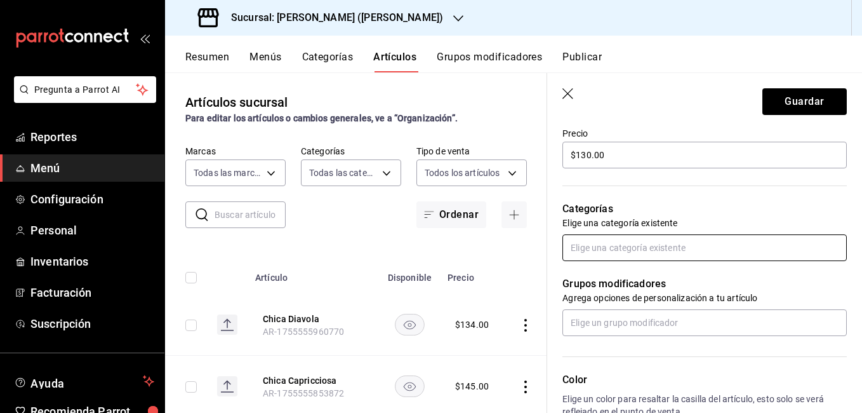
click at [602, 247] on input "text" at bounding box center [704, 247] width 284 height 27
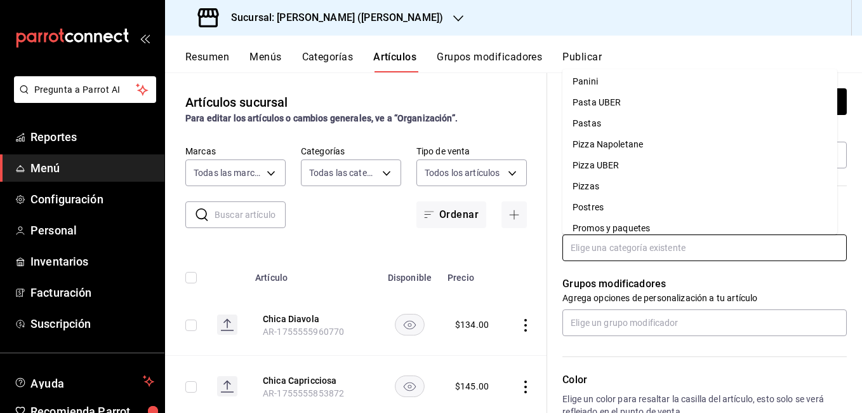
scroll to position [411, 0]
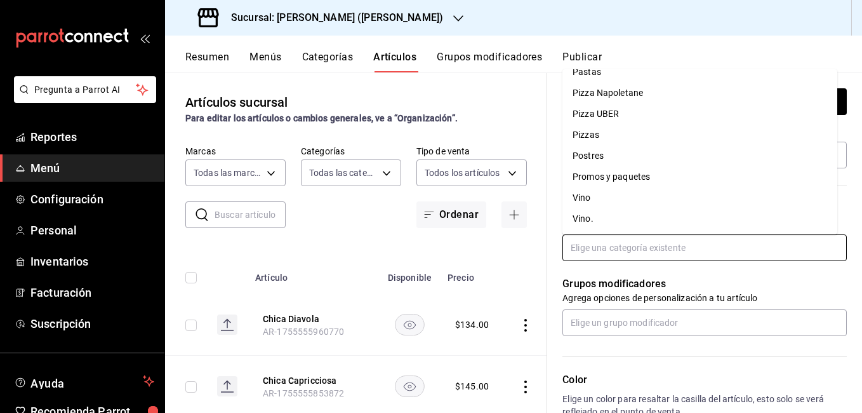
click at [618, 132] on li "Pizzas" at bounding box center [699, 134] width 275 height 21
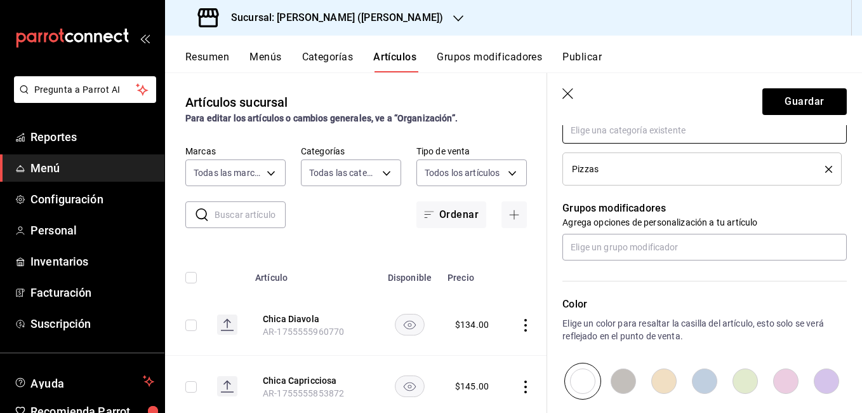
scroll to position [508, 0]
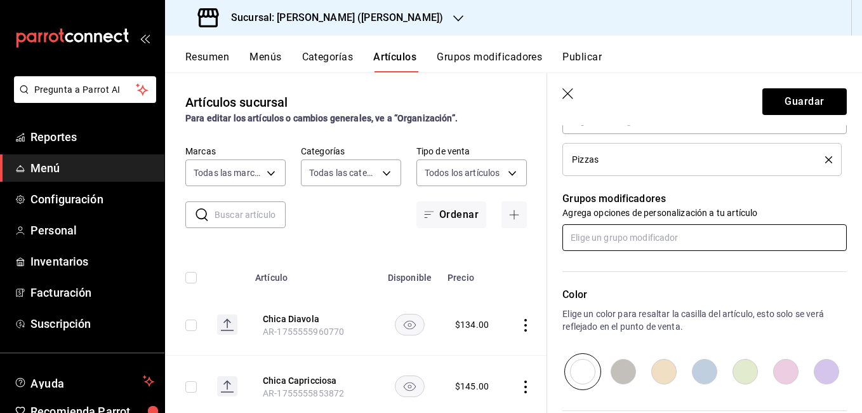
click at [630, 232] on input "text" at bounding box center [704, 237] width 284 height 27
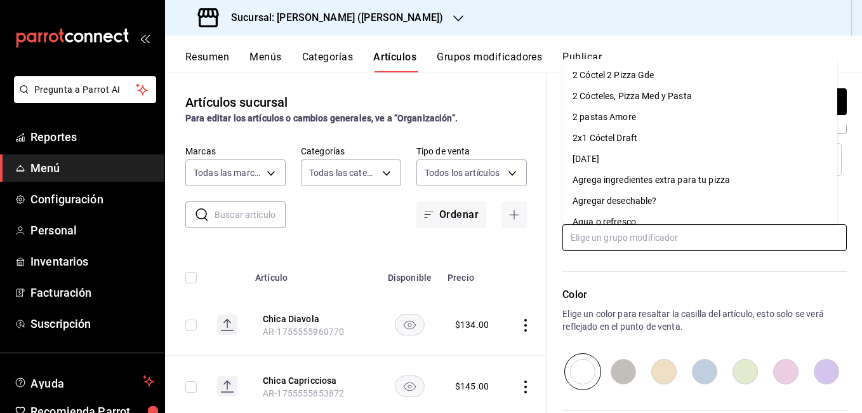
scroll to position [0, 0]
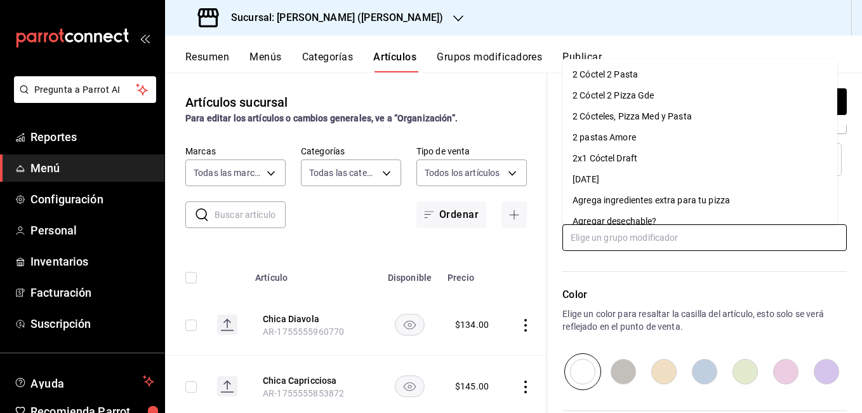
click at [648, 196] on div "Agrega ingredientes extra para tu pizza" at bounding box center [651, 200] width 157 height 13
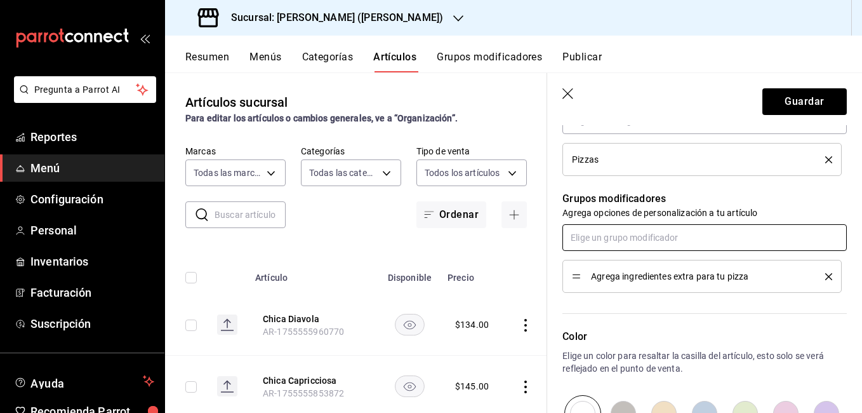
click at [618, 238] on input "text" at bounding box center [704, 237] width 284 height 27
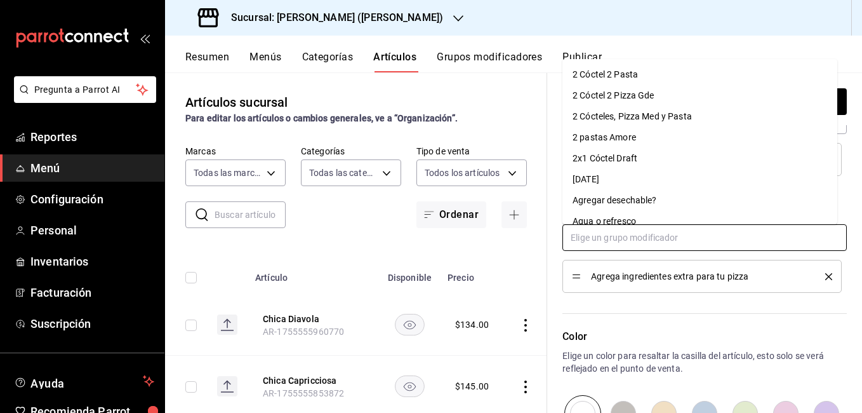
click at [625, 201] on div "Agregar desechable?" at bounding box center [615, 200] width 84 height 13
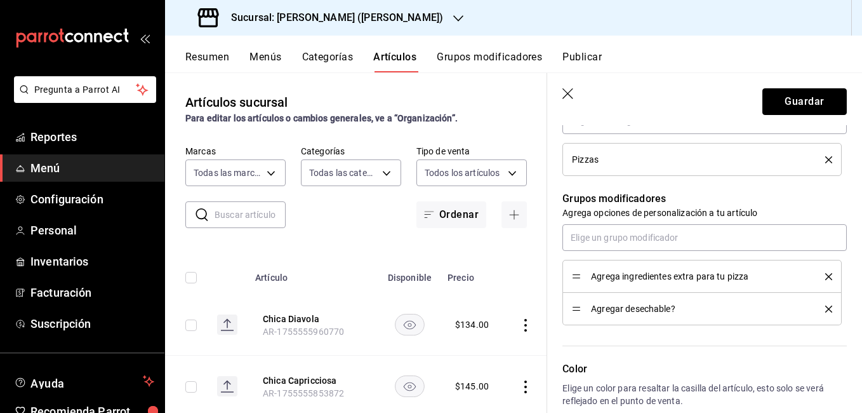
click at [768, 99] on button "Guardar" at bounding box center [804, 101] width 84 height 27
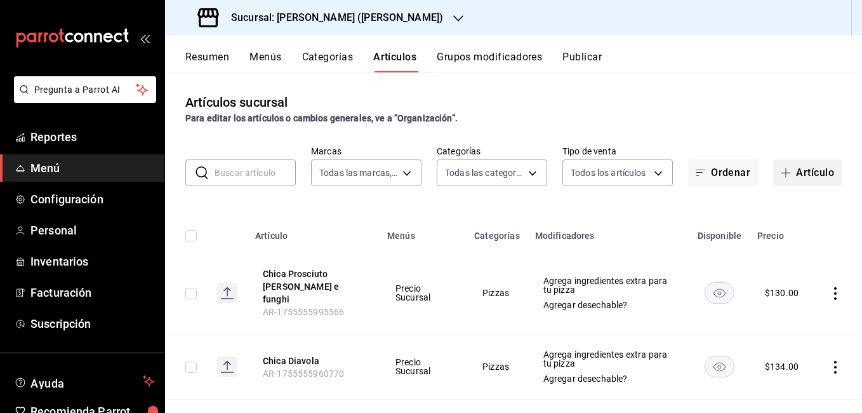
click at [794, 171] on button "Artículo" at bounding box center [807, 172] width 69 height 27
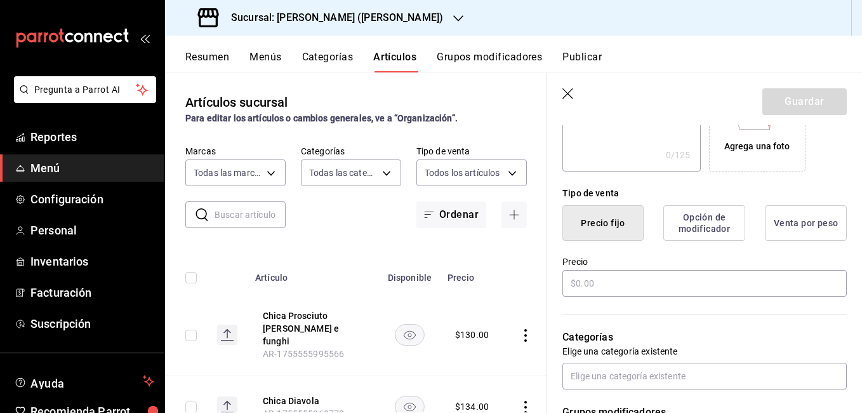
scroll to position [254, 0]
type input "Chica Quattro Stagioni"
click at [621, 280] on input "text" at bounding box center [704, 282] width 284 height 27
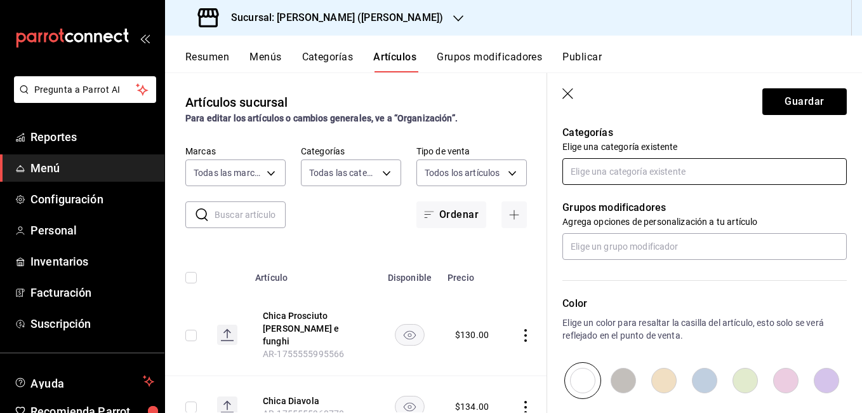
scroll to position [381, 0]
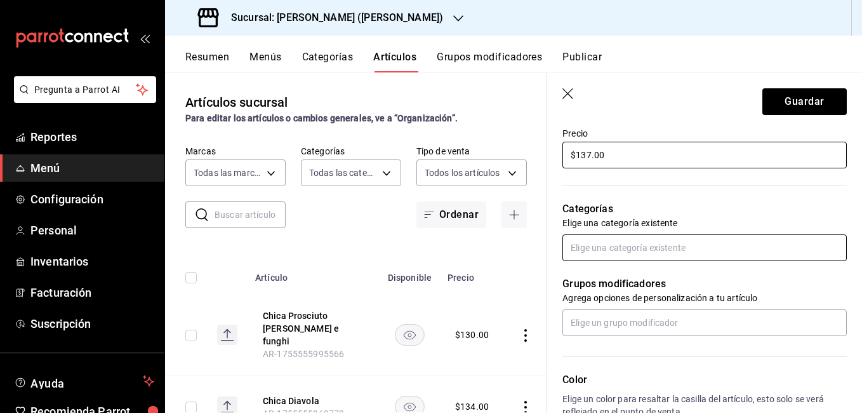
type input "$137.00"
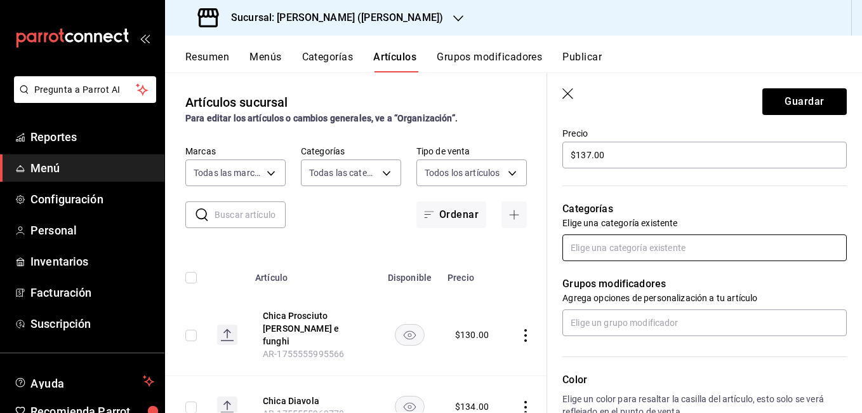
click at [613, 248] on input "text" at bounding box center [704, 247] width 284 height 27
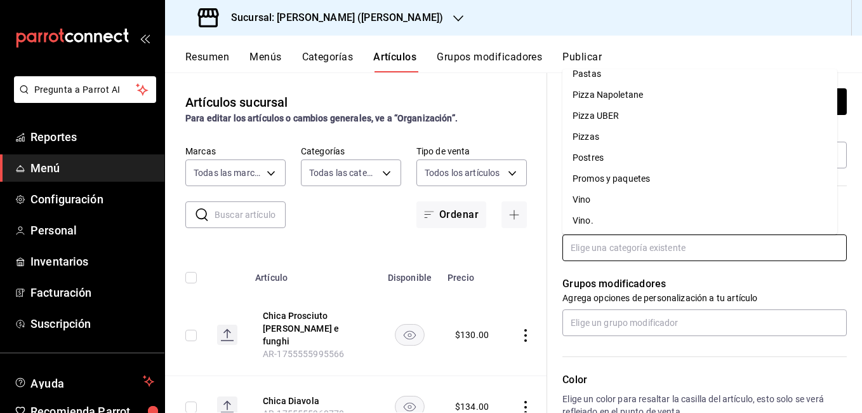
scroll to position [411, 0]
click at [603, 135] on li "Pizzas" at bounding box center [699, 134] width 275 height 21
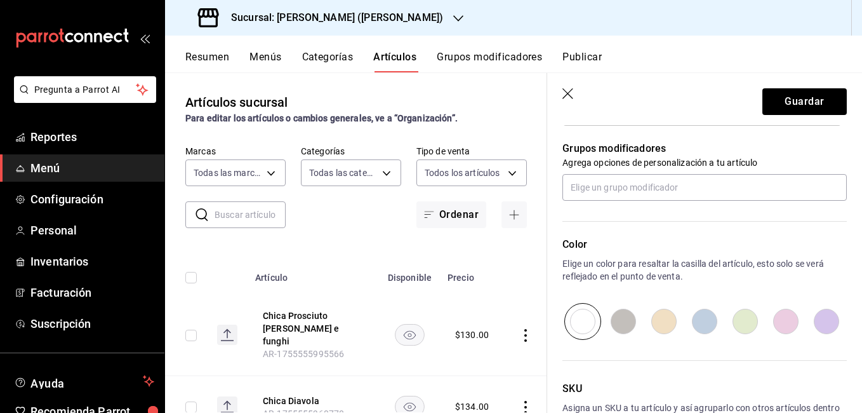
scroll to position [571, 0]
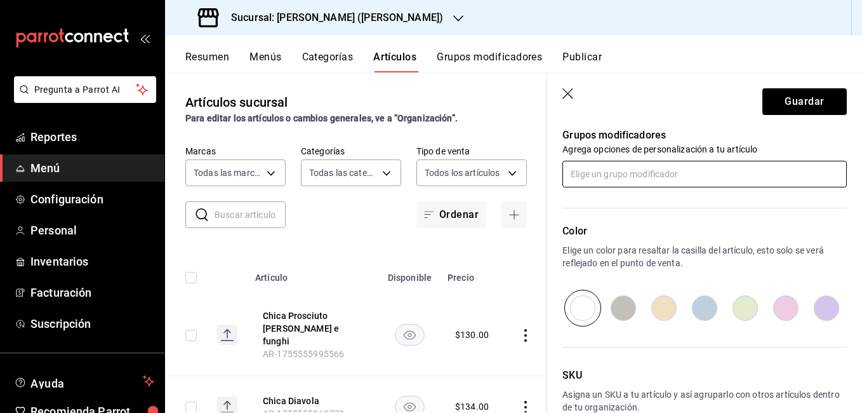
click at [633, 178] on input "text" at bounding box center [704, 174] width 284 height 27
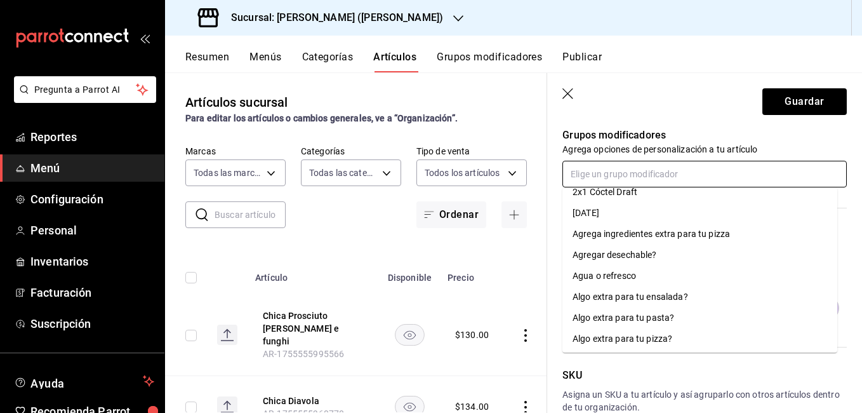
scroll to position [0, 0]
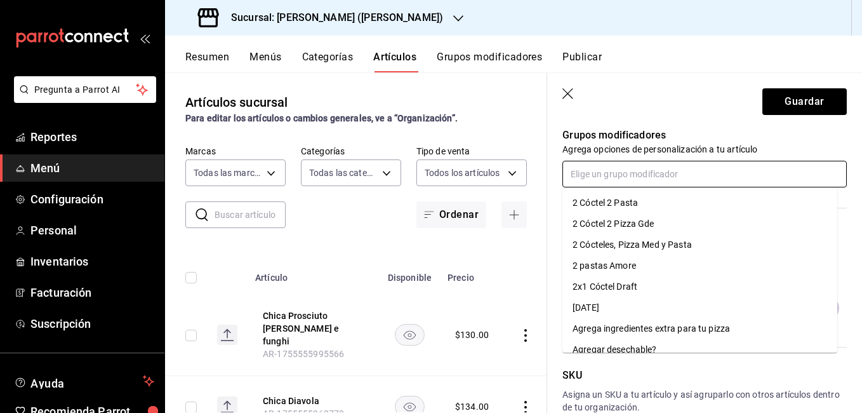
click at [667, 331] on div "Agrega ingredientes extra para tu pizza" at bounding box center [651, 328] width 157 height 13
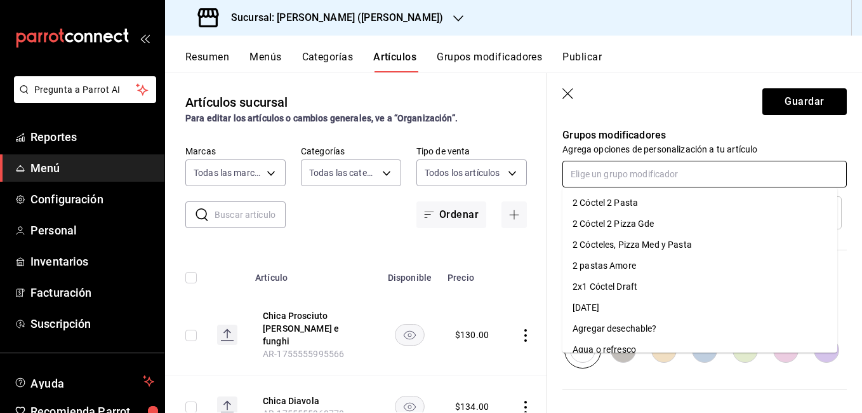
click at [653, 172] on input "text" at bounding box center [704, 174] width 284 height 27
click at [651, 324] on div "Agregar desechable?" at bounding box center [615, 328] width 84 height 13
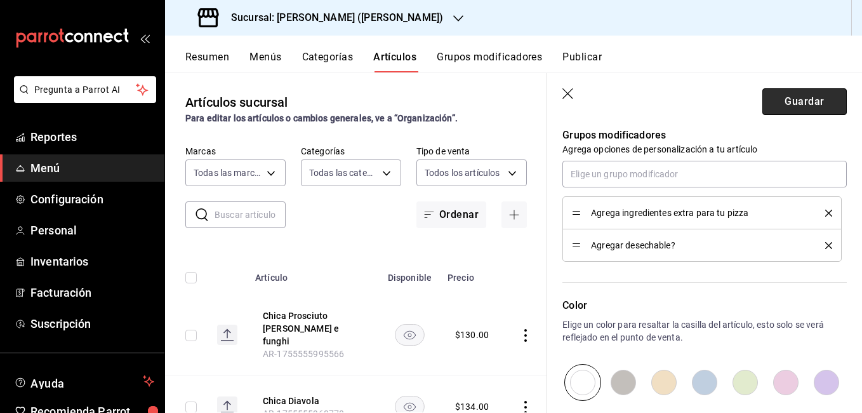
click at [792, 98] on button "Guardar" at bounding box center [804, 101] width 84 height 27
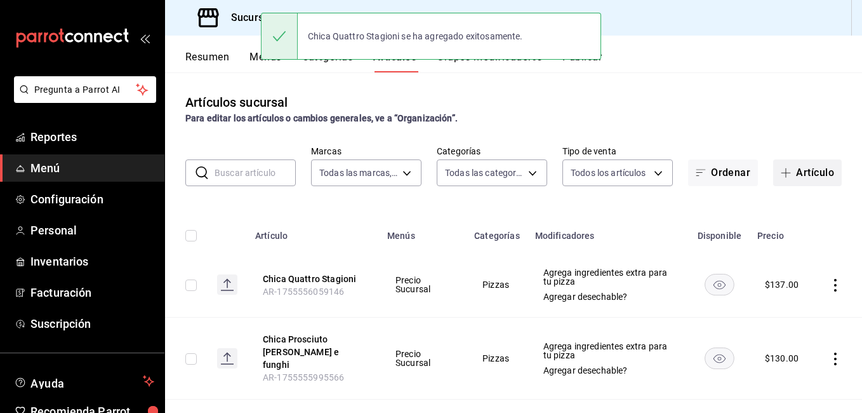
click at [816, 176] on button "Artículo" at bounding box center [807, 172] width 69 height 27
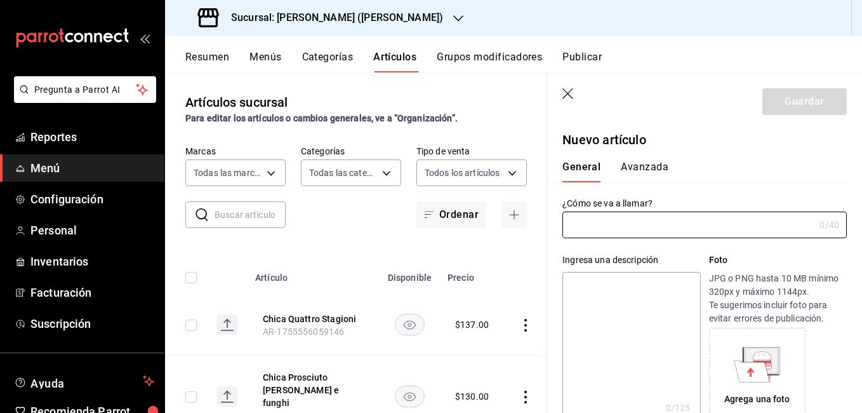
type input "AR-1755556112250"
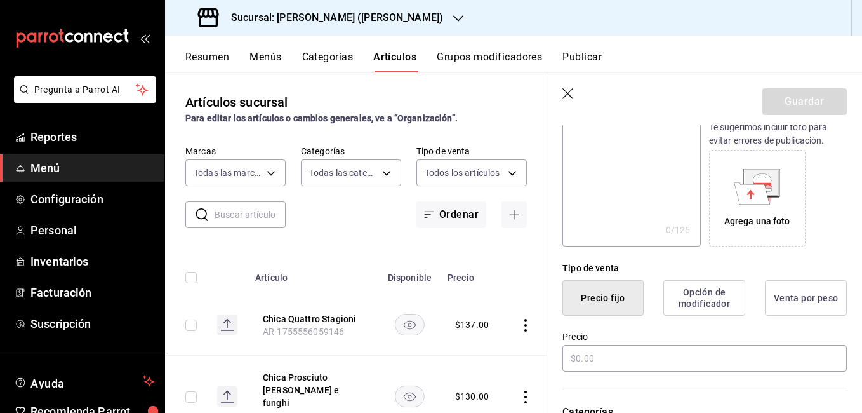
scroll to position [190, 0]
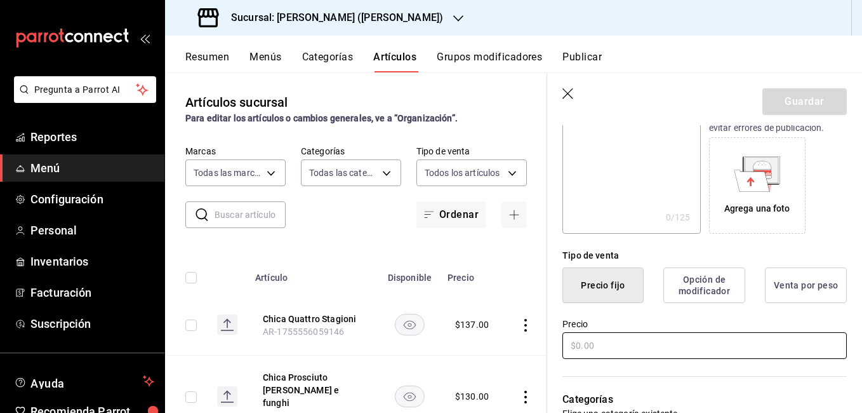
type input "Chica Margherita"
click at [603, 339] on input "text" at bounding box center [704, 345] width 284 height 27
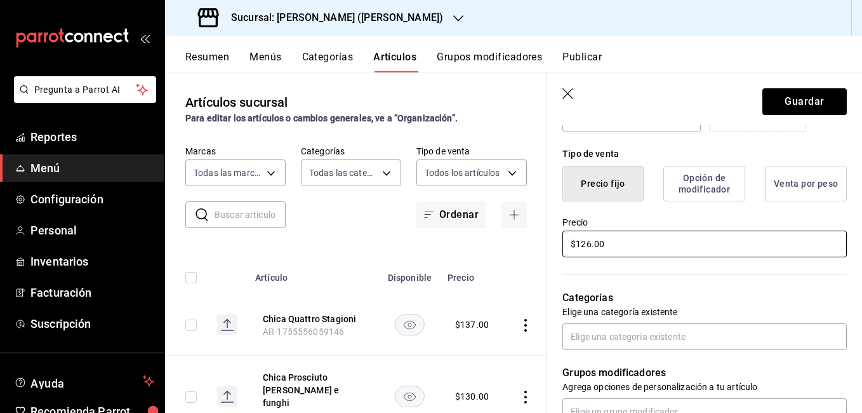
scroll to position [444, 0]
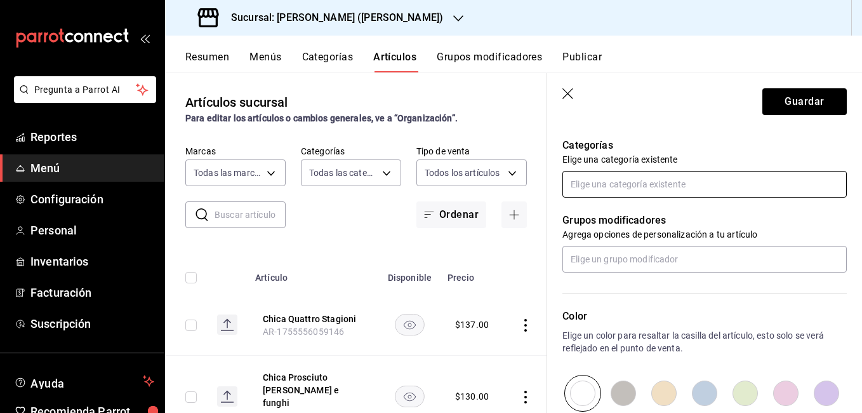
type input "$126.00"
click at [613, 189] on input "text" at bounding box center [704, 184] width 284 height 27
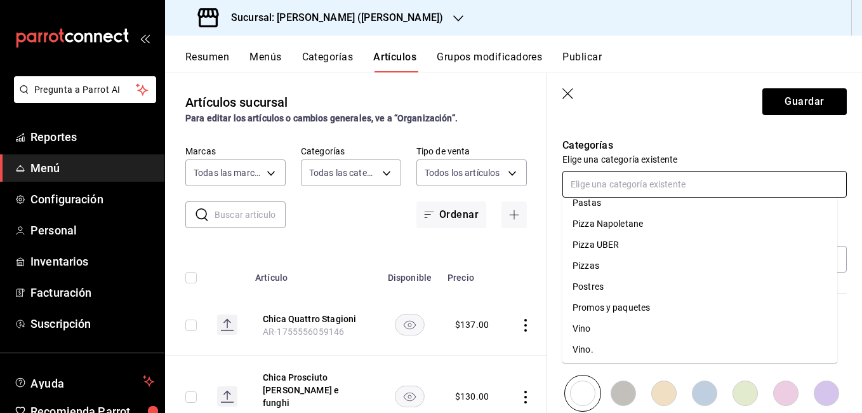
scroll to position [411, 0]
click at [615, 263] on li "Pizzas" at bounding box center [699, 263] width 275 height 21
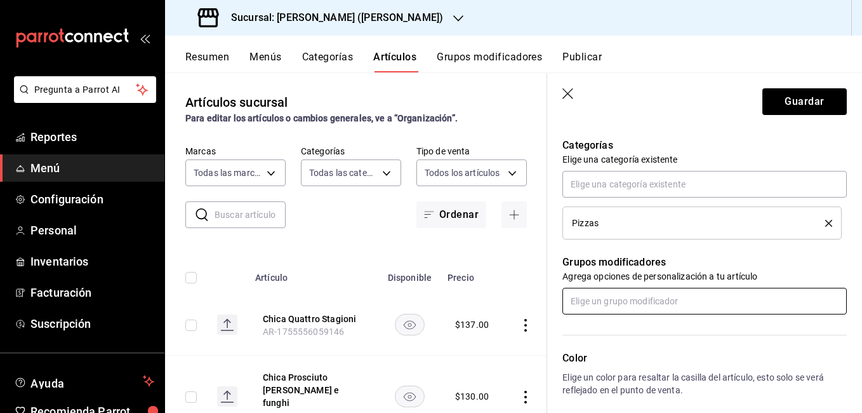
click at [637, 307] on input "text" at bounding box center [704, 301] width 284 height 27
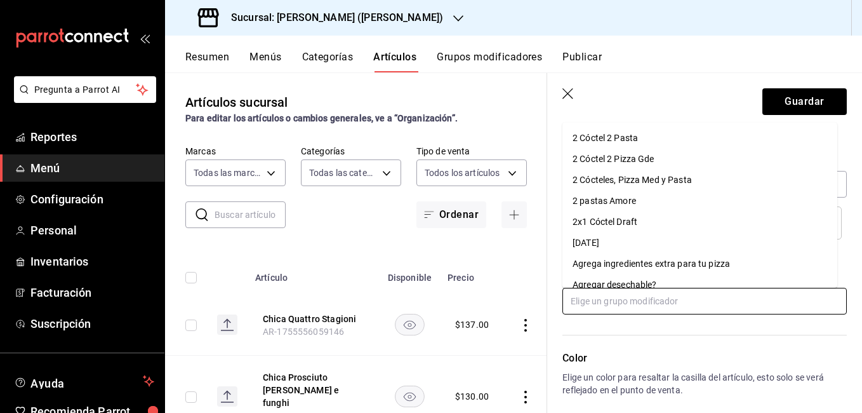
click at [635, 263] on div "Agrega ingredientes extra para tu pizza" at bounding box center [651, 263] width 157 height 13
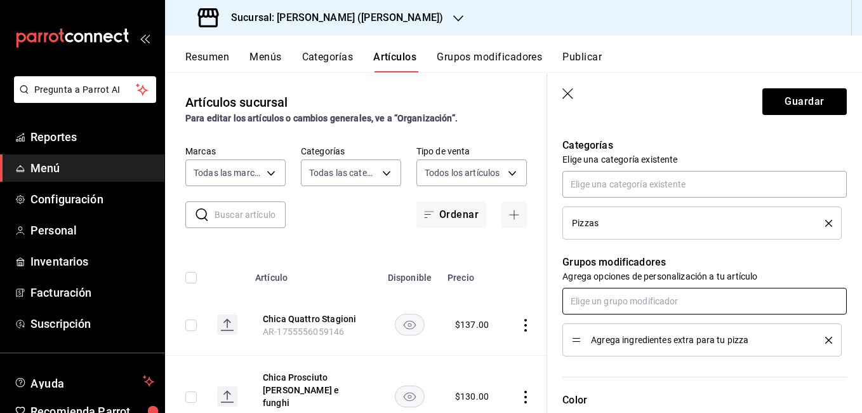
click at [637, 303] on input "text" at bounding box center [704, 301] width 284 height 27
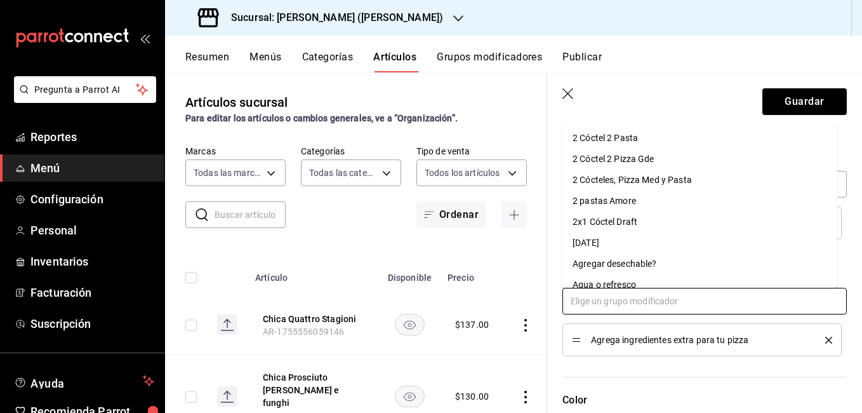
click at [652, 258] on div "Agregar desechable?" at bounding box center [615, 263] width 84 height 13
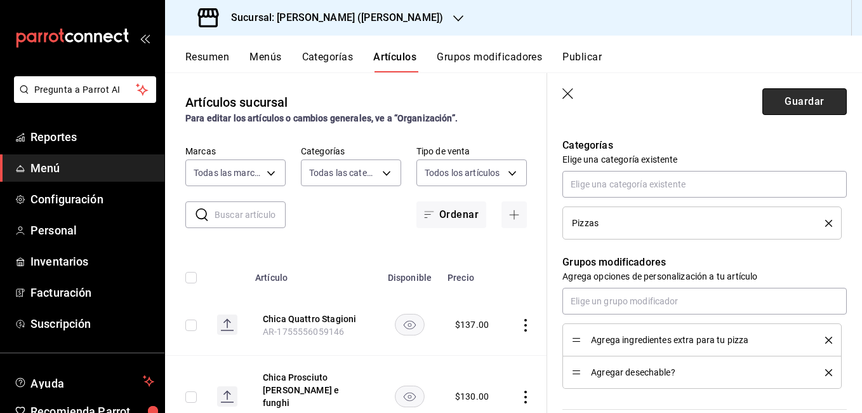
click at [783, 108] on button "Guardar" at bounding box center [804, 101] width 84 height 27
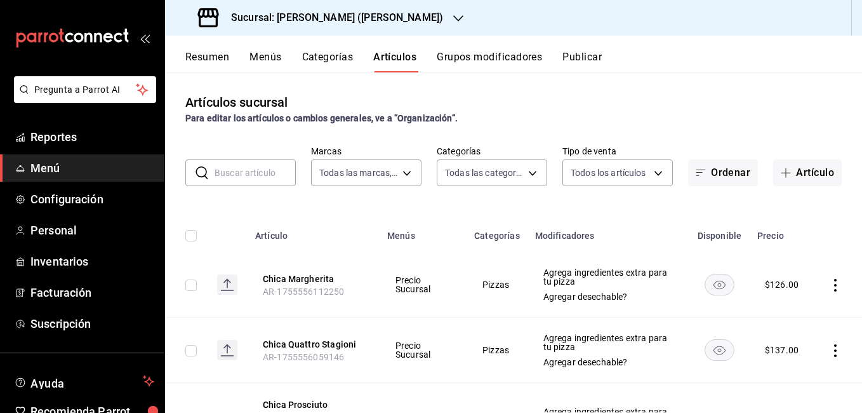
click at [508, 81] on div "Artículos sucursal Para editar los artículos o cambios generales, ve a “Organiz…" at bounding box center [513, 242] width 697 height 340
click at [500, 56] on button "Grupos modificadores" at bounding box center [489, 62] width 105 height 22
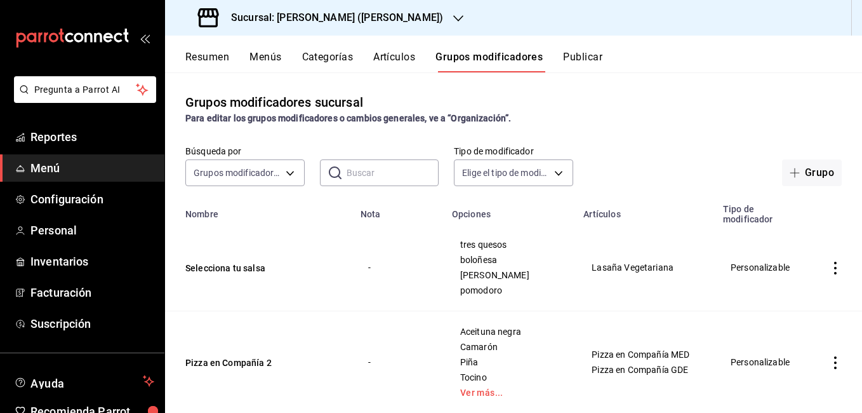
click at [389, 173] on input "text" at bounding box center [393, 172] width 93 height 25
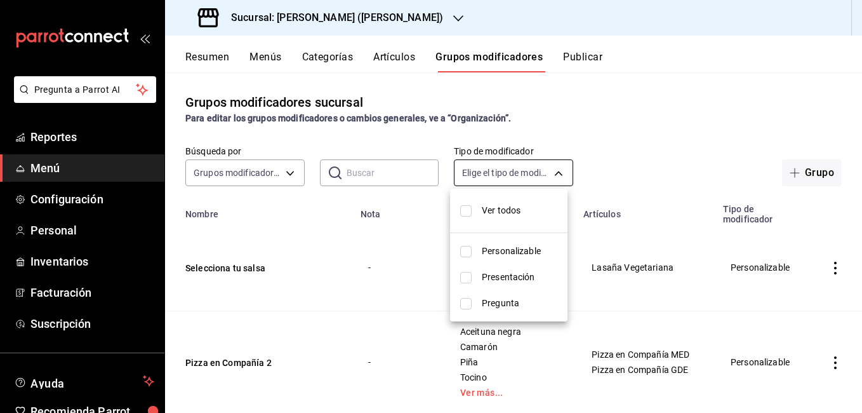
click at [493, 174] on body "Pregunta a Parrot AI Reportes Menú Configuración Personal Inventarios Facturaci…" at bounding box center [431, 206] width 862 height 413
click at [493, 174] on div at bounding box center [431, 206] width 862 height 413
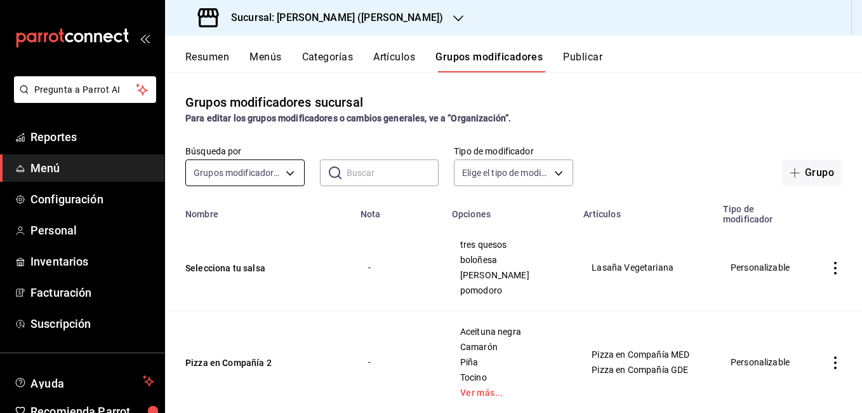
click at [232, 172] on body "Pregunta a Parrot AI Reportes Menú Configuración Personal Inventarios Facturaci…" at bounding box center [431, 206] width 862 height 413
click at [232, 172] on div at bounding box center [431, 206] width 862 height 413
click at [402, 57] on button "Artículos" at bounding box center [394, 62] width 42 height 22
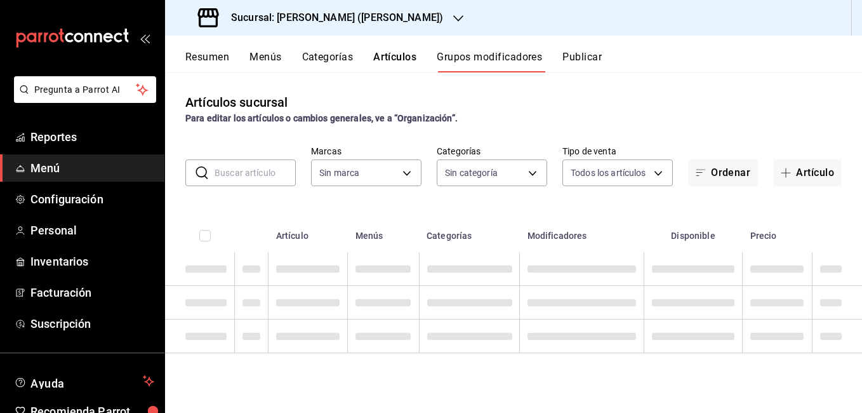
type input "4b3bb19d-090c-4f71-86c5-8347561cc8c0,2b616da3-f57d-4fb2-816d-2b7e27d5f42c"
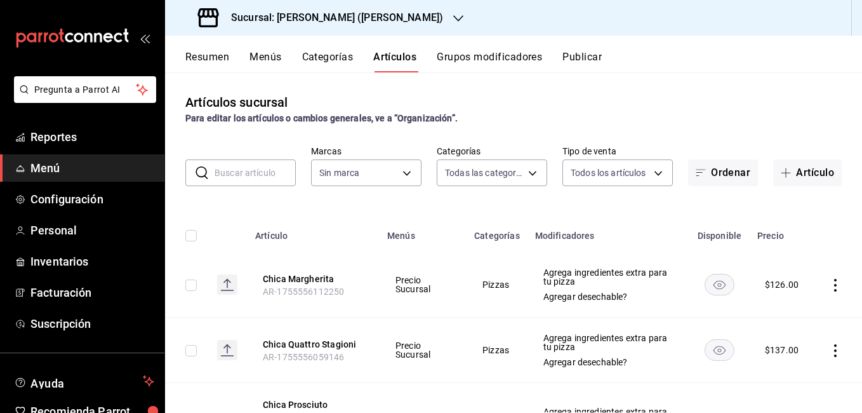
type input "eae25648-be62-4c40-b4a5-532ce09bc4c2,d7af98ac-f8c5-4123-a3a5-3554f40128c5,b2a3e…"
type input "4b3bb19d-090c-4f71-86c5-8347561cc8c0,2b616da3-f57d-4fb2-816d-2b7e27d5f42c"
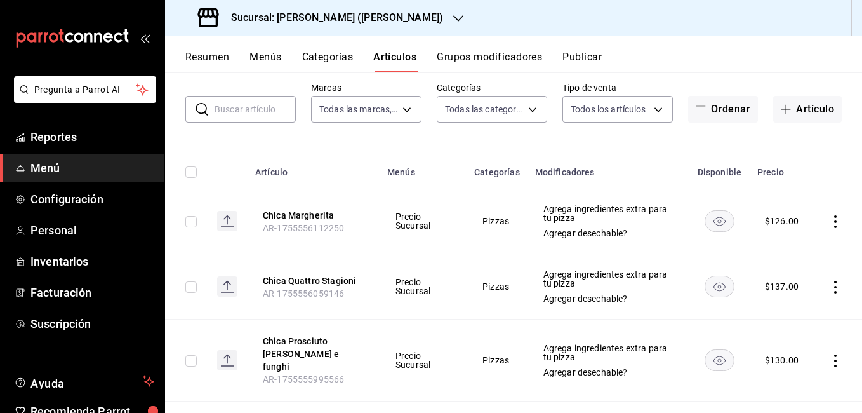
click at [263, 114] on input "text" at bounding box center [255, 108] width 81 height 25
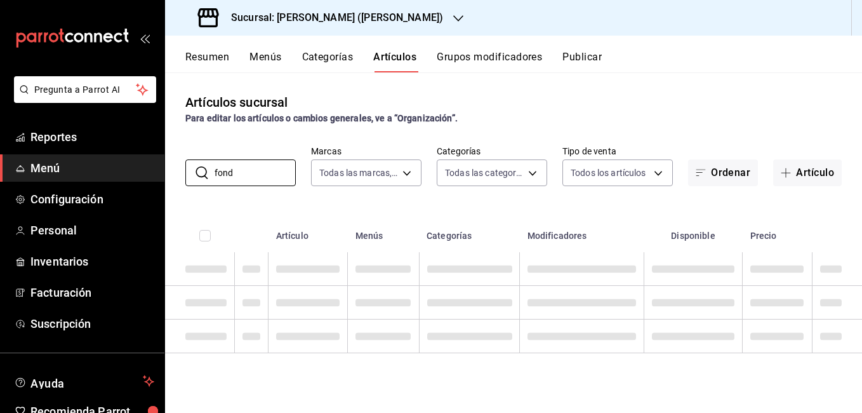
scroll to position [0, 0]
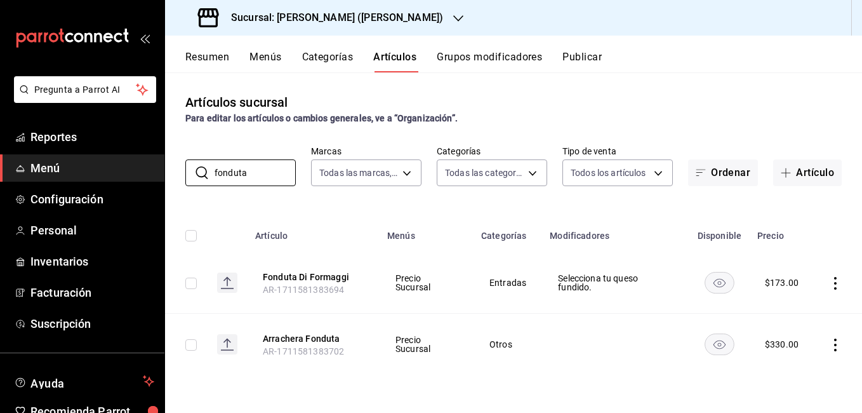
type input "fonduta"
click at [837, 279] on icon "actions" at bounding box center [835, 283] width 13 height 13
click at [802, 319] on li "Editar" at bounding box center [786, 312] width 76 height 26
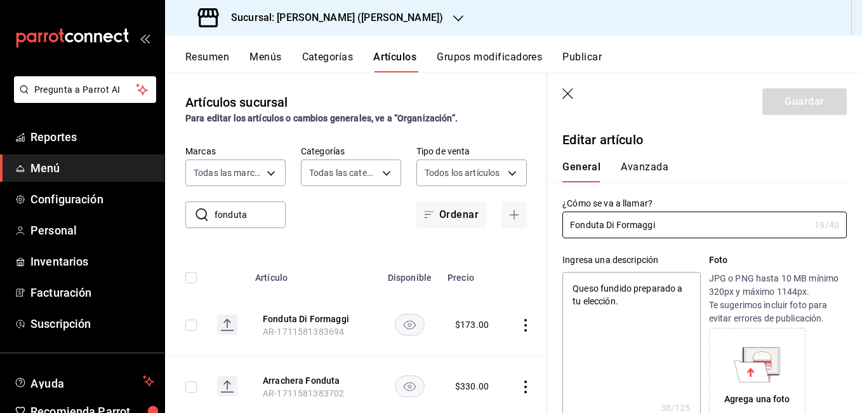
type textarea "x"
type input "$173.00"
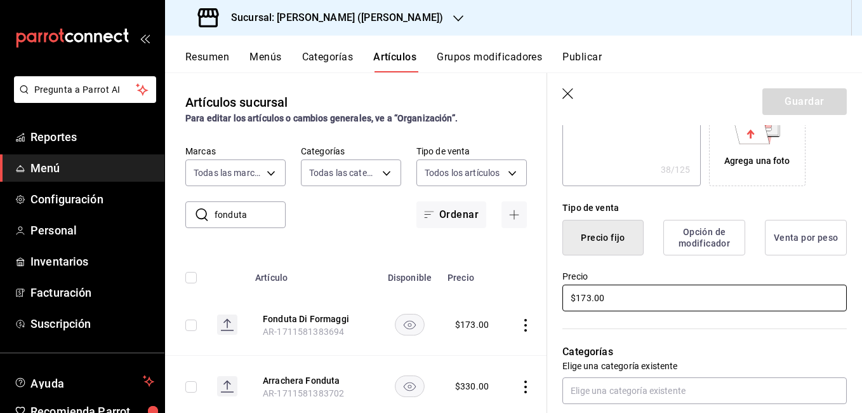
scroll to position [317, 0]
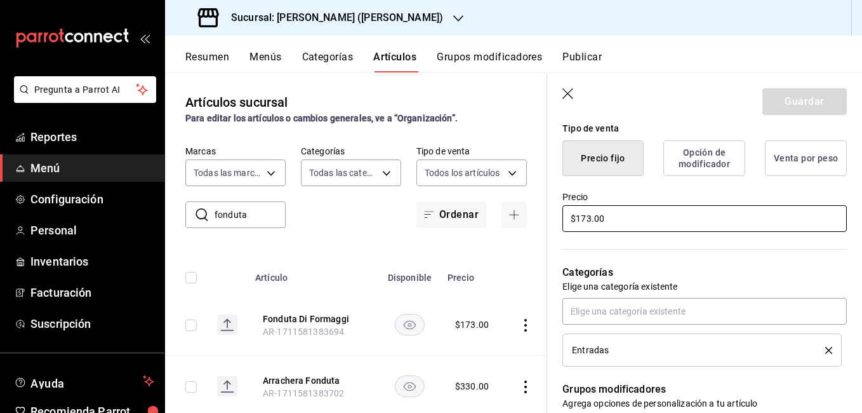
click at [620, 221] on input "$173.00" at bounding box center [704, 218] width 284 height 27
type textarea "x"
type input "$173.00"
type textarea "x"
type input "$173.00"
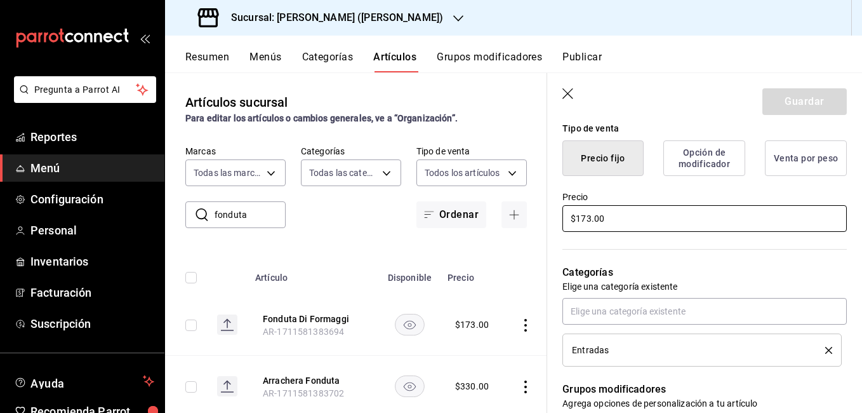
type textarea "x"
type input "$17.00"
type textarea "x"
type input "$1.00"
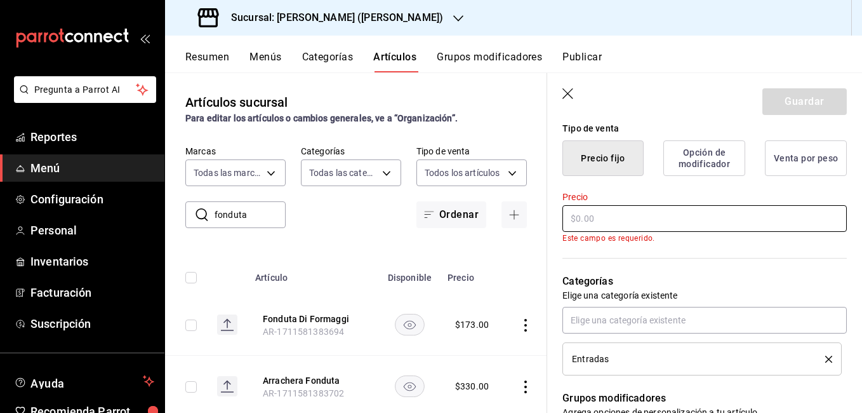
type textarea "x"
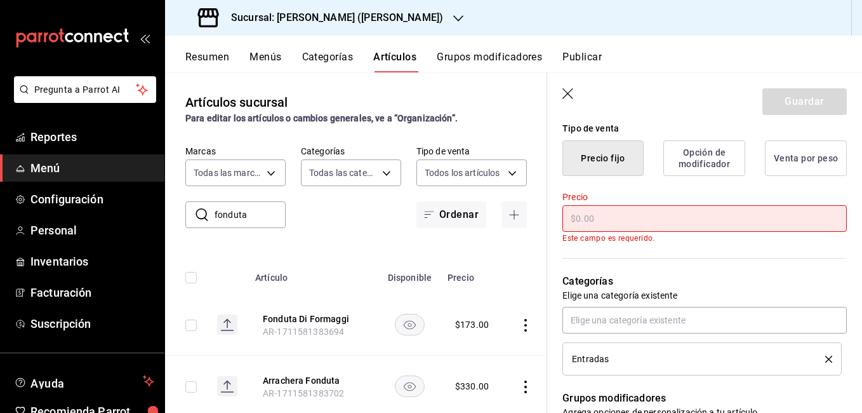
type input "$0.00"
type textarea "x"
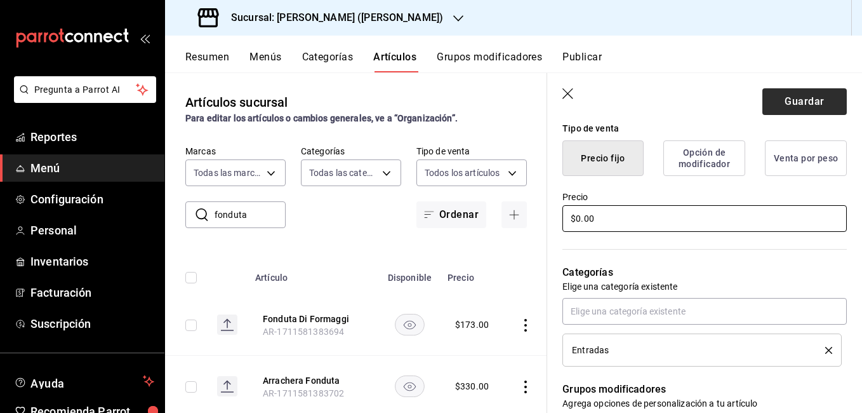
type input "$0.00"
click at [800, 102] on button "Guardar" at bounding box center [804, 101] width 84 height 27
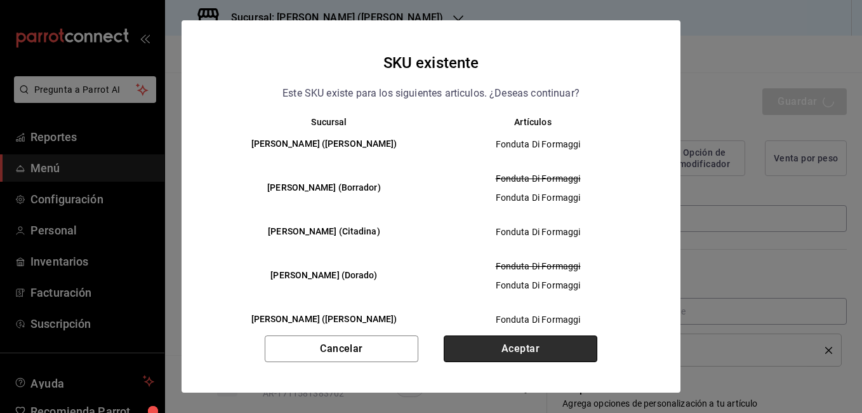
click at [526, 352] on button "Aceptar" at bounding box center [521, 348] width 154 height 27
type textarea "x"
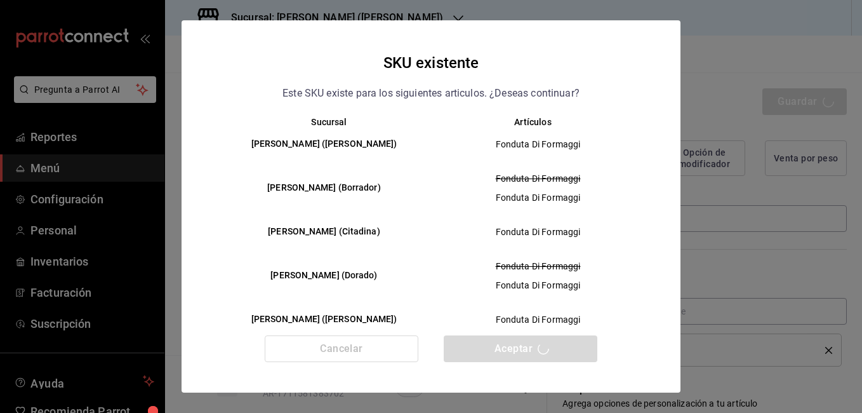
type textarea "x"
type input "AR-1755556283443"
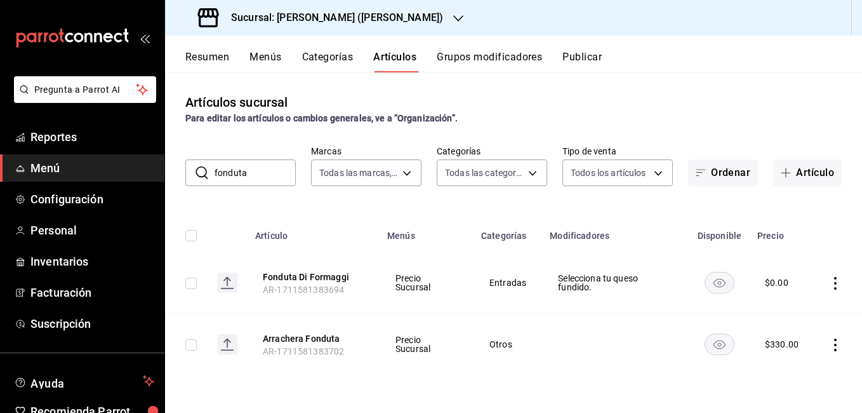
click at [461, 60] on button "Grupos modificadores" at bounding box center [489, 62] width 105 height 22
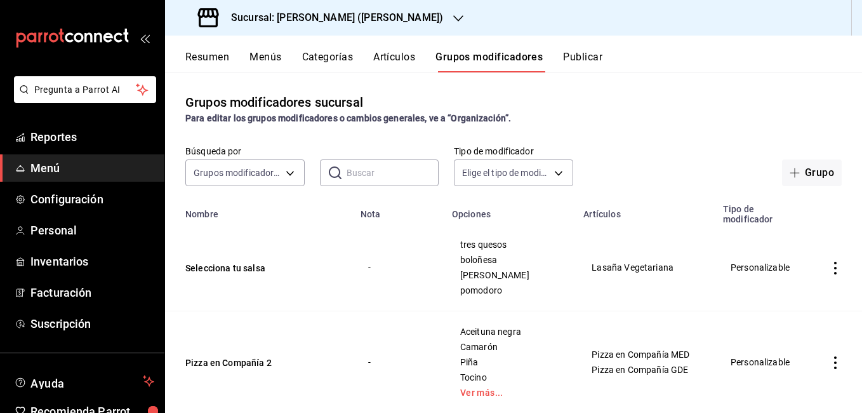
click at [369, 173] on input "text" at bounding box center [393, 172] width 93 height 25
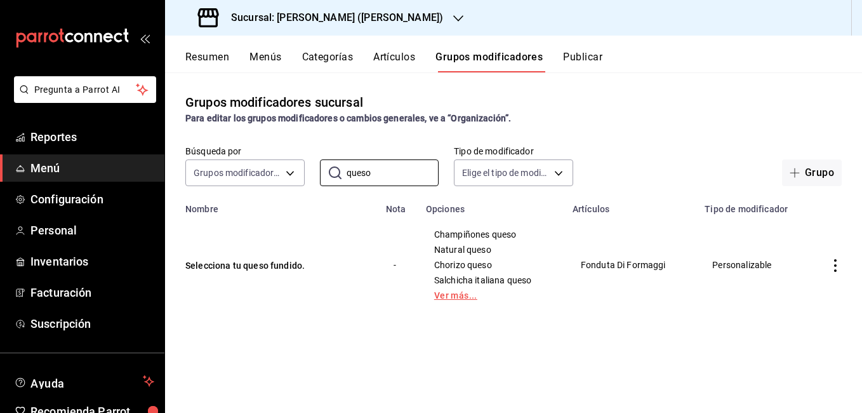
type input "queso"
click at [441, 291] on link "Ver más..." at bounding box center [491, 295] width 115 height 9
click at [837, 263] on icon "actions" at bounding box center [835, 265] width 13 height 13
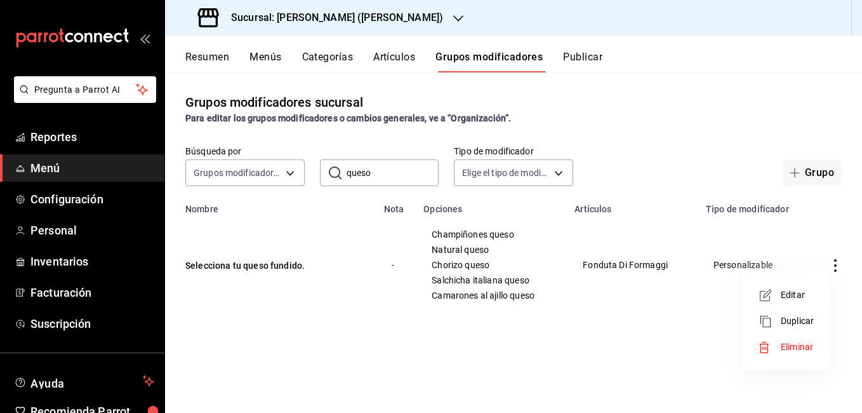
click at [815, 291] on li "Editar" at bounding box center [786, 295] width 76 height 26
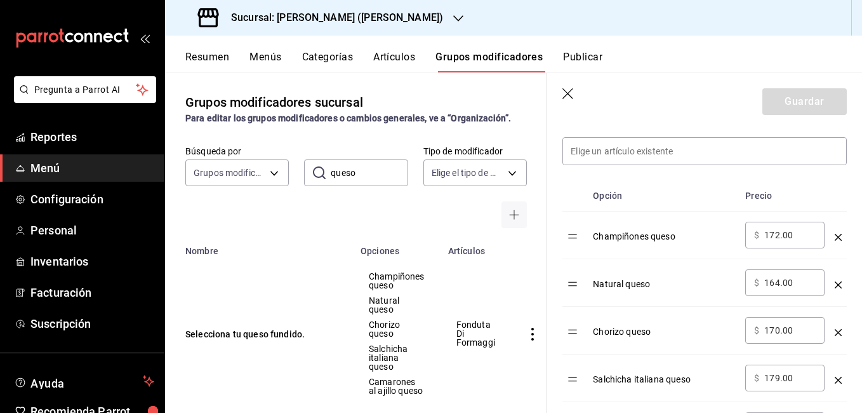
scroll to position [381, 0]
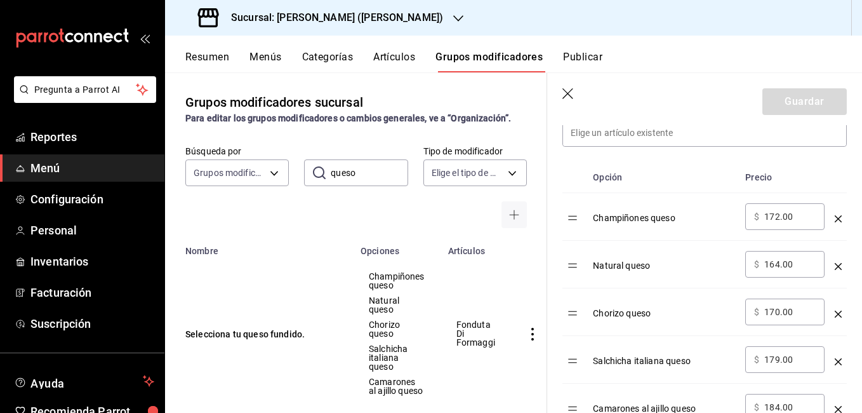
click at [790, 215] on input "172.00" at bounding box center [789, 216] width 51 height 13
type input "1.00"
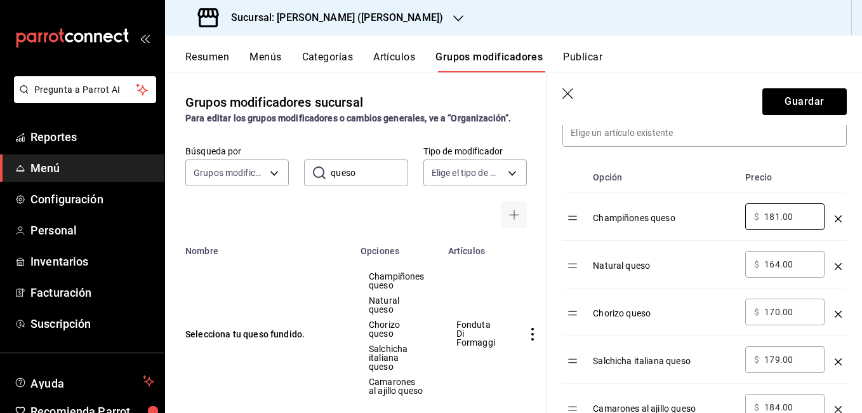
type input "181.00"
click at [794, 264] on input "164.00" at bounding box center [789, 264] width 51 height 13
type input "1.00"
type input "173.00"
click at [805, 315] on input "170.00" at bounding box center [789, 311] width 51 height 13
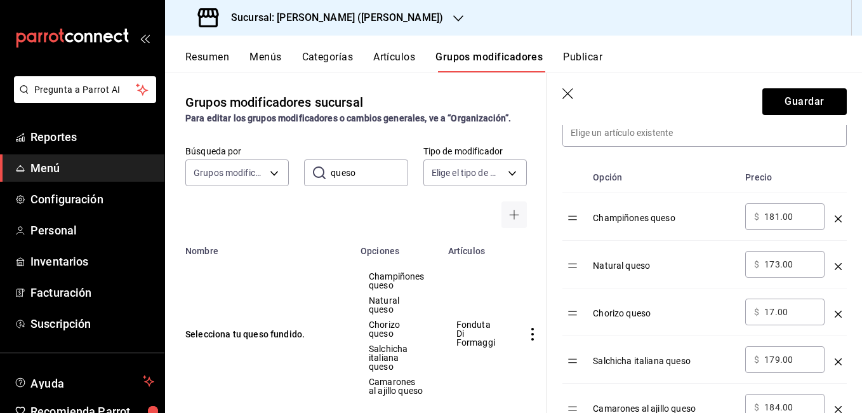
type input "1.00"
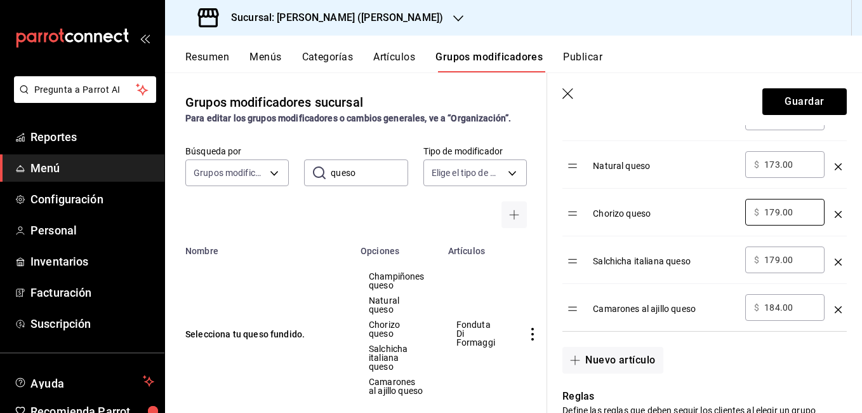
scroll to position [508, 0]
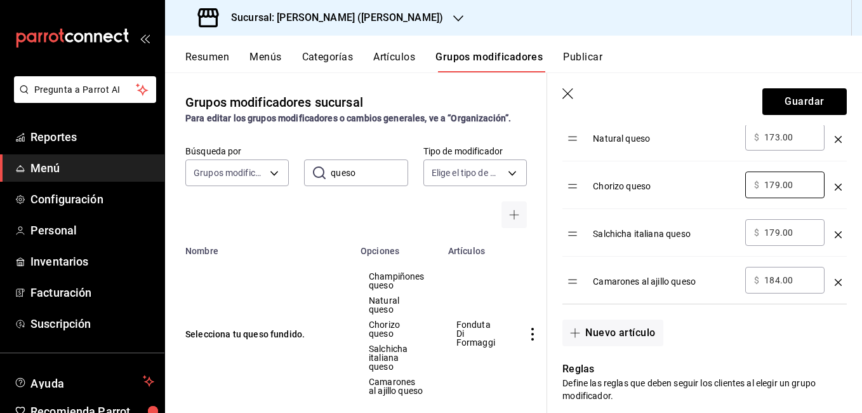
type input "179.00"
click at [801, 235] on input "179.00" at bounding box center [789, 232] width 51 height 13
type input "1.00"
type input "188.00"
click at [797, 282] on input "184.00" at bounding box center [789, 280] width 51 height 13
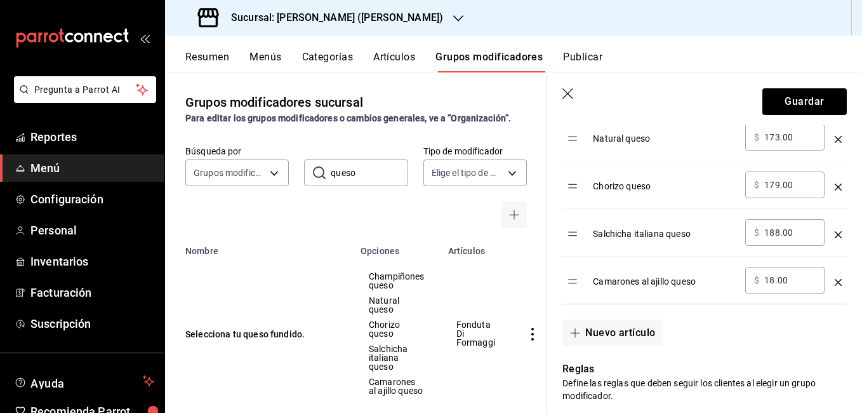
type input "1.00"
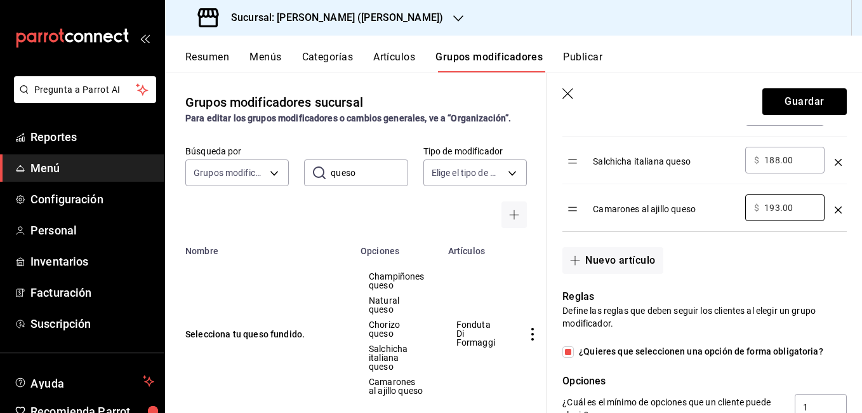
scroll to position [465, 0]
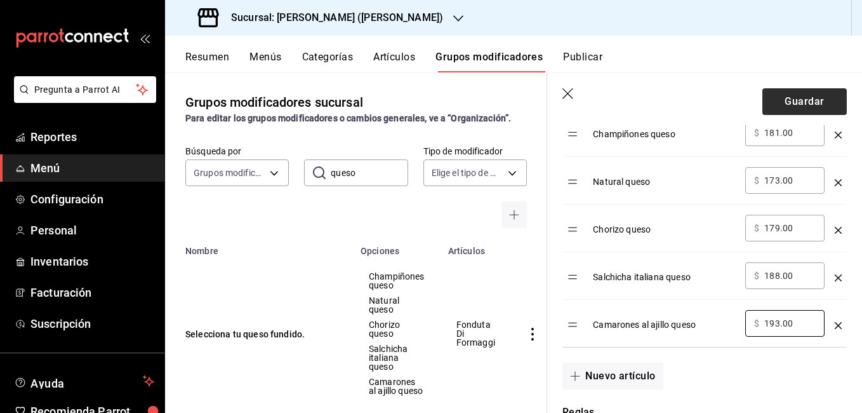
type input "193.00"
click at [801, 106] on button "Guardar" at bounding box center [804, 101] width 84 height 27
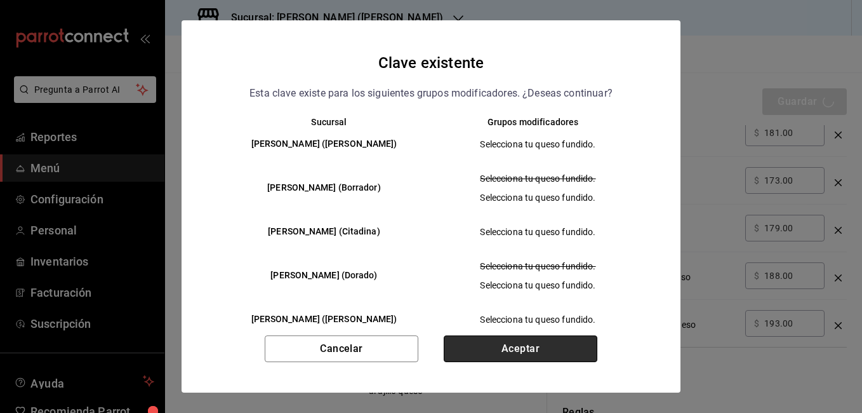
click at [505, 351] on button "Aceptar" at bounding box center [521, 348] width 154 height 27
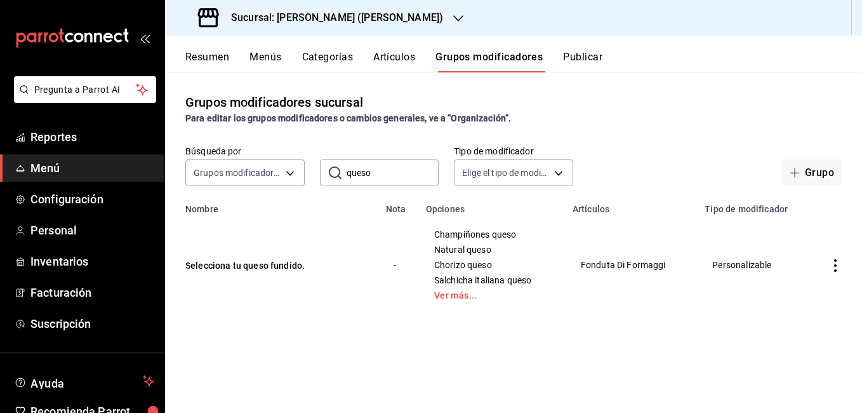
click at [401, 51] on button "Artículos" at bounding box center [394, 62] width 42 height 22
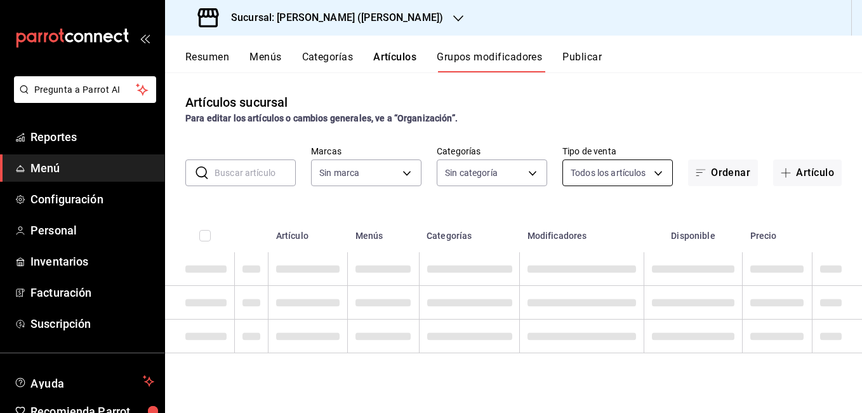
type input "4b3bb19d-090c-4f71-86c5-8347561cc8c0,2b616da3-f57d-4fb2-816d-2b7e27d5f42c"
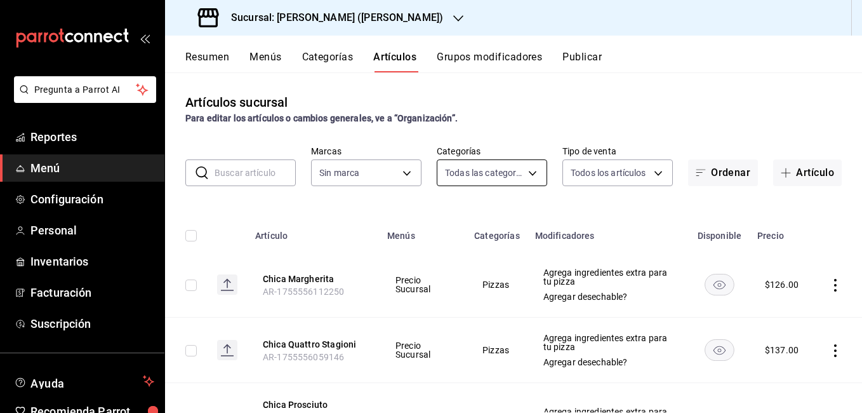
type input "eae25648-be62-4c40-b4a5-532ce09bc4c2,d7af98ac-f8c5-4123-a3a5-3554f40128c5,b2a3e…"
click at [513, 175] on body "Pregunta a Parrot AI Reportes Menú Configuración Personal Inventarios Facturaci…" at bounding box center [431, 206] width 862 height 413
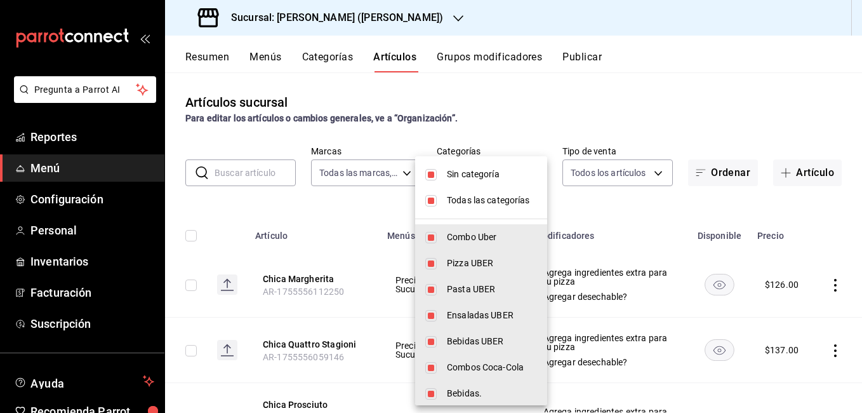
type input "4b3bb19d-090c-4f71-86c5-8347561cc8c0,2b616da3-f57d-4fb2-816d-2b7e27d5f42c"
drag, startPoint x: 444, startPoint y: 201, endPoint x: 441, endPoint y: 179, distance: 21.8
click at [444, 200] on li "Todas las categorías" at bounding box center [481, 200] width 132 height 26
checkbox input "false"
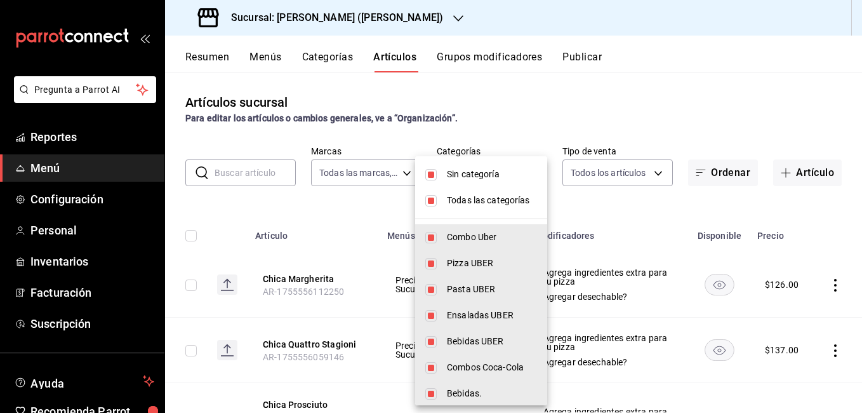
checkbox input "false"
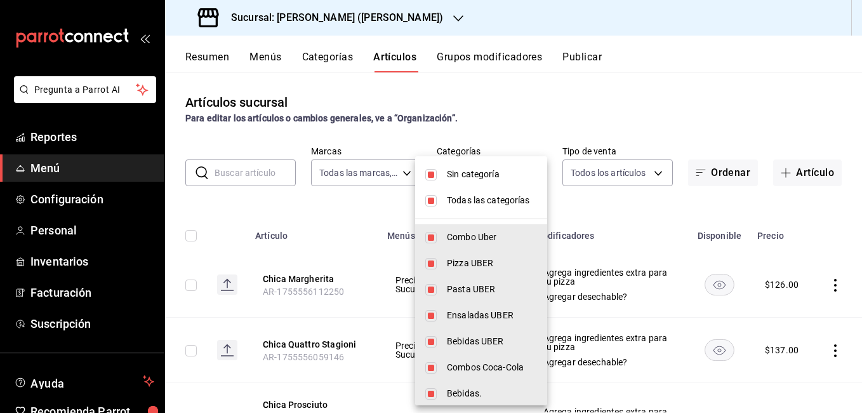
checkbox input "false"
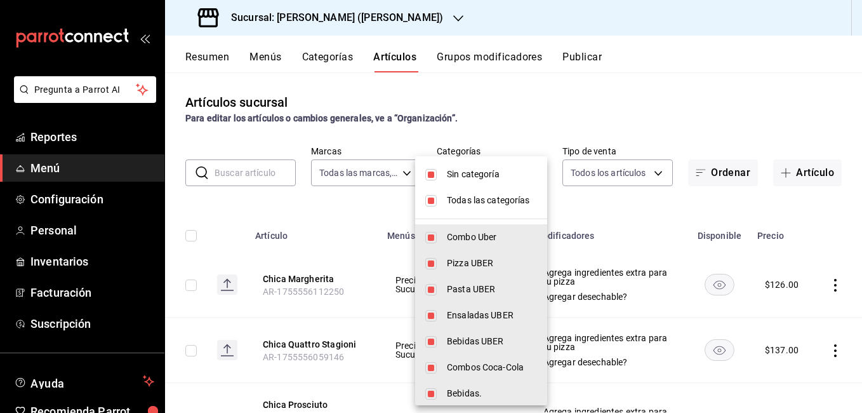
checkbox input "false"
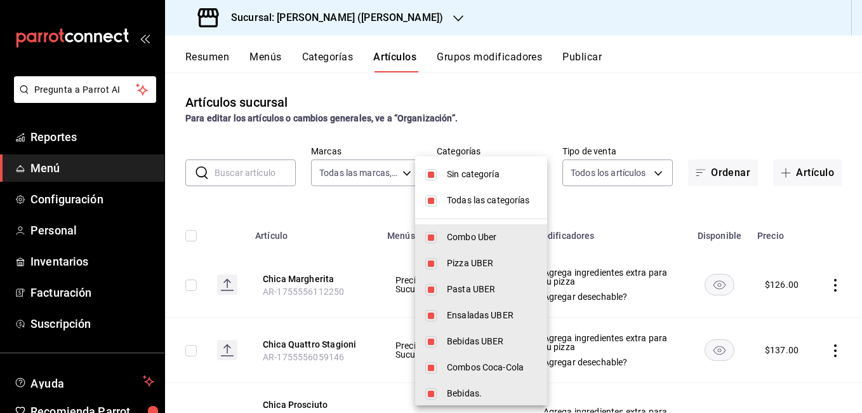
checkbox input "false"
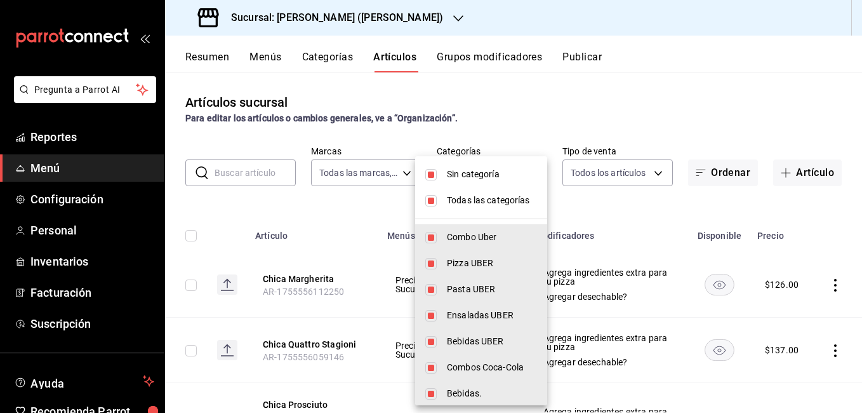
checkbox input "false"
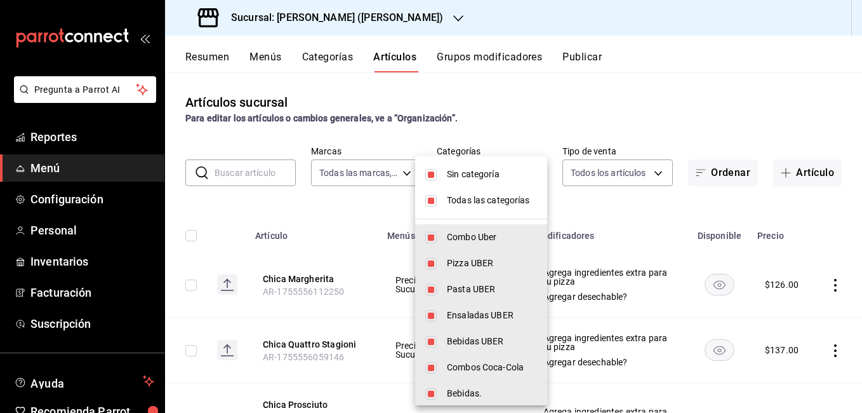
checkbox input "false"
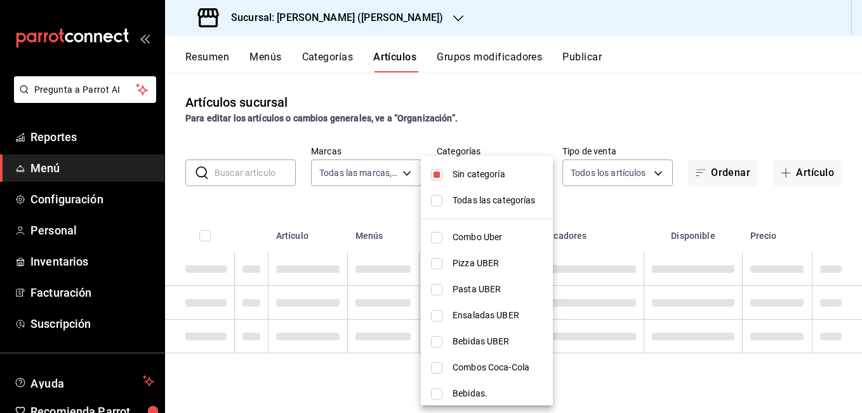
click at [442, 178] on li "Sin categoría" at bounding box center [487, 174] width 132 height 26
checkbox input "false"
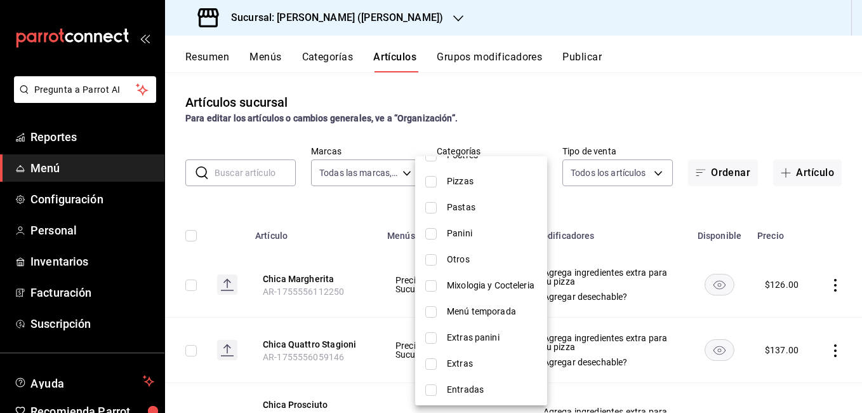
scroll to position [527, 0]
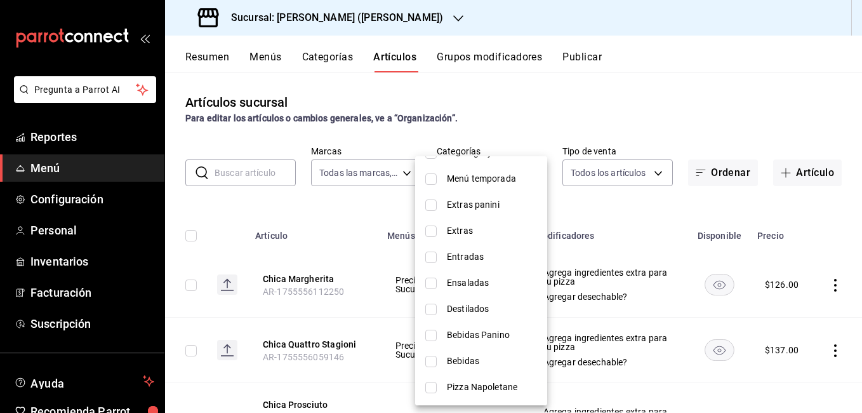
click at [490, 230] on span "Extras" at bounding box center [492, 230] width 90 height 13
type input "408e23b5-aea8-4ee1-826c-c4001d7bfd15"
checkbox input "true"
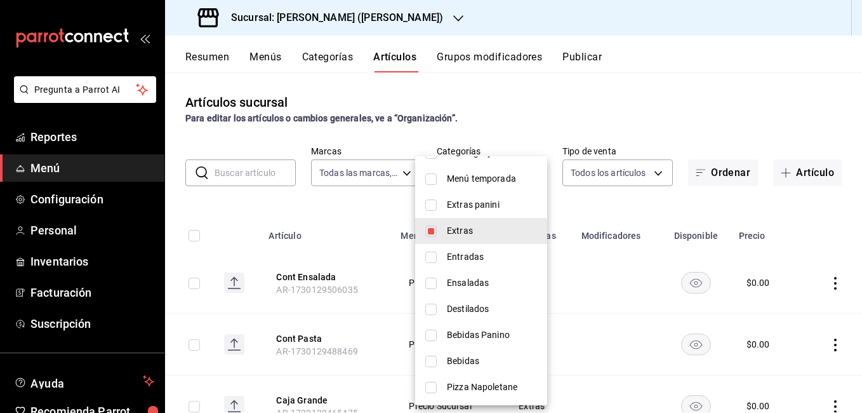
click at [615, 209] on div at bounding box center [431, 206] width 862 height 413
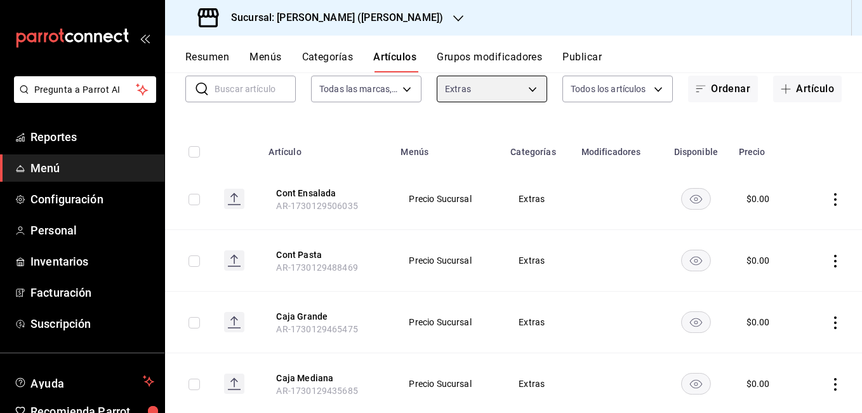
scroll to position [0, 0]
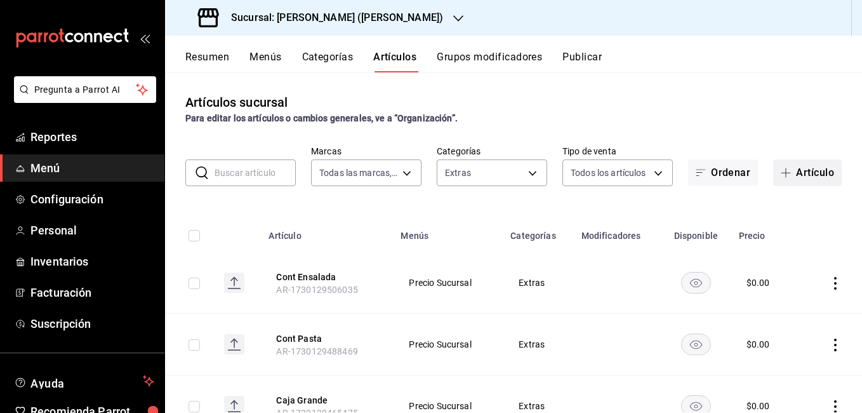
click at [816, 170] on button "Artículo" at bounding box center [807, 172] width 69 height 27
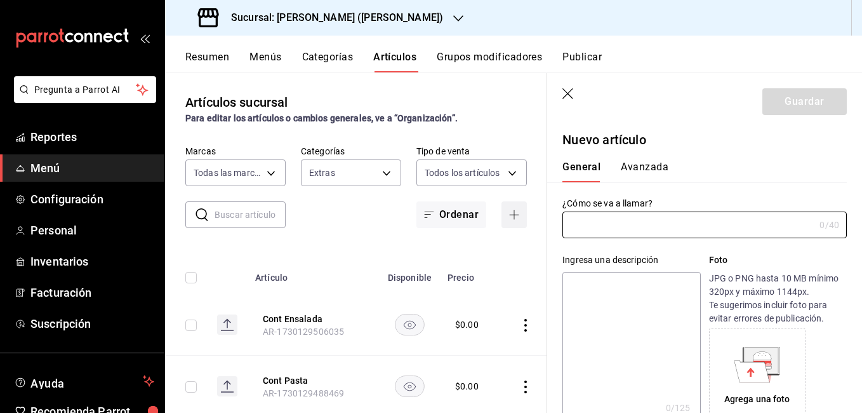
type input "AR-1755556509975"
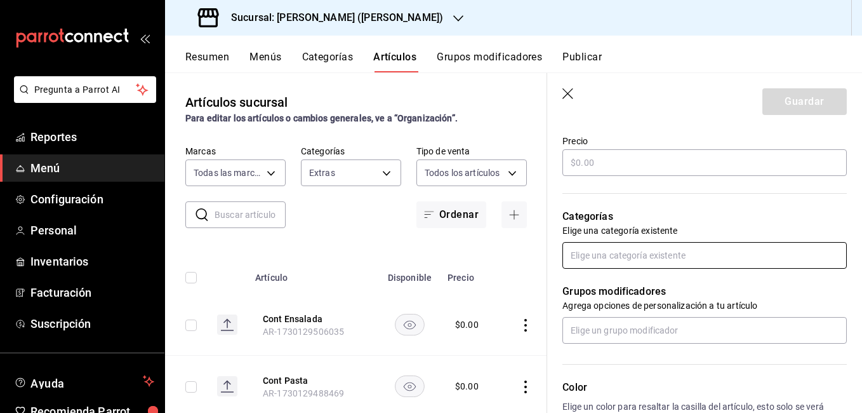
scroll to position [381, 0]
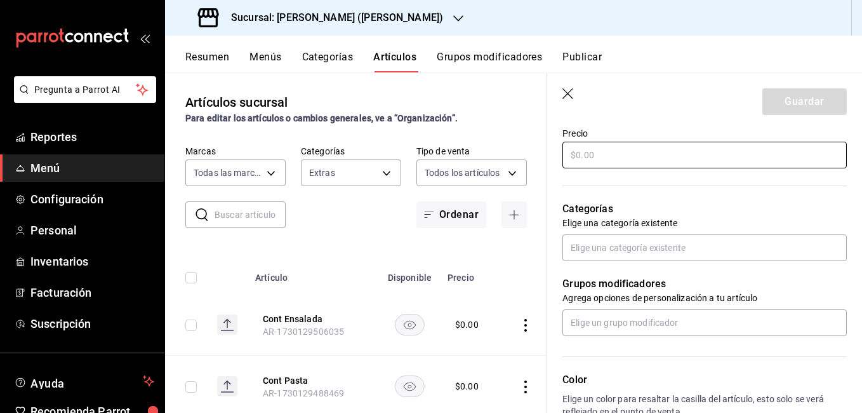
type input "Tocino"
click at [606, 161] on input "text" at bounding box center [704, 155] width 284 height 27
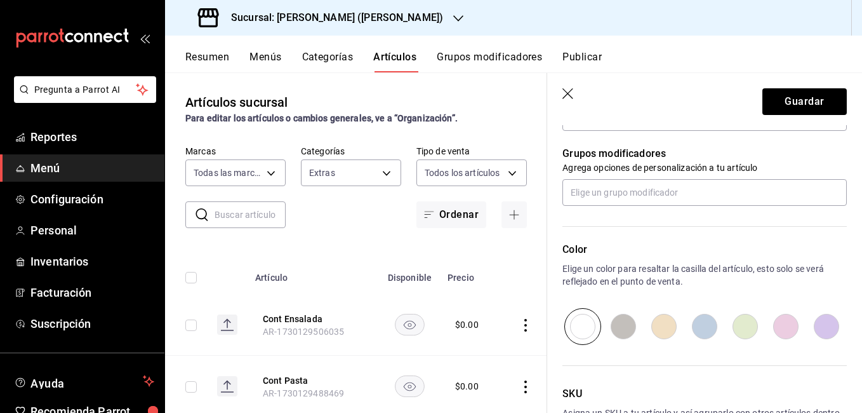
scroll to position [444, 0]
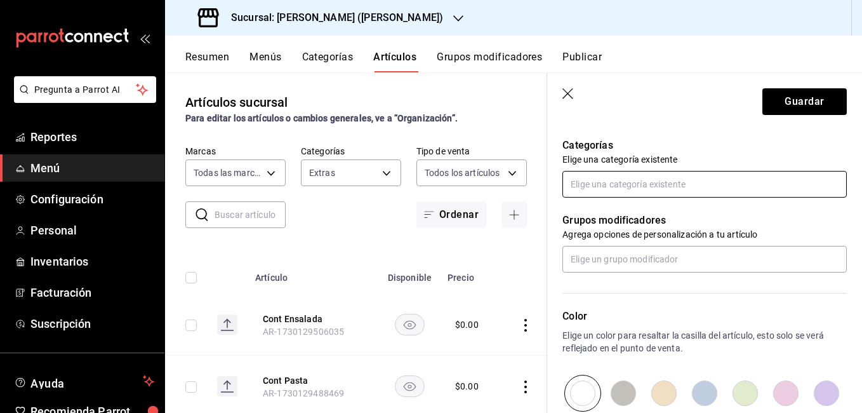
type input "$40.00"
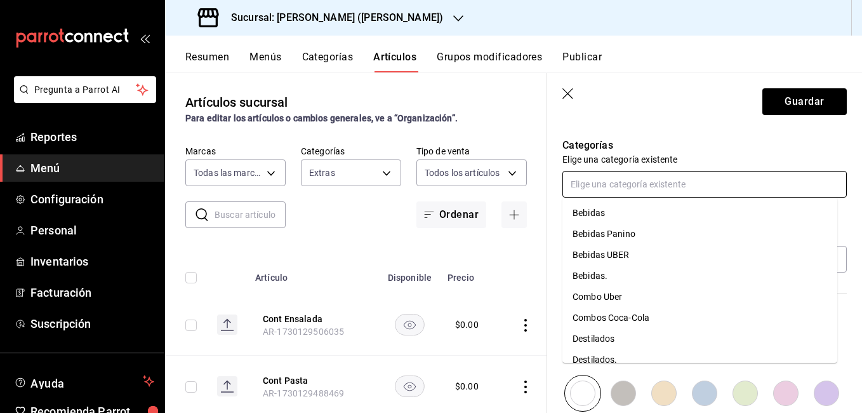
click at [624, 190] on input "text" at bounding box center [704, 184] width 284 height 27
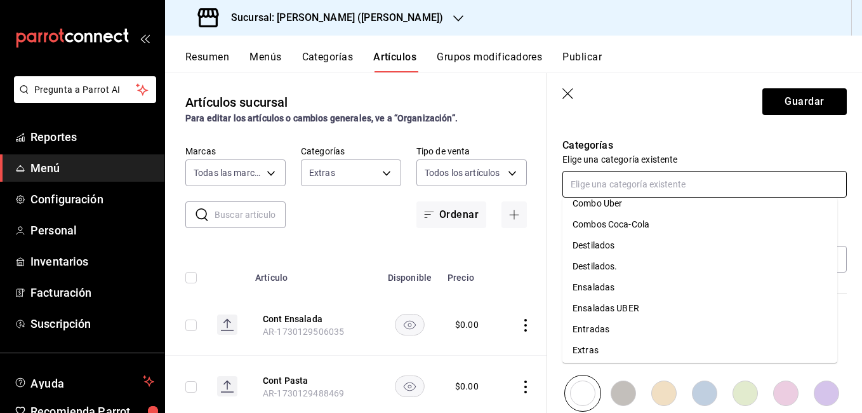
click at [606, 343] on li "Extras" at bounding box center [699, 350] width 275 height 21
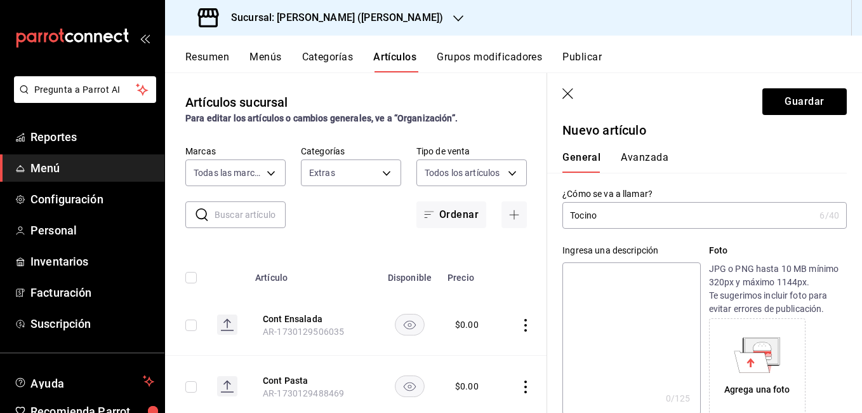
scroll to position [0, 0]
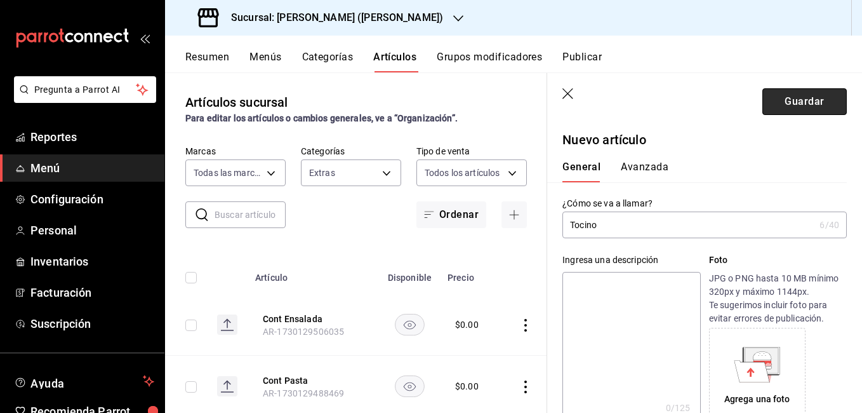
click at [802, 100] on button "Guardar" at bounding box center [804, 101] width 84 height 27
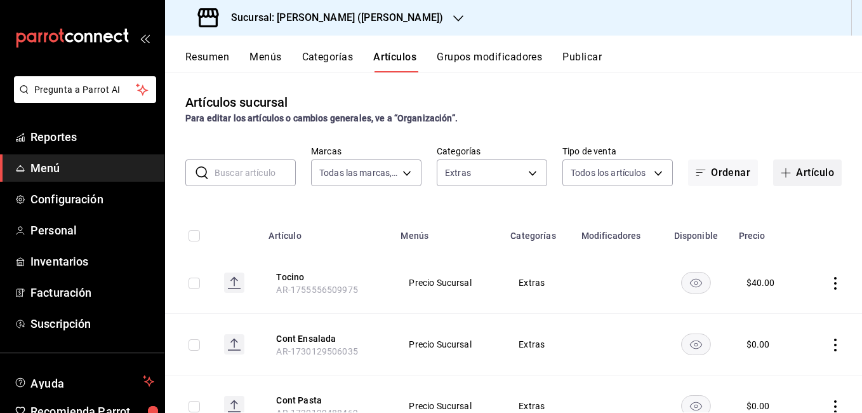
click at [792, 171] on button "Artículo" at bounding box center [807, 172] width 69 height 27
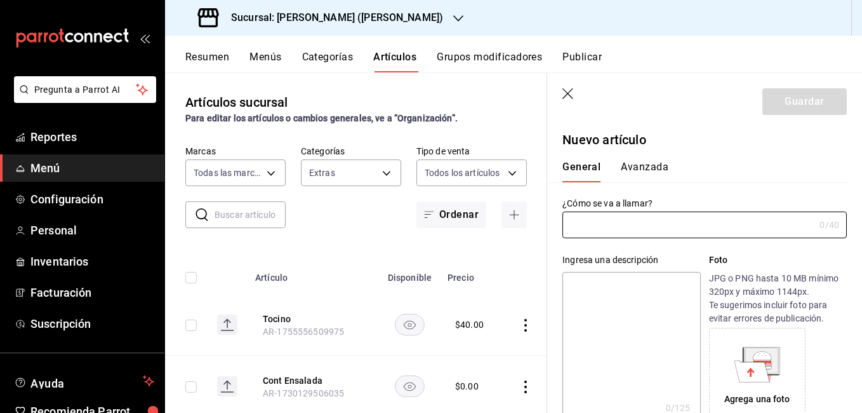
type input "AR-1755556545077"
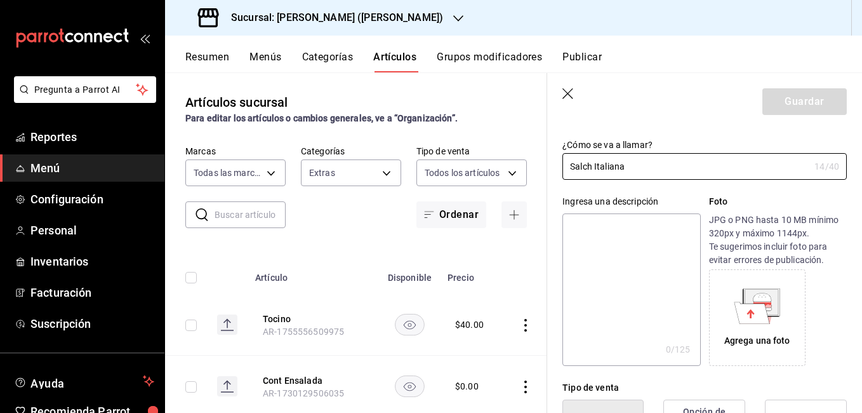
scroll to position [190, 0]
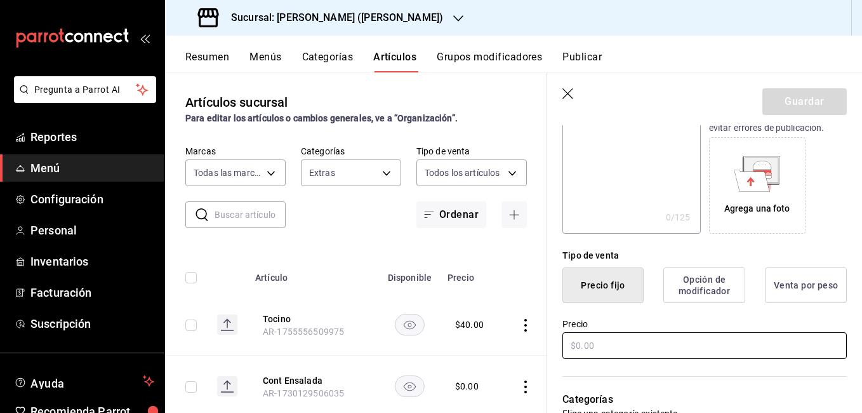
type input "Salch Italiana"
click at [589, 344] on input "text" at bounding box center [704, 345] width 284 height 27
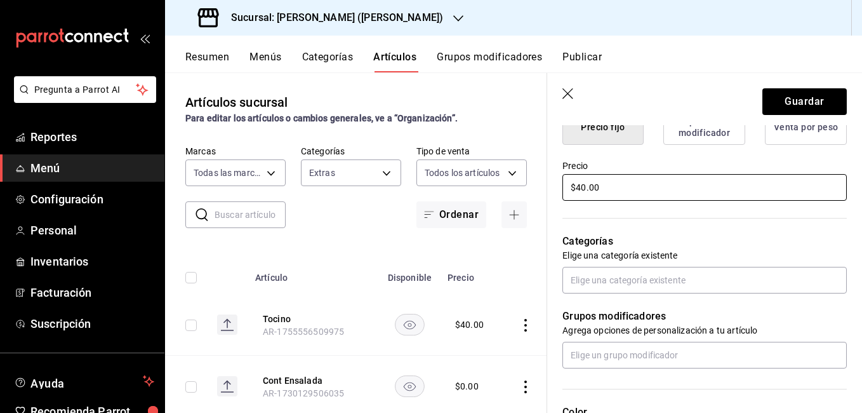
scroll to position [381, 0]
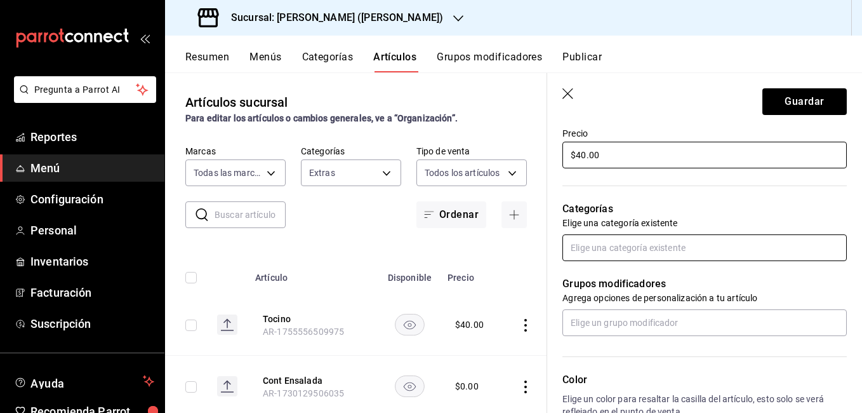
type input "$40.00"
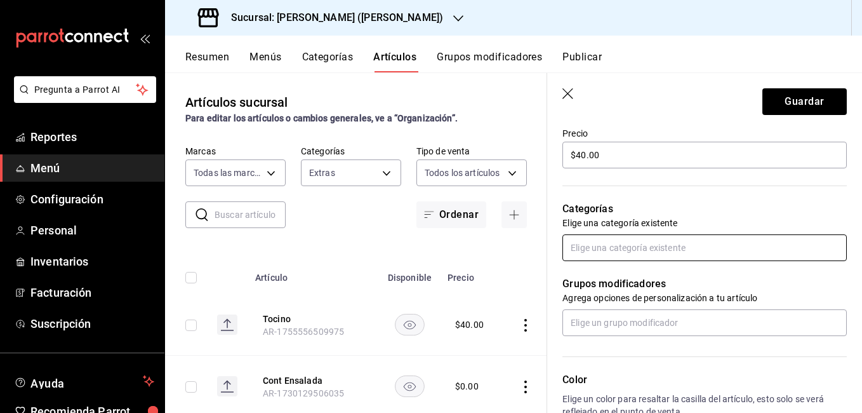
click at [626, 252] on input "text" at bounding box center [704, 247] width 284 height 27
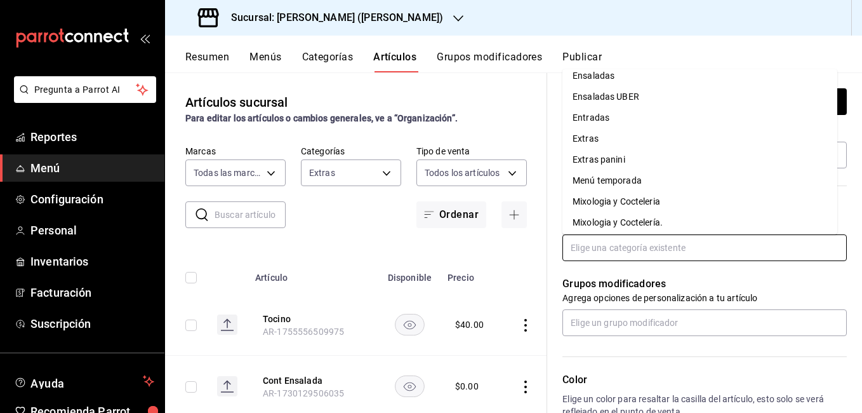
scroll to position [190, 0]
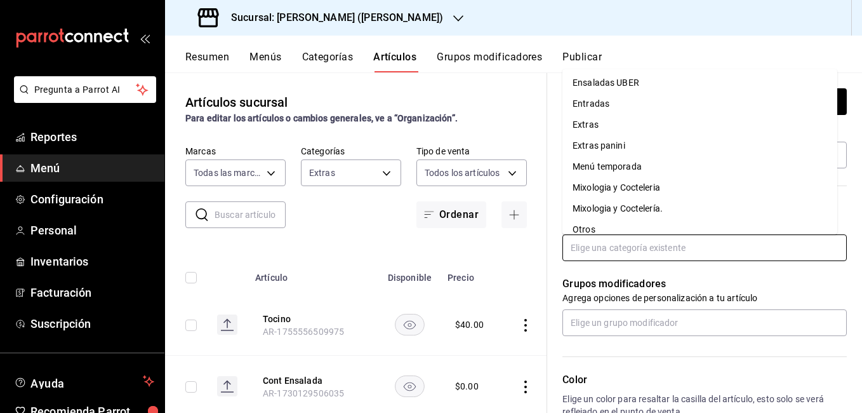
click at [609, 132] on li "Extras" at bounding box center [699, 124] width 275 height 21
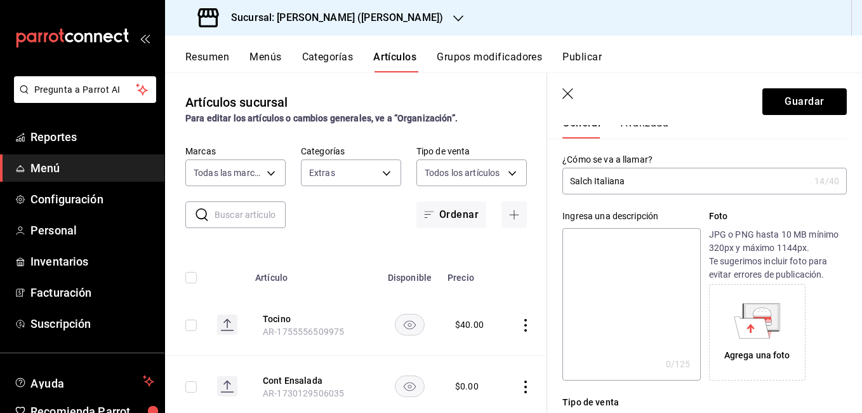
scroll to position [0, 0]
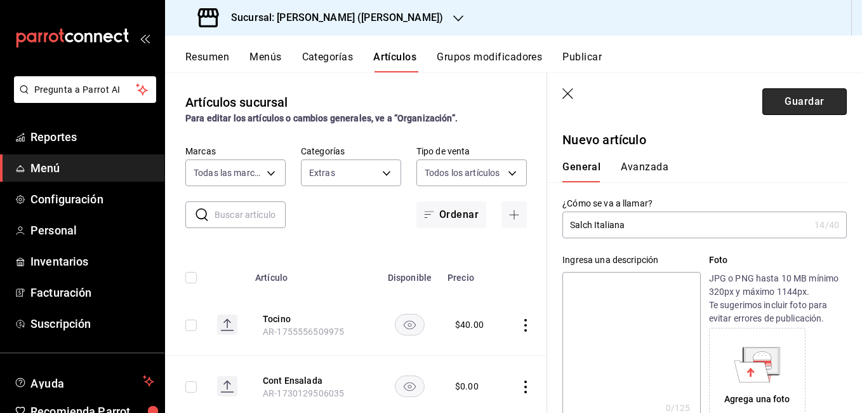
click at [808, 95] on button "Guardar" at bounding box center [804, 101] width 84 height 27
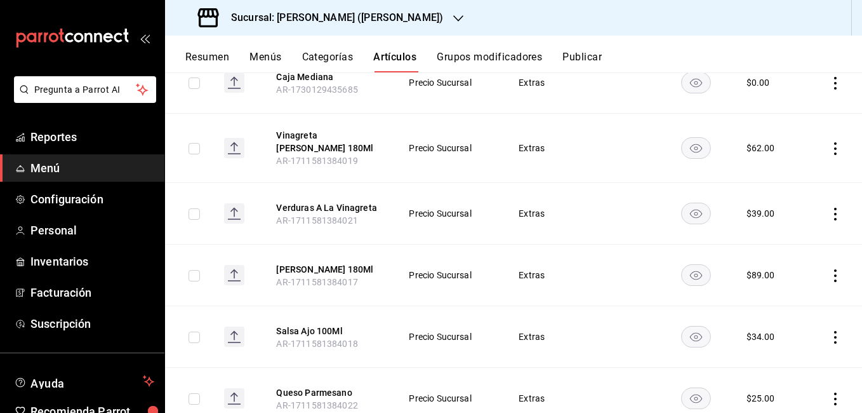
scroll to position [571, 0]
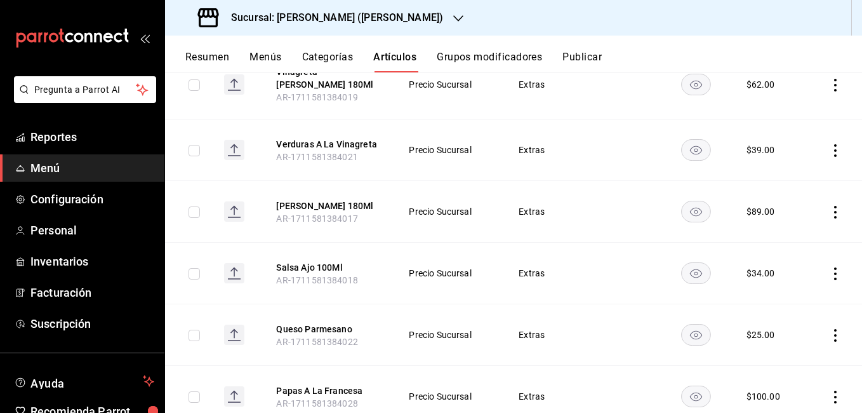
click at [829, 211] on icon "actions" at bounding box center [835, 212] width 13 height 13
click at [793, 234] on span "Editar" at bounding box center [787, 240] width 33 height 13
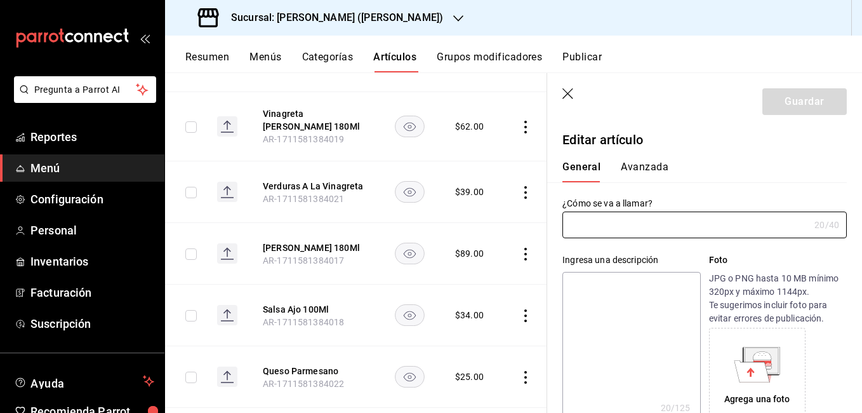
type input "Salsa Boloñesa 180Ml"
type textarea "Salsa Boloñesa 180Ml"
type textarea "x"
type input "AR-1711581384017"
type textarea "x"
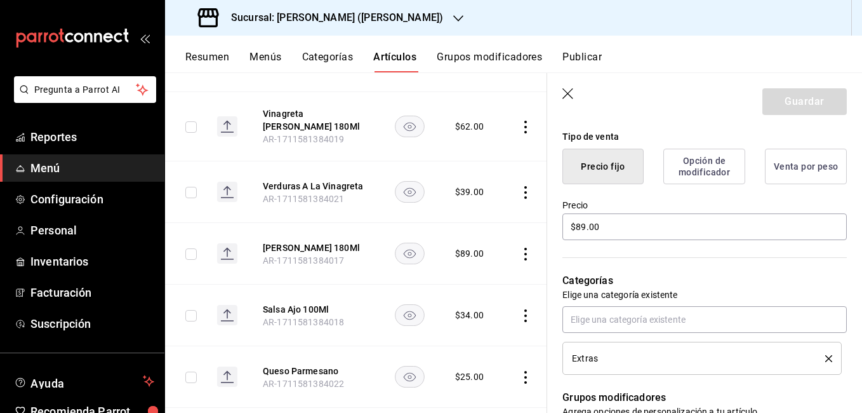
scroll to position [317, 0]
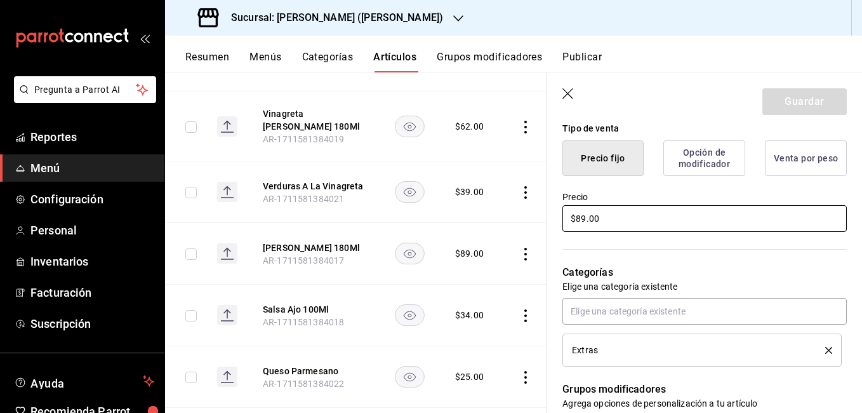
click at [585, 218] on input "$89.00" at bounding box center [704, 218] width 284 height 27
type input "$8.00"
type textarea "x"
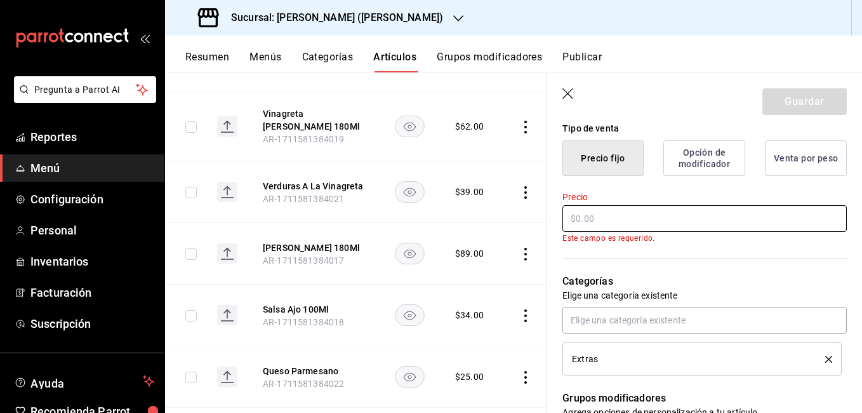
type textarea "x"
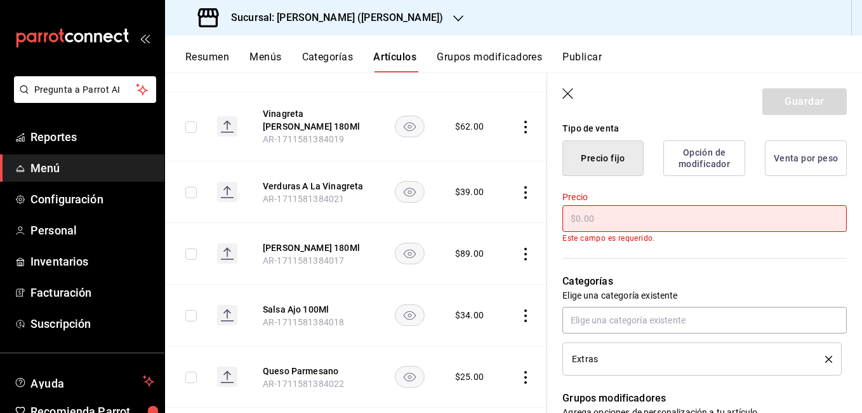
type input "$9.00"
type textarea "x"
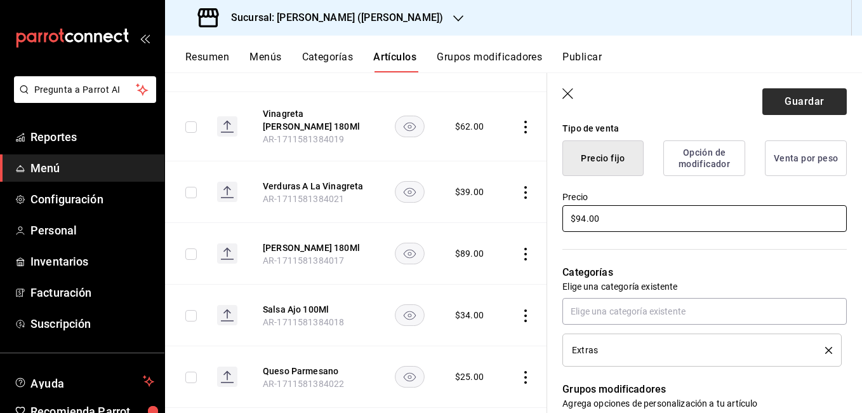
type input "$94.00"
click at [781, 99] on button "Guardar" at bounding box center [804, 101] width 84 height 27
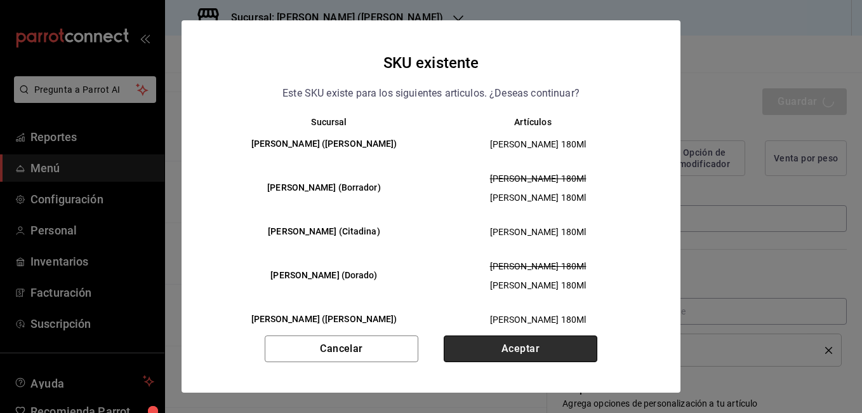
click at [517, 343] on button "Aceptar" at bounding box center [521, 348] width 154 height 27
type textarea "x"
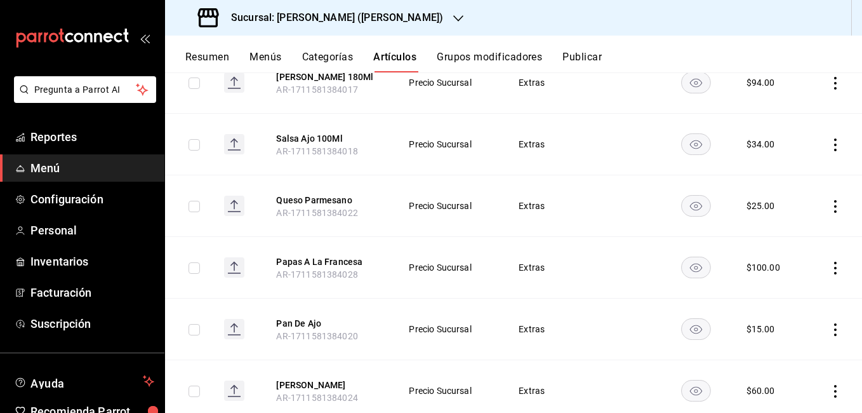
scroll to position [667, 0]
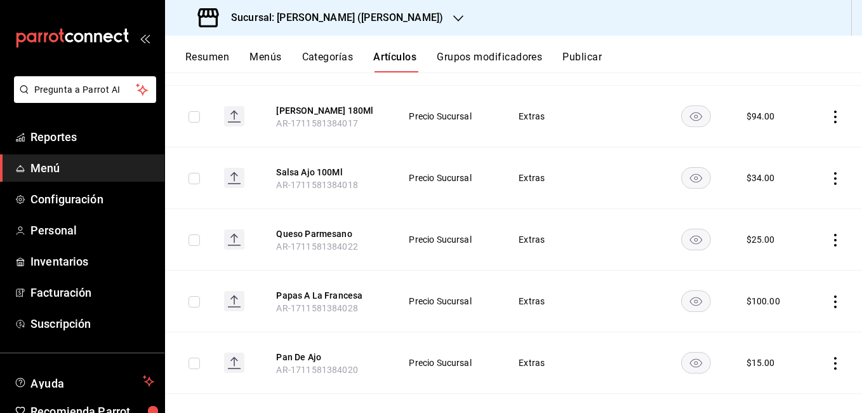
click at [829, 179] on icon "actions" at bounding box center [835, 178] width 13 height 13
click at [801, 201] on span "Editar" at bounding box center [787, 207] width 33 height 13
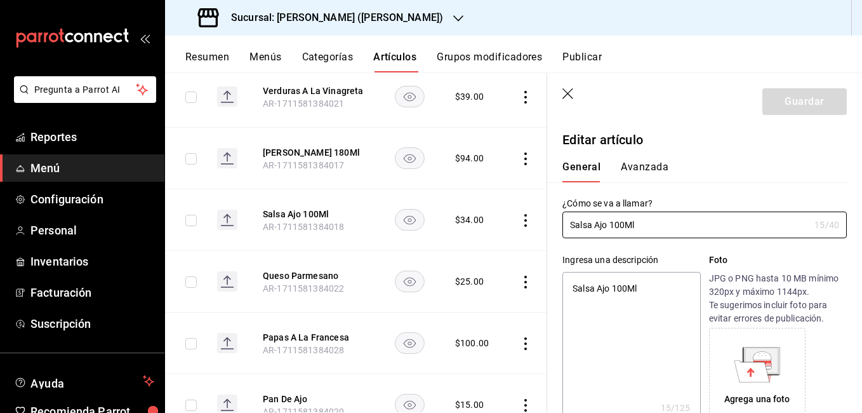
type textarea "x"
type input "$34.00"
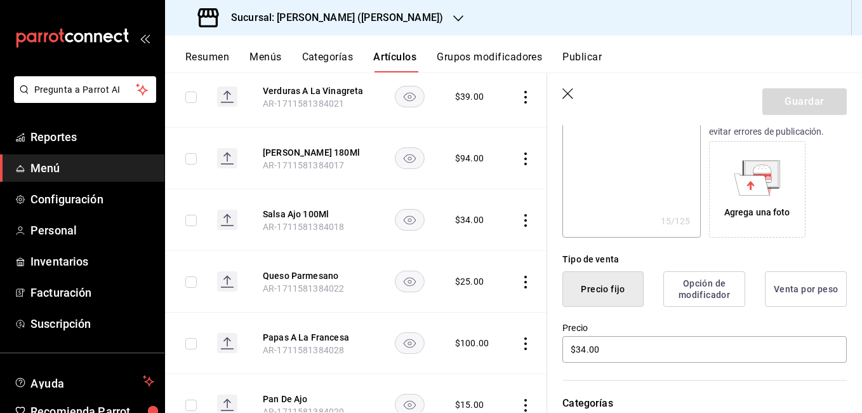
scroll to position [190, 0]
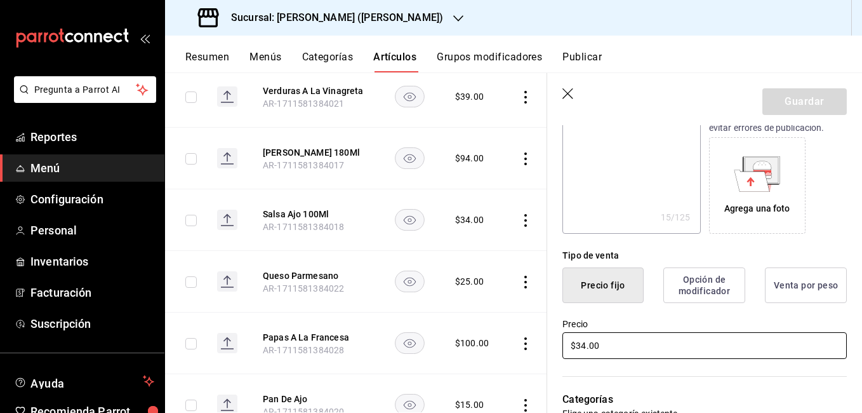
click at [585, 346] on input "$34.00" at bounding box center [704, 345] width 284 height 27
type textarea "x"
type input "$3.00"
type textarea "x"
type input "$39.00"
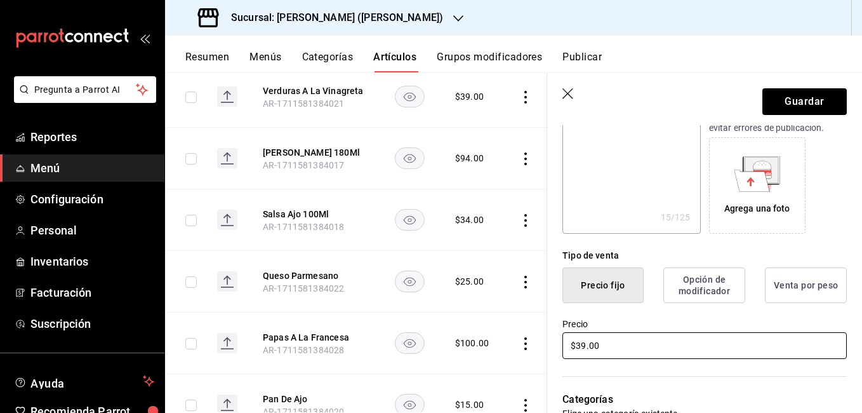
type textarea "x"
type input "$39.00"
click at [811, 100] on button "Guardar" at bounding box center [804, 101] width 84 height 27
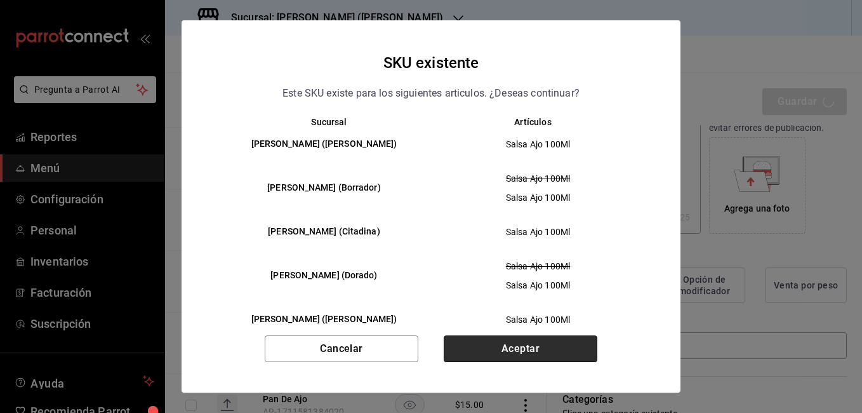
click at [494, 346] on button "Aceptar" at bounding box center [521, 348] width 154 height 27
type textarea "x"
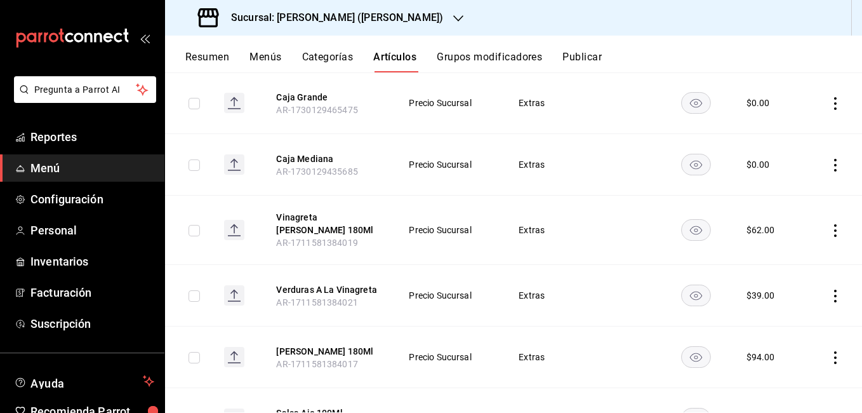
scroll to position [444, 0]
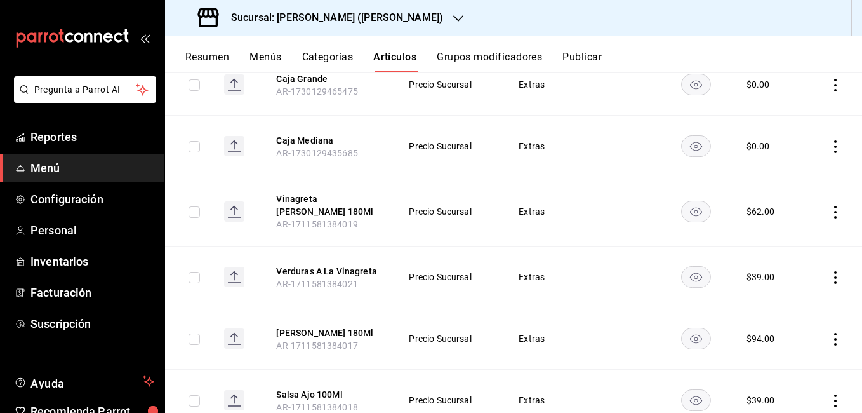
click at [834, 211] on icon "actions" at bounding box center [835, 212] width 3 height 13
click at [799, 239] on span "Editar" at bounding box center [787, 240] width 33 height 13
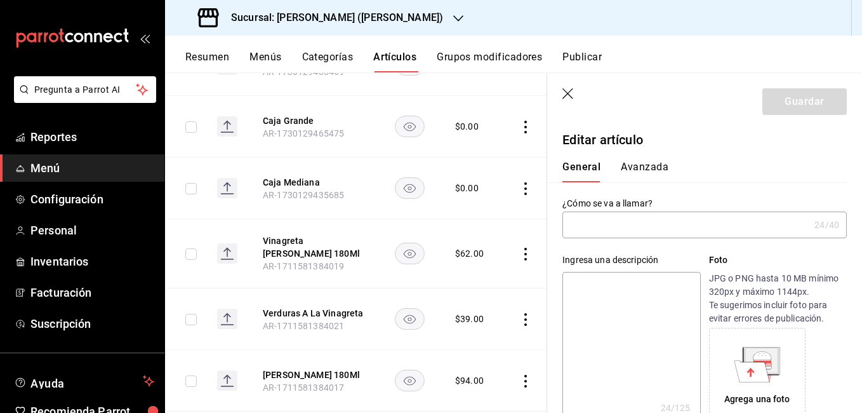
type input "Vinagreta Tiberius 180Ml"
type textarea "Vinagreta Tiberius 180Ml"
type textarea "x"
type input "AR-1711581384019"
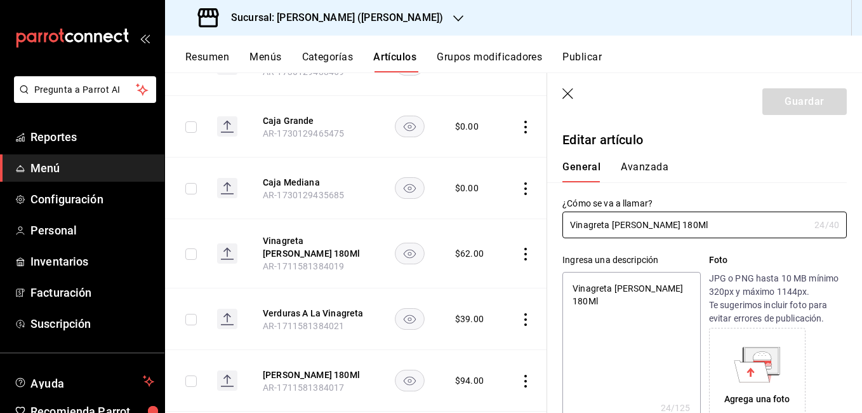
type textarea "x"
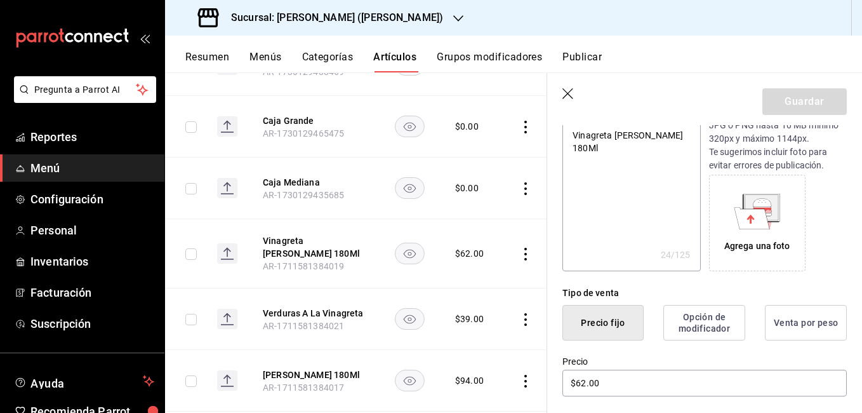
scroll to position [317, 0]
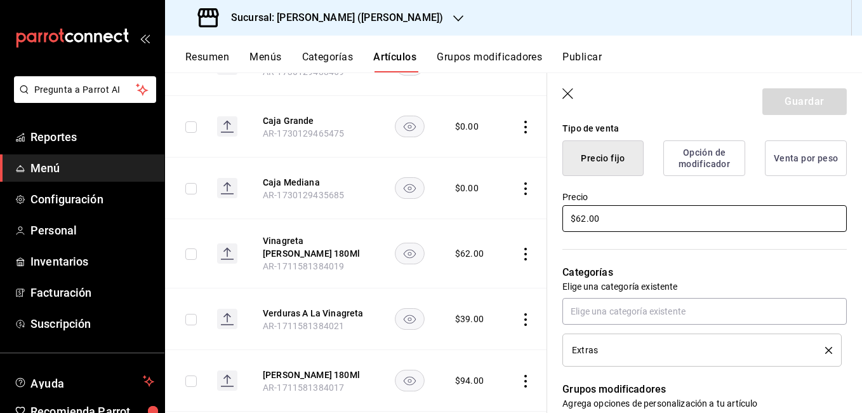
click at [583, 215] on input "$62.00" at bounding box center [704, 218] width 284 height 27
type input "$6.00"
type textarea "x"
type input "$67.00"
type textarea "x"
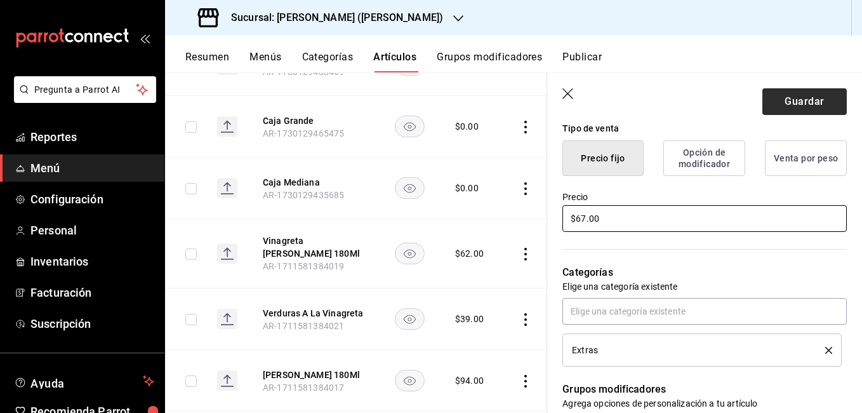
type input "$67.00"
click at [803, 107] on button "Guardar" at bounding box center [804, 101] width 84 height 27
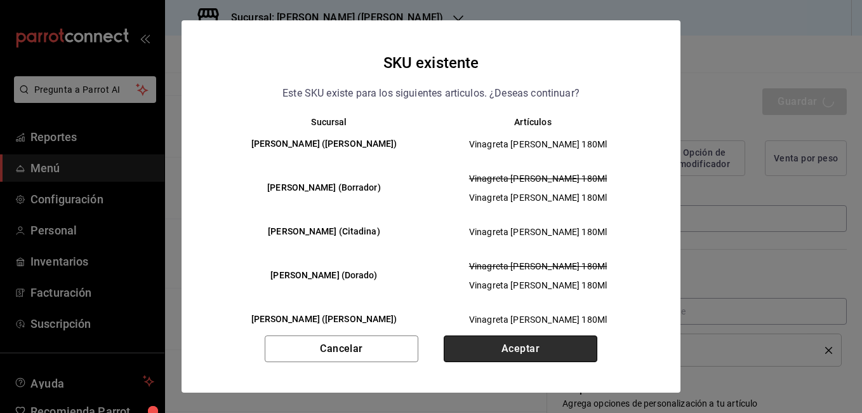
click at [493, 340] on button "Aceptar" at bounding box center [521, 348] width 154 height 27
type textarea "x"
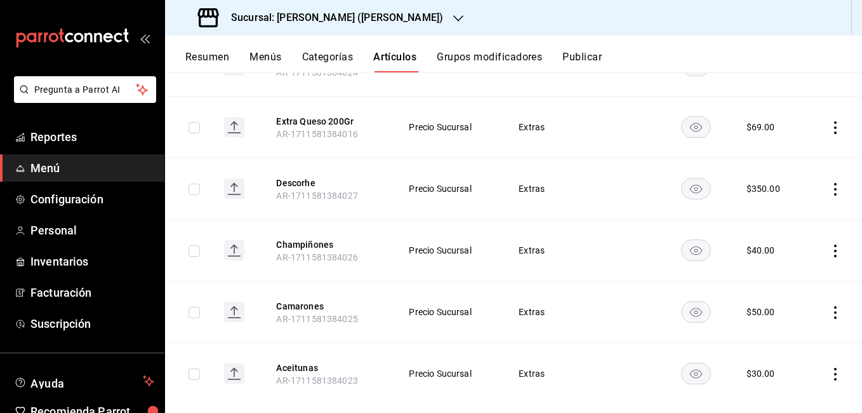
scroll to position [1047, 0]
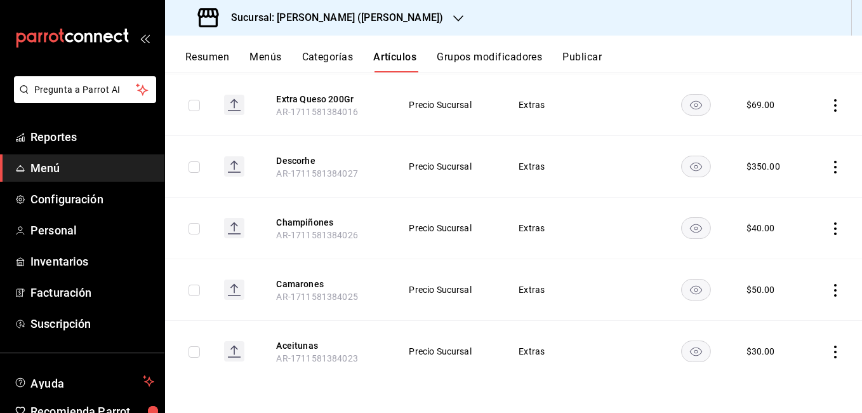
click at [830, 227] on icon "actions" at bounding box center [835, 228] width 13 height 13
click at [799, 254] on span "Editar" at bounding box center [787, 257] width 33 height 13
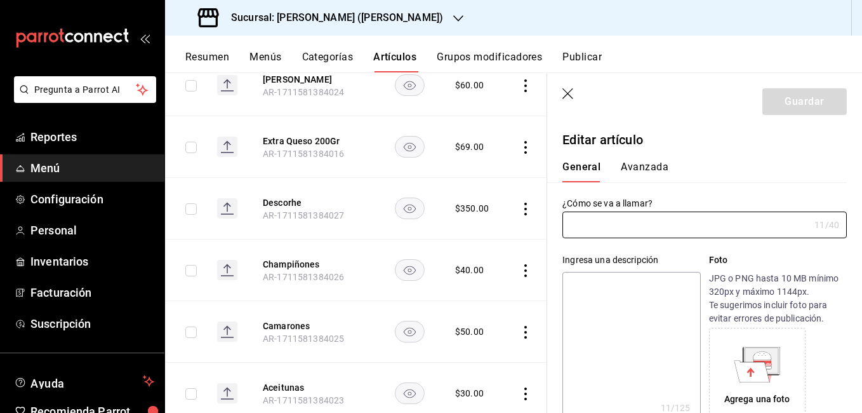
type input "Champiñones"
type textarea "Champiñones"
type textarea "x"
type input "AR-1711581384026"
type textarea "x"
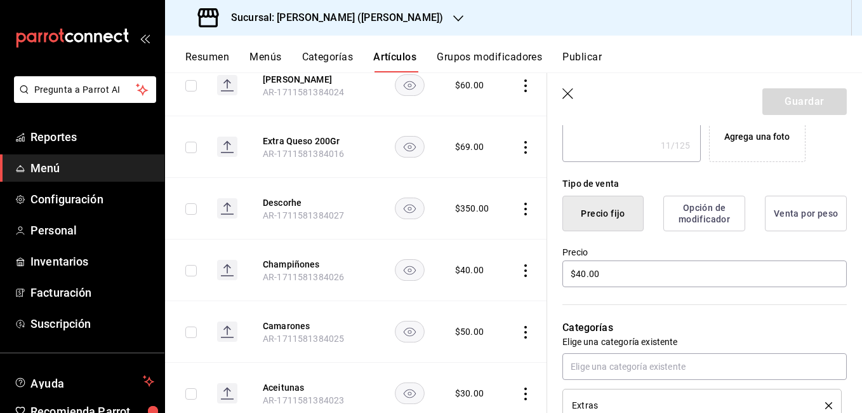
scroll to position [317, 0]
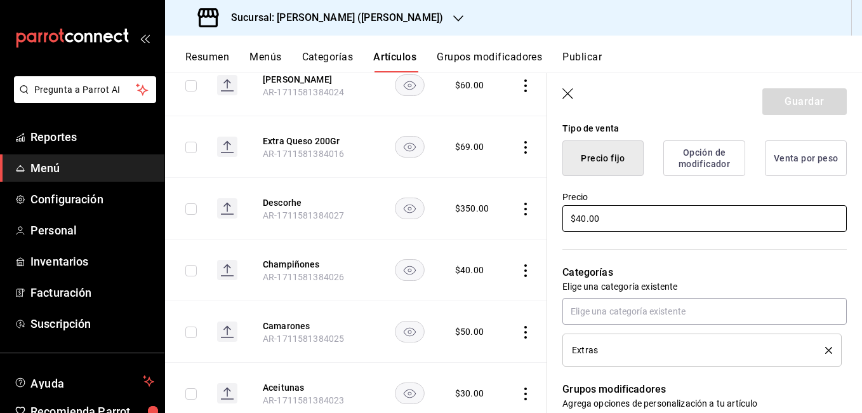
click at [581, 217] on input "$40.00" at bounding box center [704, 218] width 284 height 27
type input "$0.00"
type textarea "x"
type input "$30.00"
type textarea "x"
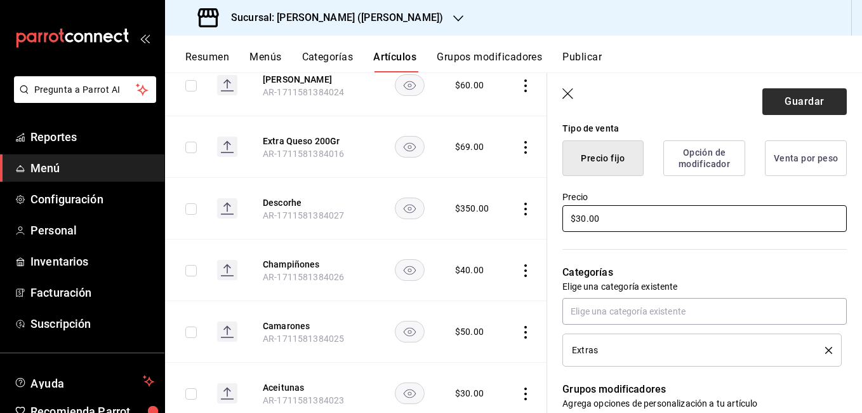
type input "$30.00"
click at [810, 97] on button "Guardar" at bounding box center [804, 101] width 84 height 27
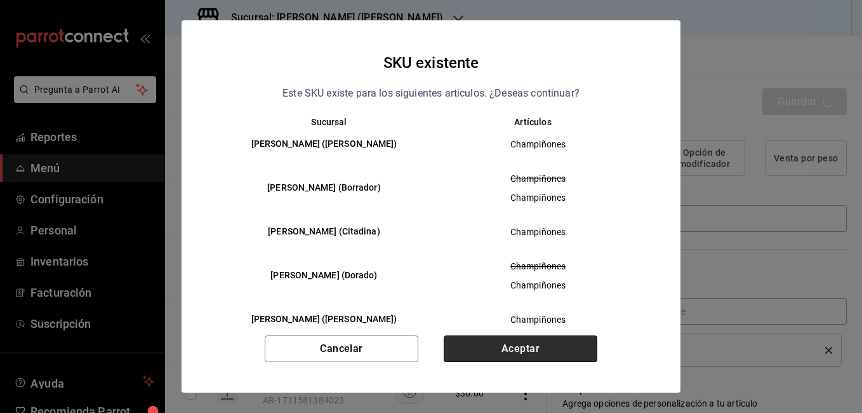
click at [541, 352] on button "Aceptar" at bounding box center [521, 348] width 154 height 27
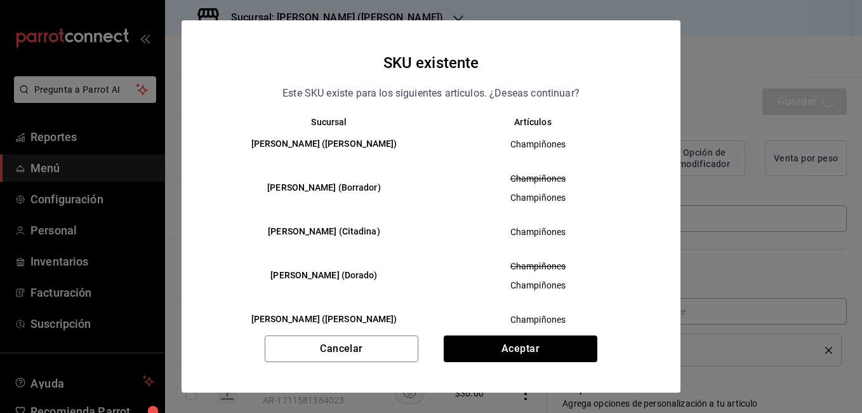
type textarea "x"
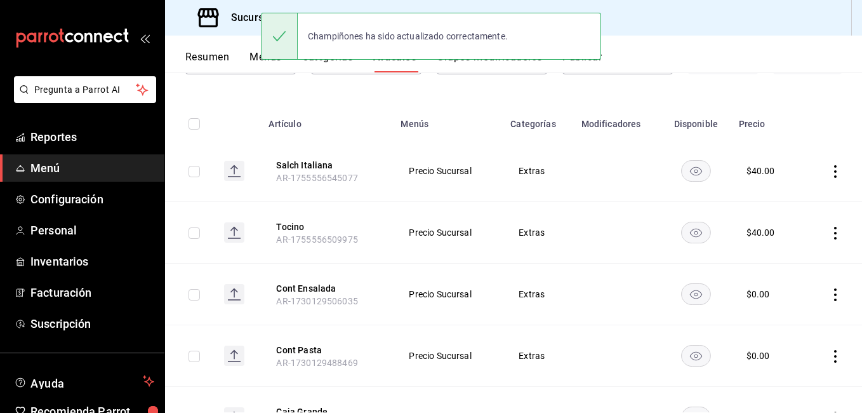
scroll to position [127, 0]
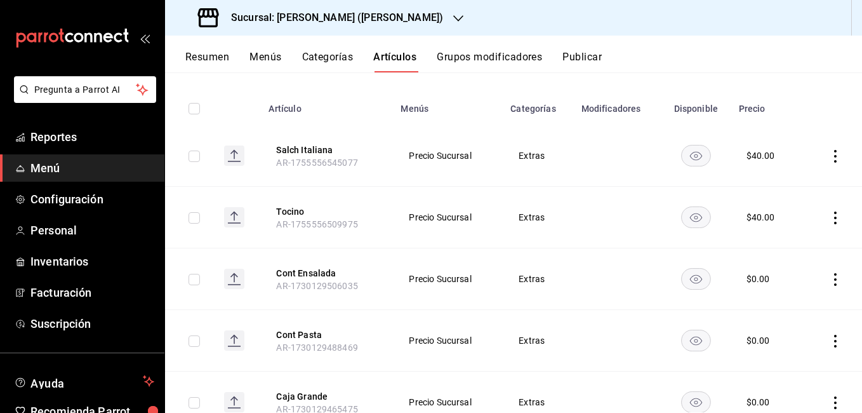
click at [829, 154] on icon "actions" at bounding box center [835, 156] width 13 height 13
click at [783, 184] on span "Editar" at bounding box center [787, 184] width 33 height 13
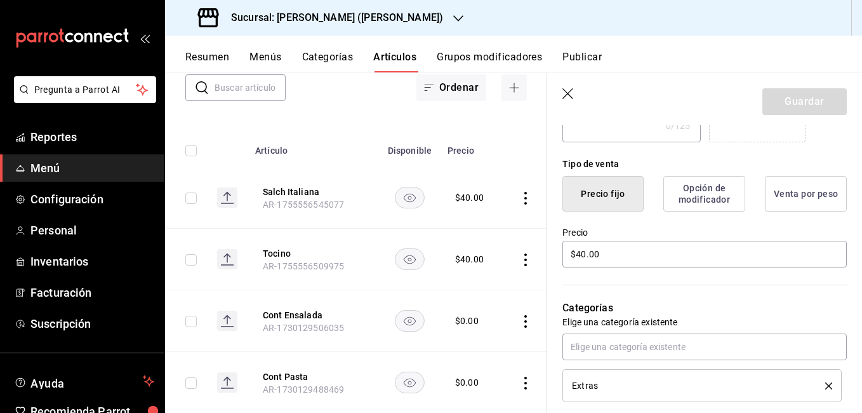
scroll to position [381, 0]
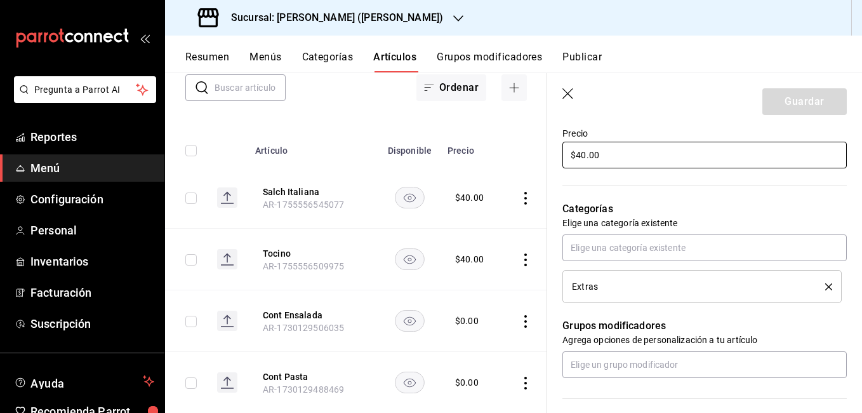
drag, startPoint x: 586, startPoint y: 154, endPoint x: 597, endPoint y: 149, distance: 11.7
click at [586, 153] on input "$40.00" at bounding box center [704, 155] width 284 height 27
type input "$4.00"
type input "$50.00"
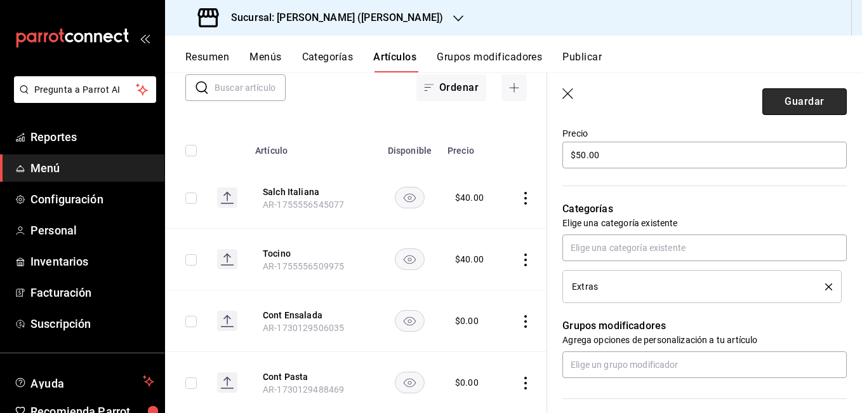
click at [801, 96] on button "Guardar" at bounding box center [804, 101] width 84 height 27
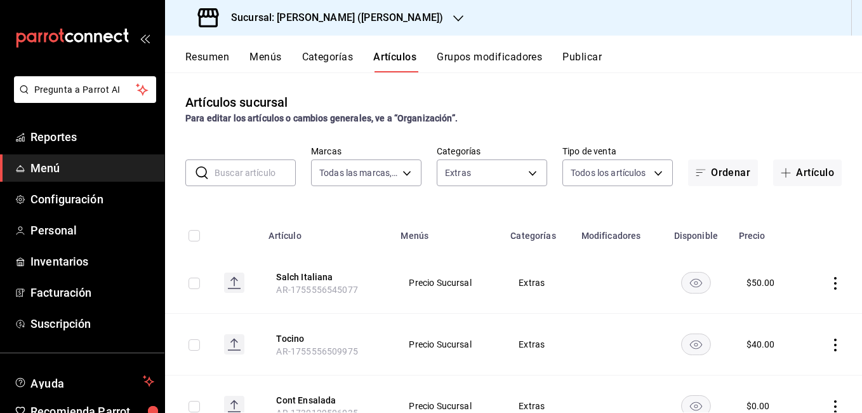
click at [829, 345] on icon "actions" at bounding box center [835, 344] width 13 height 13
click at [783, 326] on span "Editar" at bounding box center [787, 327] width 33 height 13
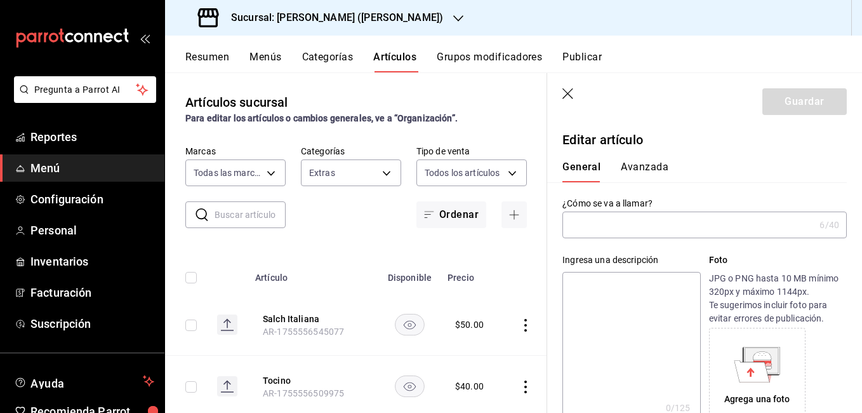
type input "Tocino"
type input "AR-1755556509975"
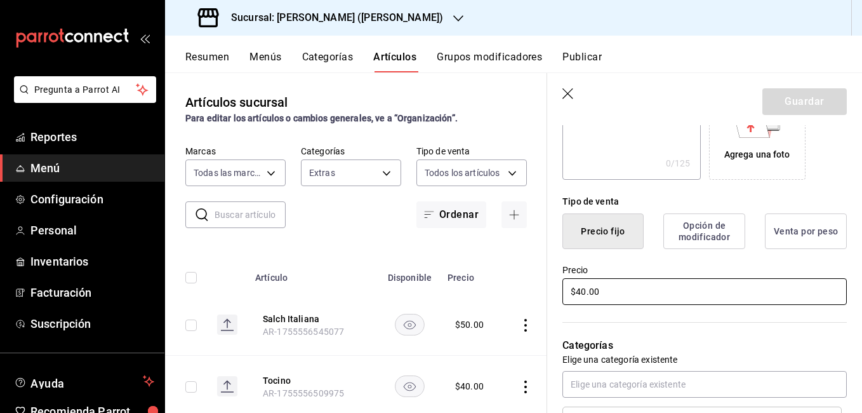
scroll to position [254, 0]
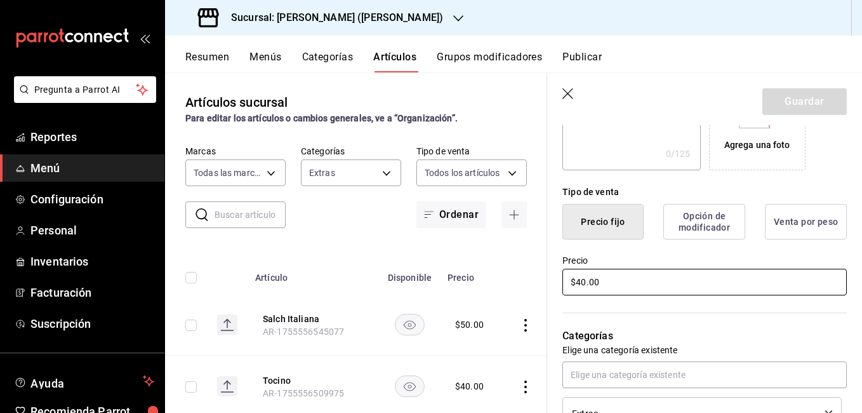
click at [583, 282] on input "$40.00" at bounding box center [704, 282] width 284 height 27
type input "$50.00"
click at [793, 109] on button "Guardar" at bounding box center [804, 101] width 84 height 27
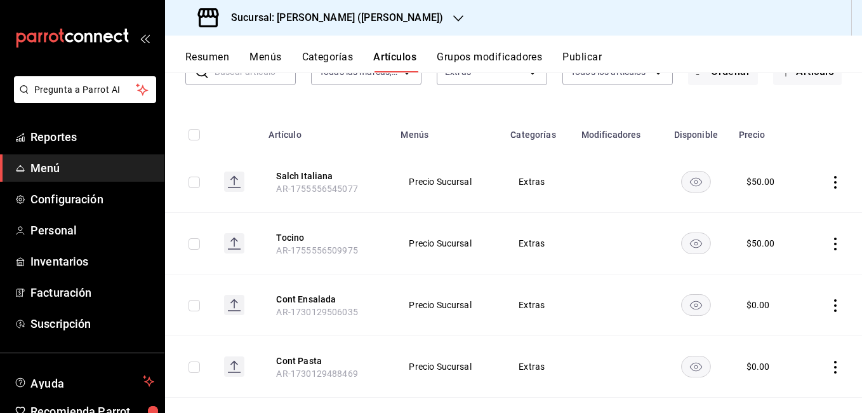
scroll to position [32, 0]
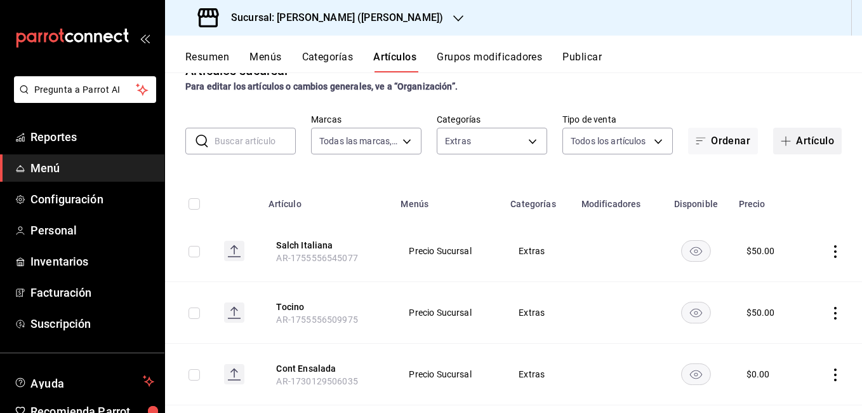
click at [795, 150] on button "Artículo" at bounding box center [807, 141] width 69 height 27
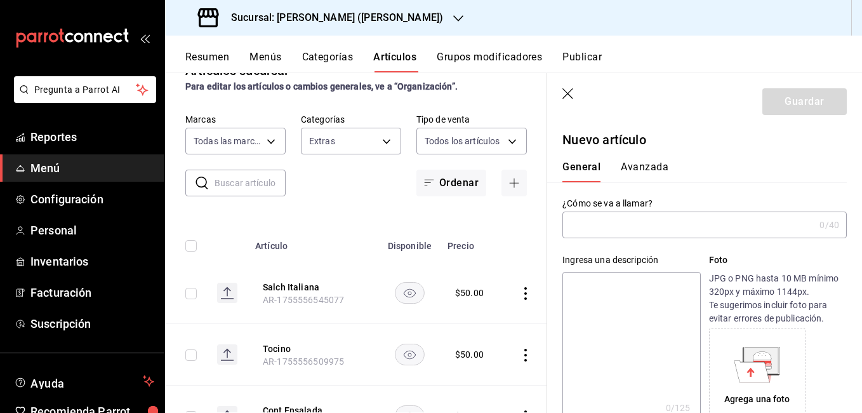
type input "AR-1755556762514"
type input "j"
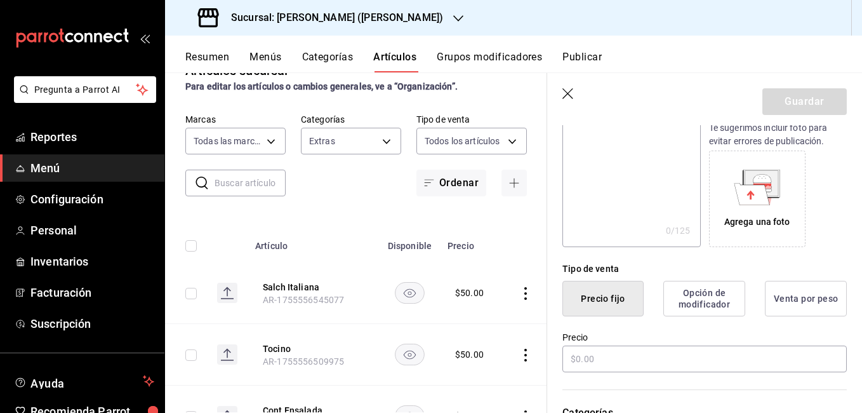
scroll to position [254, 0]
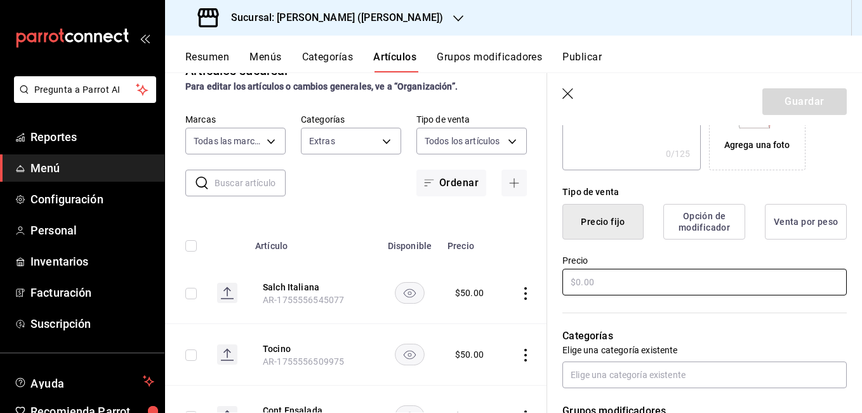
type input "Jamon"
click at [606, 287] on input "text" at bounding box center [704, 282] width 284 height 27
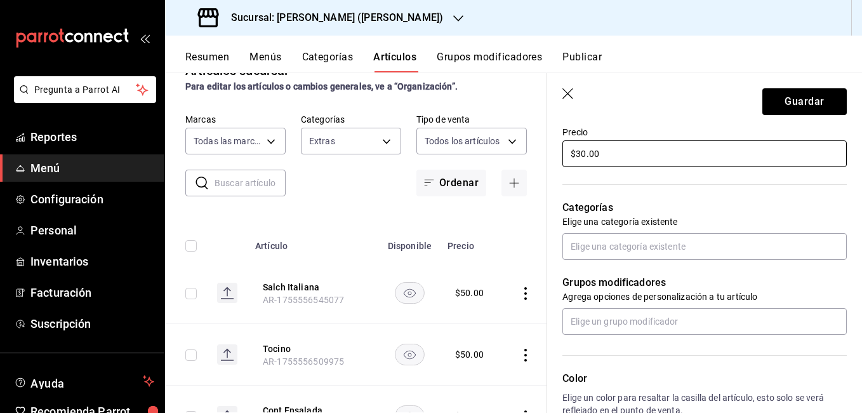
scroll to position [381, 0]
type input "$30.00"
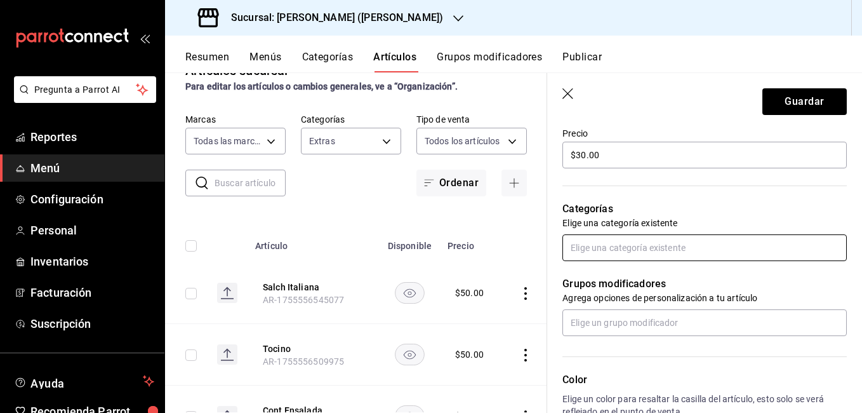
click at [621, 241] on input "text" at bounding box center [704, 247] width 284 height 27
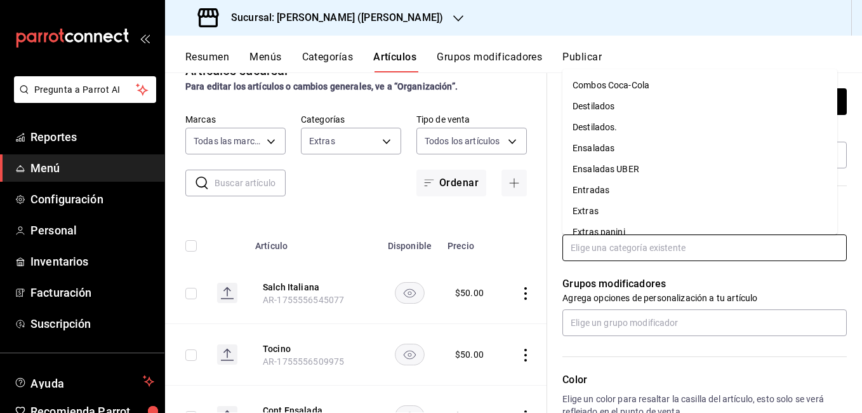
scroll to position [93, 0]
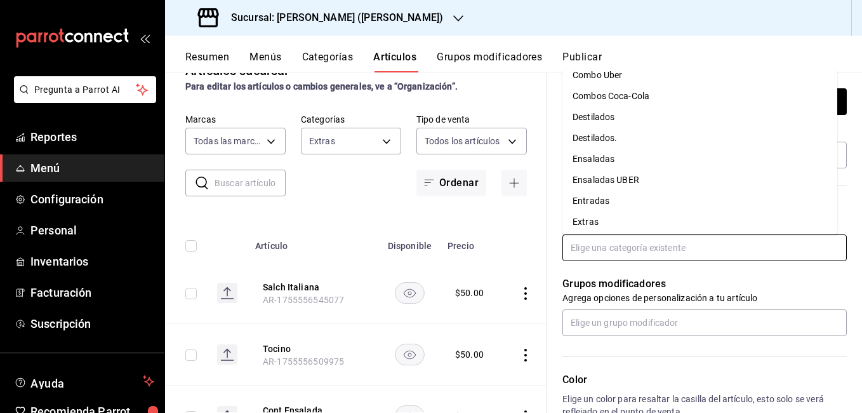
click at [602, 218] on li "Extras" at bounding box center [699, 221] width 275 height 21
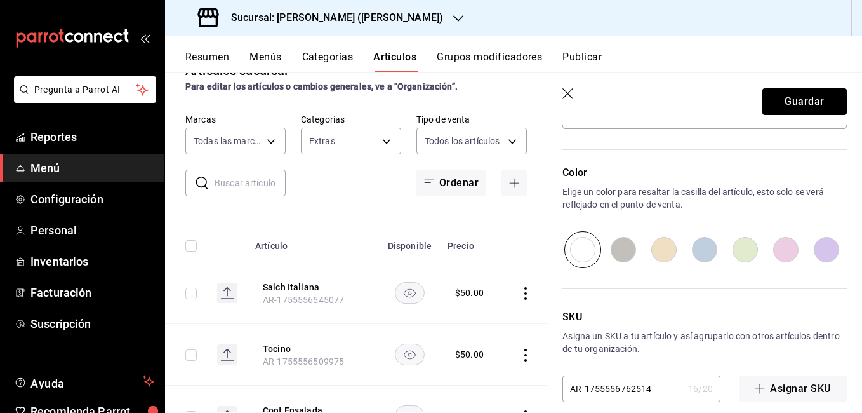
scroll to position [635, 0]
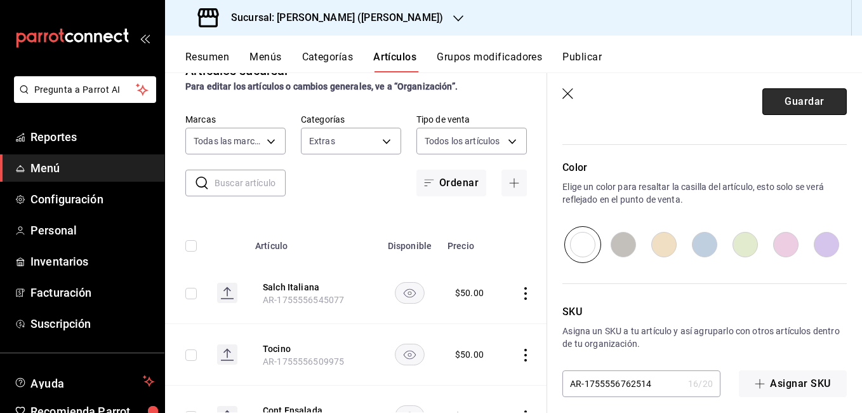
click at [795, 102] on button "Guardar" at bounding box center [804, 101] width 84 height 27
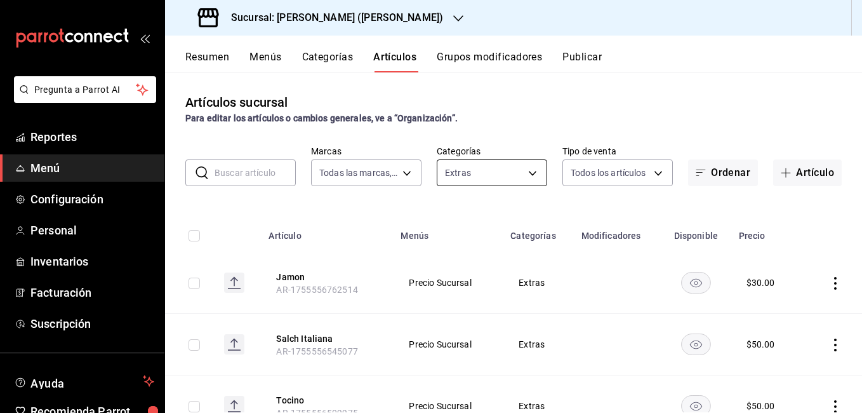
click at [490, 167] on body "Pregunta a Parrot AI Reportes Menú Configuración Personal Inventarios Facturaci…" at bounding box center [431, 206] width 862 height 413
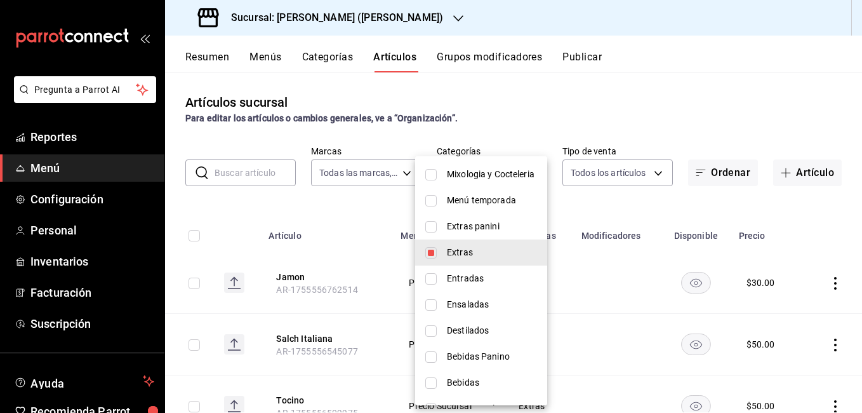
scroll to position [527, 0]
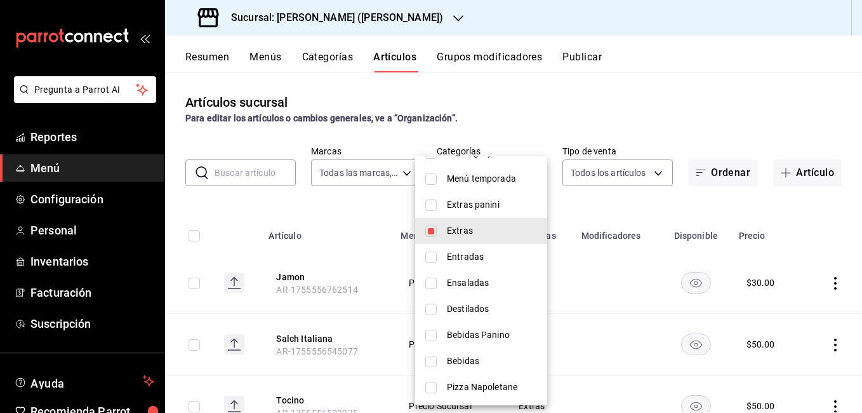
click at [465, 237] on span "Extras" at bounding box center [492, 230] width 90 height 13
checkbox input "false"
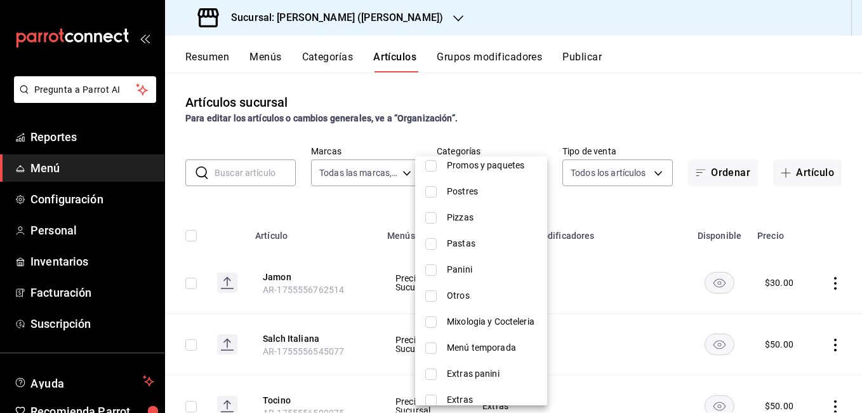
scroll to position [336, 0]
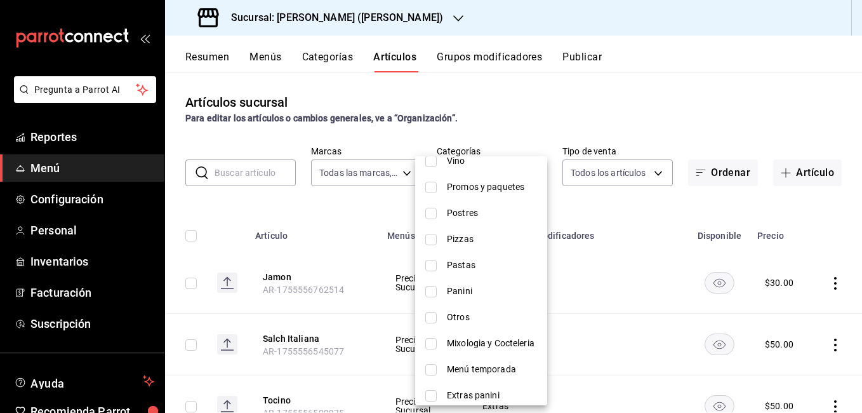
click at [492, 185] on span "Promos y paquetes" at bounding box center [492, 186] width 90 height 13
type input "43257cf9-e495-49ca-aa43-86f2c1ebd8e0"
checkbox input "true"
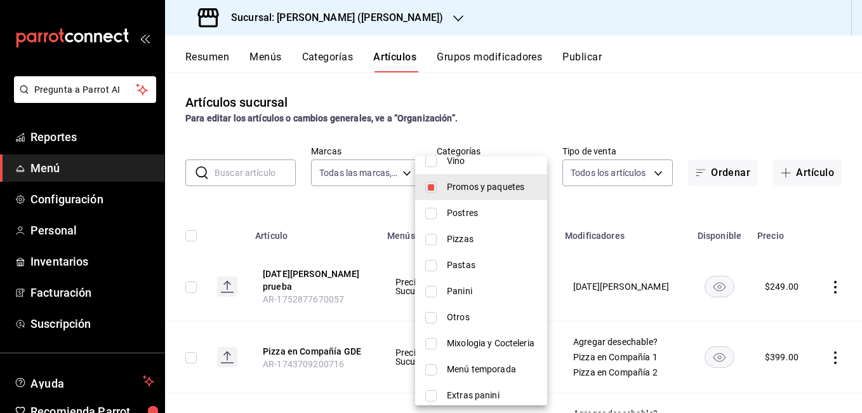
click at [661, 106] on div at bounding box center [431, 206] width 862 height 413
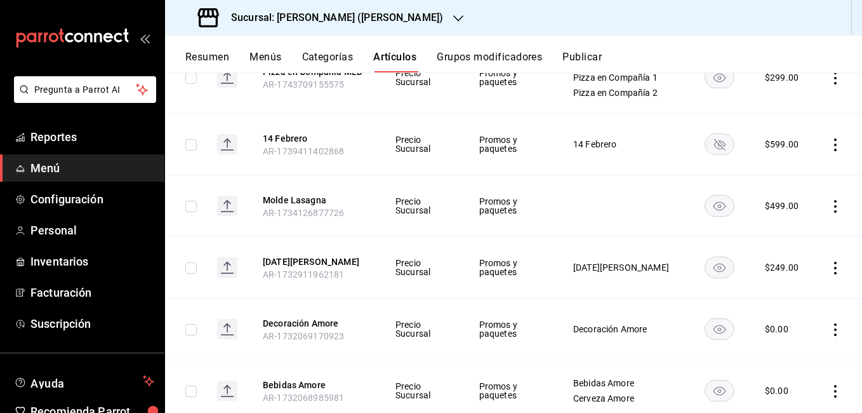
scroll to position [381, 0]
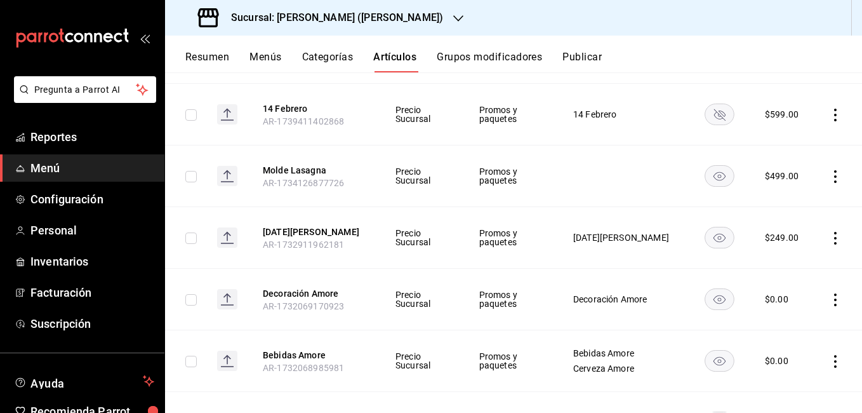
click at [714, 234] on icon "availability-product" at bounding box center [720, 238] width 12 height 9
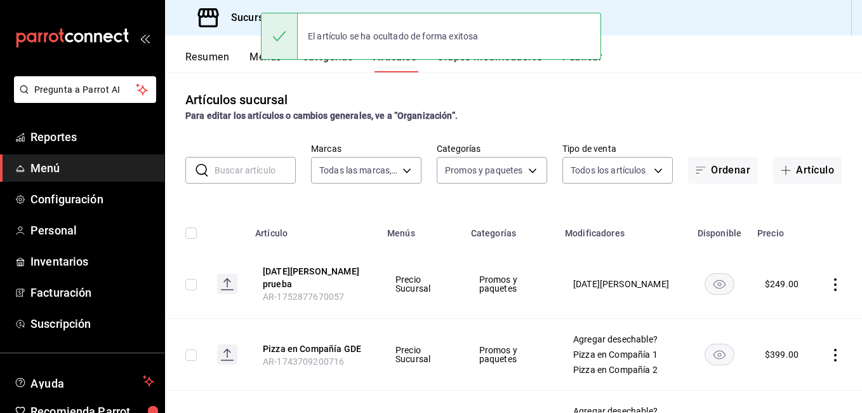
scroll to position [0, 0]
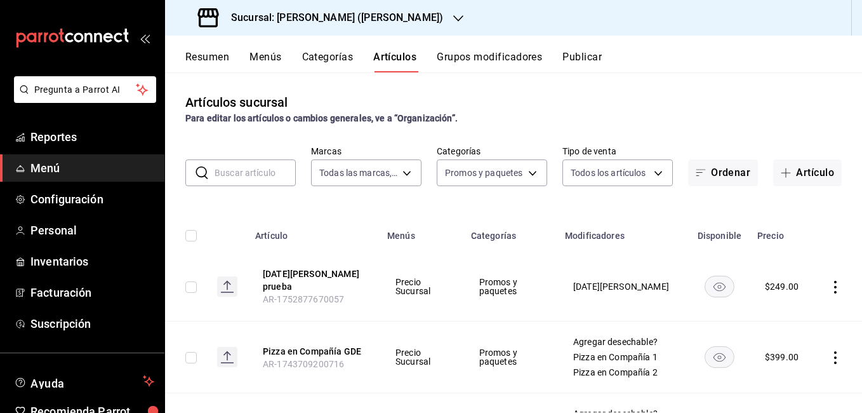
click at [713, 282] on rect "availability-product" at bounding box center [719, 286] width 29 height 21
click at [229, 176] on input "text" at bounding box center [255, 172] width 81 height 25
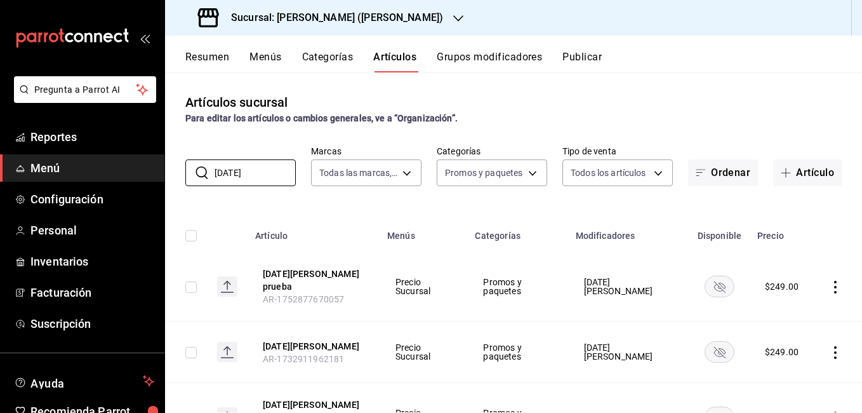
scroll to position [62, 0]
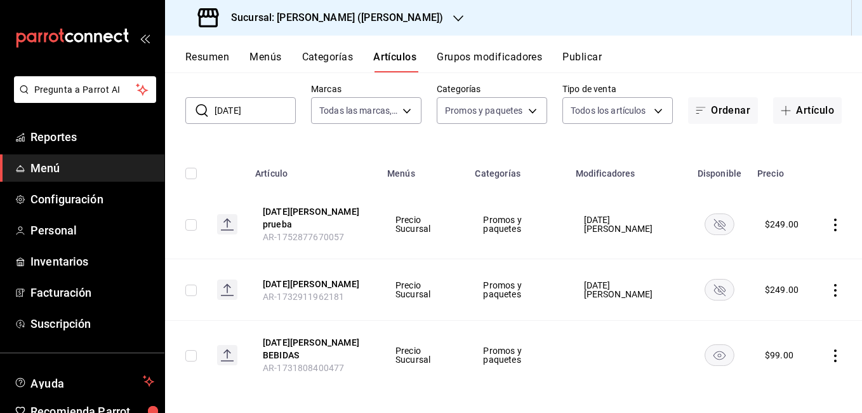
click at [714, 284] on icon "availability-product" at bounding box center [719, 289] width 11 height 11
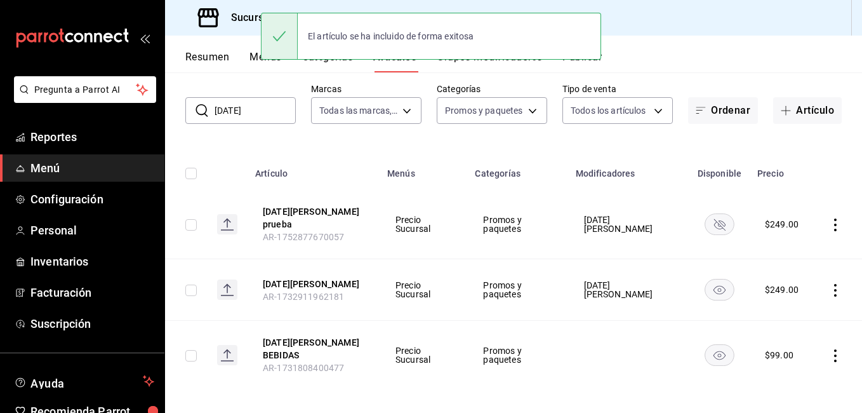
click at [714, 222] on rect "availability-product" at bounding box center [719, 223] width 29 height 21
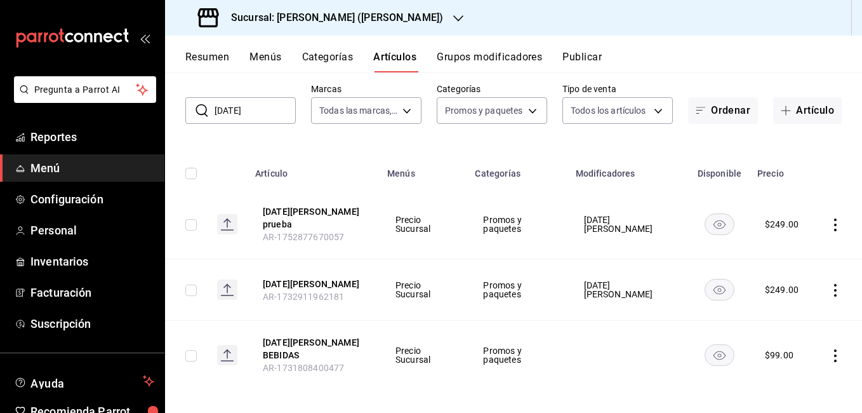
click at [259, 117] on input "natale" at bounding box center [255, 110] width 81 height 25
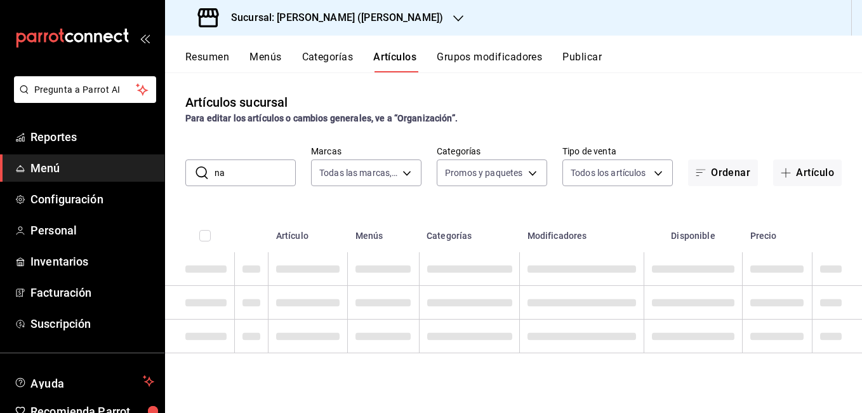
type input "n"
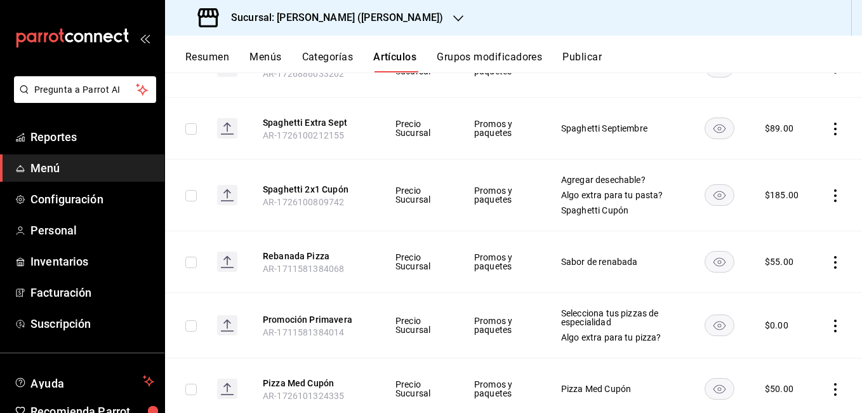
scroll to position [1333, 0]
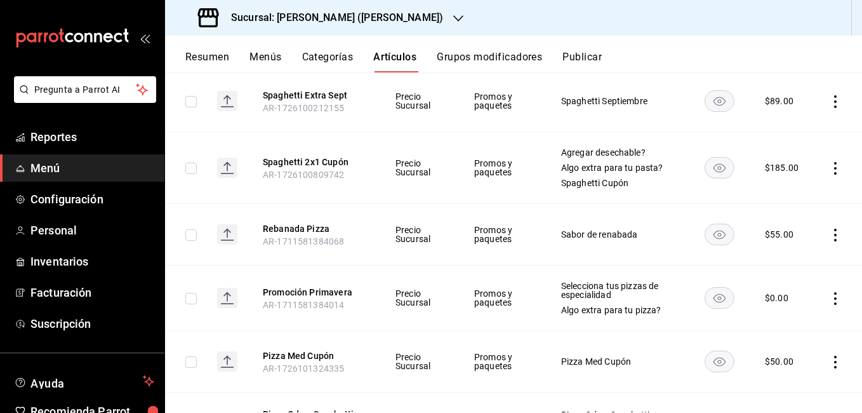
click at [829, 162] on icon "actions" at bounding box center [835, 168] width 13 height 13
click at [796, 185] on span "Editar" at bounding box center [787, 189] width 33 height 13
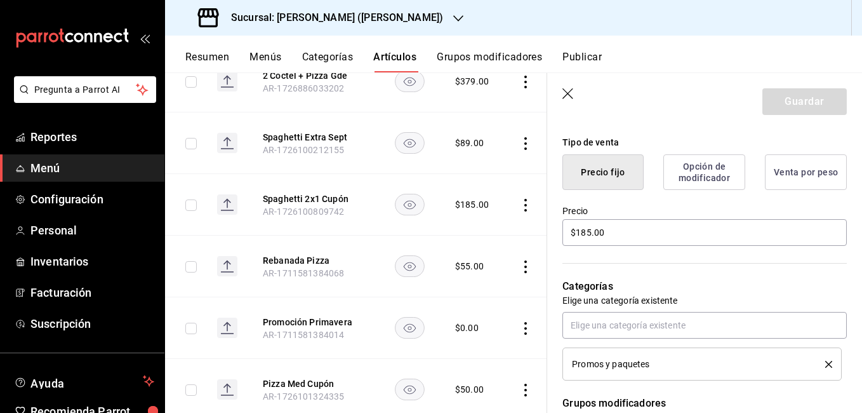
scroll to position [317, 0]
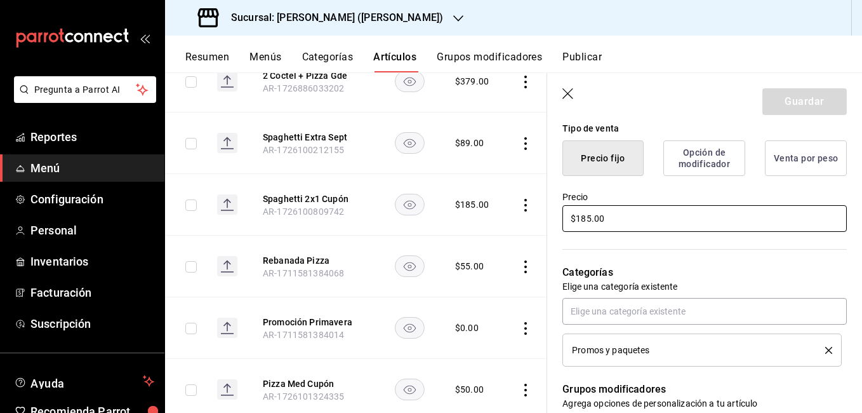
click at [592, 217] on input "$185.00" at bounding box center [704, 218] width 284 height 27
type input "$1.00"
type input "$240.00"
click at [773, 104] on button "Guardar" at bounding box center [804, 101] width 84 height 27
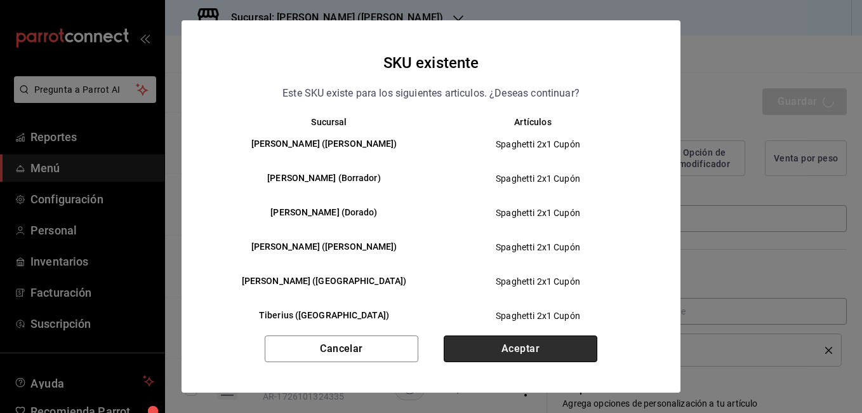
click at [496, 344] on button "Aceptar" at bounding box center [521, 348] width 154 height 27
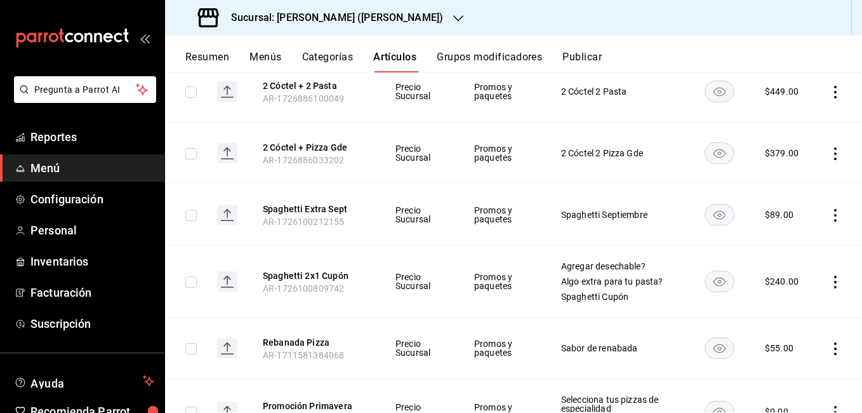
scroll to position [1283, 0]
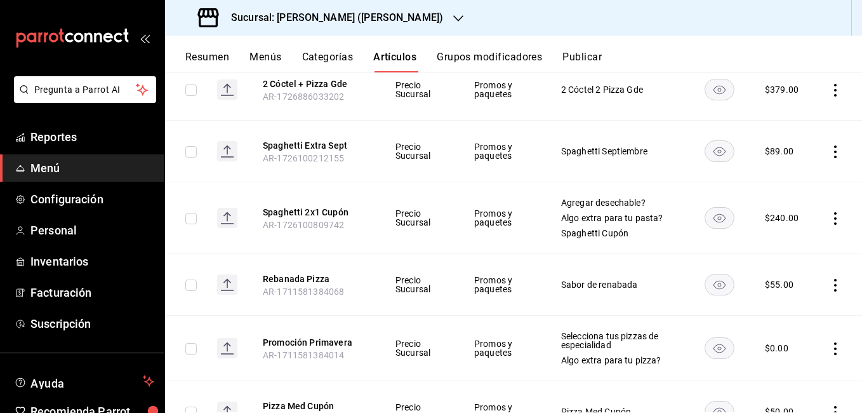
click at [829, 212] on icon "actions" at bounding box center [835, 218] width 13 height 13
click at [784, 234] on span "Editar" at bounding box center [787, 239] width 33 height 13
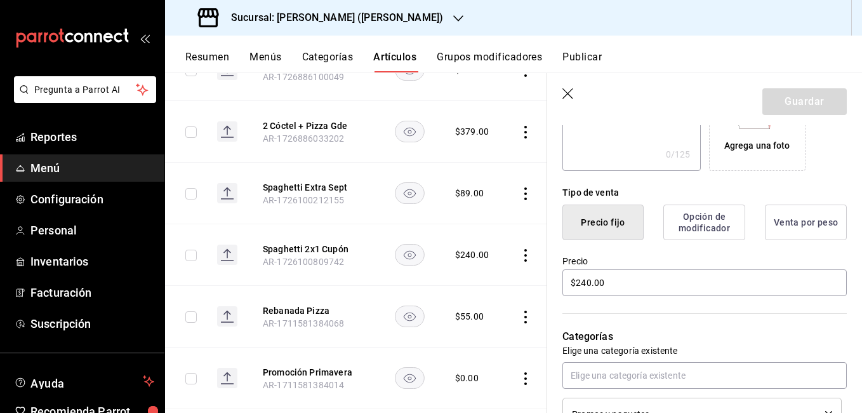
scroll to position [254, 0]
click at [592, 281] on input "$240.00" at bounding box center [704, 282] width 284 height 27
type input "$2.00"
type input "$185.00"
click at [791, 107] on button "Guardar" at bounding box center [804, 101] width 84 height 27
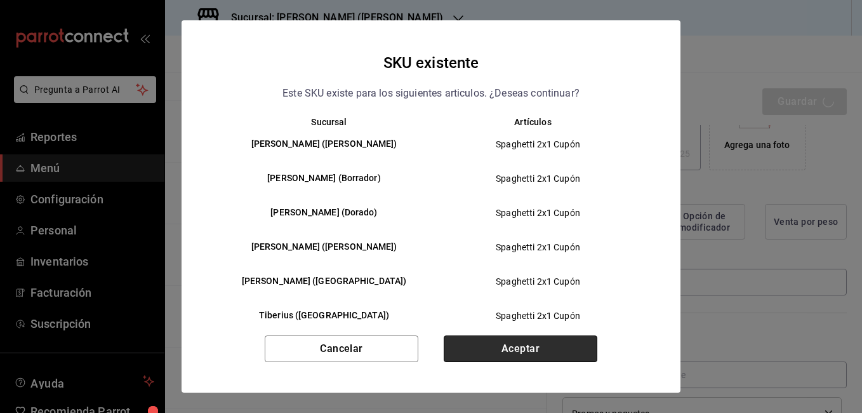
click at [578, 353] on button "Aceptar" at bounding box center [521, 348] width 154 height 27
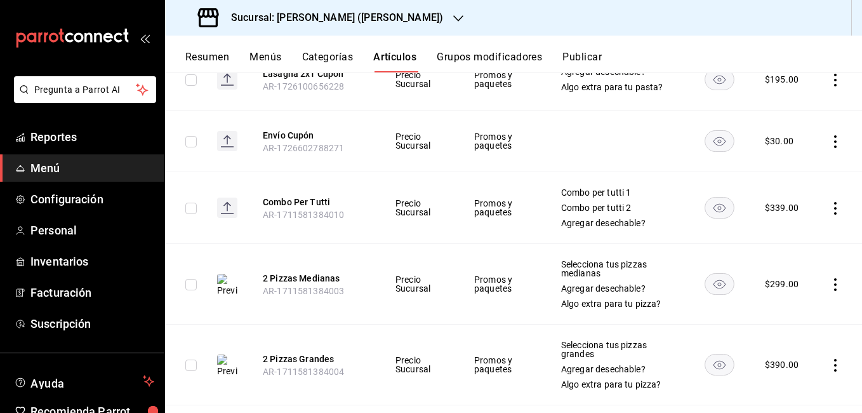
scroll to position [2490, 0]
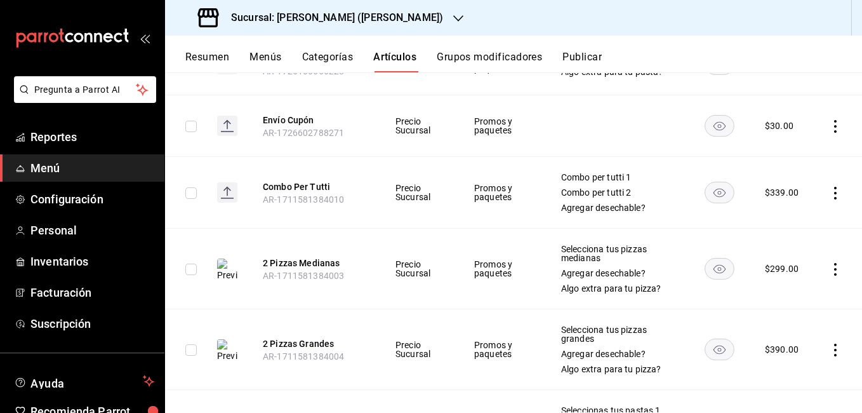
click at [829, 263] on icon "actions" at bounding box center [835, 269] width 13 height 13
click at [794, 288] on span "Editar" at bounding box center [787, 290] width 33 height 13
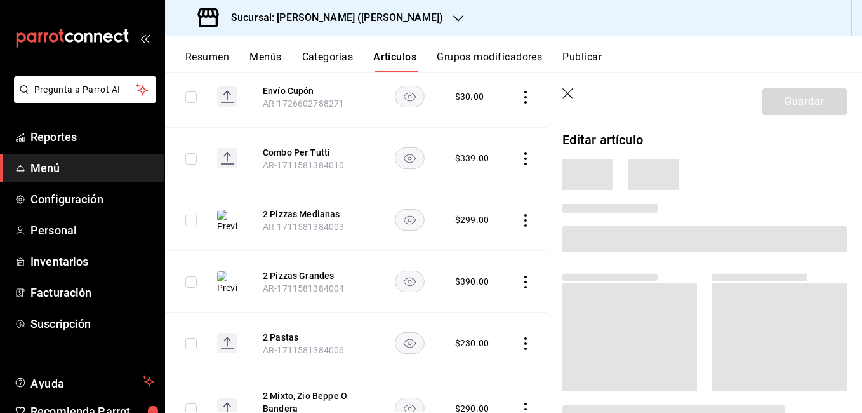
scroll to position [2419, 0]
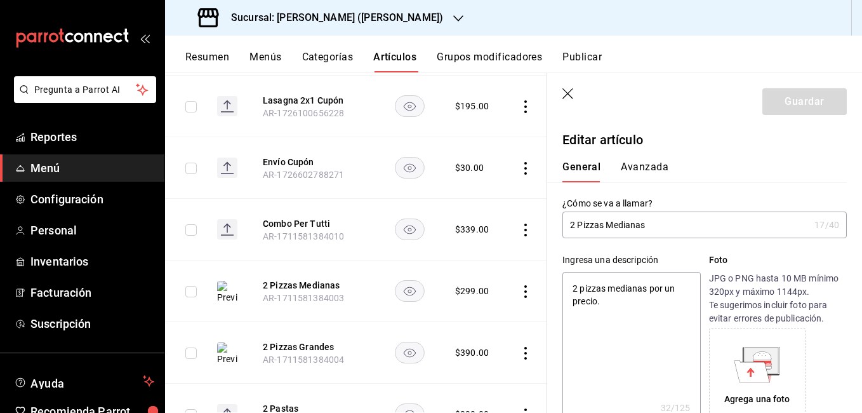
type textarea "x"
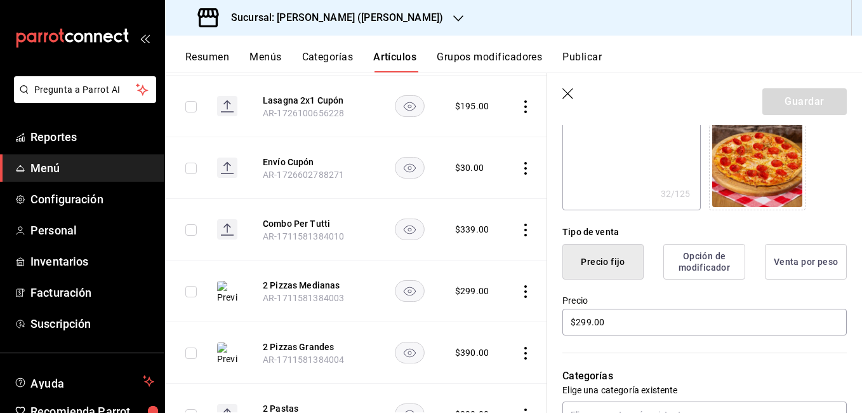
scroll to position [254, 0]
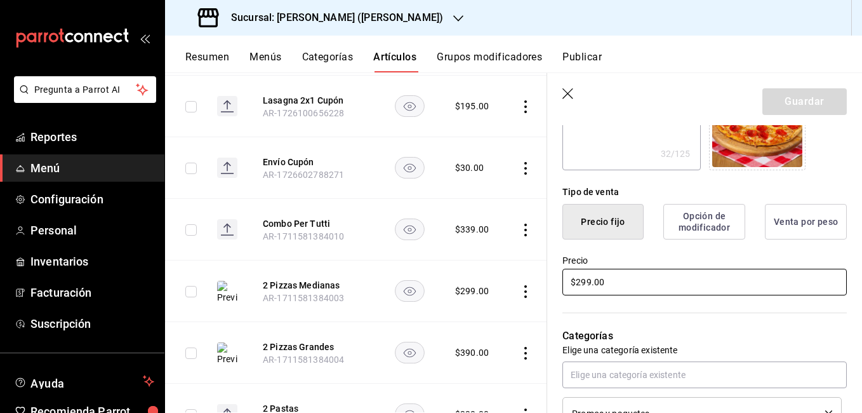
click at [590, 280] on input "$299.00" at bounding box center [704, 282] width 284 height 27
type input "$29.00"
type textarea "x"
type input "$2.00"
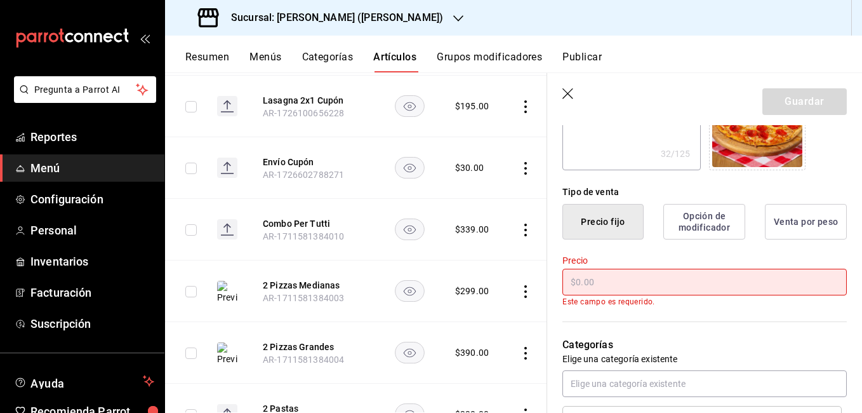
type textarea "x"
type input "$3.00"
type textarea "x"
type input "$310.00"
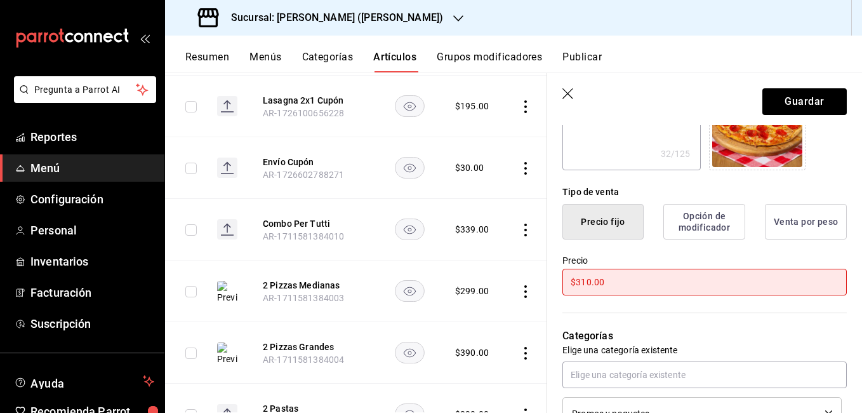
type textarea "x"
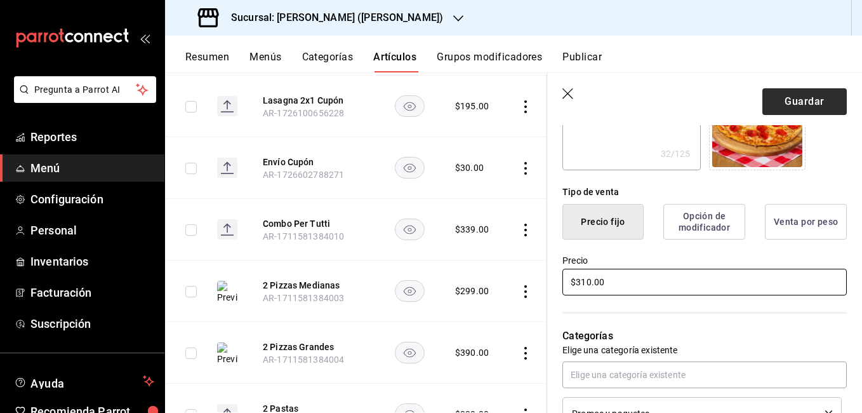
type input "$310.00"
click at [800, 103] on button "Guardar" at bounding box center [804, 101] width 84 height 27
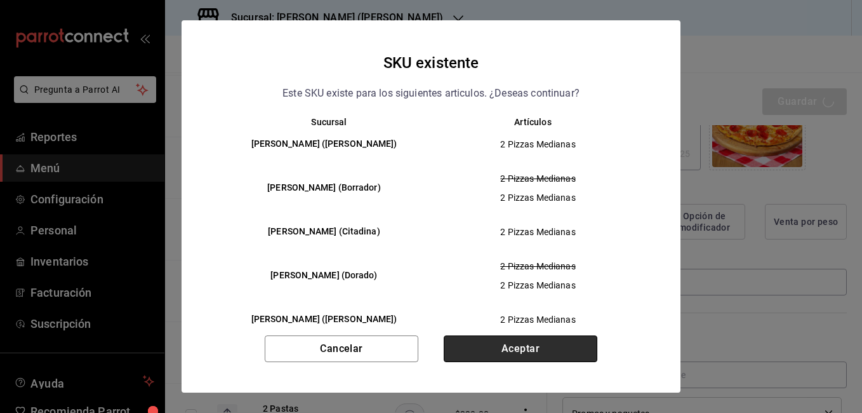
click at [536, 342] on button "Aceptar" at bounding box center [521, 348] width 154 height 27
type textarea "x"
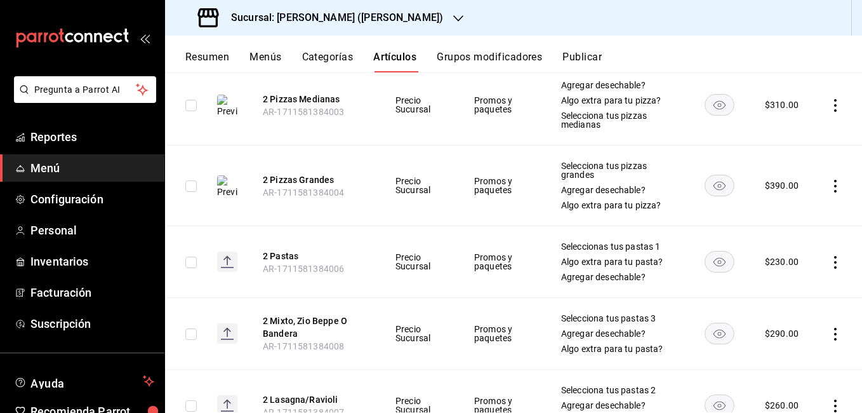
scroll to position [2655, 0]
click at [834, 179] on icon "actions" at bounding box center [835, 185] width 3 height 13
click at [797, 203] on span "Editar" at bounding box center [787, 206] width 33 height 13
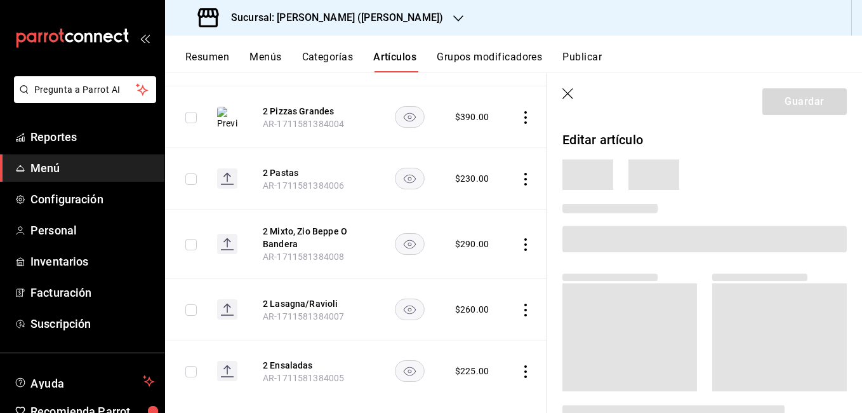
scroll to position [2565, 0]
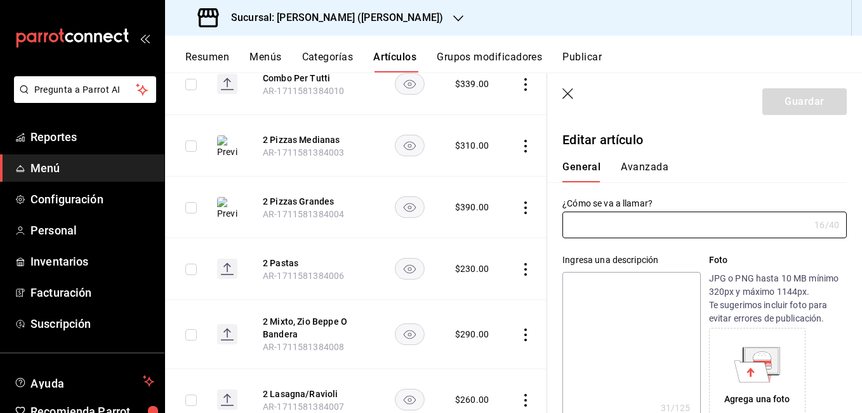
type input "2 Pizzas Grandes"
type textarea "2 pizzas grandes por un precio."
type textarea "x"
type input "AR-1711581384004"
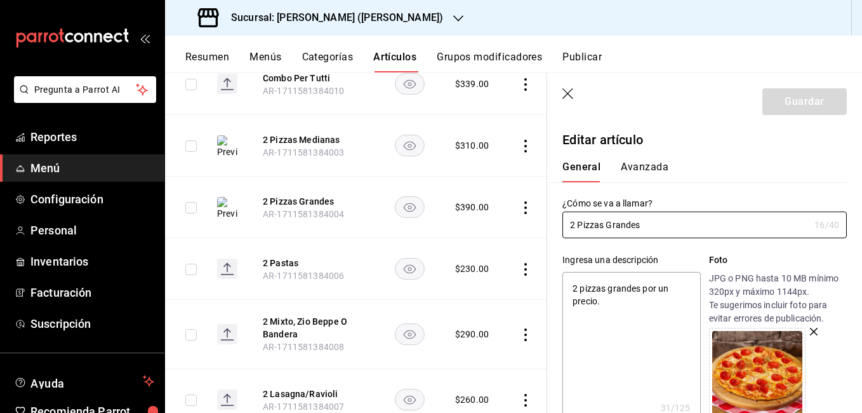
type textarea "x"
type input "$390.00"
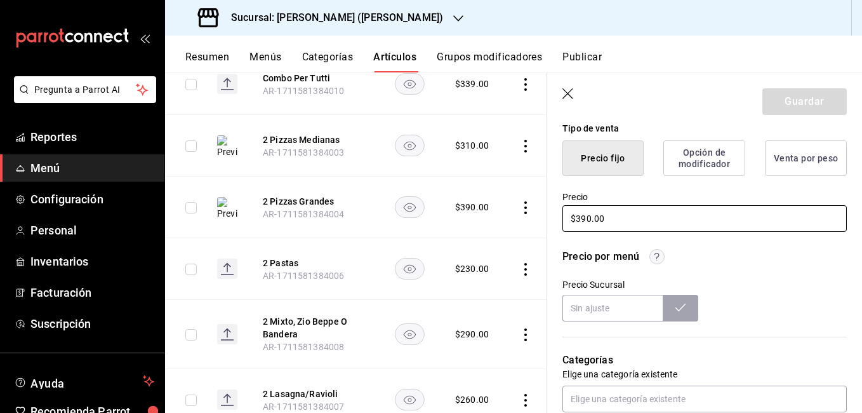
click at [589, 216] on input "$390.00" at bounding box center [704, 218] width 284 height 27
type textarea "x"
type input "$39.00"
type textarea "x"
type input "$3.00"
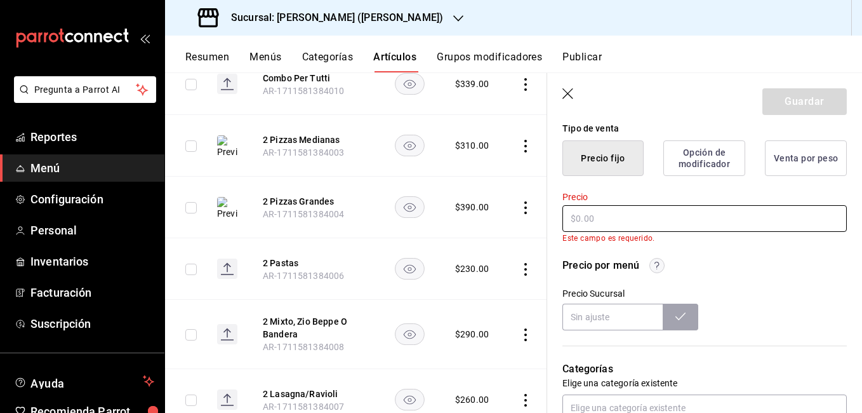
type textarea "x"
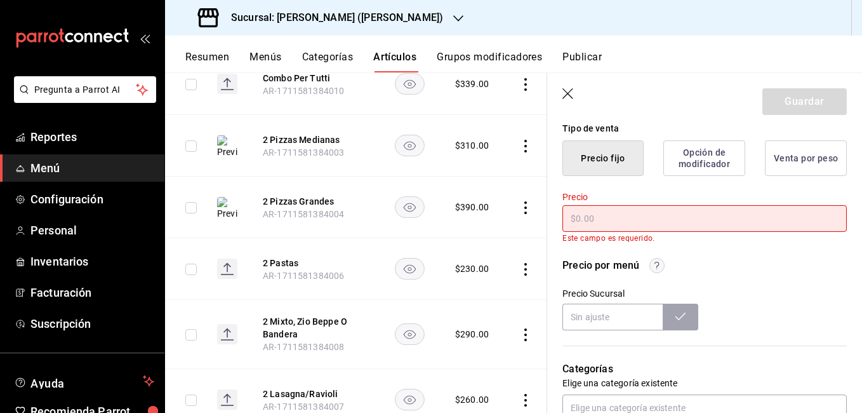
type input "$4.00"
type textarea "x"
type input "$410.00"
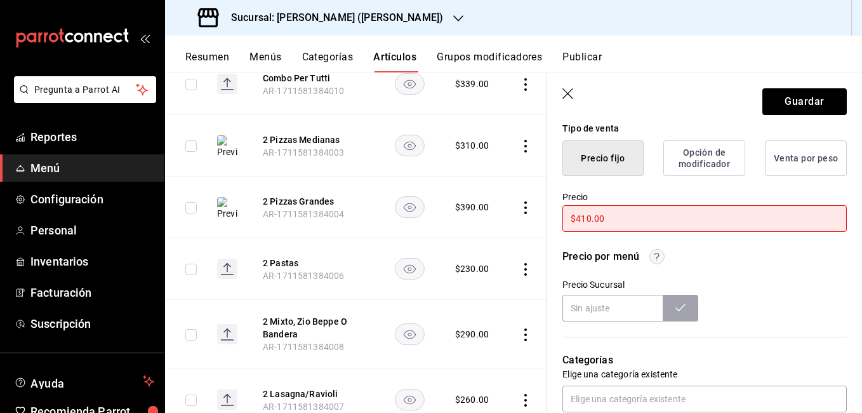
type textarea "x"
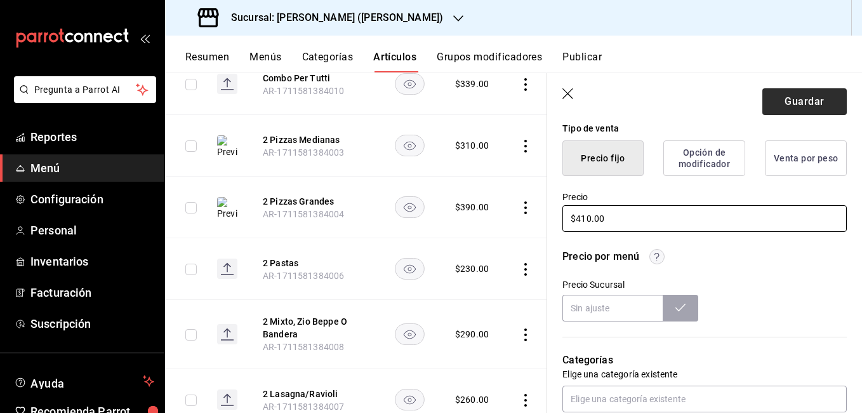
type input "$410.00"
click at [796, 112] on button "Guardar" at bounding box center [804, 101] width 84 height 27
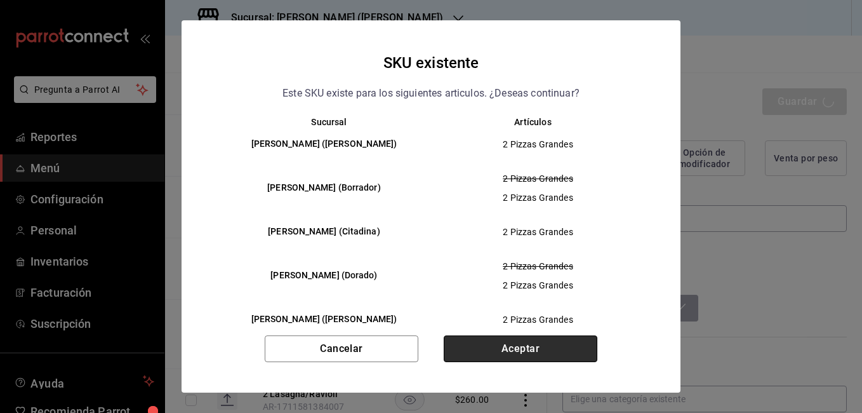
click at [505, 341] on button "Aceptar" at bounding box center [521, 348] width 154 height 27
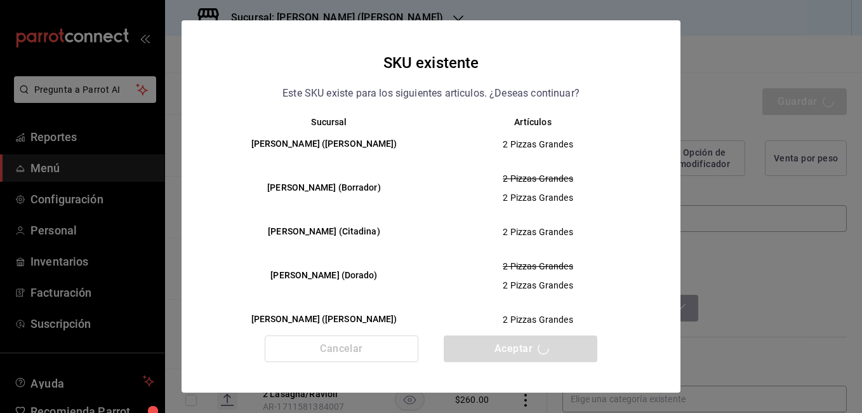
type textarea "x"
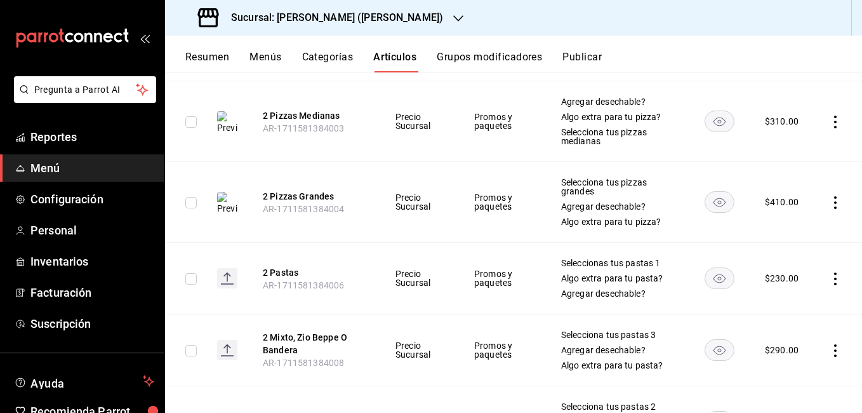
scroll to position [2655, 0]
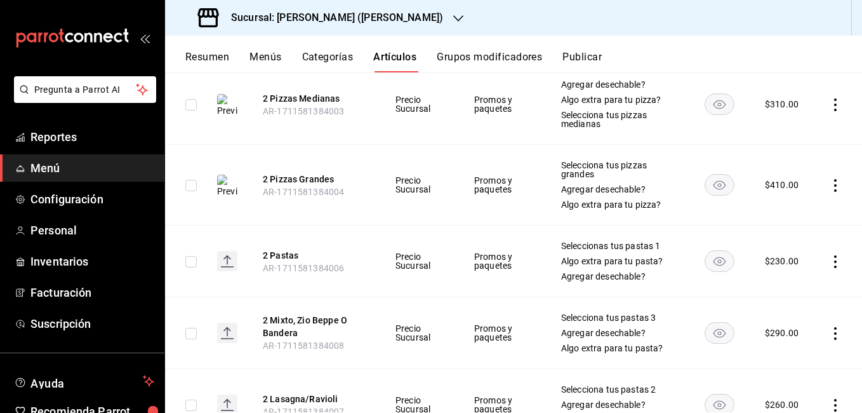
click at [829, 255] on icon "actions" at bounding box center [835, 261] width 13 height 13
click at [784, 282] on span "Editar" at bounding box center [787, 282] width 33 height 13
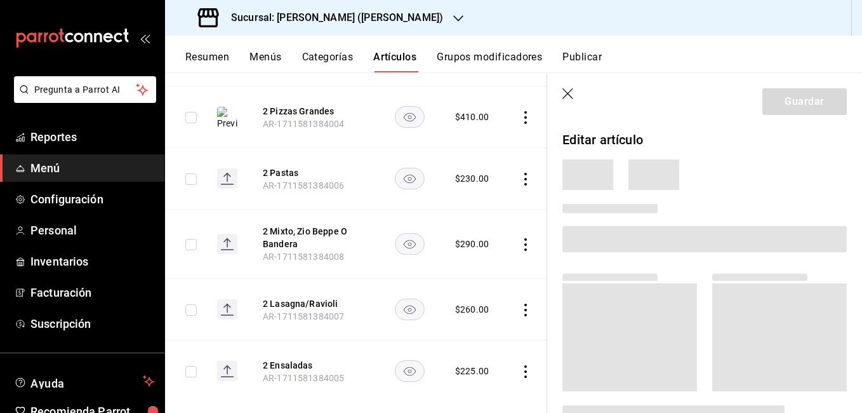
scroll to position [2565, 0]
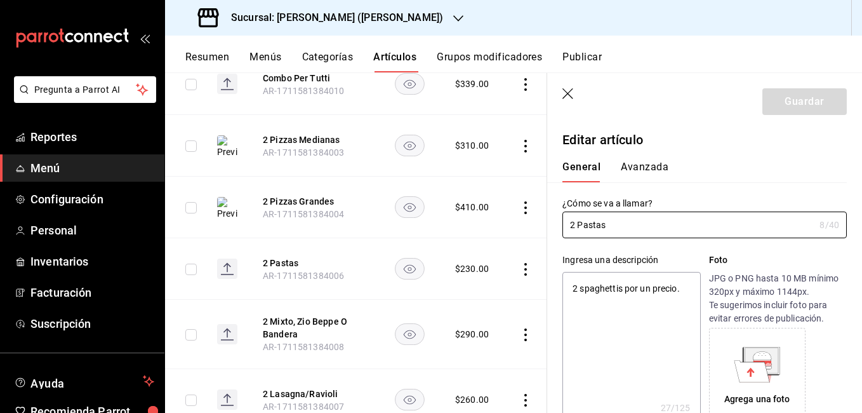
type textarea "x"
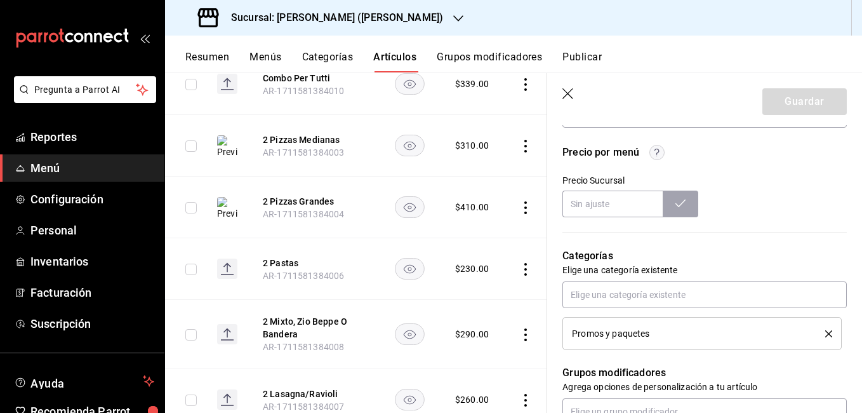
scroll to position [331, 0]
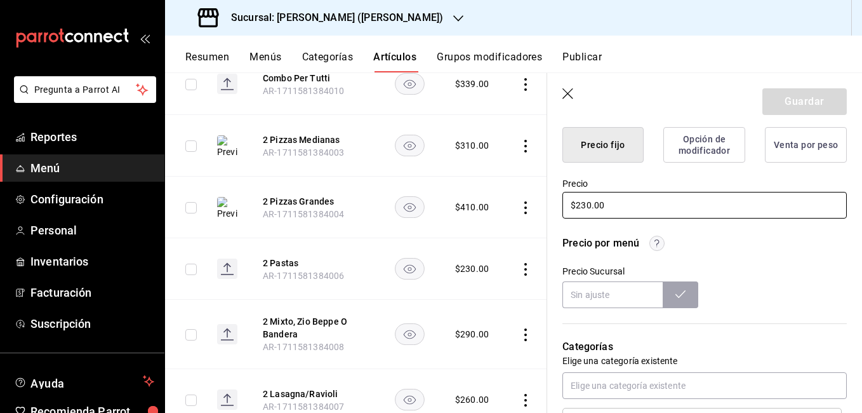
click at [584, 208] on input "$230.00" at bounding box center [704, 205] width 284 height 27
type input "$20.00"
type textarea "x"
type input "$240.00"
type textarea "x"
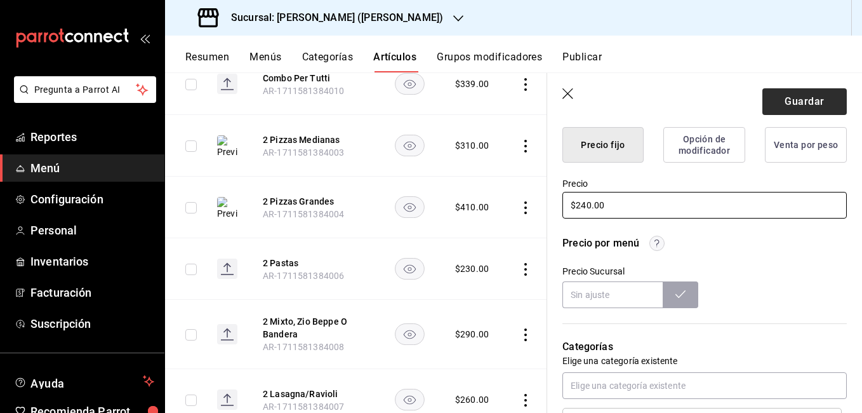
type input "$240.00"
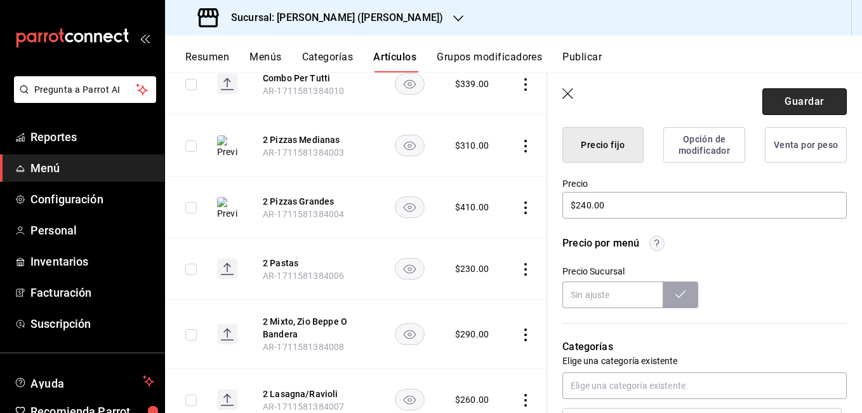
click at [806, 93] on button "Guardar" at bounding box center [804, 101] width 84 height 27
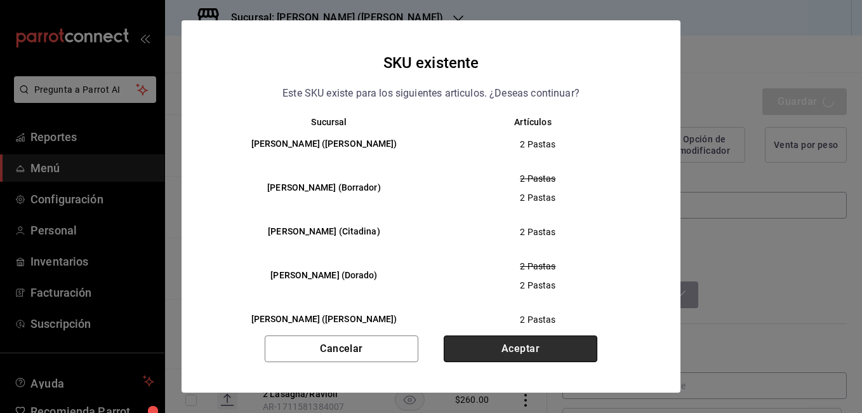
click at [554, 349] on button "Aceptar" at bounding box center [521, 348] width 154 height 27
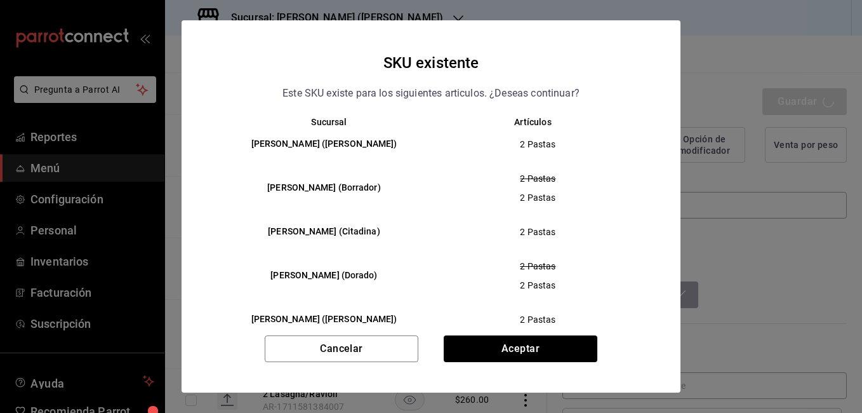
type textarea "x"
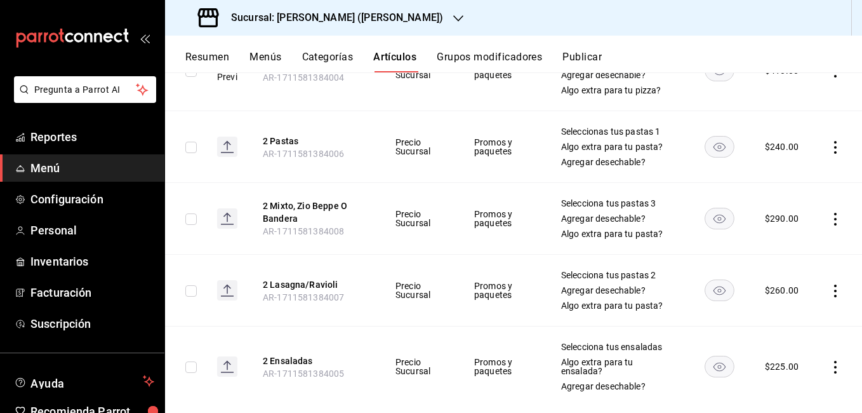
scroll to position [2782, 0]
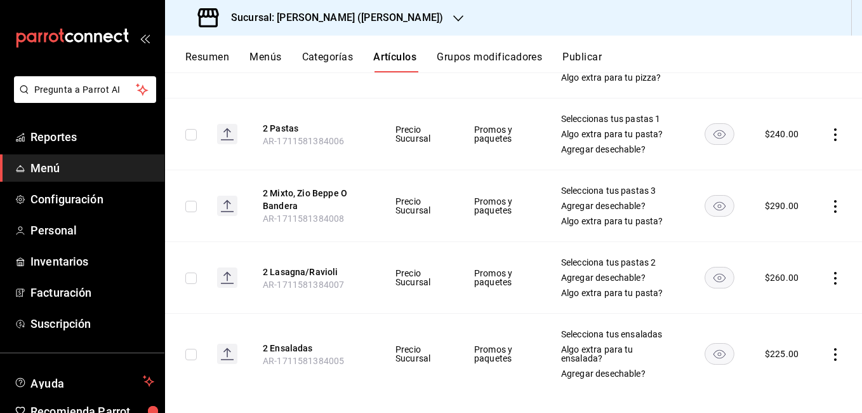
click at [834, 272] on icon "actions" at bounding box center [835, 278] width 3 height 13
click at [771, 307] on li "Editar" at bounding box center [776, 299] width 76 height 26
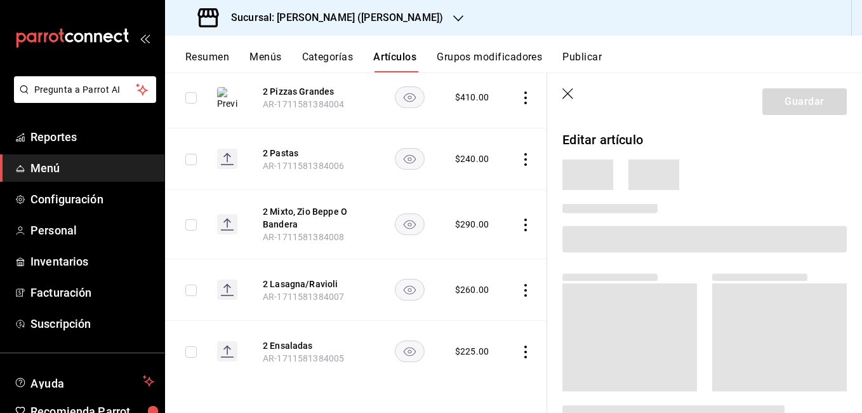
scroll to position [2625, 0]
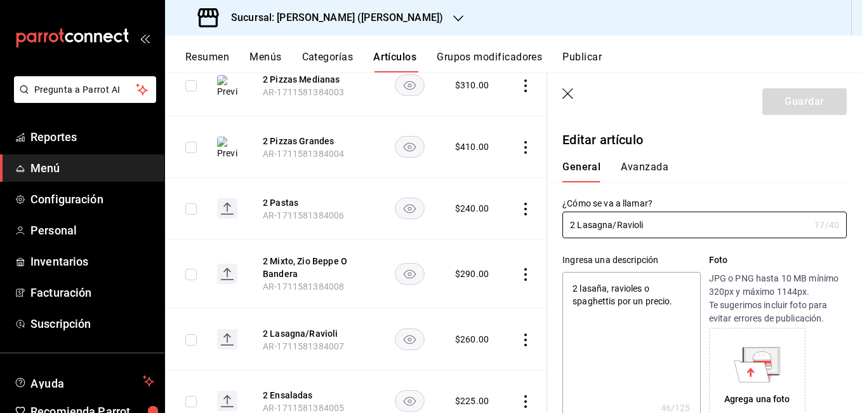
type textarea "x"
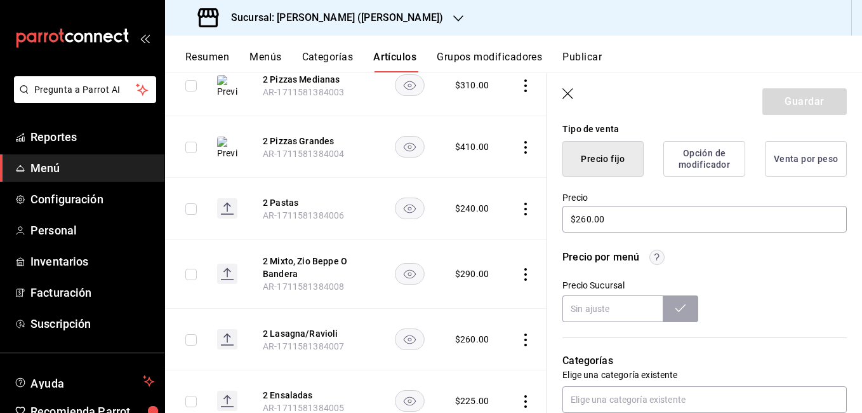
scroll to position [317, 0]
click at [585, 220] on input "$260.00" at bounding box center [704, 218] width 284 height 27
type input "$20.00"
type textarea "x"
type input "$270.00"
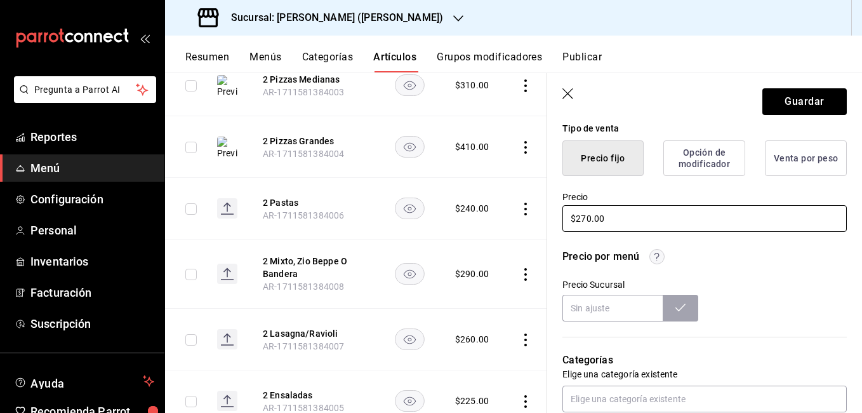
type textarea "x"
type input "$270.00"
click at [799, 95] on button "Guardar" at bounding box center [804, 101] width 84 height 27
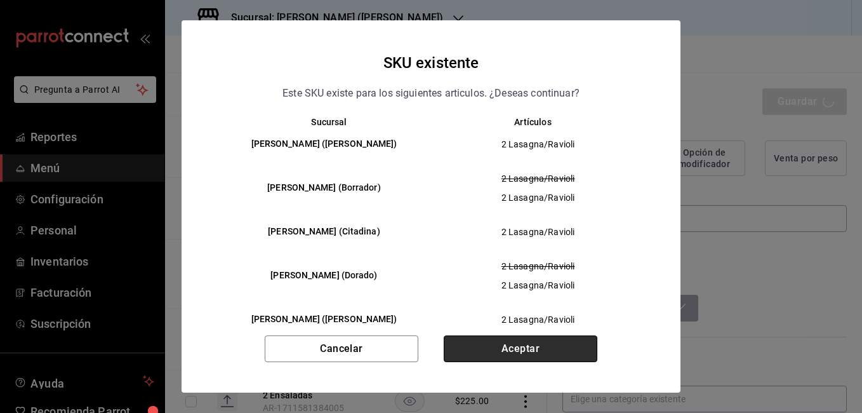
click at [524, 347] on button "Aceptar" at bounding box center [521, 348] width 154 height 27
type textarea "x"
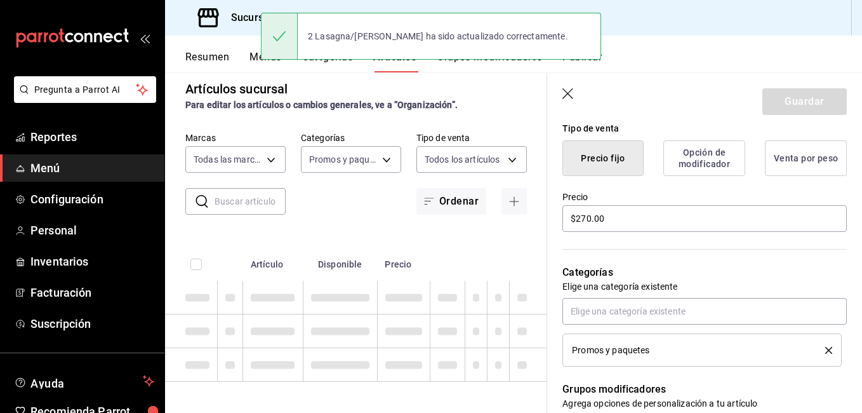
type textarea "x"
type input "AR-1755557373881"
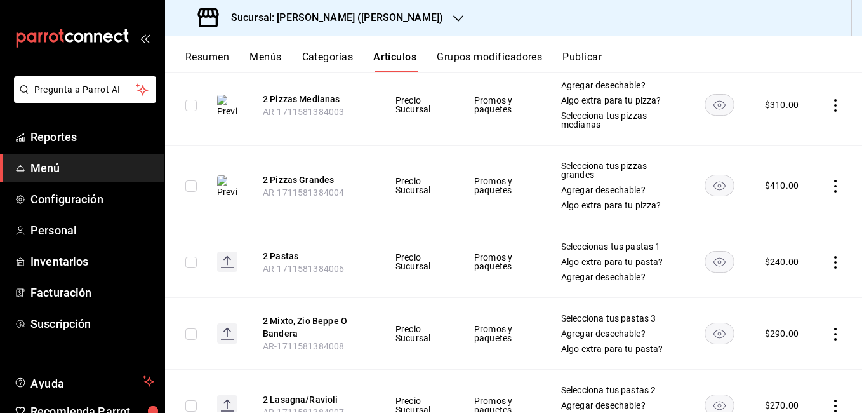
scroll to position [2744, 0]
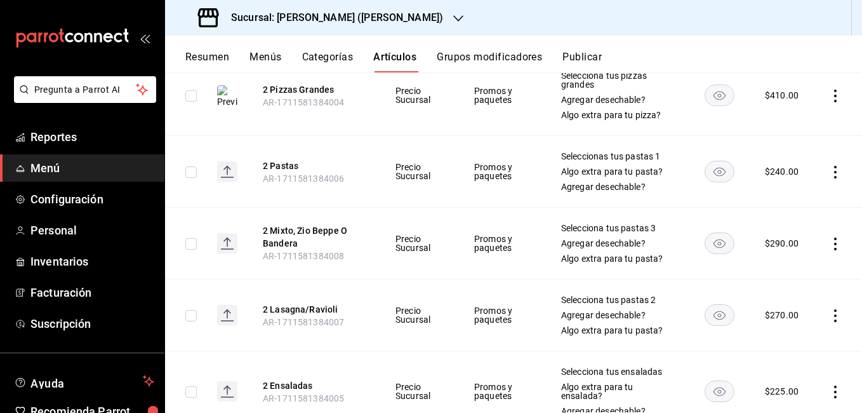
click at [829, 237] on icon "actions" at bounding box center [835, 243] width 13 height 13
click at [781, 265] on span "Editar" at bounding box center [787, 264] width 33 height 13
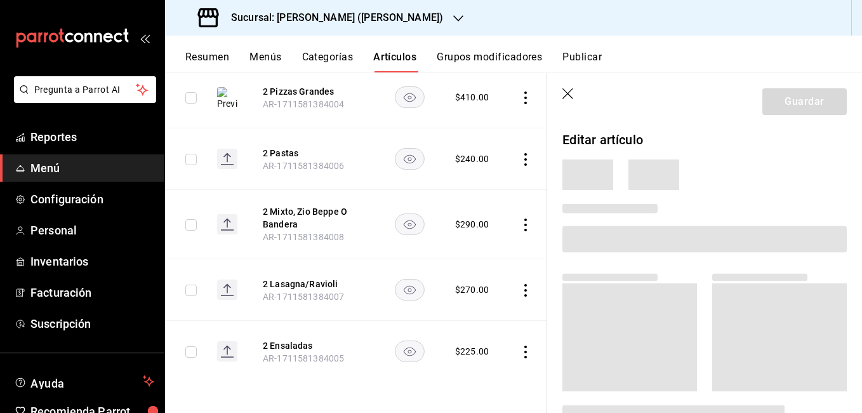
scroll to position [2625, 0]
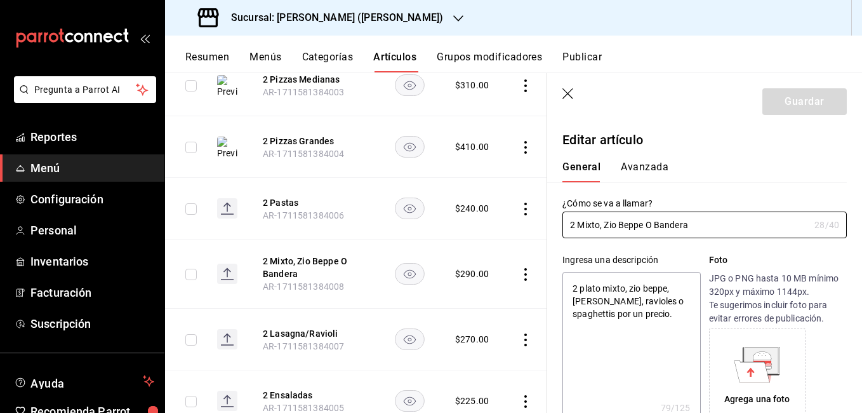
type textarea "x"
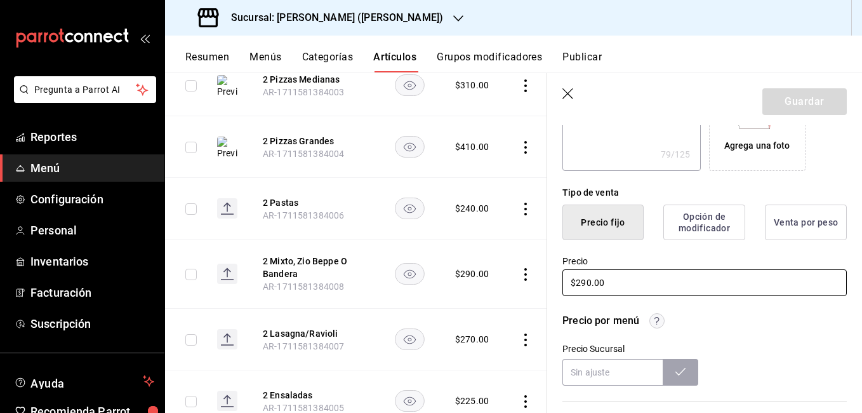
scroll to position [254, 0]
click at [589, 286] on input "$290.00" at bounding box center [704, 282] width 284 height 27
type input "$29.00"
type textarea "x"
type input "$2.00"
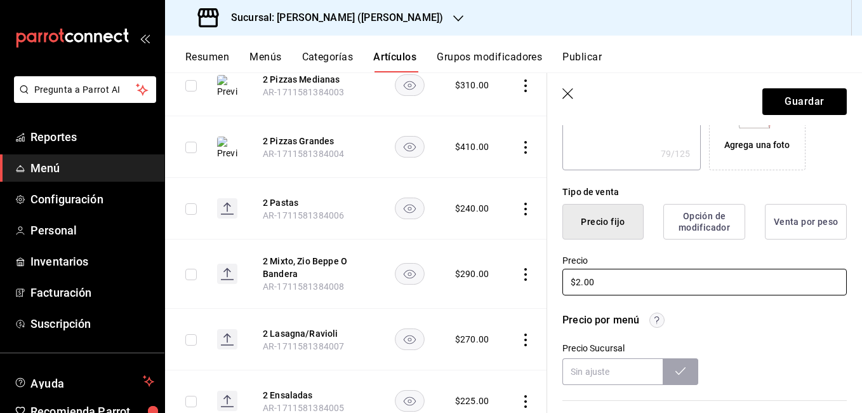
type textarea "x"
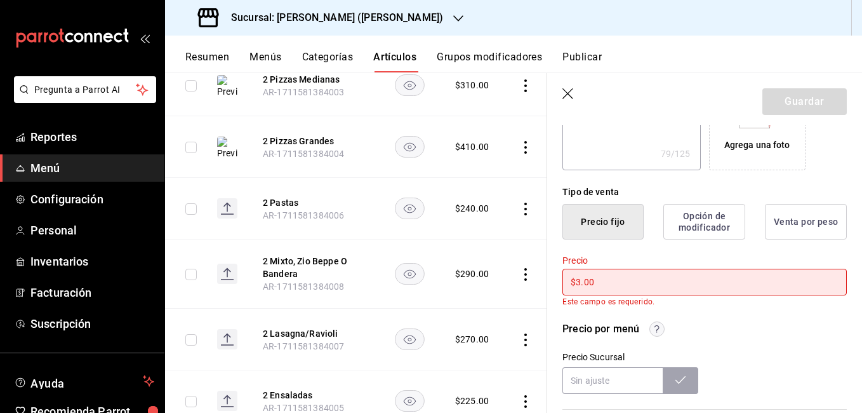
type input "$30.00"
type textarea "x"
type input "$300.00"
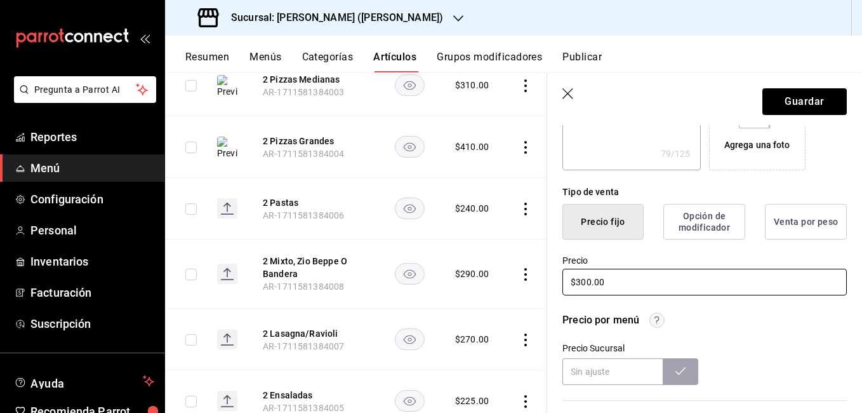
type textarea "x"
type input "$300.00"
click at [818, 100] on button "Guardar" at bounding box center [804, 101] width 84 height 27
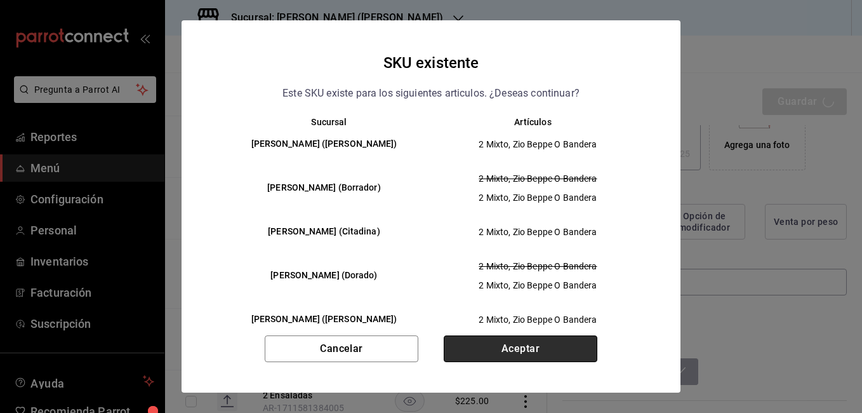
click at [495, 340] on button "Aceptar" at bounding box center [521, 348] width 154 height 27
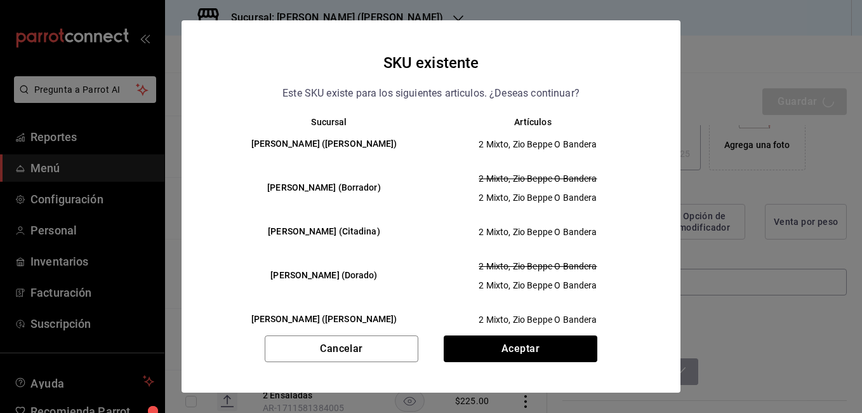
type textarea "x"
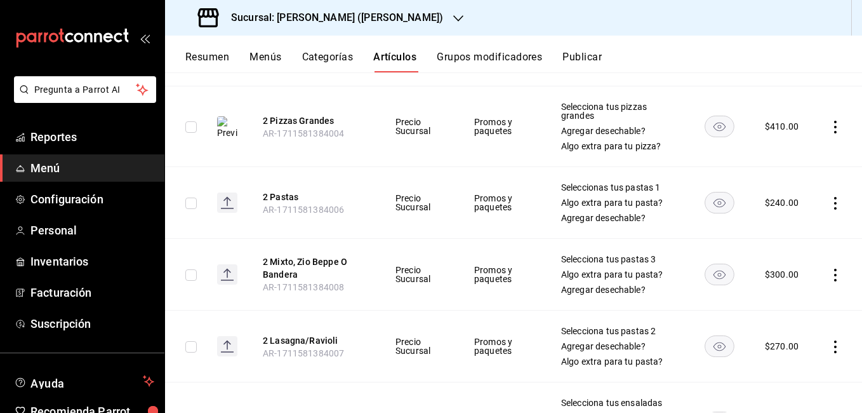
scroll to position [2786, 0]
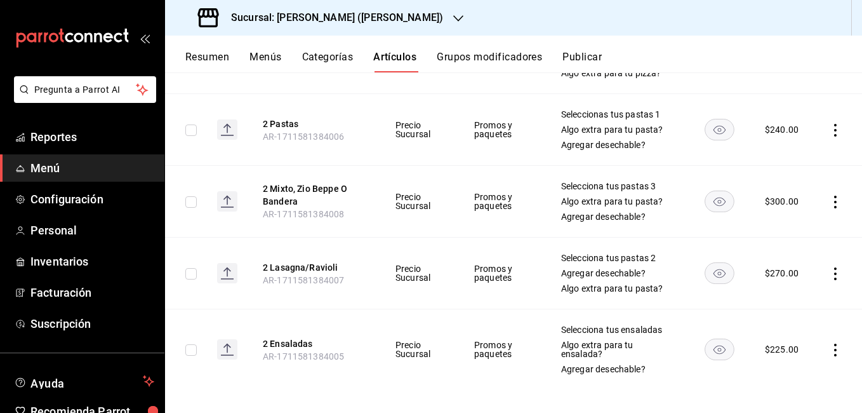
click at [829, 343] on icon "actions" at bounding box center [835, 349] width 13 height 13
click at [794, 327] on span "Editar" at bounding box center [787, 327] width 33 height 13
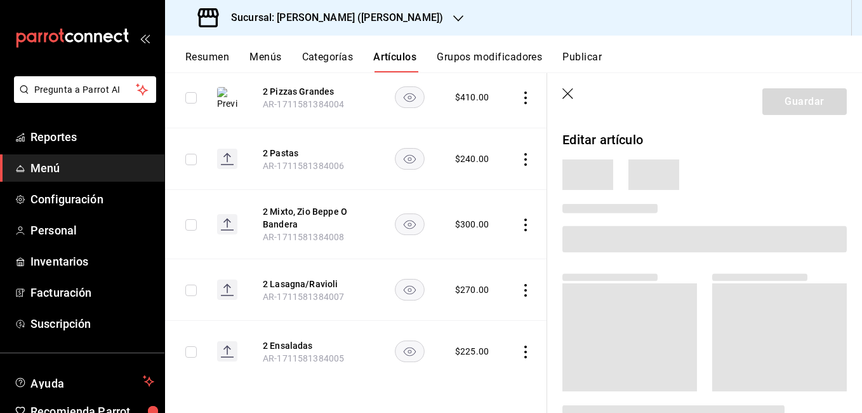
scroll to position [2625, 0]
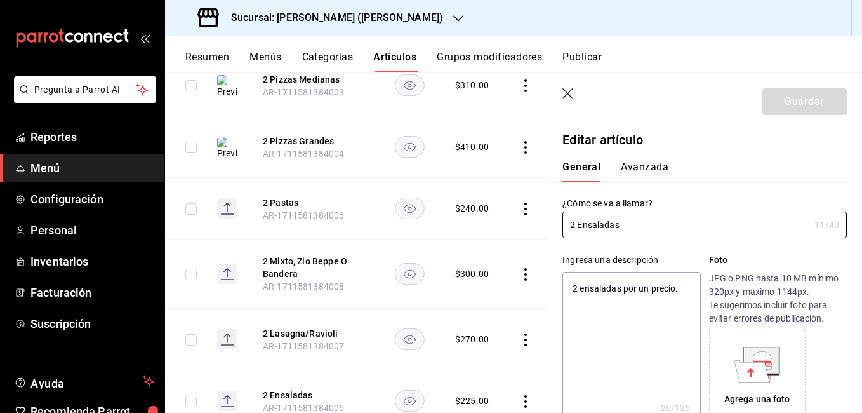
type textarea "x"
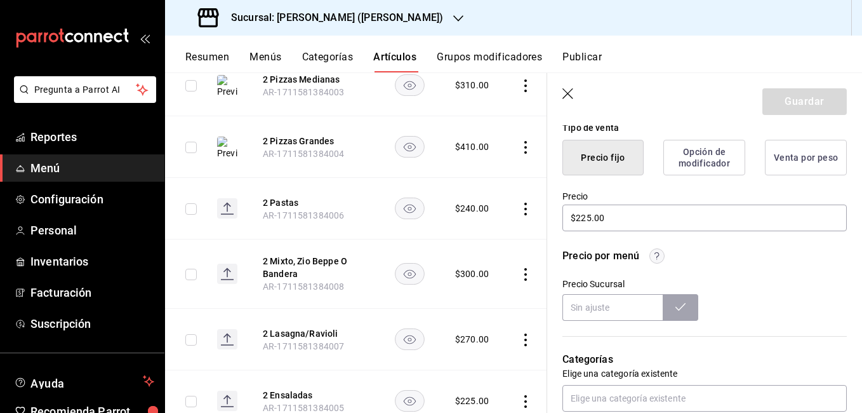
scroll to position [317, 0]
click at [585, 223] on input "$225.00" at bounding box center [704, 218] width 284 height 27
type input "$25.00"
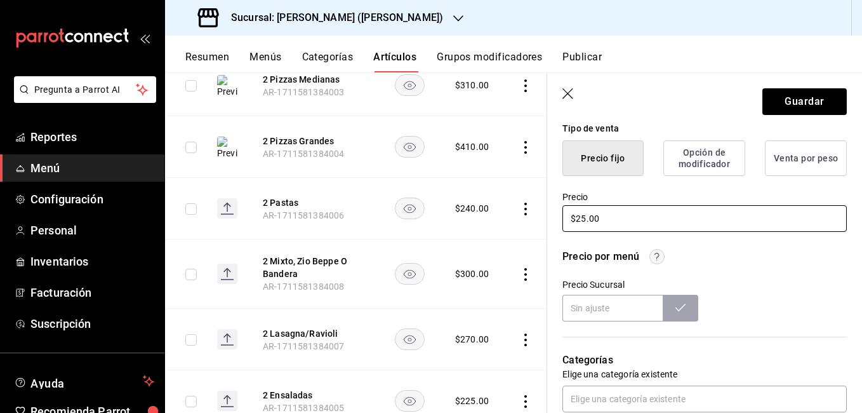
type textarea "x"
type input "$245.00"
type textarea "x"
type input "$245.00"
click at [826, 98] on button "Guardar" at bounding box center [804, 101] width 84 height 27
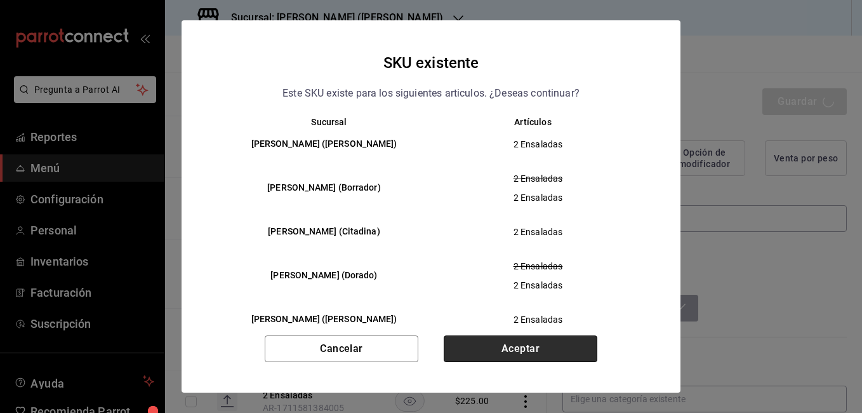
click at [551, 348] on button "Aceptar" at bounding box center [521, 348] width 154 height 27
type textarea "x"
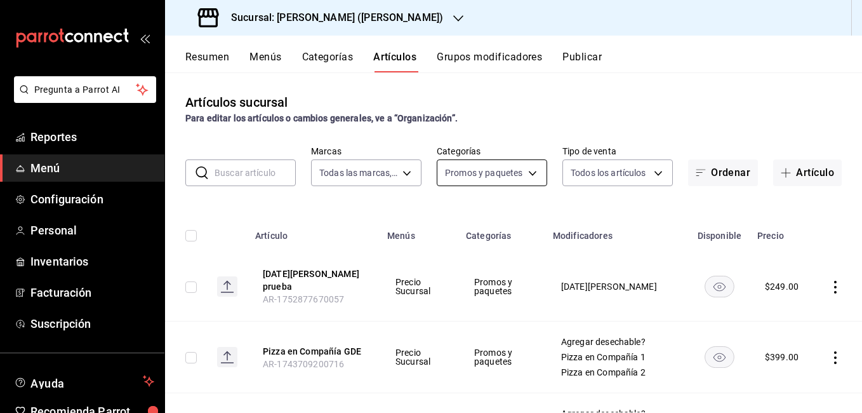
click at [524, 178] on body "Pregunta a Parrot AI Reportes Menú Configuración Personal Inventarios Facturaci…" at bounding box center [431, 206] width 862 height 413
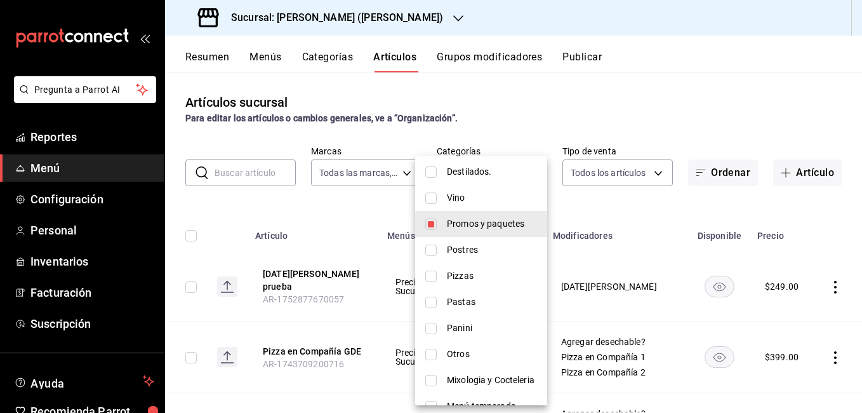
scroll to position [317, 0]
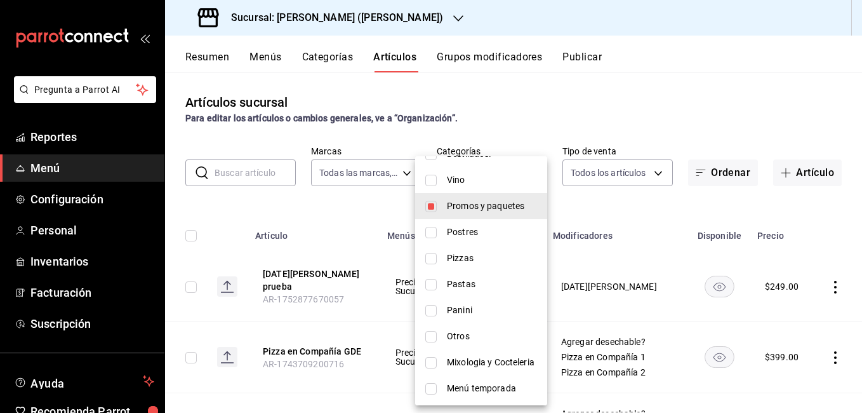
click at [473, 201] on span "Promos y paquetes" at bounding box center [492, 205] width 90 height 13
checkbox input "false"
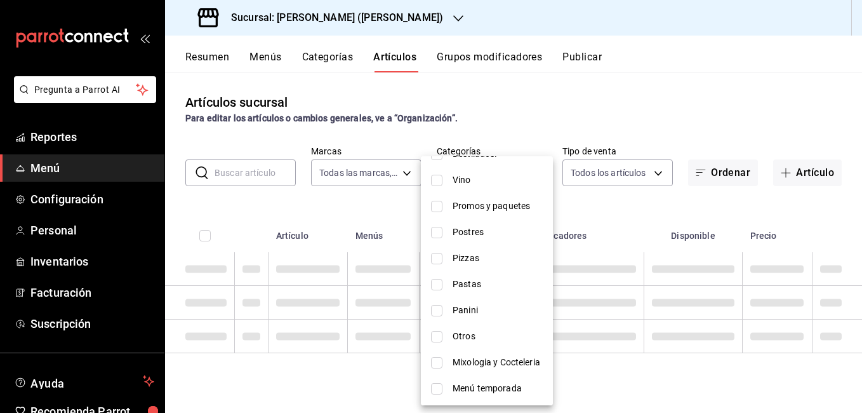
click at [472, 258] on span "Pizzas" at bounding box center [498, 257] width 90 height 13
type input "ea674a33-7325-495b-889c-6c1485c9b76e"
checkbox input "true"
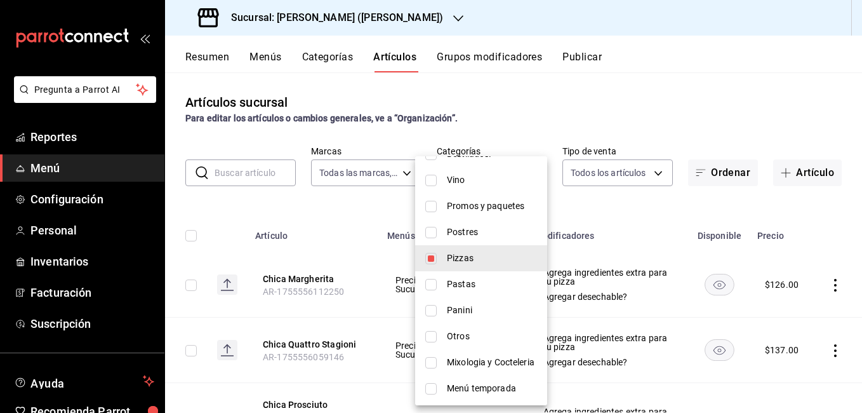
click at [610, 209] on div at bounding box center [431, 206] width 862 height 413
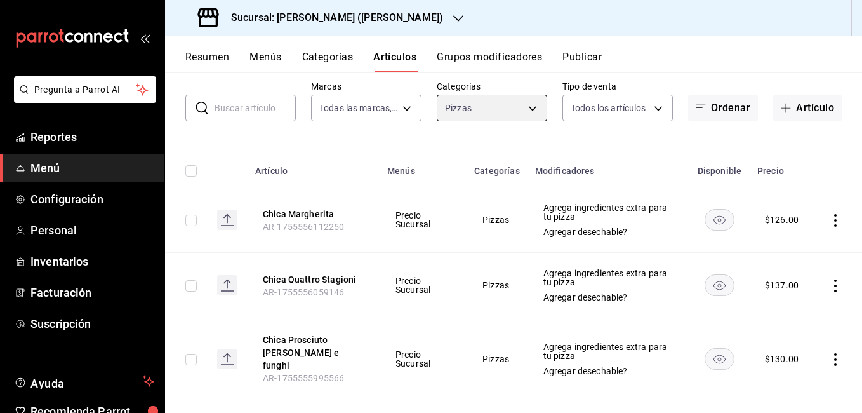
scroll to position [0, 0]
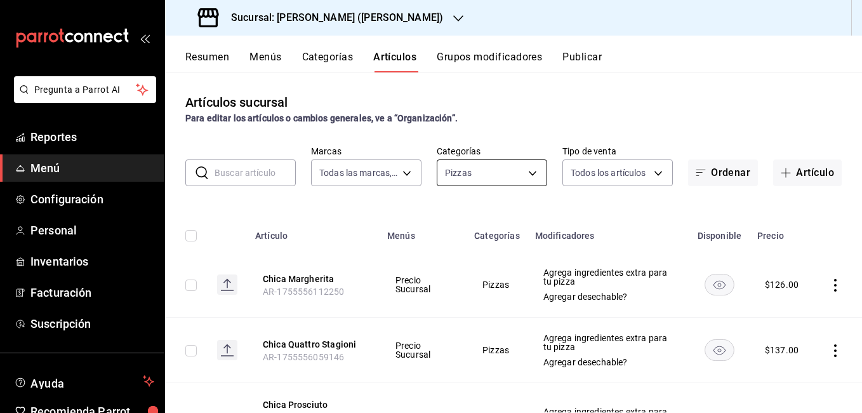
click at [506, 171] on body "Pregunta a Parrot AI Reportes Menú Configuración Personal Inventarios Facturaci…" at bounding box center [431, 206] width 862 height 413
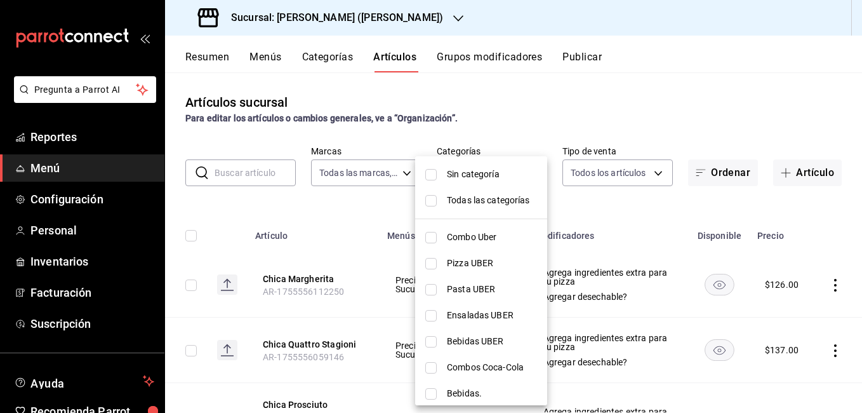
click at [605, 171] on div at bounding box center [431, 206] width 862 height 413
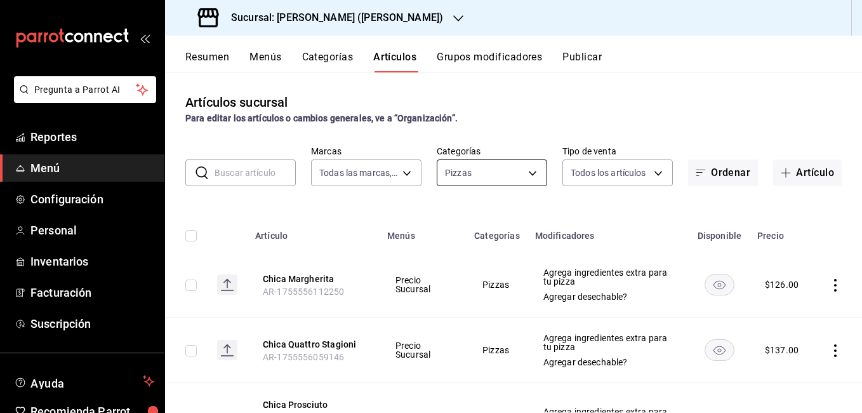
click at [531, 182] on body "Pregunta a Parrot AI Reportes Menú Configuración Personal Inventarios Facturaci…" at bounding box center [431, 206] width 862 height 413
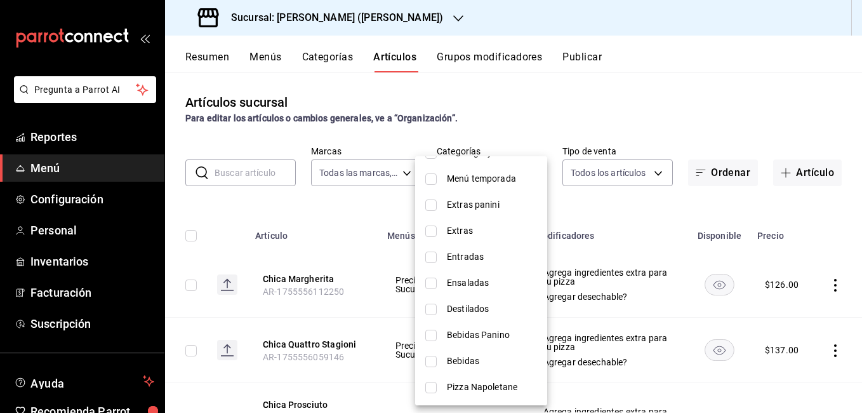
scroll to position [336, 0]
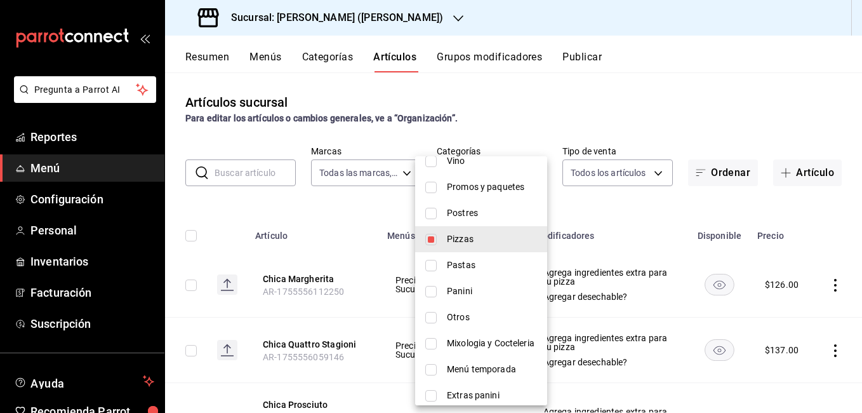
click at [469, 247] on li "Pizzas" at bounding box center [481, 239] width 132 height 26
checkbox input "false"
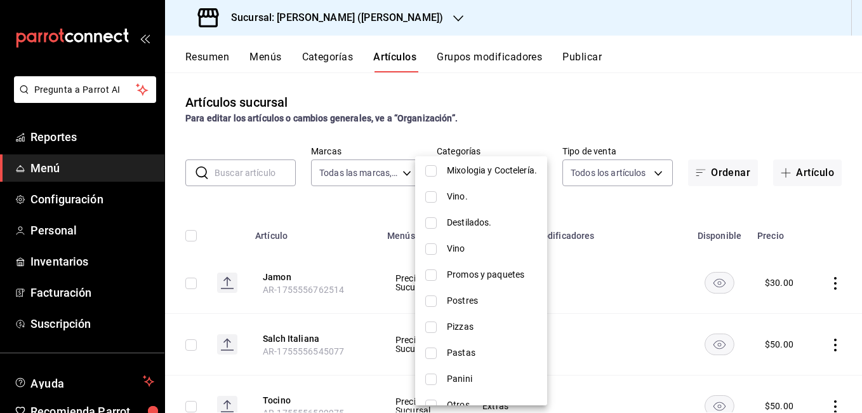
scroll to position [209, 0]
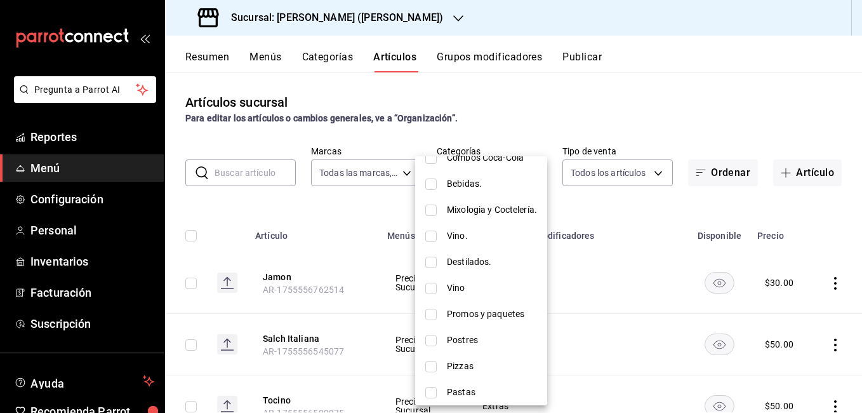
click at [489, 307] on li "Promos y paquetes" at bounding box center [481, 314] width 132 height 26
type input "43257cf9-e495-49ca-aa43-86f2c1ebd8e0"
checkbox input "true"
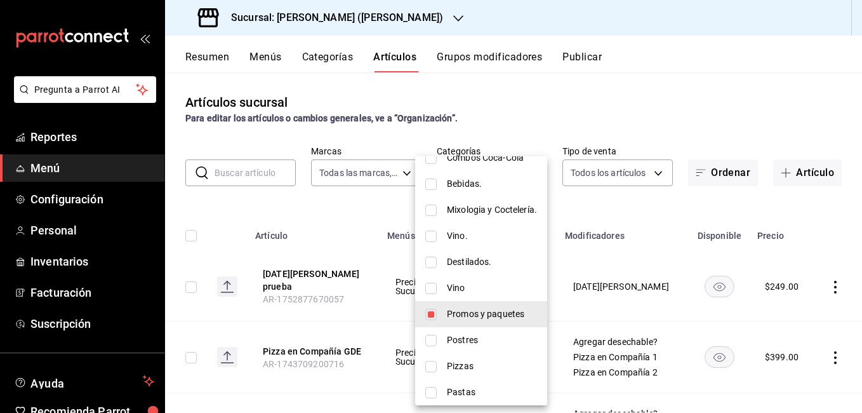
click at [626, 195] on div at bounding box center [431, 206] width 862 height 413
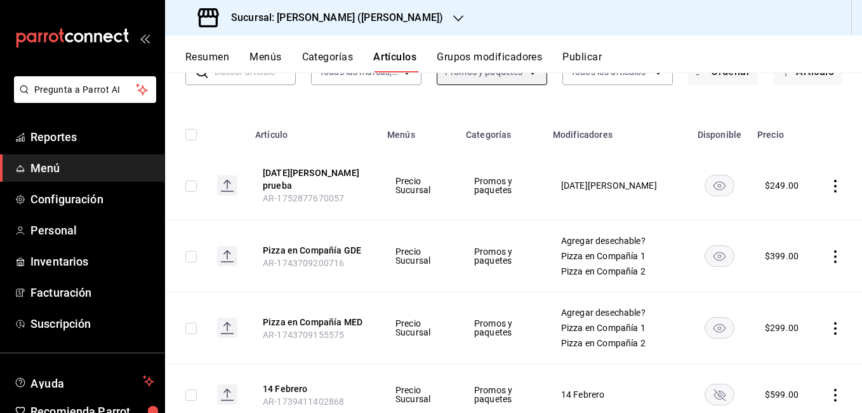
scroll to position [0, 0]
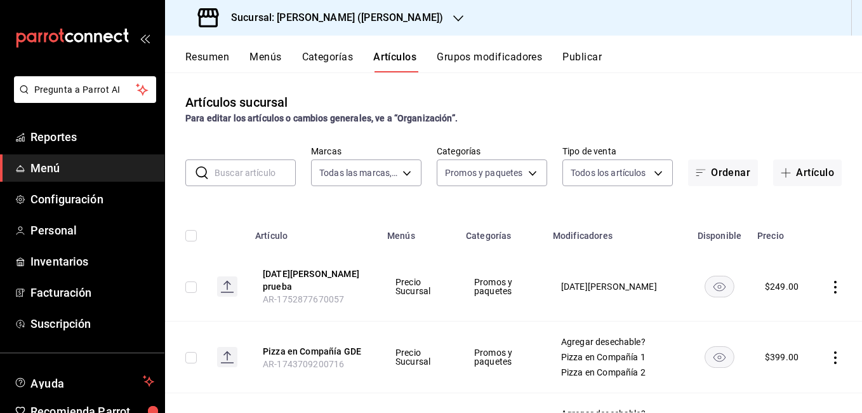
click at [536, 55] on button "Grupos modificadores" at bounding box center [489, 62] width 105 height 22
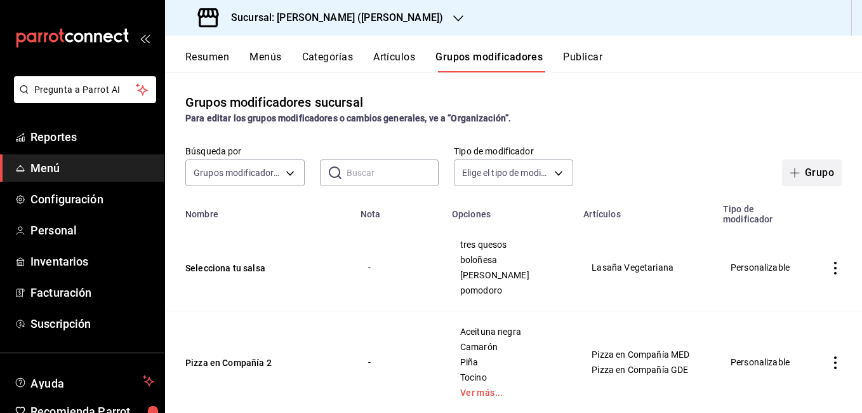
click at [807, 171] on button "Grupo" at bounding box center [812, 172] width 60 height 27
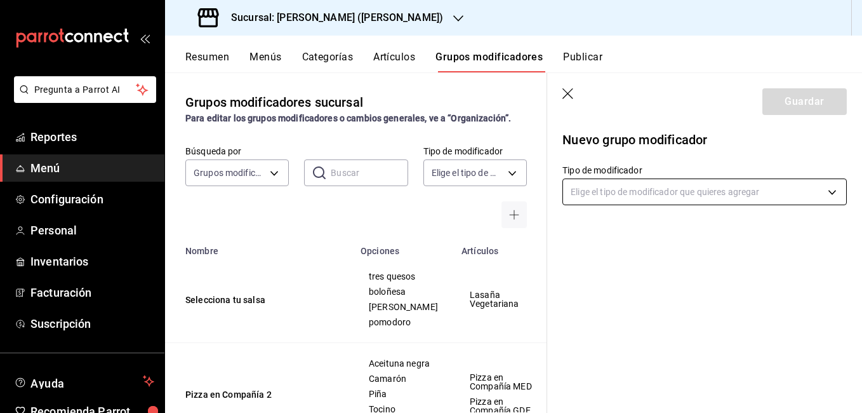
click at [637, 192] on body "Pregunta a Parrot AI Reportes Menú Configuración Personal Inventarios Facturaci…" at bounding box center [431, 206] width 862 height 413
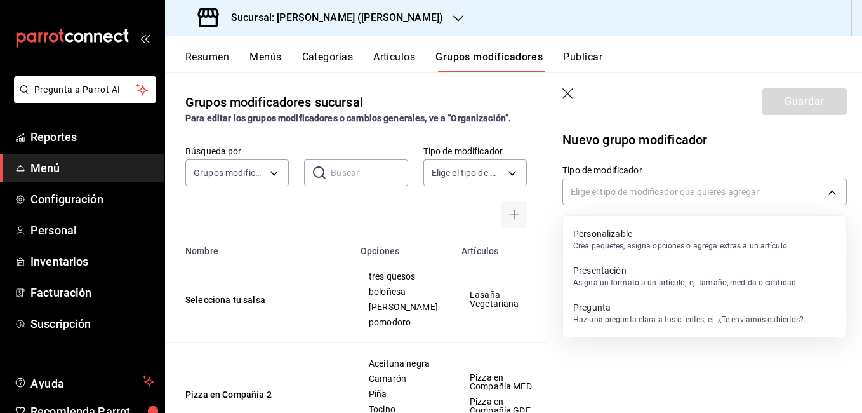
click at [631, 245] on p "Crea paquetes, asigna opciones o agrega extras a un artículo." at bounding box center [681, 245] width 216 height 11
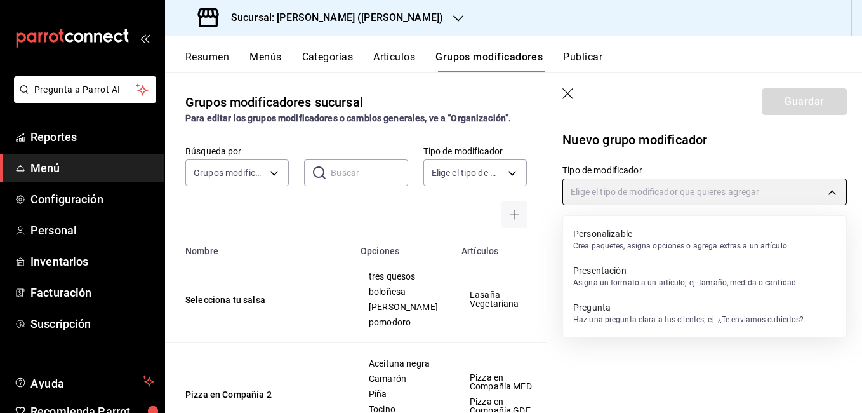
type input "CUSTOMIZABLE"
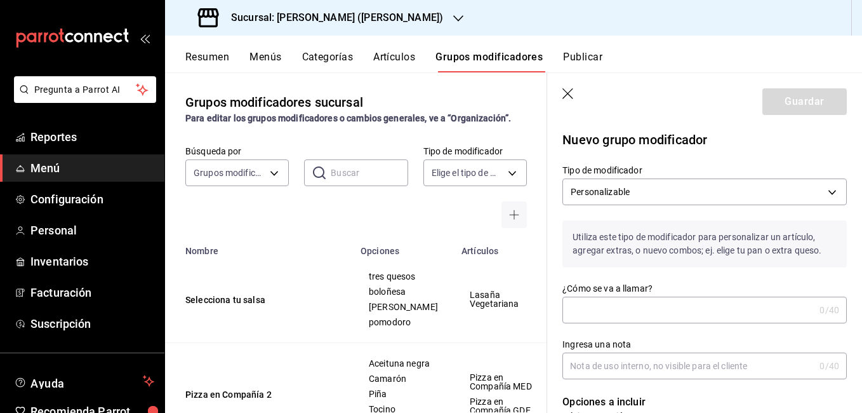
click at [608, 305] on input "¿Cómo se va a llamar?" at bounding box center [688, 309] width 252 height 25
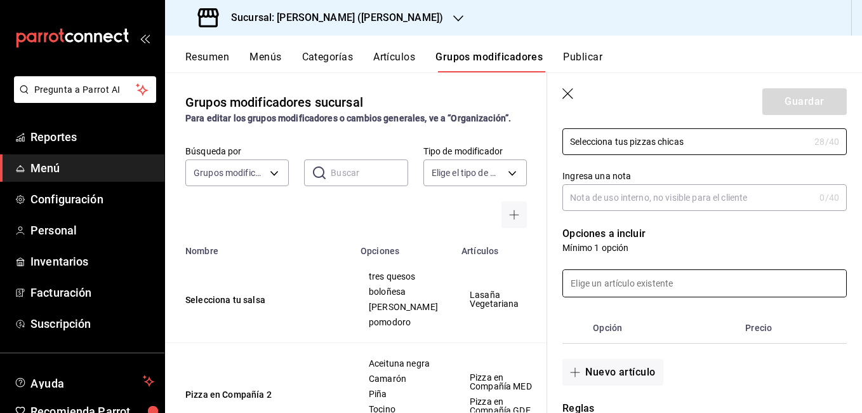
scroll to position [190, 0]
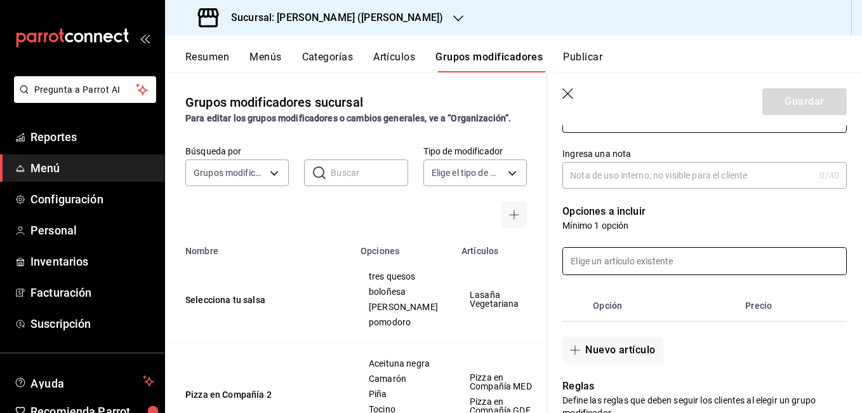
type input "Selecciona tus pizzas chicas"
click at [624, 265] on input at bounding box center [704, 261] width 283 height 27
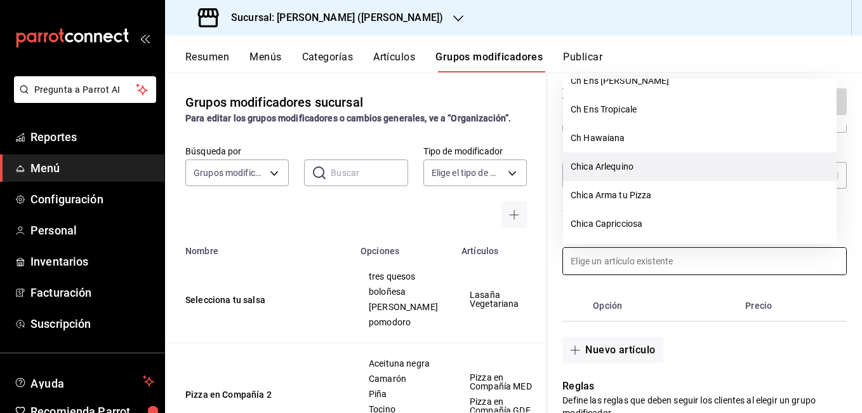
scroll to position [3467, 0]
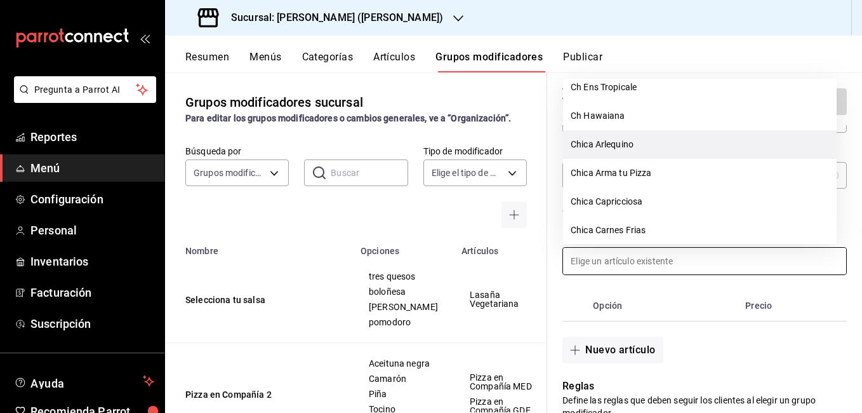
click at [630, 154] on li "Chica Arlequino" at bounding box center [700, 144] width 274 height 29
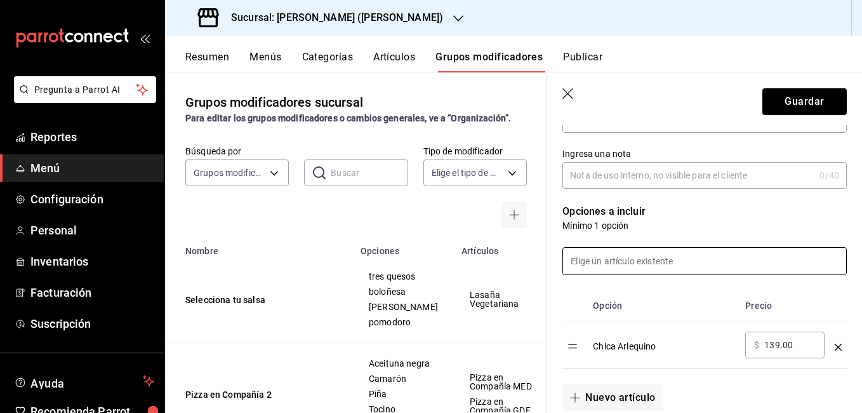
click at [623, 270] on input at bounding box center [704, 261] width 283 height 27
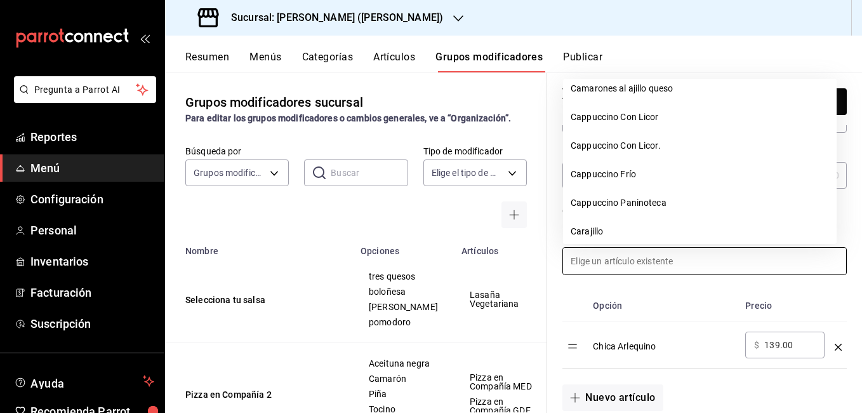
scroll to position [2476, 0]
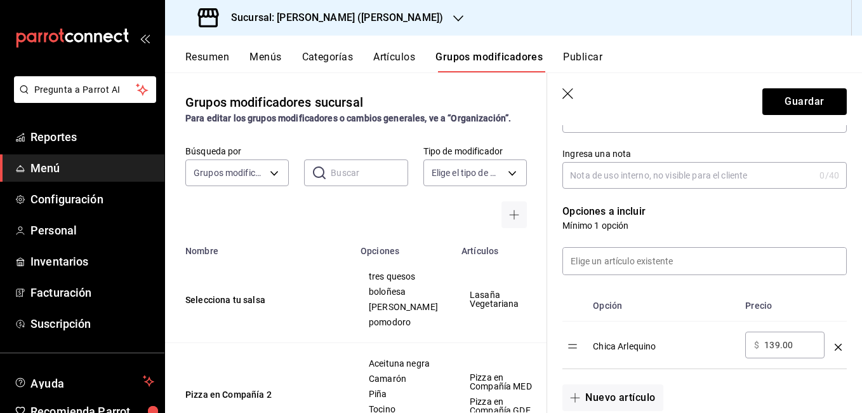
click at [708, 283] on div "Opción Precio Chica Arlequino ​ $ 139.00 ​" at bounding box center [697, 322] width 300 height 94
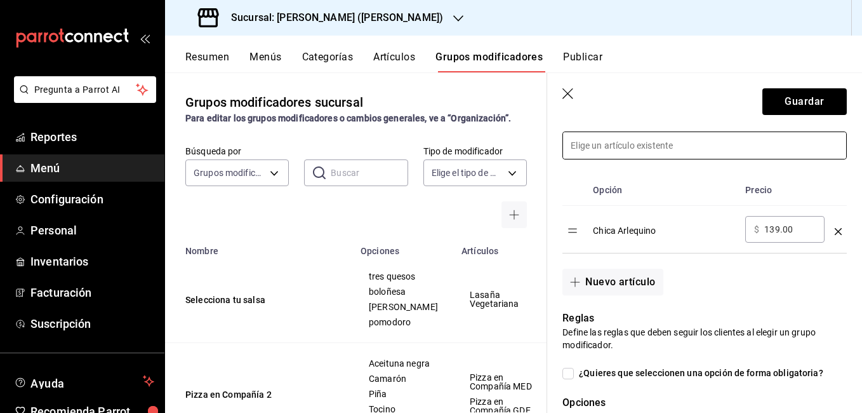
scroll to position [317, 0]
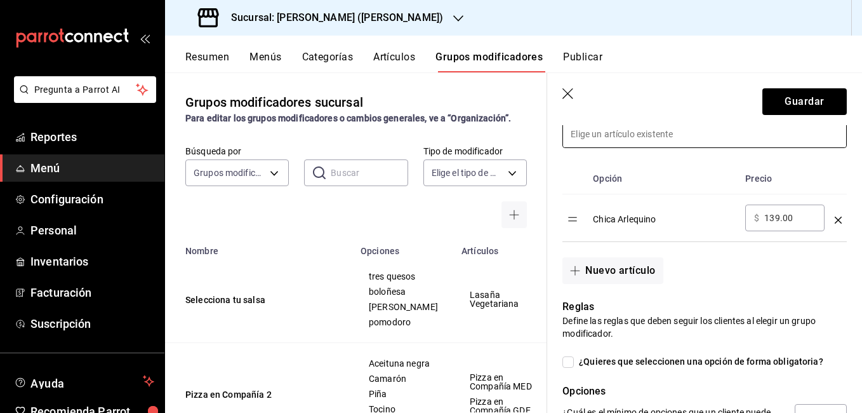
click at [640, 142] on input at bounding box center [704, 134] width 283 height 27
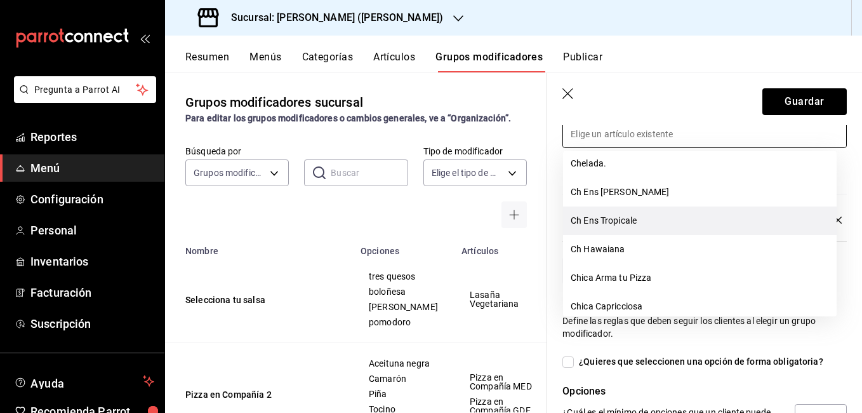
scroll to position [3428, 0]
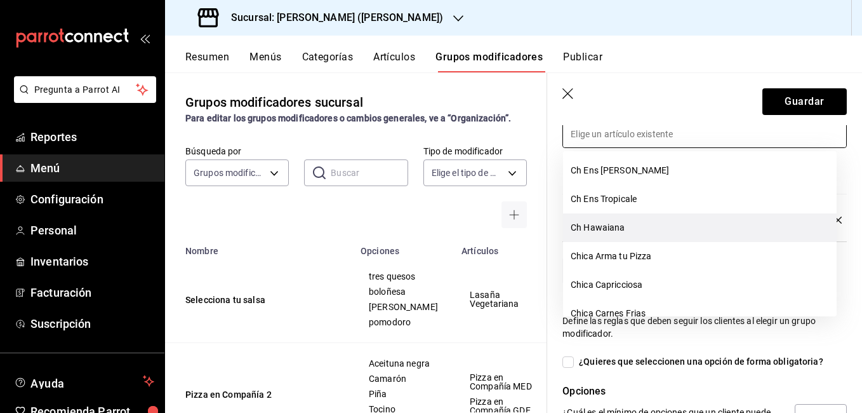
click at [629, 232] on li "Ch Hawaiana" at bounding box center [700, 227] width 274 height 29
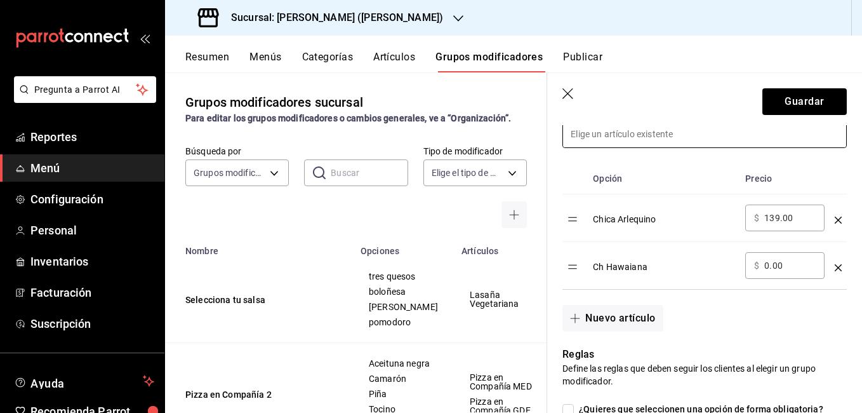
click at [623, 141] on input at bounding box center [704, 134] width 283 height 27
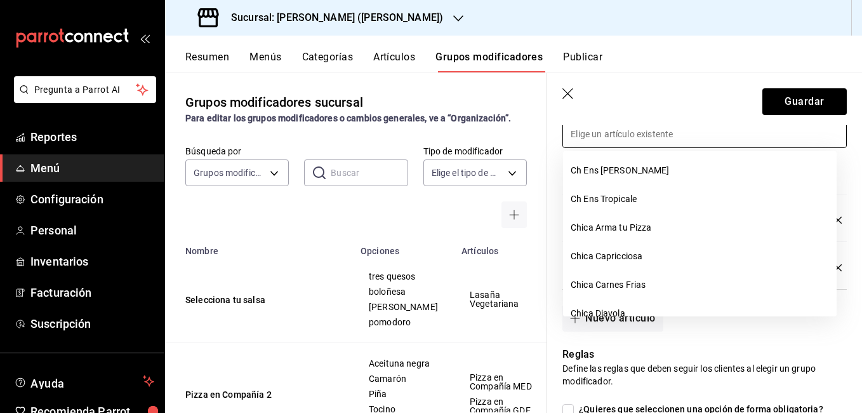
click at [670, 100] on header "Guardar" at bounding box center [704, 99] width 315 height 52
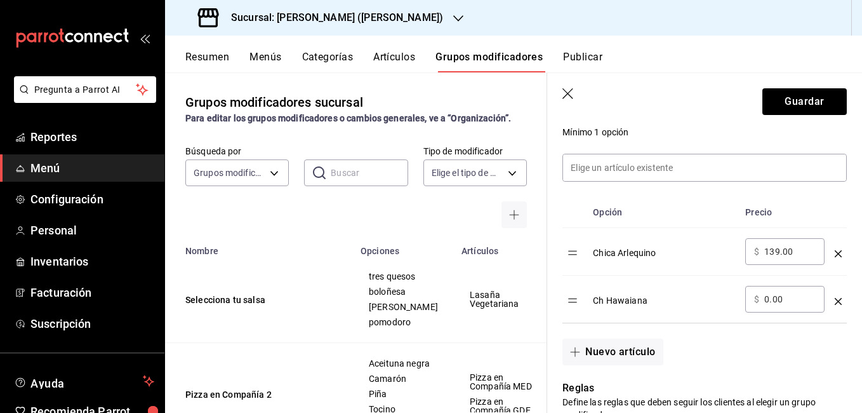
scroll to position [254, 0]
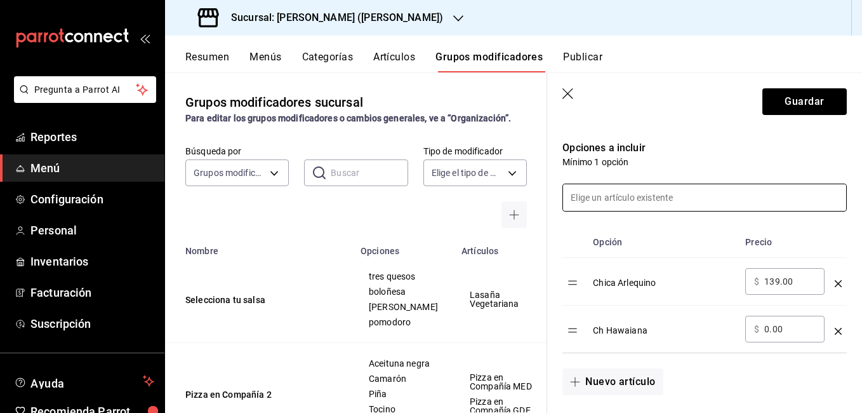
click at [654, 192] on input at bounding box center [704, 197] width 283 height 27
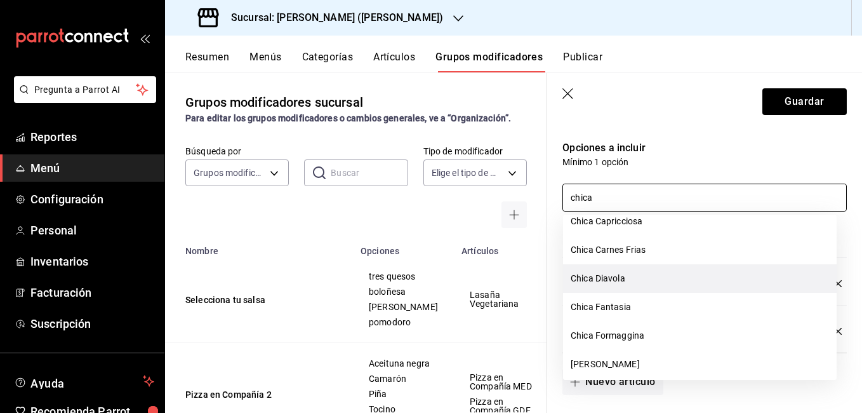
scroll to position [63, 0]
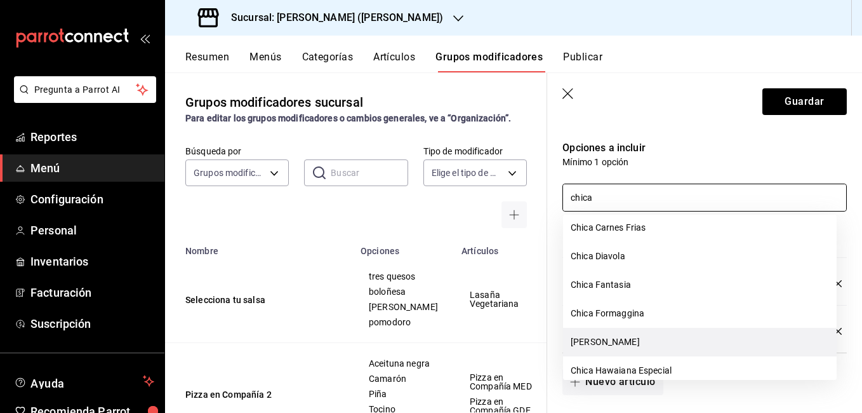
click at [623, 333] on li "[PERSON_NAME]" at bounding box center [700, 342] width 274 height 29
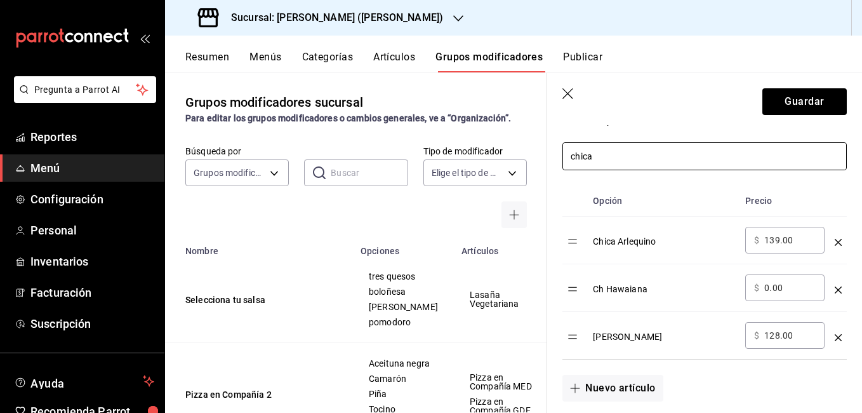
scroll to position [317, 0]
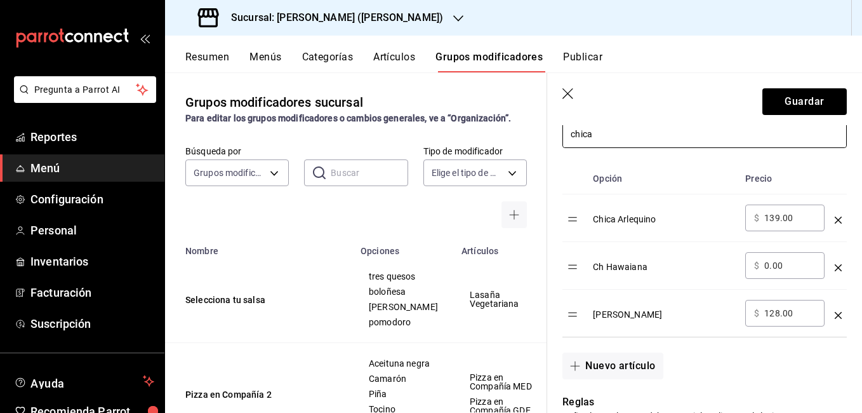
type input "chica"
click at [835, 265] on icon "optionsTable" at bounding box center [838, 267] width 7 height 7
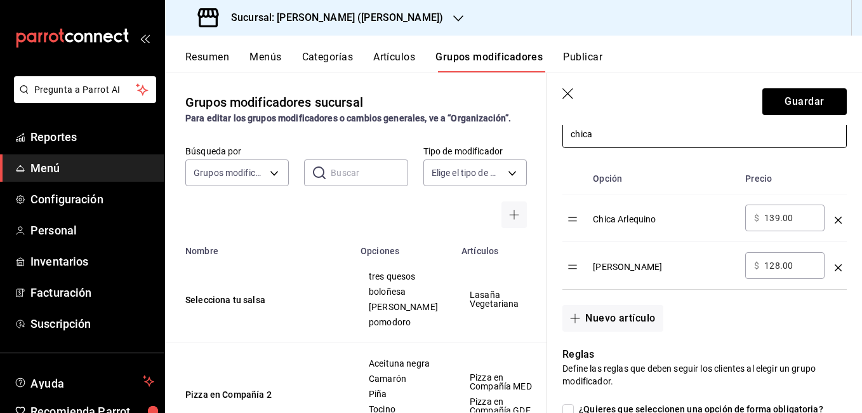
click at [616, 140] on input "chica" at bounding box center [704, 134] width 283 height 27
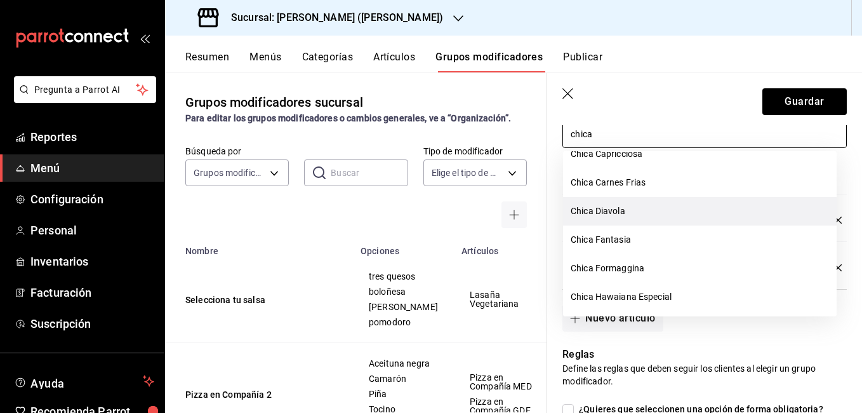
scroll to position [63, 0]
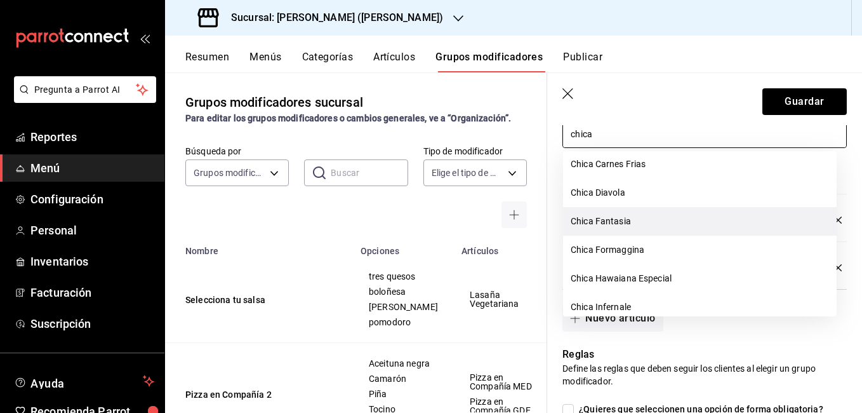
click at [630, 224] on li "Chica Fantasia" at bounding box center [700, 221] width 274 height 29
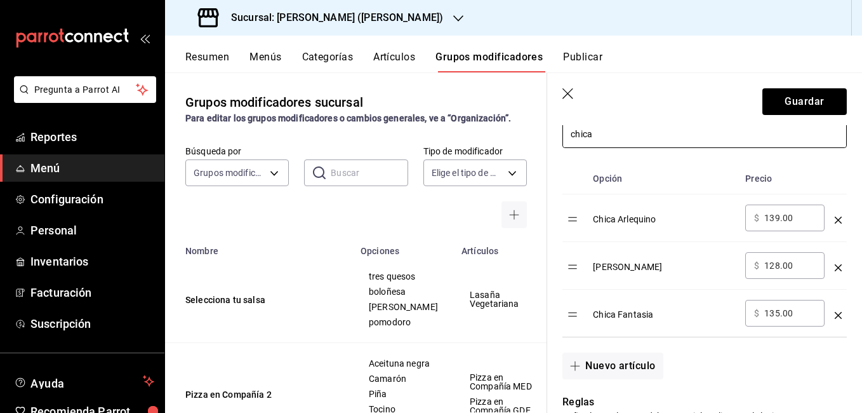
click at [645, 138] on input "chica" at bounding box center [704, 134] width 283 height 27
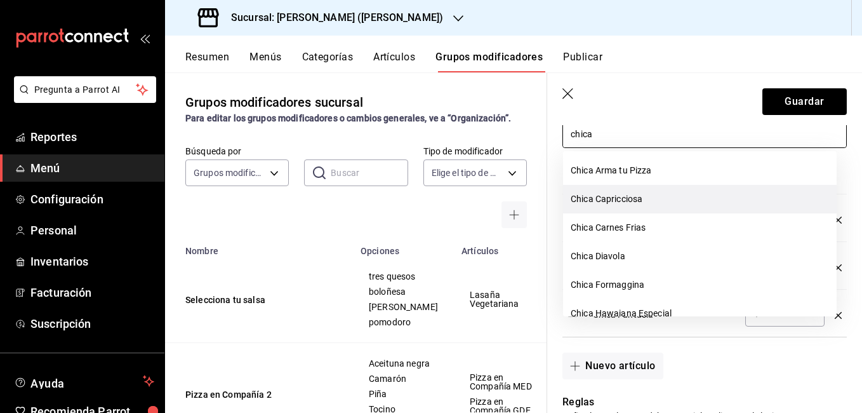
click at [644, 197] on li "Chica Capricciosa" at bounding box center [700, 199] width 274 height 29
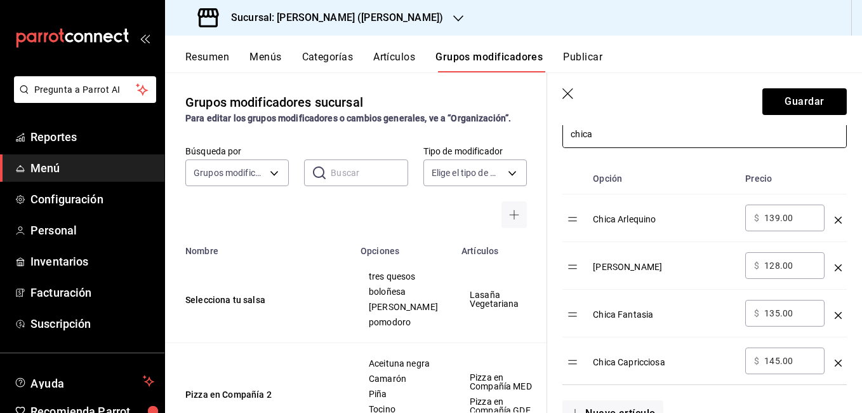
click at [634, 138] on input "chica" at bounding box center [704, 134] width 283 height 27
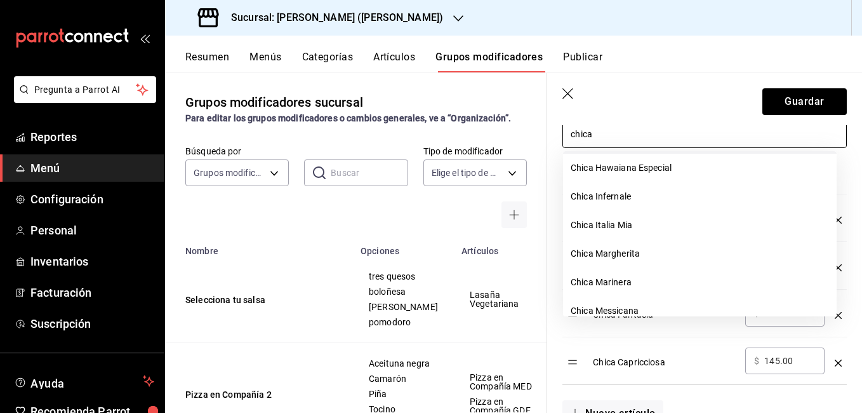
scroll to position [127, 0]
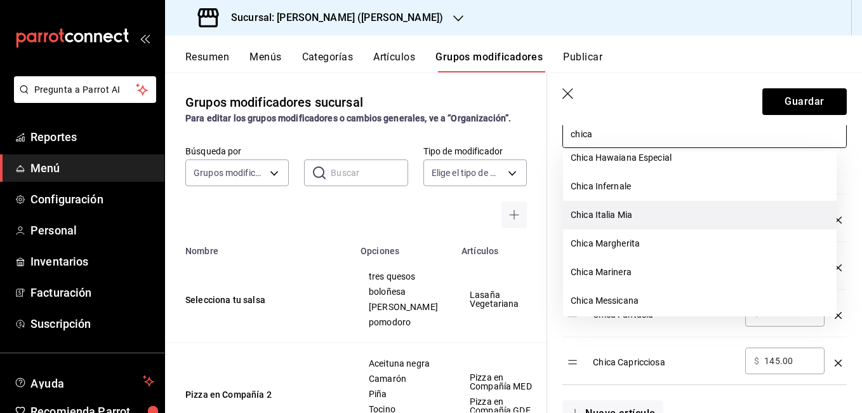
click at [637, 223] on li "Chica Italia Mia" at bounding box center [700, 215] width 274 height 29
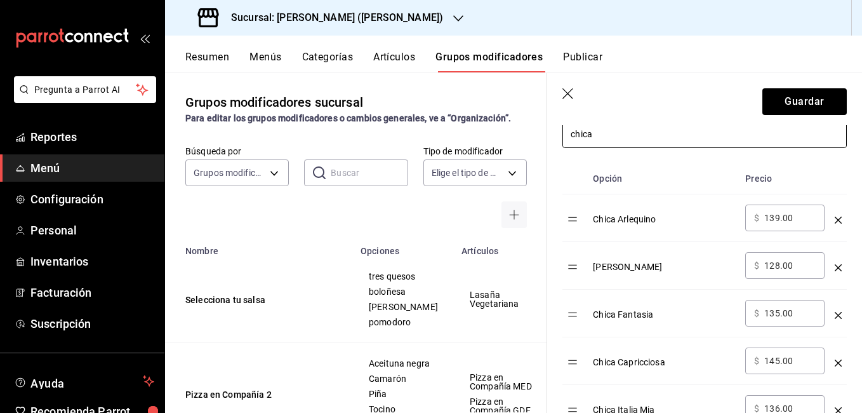
click at [623, 135] on input "chica" at bounding box center [704, 134] width 283 height 27
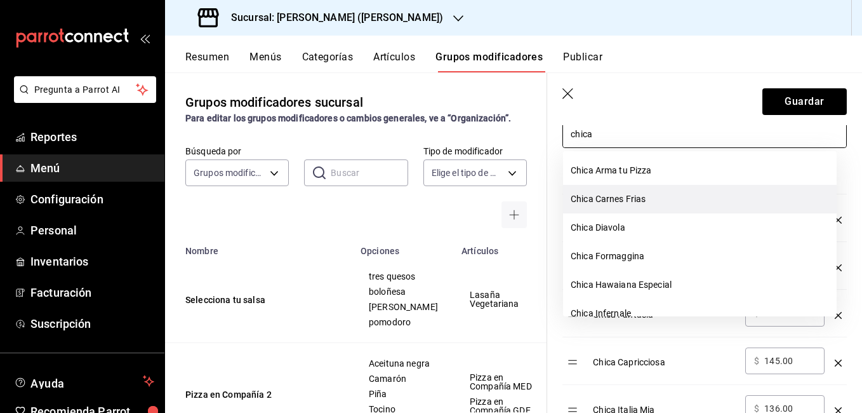
click at [651, 197] on li "Chica Carnes Frias" at bounding box center [700, 199] width 274 height 29
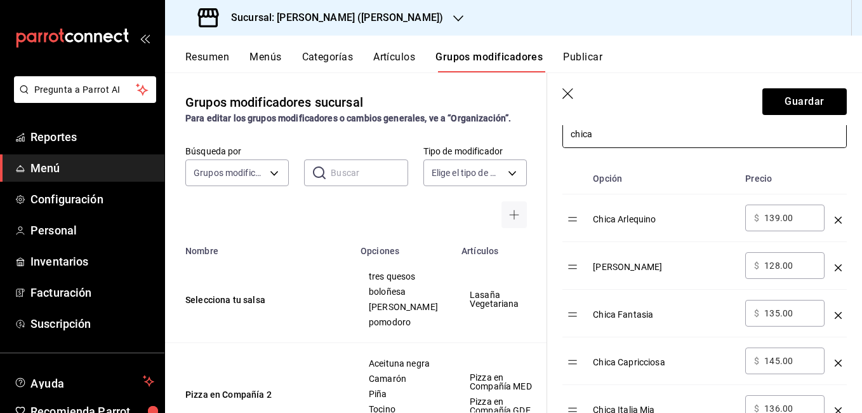
click at [641, 139] on input "chica" at bounding box center [704, 134] width 283 height 27
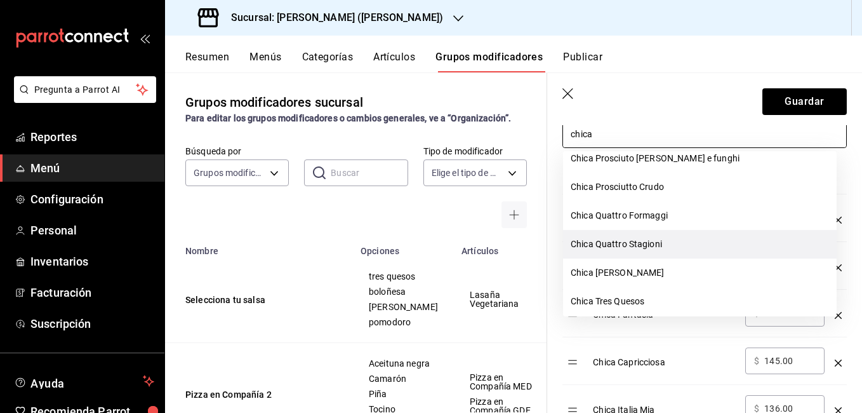
scroll to position [317, 0]
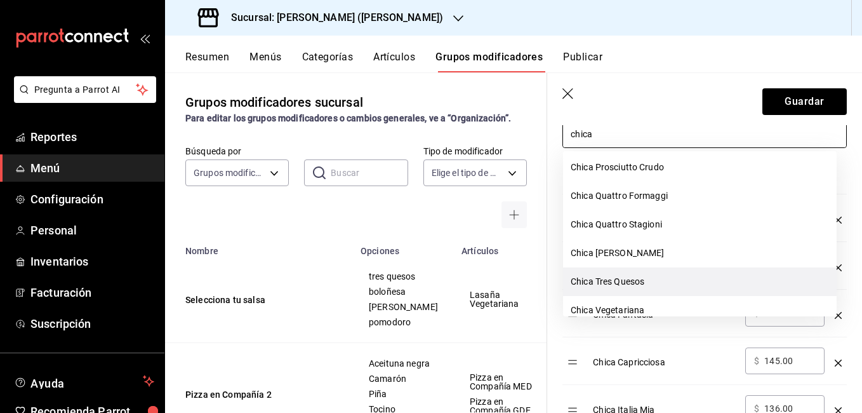
click at [635, 279] on li "Chica Tres Quesos" at bounding box center [700, 281] width 274 height 29
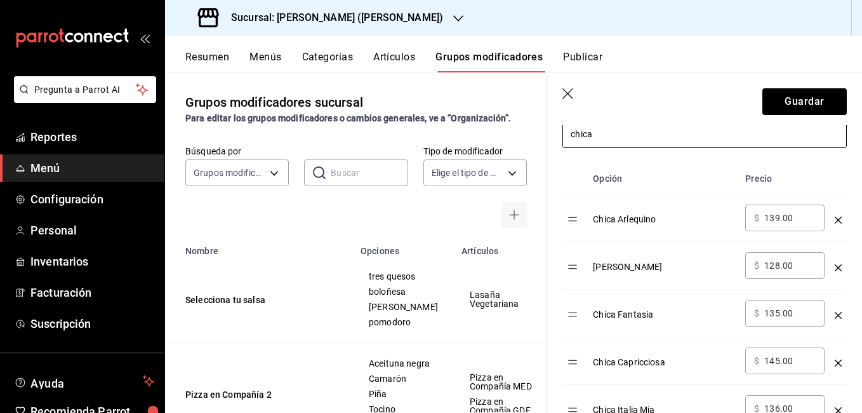
click at [632, 131] on input "chica" at bounding box center [704, 134] width 283 height 27
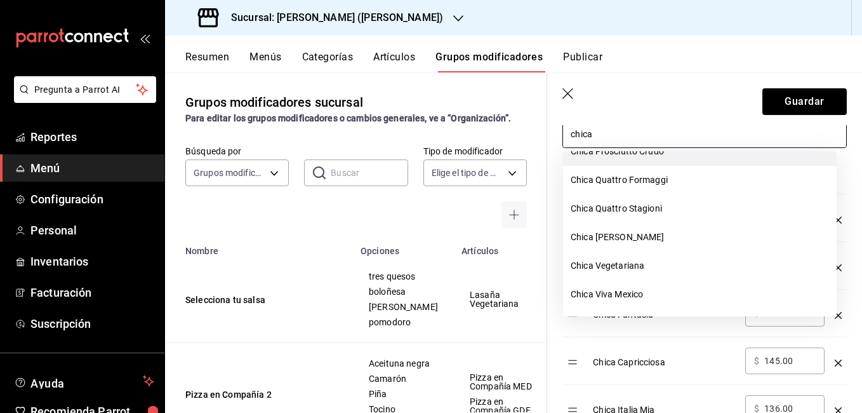
scroll to position [341, 0]
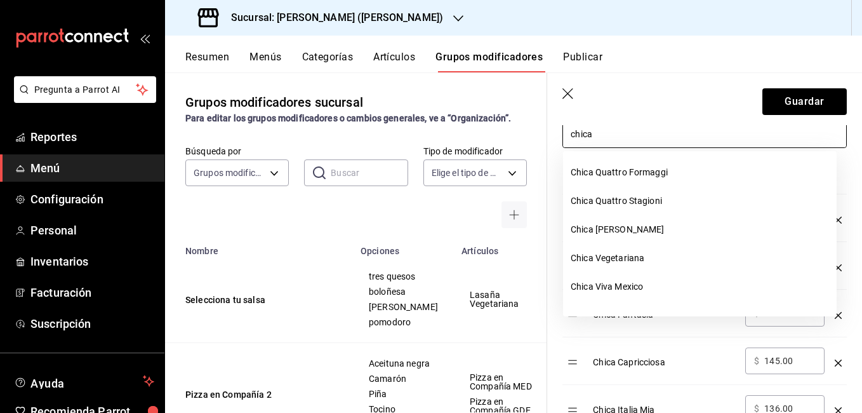
click at [641, 284] on li "Chica Viva Mexico" at bounding box center [700, 286] width 274 height 29
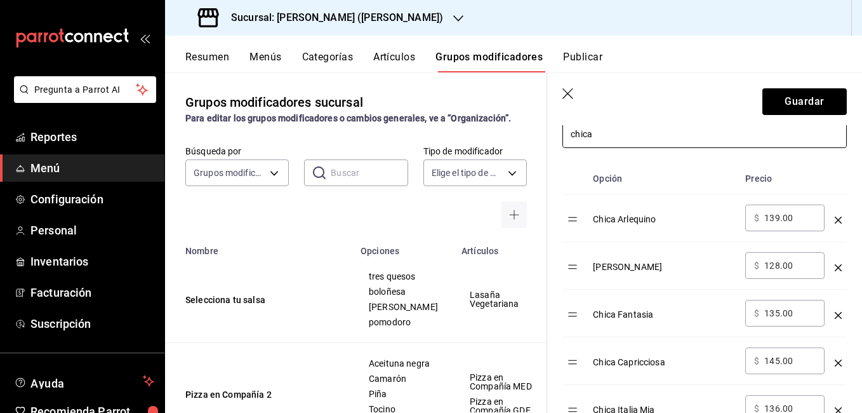
click at [618, 135] on input "chica" at bounding box center [704, 134] width 283 height 27
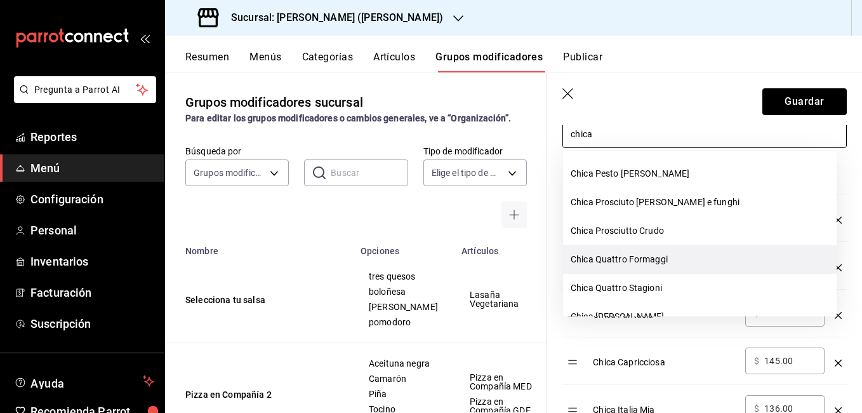
scroll to position [312, 0]
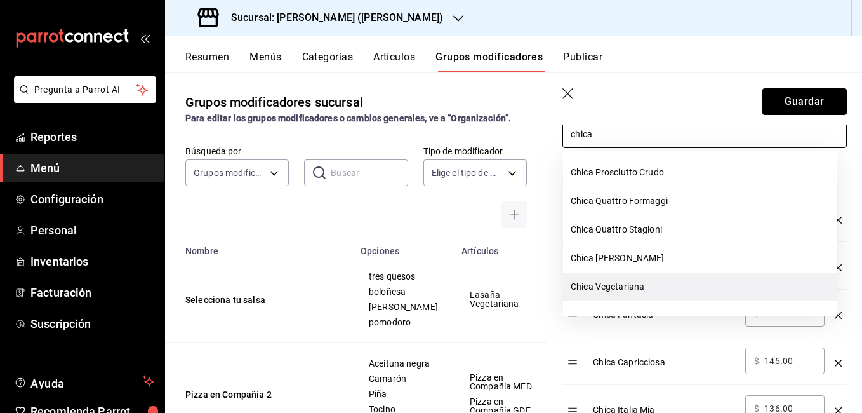
click at [644, 286] on li "Chica Vegetariana" at bounding box center [700, 286] width 274 height 29
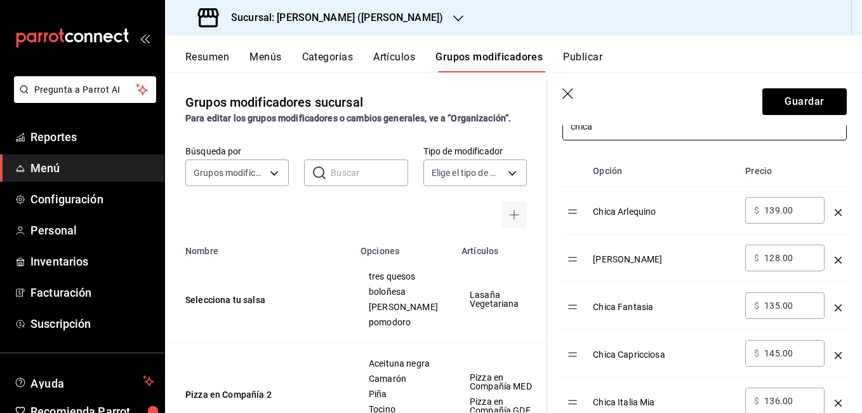
scroll to position [317, 0]
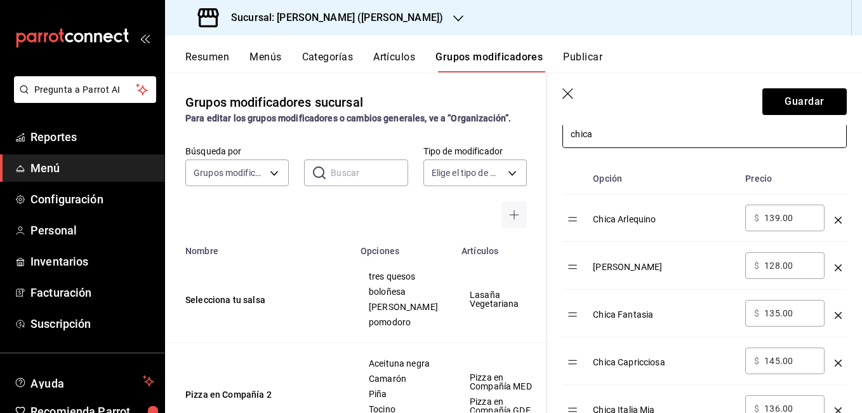
click at [665, 140] on input "chica" at bounding box center [704, 134] width 283 height 27
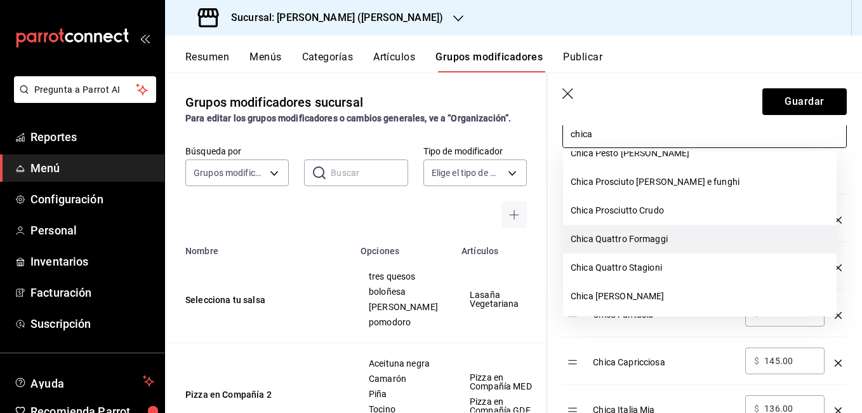
scroll to position [284, 0]
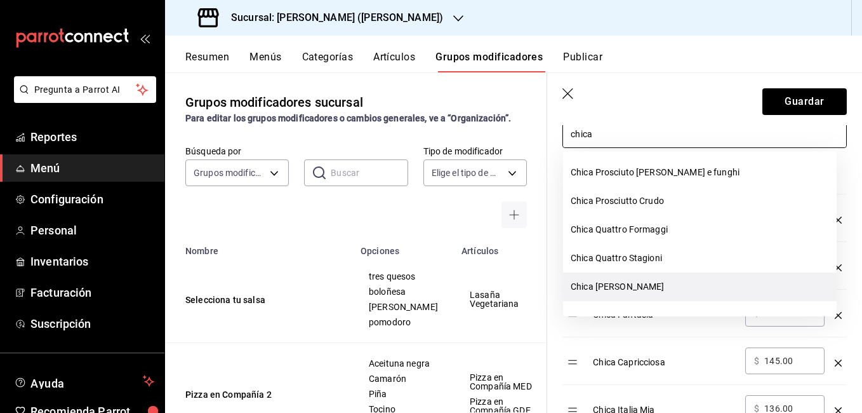
click at [639, 286] on li "Chica [PERSON_NAME]" at bounding box center [700, 286] width 274 height 29
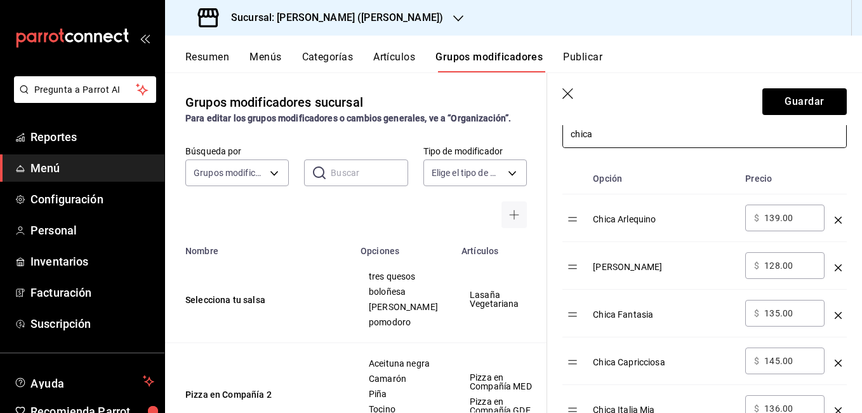
click at [628, 133] on input "chica" at bounding box center [704, 134] width 283 height 27
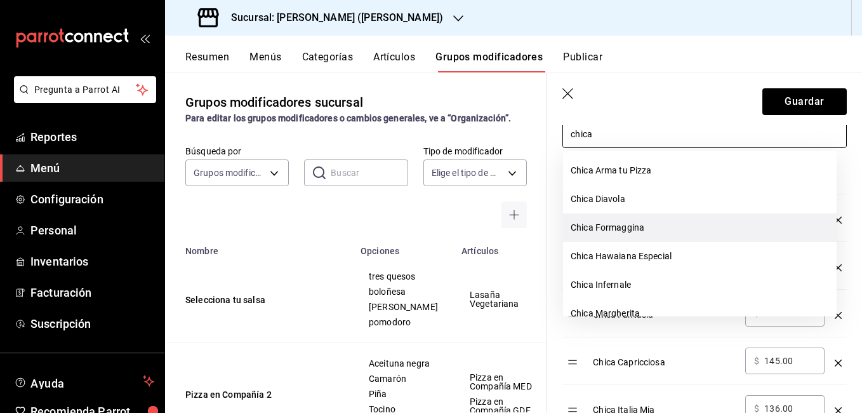
click at [648, 235] on li "Chica Formaggina" at bounding box center [700, 227] width 274 height 29
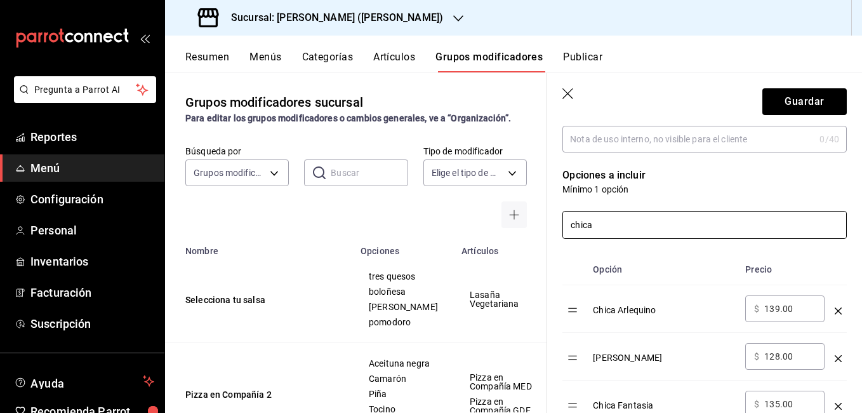
scroll to position [190, 0]
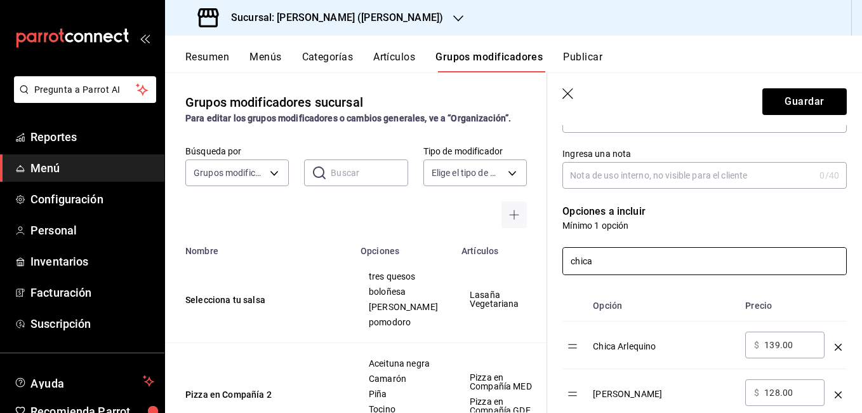
click at [632, 256] on input "chica" at bounding box center [704, 261] width 283 height 27
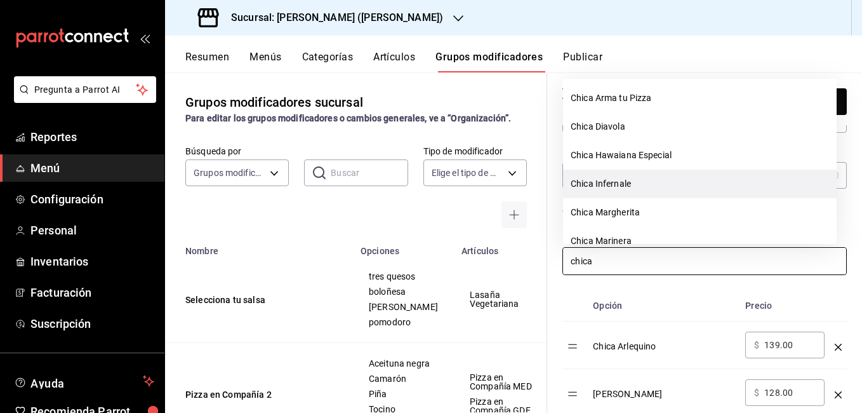
click at [644, 185] on li "Chica Infernale" at bounding box center [700, 183] width 274 height 29
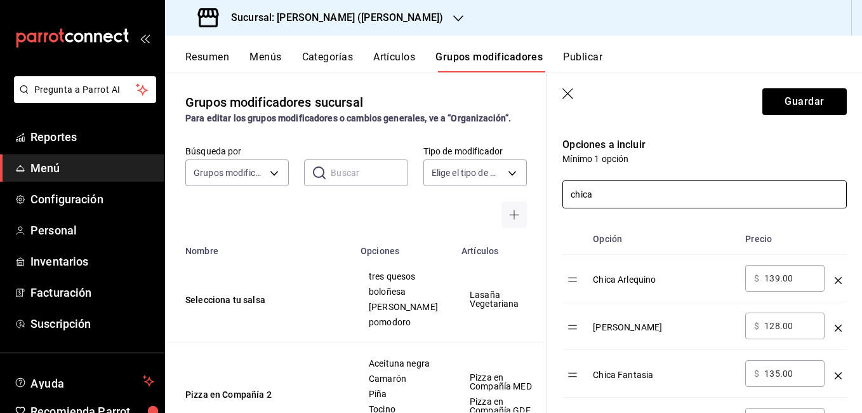
scroll to position [254, 0]
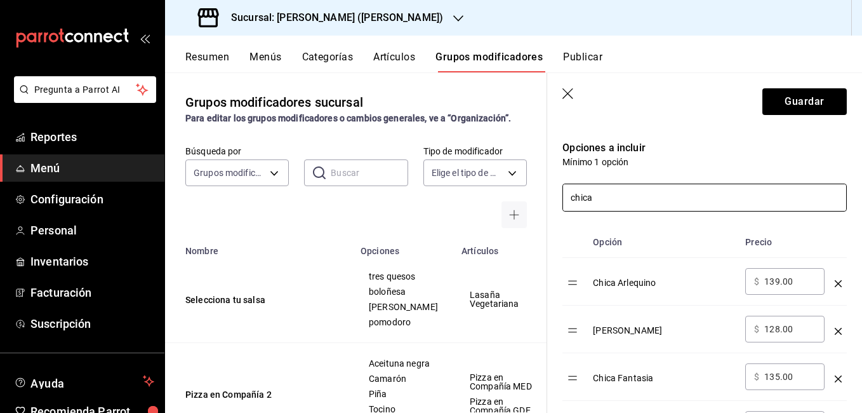
click at [658, 201] on input "chica" at bounding box center [704, 197] width 283 height 27
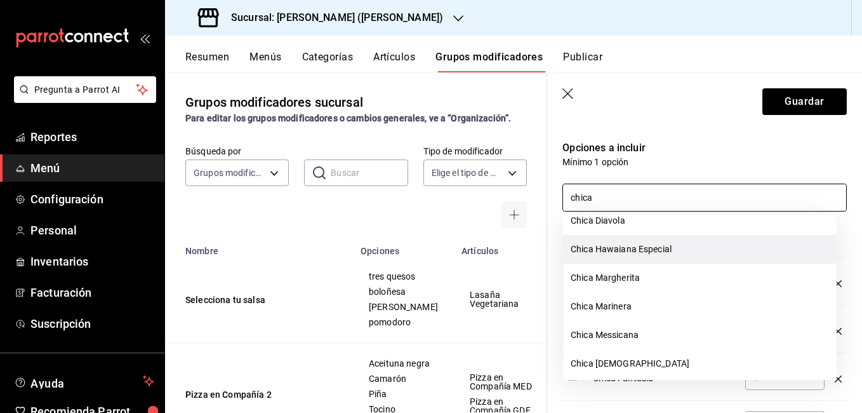
scroll to position [63, 0]
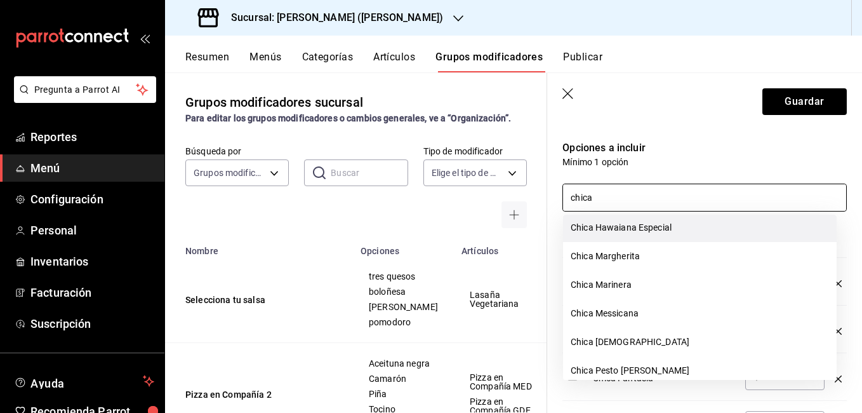
click at [672, 234] on li "Chica Hawaiana Especial" at bounding box center [700, 227] width 274 height 29
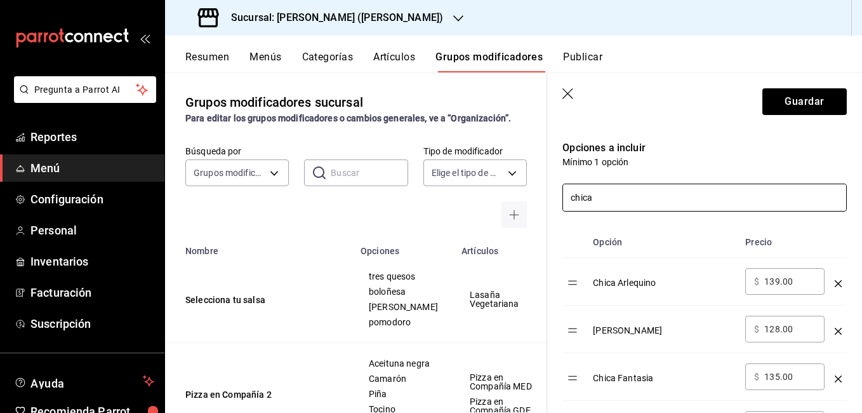
click at [651, 201] on input "chica" at bounding box center [704, 197] width 283 height 27
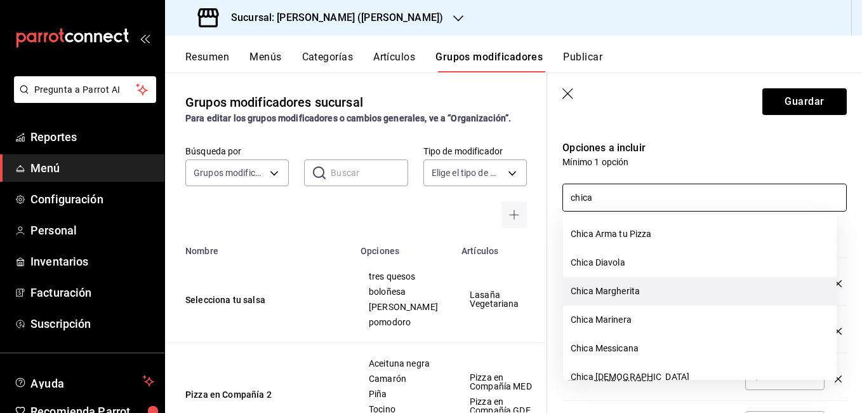
click at [660, 288] on li "Chica Margherita" at bounding box center [700, 291] width 274 height 29
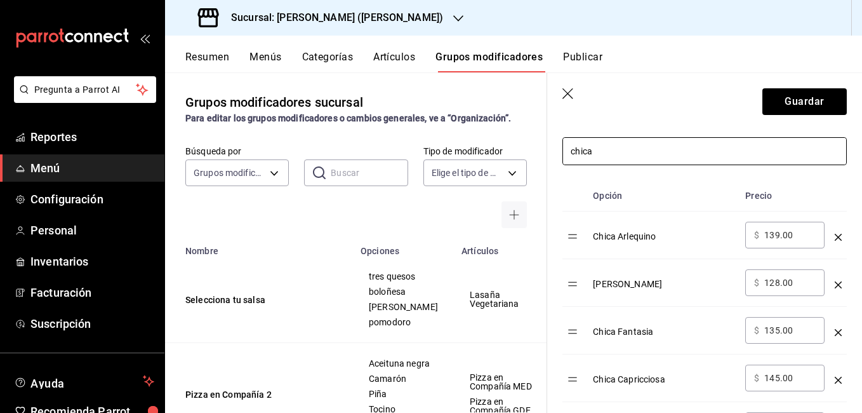
scroll to position [254, 0]
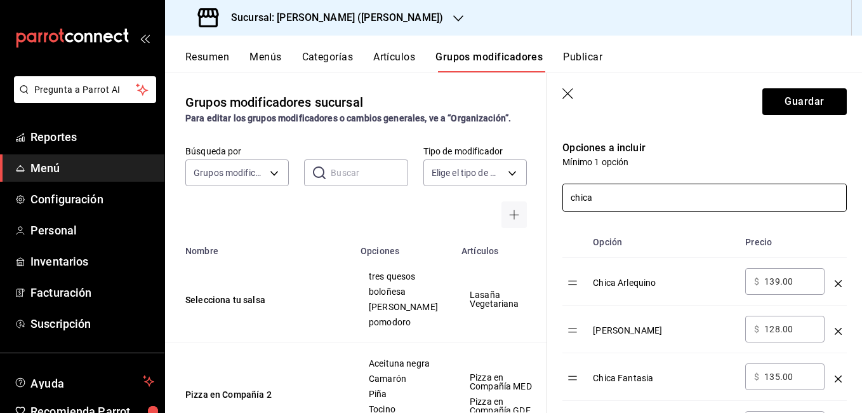
click at [667, 201] on input "chica" at bounding box center [704, 197] width 283 height 27
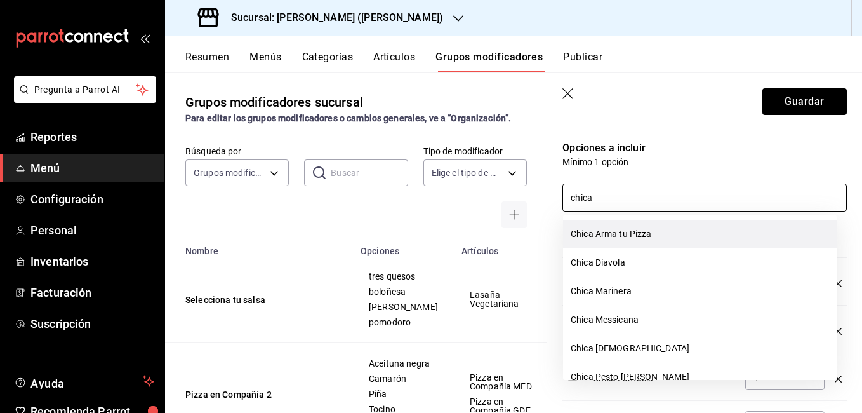
click at [656, 235] on li "Chica Arma tu Pizza" at bounding box center [700, 234] width 274 height 29
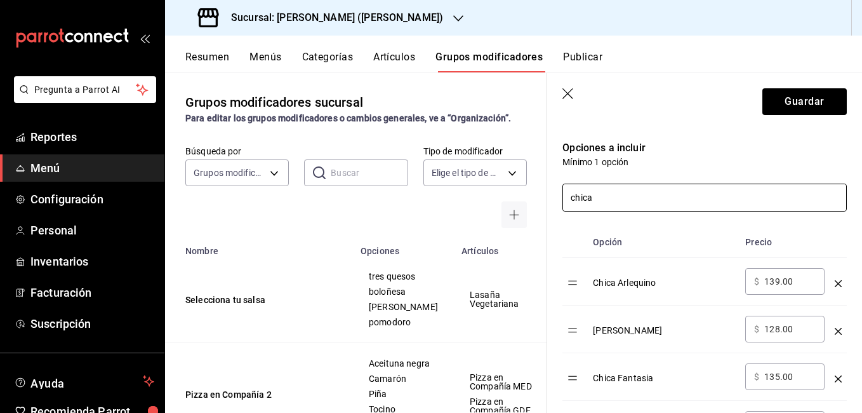
click at [661, 203] on input "chica" at bounding box center [704, 197] width 283 height 27
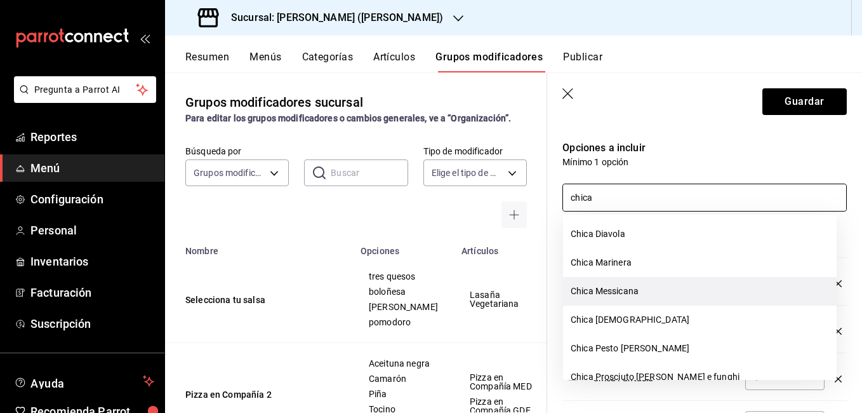
click at [663, 290] on li "Chica Messicana" at bounding box center [700, 291] width 274 height 29
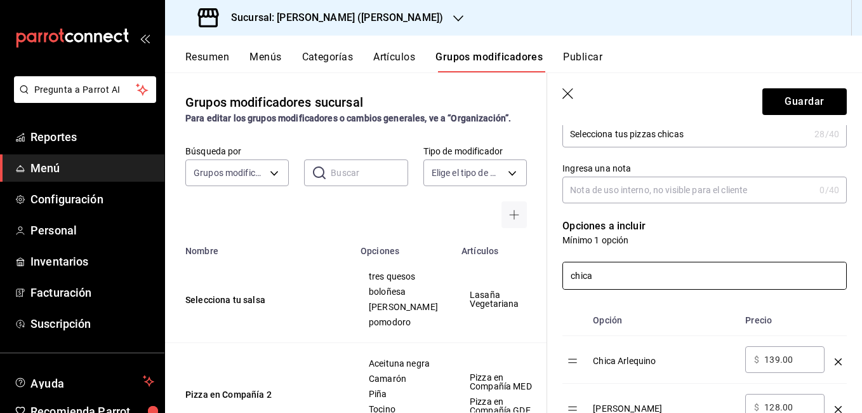
scroll to position [127, 0]
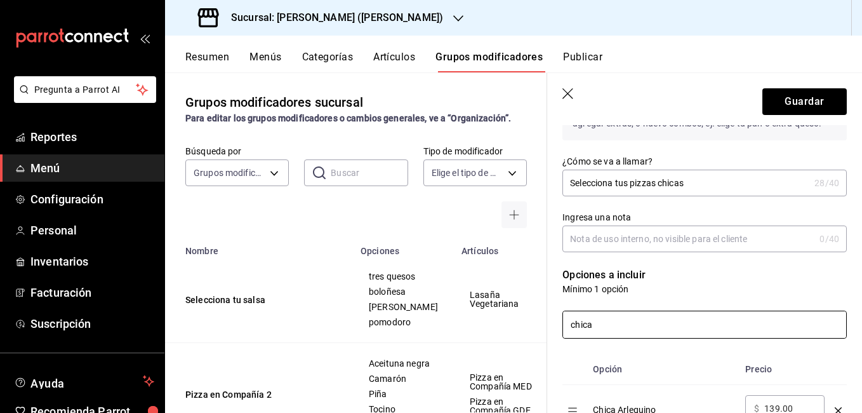
click at [644, 329] on input "chica" at bounding box center [704, 324] width 283 height 27
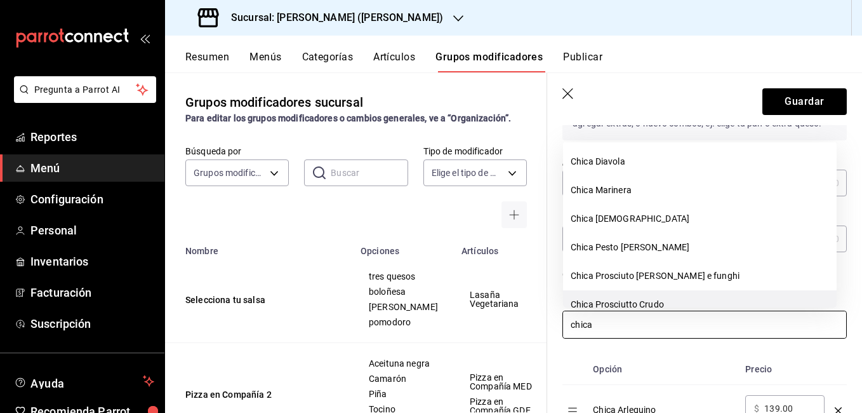
click at [642, 298] on li "Chica Prosciutto Crudo" at bounding box center [700, 304] width 274 height 29
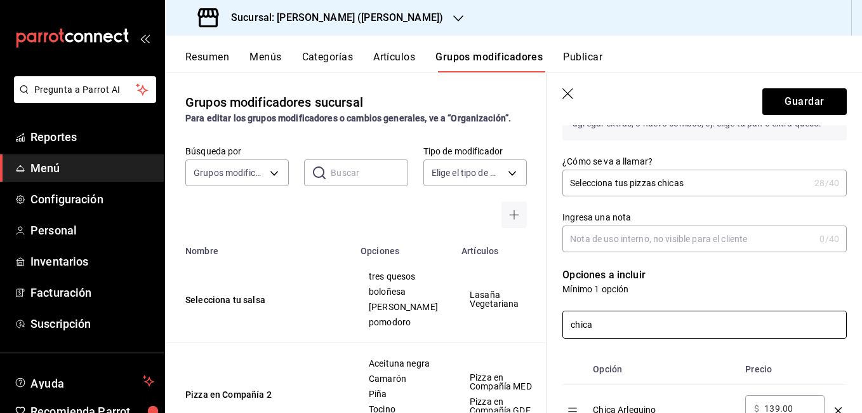
click at [632, 327] on input "chica" at bounding box center [704, 324] width 283 height 27
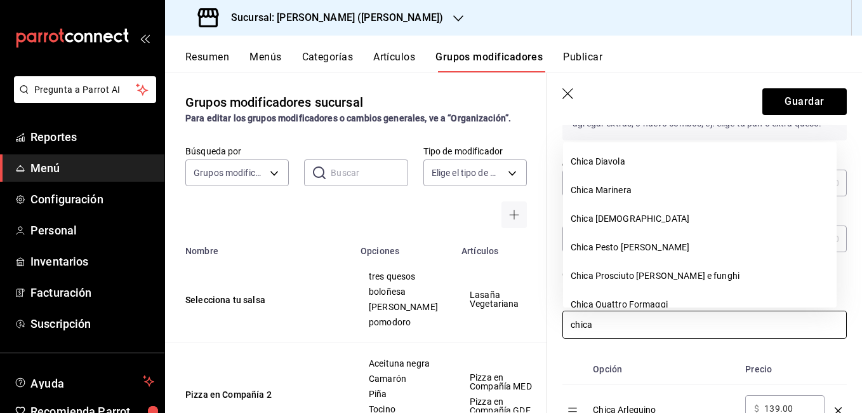
click at [655, 277] on li "Chica Prosciuto cotto e funghi" at bounding box center [700, 276] width 274 height 29
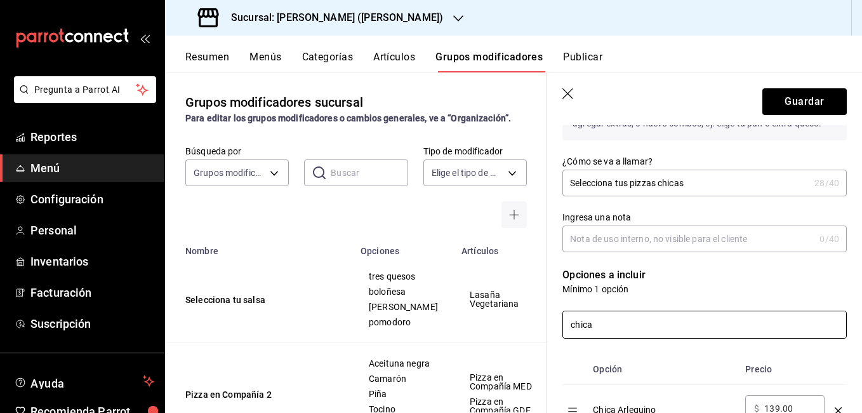
click at [649, 334] on input "chica" at bounding box center [704, 324] width 283 height 27
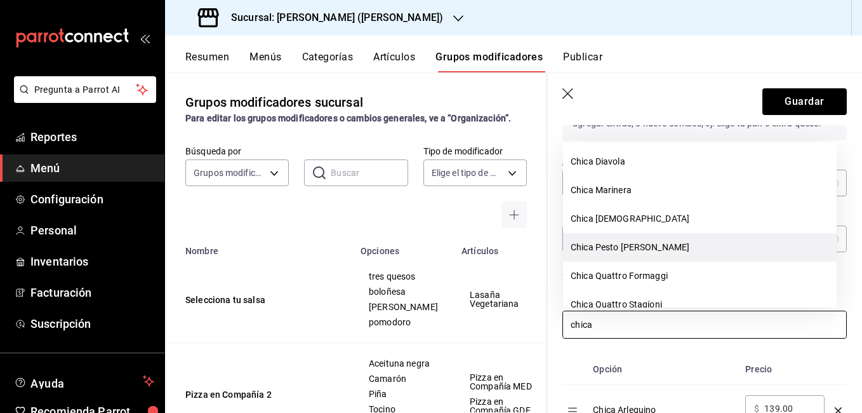
click at [652, 252] on li "Chica Pesto [PERSON_NAME]" at bounding box center [700, 247] width 274 height 29
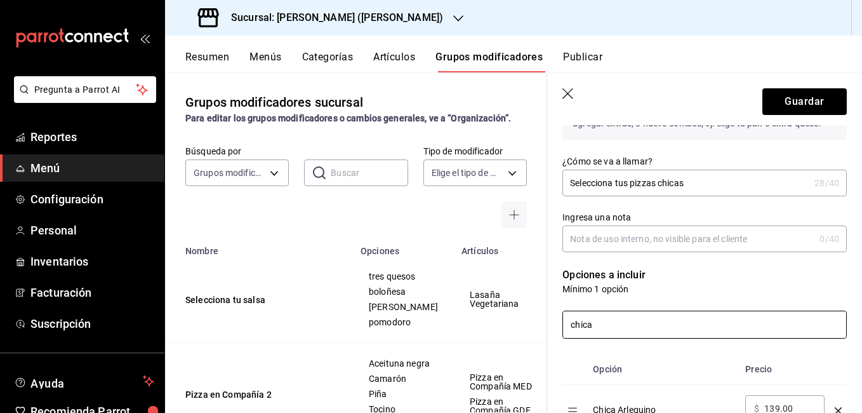
click at [651, 322] on input "chica" at bounding box center [704, 324] width 283 height 27
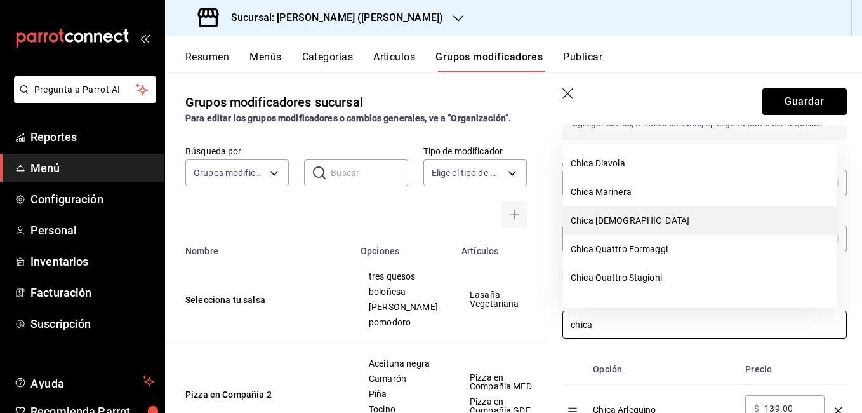
click at [635, 218] on li "Chica [DEMOGRAPHIC_DATA]" at bounding box center [700, 220] width 274 height 29
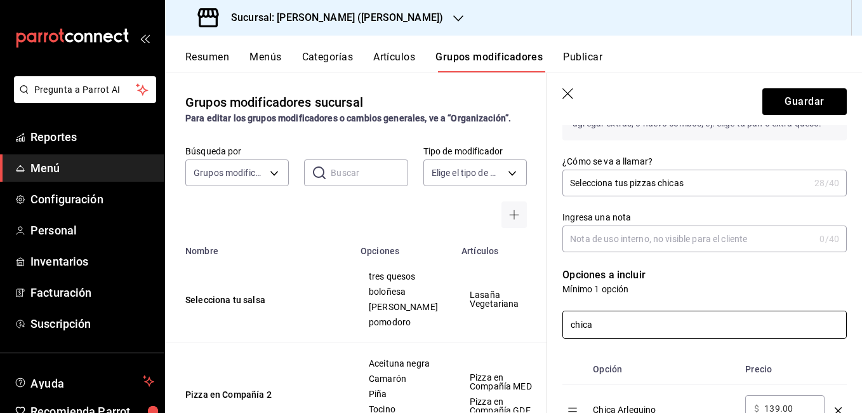
click at [649, 330] on input "chica" at bounding box center [704, 324] width 283 height 27
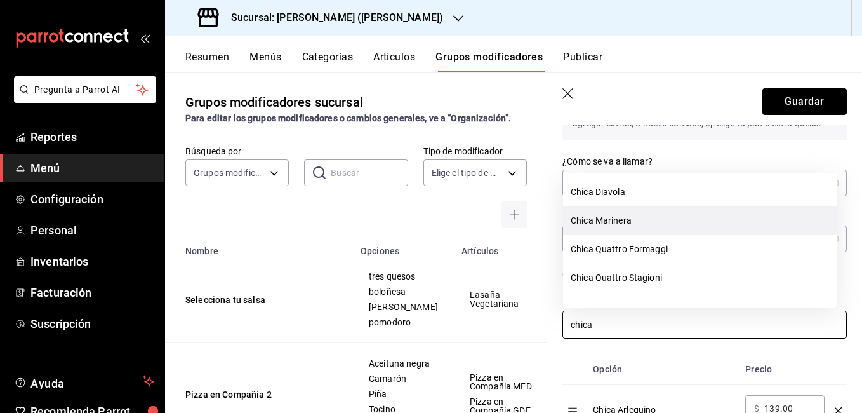
click at [652, 209] on li "Chica Marinera" at bounding box center [700, 220] width 274 height 29
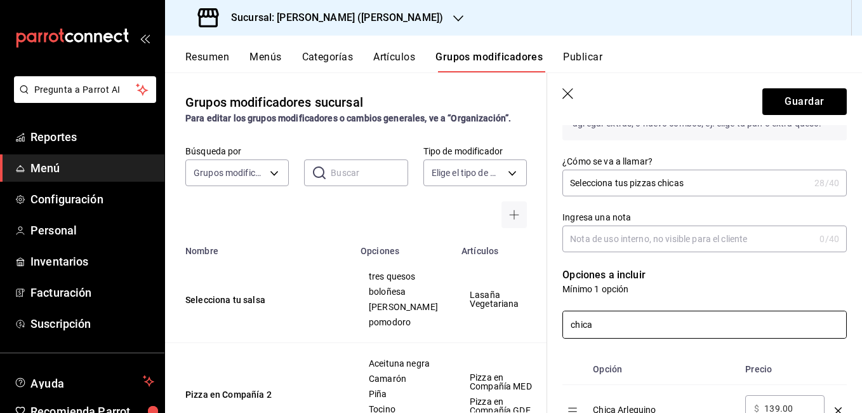
click at [650, 329] on input "chica" at bounding box center [704, 324] width 283 height 27
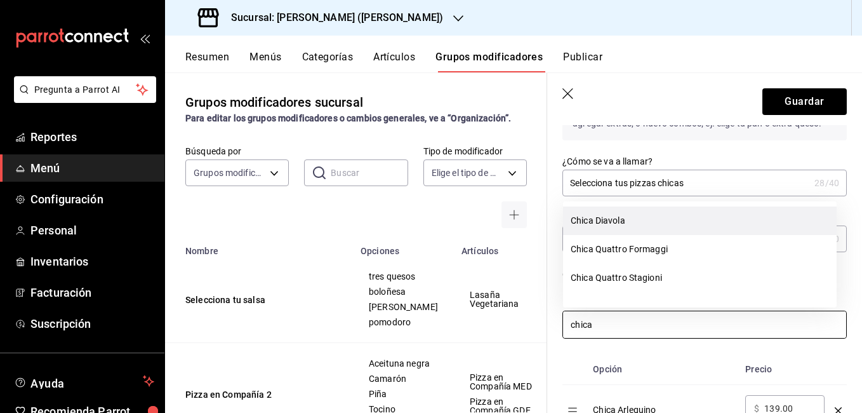
click at [634, 216] on li "Chica Diavola" at bounding box center [700, 220] width 274 height 29
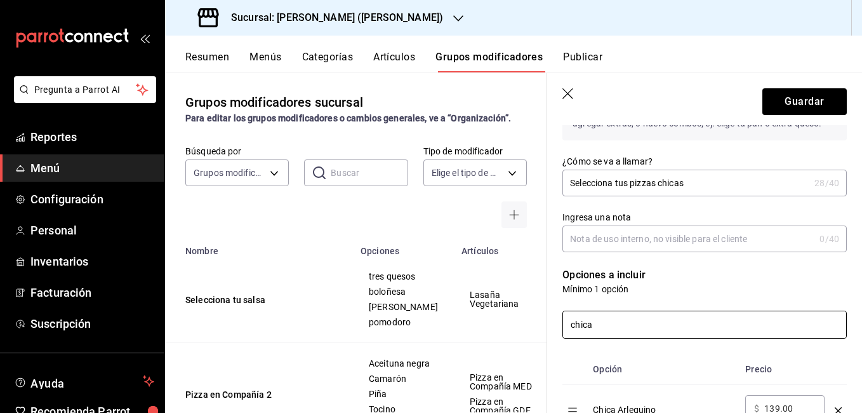
click at [644, 319] on input "chica" at bounding box center [704, 324] width 283 height 27
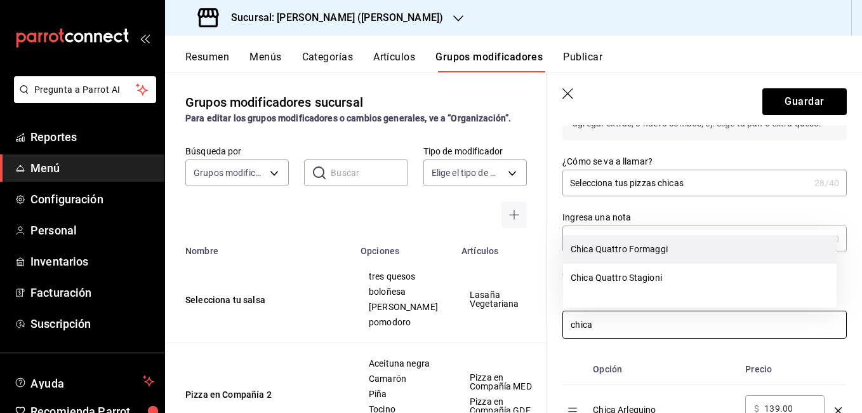
click at [650, 253] on li "Chica Quattro Formaggi" at bounding box center [700, 249] width 274 height 29
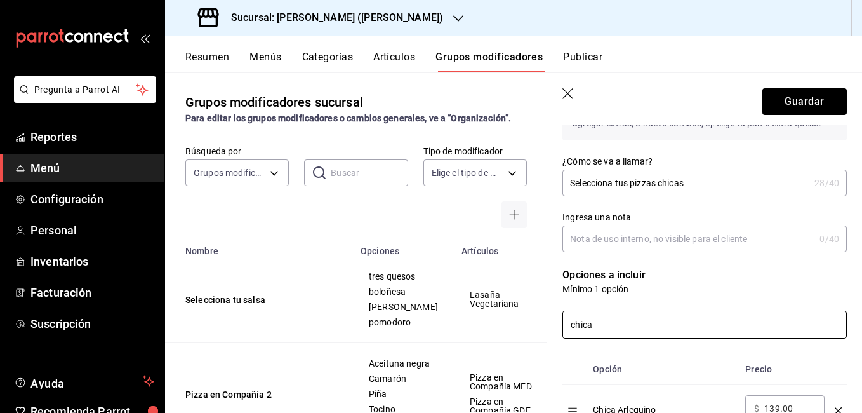
click at [644, 321] on input "chica" at bounding box center [704, 324] width 283 height 27
click at [635, 325] on input "chica" at bounding box center [704, 324] width 283 height 27
click at [635, 323] on input "chica" at bounding box center [704, 324] width 283 height 27
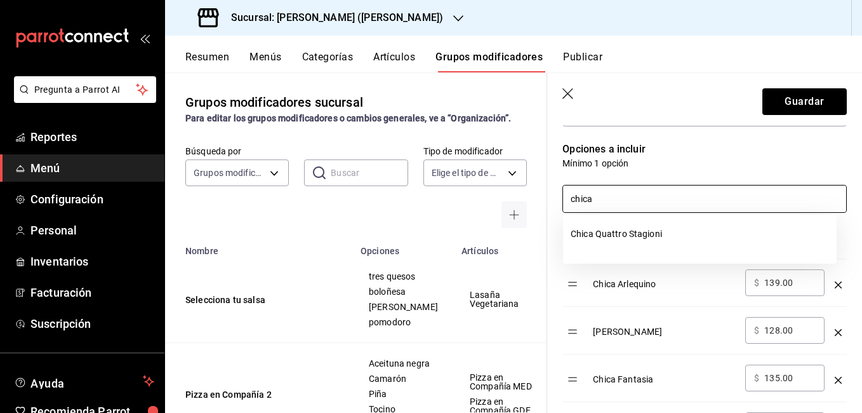
scroll to position [254, 0]
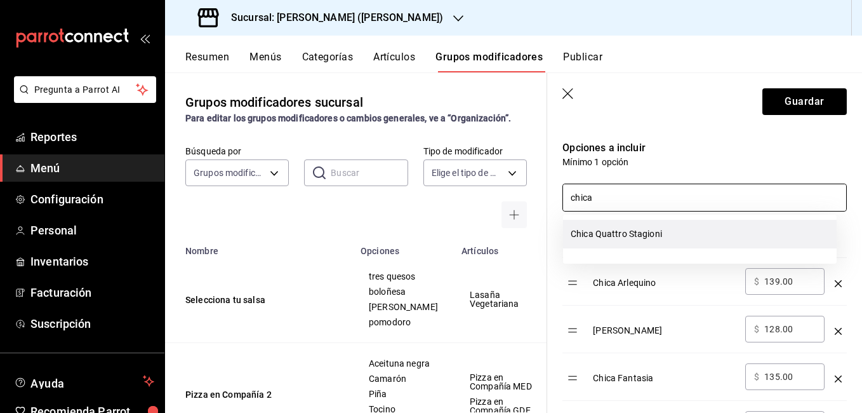
click at [637, 235] on li "Chica Quattro Stagioni" at bounding box center [700, 234] width 274 height 29
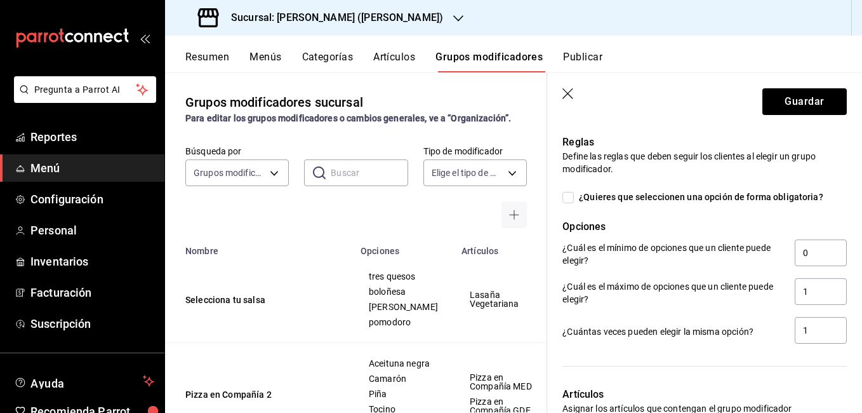
scroll to position [1587, 0]
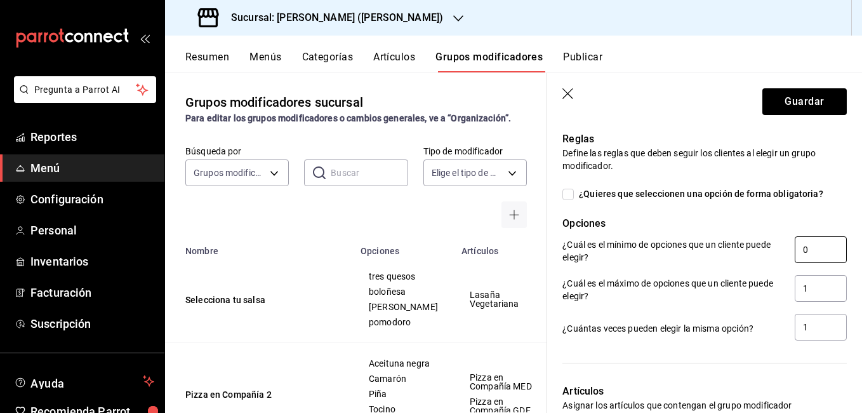
click at [803, 243] on input "0" at bounding box center [821, 249] width 52 height 27
click at [809, 285] on input "1" at bounding box center [821, 288] width 52 height 27
click at [804, 246] on input "222222222222222222222222222222222222222222222222222222222222222222222222222222" at bounding box center [821, 249] width 52 height 27
click at [751, 208] on div "Reglas Define las reglas que deben seguir los clientes al elegir un grupo modif…" at bounding box center [697, 229] width 300 height 226
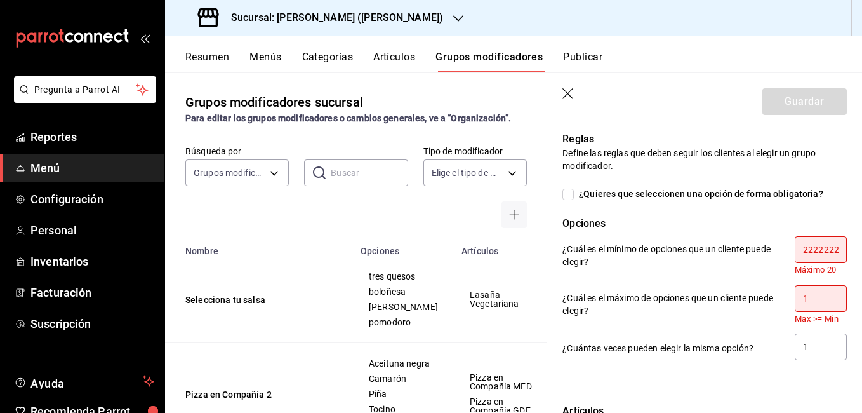
scroll to position [1137, 0]
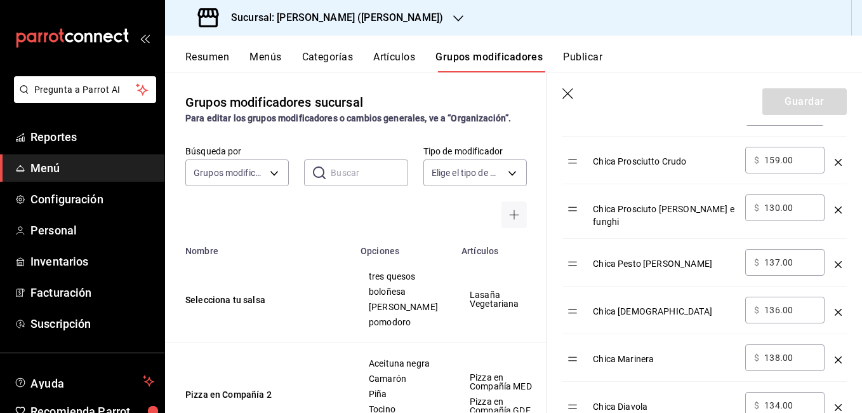
drag, startPoint x: 807, startPoint y: 280, endPoint x: 603, endPoint y: 94, distance: 275.9
click at [603, 94] on header "Guardar" at bounding box center [704, 99] width 315 height 52
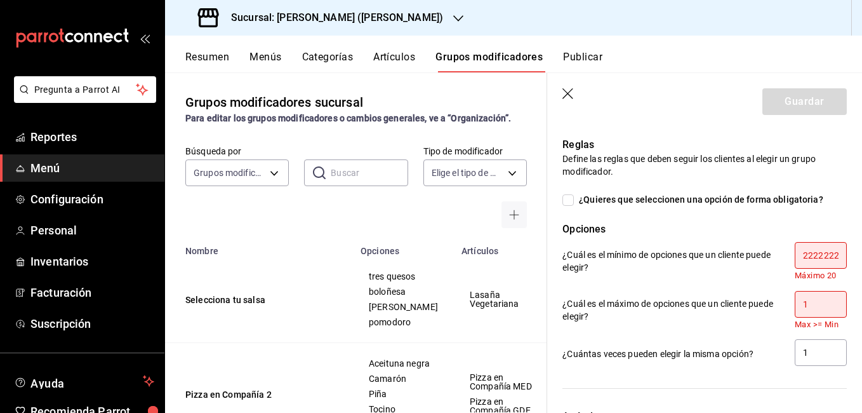
scroll to position [0, 0]
drag, startPoint x: 821, startPoint y: 248, endPoint x: 762, endPoint y: 252, distance: 59.2
click at [768, 252] on div "¿Cuál es el mínimo de opciones que un cliente puede elegir? 2222222222222222222…" at bounding box center [704, 261] width 284 height 39
drag, startPoint x: 818, startPoint y: 246, endPoint x: 766, endPoint y: 249, distance: 52.1
click at [769, 249] on div "¿Cuál es el mínimo de opciones que un cliente puede elegir? 2222222222222222222…" at bounding box center [704, 261] width 284 height 39
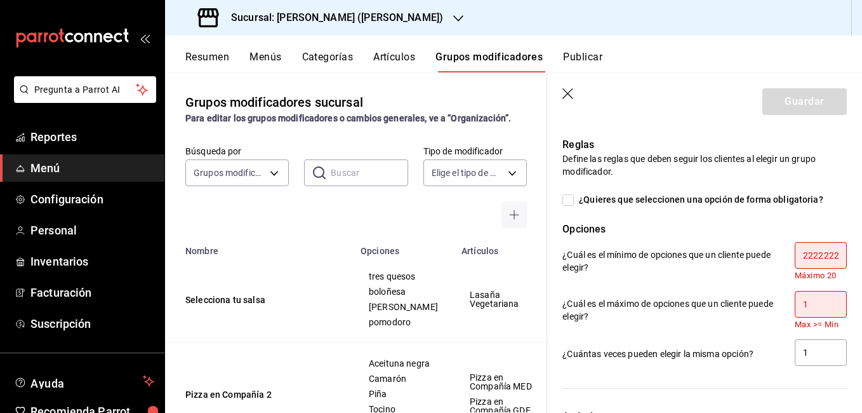
drag, startPoint x: 816, startPoint y: 248, endPoint x: 769, endPoint y: 249, distance: 47.6
click at [772, 252] on div "¿Cuál es el mínimo de opciones que un cliente puede elegir? 2222222222222222222…" at bounding box center [704, 261] width 284 height 39
drag, startPoint x: 821, startPoint y: 249, endPoint x: 759, endPoint y: 251, distance: 62.2
click at [761, 251] on div "¿Cuál es el mínimo de opciones que un cliente puede elegir? 2222222222222222222…" at bounding box center [704, 261] width 284 height 39
drag, startPoint x: 825, startPoint y: 248, endPoint x: 746, endPoint y: 251, distance: 79.4
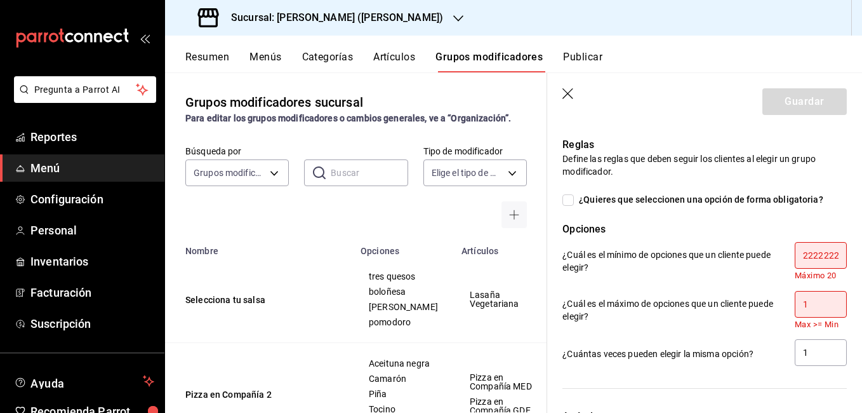
click at [746, 251] on div "¿Cuál es el mínimo de opciones que un cliente puede elegir? 2222222222222222222…" at bounding box center [704, 261] width 284 height 39
drag, startPoint x: 828, startPoint y: 249, endPoint x: 739, endPoint y: 246, distance: 88.9
click at [739, 246] on div "¿Cuál es el mínimo de opciones que un cliente puede elegir? 2222222222222222222…" at bounding box center [704, 261] width 284 height 39
drag, startPoint x: 824, startPoint y: 249, endPoint x: 708, endPoint y: 252, distance: 116.2
click at [711, 251] on div "¿Cuál es el mínimo de opciones que un cliente puede elegir? 2222222222222222222…" at bounding box center [704, 261] width 284 height 39
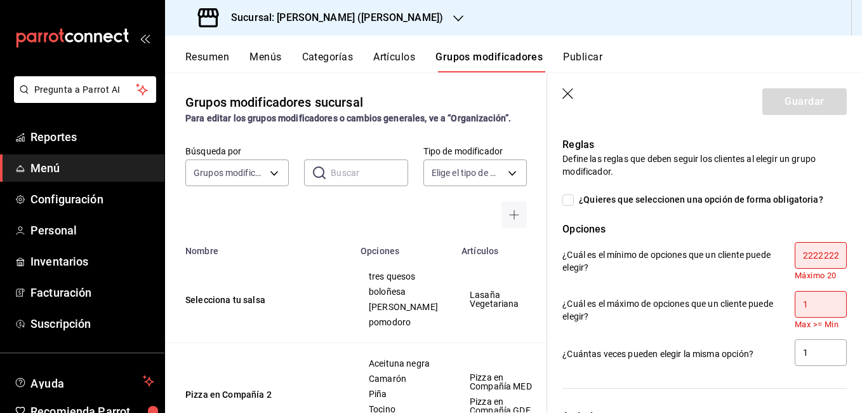
drag, startPoint x: 827, startPoint y: 246, endPoint x: 672, endPoint y: 246, distance: 155.5
click at [674, 246] on div "¿Cuál es el mínimo de opciones que un cliente puede elegir? 2222222222222222222…" at bounding box center [704, 261] width 284 height 39
drag, startPoint x: 823, startPoint y: 248, endPoint x: 722, endPoint y: 246, distance: 101.6
click at [722, 247] on div "¿Cuál es el mínimo de opciones que un cliente puede elegir? 2222222222222222222…" at bounding box center [704, 261] width 284 height 39
click at [759, 245] on div "¿Cuál es el mínimo de opciones que un cliente puede elegir? 2222222222222222222…" at bounding box center [704, 261] width 284 height 39
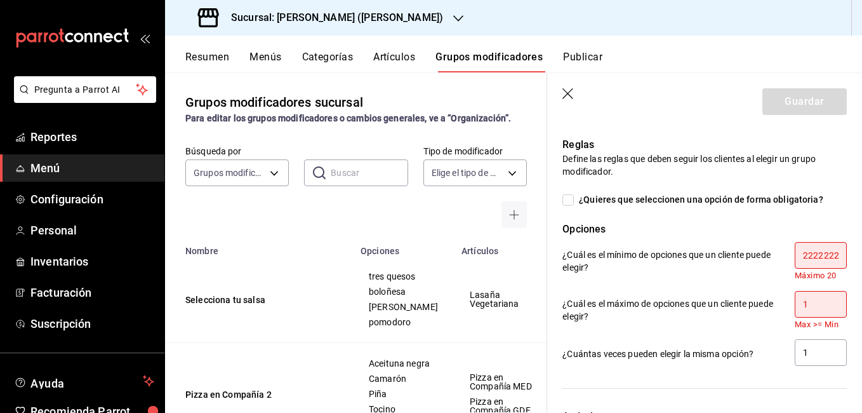
click at [825, 248] on input "222222222222222222" at bounding box center [821, 255] width 52 height 27
click at [824, 248] on input "222222222222" at bounding box center [821, 255] width 52 height 27
type input "222222"
drag, startPoint x: 829, startPoint y: 249, endPoint x: 764, endPoint y: 247, distance: 65.4
click at [765, 248] on div "¿Cuál es el mínimo de opciones que un cliente puede elegir? 222222 Máximo 20" at bounding box center [704, 261] width 284 height 39
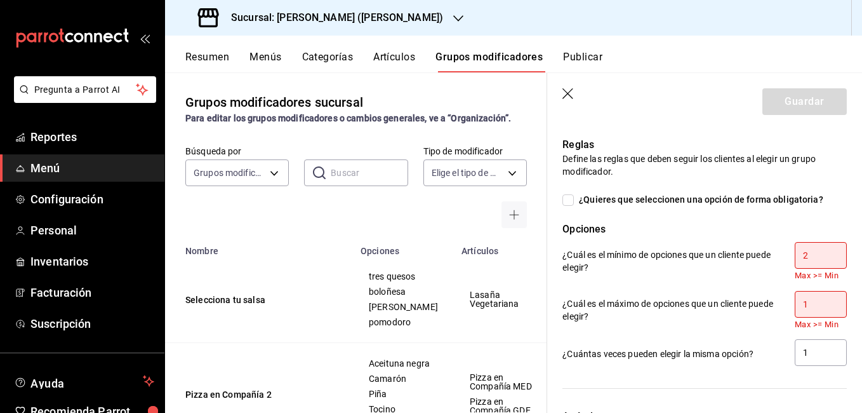
type input "2"
click at [813, 295] on input "1" at bounding box center [821, 304] width 52 height 27
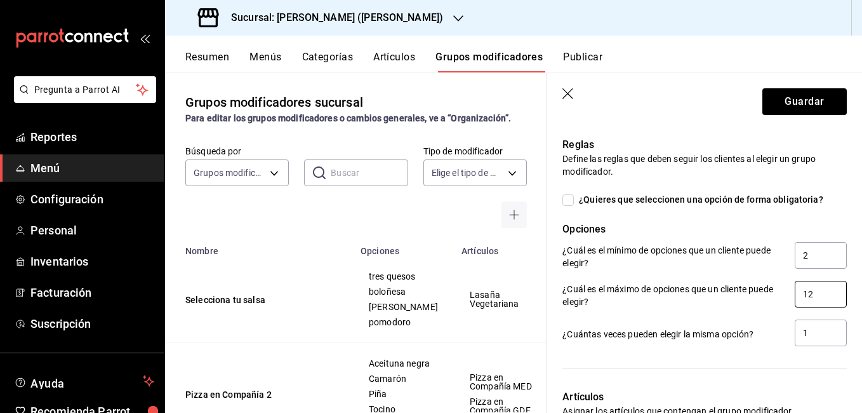
type input "1"
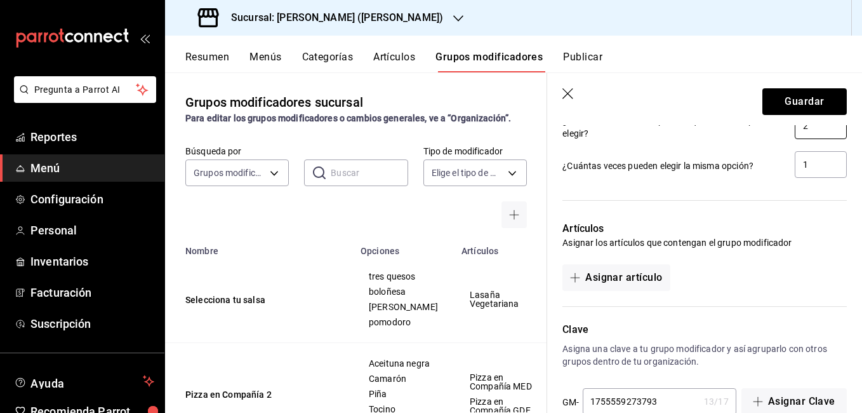
scroll to position [1772, 0]
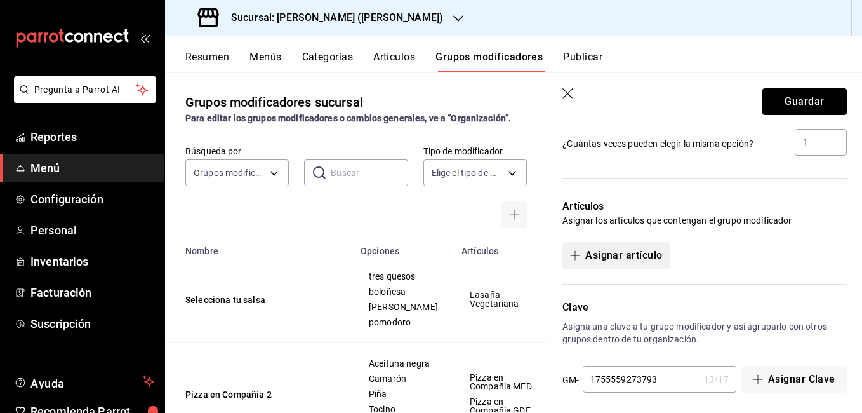
type input "2"
click at [640, 245] on button "Asignar artículo" at bounding box center [615, 255] width 107 height 27
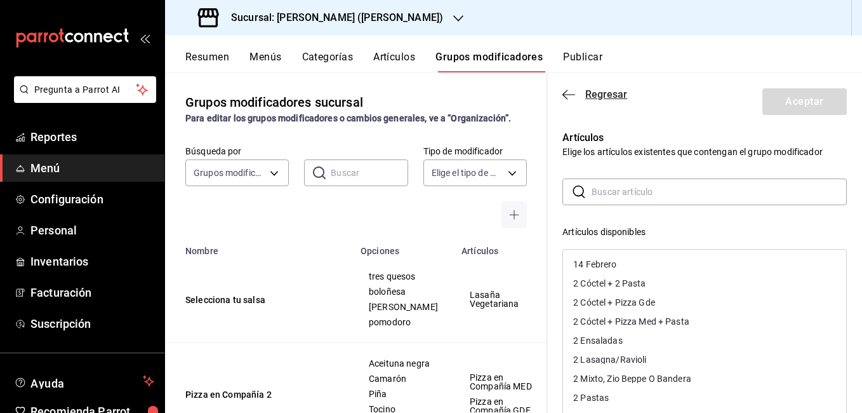
click at [568, 93] on icon "button" at bounding box center [568, 94] width 13 height 11
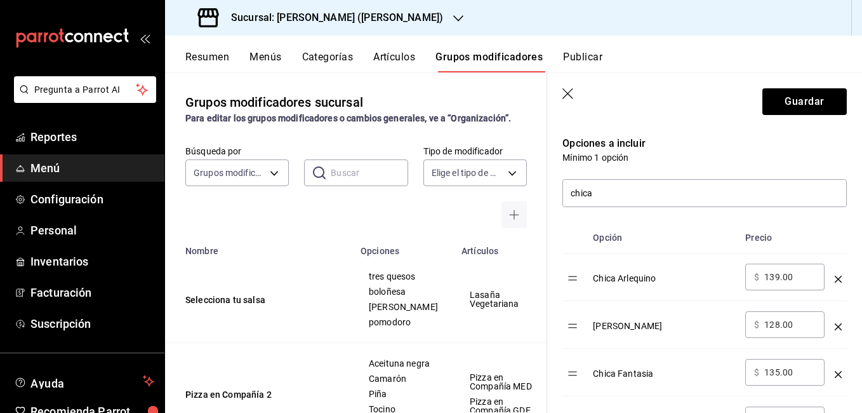
scroll to position [312, 0]
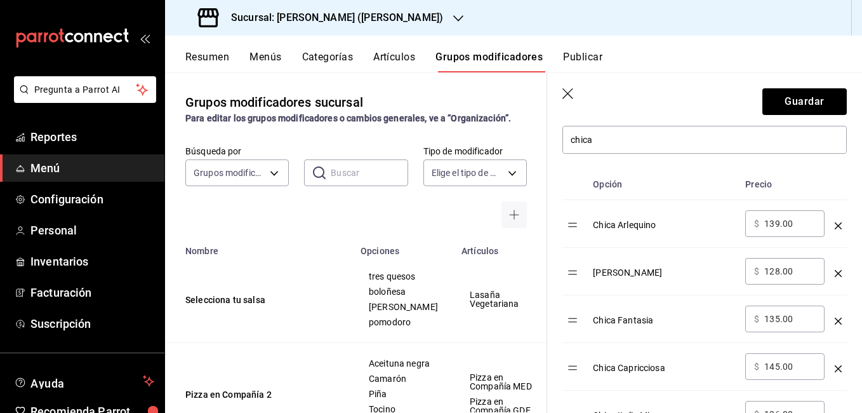
click at [801, 227] on input "139.00" at bounding box center [789, 223] width 51 height 13
type input "1.00"
type input "0.00"
click at [780, 266] on input "128.00" at bounding box center [789, 271] width 51 height 13
type input "1.00"
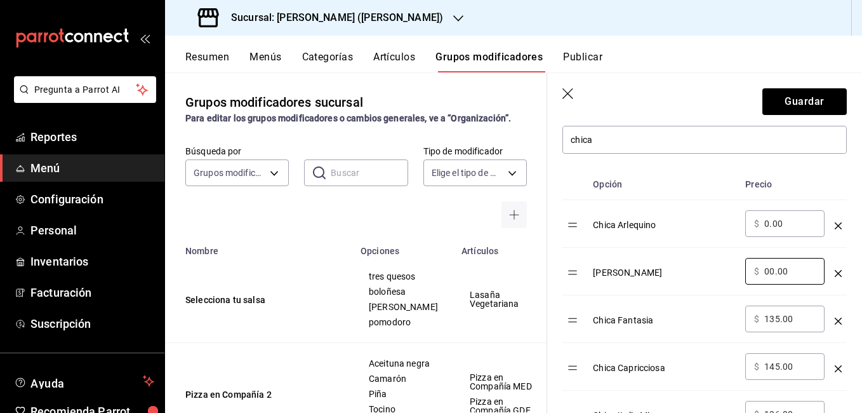
click at [778, 321] on input "135.00" at bounding box center [789, 318] width 51 height 13
click at [770, 270] on input "00.00" at bounding box center [789, 271] width 51 height 13
type input "0.00"
click at [779, 320] on input "135.00" at bounding box center [789, 318] width 51 height 13
type input "1.00"
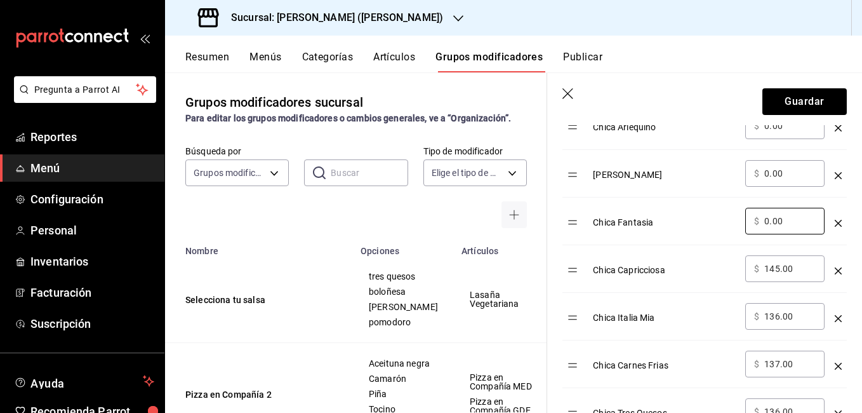
scroll to position [502, 0]
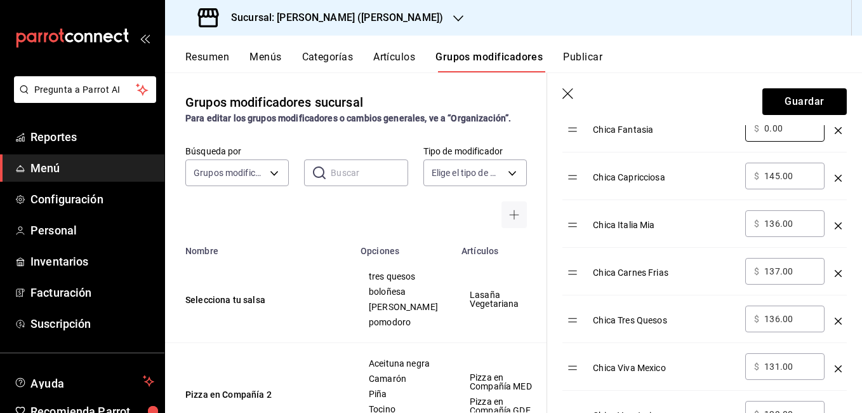
type input "0.00"
click at [777, 178] on input "145.00" at bounding box center [789, 175] width 51 height 13
type input "1.00"
type input "0.00"
click at [777, 223] on input "136.00" at bounding box center [789, 223] width 51 height 13
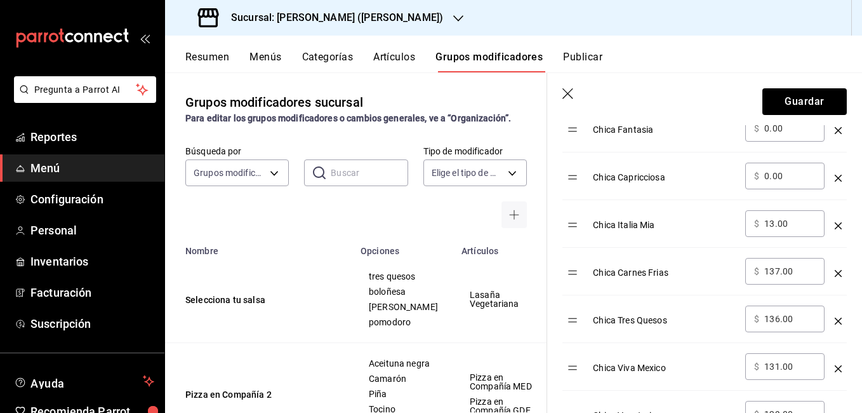
type input "1.00"
type input "0.00"
drag, startPoint x: 794, startPoint y: 270, endPoint x: 740, endPoint y: 269, distance: 53.3
click at [740, 269] on td "​ $ 137.00 ​" at bounding box center [785, 272] width 90 height 48
type input "0.00"
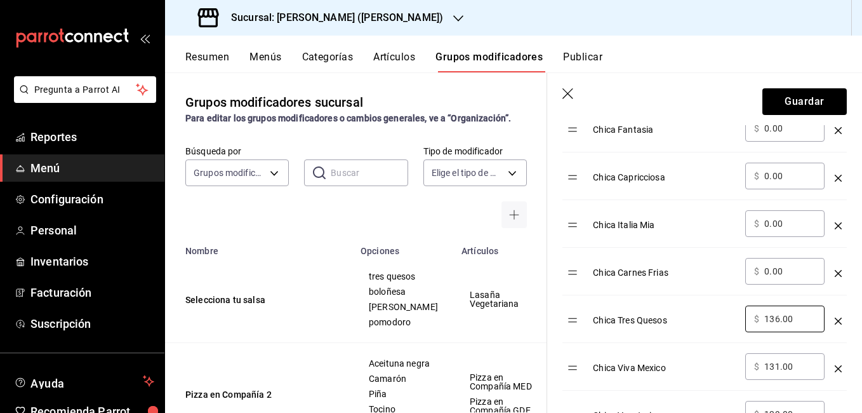
drag, startPoint x: 797, startPoint y: 317, endPoint x: 708, endPoint y: 322, distance: 89.0
click at [708, 322] on tr "Chica Tres Quesos ​ $ 136.00 ​" at bounding box center [704, 319] width 284 height 48
type input "0.00"
drag, startPoint x: 797, startPoint y: 176, endPoint x: 716, endPoint y: 180, distance: 81.3
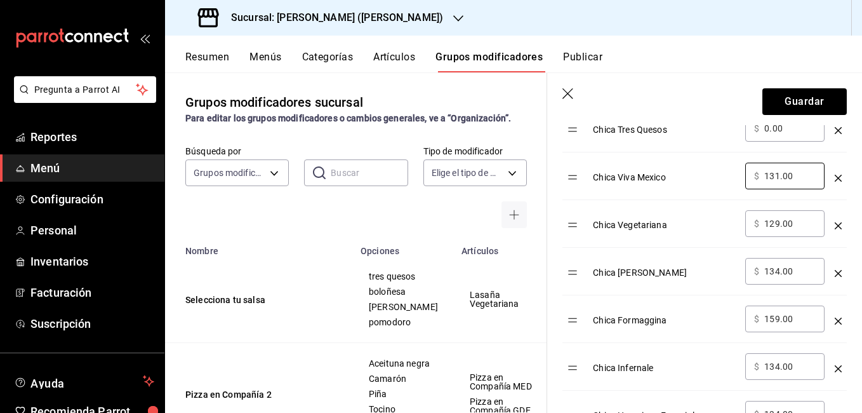
click at [716, 180] on tr "Chica Viva Mexico ​ $ 131.00 ​" at bounding box center [704, 176] width 284 height 48
type input "0.00"
drag, startPoint x: 794, startPoint y: 222, endPoint x: 734, endPoint y: 217, distance: 59.9
click at [734, 217] on tr "Chica Vegetariana ​ $ 129.00 ​" at bounding box center [704, 224] width 284 height 48
type input "0.00"
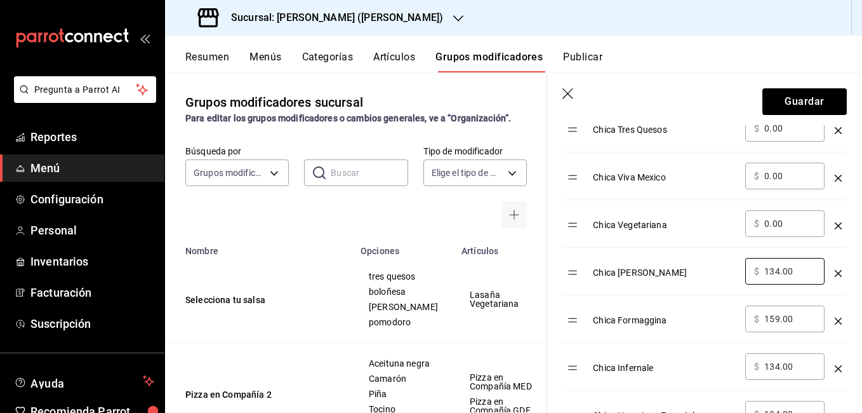
drag, startPoint x: 796, startPoint y: 270, endPoint x: 732, endPoint y: 269, distance: 64.1
click at [732, 269] on tr "Chica [PERSON_NAME] ​ $ 134.00 ​" at bounding box center [704, 272] width 284 height 48
type input "0.00"
drag, startPoint x: 792, startPoint y: 318, endPoint x: 750, endPoint y: 318, distance: 41.9
click at [750, 318] on div "​ $ 159.00 ​" at bounding box center [784, 318] width 79 height 27
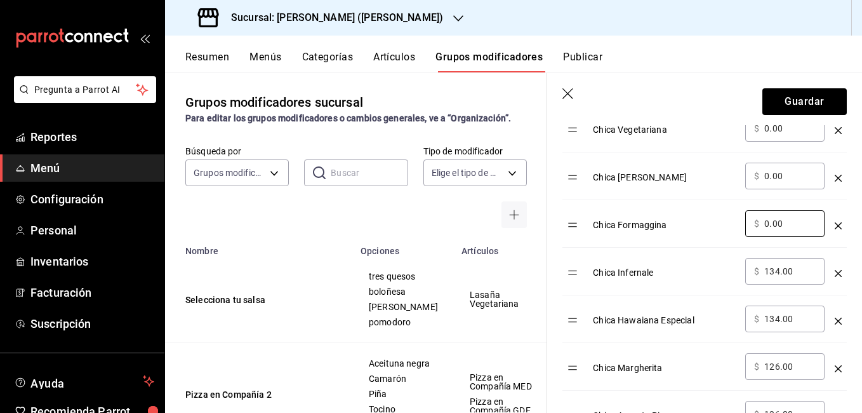
scroll to position [820, 0]
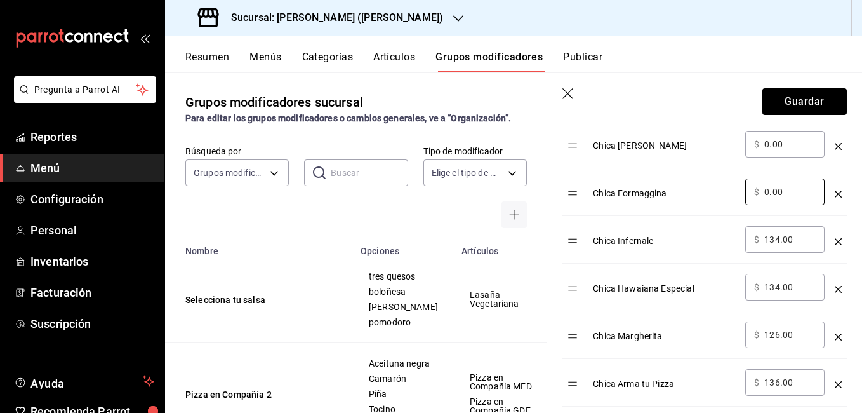
type input "0.00"
drag, startPoint x: 802, startPoint y: 236, endPoint x: 720, endPoint y: 239, distance: 82.0
click at [720, 239] on tr "Chica Infernale ​ $ 134.00 ​" at bounding box center [704, 240] width 284 height 48
type input "0.00"
drag, startPoint x: 803, startPoint y: 288, endPoint x: 713, endPoint y: 282, distance: 90.3
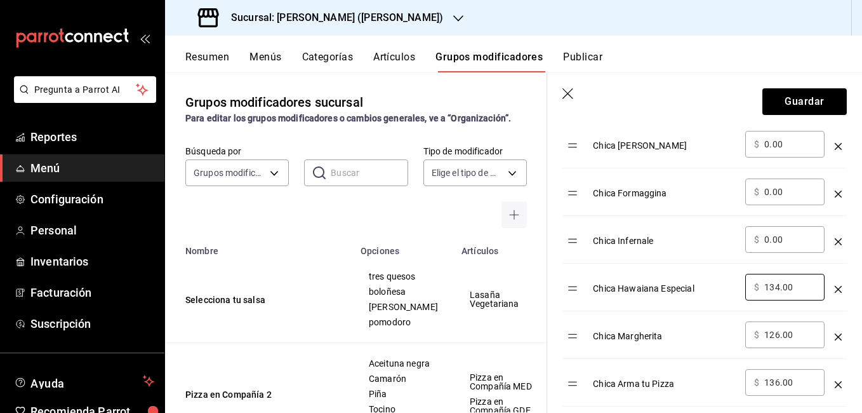
click at [713, 282] on tr "Chica Hawaiana Especial ​ $ 134.00 ​" at bounding box center [704, 287] width 284 height 48
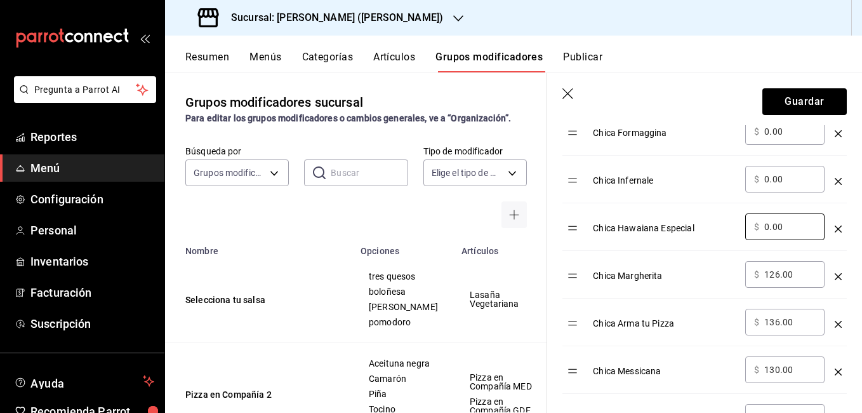
scroll to position [883, 0]
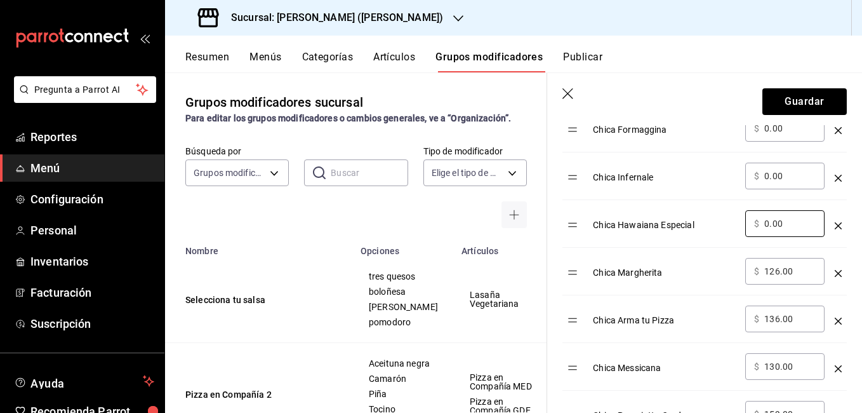
type input "0.00"
drag, startPoint x: 798, startPoint y: 275, endPoint x: 736, endPoint y: 272, distance: 61.7
click at [738, 273] on tr "Chica Margherita ​ $ 126.00 ​" at bounding box center [704, 272] width 284 height 48
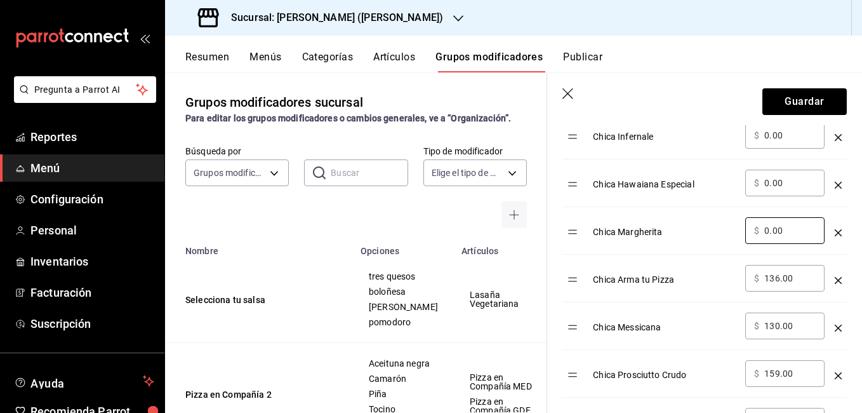
scroll to position [1010, 0]
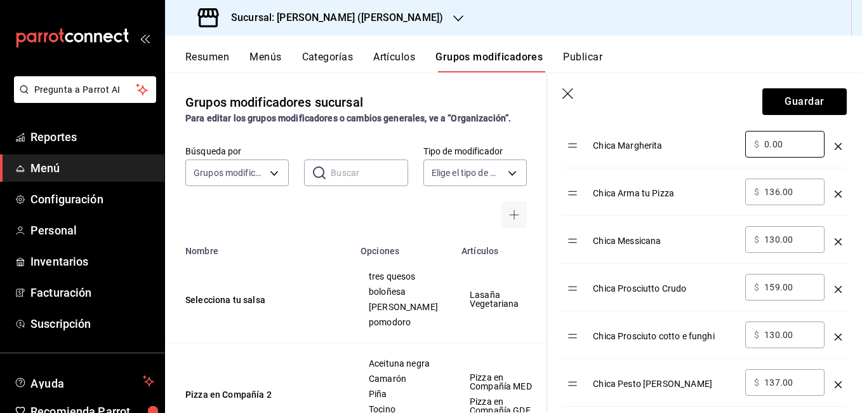
type input "0.00"
drag, startPoint x: 799, startPoint y: 195, endPoint x: 717, endPoint y: 204, distance: 83.0
click at [717, 204] on tr "Chica Arma tu Pizza ​ $ 136.00 ​" at bounding box center [704, 192] width 284 height 48
type input "0.00"
drag, startPoint x: 807, startPoint y: 239, endPoint x: 716, endPoint y: 241, distance: 90.8
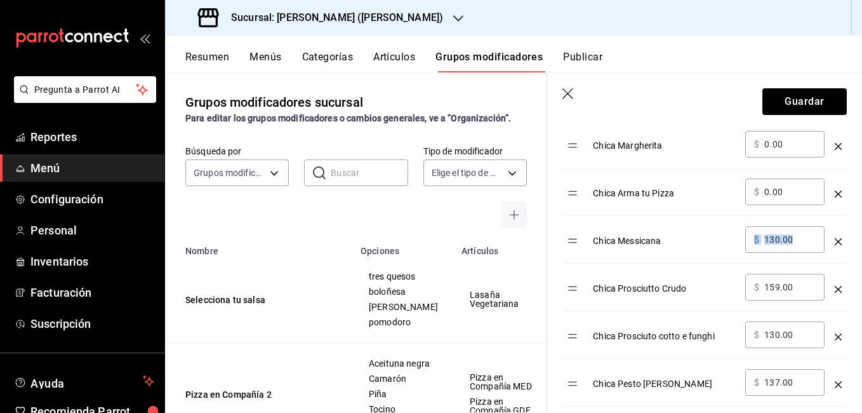
click at [716, 241] on tr "Chica Messicana ​ $ 130.00 ​" at bounding box center [704, 240] width 284 height 48
drag, startPoint x: 716, startPoint y: 241, endPoint x: 806, endPoint y: 241, distance: 90.1
click at [806, 241] on div "​ $ 130.00 ​" at bounding box center [784, 239] width 79 height 27
drag, startPoint x: 806, startPoint y: 241, endPoint x: 756, endPoint y: 240, distance: 50.2
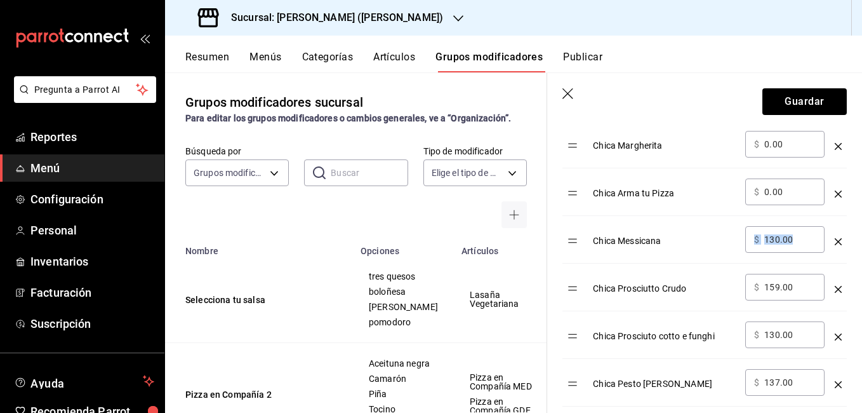
click at [756, 240] on div "​ $ 130.00 ​" at bounding box center [784, 239] width 79 height 27
drag, startPoint x: 756, startPoint y: 240, endPoint x: 800, endPoint y: 289, distance: 66.1
click at [800, 289] on input "159.00" at bounding box center [789, 287] width 51 height 13
click at [800, 239] on input "130.00" at bounding box center [789, 239] width 51 height 13
type input "1.00"
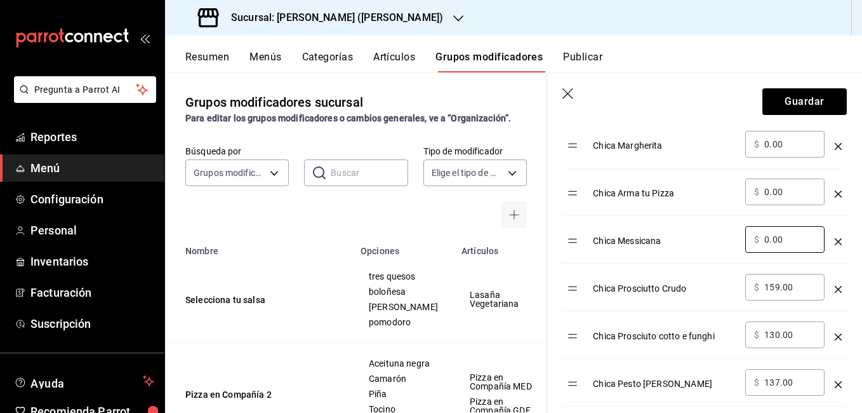
type input "0.00"
click at [795, 286] on input "159.00" at bounding box center [789, 287] width 51 height 13
type input "1.00"
type input "0.00"
drag, startPoint x: 797, startPoint y: 336, endPoint x: 764, endPoint y: 335, distance: 33.1
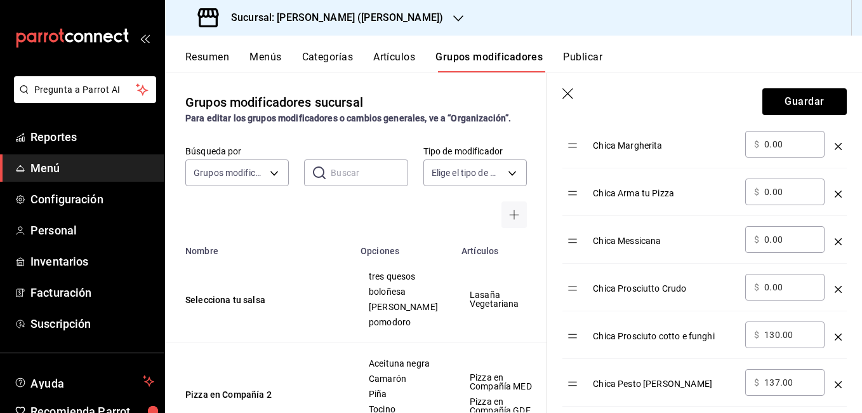
click at [764, 335] on div "​ $ 130.00 ​" at bounding box center [784, 334] width 79 height 27
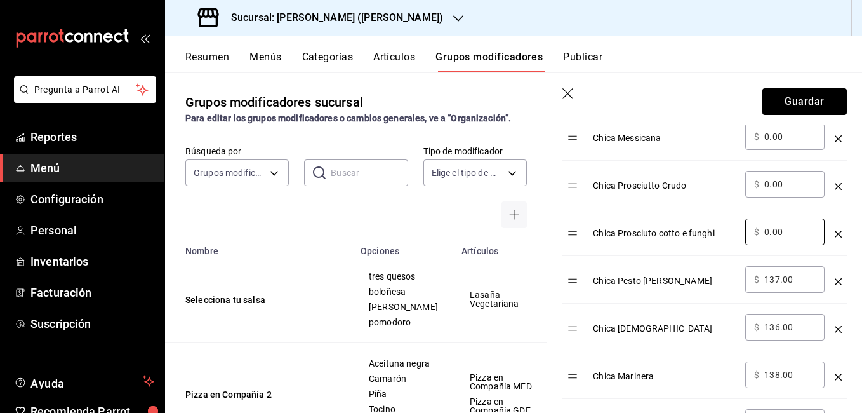
scroll to position [1137, 0]
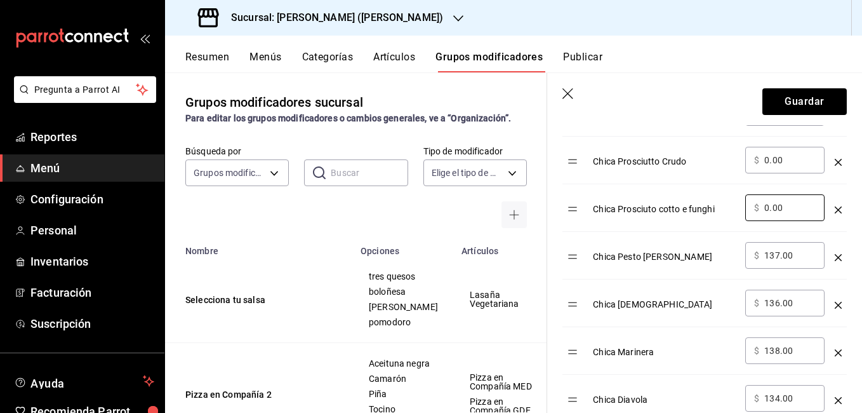
type input "0.00"
drag, startPoint x: 795, startPoint y: 257, endPoint x: 751, endPoint y: 258, distance: 44.5
click at [751, 258] on div "​ $ 137.00 ​" at bounding box center [784, 255] width 79 height 27
type input "0.00"
drag, startPoint x: 796, startPoint y: 303, endPoint x: 751, endPoint y: 302, distance: 45.1
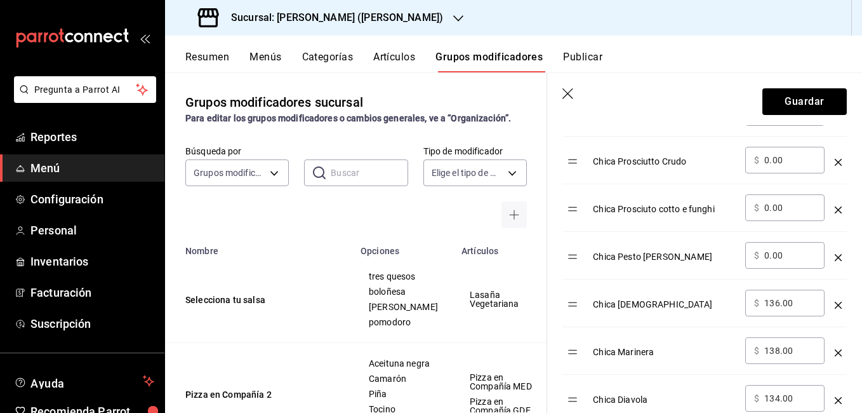
click at [751, 302] on div "​ $ 136.00 ​" at bounding box center [784, 302] width 79 height 27
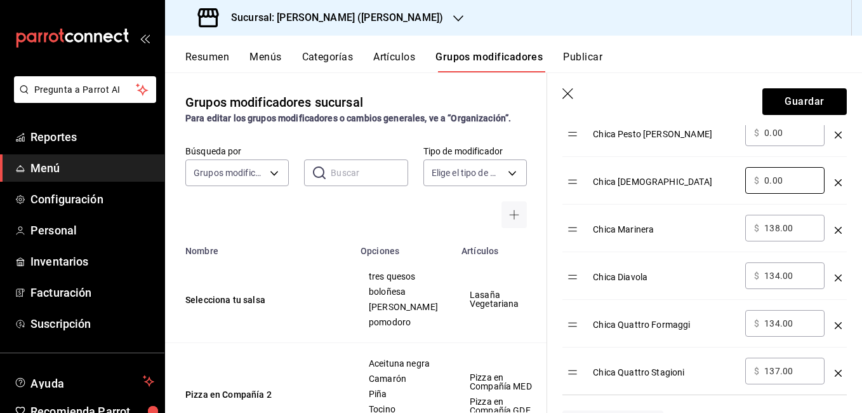
scroll to position [1264, 0]
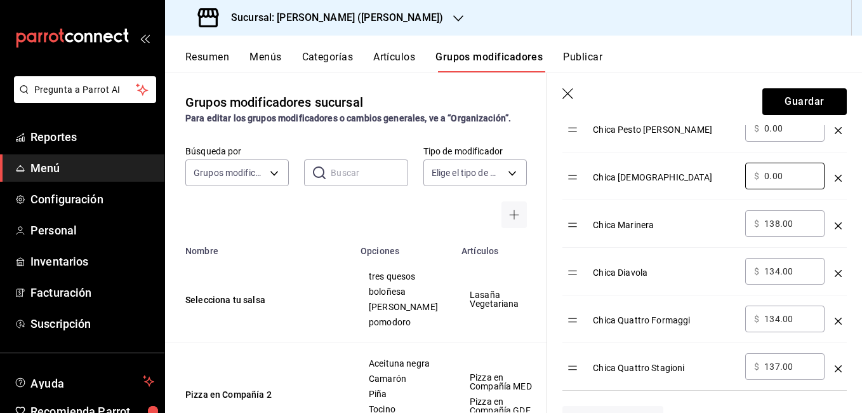
type input "0.00"
drag, startPoint x: 798, startPoint y: 220, endPoint x: 764, endPoint y: 225, distance: 34.7
click at [764, 225] on div "​ $ 138.00 ​" at bounding box center [784, 223] width 79 height 27
type input "0.00"
drag, startPoint x: 800, startPoint y: 273, endPoint x: 762, endPoint y: 273, distance: 37.5
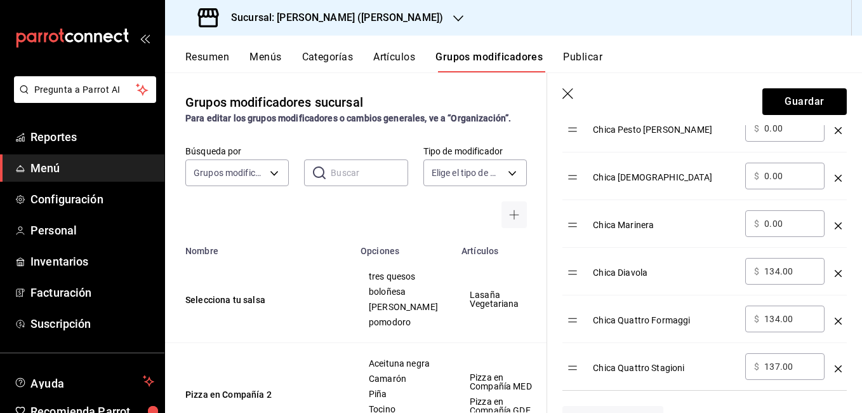
click at [762, 273] on div "​ $ 134.00 ​" at bounding box center [784, 271] width 79 height 27
type input "0.00"
drag, startPoint x: 808, startPoint y: 320, endPoint x: 759, endPoint y: 319, distance: 49.5
click at [759, 319] on div "​ $ 134.00 ​" at bounding box center [784, 318] width 79 height 27
drag, startPoint x: 759, startPoint y: 319, endPoint x: 797, endPoint y: 318, distance: 38.1
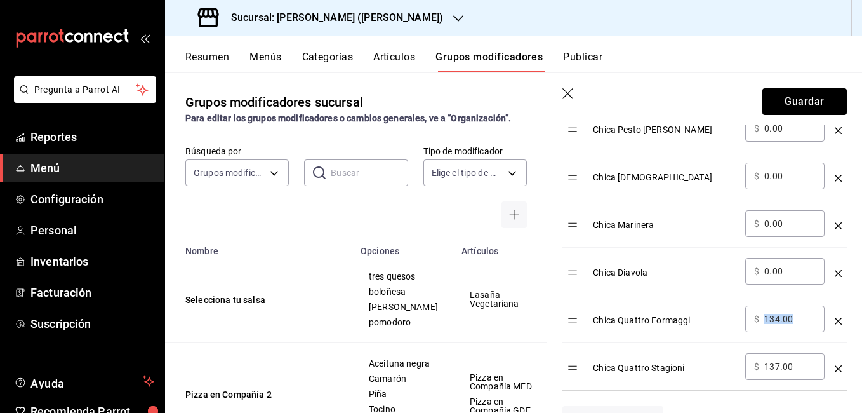
click at [797, 318] on input "134.00" at bounding box center [789, 318] width 51 height 13
drag, startPoint x: 797, startPoint y: 318, endPoint x: 761, endPoint y: 321, distance: 35.7
click at [761, 321] on div "​ $ 134.00 ​" at bounding box center [784, 318] width 79 height 27
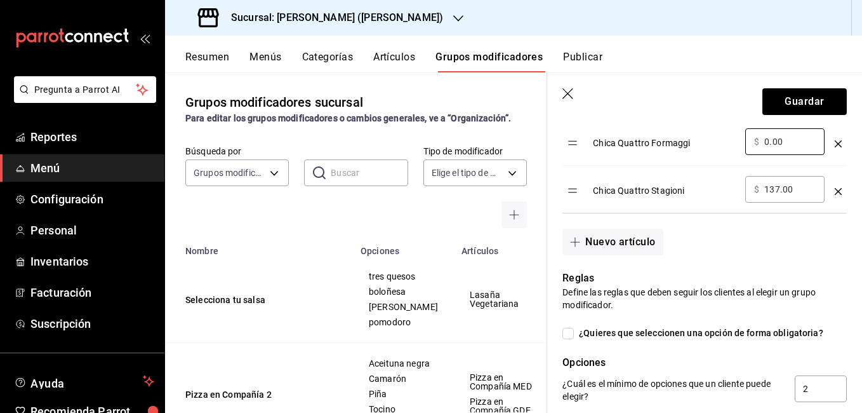
scroll to position [1454, 0]
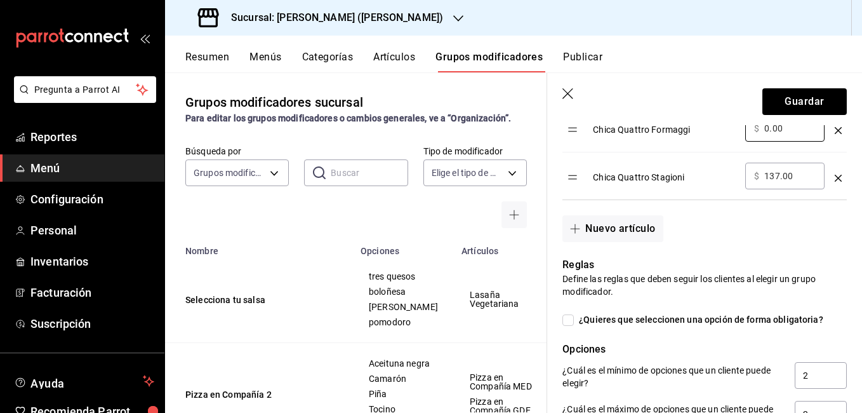
type input "0.00"
drag, startPoint x: 796, startPoint y: 177, endPoint x: 765, endPoint y: 179, distance: 31.2
click at [765, 179] on input "137.00" at bounding box center [789, 175] width 51 height 13
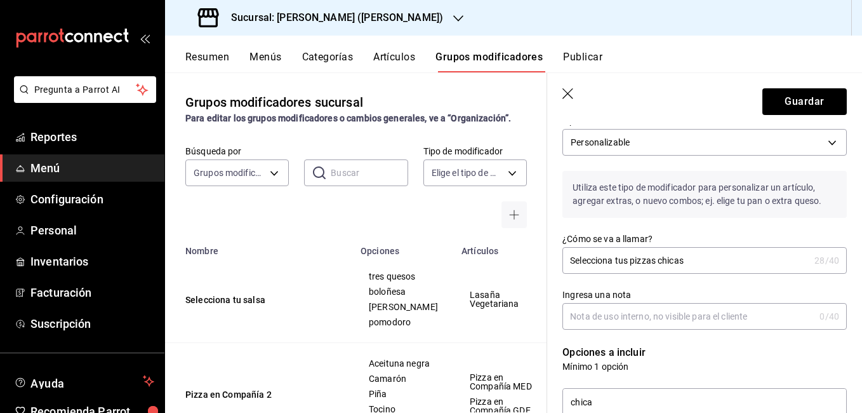
scroll to position [63, 0]
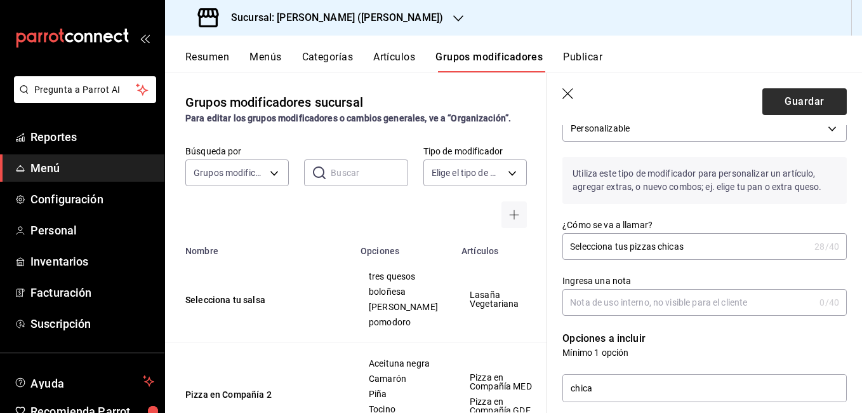
type input "0.00"
click at [780, 105] on button "Guardar" at bounding box center [804, 101] width 84 height 27
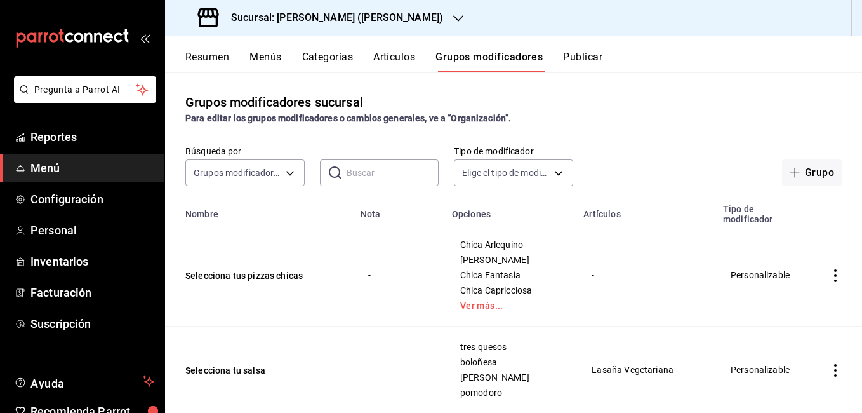
click at [583, 57] on button "Publicar" at bounding box center [582, 62] width 39 height 22
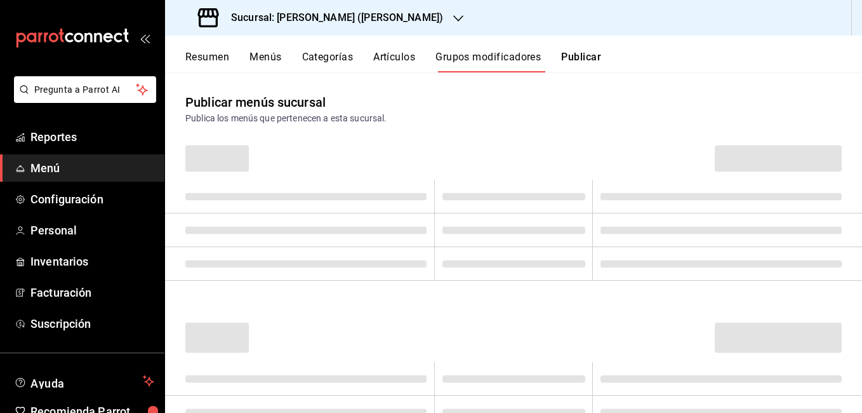
click at [409, 53] on button "Artículos" at bounding box center [394, 62] width 42 height 22
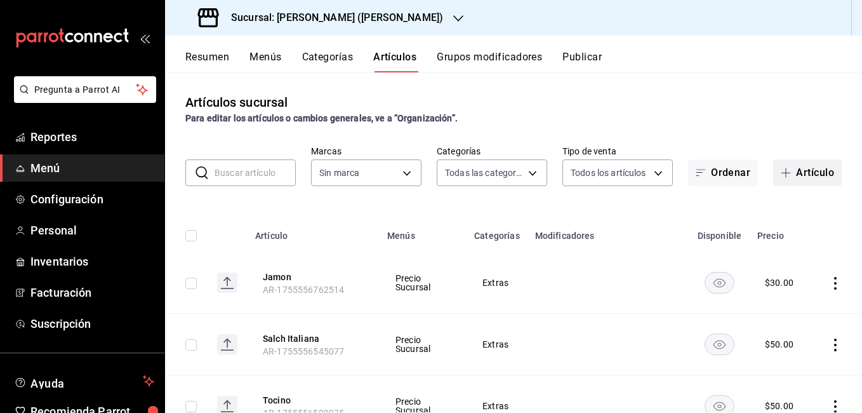
click at [816, 171] on button "Artículo" at bounding box center [807, 172] width 69 height 27
type input "eae25648-be62-4c40-b4a5-532ce09bc4c2,d7af98ac-f8c5-4123-a3a5-3554f40128c5,b2a3e…"
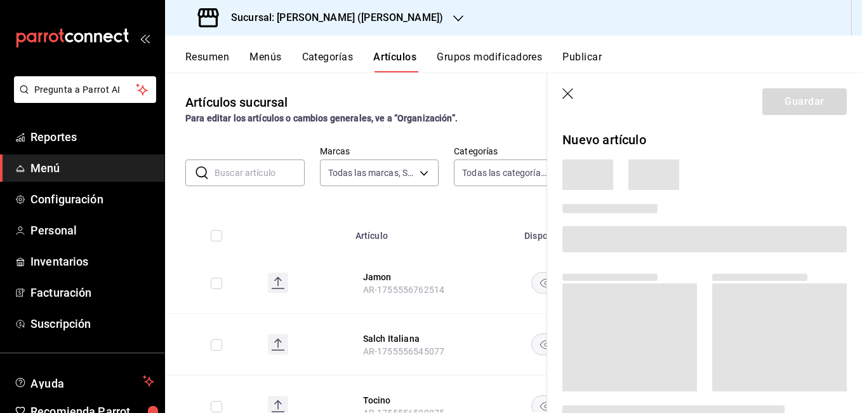
type input "4b3bb19d-090c-4f71-86c5-8347561cc8c0,2b616da3-f57d-4fb2-816d-2b7e27d5f42c"
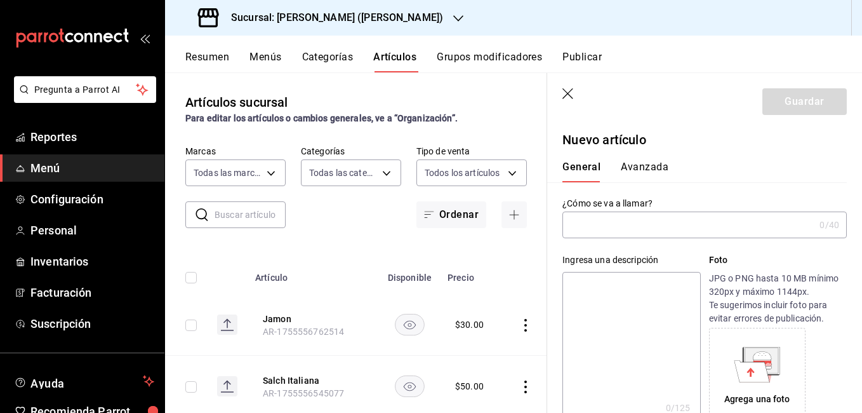
type input "AR-1755559878594"
click at [628, 223] on input "22222" at bounding box center [688, 224] width 252 height 25
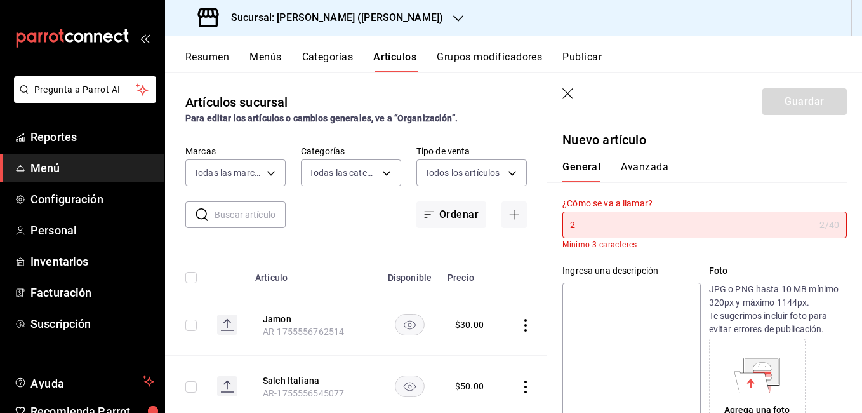
type input "2"
type textarea "p"
type textarea "x"
click at [625, 220] on input "2" at bounding box center [688, 224] width 252 height 25
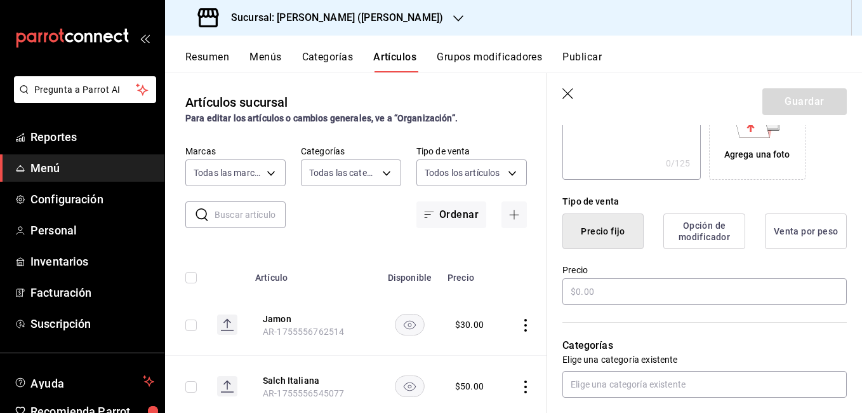
scroll to position [317, 0]
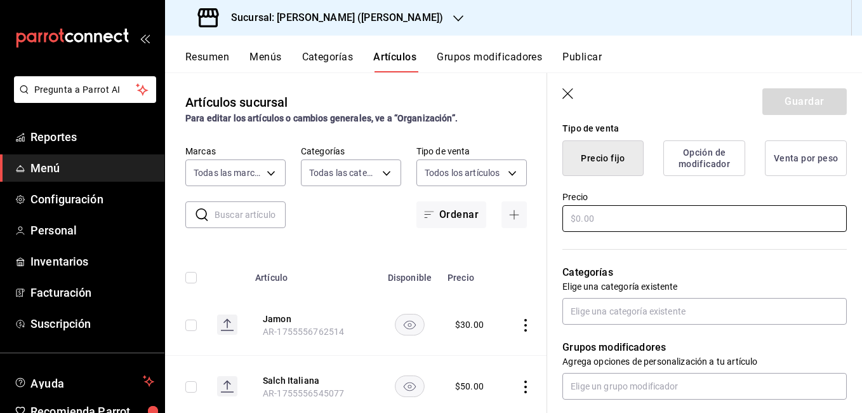
type input "2 Pizzas Chicas"
click at [586, 215] on input "text" at bounding box center [704, 218] width 284 height 27
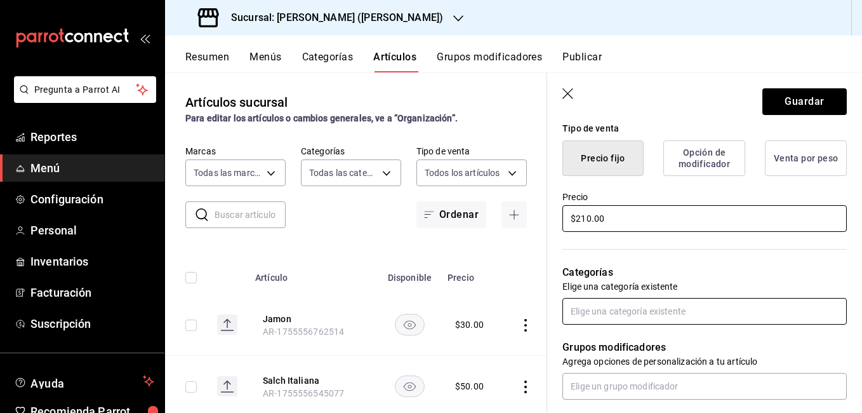
type input "$210.00"
click at [592, 317] on input "text" at bounding box center [704, 311] width 284 height 27
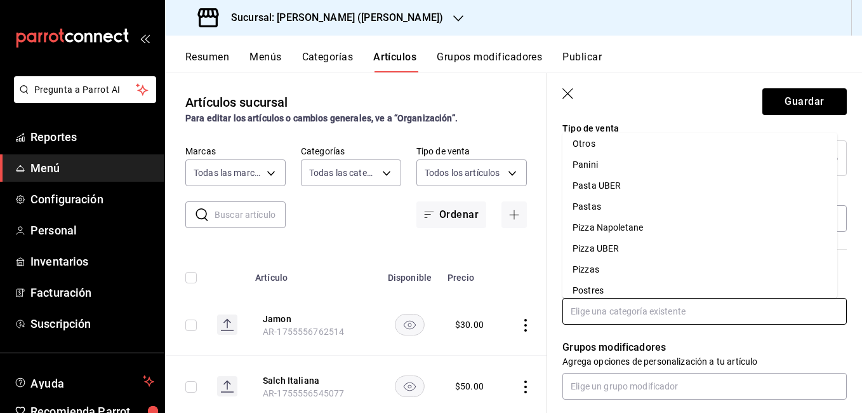
scroll to position [381, 0]
click at [627, 268] on li "Promos y paquetes" at bounding box center [699, 270] width 275 height 21
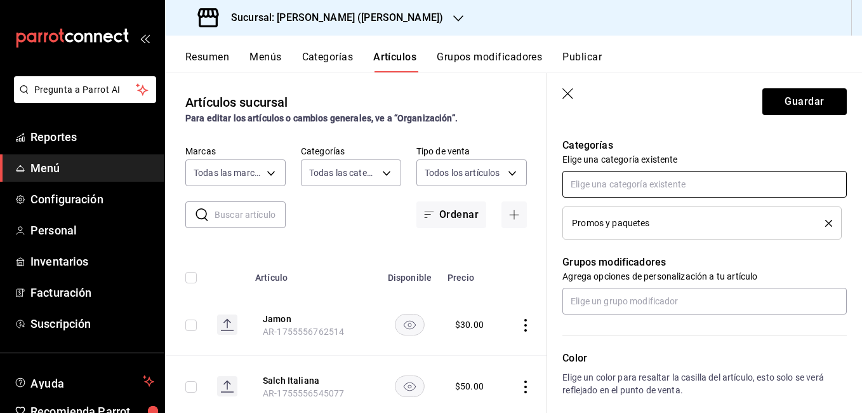
scroll to position [508, 0]
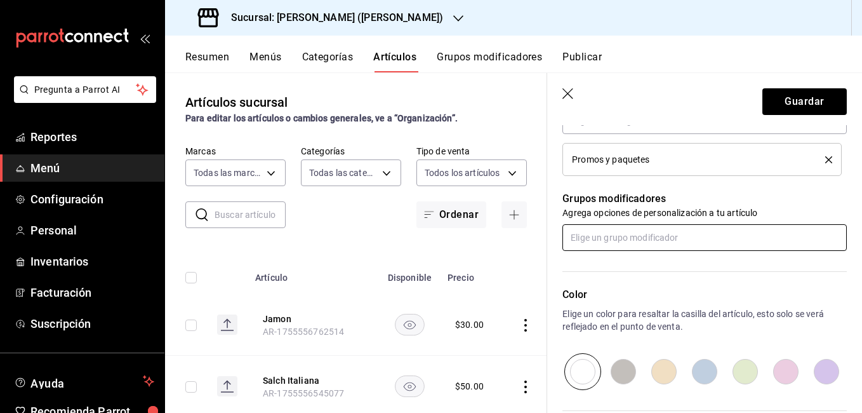
click at [640, 241] on input "text" at bounding box center [704, 237] width 284 height 27
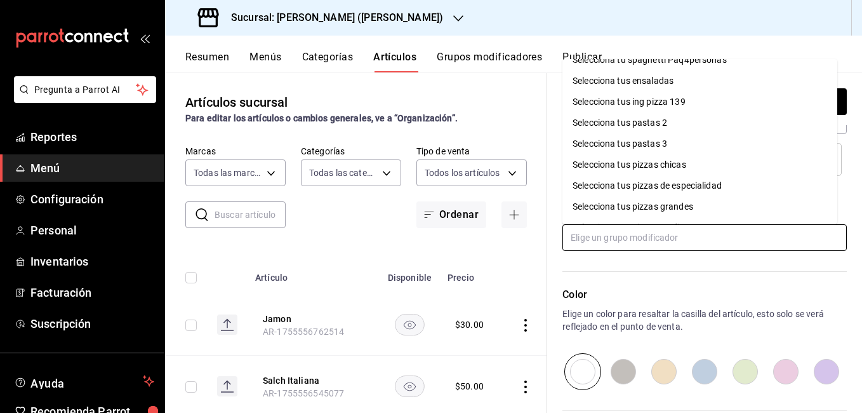
scroll to position [1524, 0]
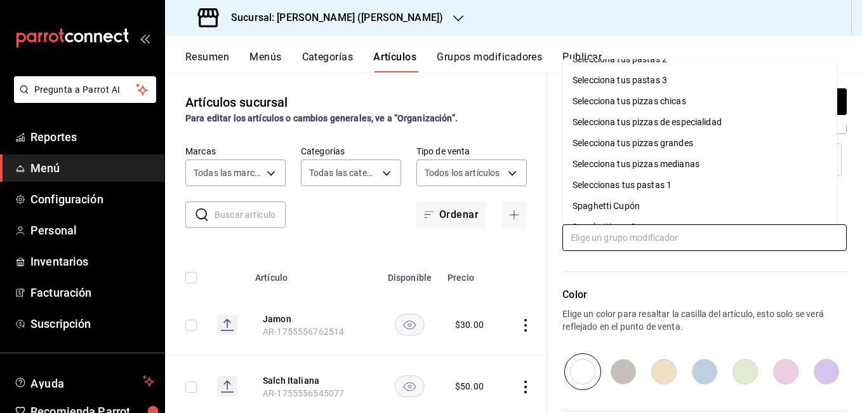
click at [658, 105] on div "Selecciona tus pizzas chicas" at bounding box center [630, 101] width 114 height 13
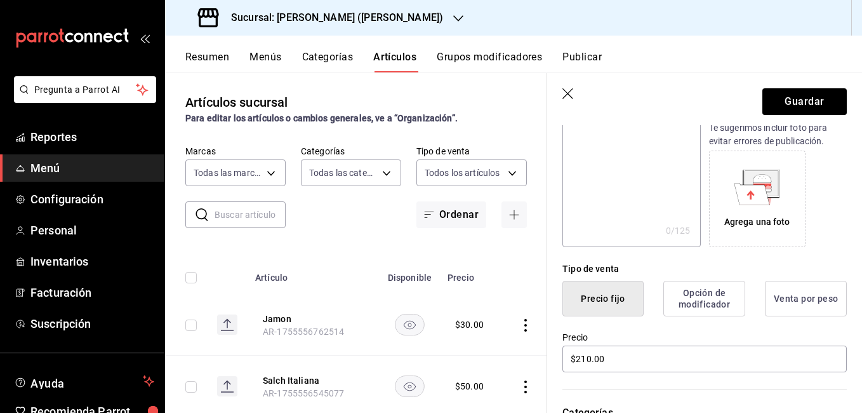
scroll to position [178, 0]
click at [703, 297] on button "Opción de modificador" at bounding box center [704, 297] width 82 height 36
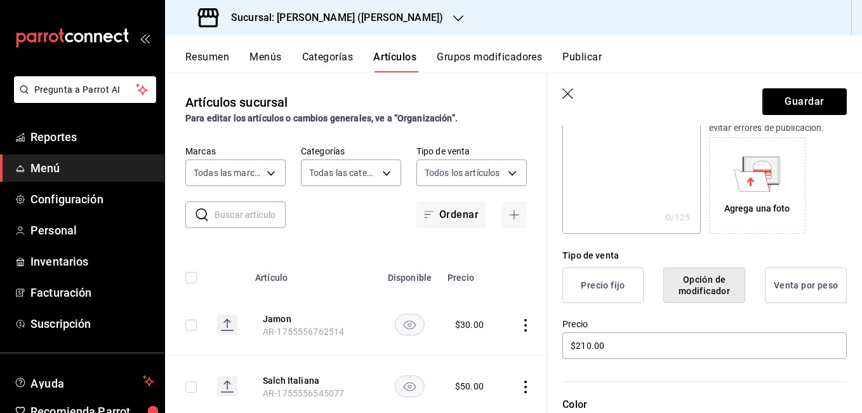
scroll to position [183, 0]
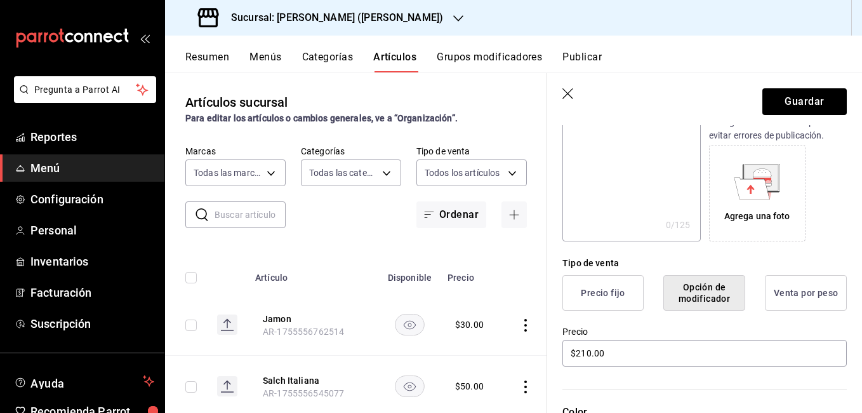
click at [627, 293] on button "Precio fijo" at bounding box center [602, 293] width 81 height 36
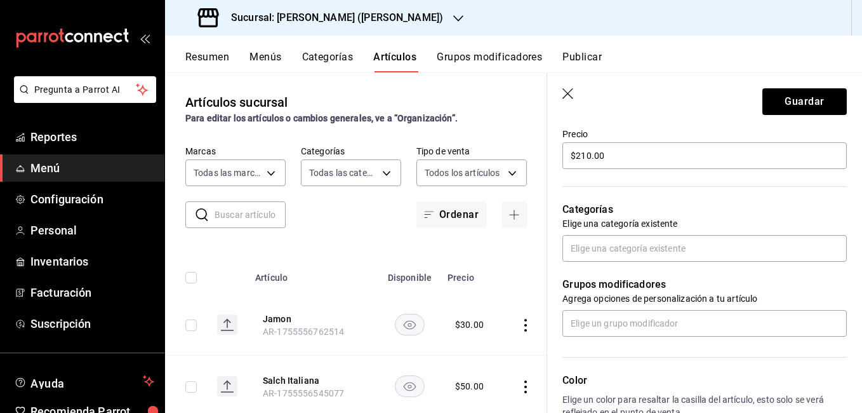
scroll to position [381, 0]
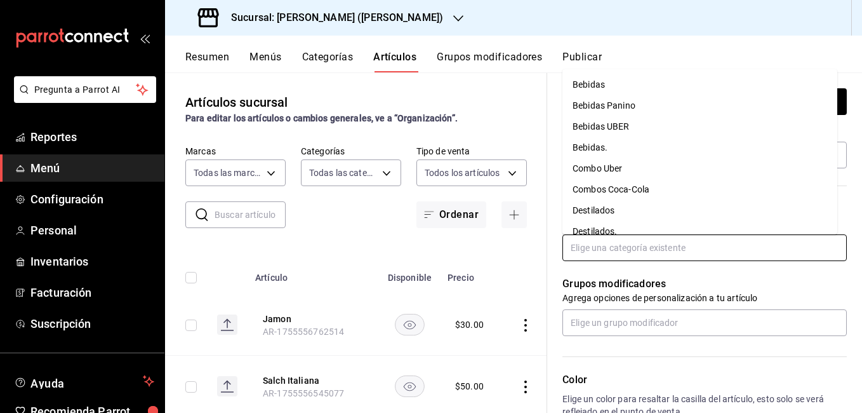
click at [644, 253] on input "text" at bounding box center [704, 247] width 284 height 27
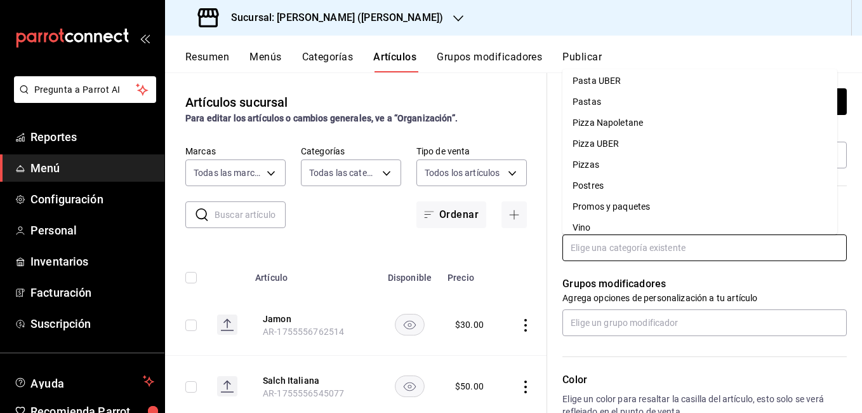
scroll to position [411, 0]
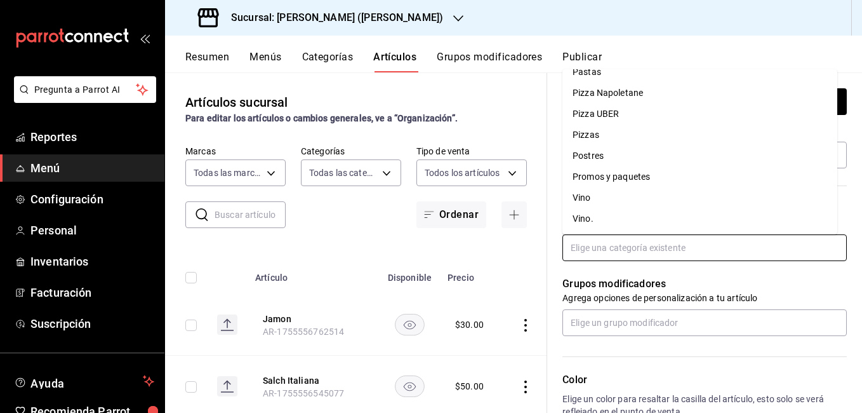
click at [647, 179] on li "Promos y paquetes" at bounding box center [699, 176] width 275 height 21
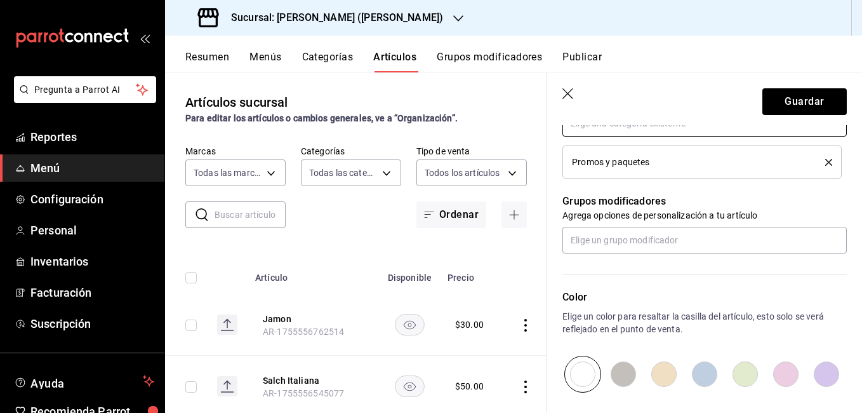
scroll to position [508, 0]
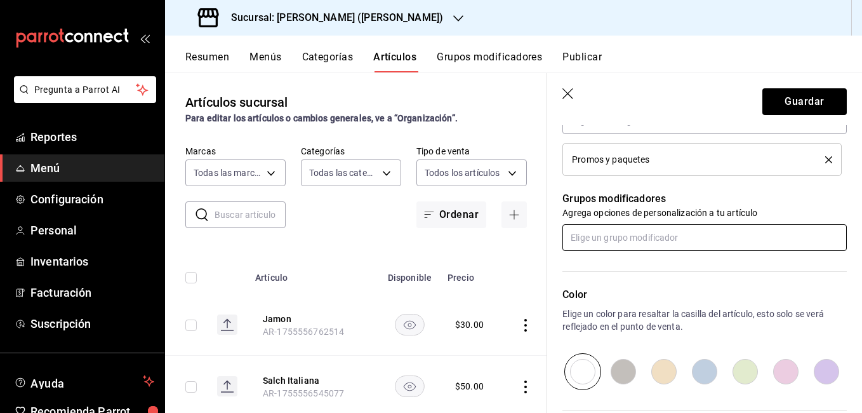
click at [655, 244] on input "text" at bounding box center [704, 237] width 284 height 27
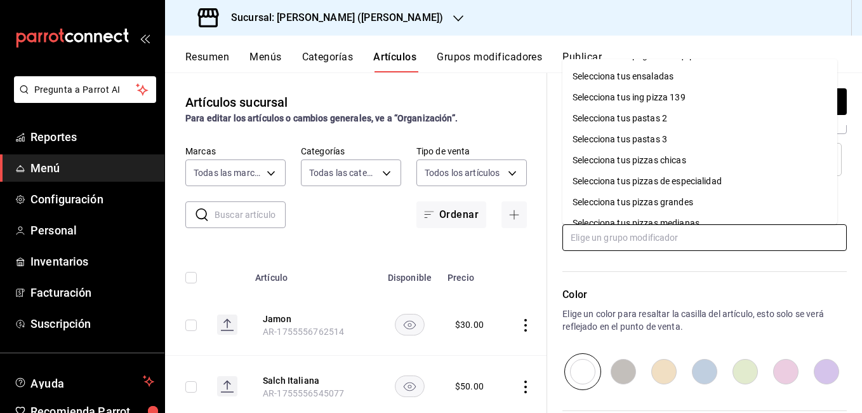
scroll to position [1478, 0]
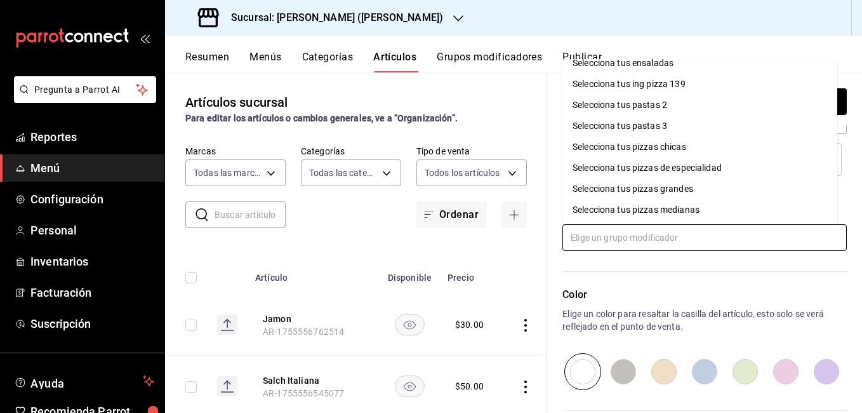
click at [673, 150] on div "Selecciona tus pizzas chicas" at bounding box center [630, 146] width 114 height 13
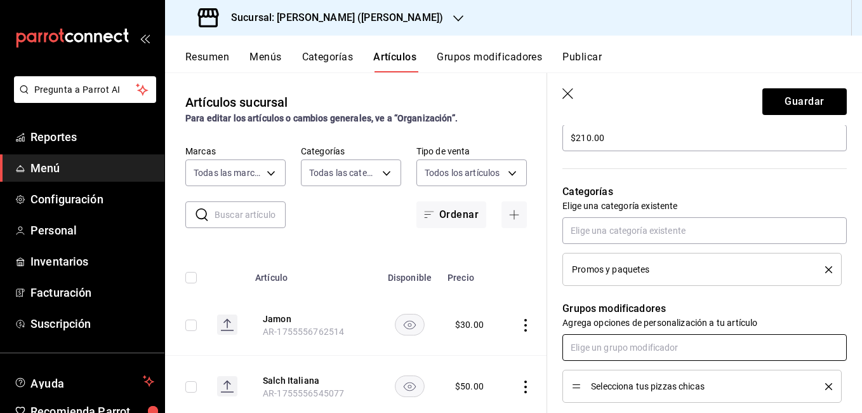
scroll to position [369, 0]
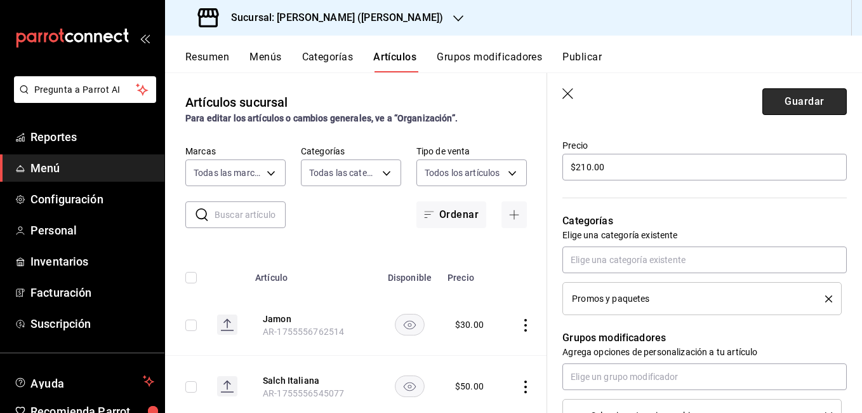
click at [801, 103] on button "Guardar" at bounding box center [804, 101] width 84 height 27
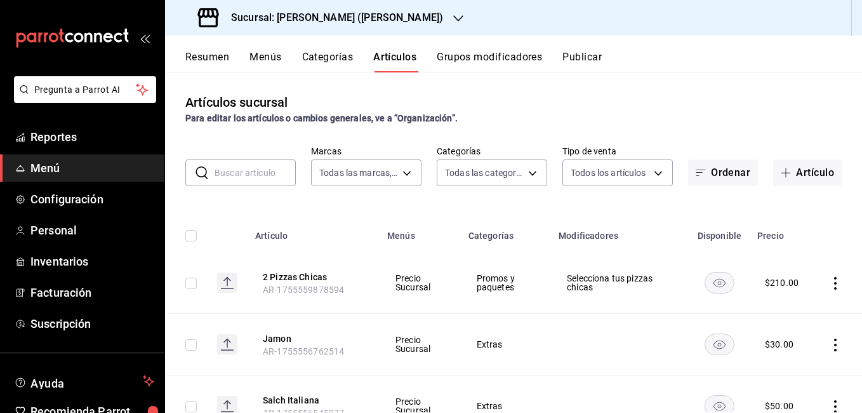
click at [829, 282] on icon "actions" at bounding box center [835, 283] width 13 height 13
click at [797, 316] on span "Editar" at bounding box center [787, 311] width 33 height 13
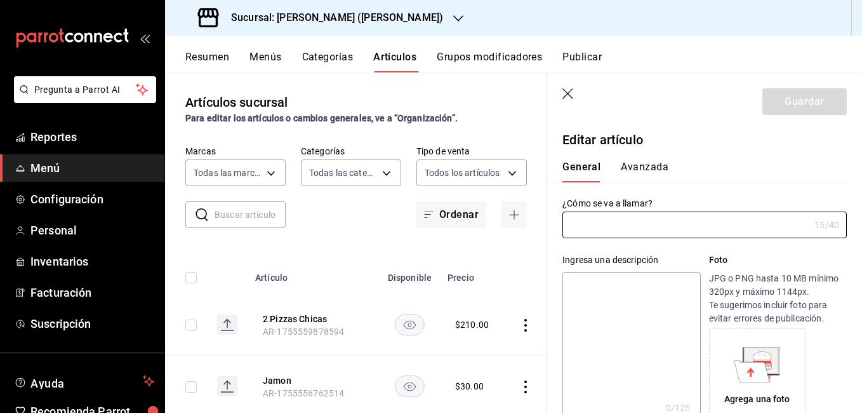
type input "2 Pizzas Chicas"
type input "AR-1755559878594"
type input "$210.00"
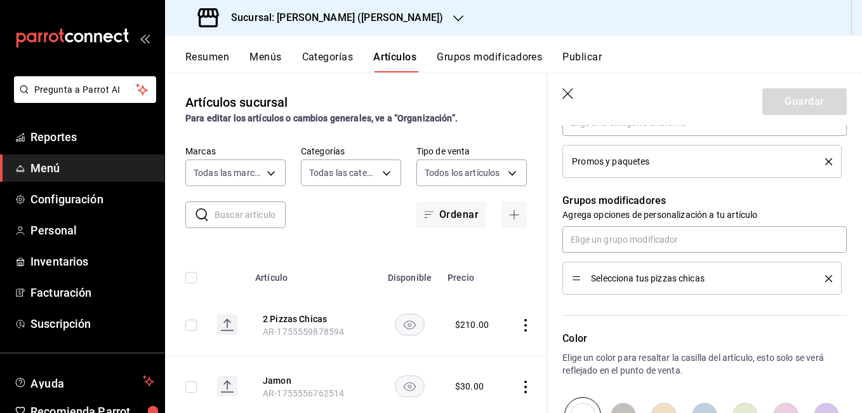
scroll to position [496, 0]
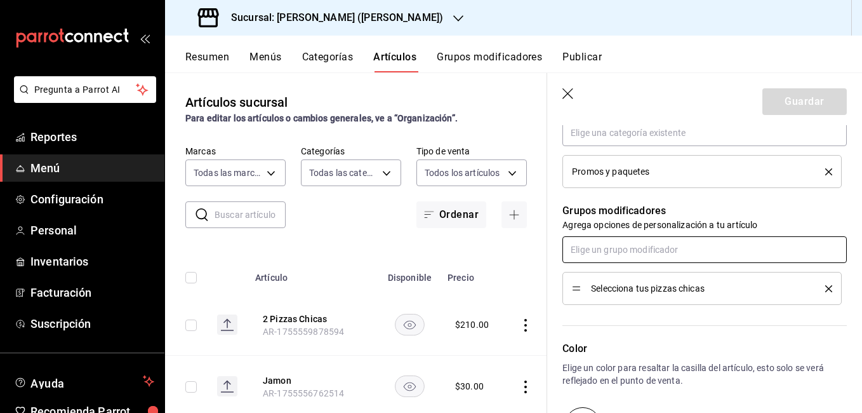
click at [667, 251] on input "text" at bounding box center [704, 249] width 284 height 27
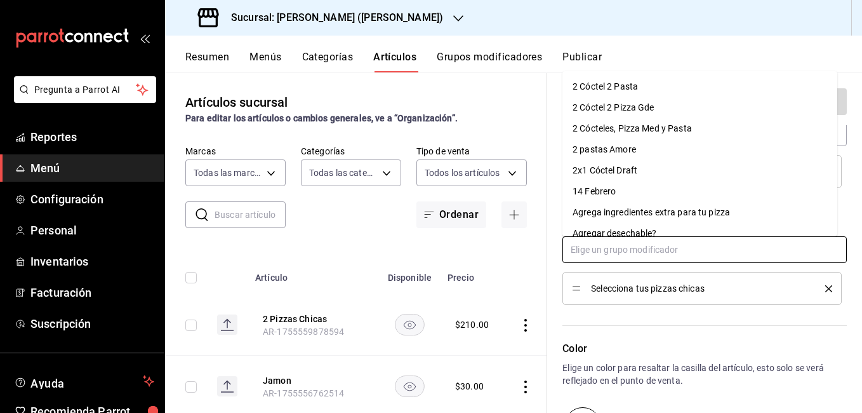
click at [634, 211] on div "Agrega ingredientes extra para tu pizza" at bounding box center [651, 212] width 157 height 13
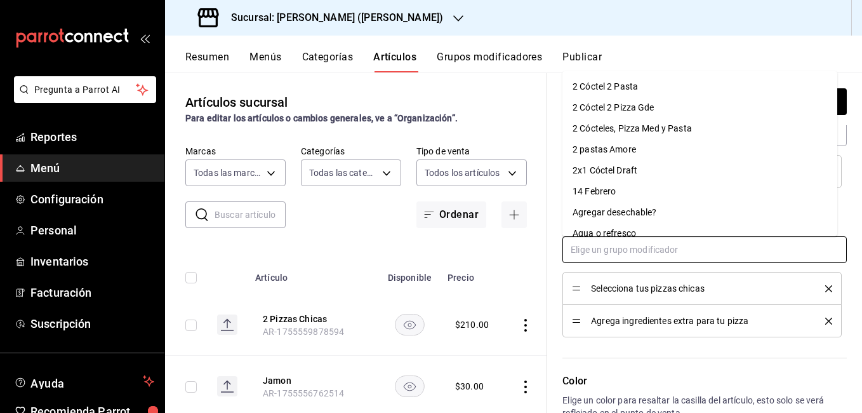
click at [644, 248] on input "text" at bounding box center [704, 249] width 284 height 27
click at [652, 213] on div "Agregar desechable?" at bounding box center [615, 212] width 84 height 13
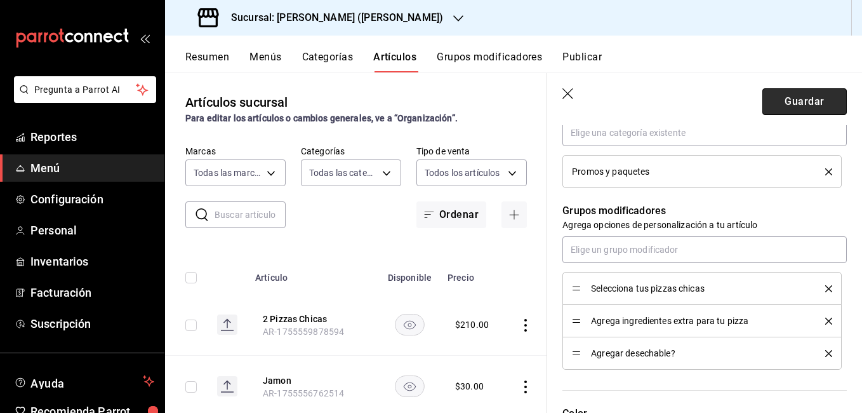
click at [805, 105] on button "Guardar" at bounding box center [804, 101] width 84 height 27
